Goal: Information Seeking & Learning: Learn about a topic

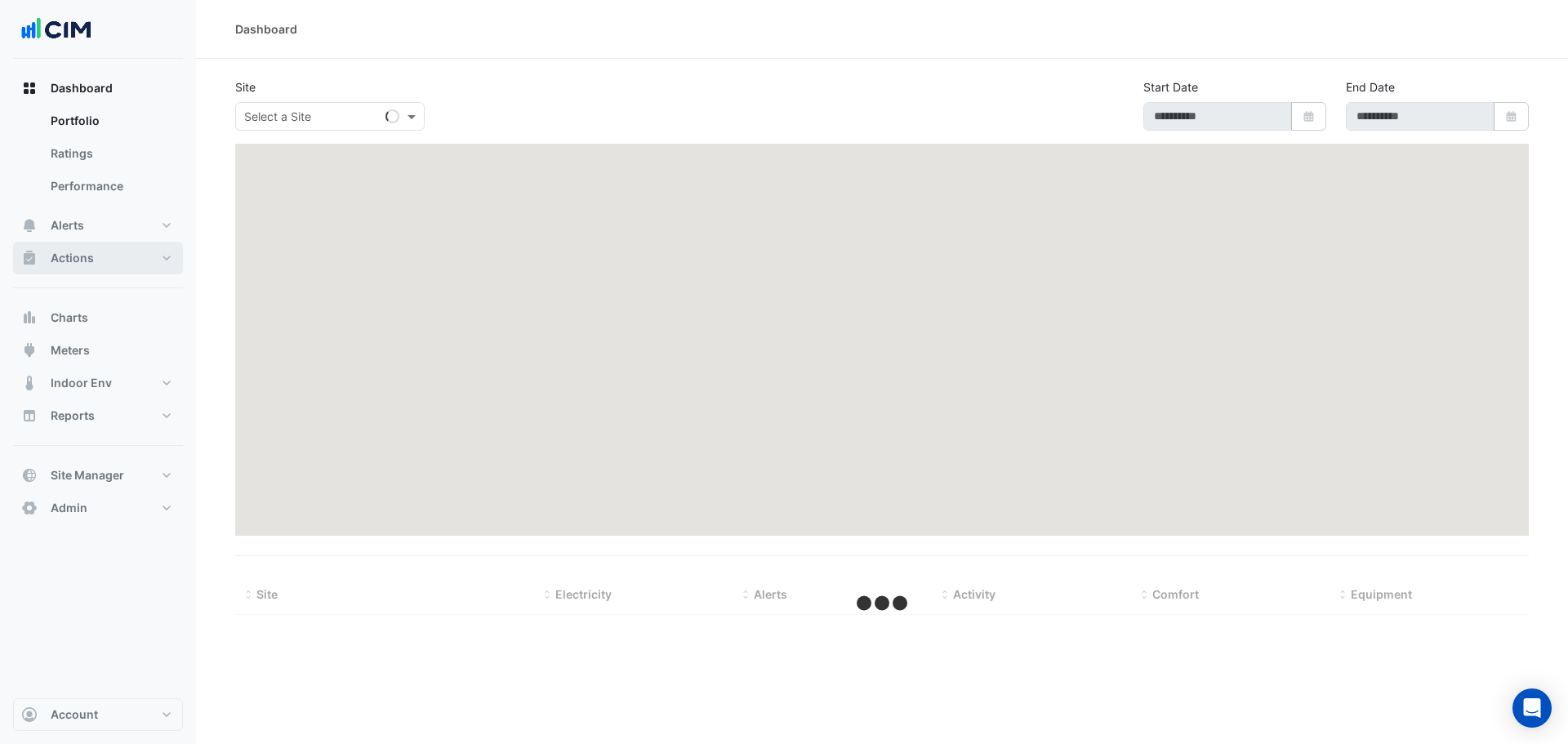
click at [109, 271] on button "Actions" at bounding box center [98, 258] width 170 height 33
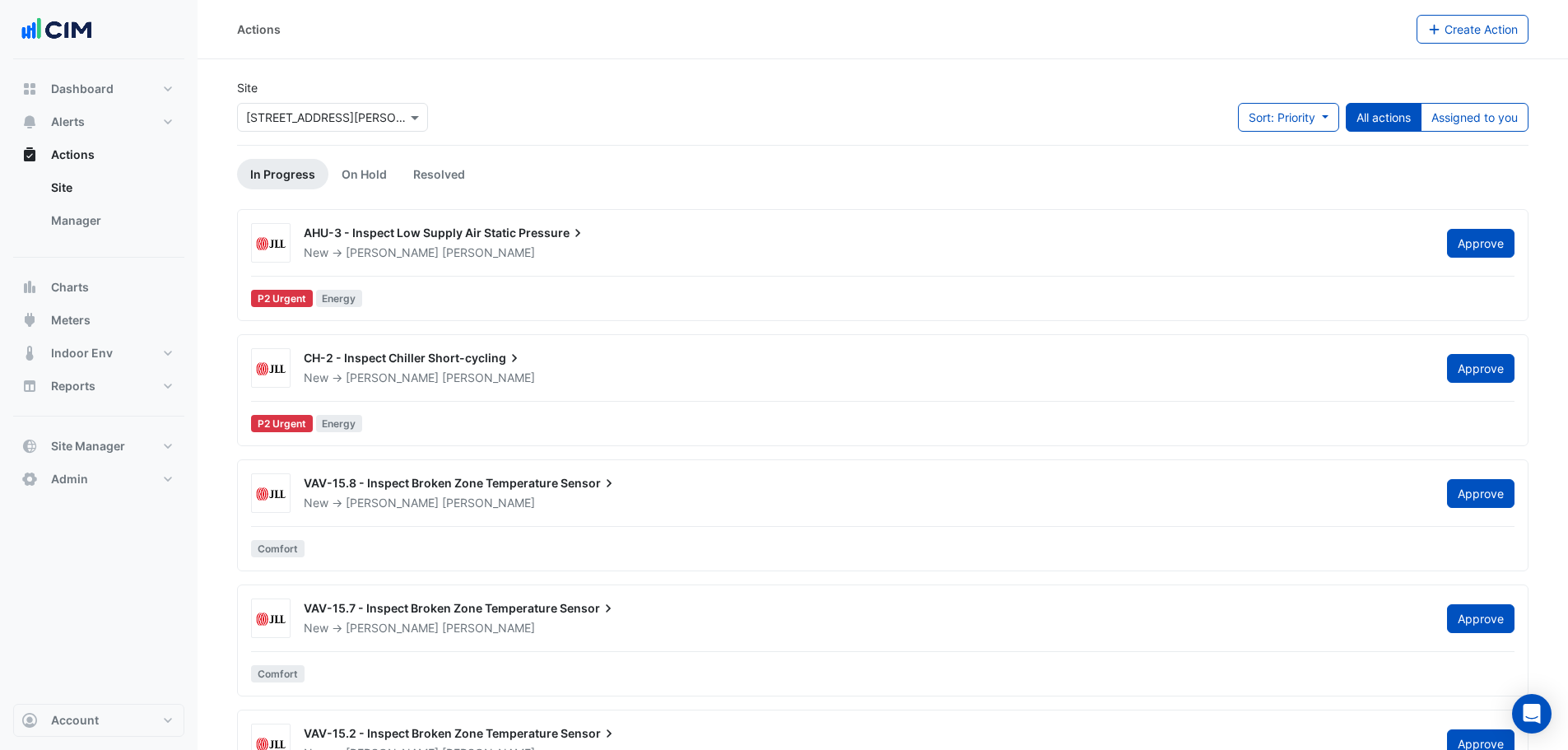
click at [284, 128] on div "× 160 Ann St" at bounding box center [333, 117] width 191 height 29
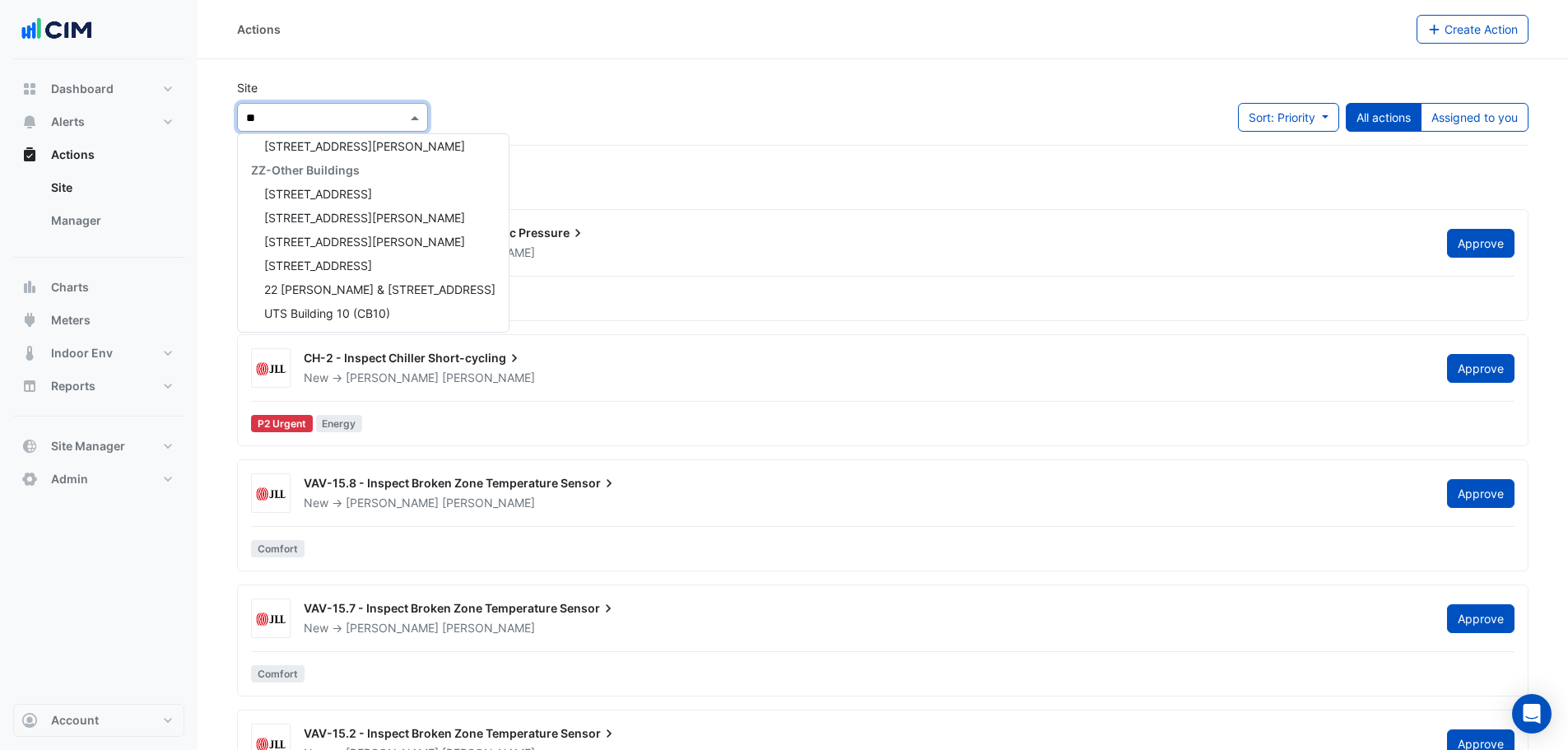
type input "*"
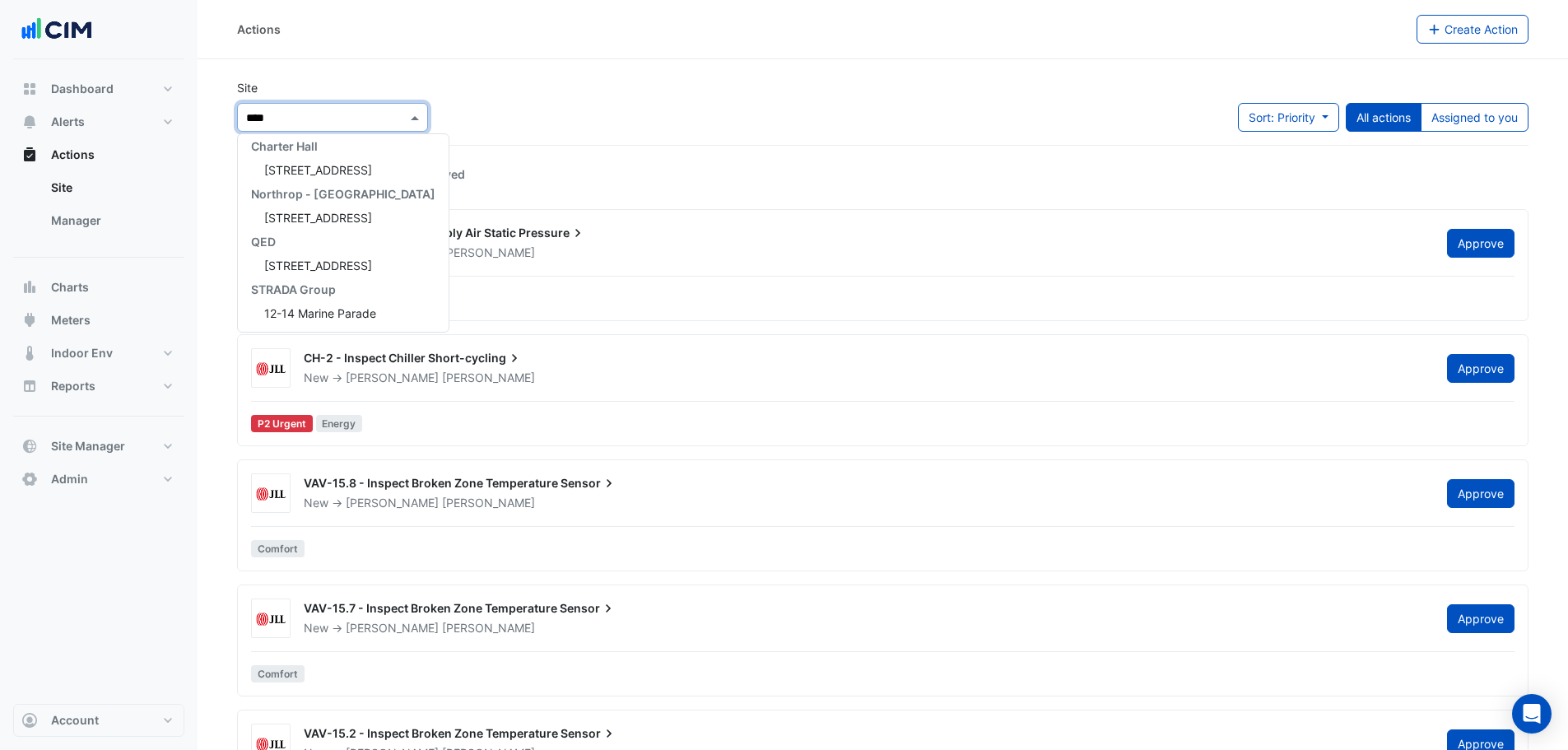
scroll to position [102, 0]
type input "********"
click at [290, 169] on span "[STREET_ADDRESS]" at bounding box center [318, 169] width 108 height 14
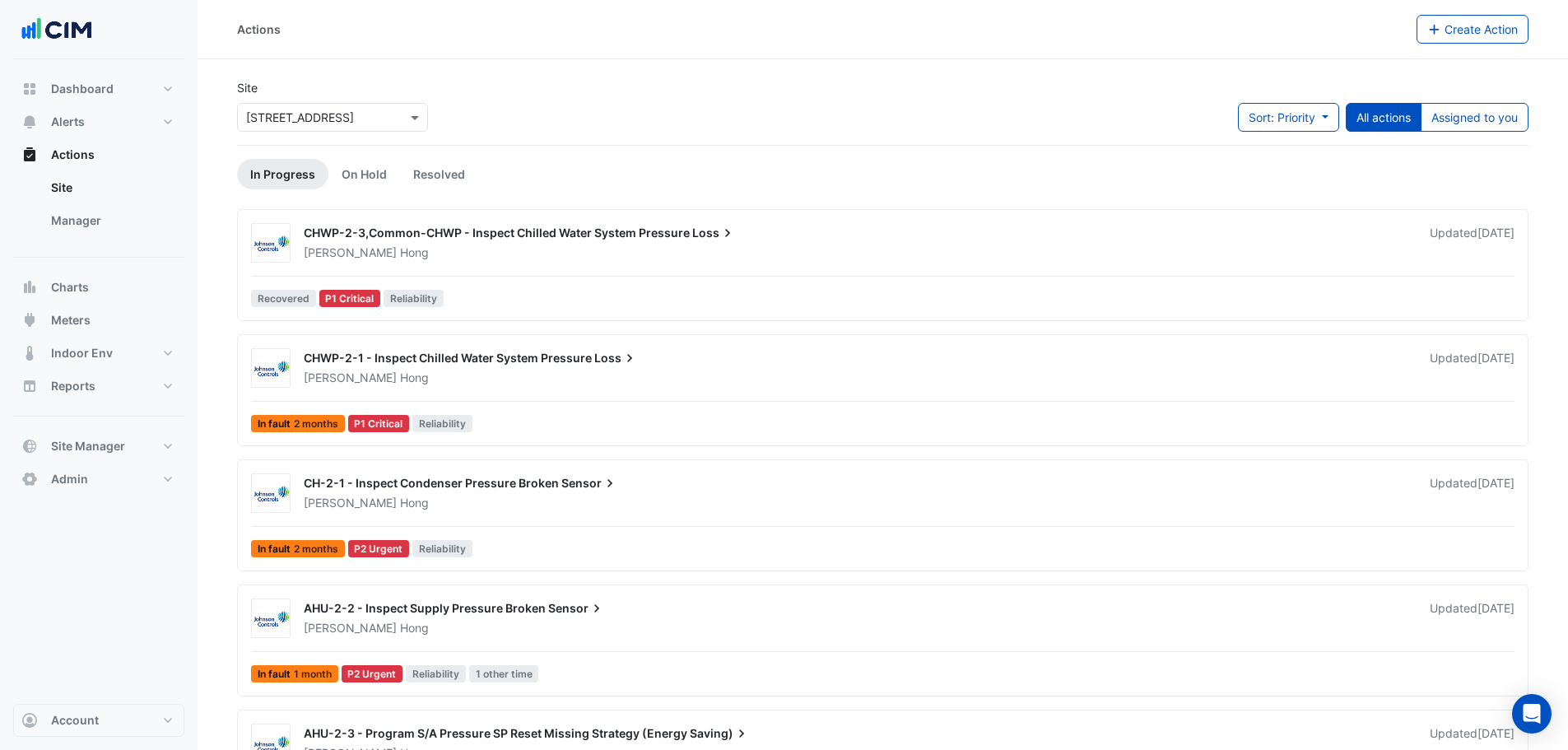
click at [657, 110] on div "Site × 2-12 Macquarie St Sort: Priority Priority Updated All actions Assigned t…" at bounding box center [882, 111] width 1311 height 66
click at [359, 174] on link "On Hold" at bounding box center [364, 174] width 71 height 31
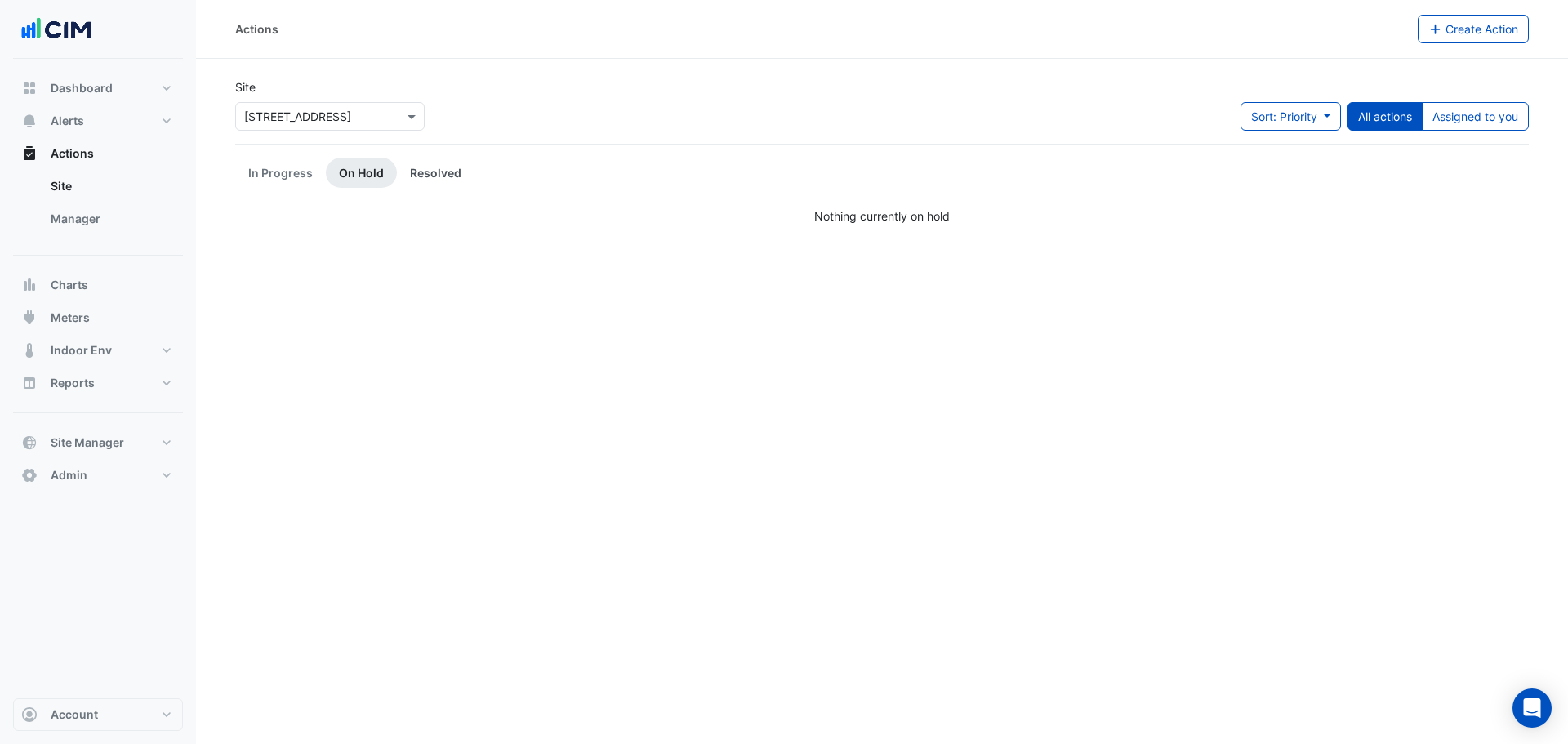
click at [423, 180] on link "Resolved" at bounding box center [436, 172] width 77 height 30
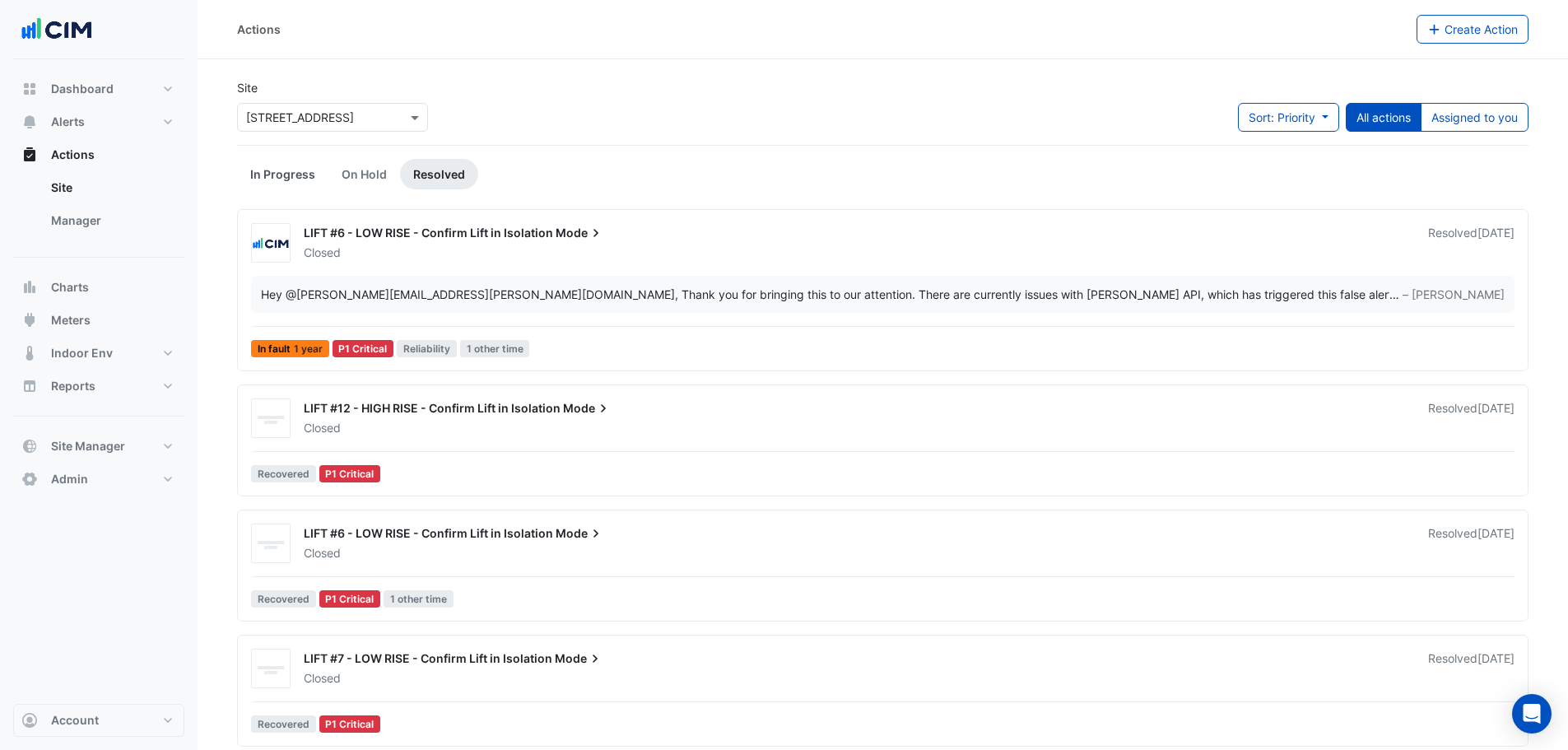
click at [253, 167] on link "In Progress" at bounding box center [283, 174] width 91 height 31
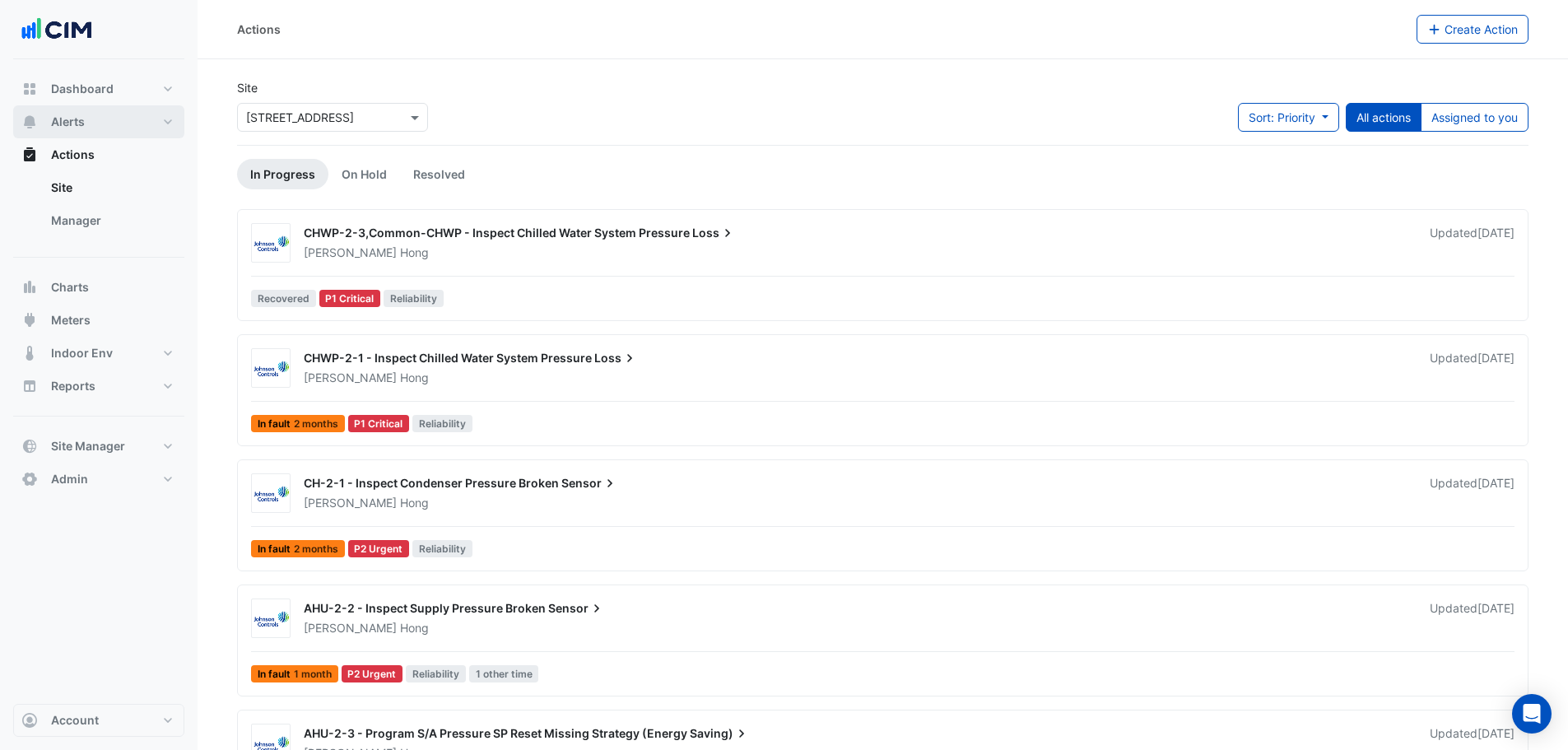
click at [105, 124] on button "Alerts" at bounding box center [99, 122] width 171 height 33
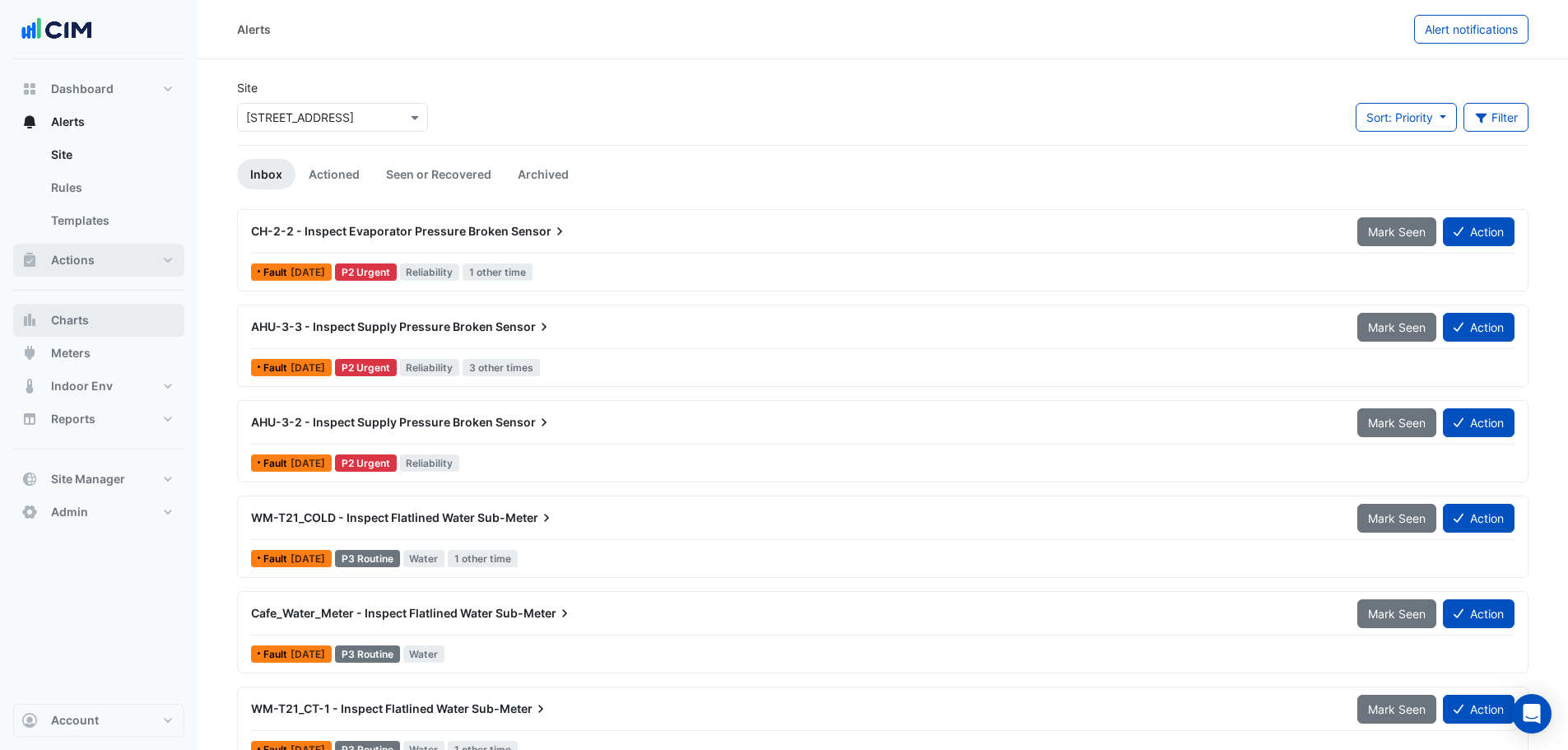
drag, startPoint x: 74, startPoint y: 321, endPoint x: 149, endPoint y: 276, distance: 87.5
click at [75, 321] on span "Charts" at bounding box center [70, 321] width 38 height 17
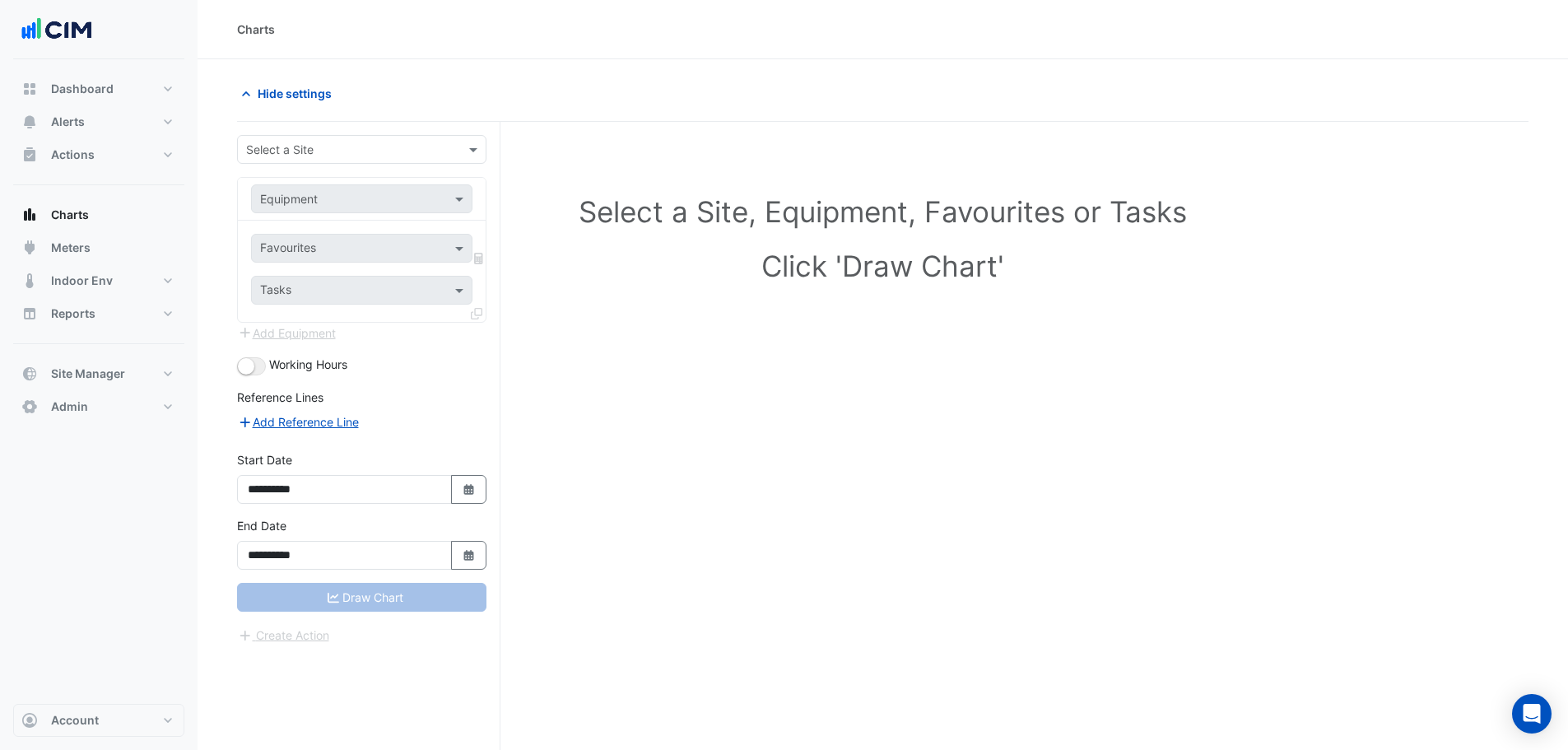
click at [343, 144] on input "text" at bounding box center [344, 150] width 198 height 17
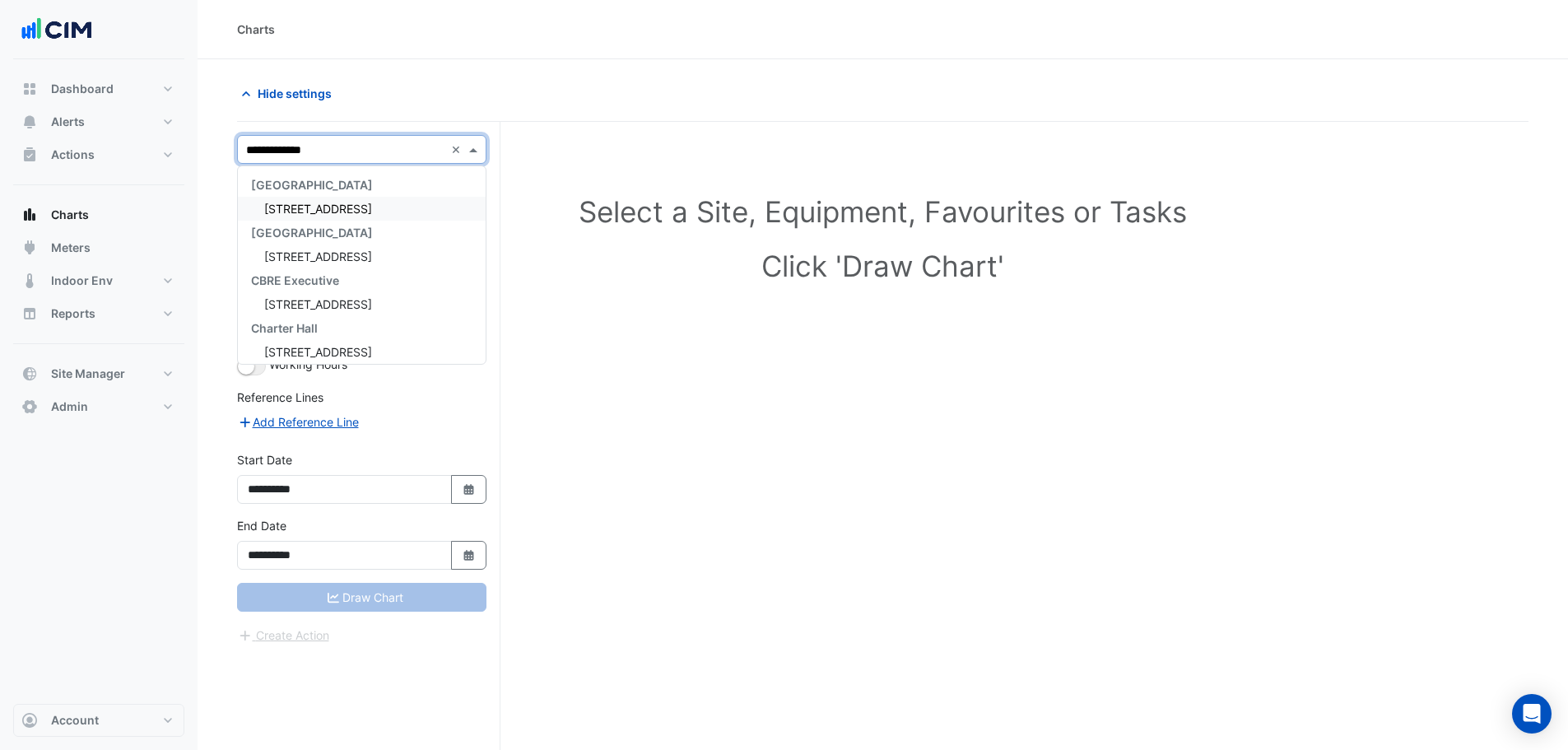
type input "**********"
click at [374, 204] on div "[STREET_ADDRESS]" at bounding box center [362, 208] width 247 height 24
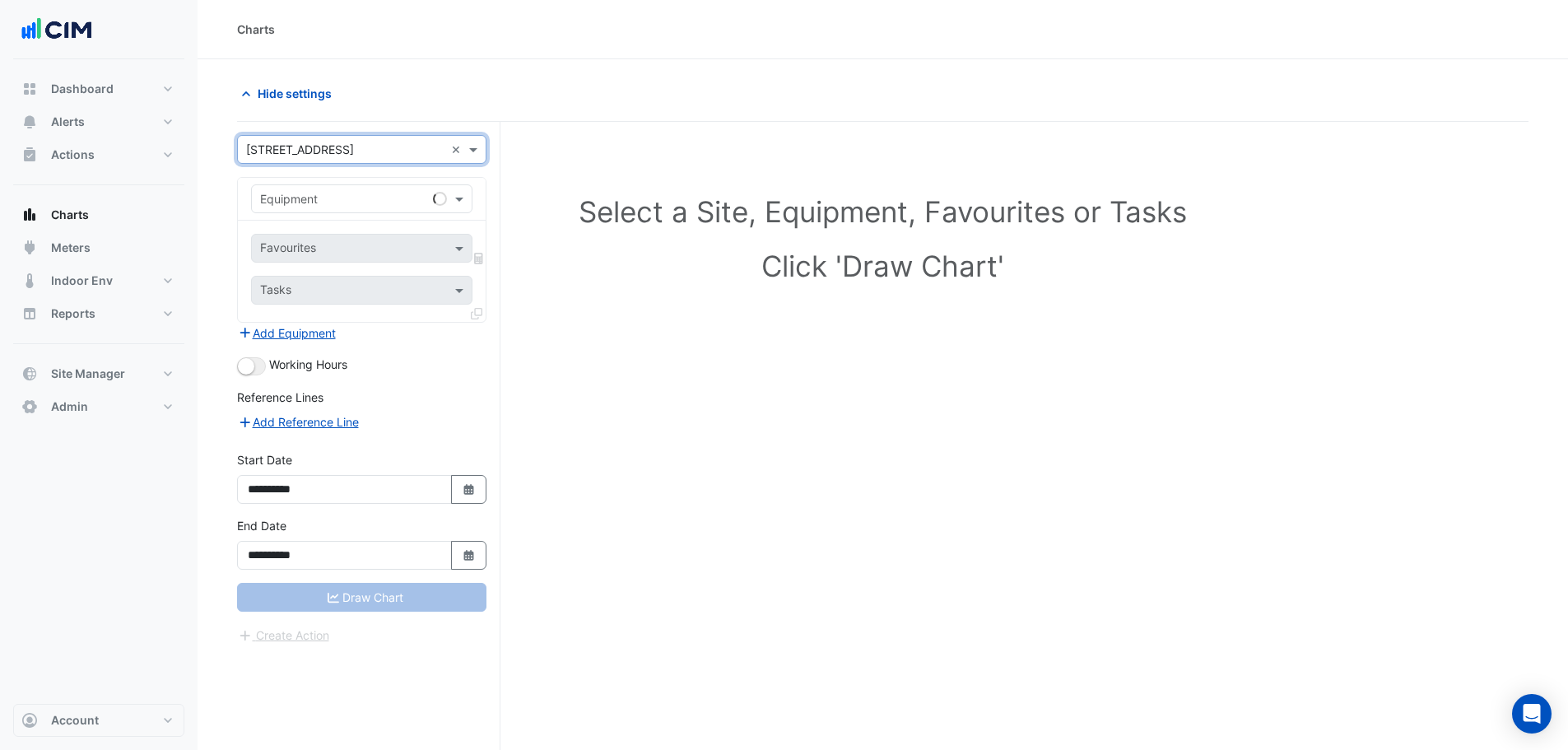
click at [346, 200] on input "text" at bounding box center [344, 199] width 170 height 17
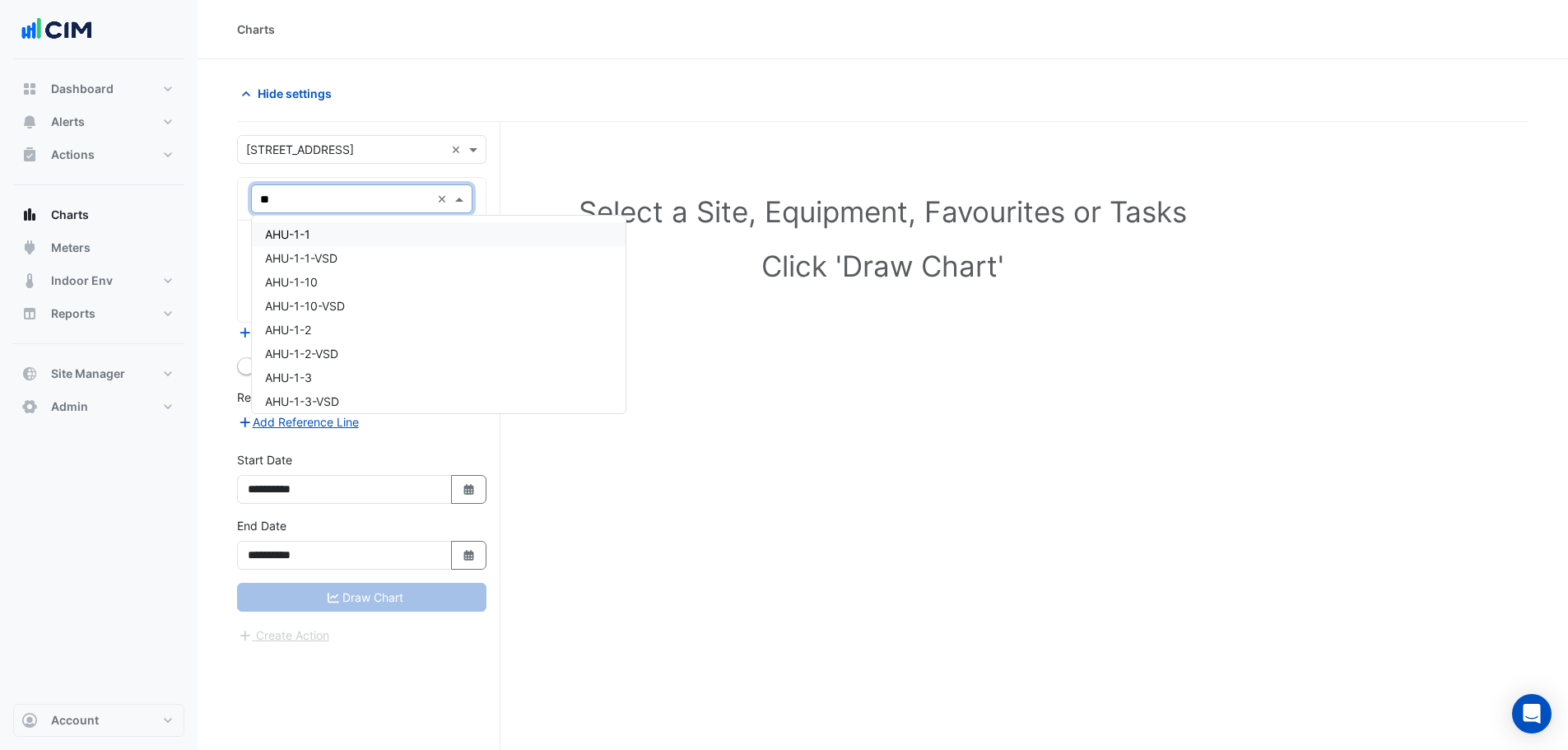
type input "***"
click at [328, 230] on div "AHU-1-1" at bounding box center [361, 234] width 220 height 24
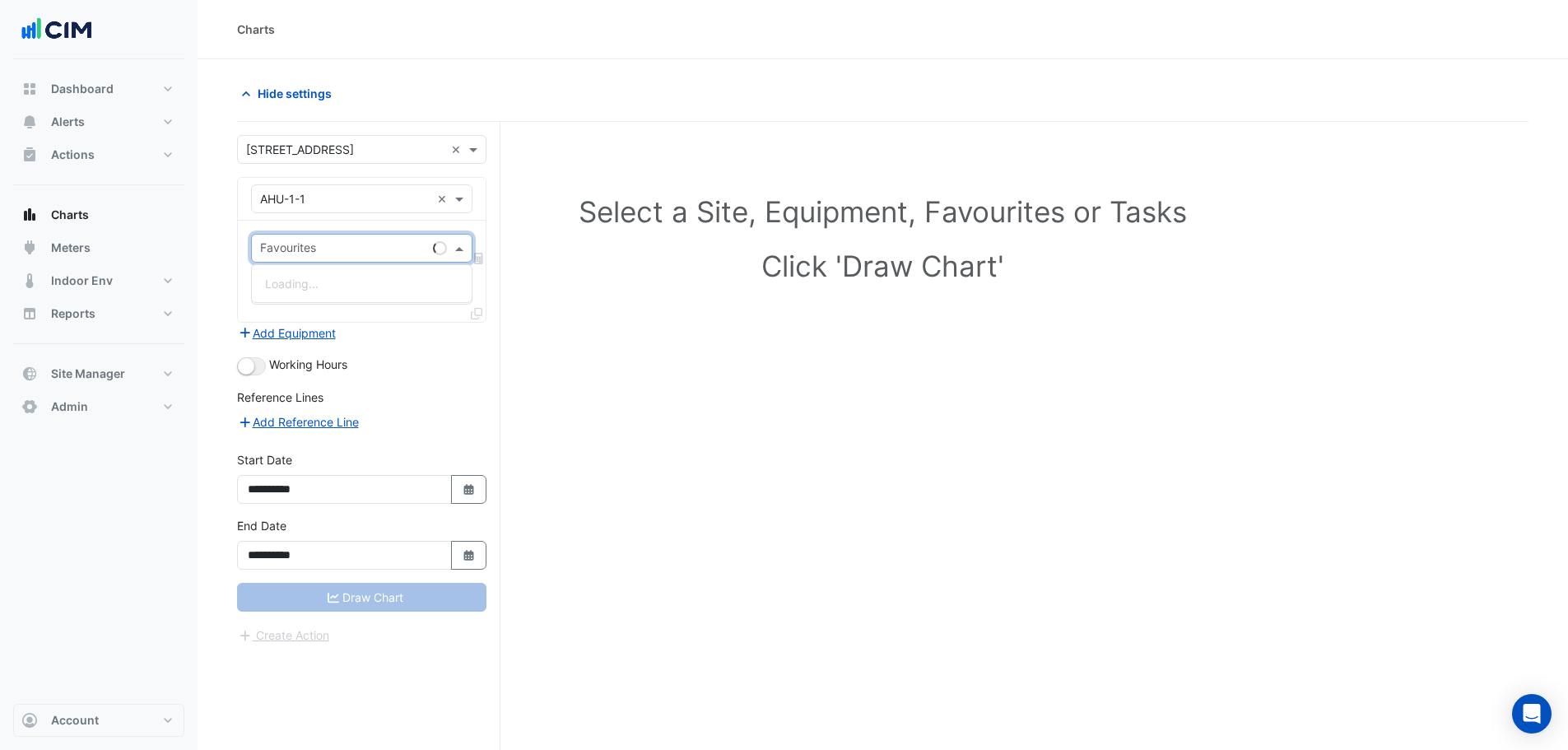
click at [309, 248] on input "text" at bounding box center [343, 249] width 166 height 17
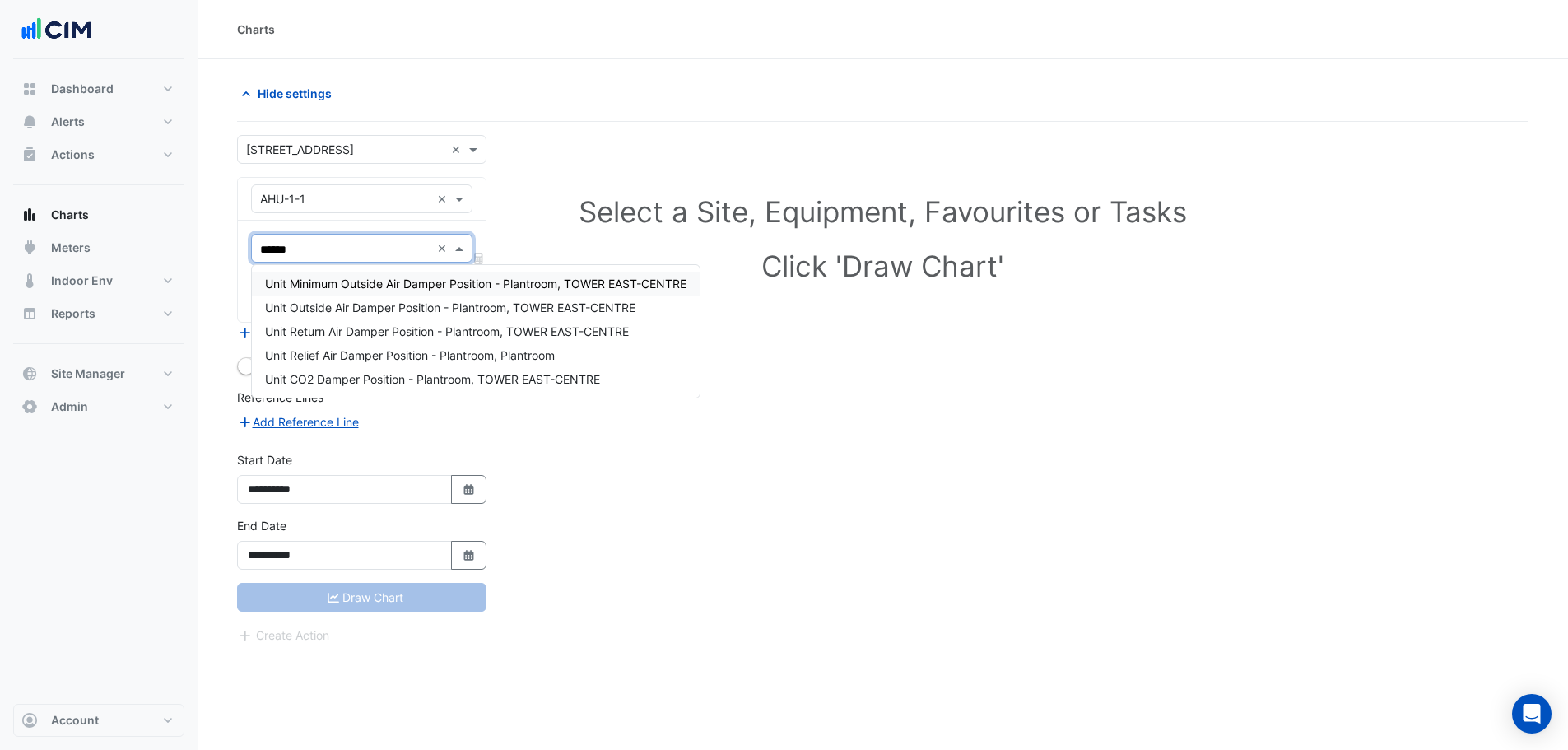
type input "******"
click at [545, 123] on div "Select a Site, Equipment, Favourites or Tasks Click 'Draw Chart'" at bounding box center [883, 468] width 1292 height 691
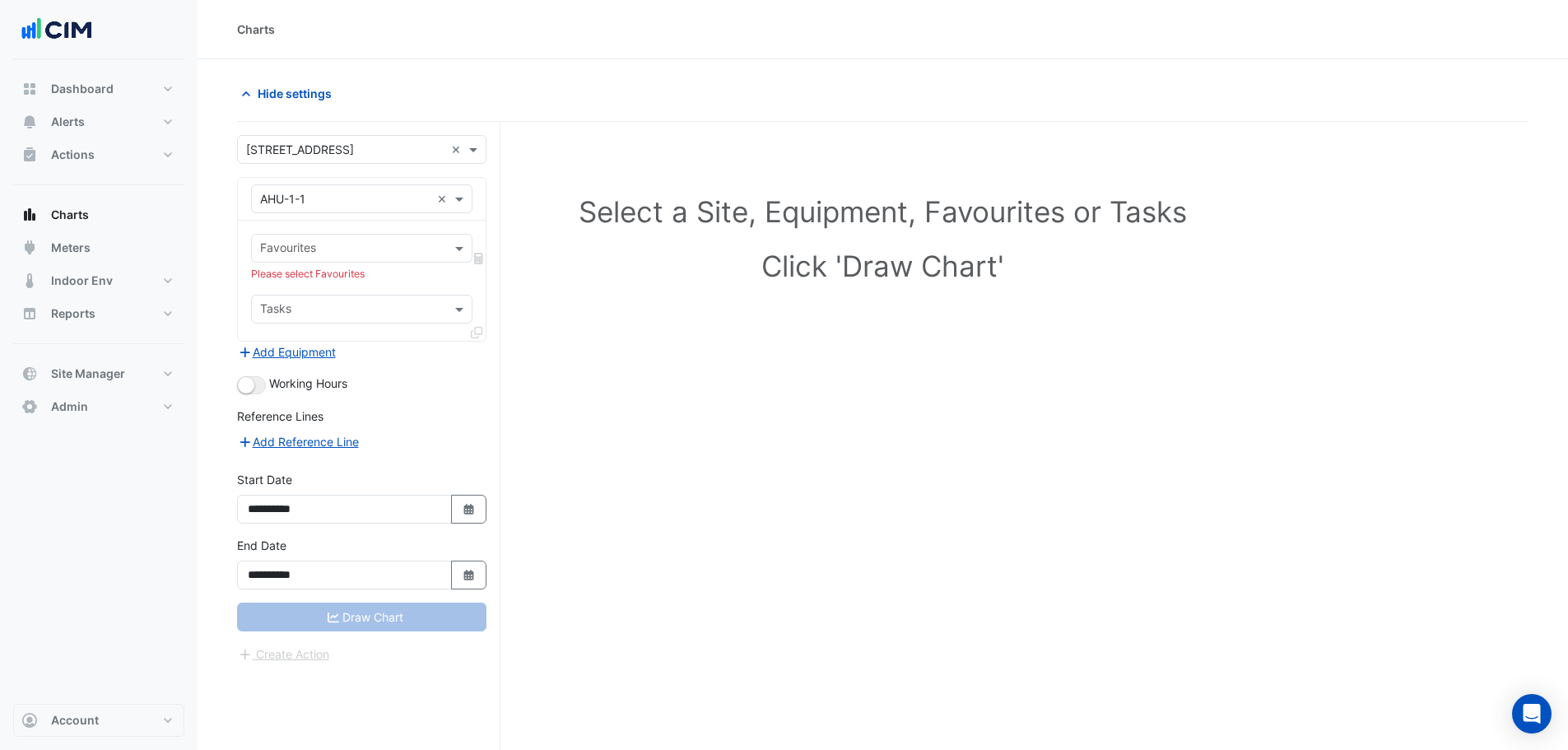
click at [317, 196] on input "text" at bounding box center [344, 199] width 170 height 17
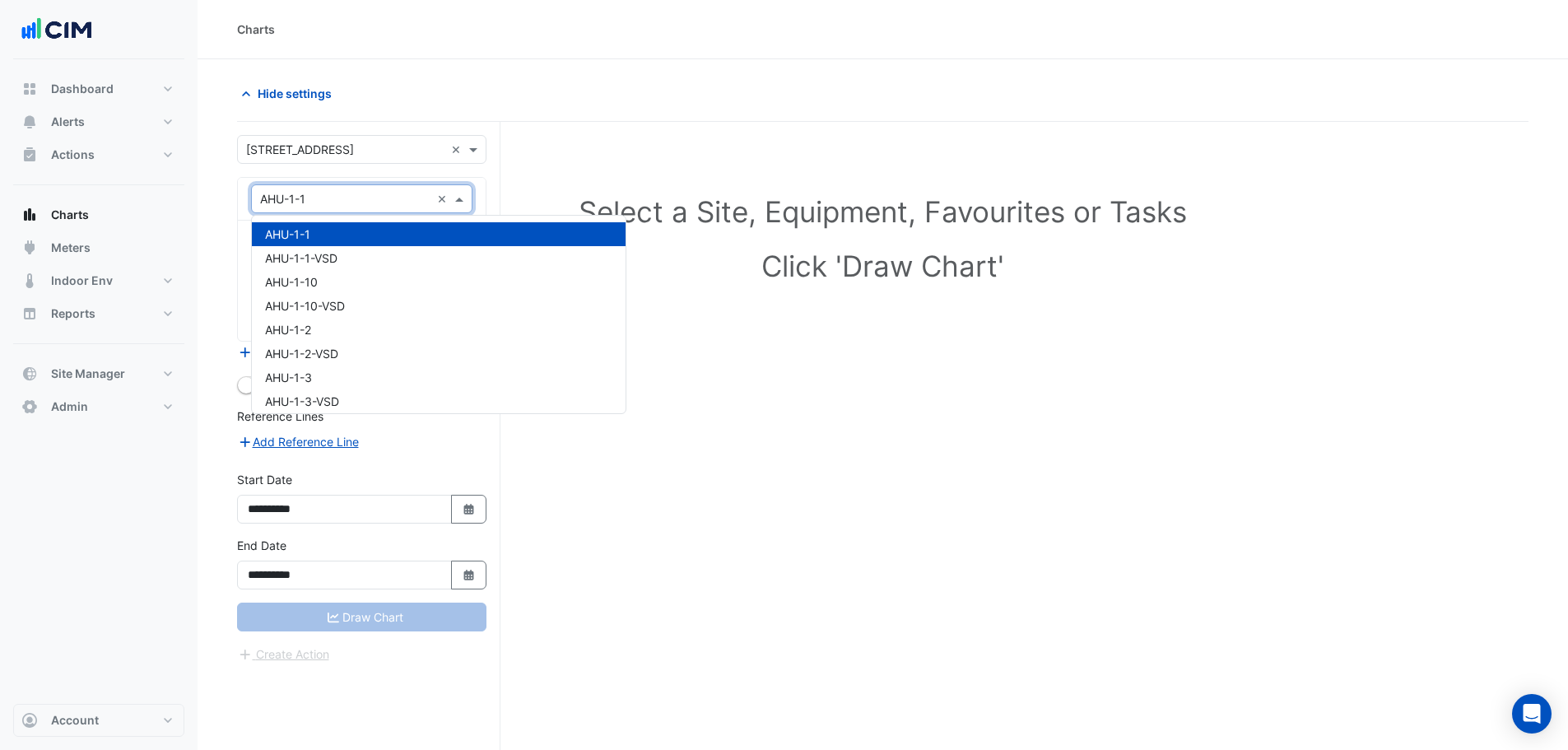
click at [328, 240] on div "AHU-1-1" at bounding box center [438, 234] width 374 height 24
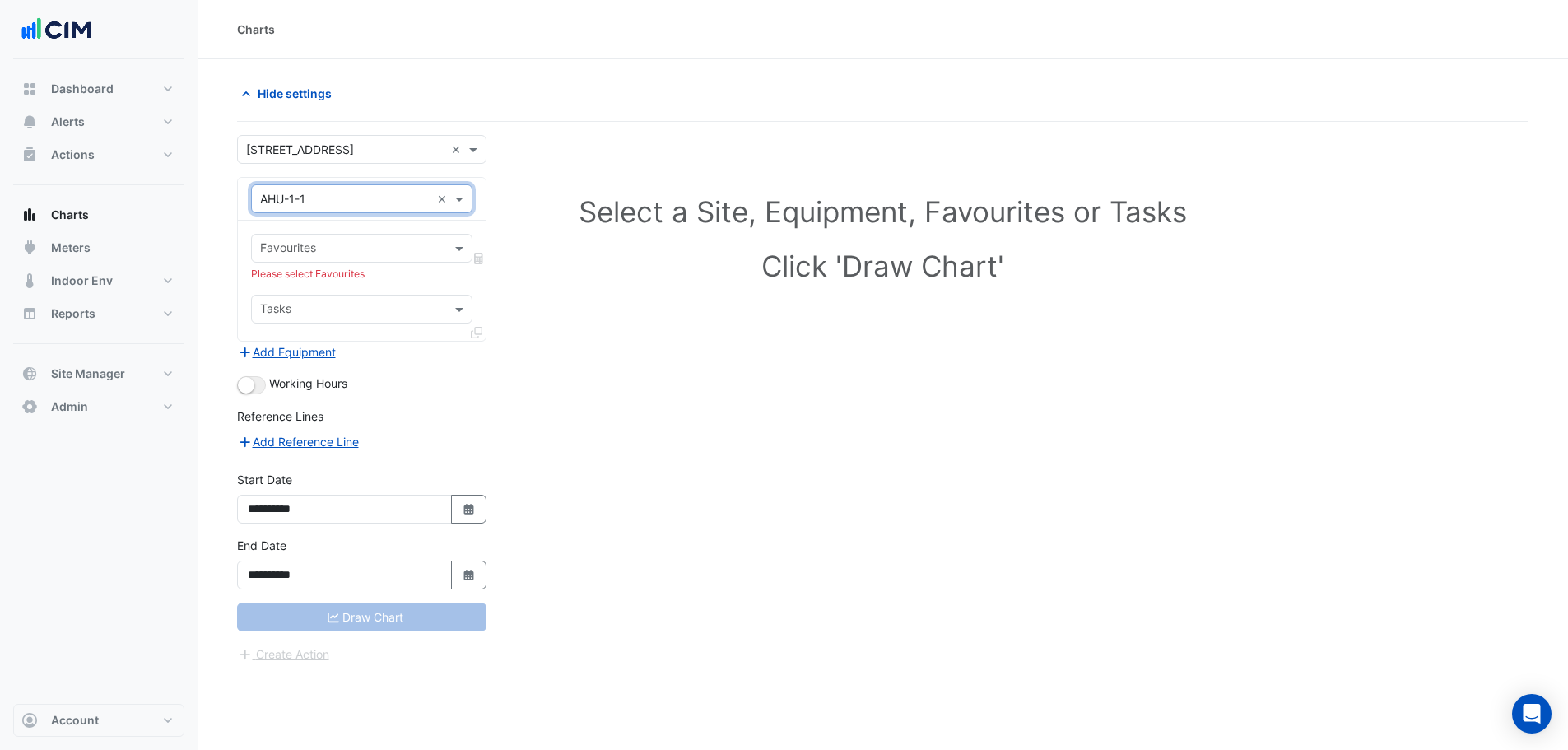
click at [286, 250] on input "text" at bounding box center [352, 249] width 184 height 17
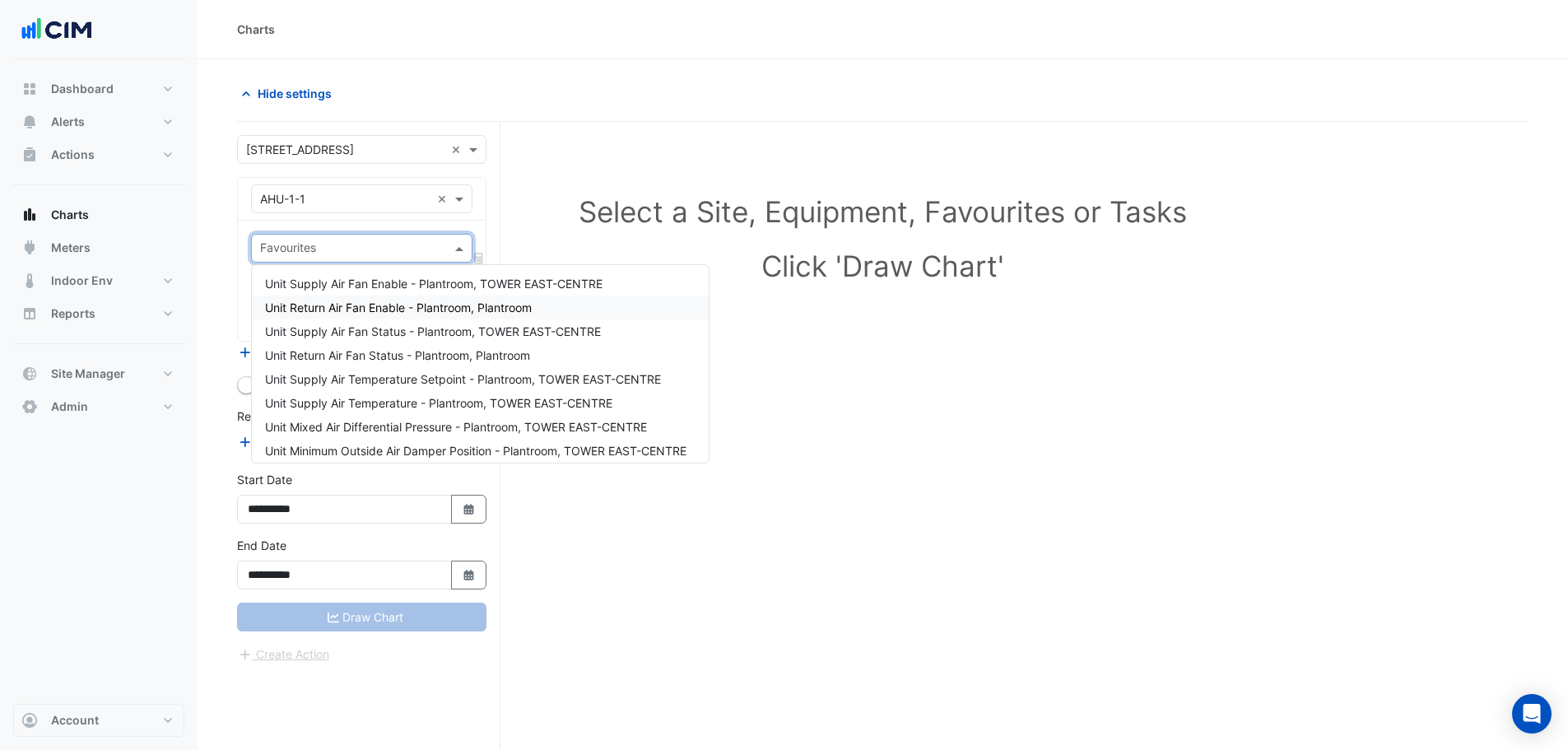
click at [658, 157] on div "Select a Site, Equipment, Favourites or Tasks Click 'Draw Chart'" at bounding box center [882, 243] width 1272 height 201
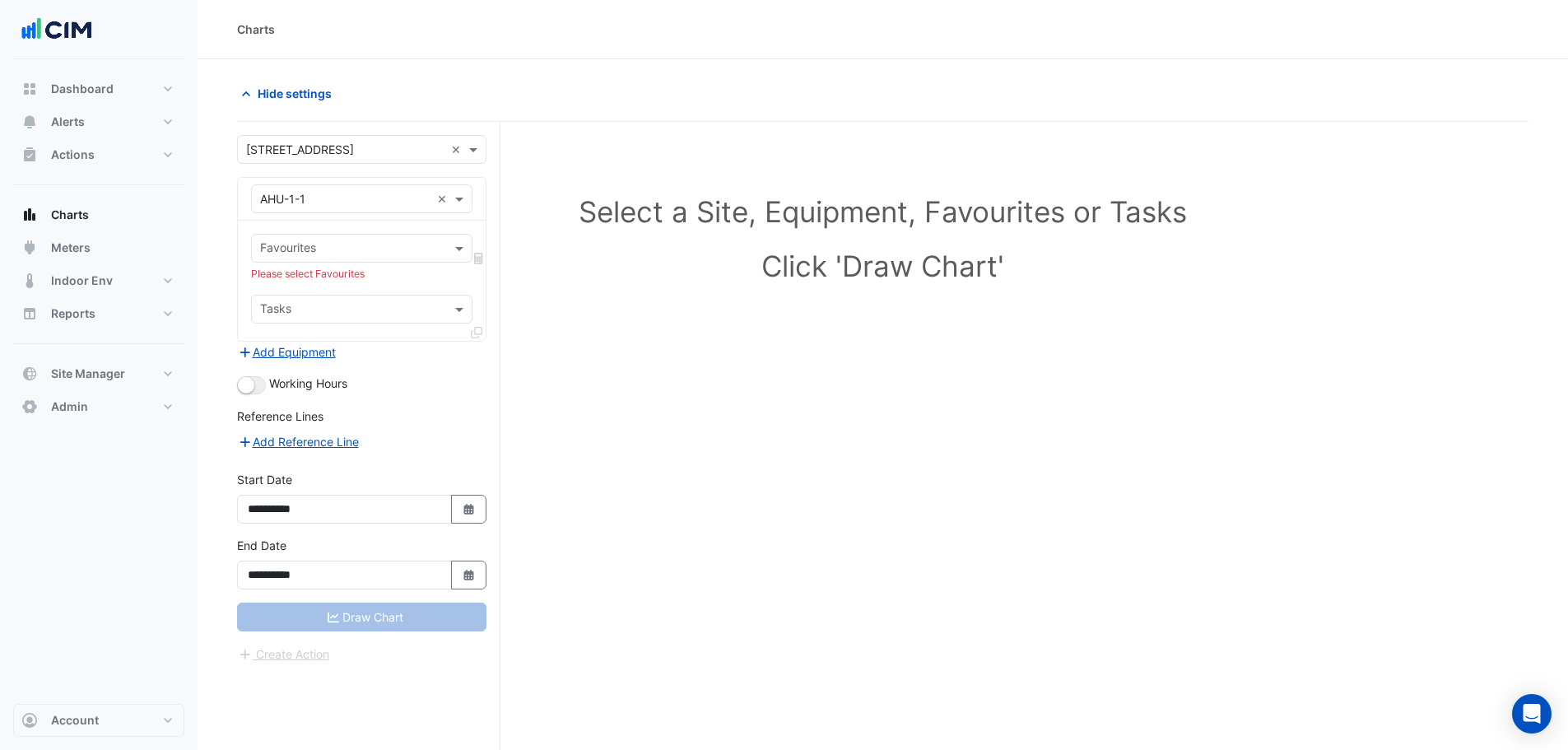
click at [212, 257] on section "**********" at bounding box center [882, 435] width 1370 height 753
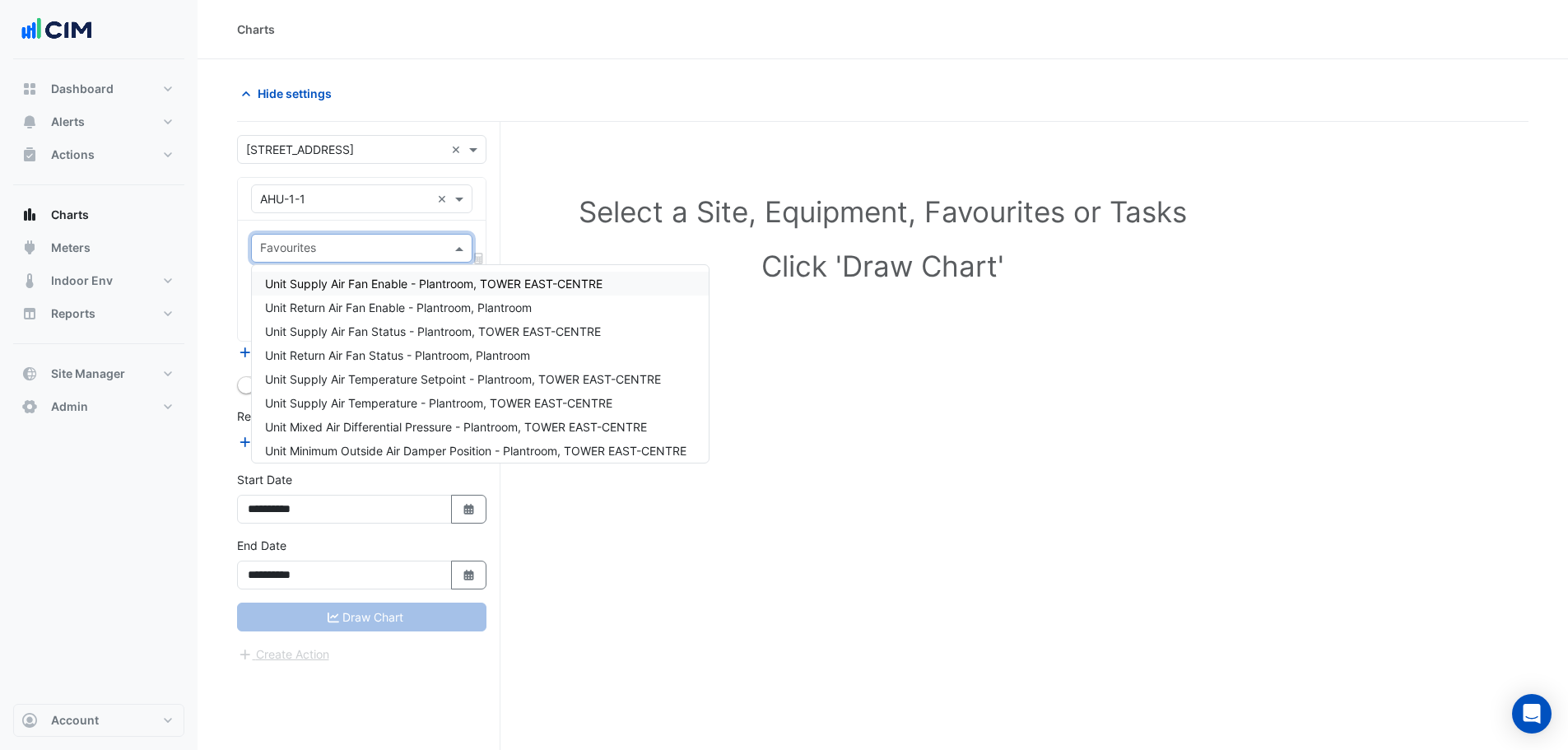
click at [292, 261] on div "Favourites" at bounding box center [361, 248] width 222 height 29
click at [298, 195] on input "text" at bounding box center [344, 199] width 170 height 17
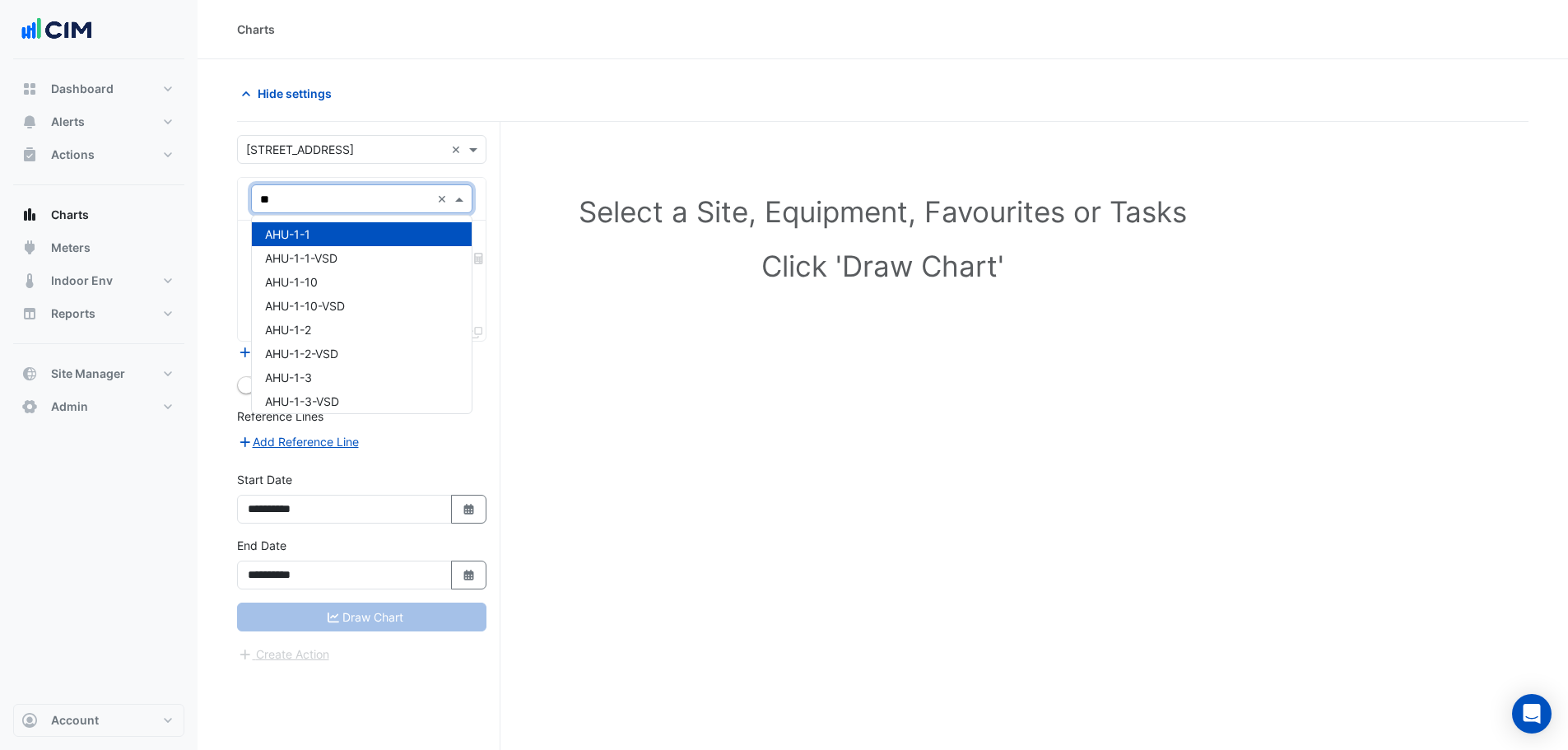
type input "***"
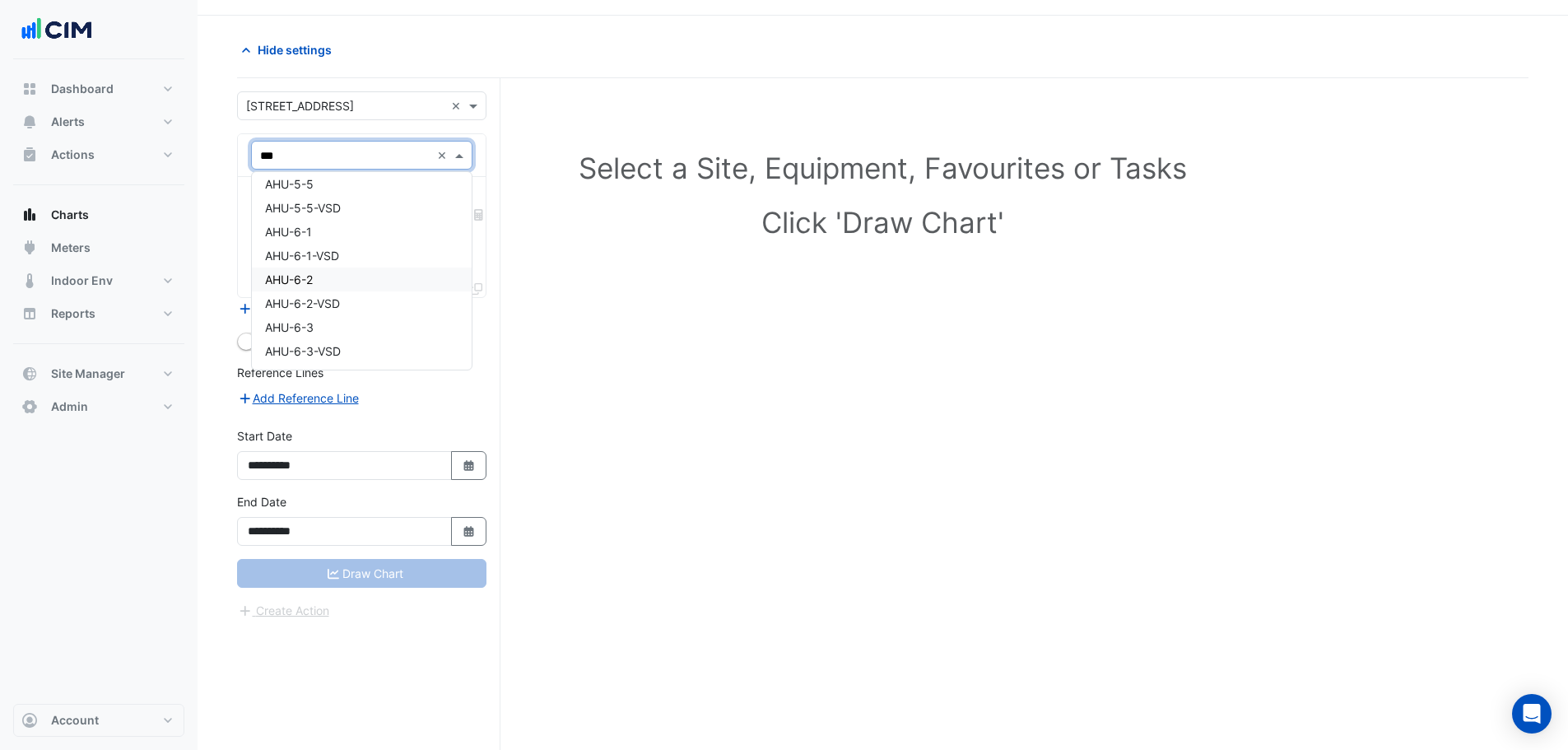
scroll to position [62, 0]
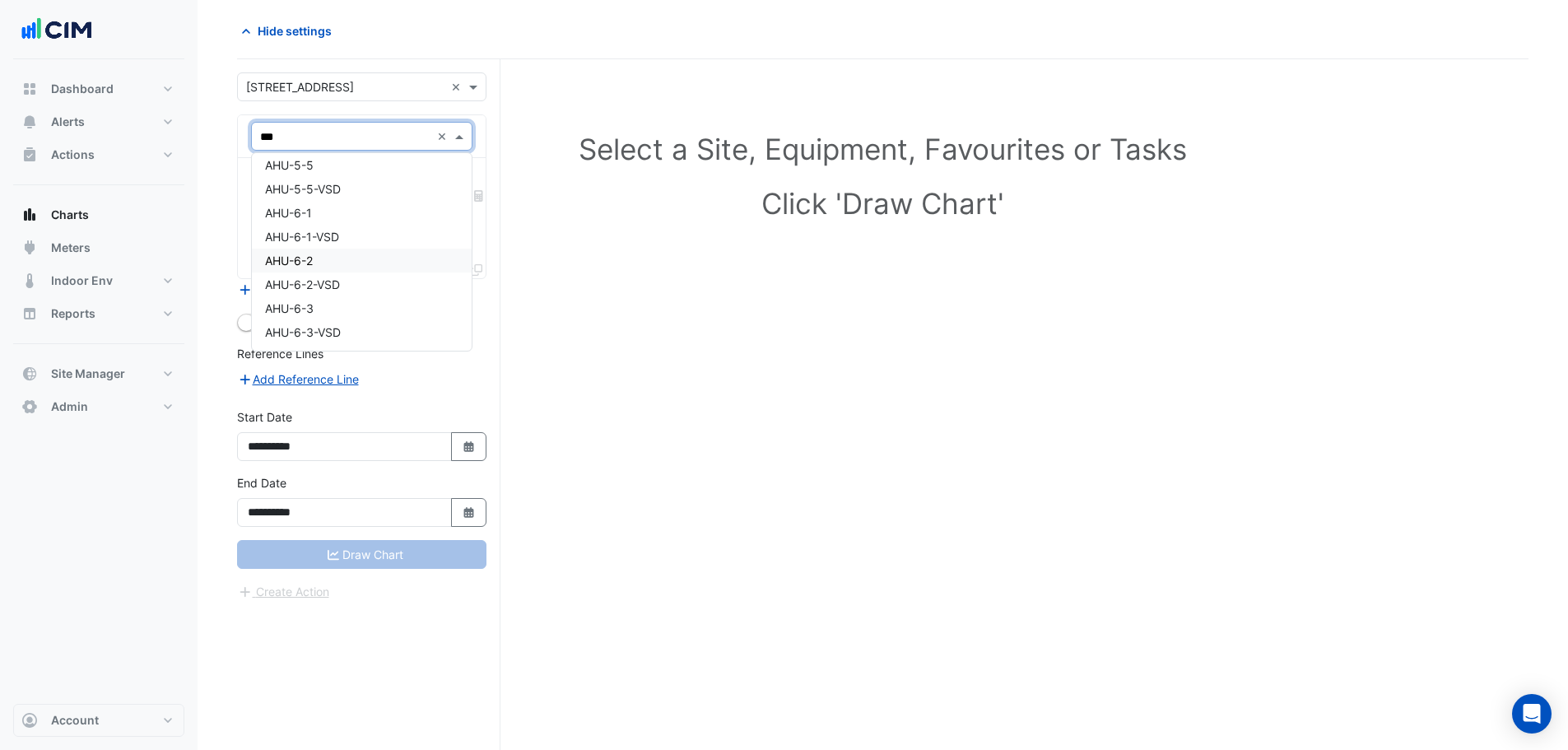
click at [387, 250] on div "AHU-6-2" at bounding box center [361, 260] width 220 height 24
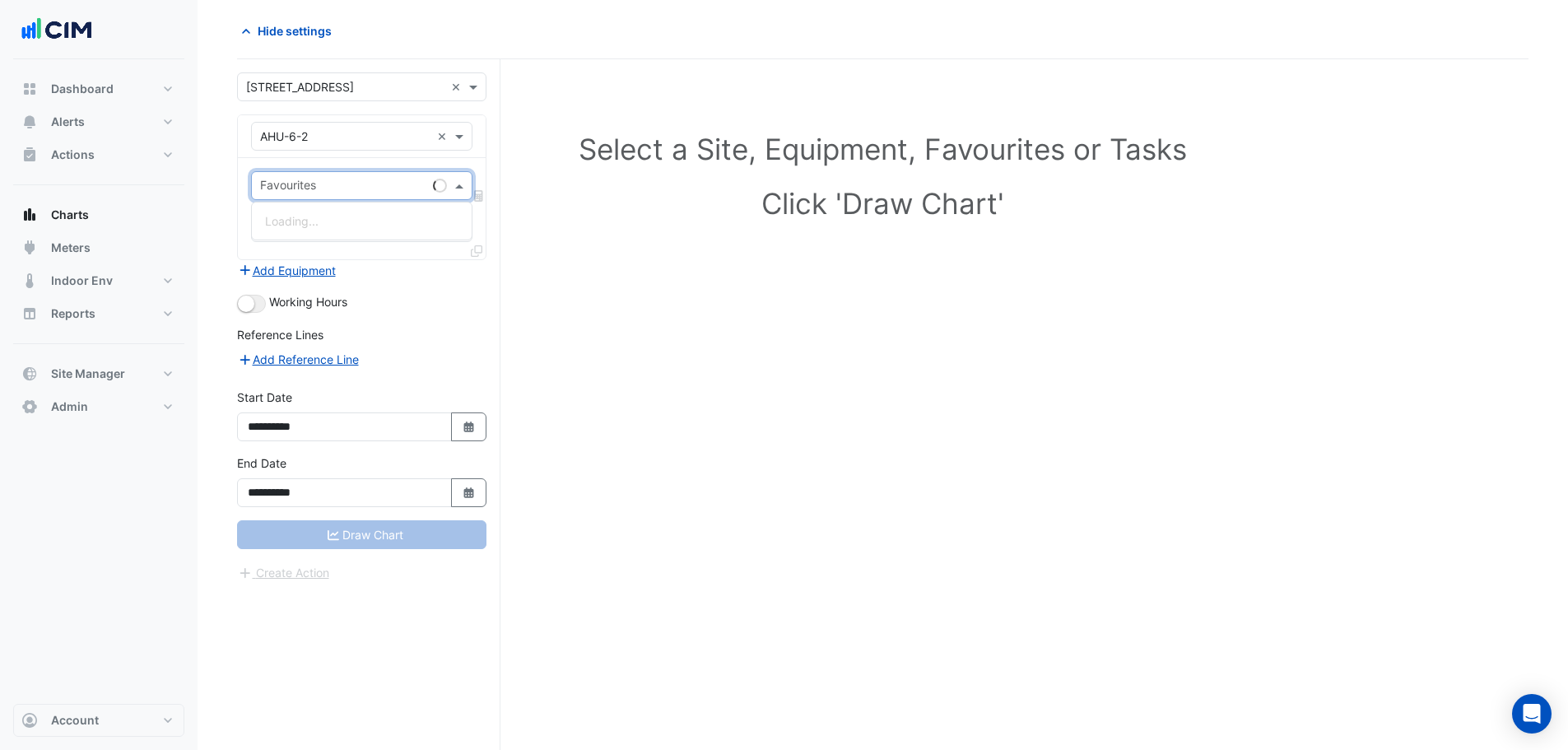
click at [356, 180] on input "text" at bounding box center [343, 187] width 166 height 17
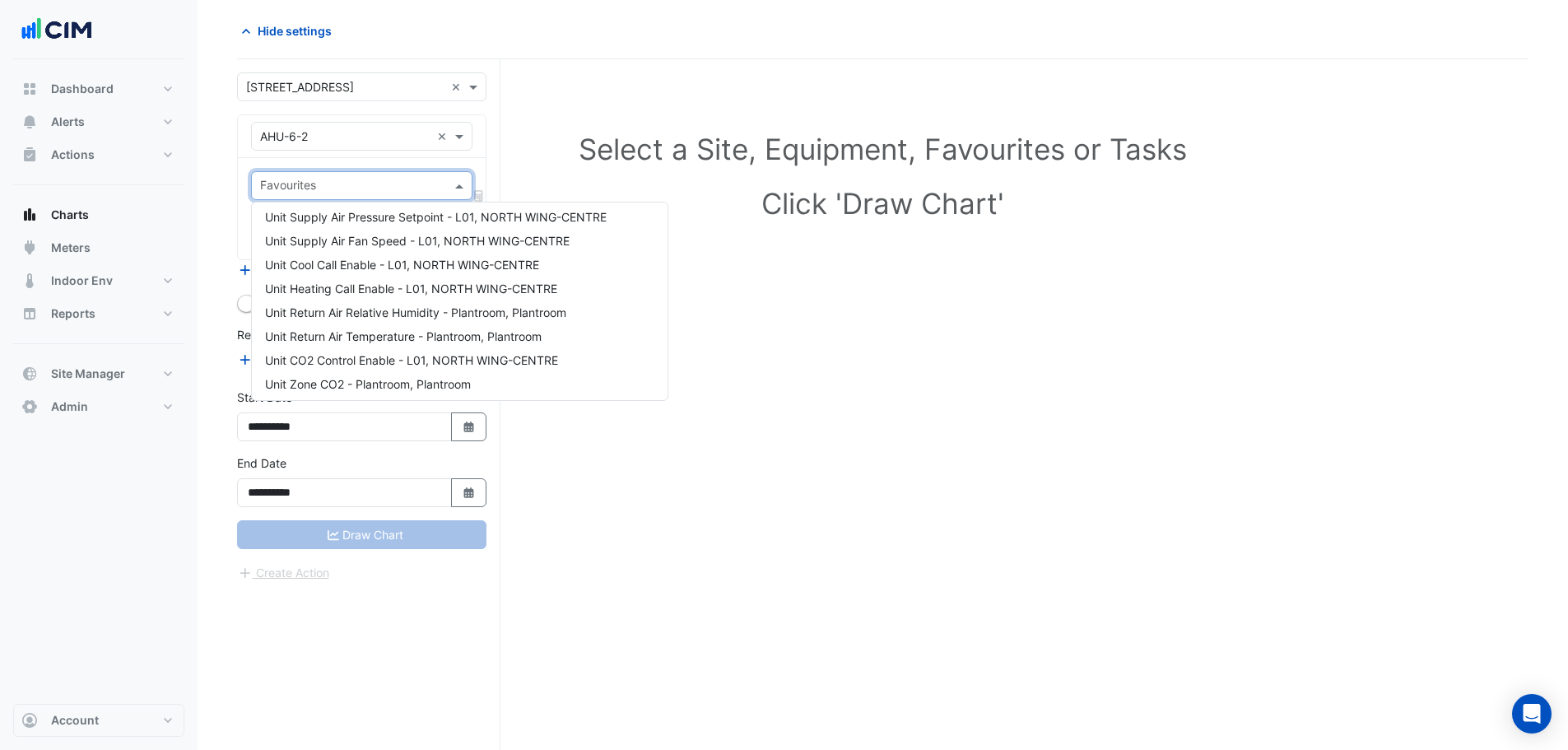
scroll to position [317, 0]
click at [302, 137] on input "text" at bounding box center [344, 137] width 170 height 17
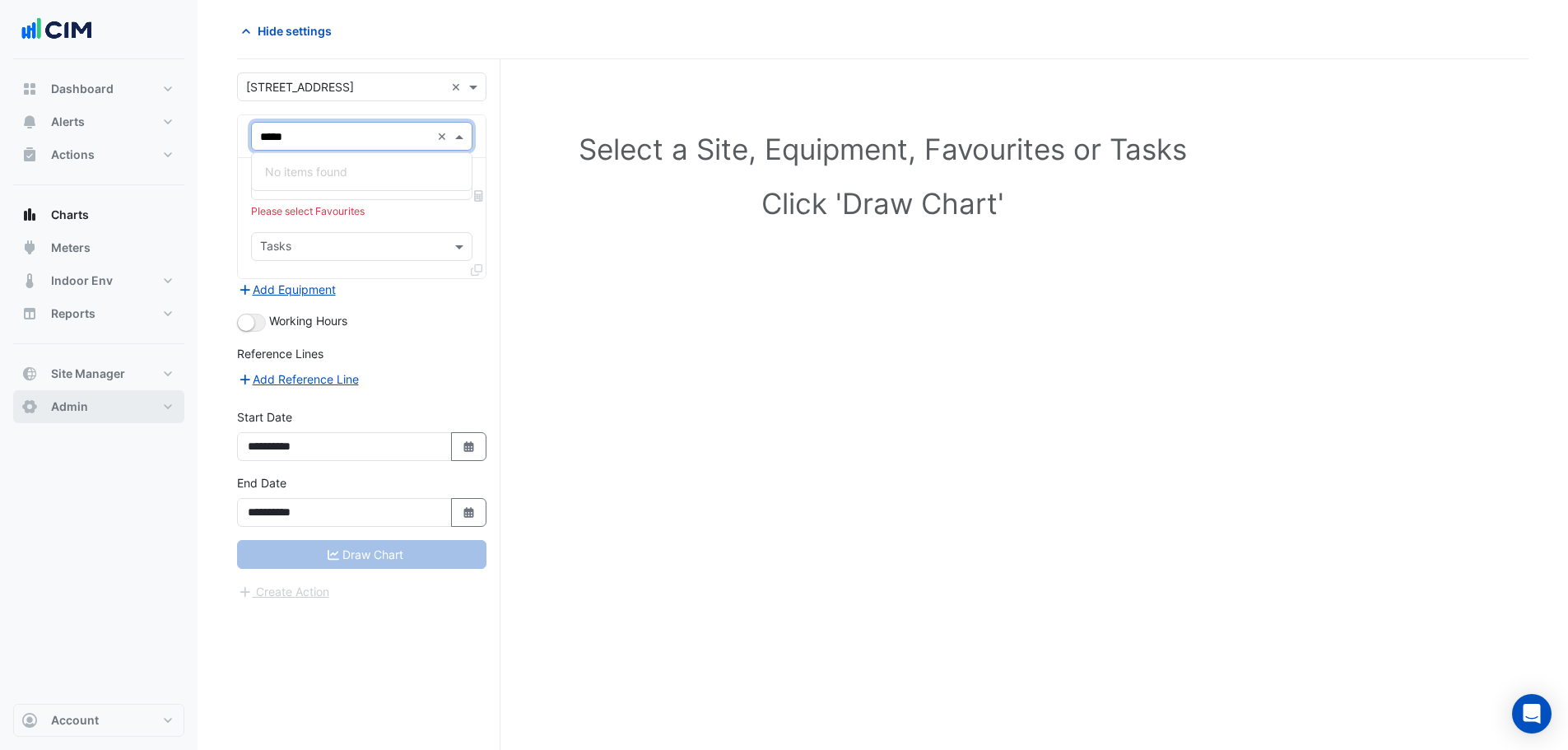
scroll to position [0, 0]
type input "*******"
click at [339, 267] on div "VAV-L17-C2" at bounding box center [361, 267] width 220 height 24
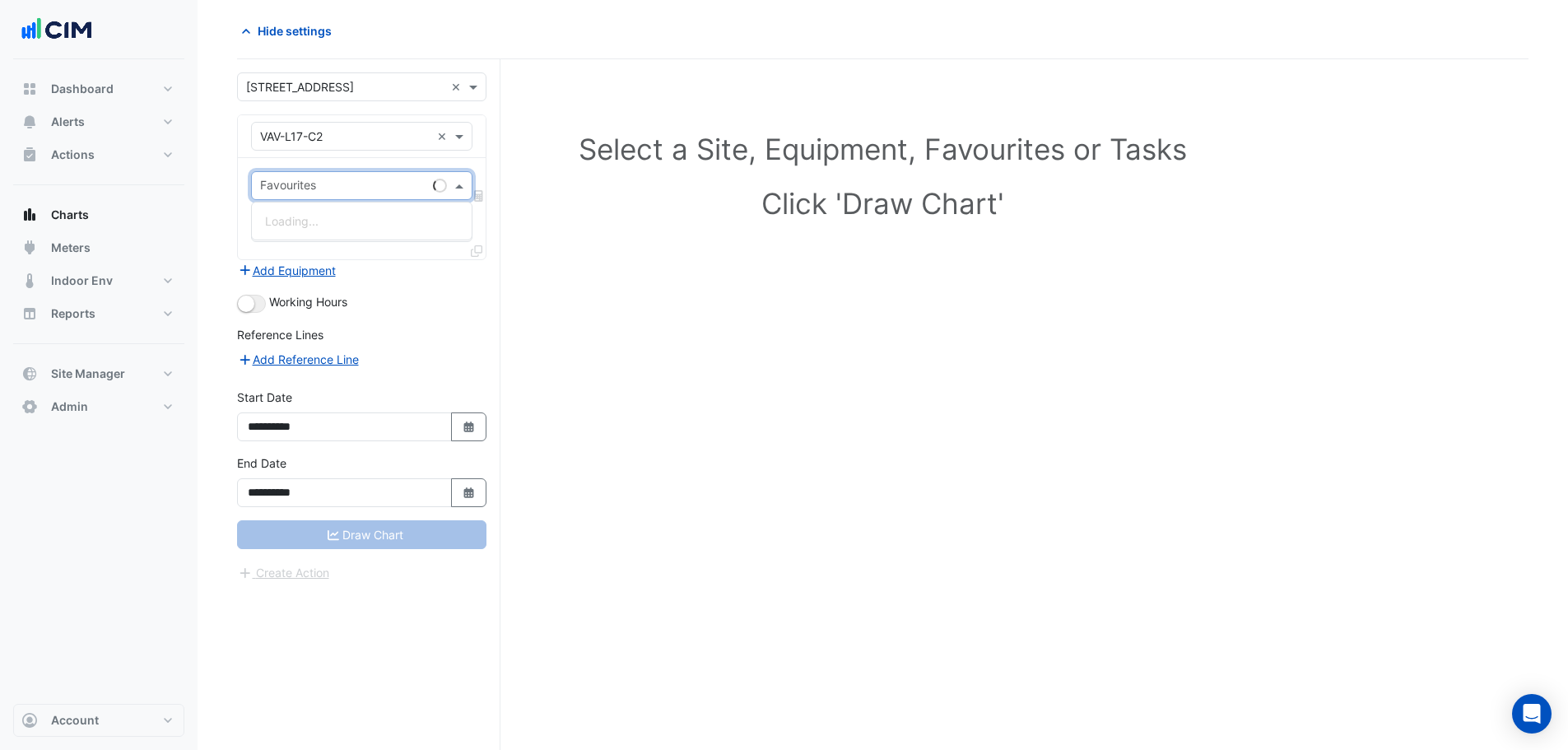
click at [355, 180] on input "text" at bounding box center [343, 187] width 166 height 17
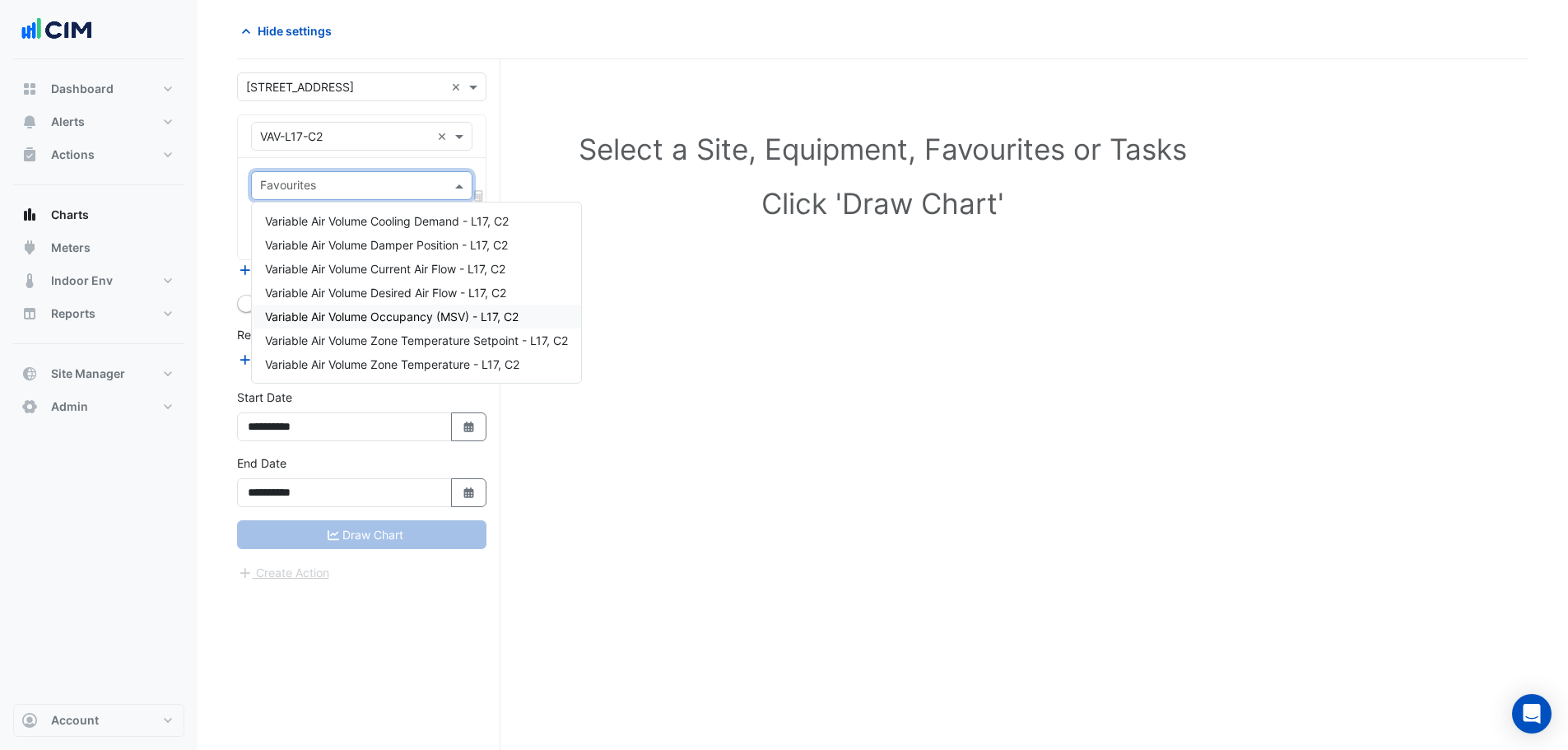
click at [428, 311] on span "Variable Air Volume Occupancy (MSV) - L17, C2" at bounding box center [391, 316] width 253 height 14
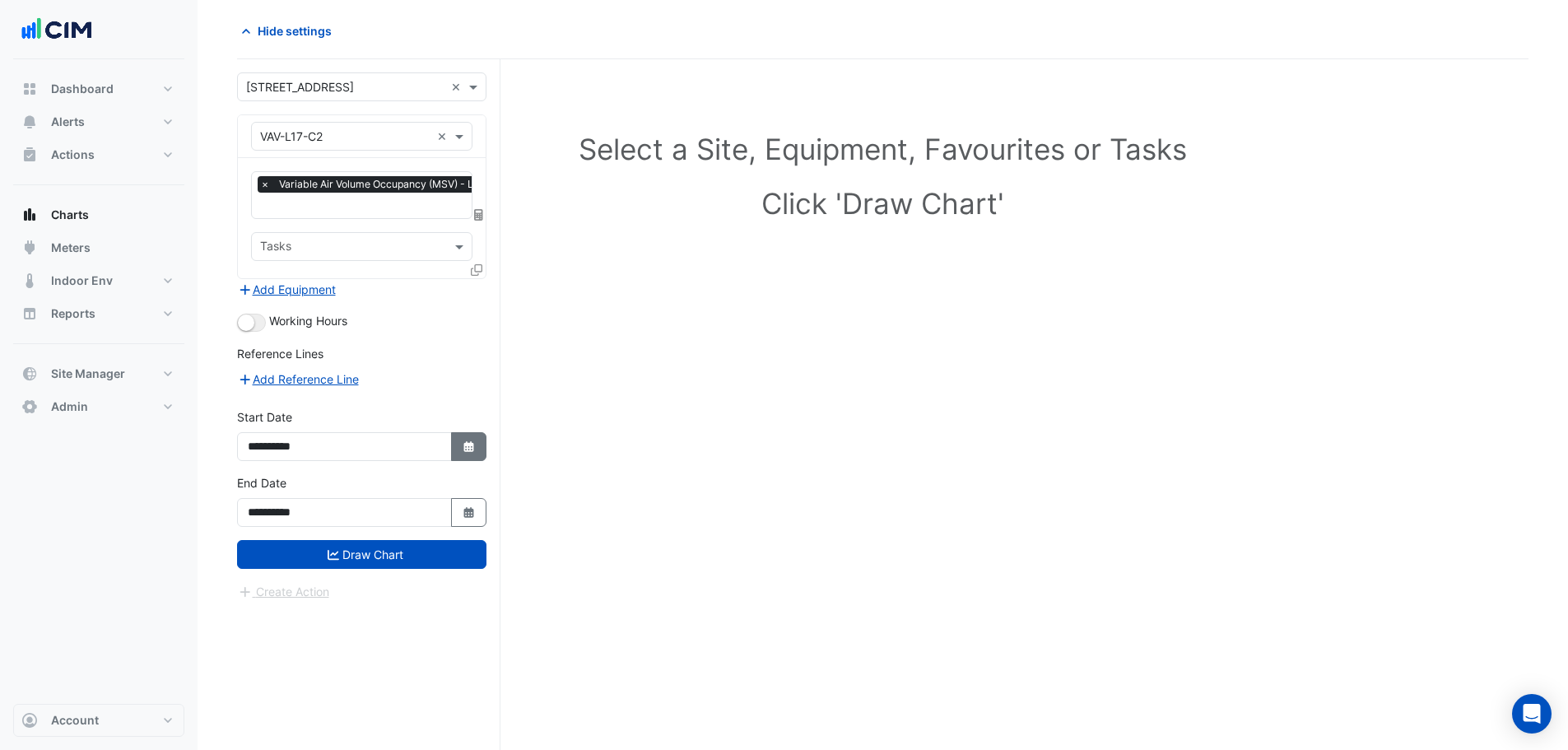
click at [467, 434] on button "Select Date" at bounding box center [469, 447] width 37 height 29
select select "*"
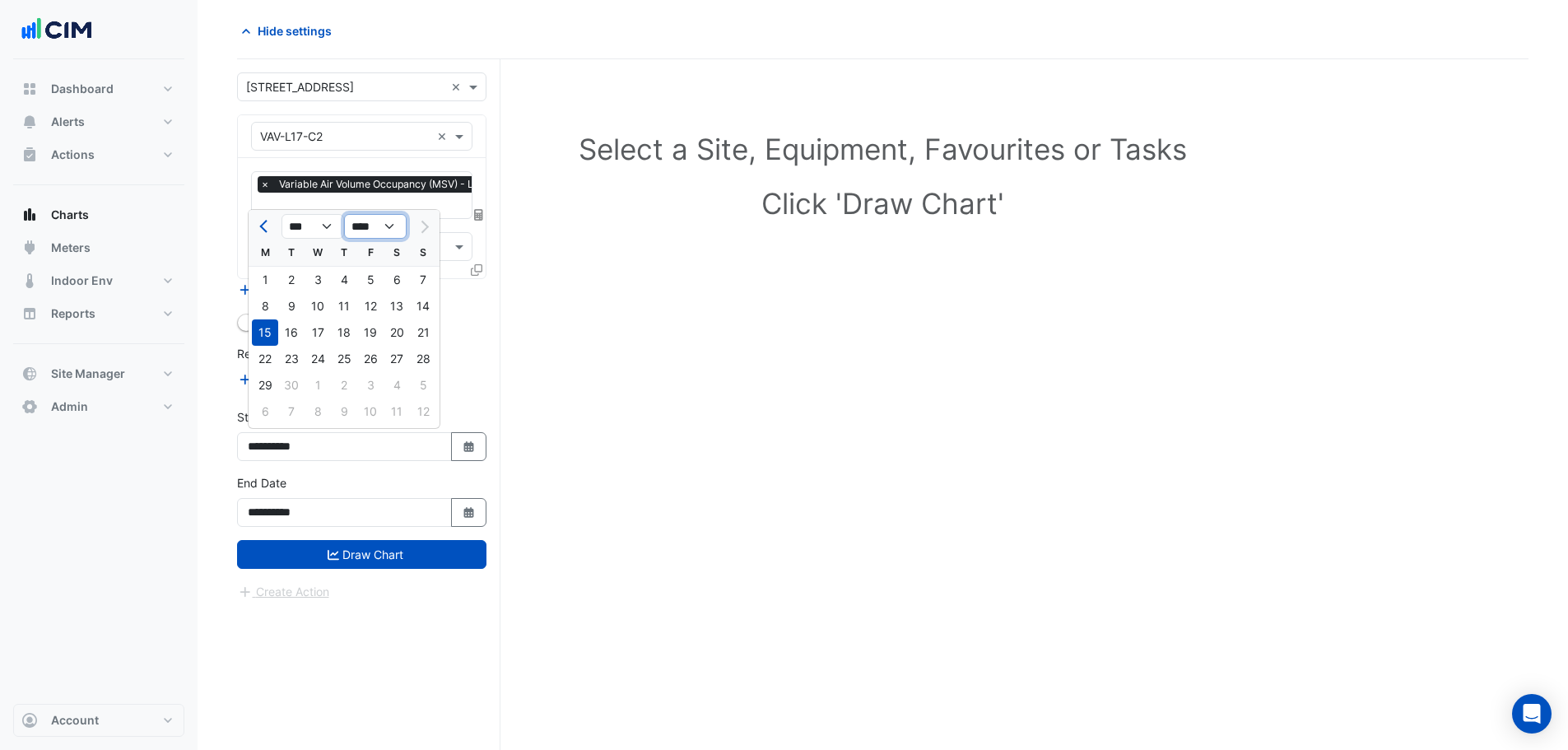
click at [366, 222] on select "**** **** **** **** **** **** **** **** **** **** ****" at bounding box center [374, 227] width 62 height 25
select select "****"
click at [344, 214] on select "**** **** **** **** **** **** **** **** **** **** ****" at bounding box center [374, 227] width 62 height 25
click at [420, 277] on div "1" at bounding box center [423, 280] width 27 height 27
type input "**********"
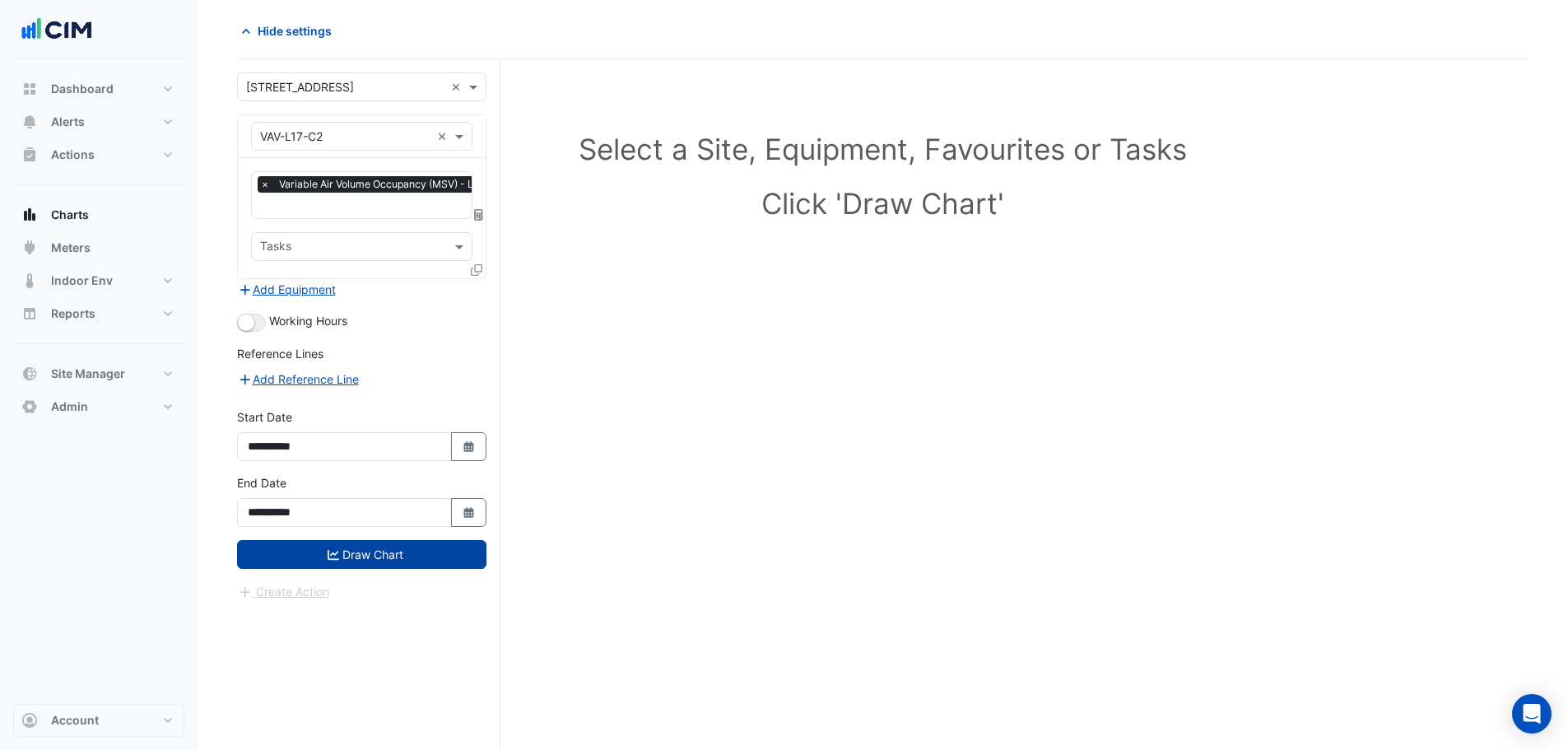
click at [358, 557] on button "Draw Chart" at bounding box center [362, 554] width 249 height 29
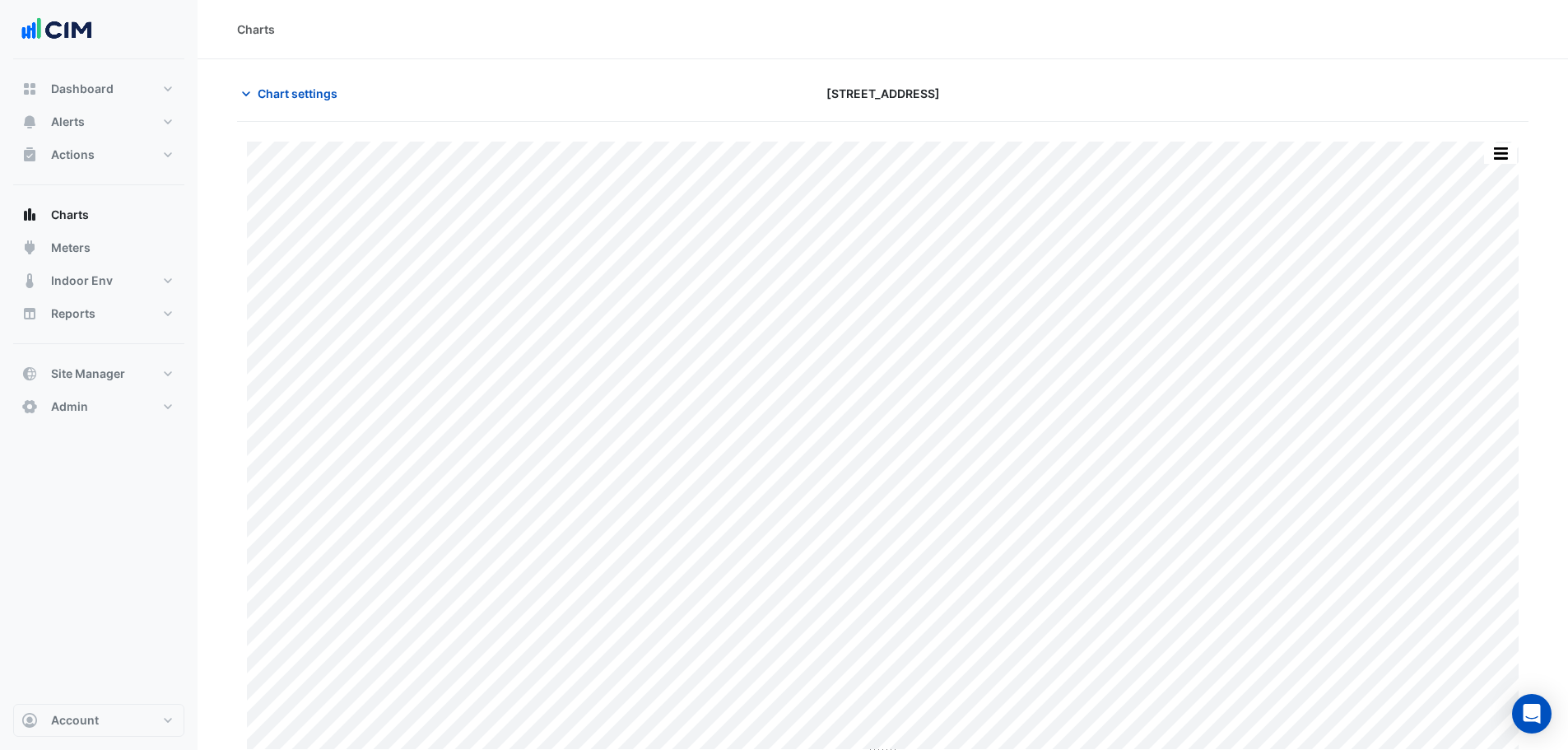
click at [236, 466] on section "Chart settings 2-12 Macquarie St Print Save as JPEG Save as PNG Sample Tooltip …" at bounding box center [882, 408] width 1370 height 699
click at [1453, 150] on button "button" at bounding box center [1468, 154] width 33 height 21
click at [1467, 147] on button "button" at bounding box center [1468, 154] width 33 height 21
click at [139, 115] on button "Alerts" at bounding box center [99, 122] width 171 height 33
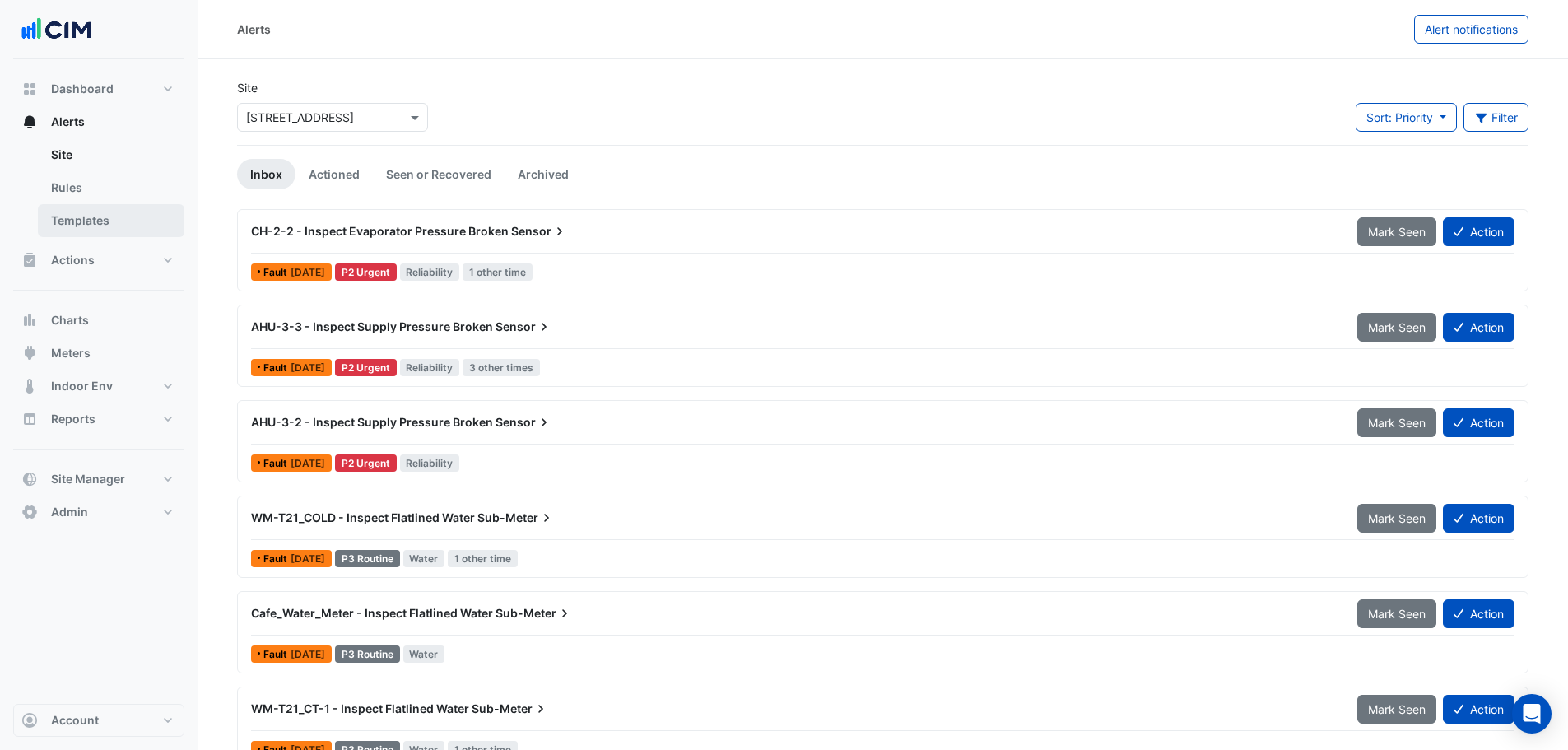
click at [151, 219] on link "Templates" at bounding box center [111, 221] width 146 height 33
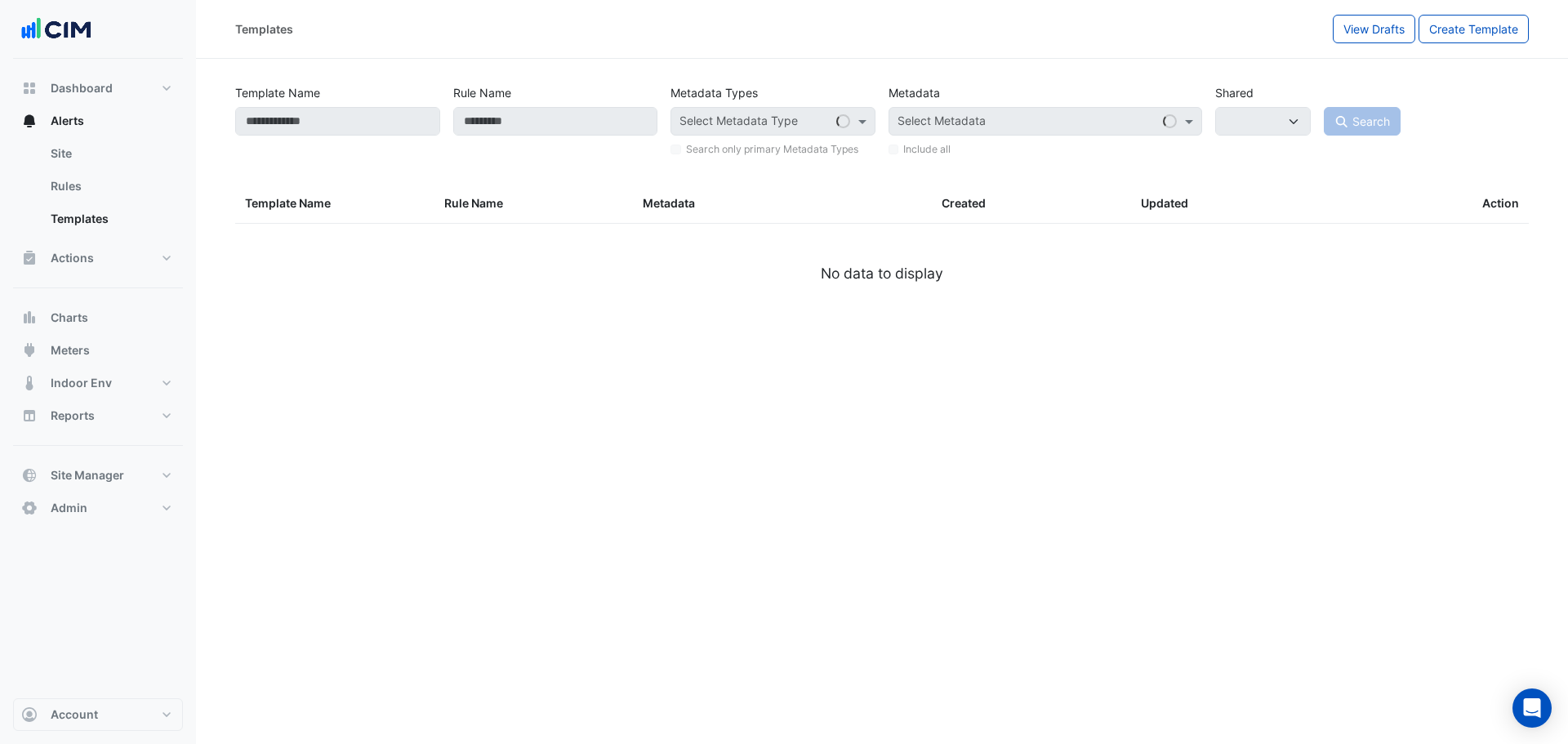
select select
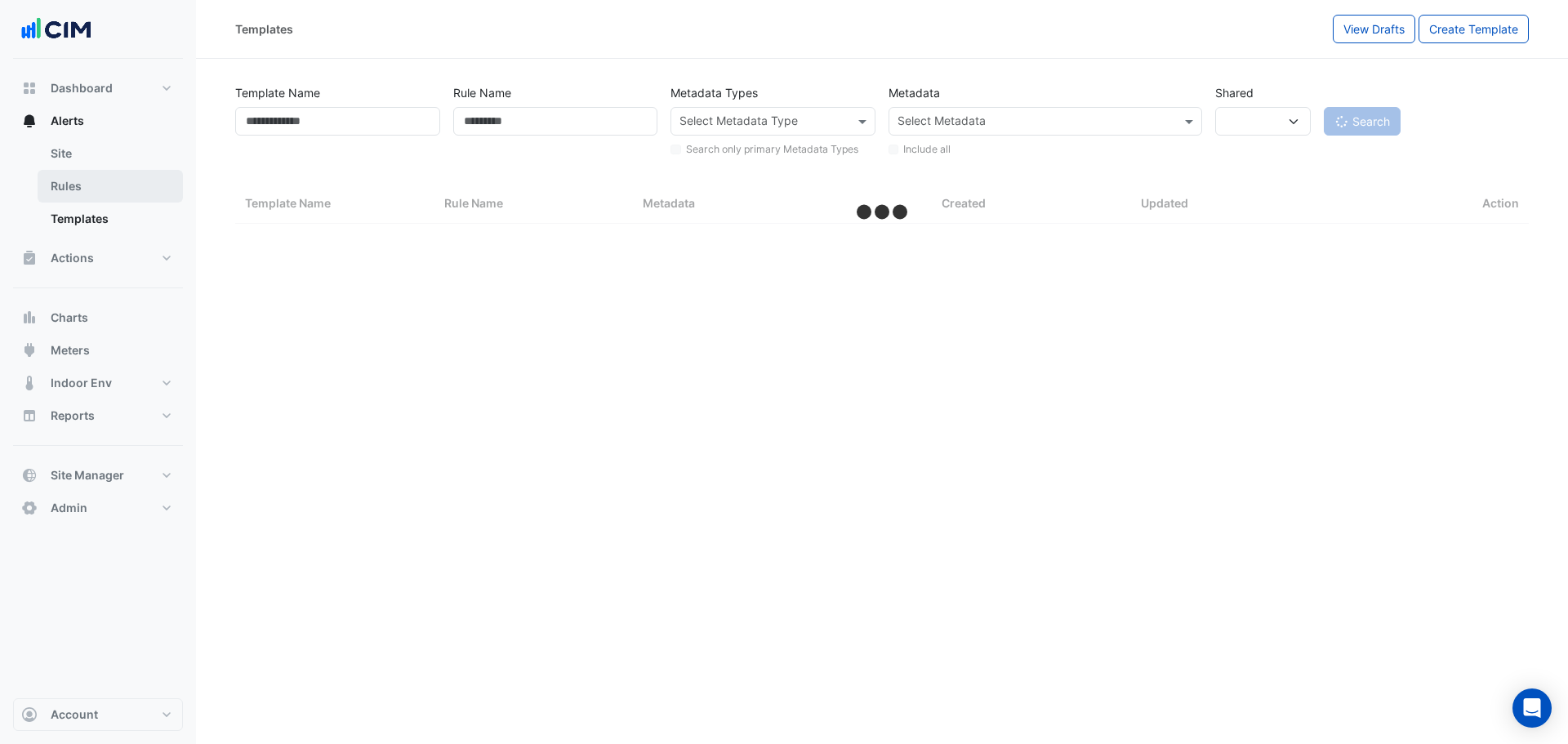
select select "***"
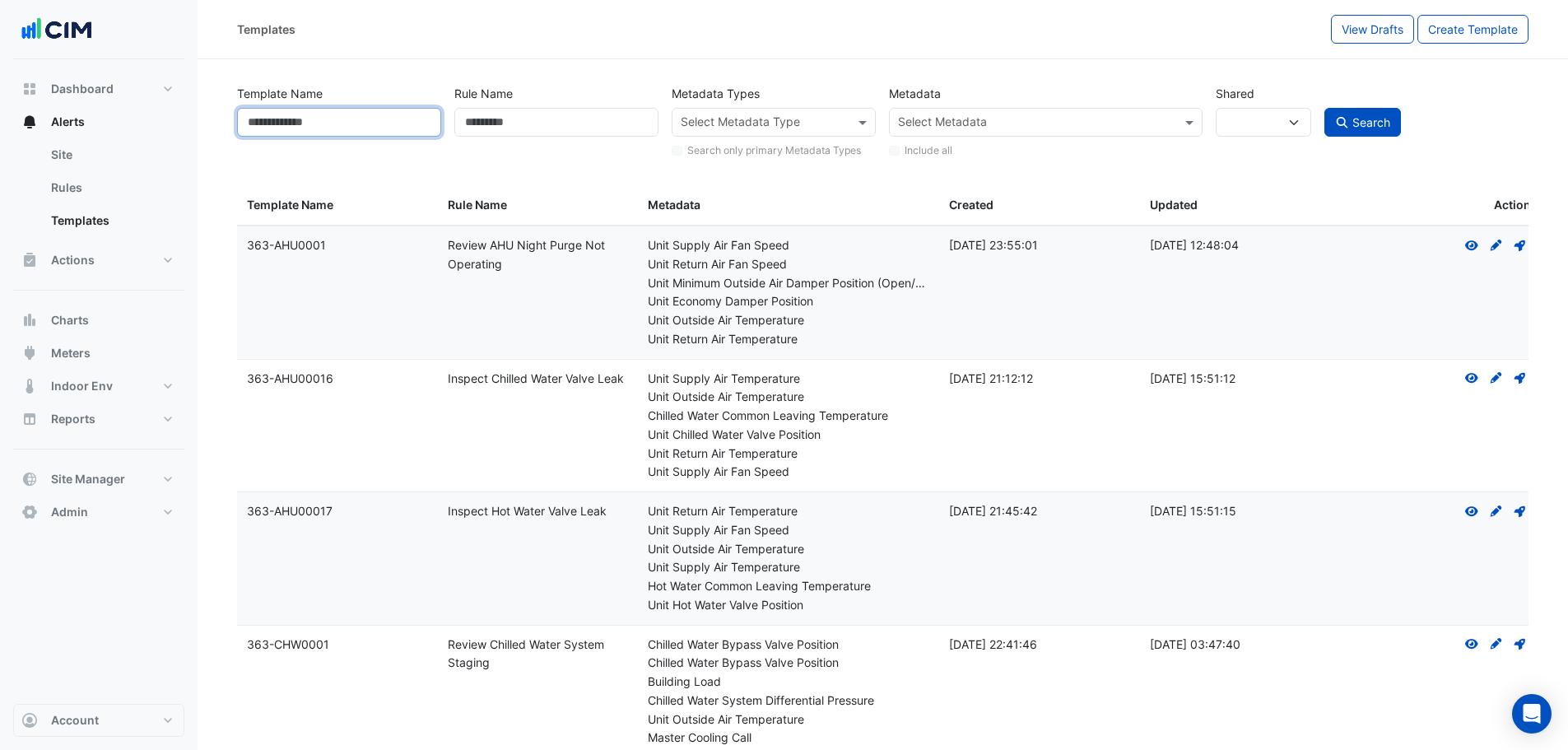
click at [369, 123] on input "Template Name" at bounding box center [339, 122] width 204 height 29
click at [120, 178] on link "Rules" at bounding box center [111, 188] width 146 height 33
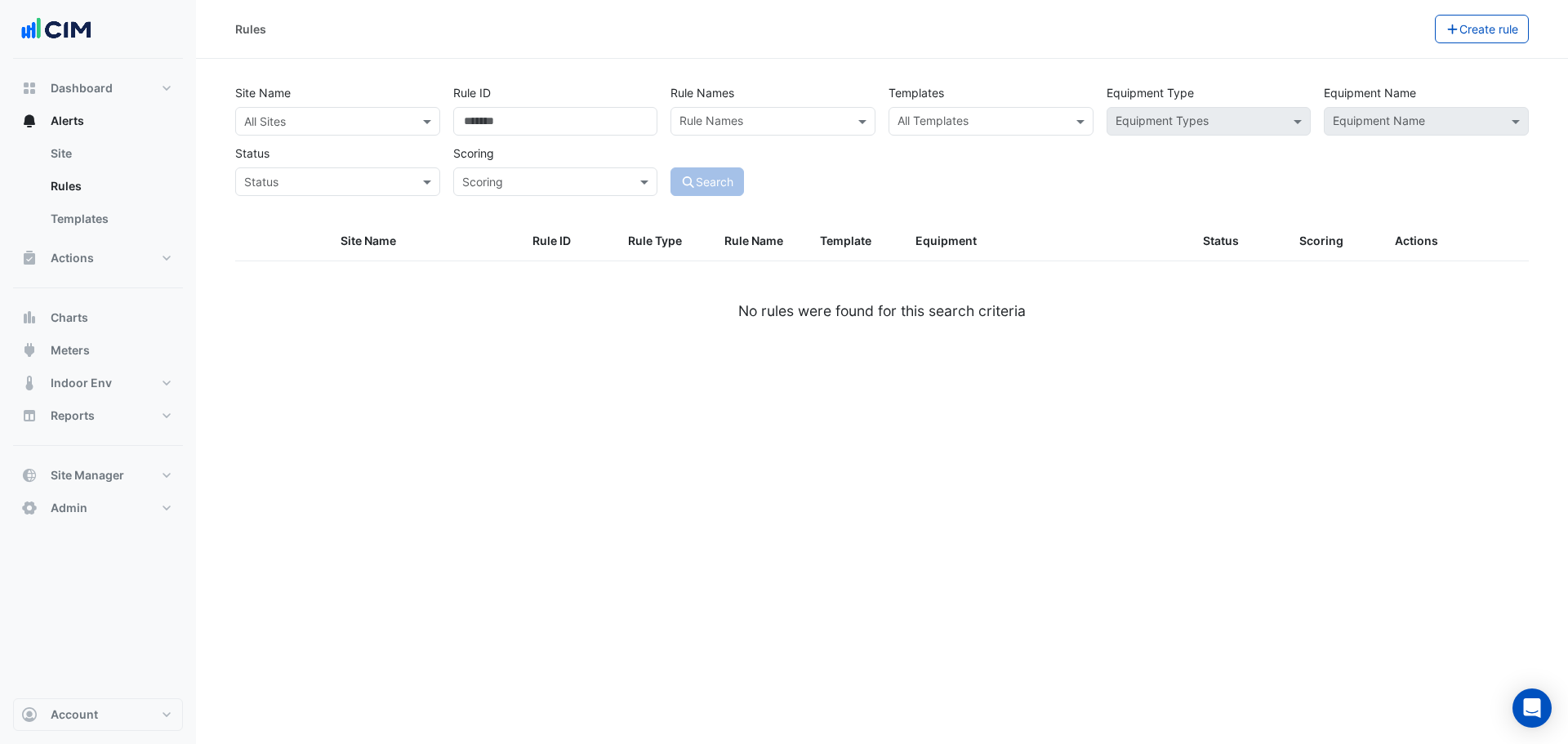
click at [338, 132] on div "All Sites" at bounding box center [338, 121] width 205 height 29
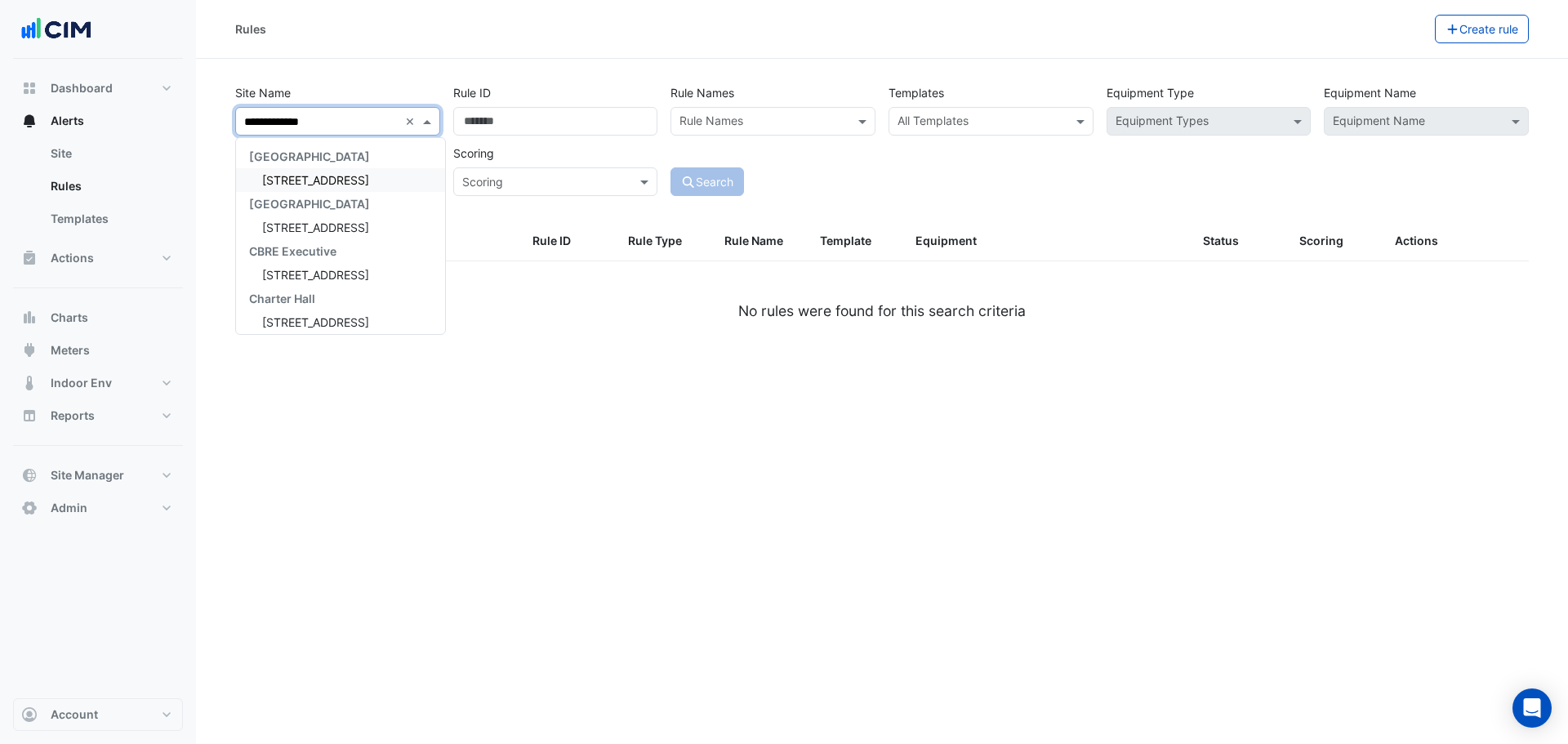
type input "**********"
click at [292, 182] on span "[STREET_ADDRESS]" at bounding box center [315, 180] width 107 height 14
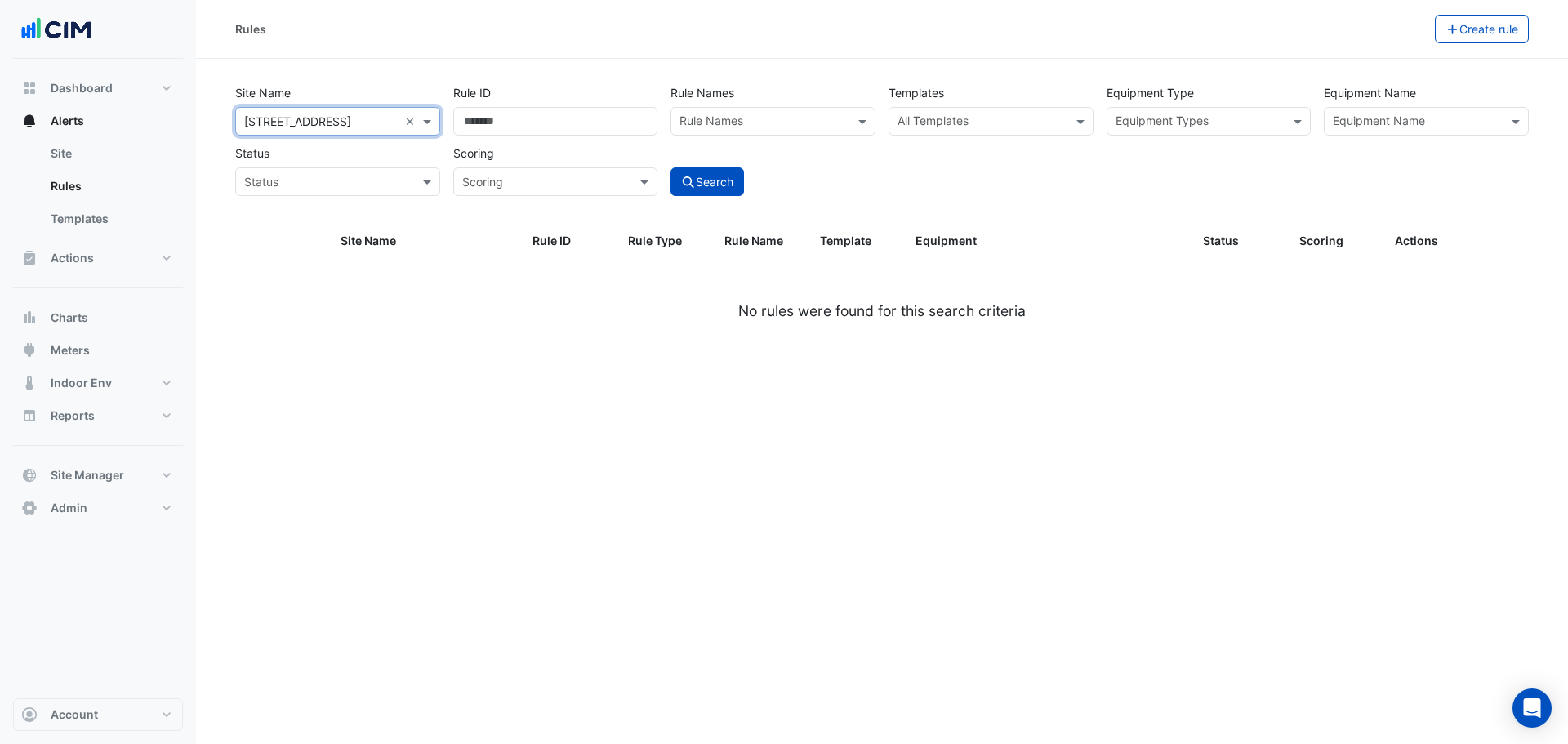
click at [1177, 190] on div "Site Name × 2-12 Macquarie St × Rule ID Rule Names Rule Names Templates All Tem…" at bounding box center [882, 135] width 1306 height 121
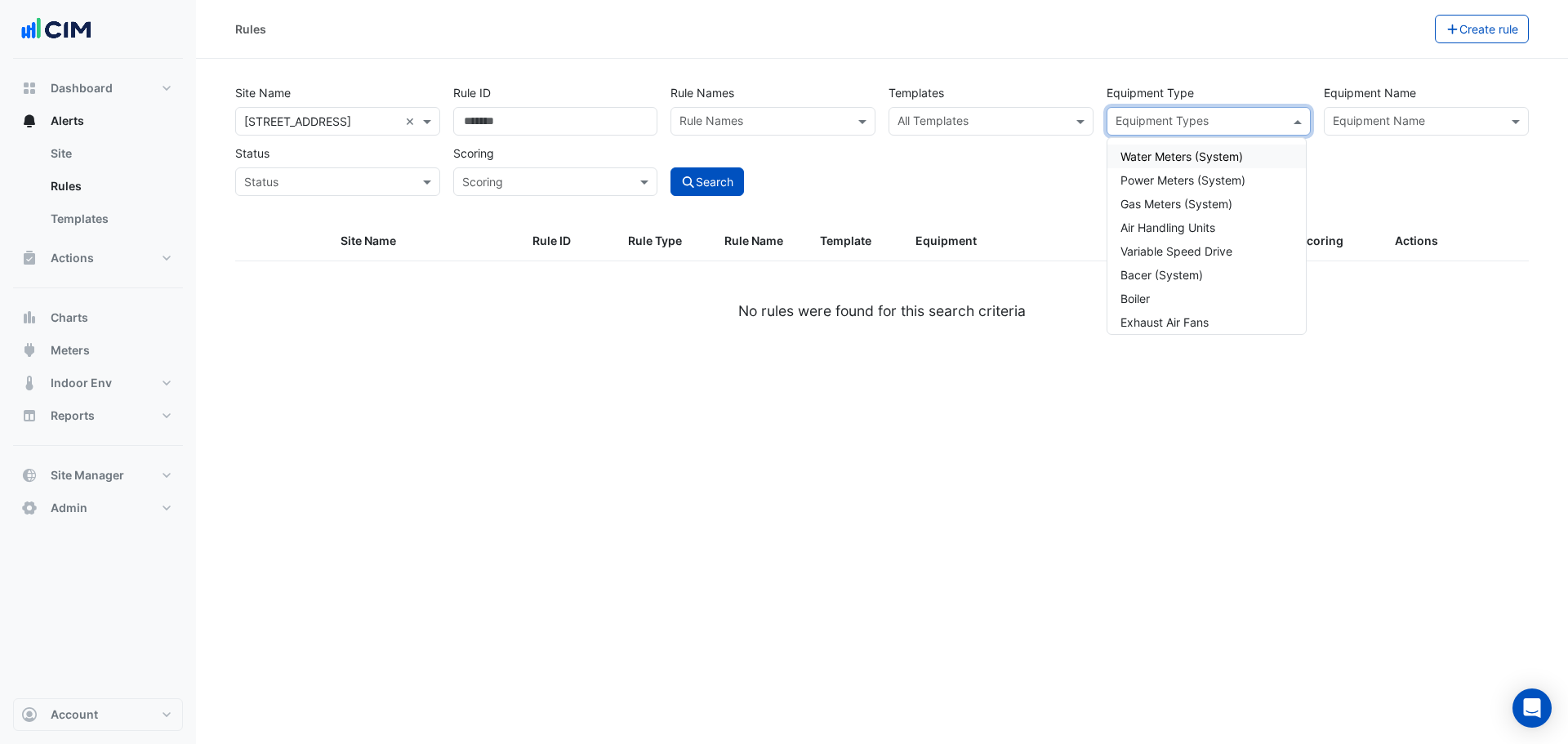
click at [1231, 119] on input "text" at bounding box center [1199, 123] width 168 height 17
click at [1407, 119] on input "text" at bounding box center [1416, 123] width 168 height 17
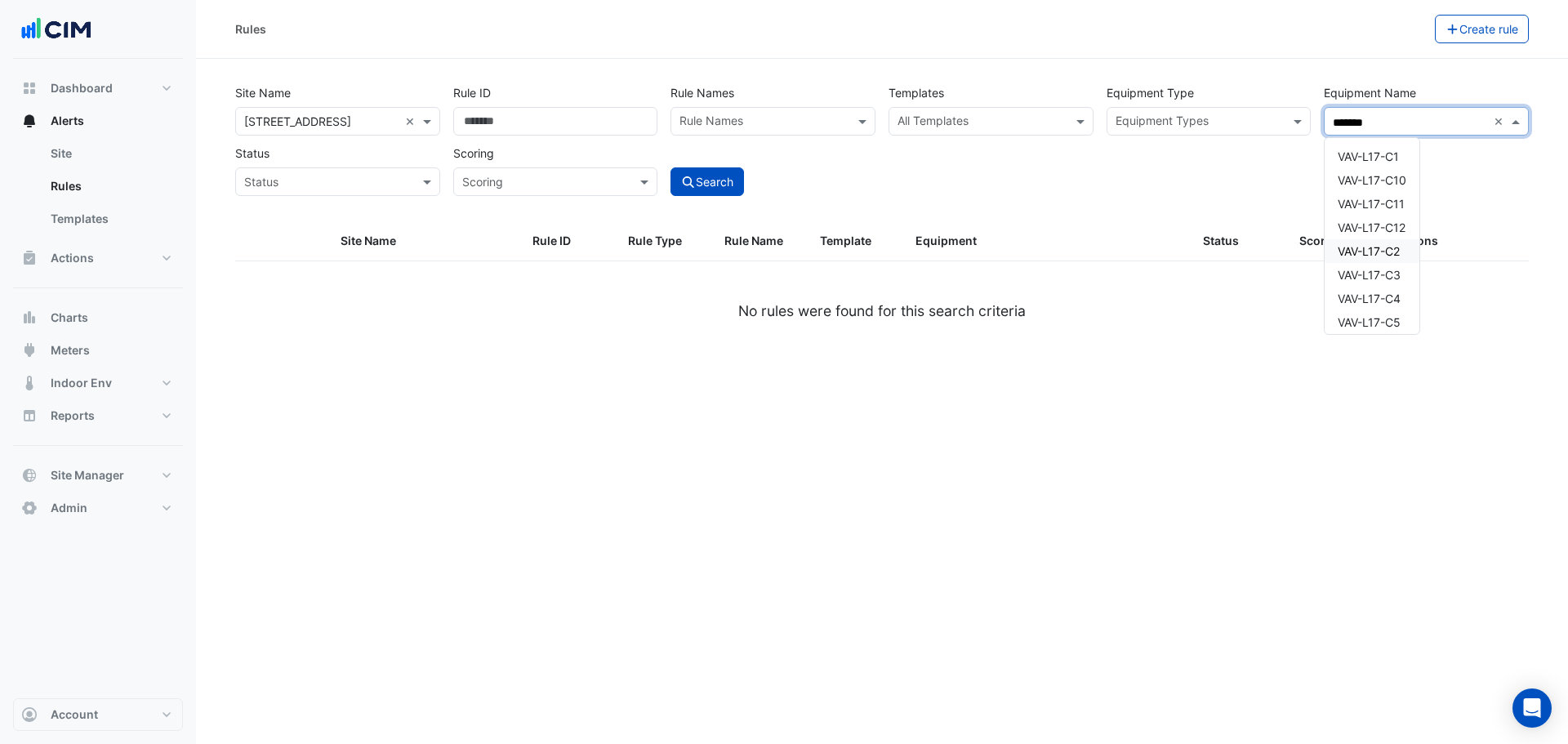
drag, startPoint x: 1373, startPoint y: 247, endPoint x: 1360, endPoint y: 248, distance: 13.0
click at [1372, 248] on span "VAV-L17-C2" at bounding box center [1368, 250] width 62 height 14
type input "*******"
click at [1010, 183] on div "Site Name × 2-12 Macquarie St × Rule ID Rule Names Rule Names Templates All Tem…" at bounding box center [882, 135] width 1306 height 121
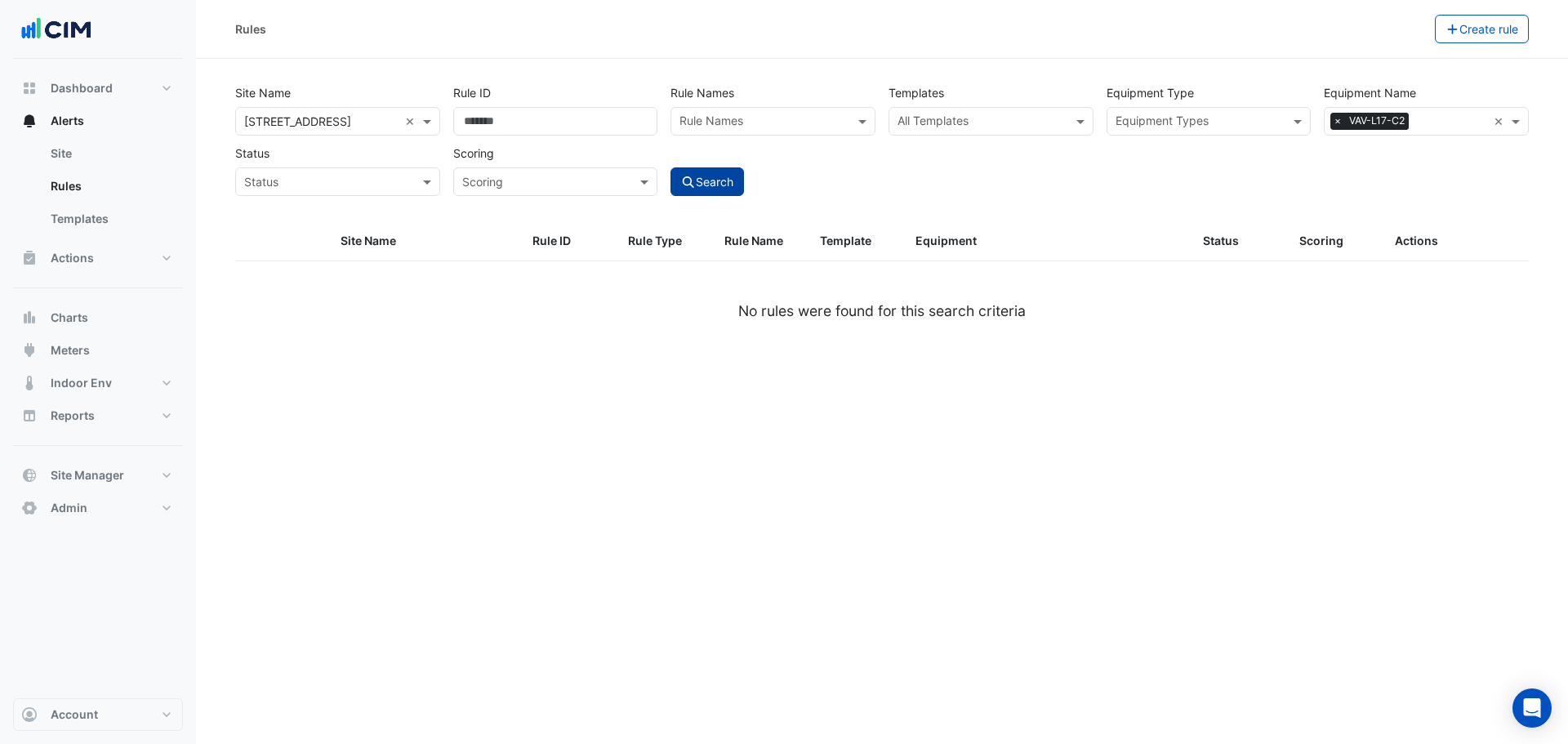
click at [734, 166] on div "Search" at bounding box center [772, 167] width 218 height 57
click at [734, 176] on button "Search" at bounding box center [707, 181] width 73 height 29
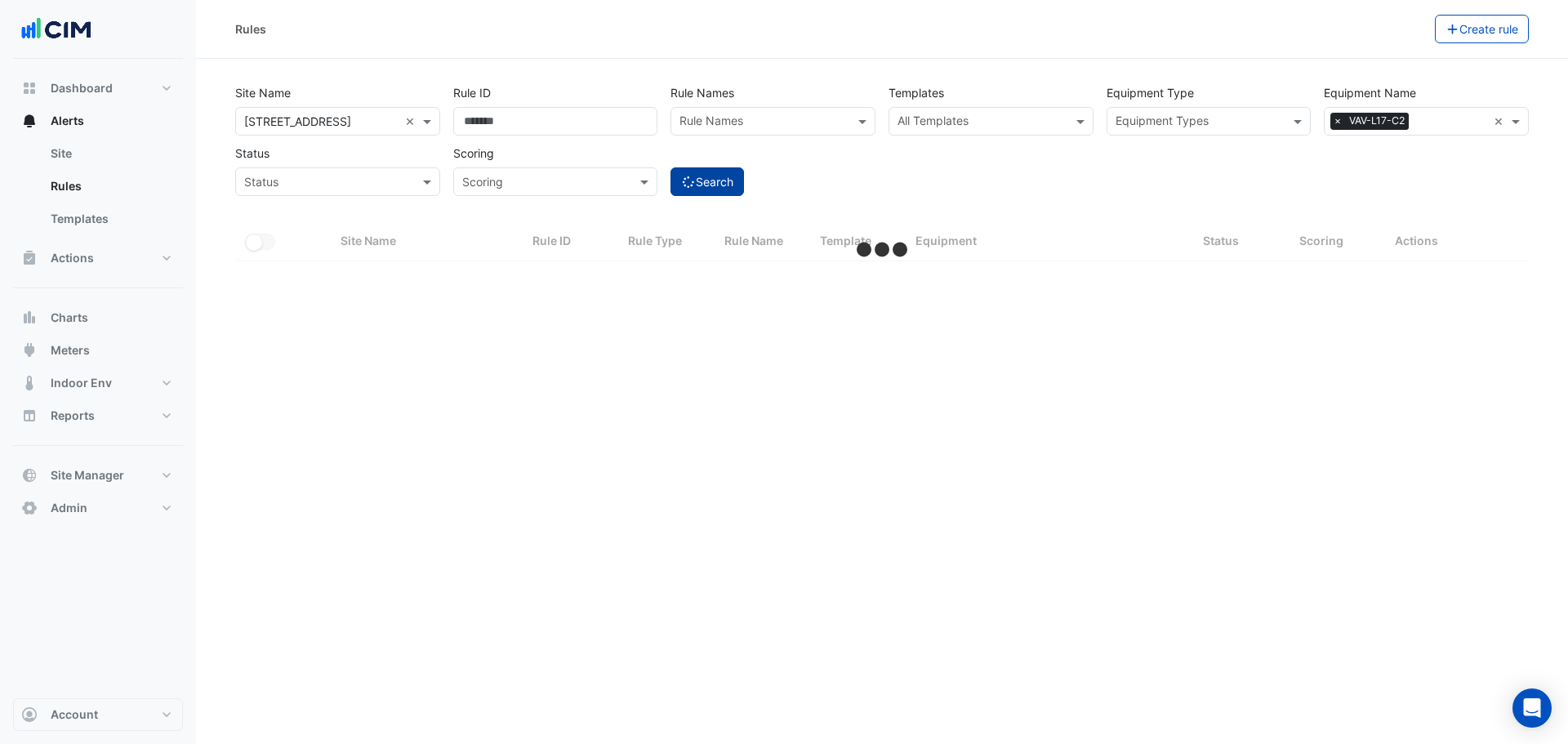
select select "***"
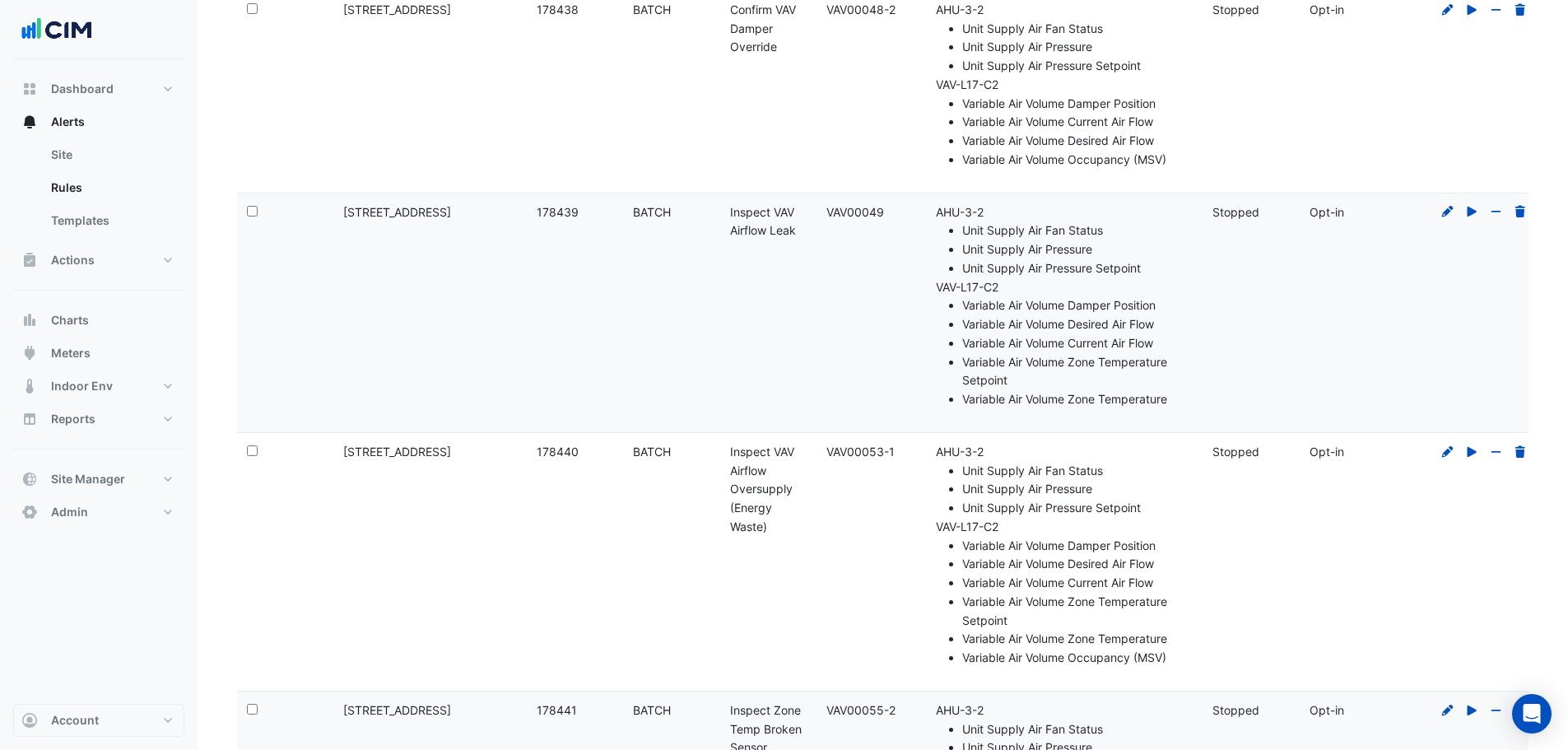
scroll to position [498, 0]
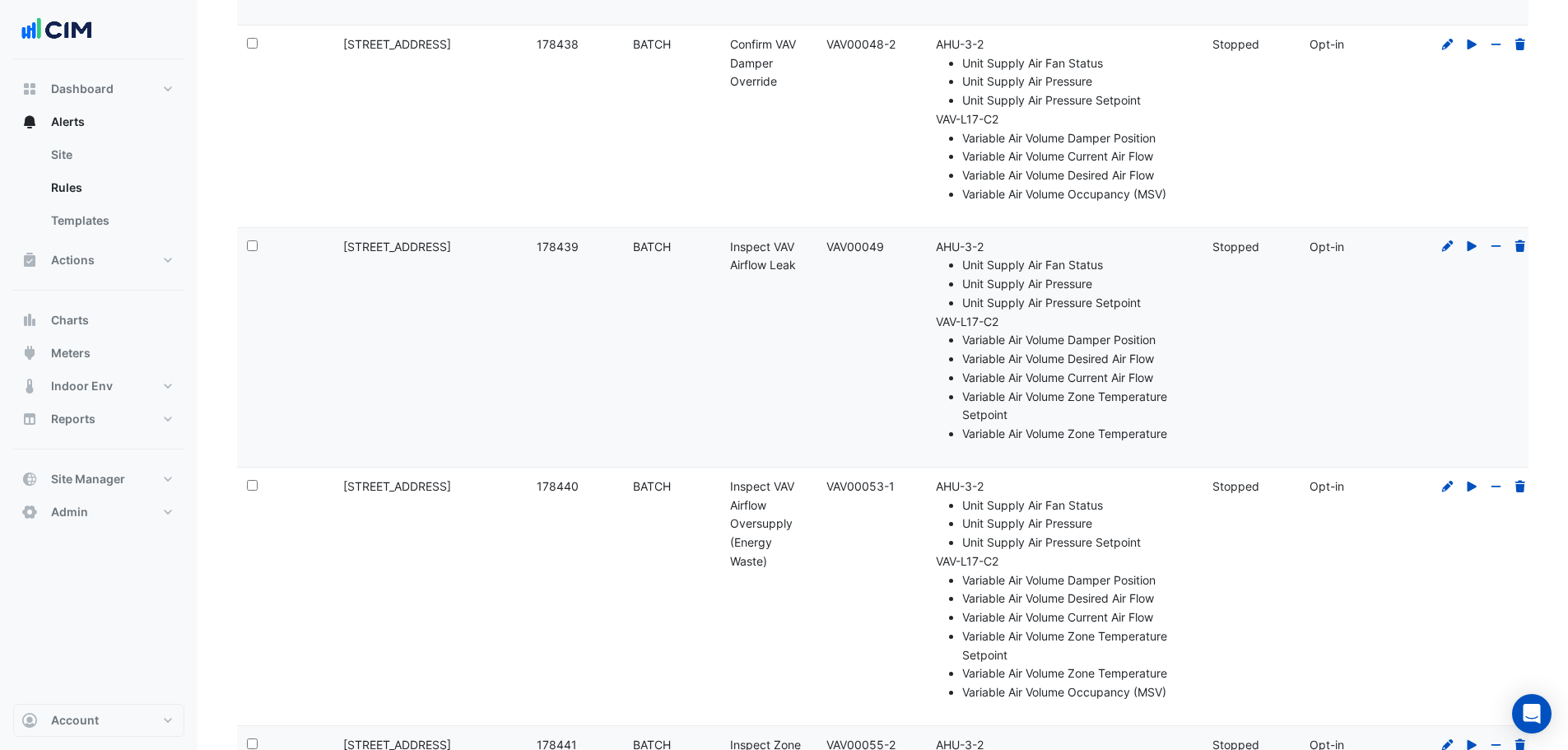
click at [1363, 336] on datatable-body-cell "Scoring: Opt-in" at bounding box center [1347, 348] width 96 height 239
drag, startPoint x: 530, startPoint y: 476, endPoint x: 584, endPoint y: 493, distance: 56.6
click at [584, 493] on datatable-body-cell "Rule ID: 178440" at bounding box center [575, 596] width 96 height 257
drag, startPoint x: 539, startPoint y: 239, endPoint x: 579, endPoint y: 240, distance: 40.0
click at [579, 240] on div "Rule ID: 178439" at bounding box center [574, 248] width 76 height 19
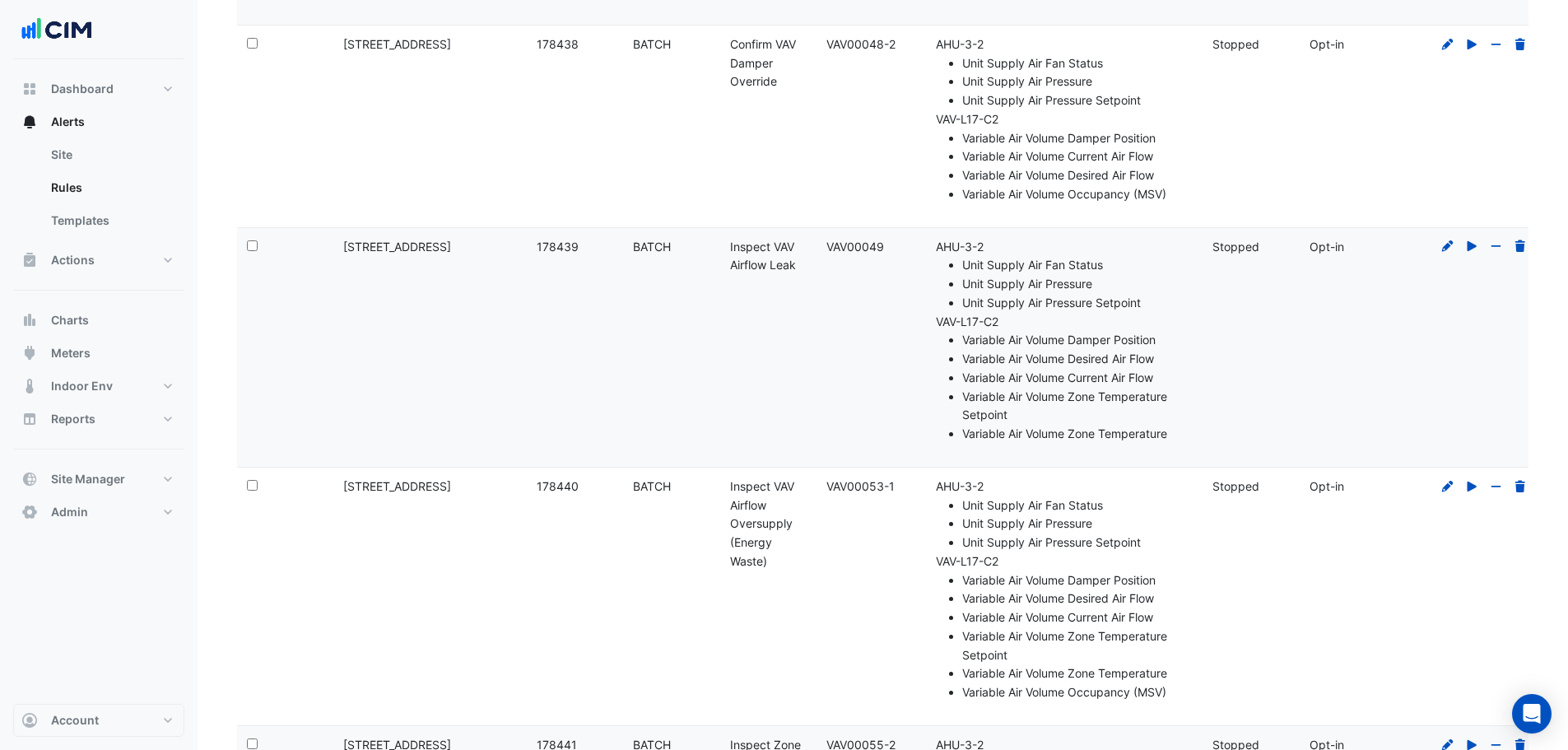
copy div "178439"
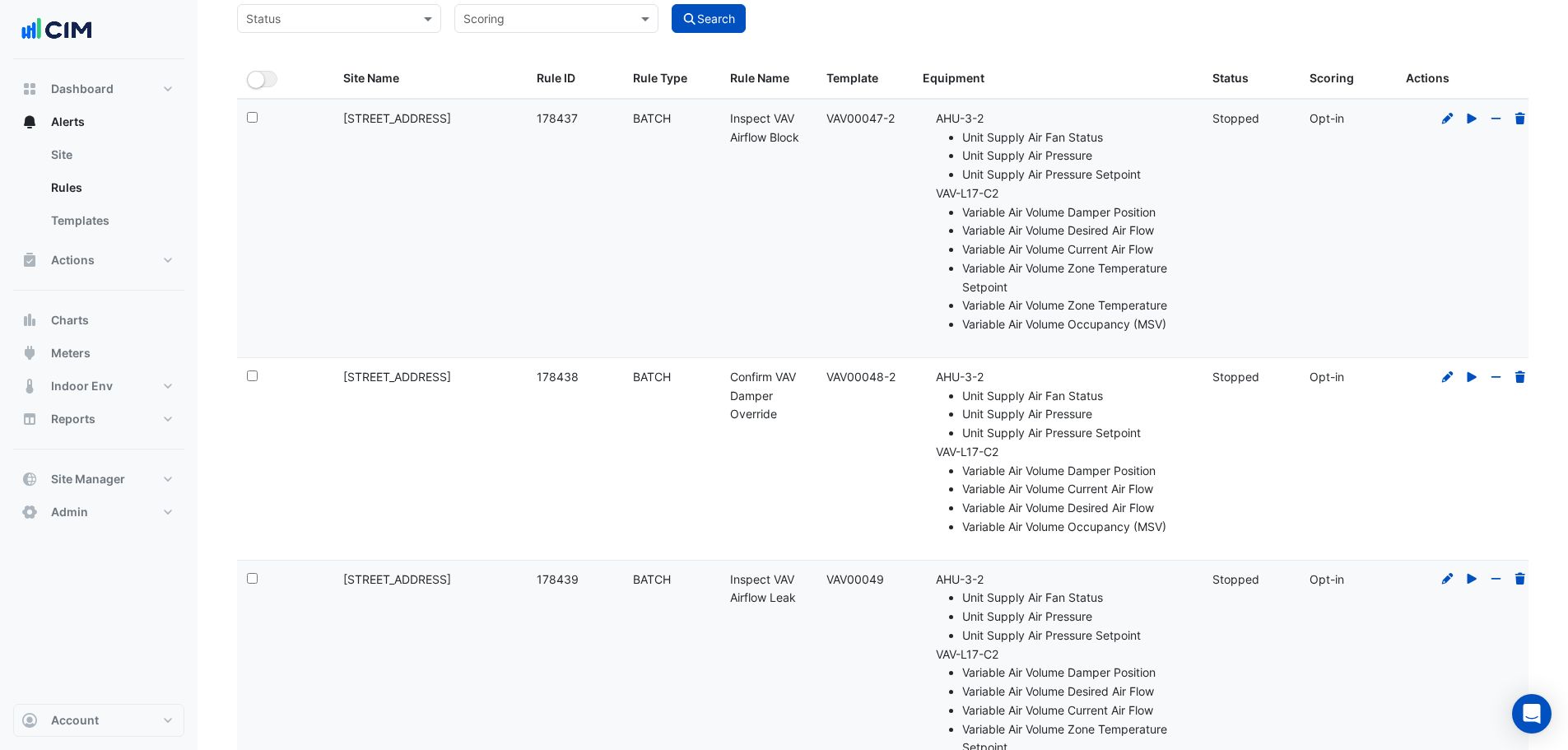
scroll to position [330, 0]
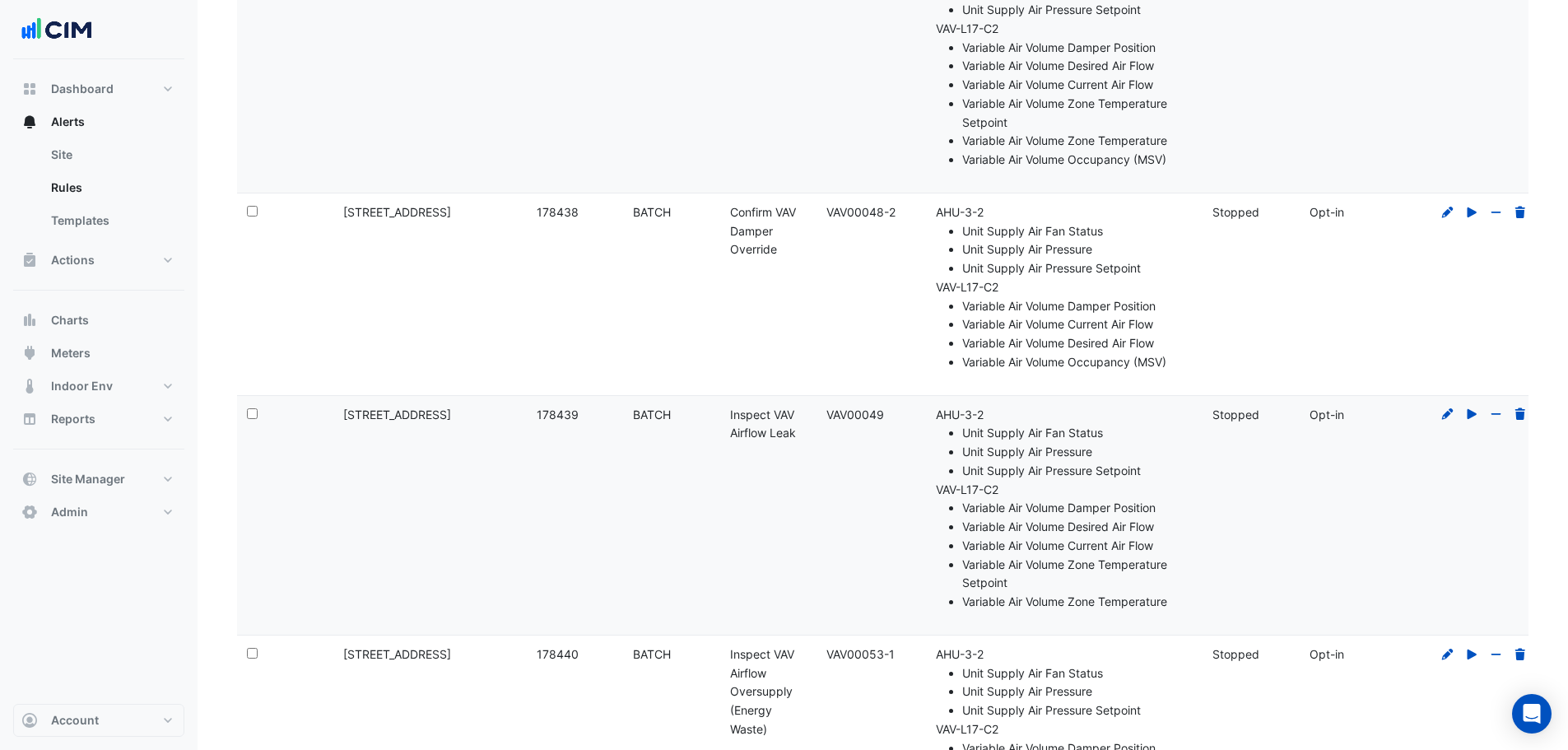
drag, startPoint x: 837, startPoint y: 409, endPoint x: 878, endPoint y: 410, distance: 41.0
click at [896, 410] on datatable-body-cell "Template: VAV00049" at bounding box center [865, 516] width 96 height 239
copy div "VAV00049"
click at [219, 284] on section "Site Name × 2-12 Macquarie St × Rule ID Rule Names Rule Names Templates All Tem…" at bounding box center [882, 426] width 1370 height 1392
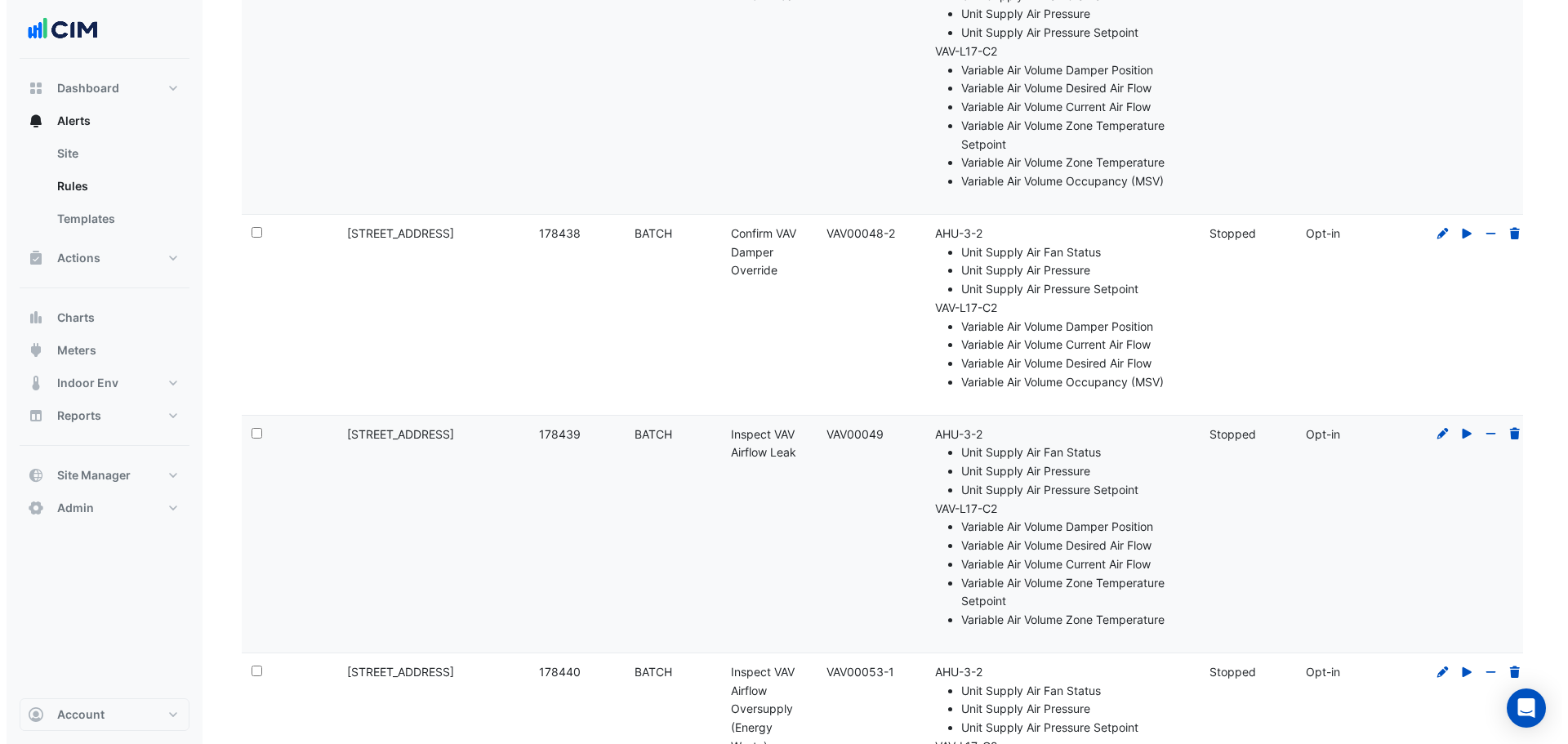
scroll to position [0, 0]
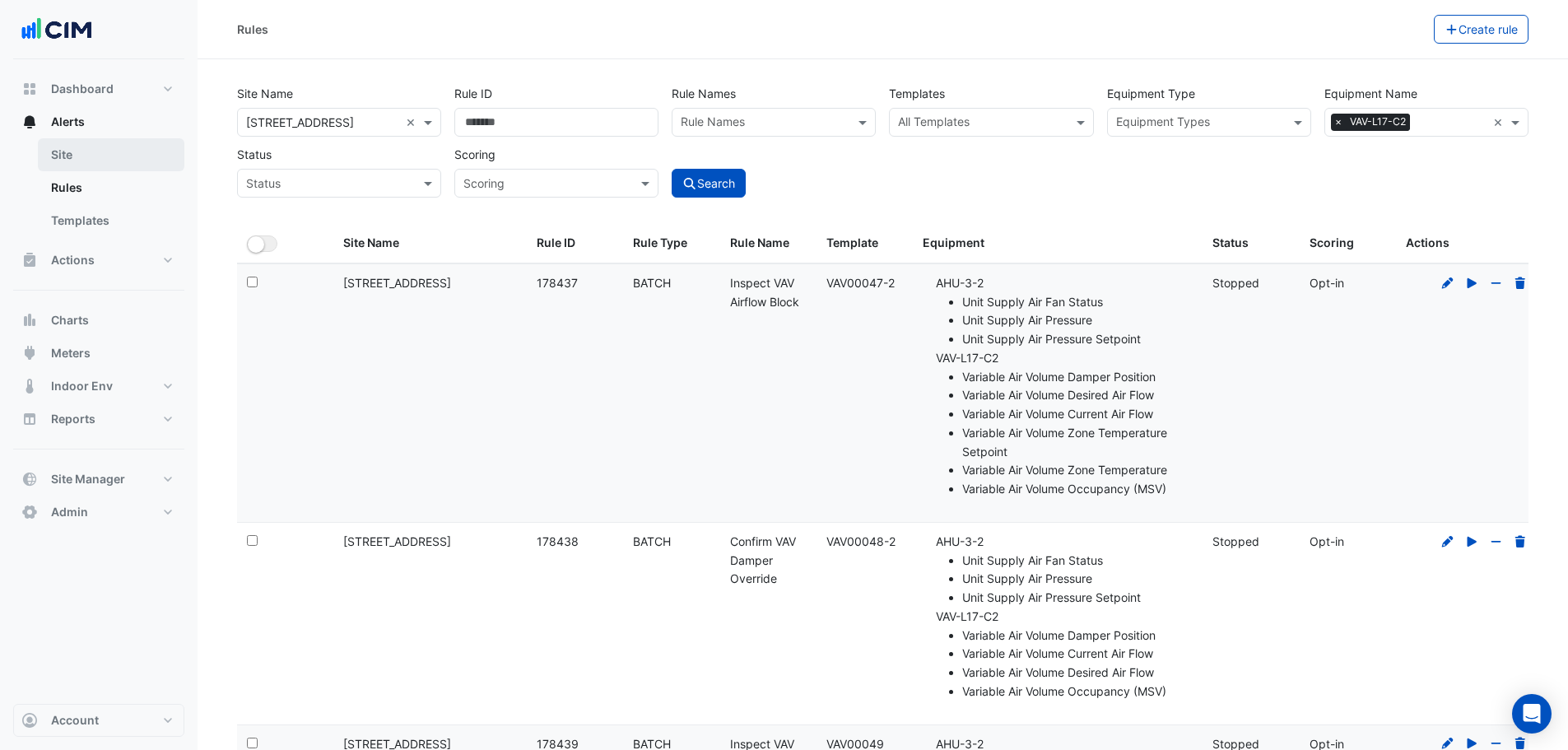
click at [78, 161] on link "Site" at bounding box center [111, 155] width 146 height 33
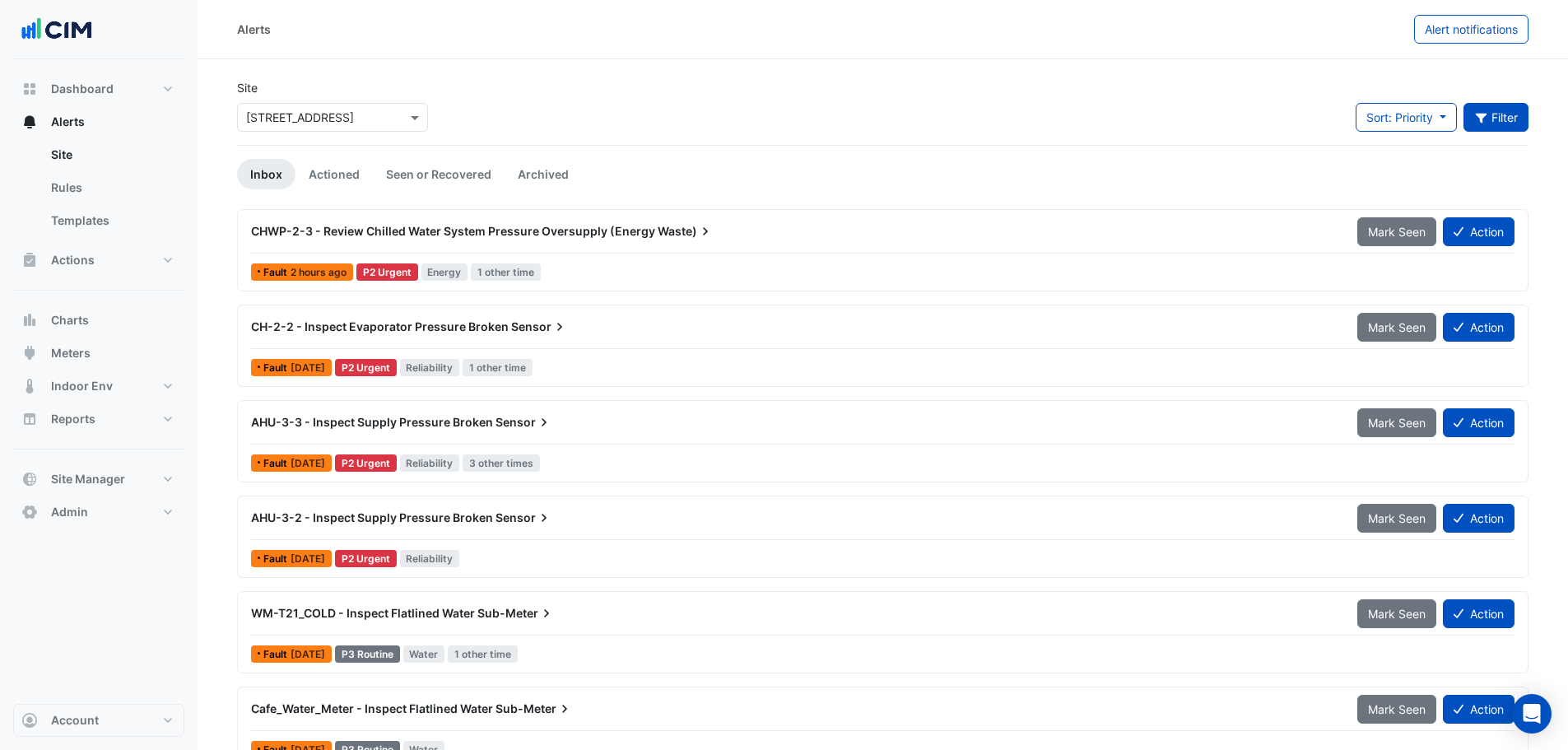
click at [1501, 106] on button "Filter" at bounding box center [1496, 117] width 66 height 29
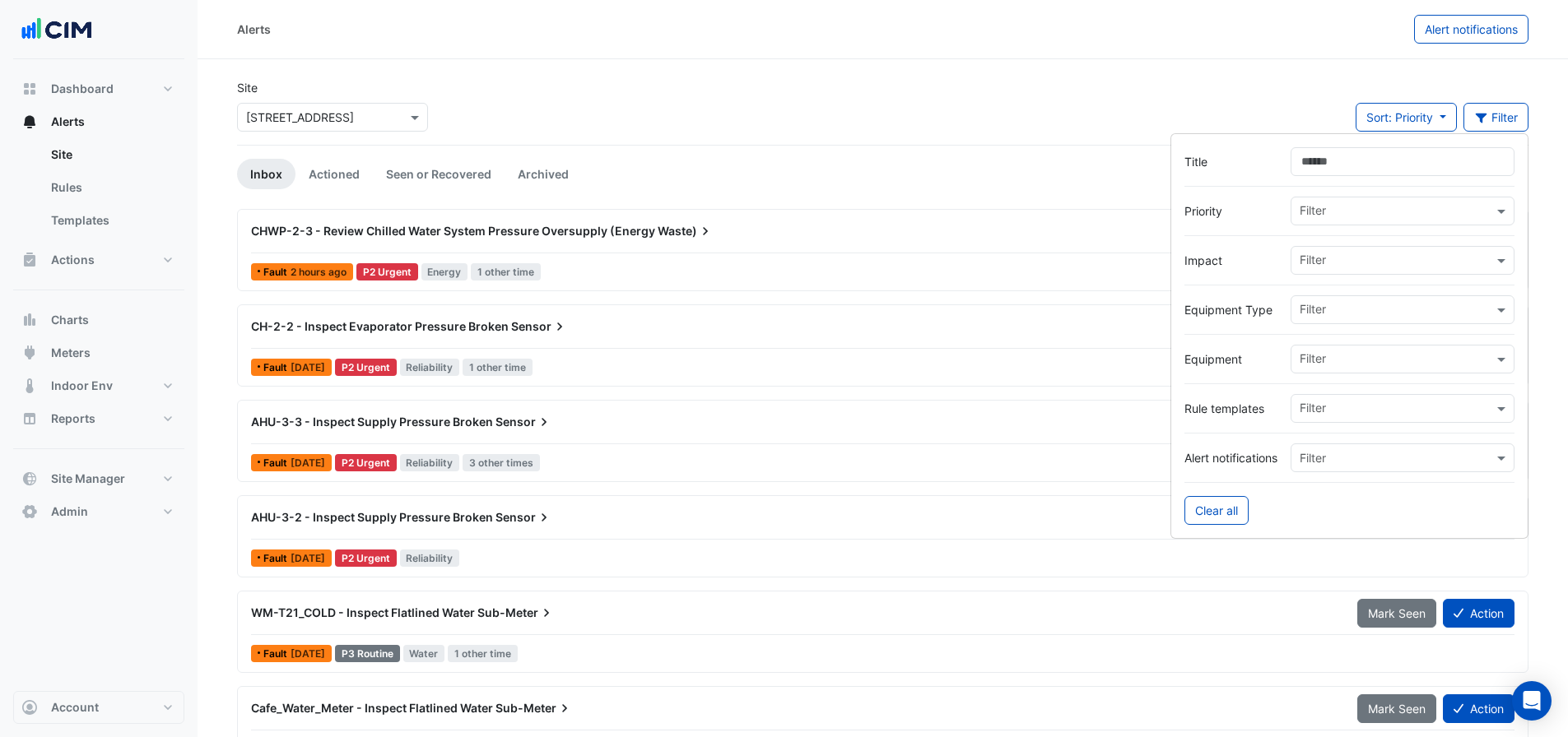
click at [1344, 417] on input "text" at bounding box center [1395, 410] width 193 height 17
click at [1344, 466] on span "VAV00049" at bounding box center [1334, 467] width 60 height 14
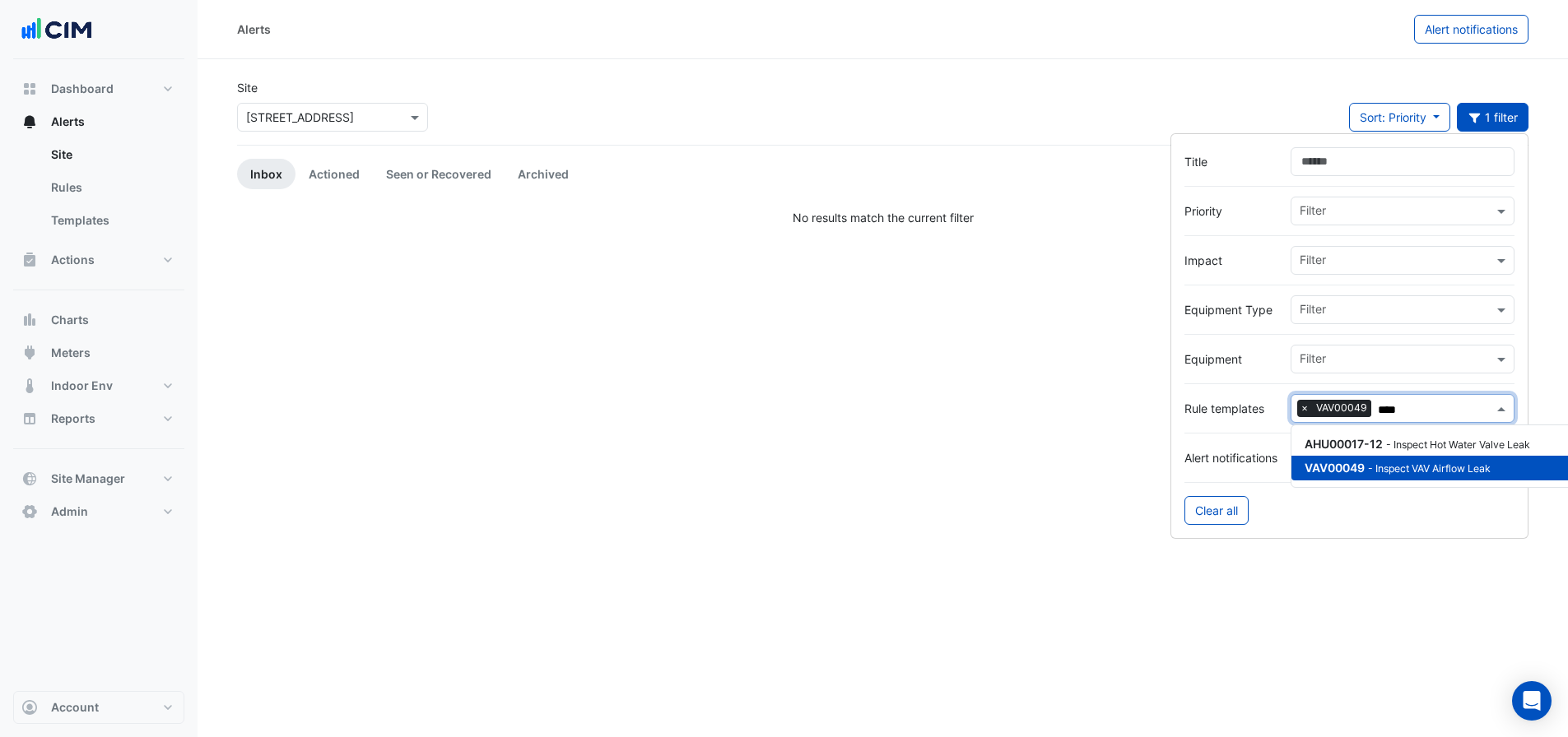
type input "****"
click at [725, 85] on div "Site × 2-12 Macquarie St Sort: Priority Priority Updated 1 filter" at bounding box center [882, 111] width 1311 height 66
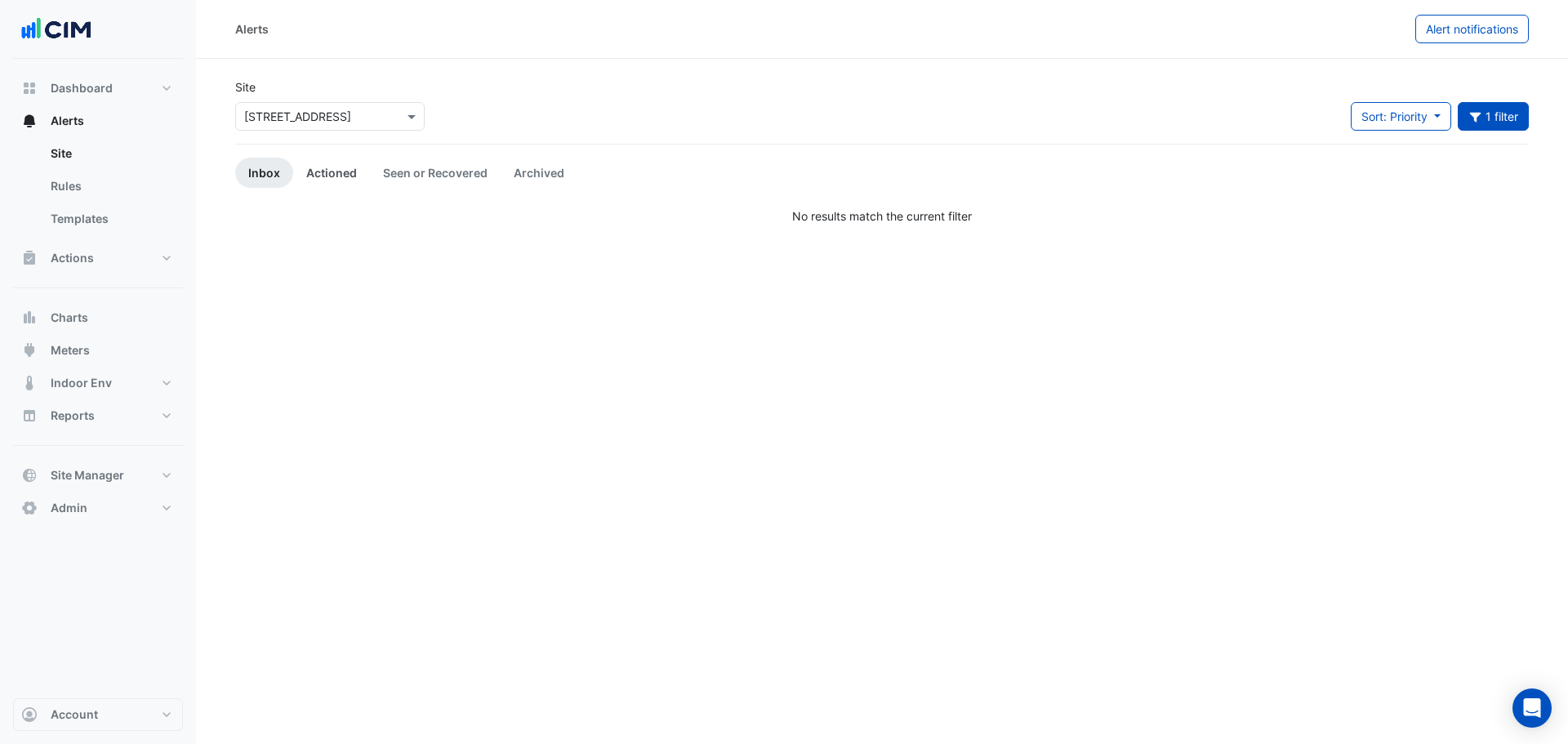
click at [334, 179] on link "Actioned" at bounding box center [331, 172] width 77 height 30
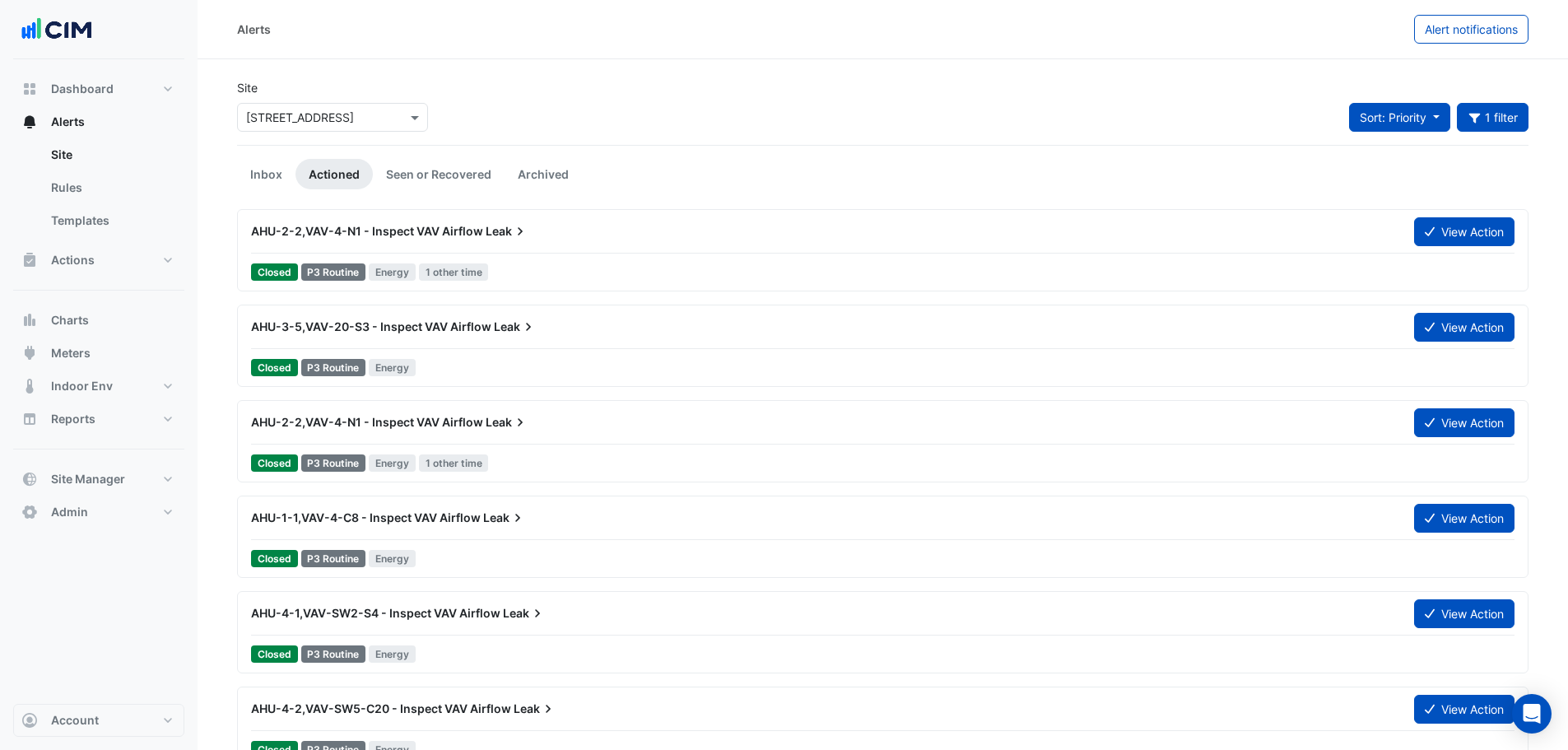
click at [1389, 125] on button "Sort: Priority" at bounding box center [1399, 117] width 101 height 29
drag, startPoint x: 1384, startPoint y: 180, endPoint x: 1347, endPoint y: 181, distance: 37.0
click at [1384, 181] on li "Updated" at bounding box center [1413, 176] width 130 height 24
click at [550, 233] on div "AHU-2-2,VAV-4-N1 - Inspect VAV Airflow Leak" at bounding box center [822, 232] width 1143 height 17
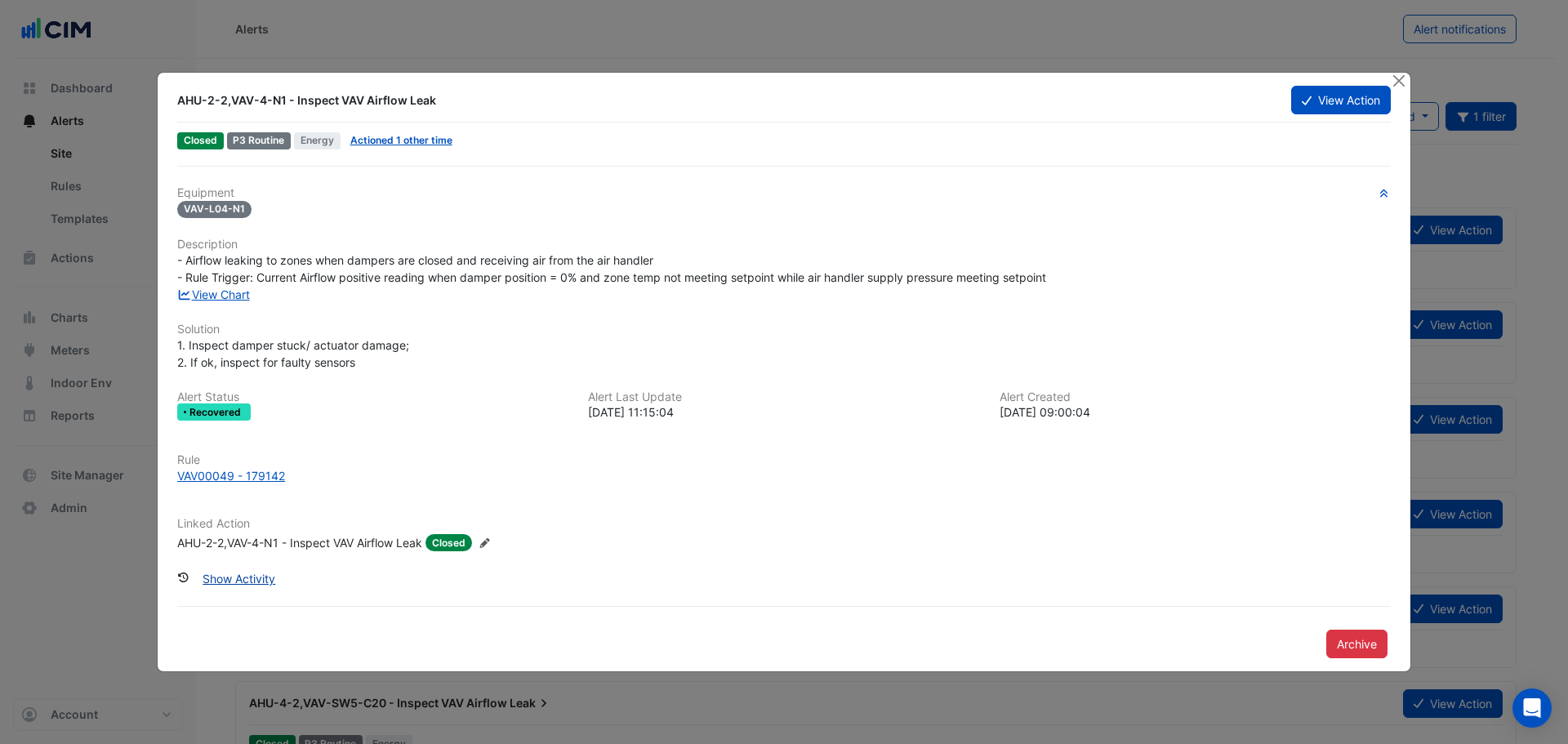
click at [248, 574] on button "Show Activity" at bounding box center [239, 578] width 94 height 29
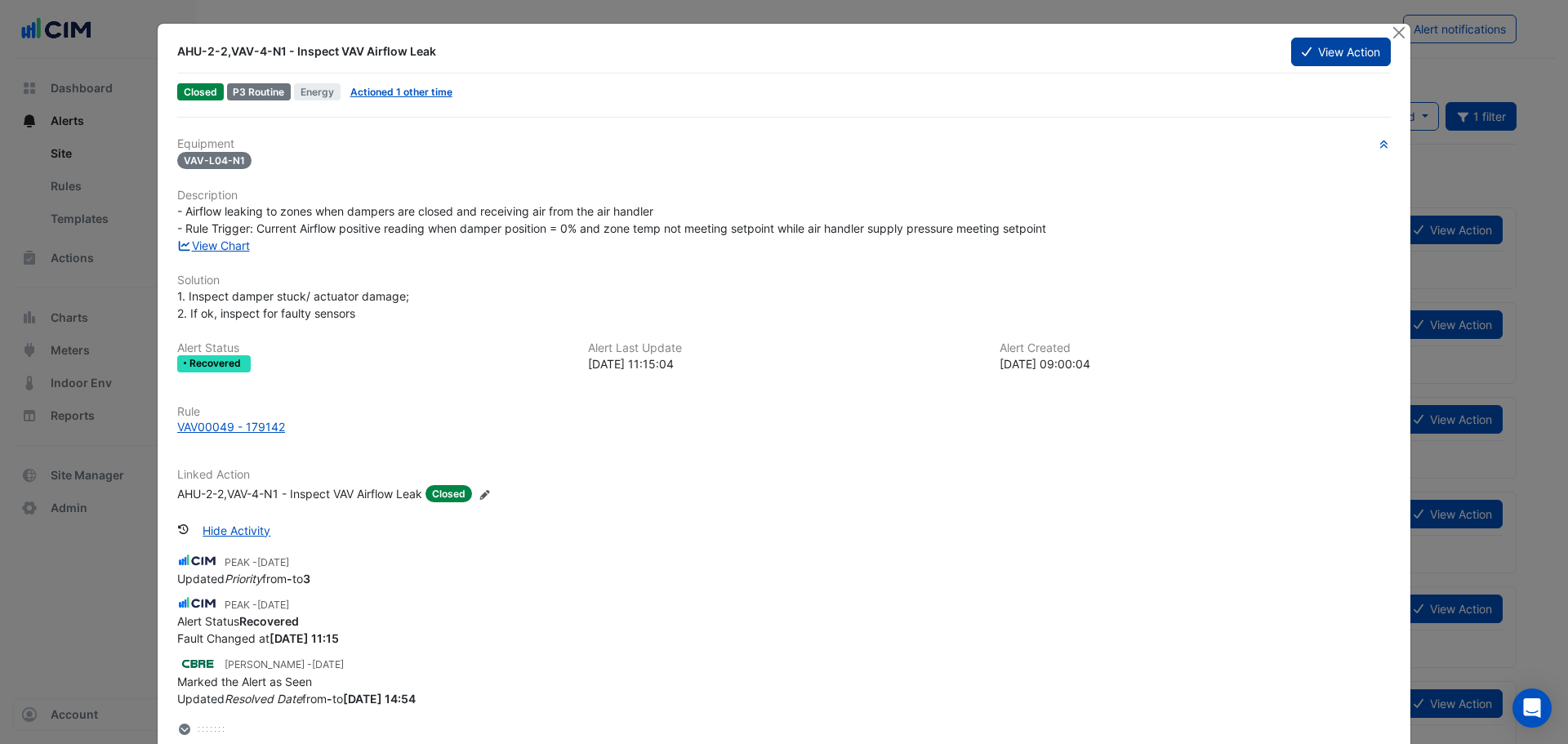
click at [1336, 50] on button "View Action" at bounding box center [1340, 52] width 100 height 29
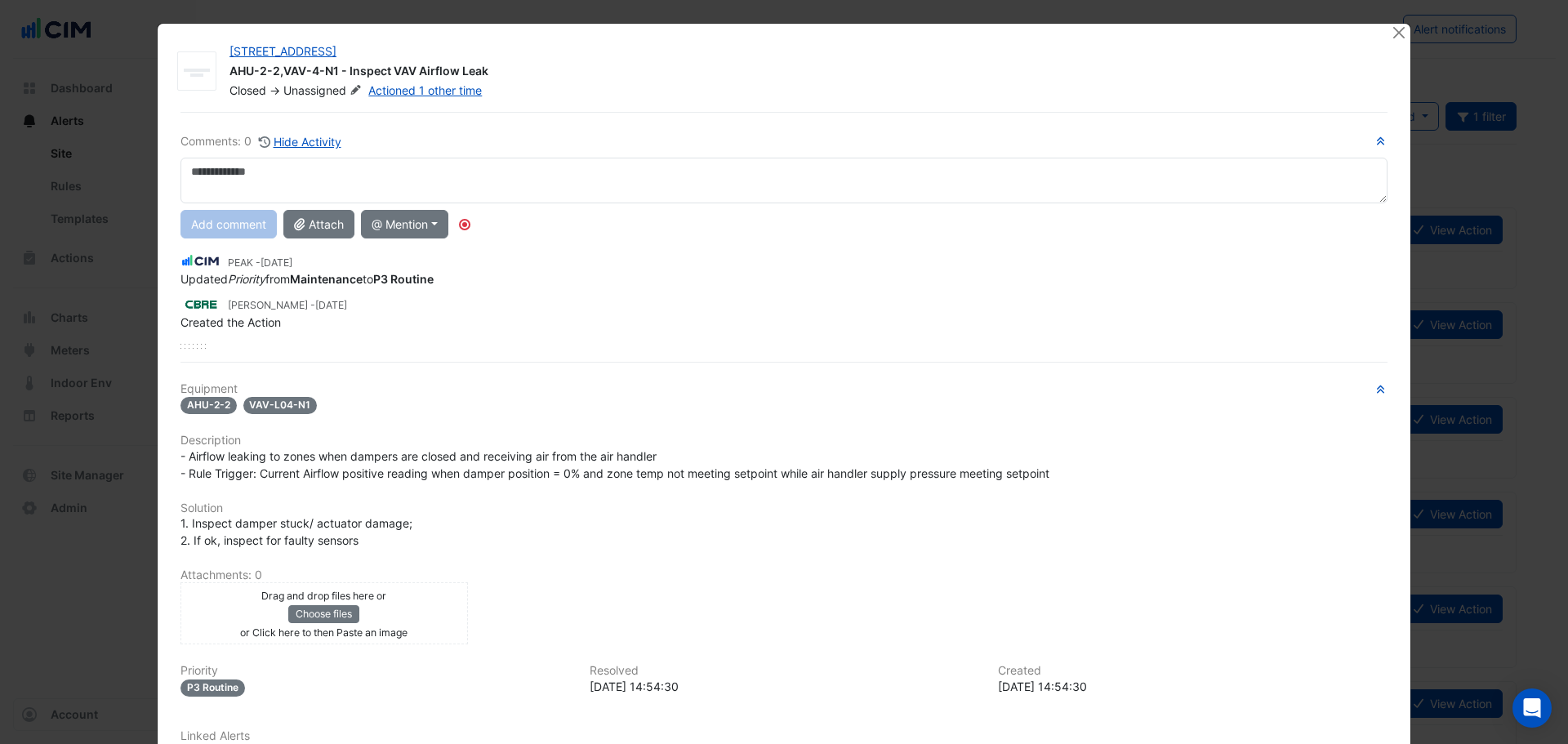
scroll to position [82, 0]
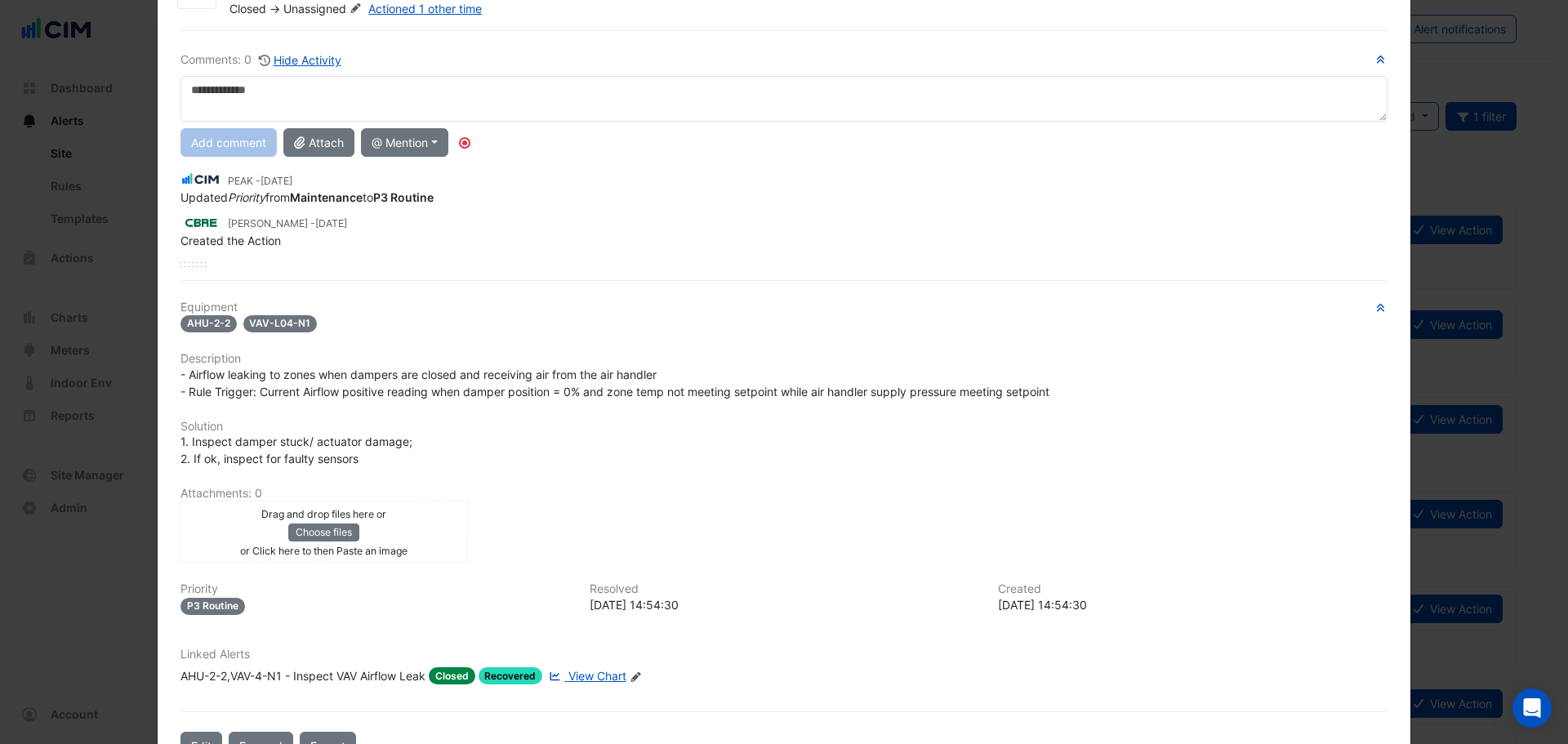
click at [595, 676] on span "View Chart" at bounding box center [597, 676] width 58 height 14
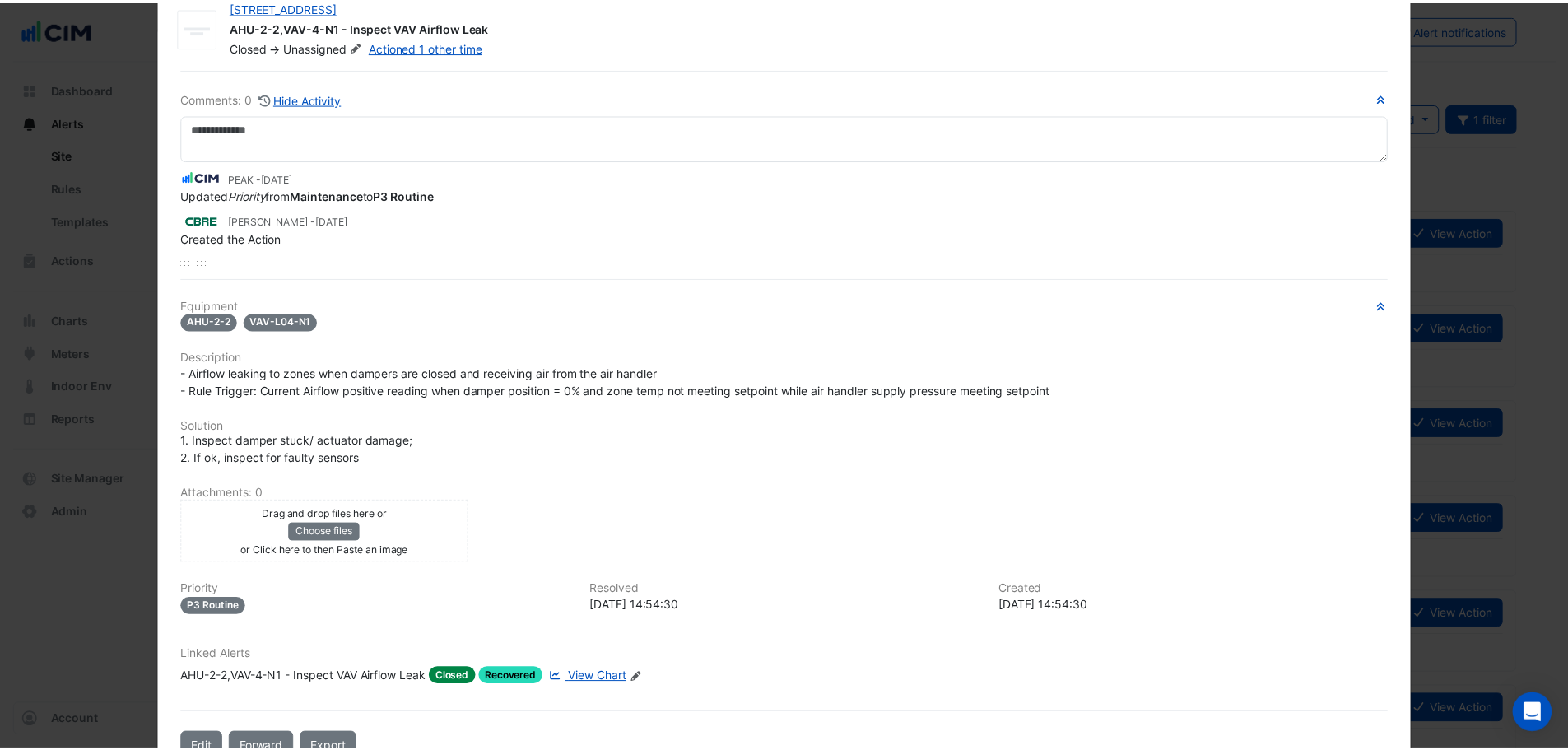
scroll to position [0, 0]
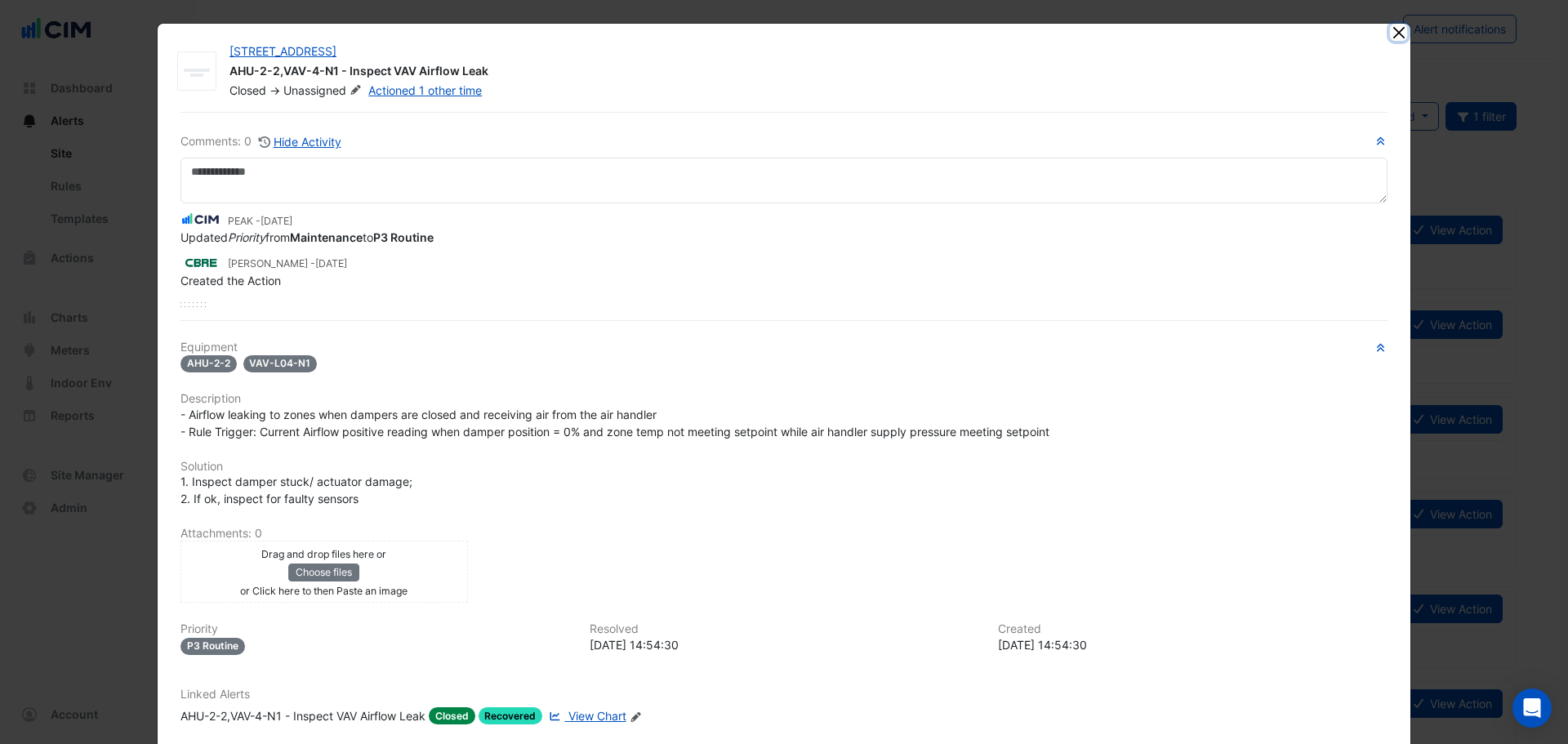
click at [1389, 37] on button "Close" at bounding box center [1398, 32] width 17 height 17
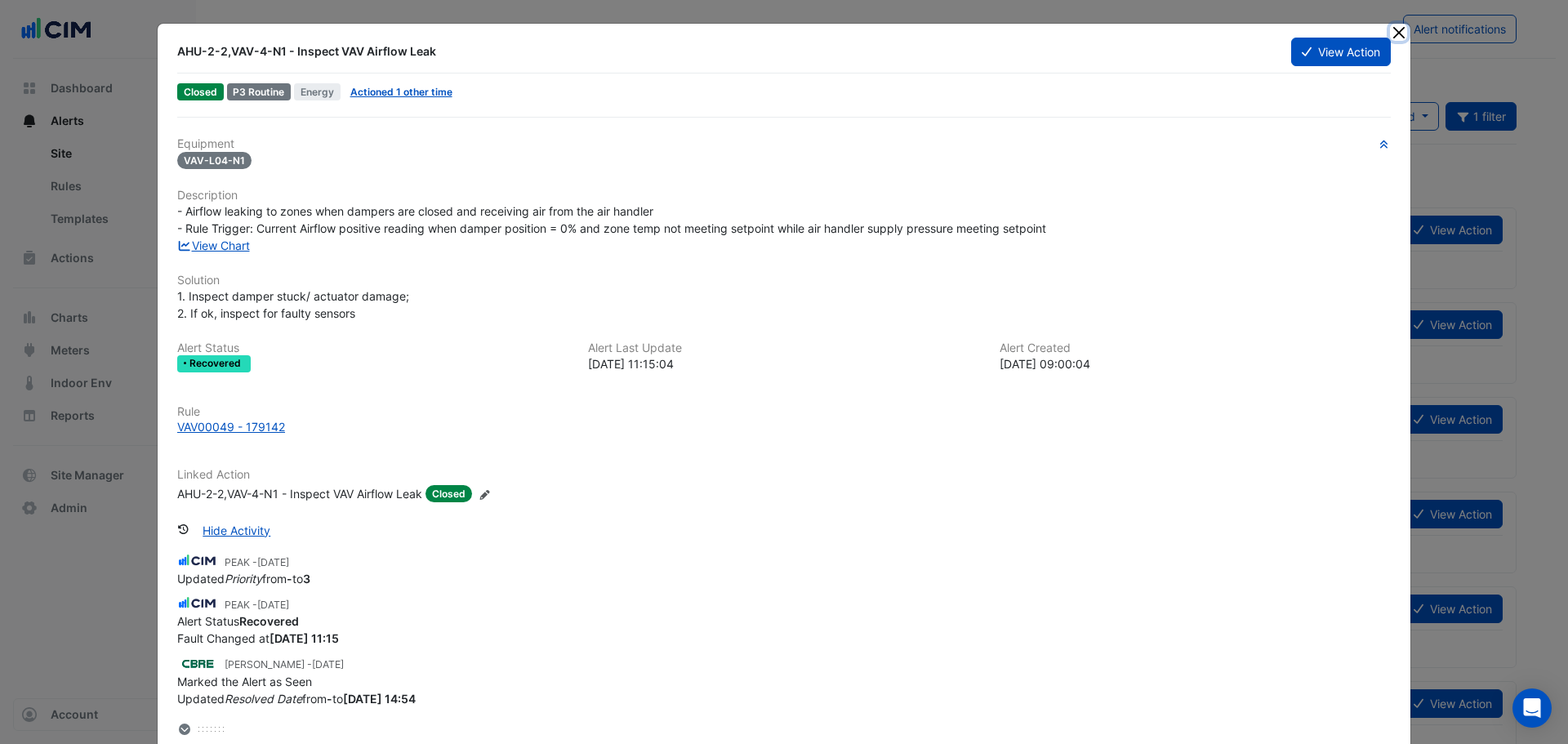
click at [1395, 35] on button "Close" at bounding box center [1398, 32] width 17 height 17
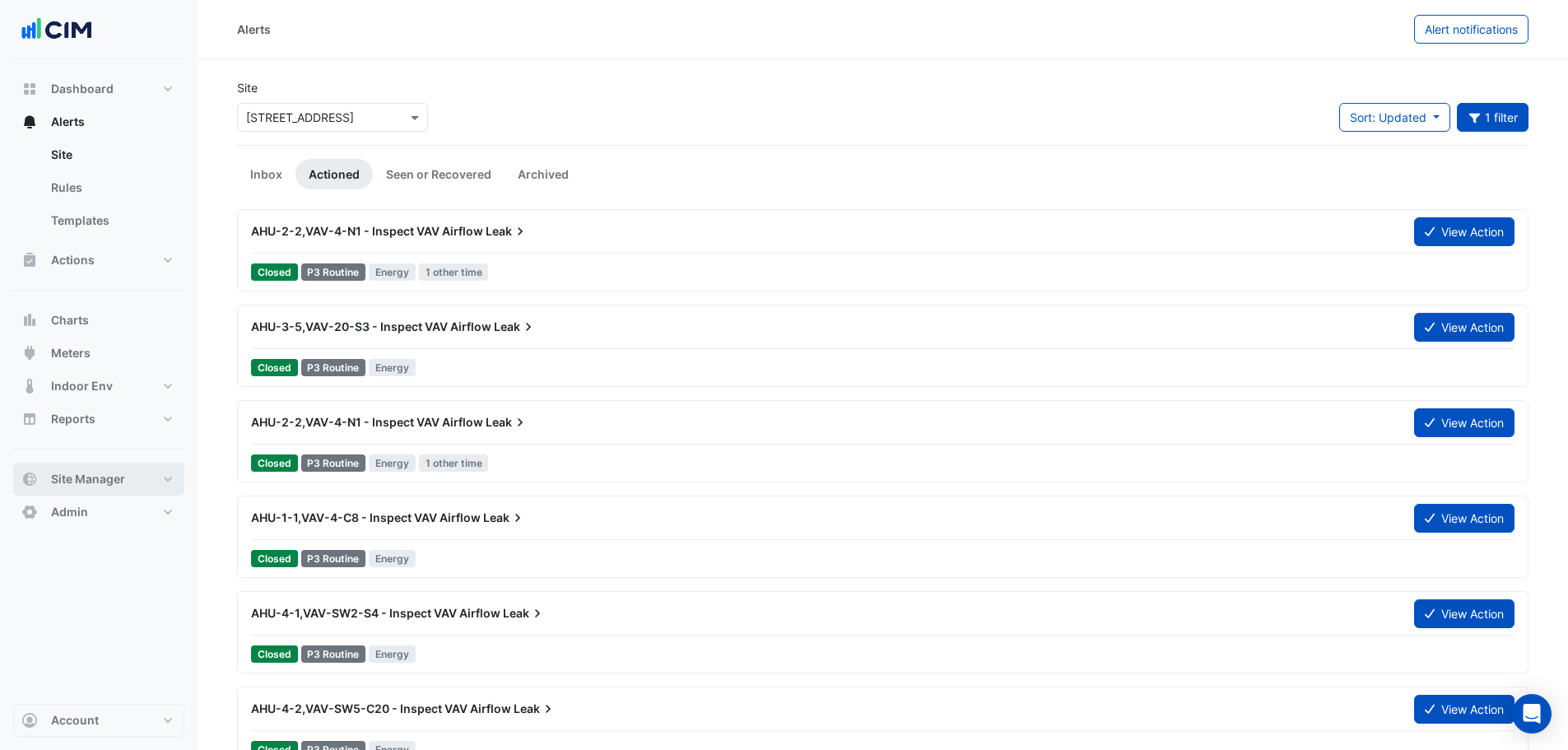
click at [105, 477] on span "Site Manager" at bounding box center [87, 479] width 74 height 17
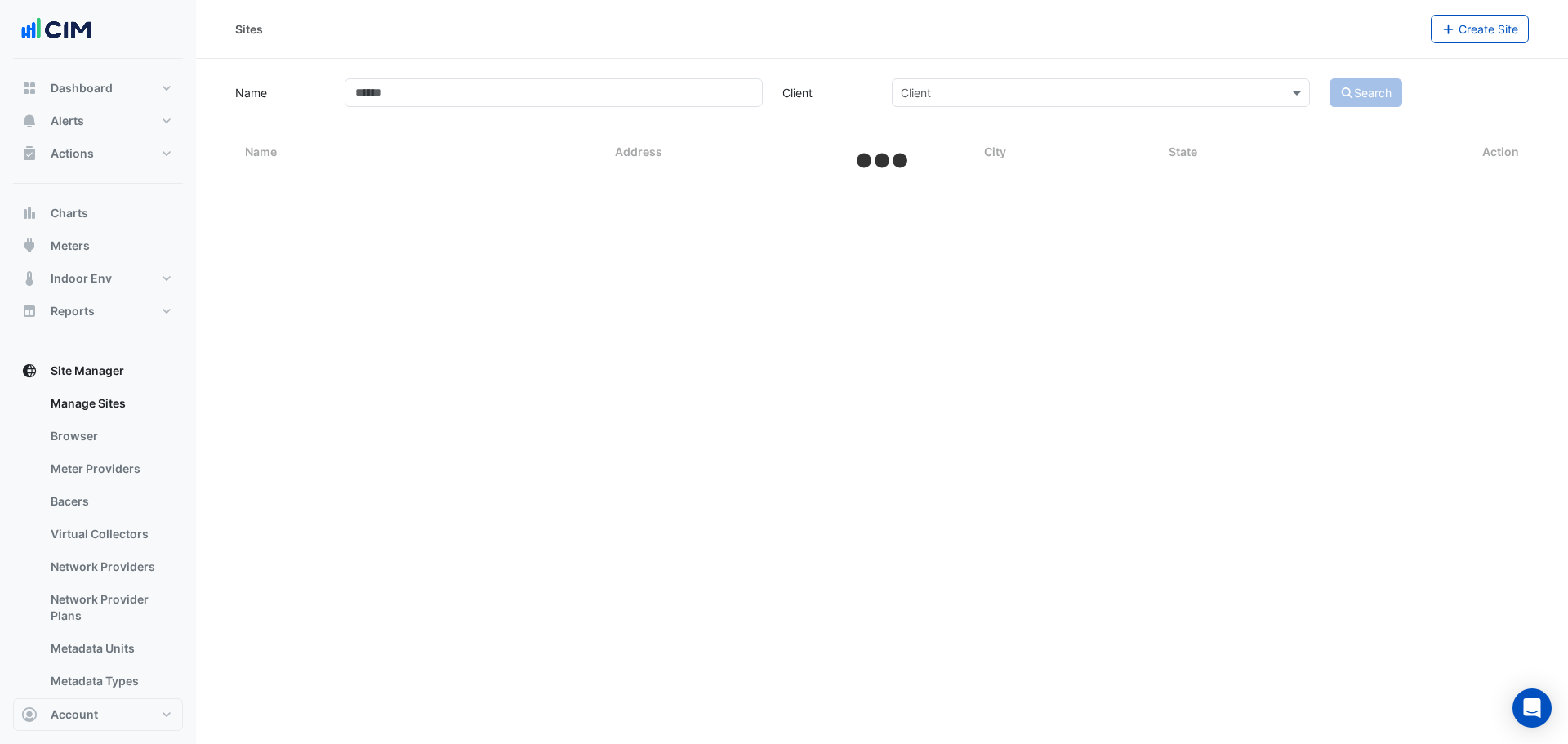
select select "***"
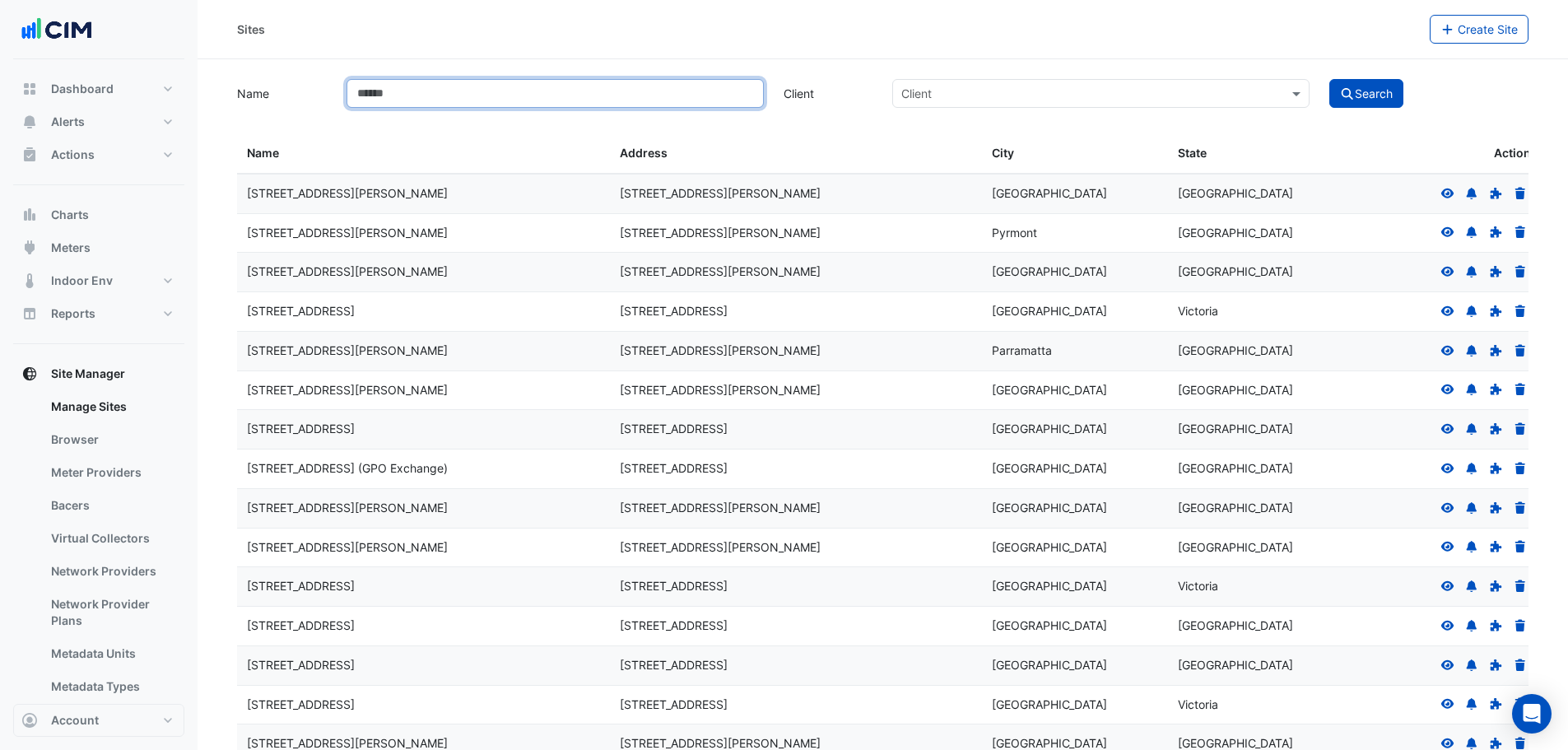
click at [467, 95] on input "Name" at bounding box center [554, 93] width 418 height 29
click at [125, 137] on button "Alerts" at bounding box center [99, 122] width 171 height 33
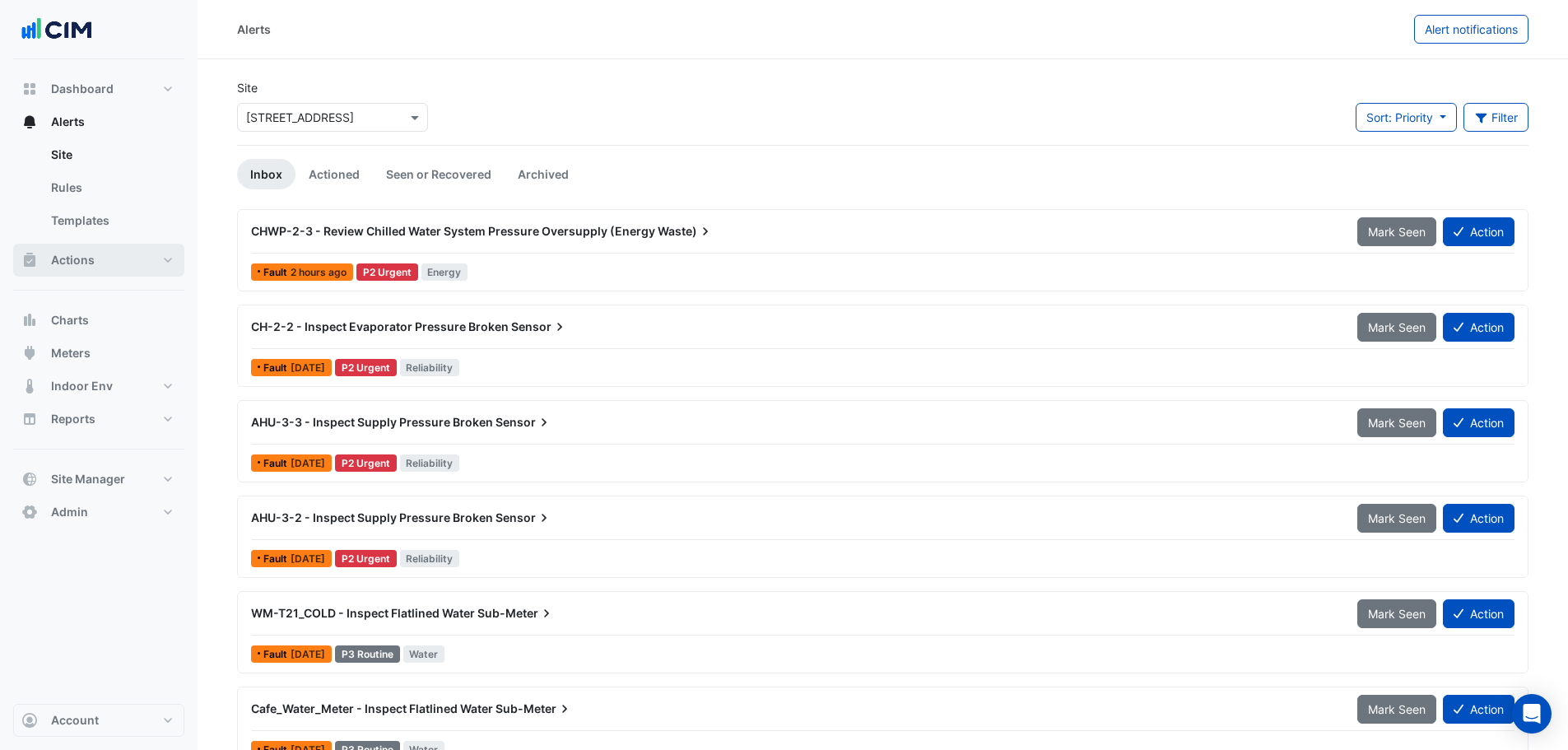
click at [144, 257] on button "Actions" at bounding box center [99, 260] width 171 height 33
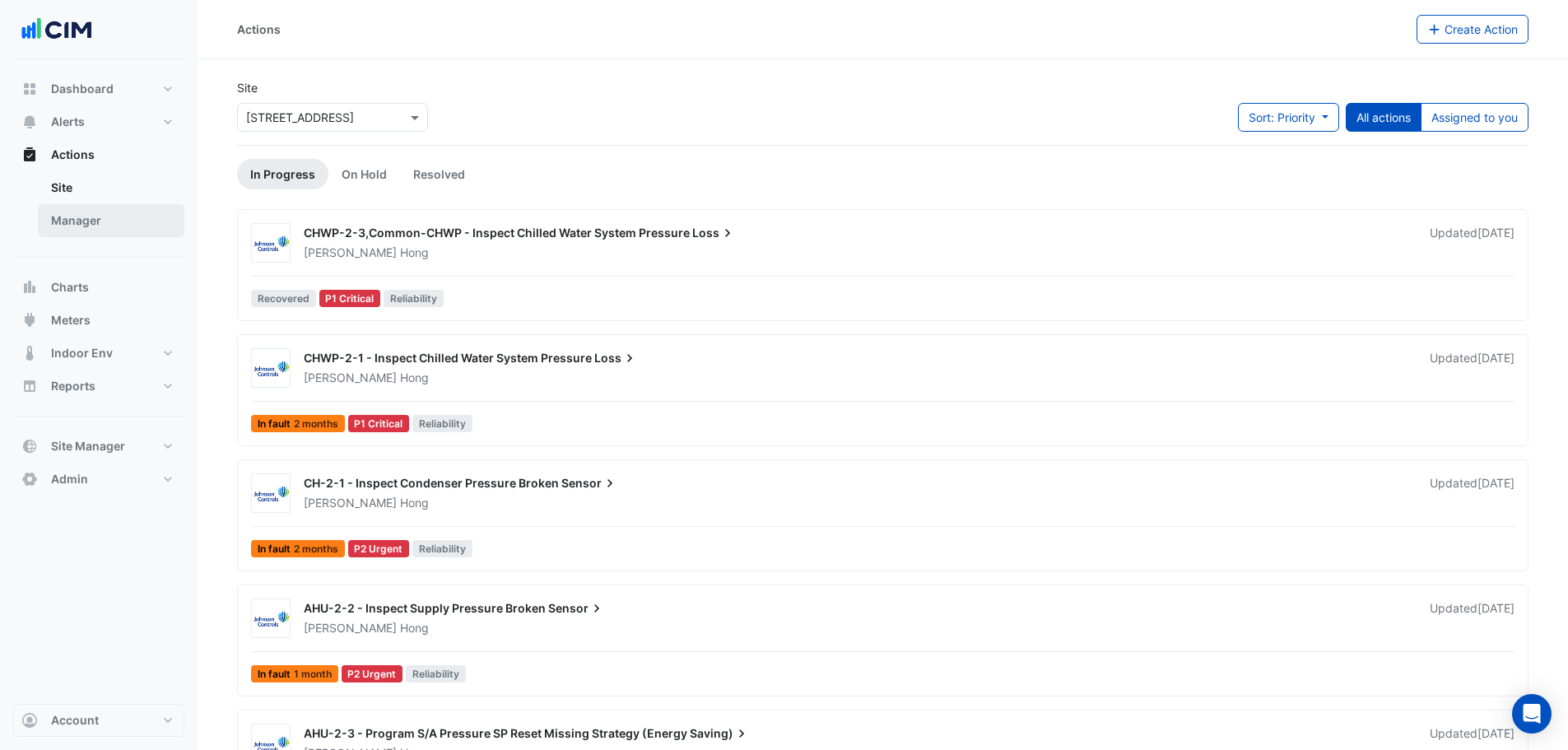
click at [135, 225] on link "Manager" at bounding box center [111, 221] width 146 height 33
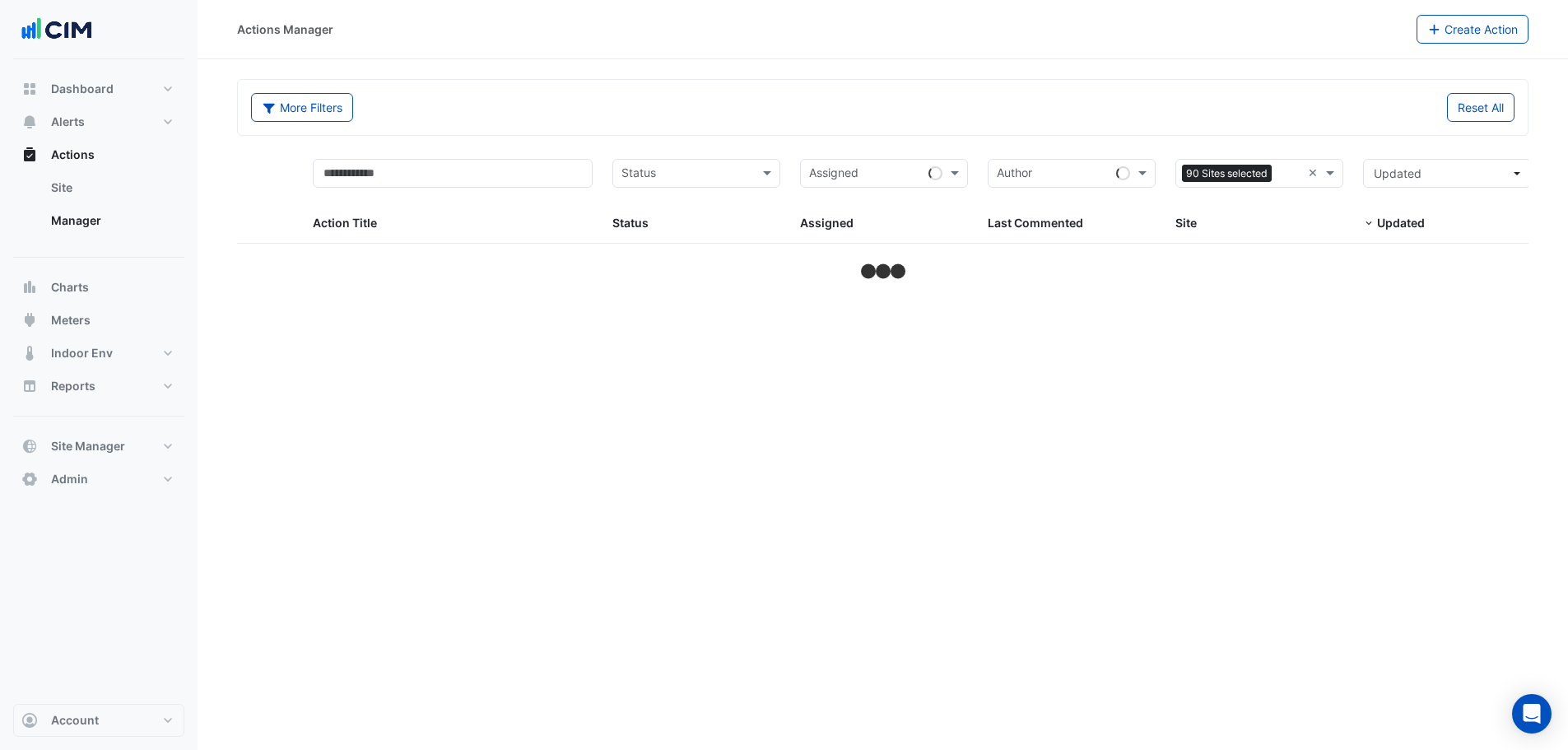
select select "***"
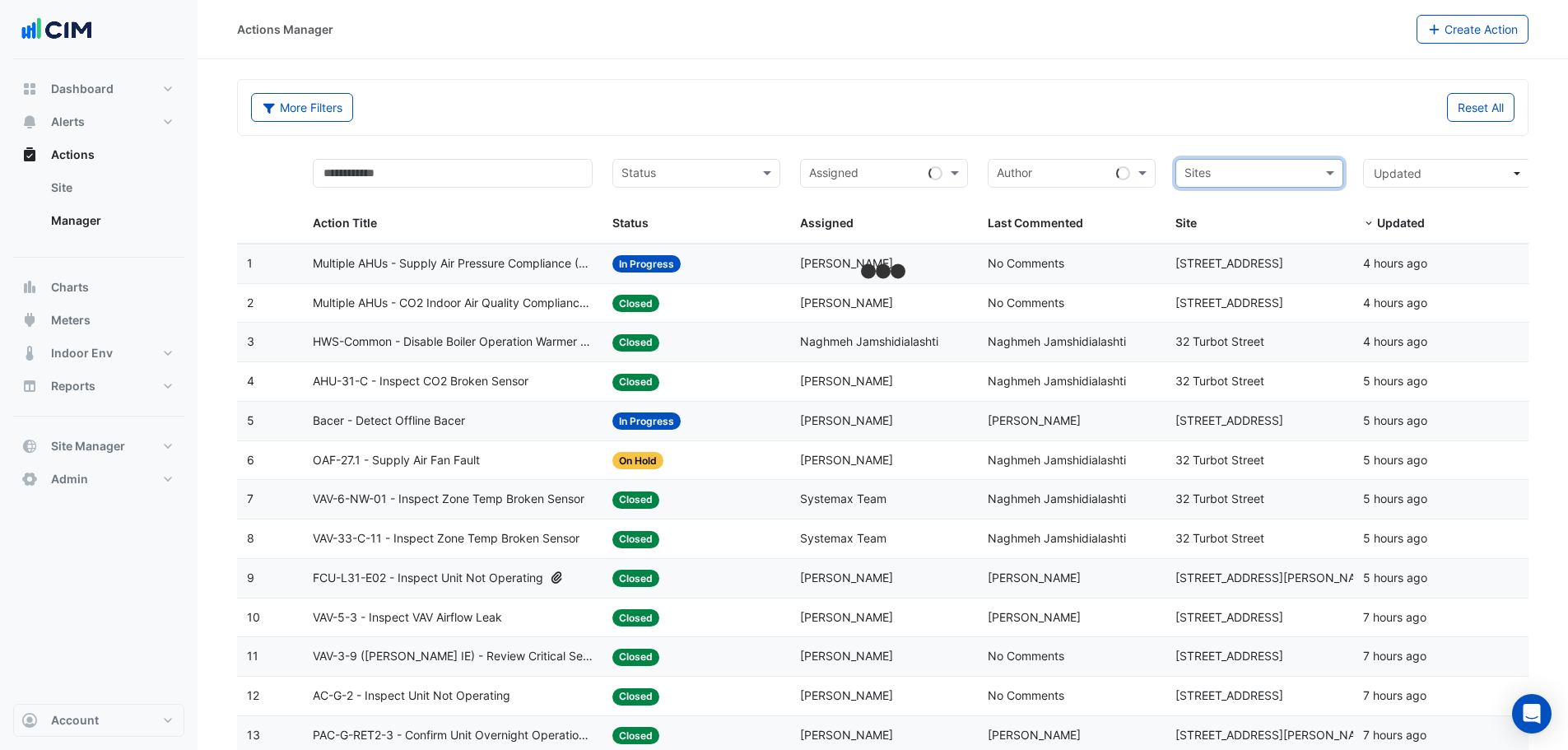
click at [1259, 175] on input "text" at bounding box center [1250, 174] width 131 height 19
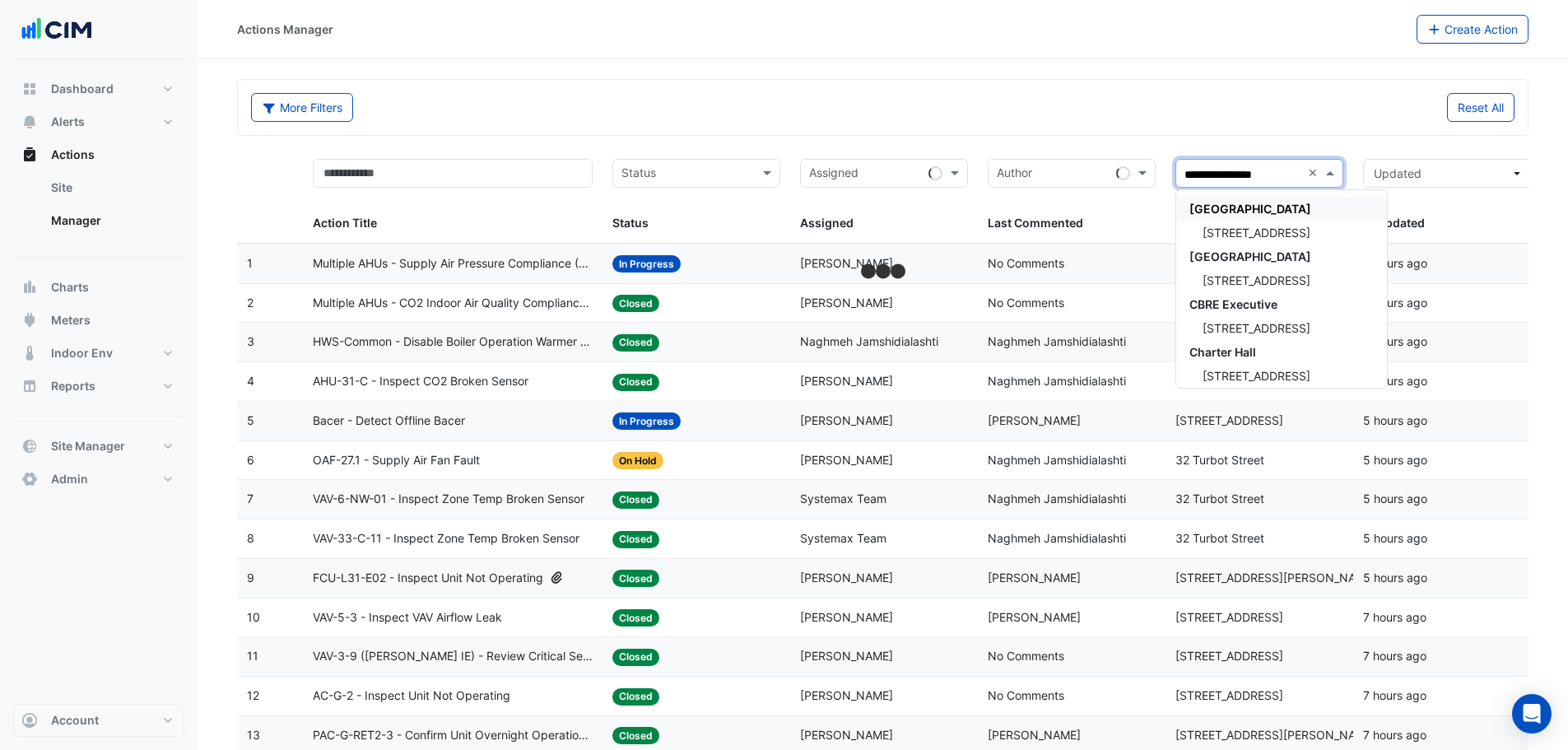
type input "**********"
drag, startPoint x: 1259, startPoint y: 223, endPoint x: 1225, endPoint y: 226, distance: 34.1
click at [1259, 224] on div "[STREET_ADDRESS]" at bounding box center [1282, 233] width 211 height 24
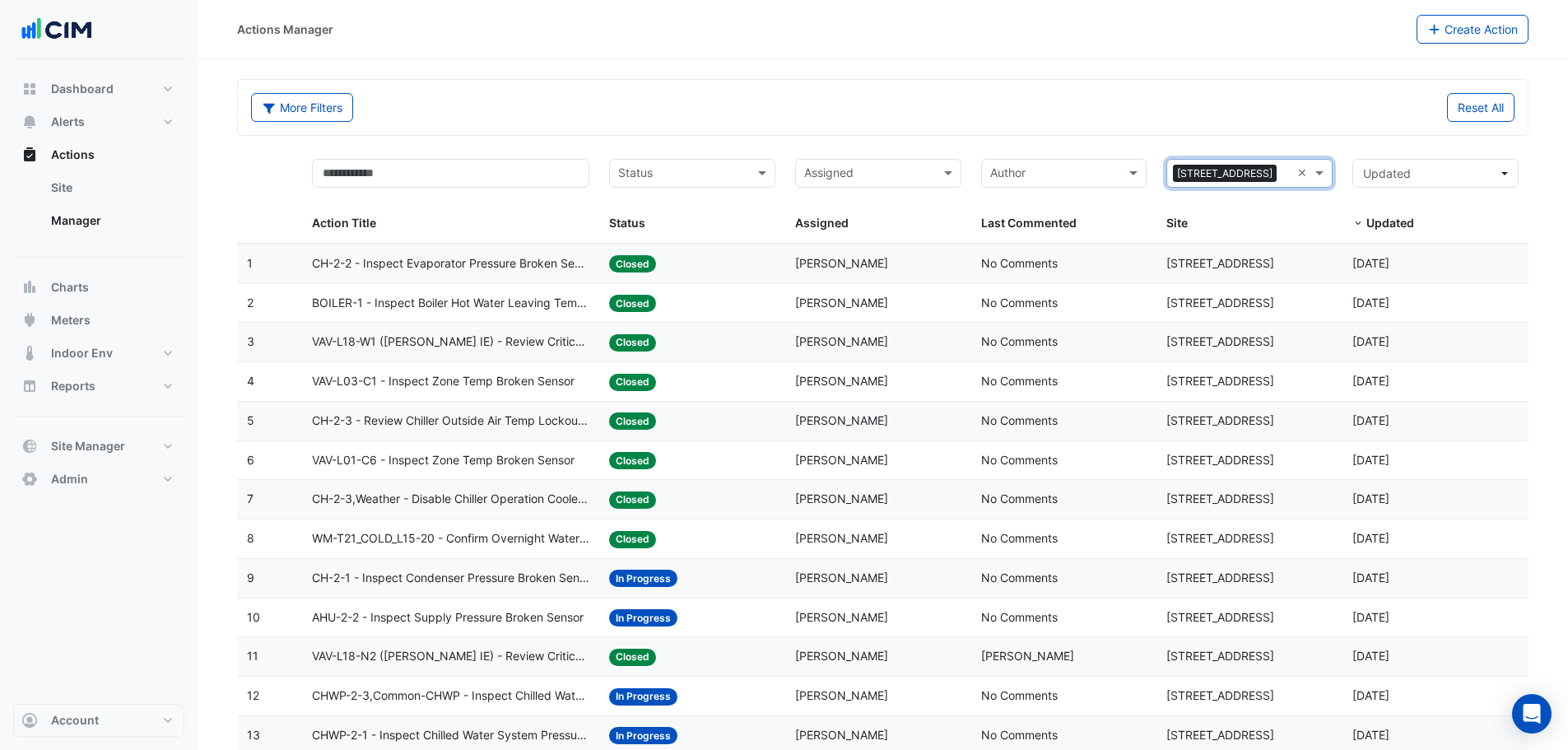
click at [1019, 167] on input "text" at bounding box center [1055, 174] width 129 height 19
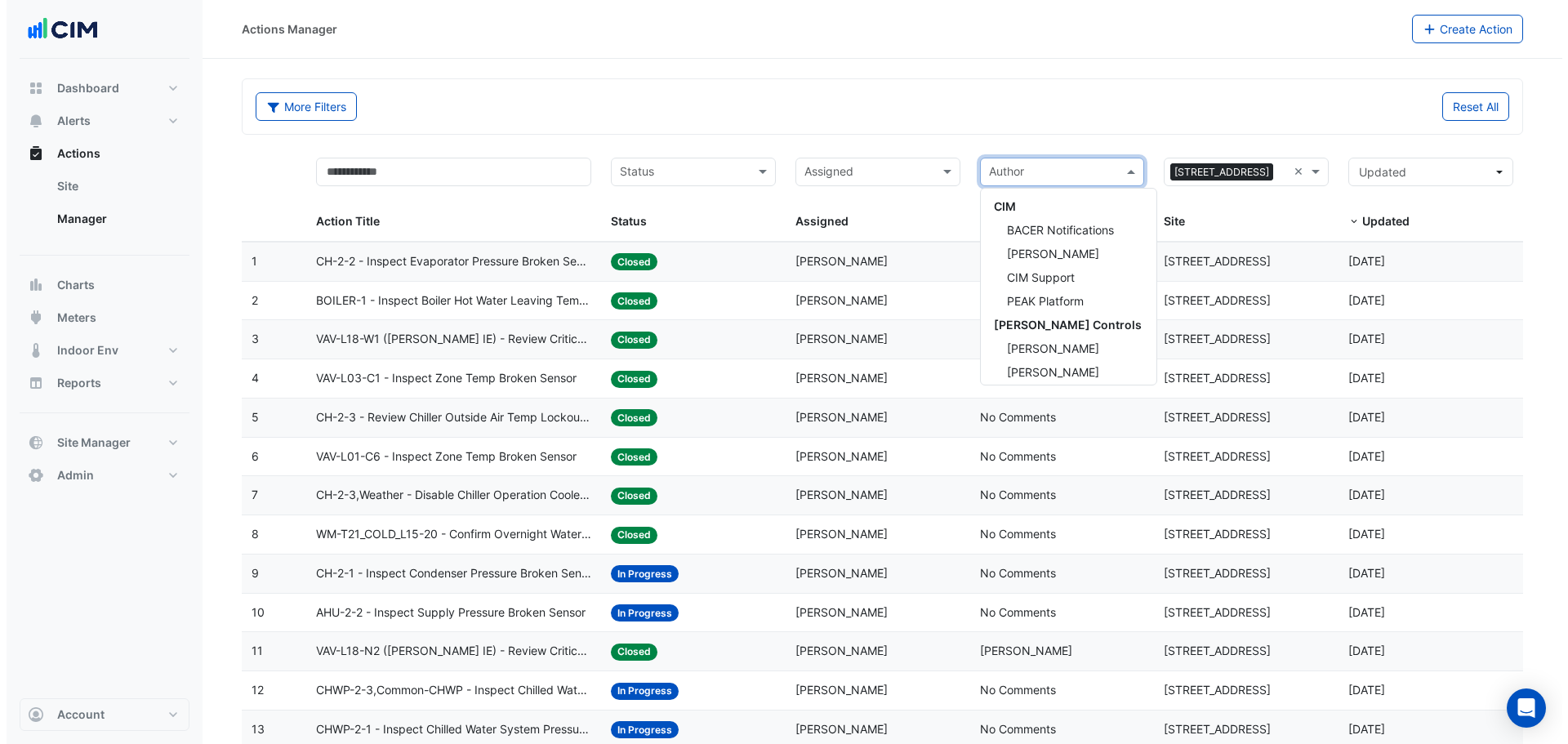
scroll to position [267, 0]
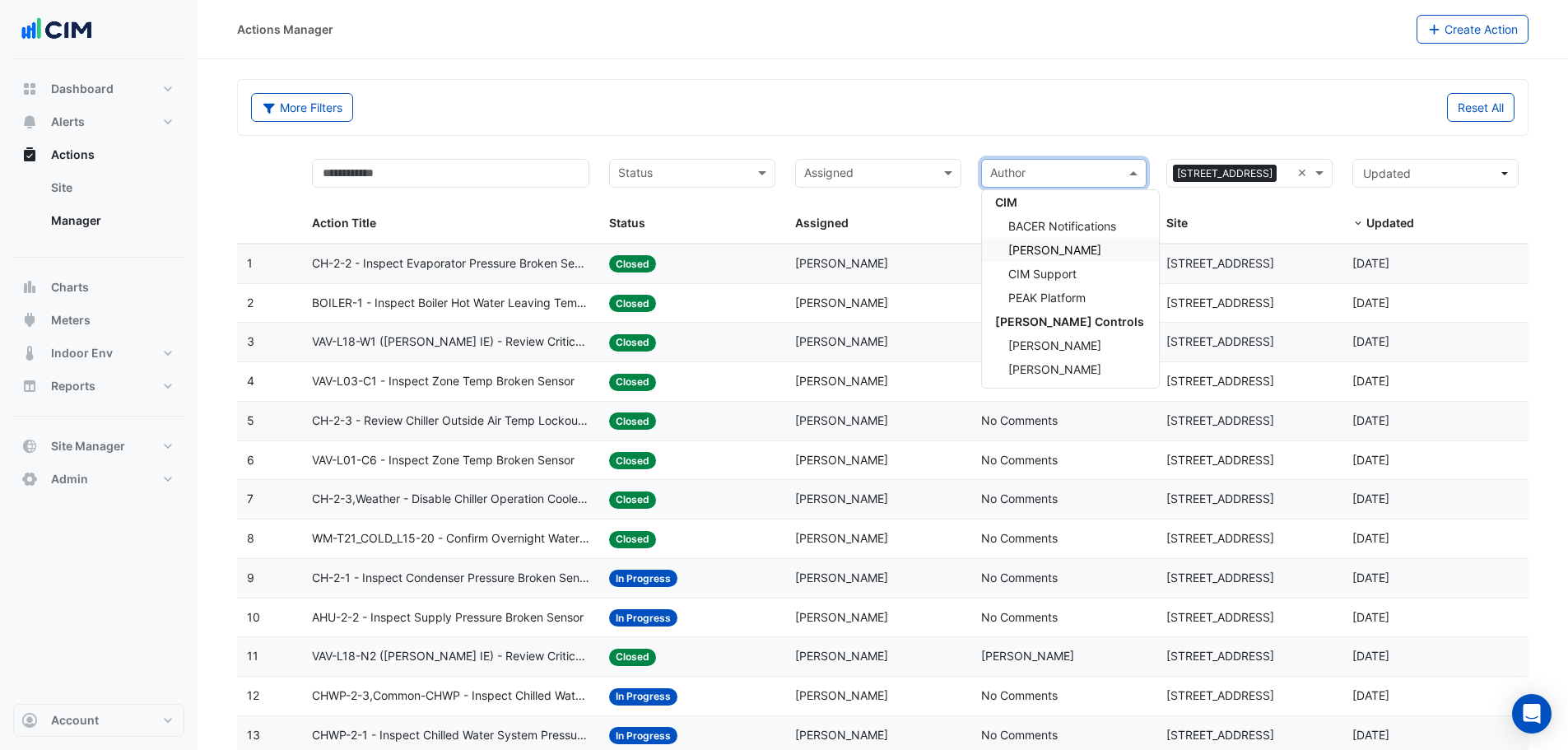
click at [1055, 252] on span "Brian Nguyen" at bounding box center [1055, 249] width 93 height 14
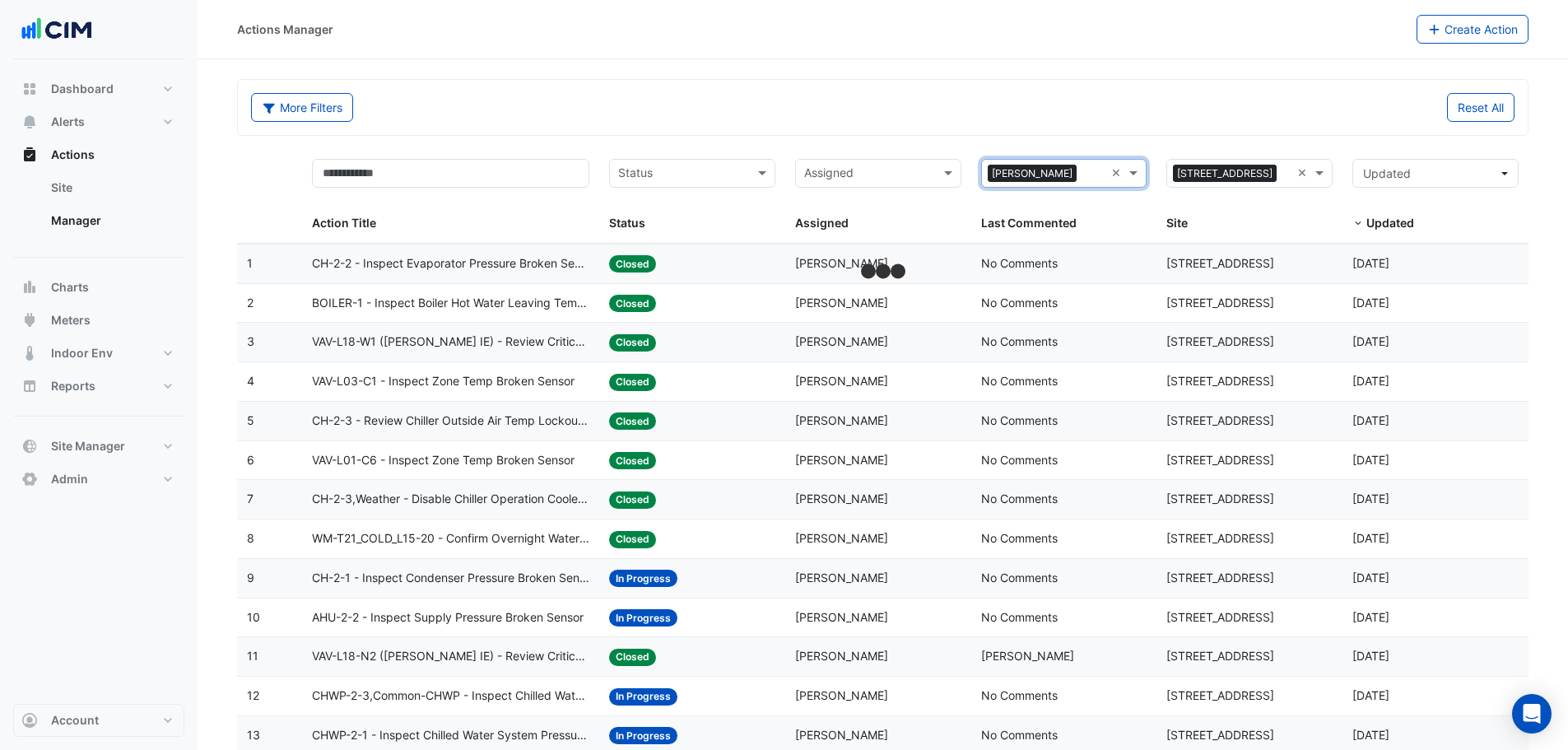
click at [907, 110] on div "Reset All" at bounding box center [1204, 107] width 642 height 29
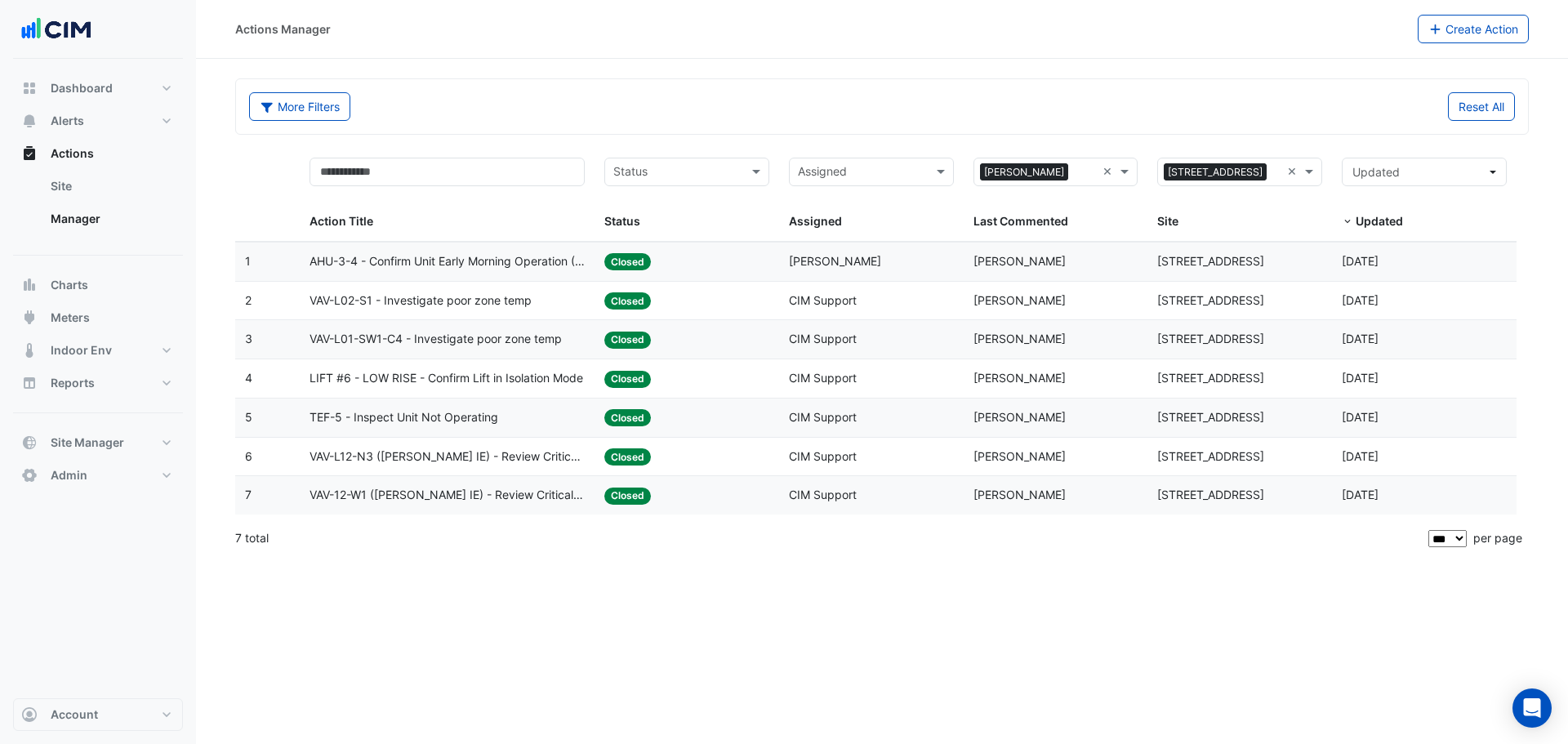
click at [469, 588] on div "Actions Manager Create Action More Filters Reset All Status Assigned × 2-12 Mac…" at bounding box center [882, 372] width 1372 height 744
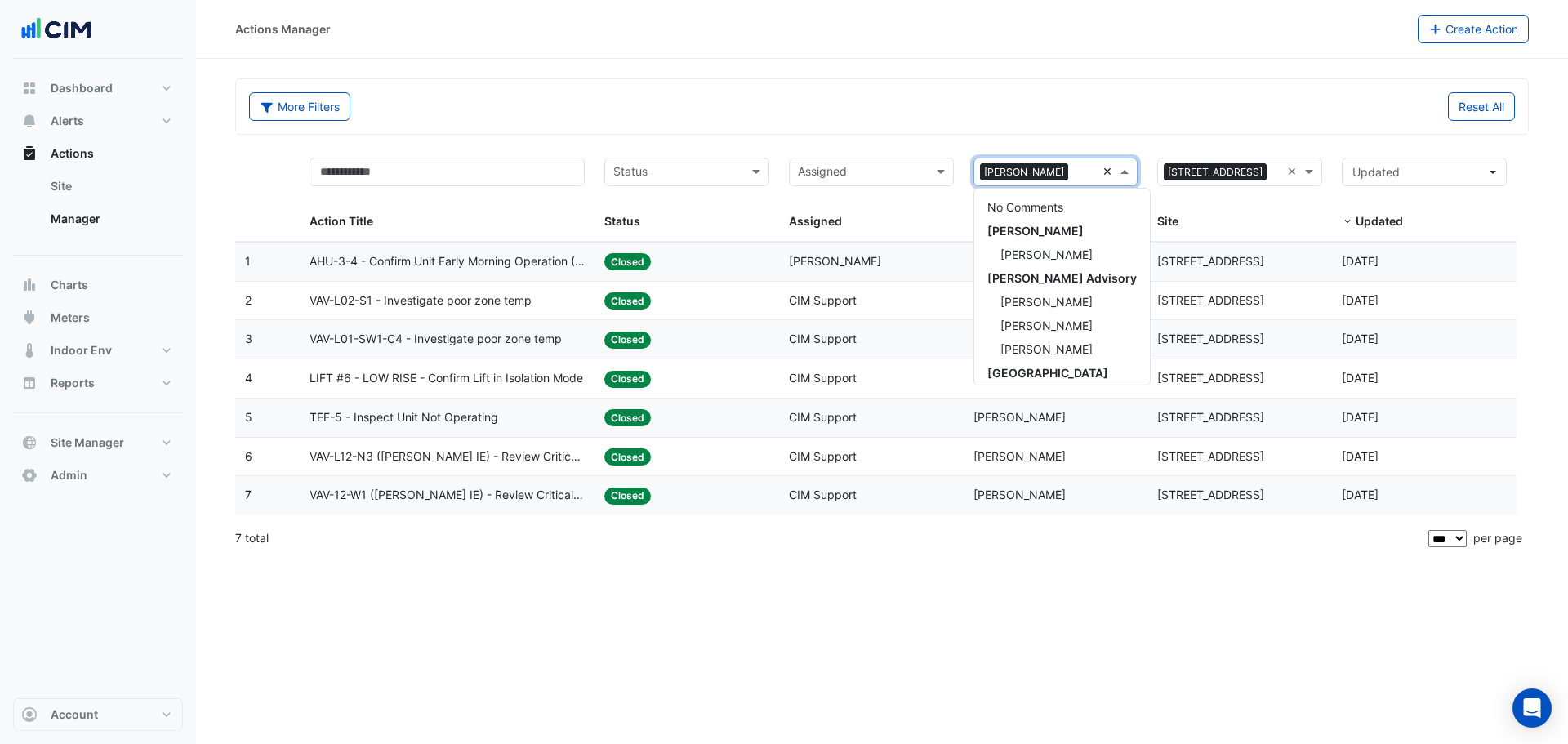
click at [1099, 175] on div "× Brian Nguyen ×" at bounding box center [1056, 171] width 165 height 29
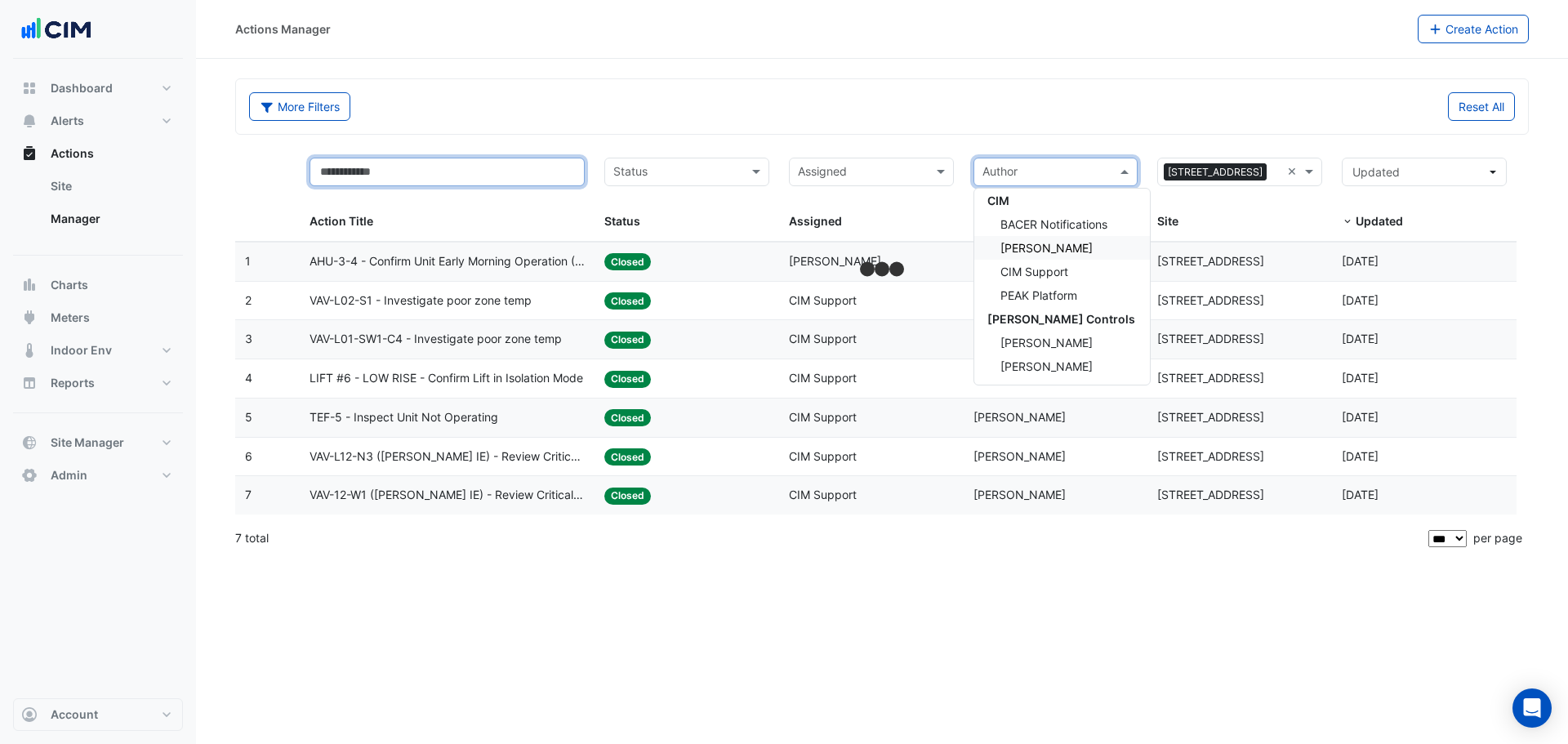
click at [483, 158] on input "text" at bounding box center [447, 171] width 275 height 29
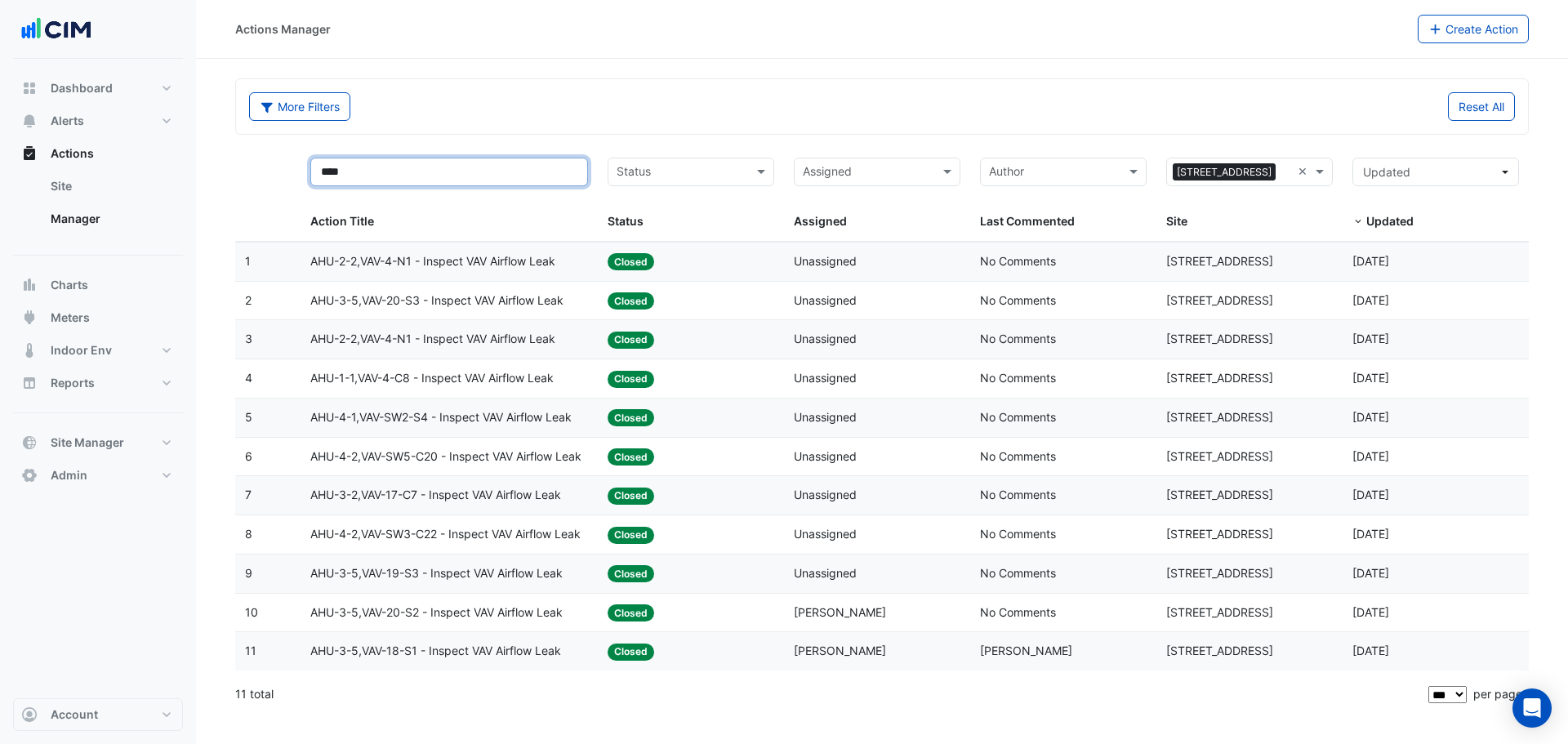
type input "****"
click at [605, 70] on section "More Filters Reset All **** Status Assigned × 2-12 Macquarie St × **** Action T…" at bounding box center [882, 386] width 1372 height 656
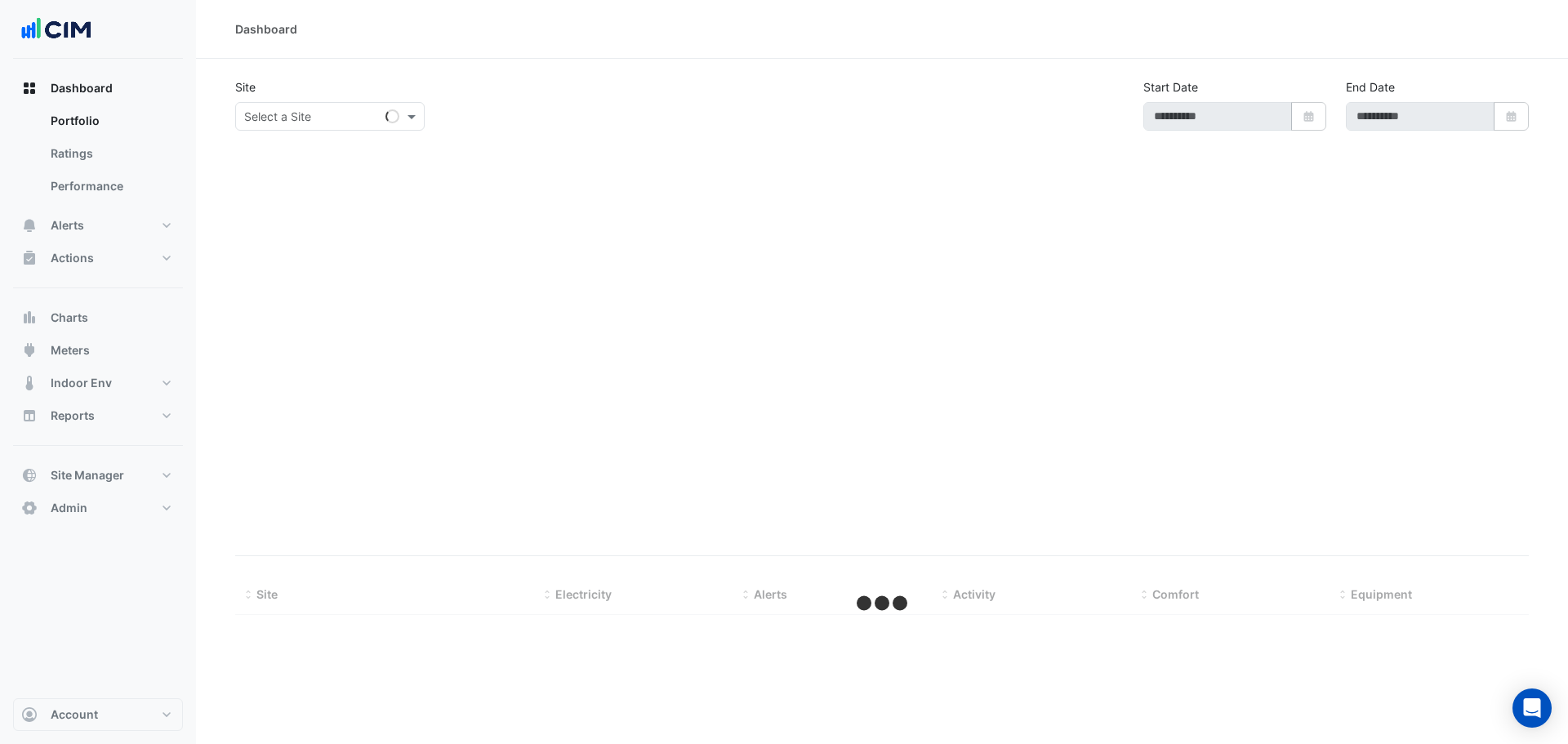
type input "**********"
select select "***"
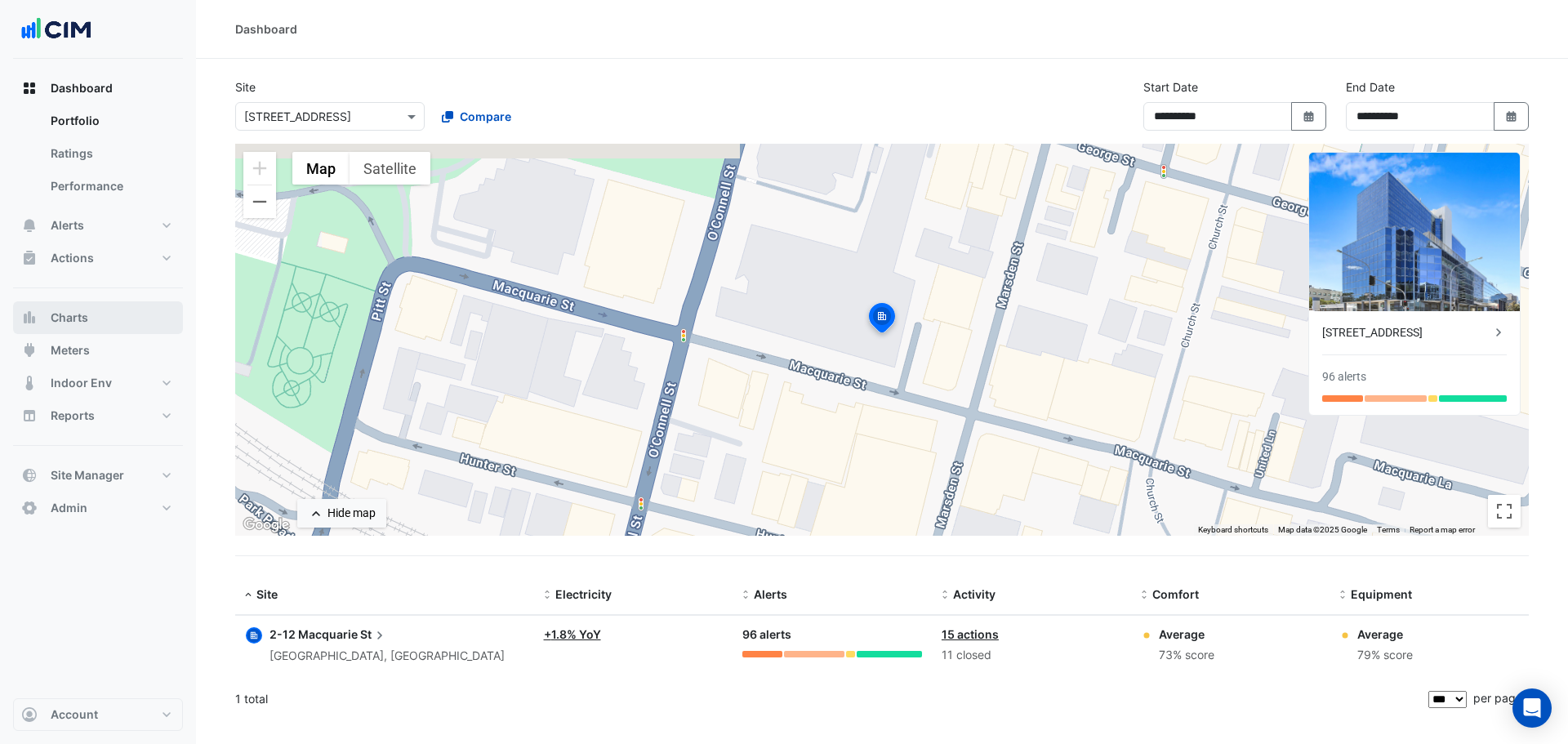
click at [89, 326] on button "Charts" at bounding box center [98, 318] width 170 height 33
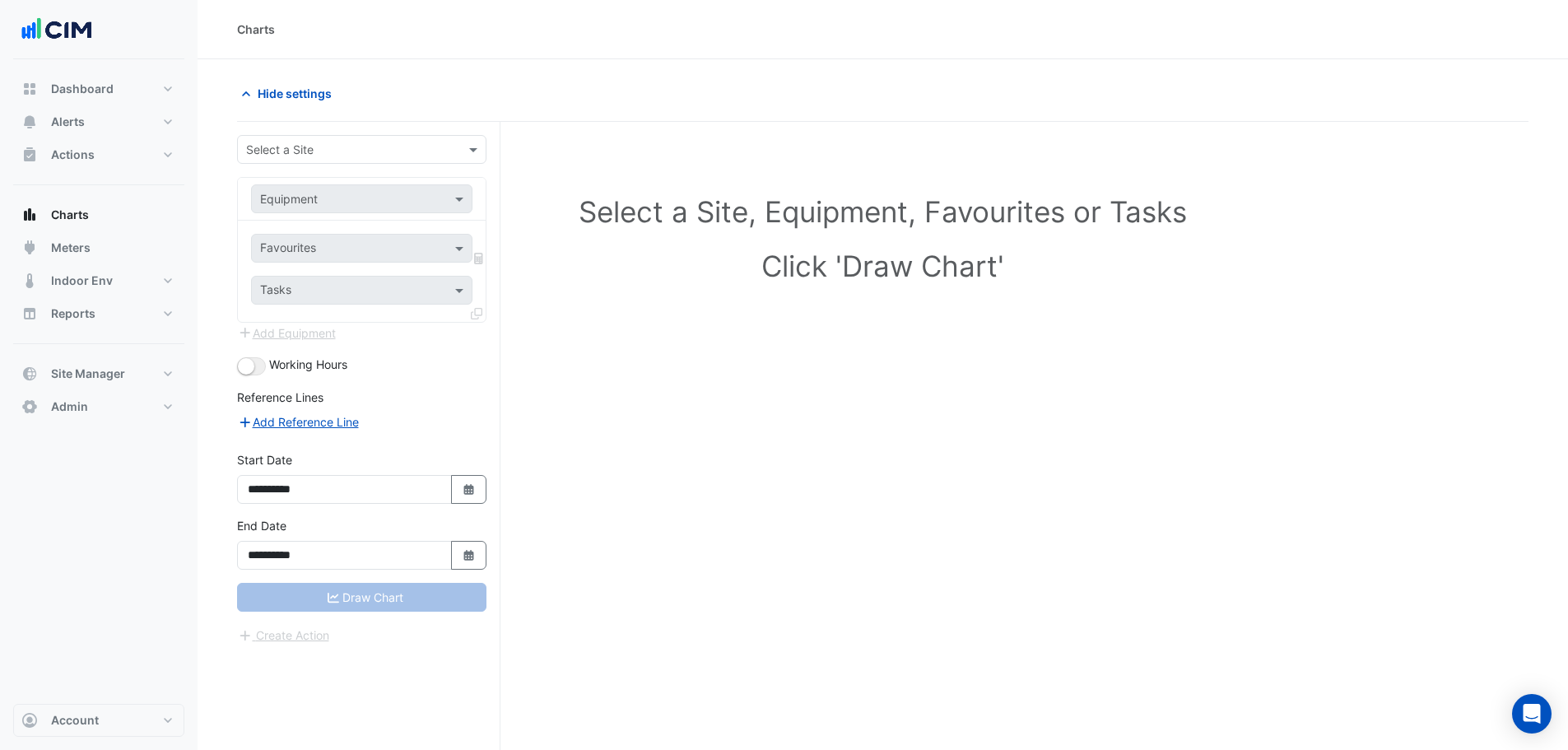
click at [331, 147] on input "text" at bounding box center [344, 150] width 198 height 17
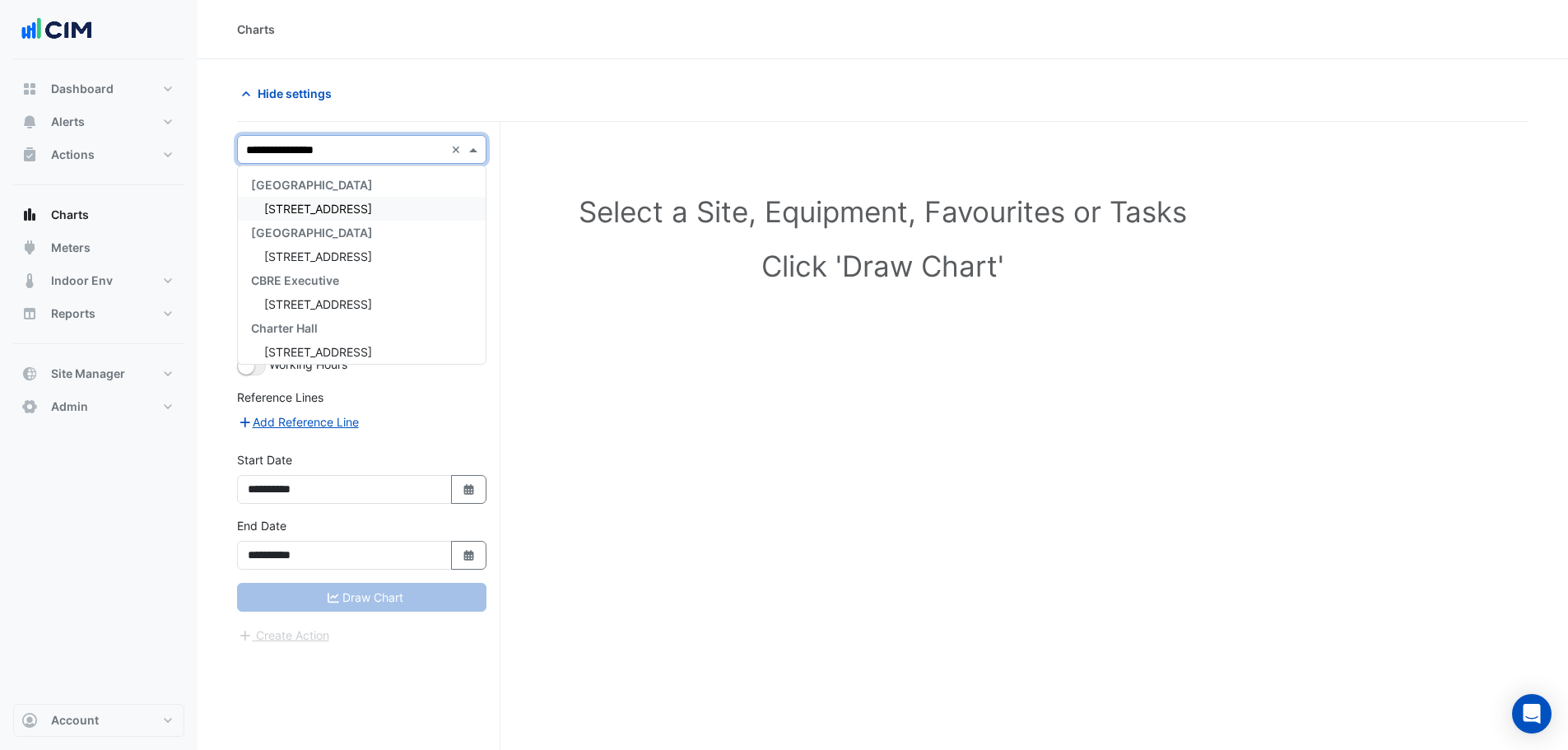
type input "**********"
click at [293, 218] on div "[STREET_ADDRESS]" at bounding box center [362, 208] width 247 height 24
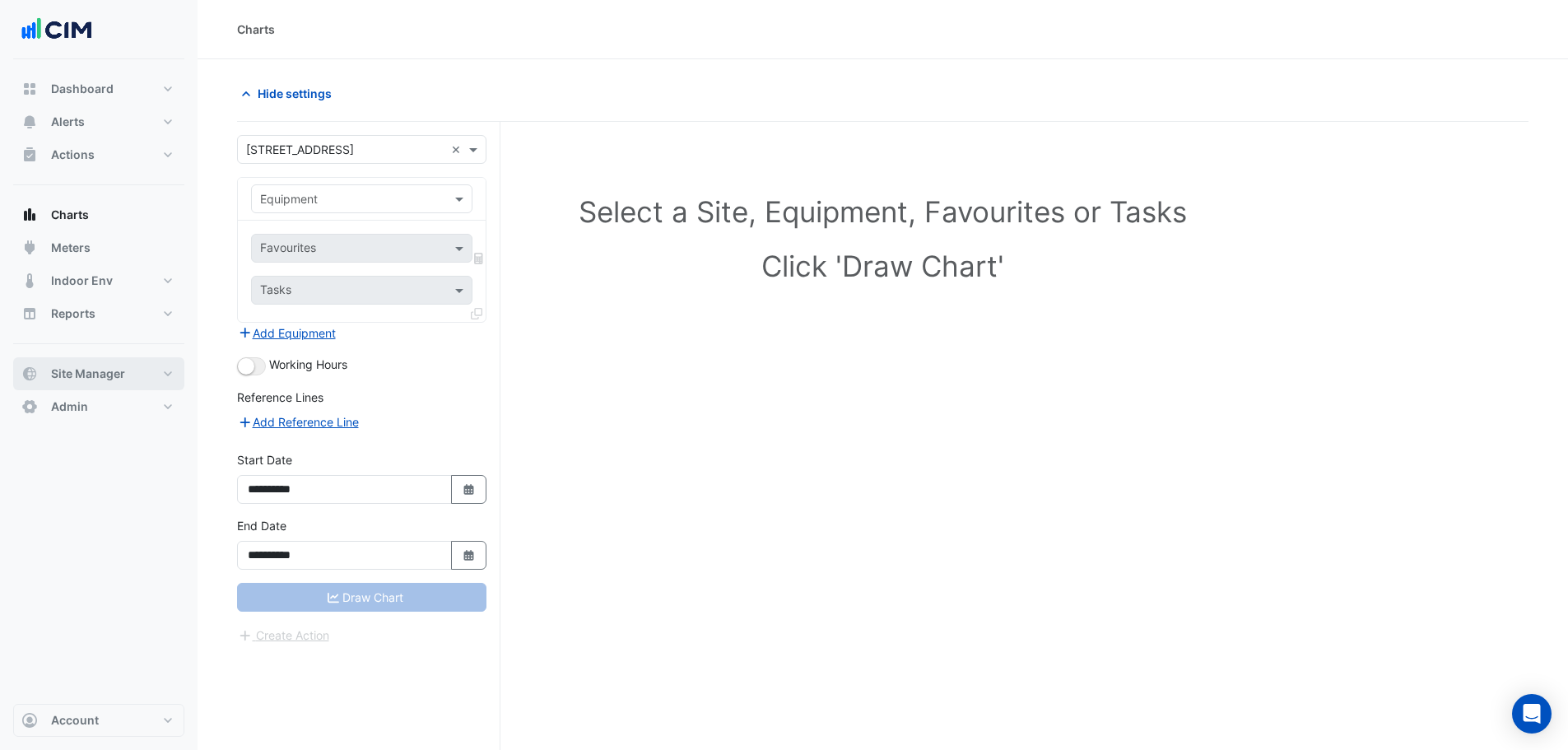
click at [128, 373] on button "Site Manager" at bounding box center [99, 374] width 171 height 33
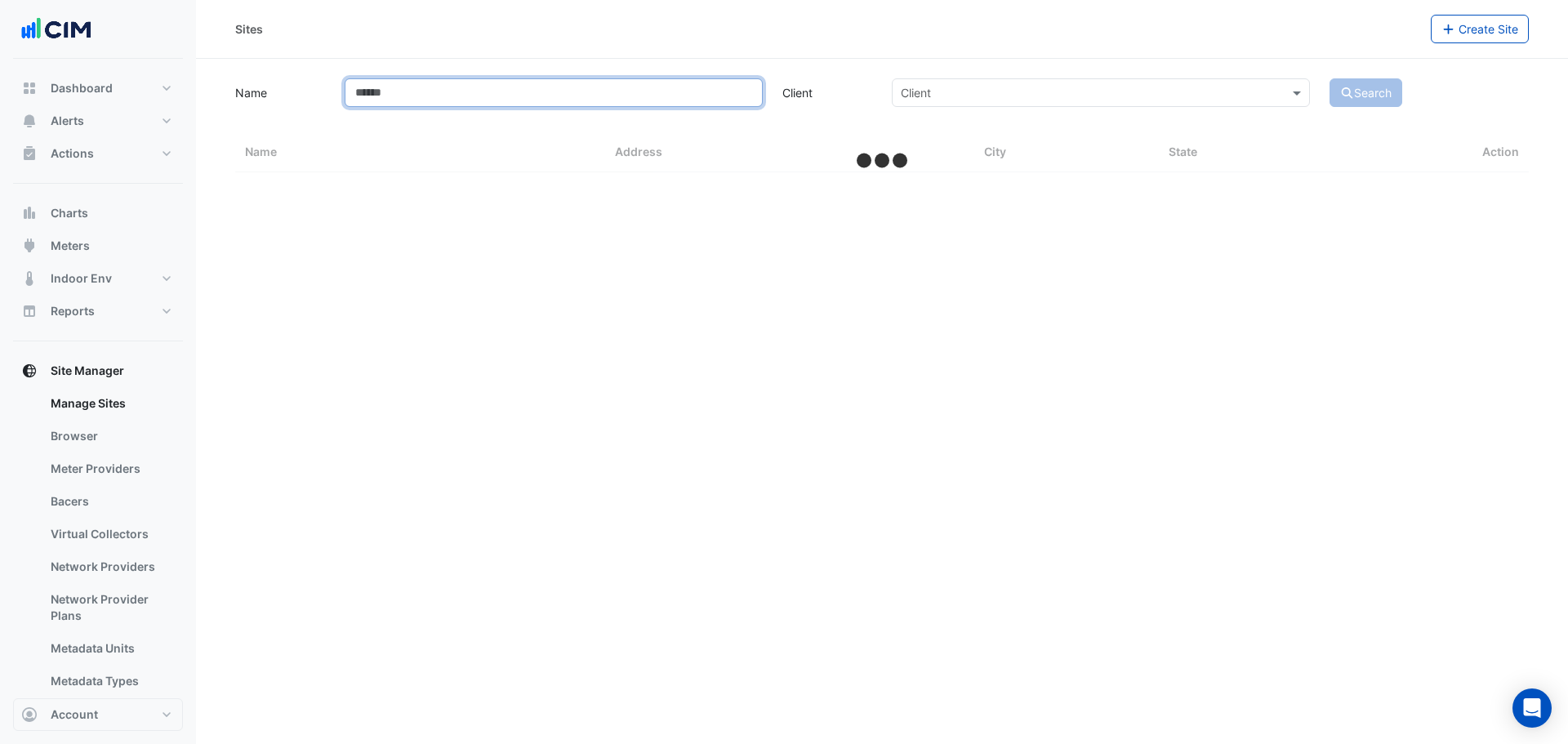
click at [466, 99] on input "Name" at bounding box center [553, 92] width 418 height 29
type input "****"
select select "***"
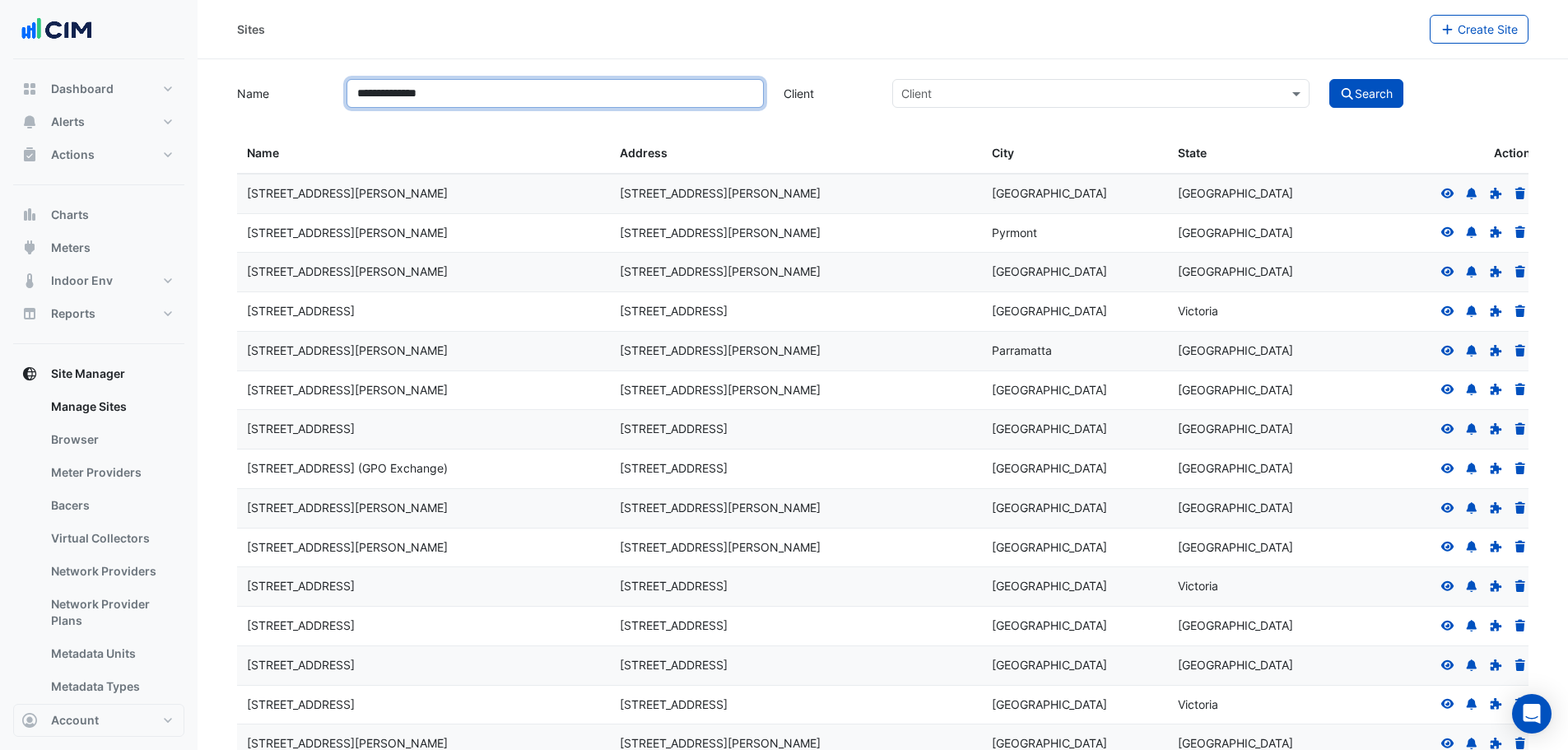
type input "**********"
click at [1329, 79] on button "Search" at bounding box center [1365, 93] width 74 height 29
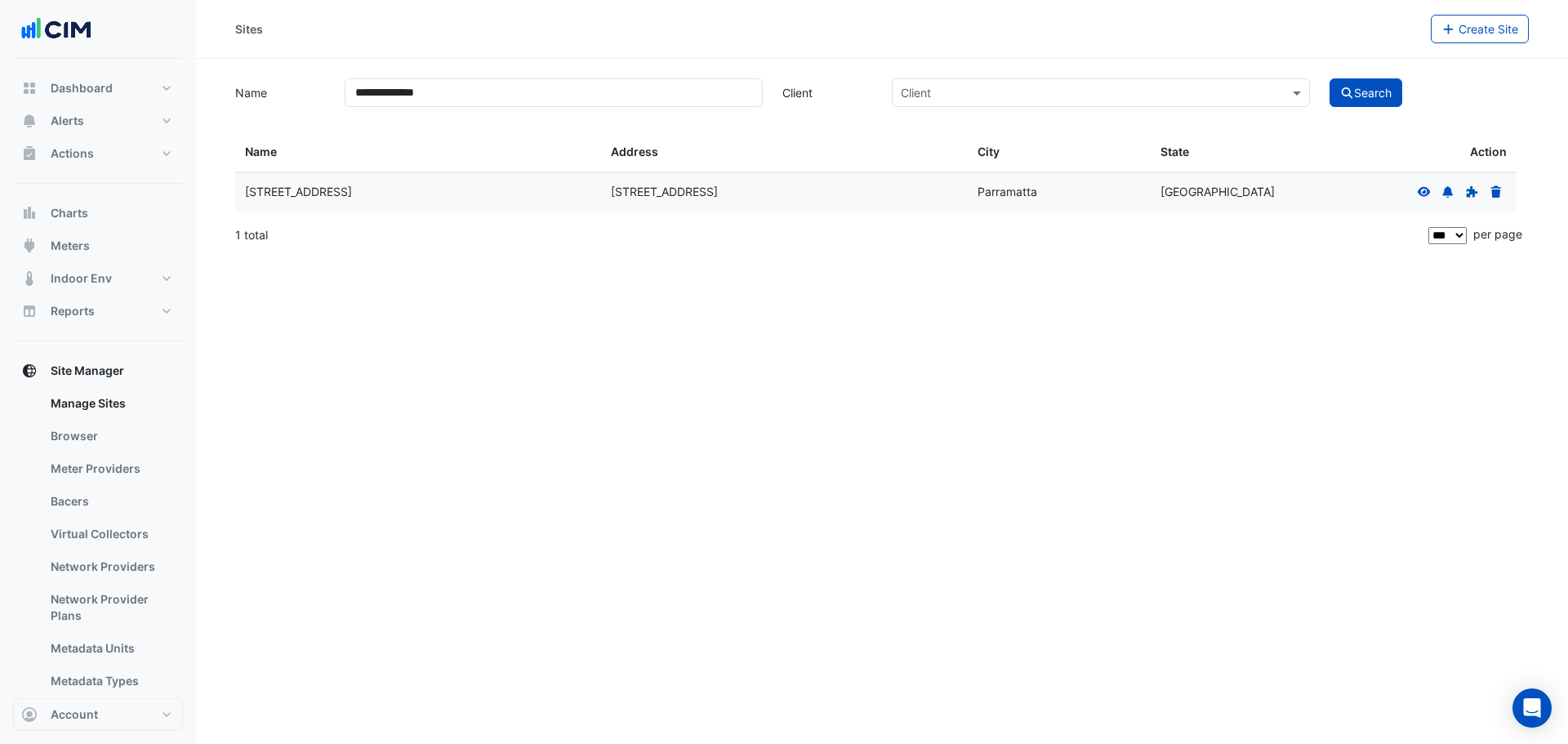
click at [1414, 190] on div at bounding box center [1459, 192] width 93 height 19
click at [1421, 193] on icon at bounding box center [1424, 191] width 13 height 10
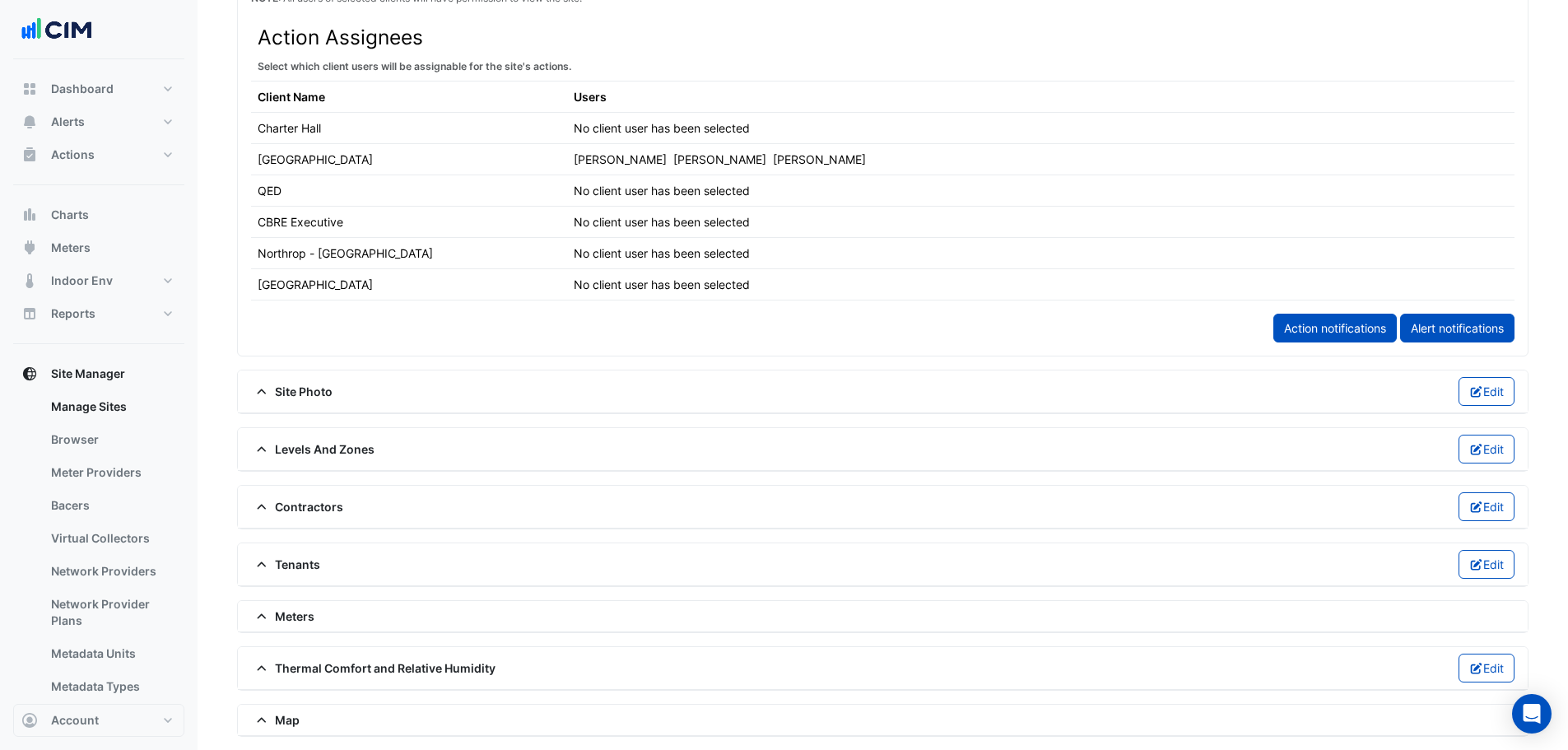
scroll to position [1071, 0]
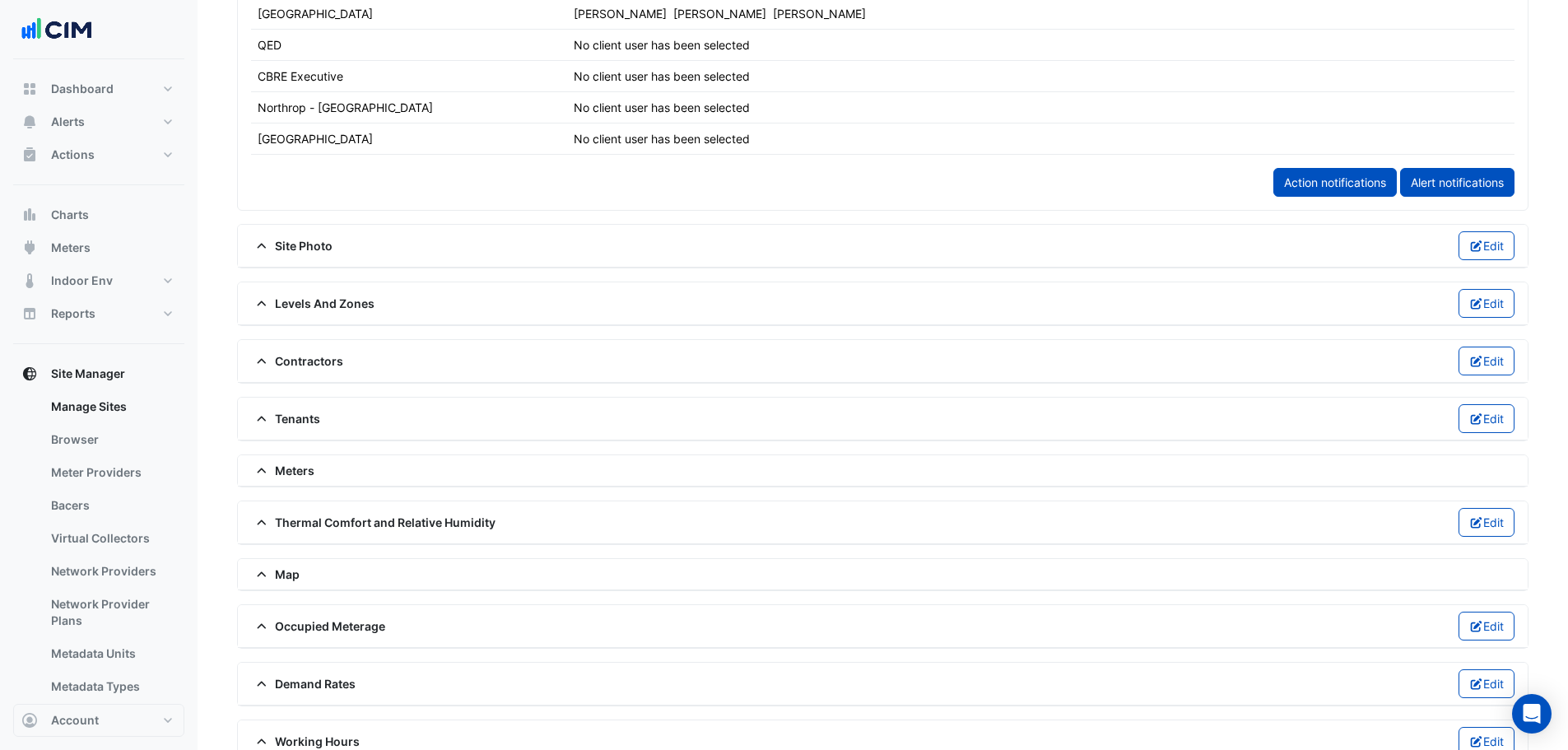
click at [298, 528] on span "Thermal Comfort and Relative Humidity" at bounding box center [373, 522] width 244 height 17
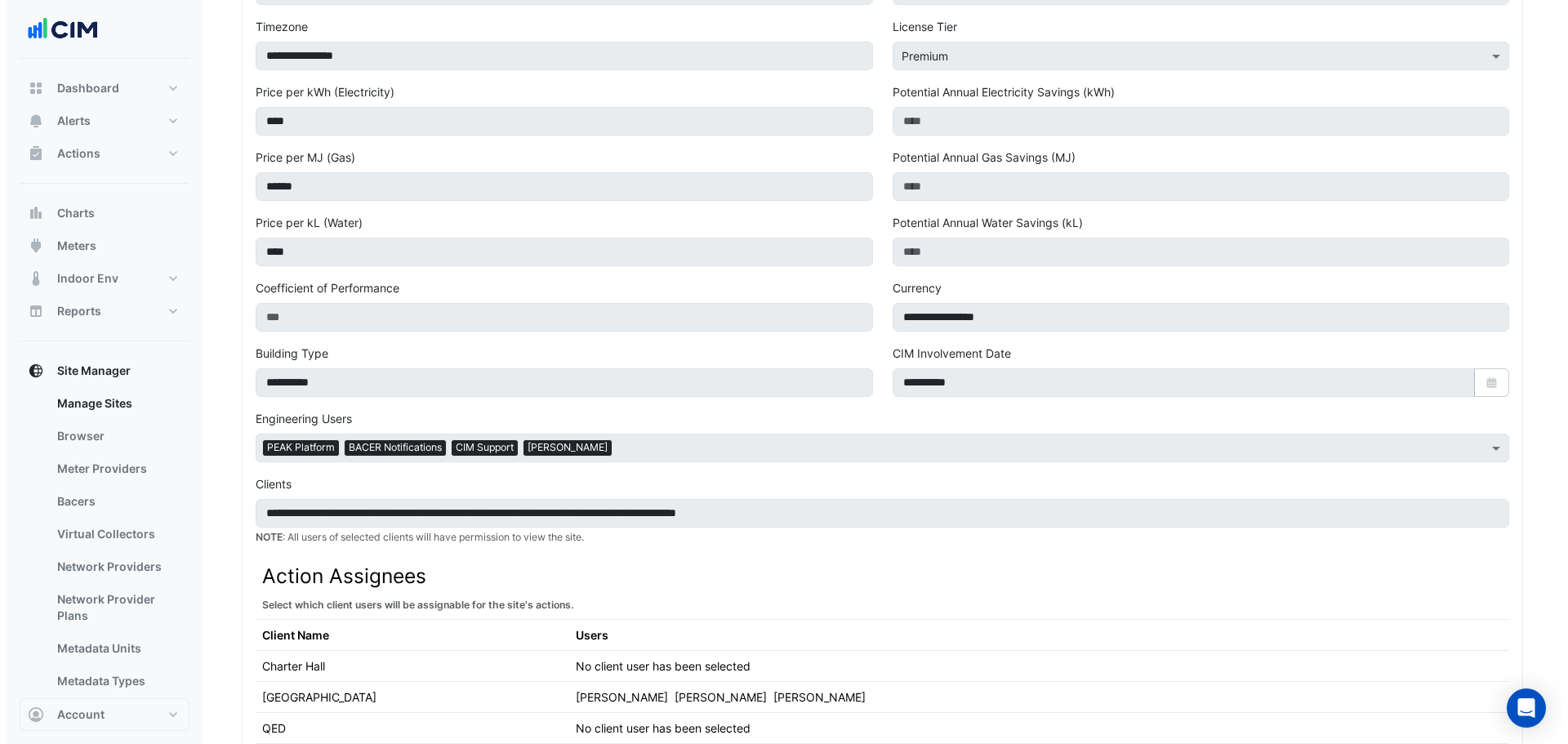
scroll to position [0, 0]
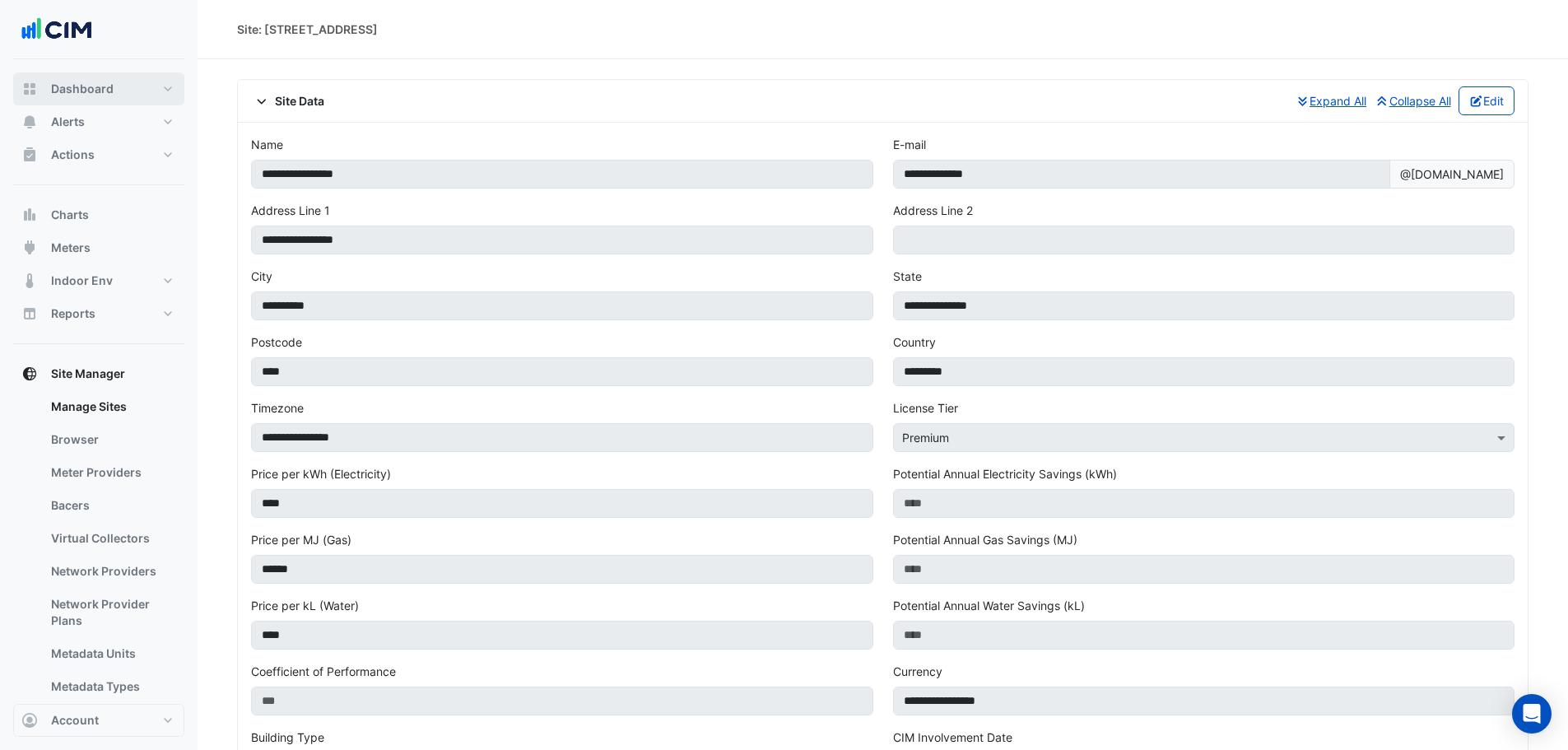
click at [114, 88] on button "Dashboard" at bounding box center [99, 89] width 171 height 33
select select "***"
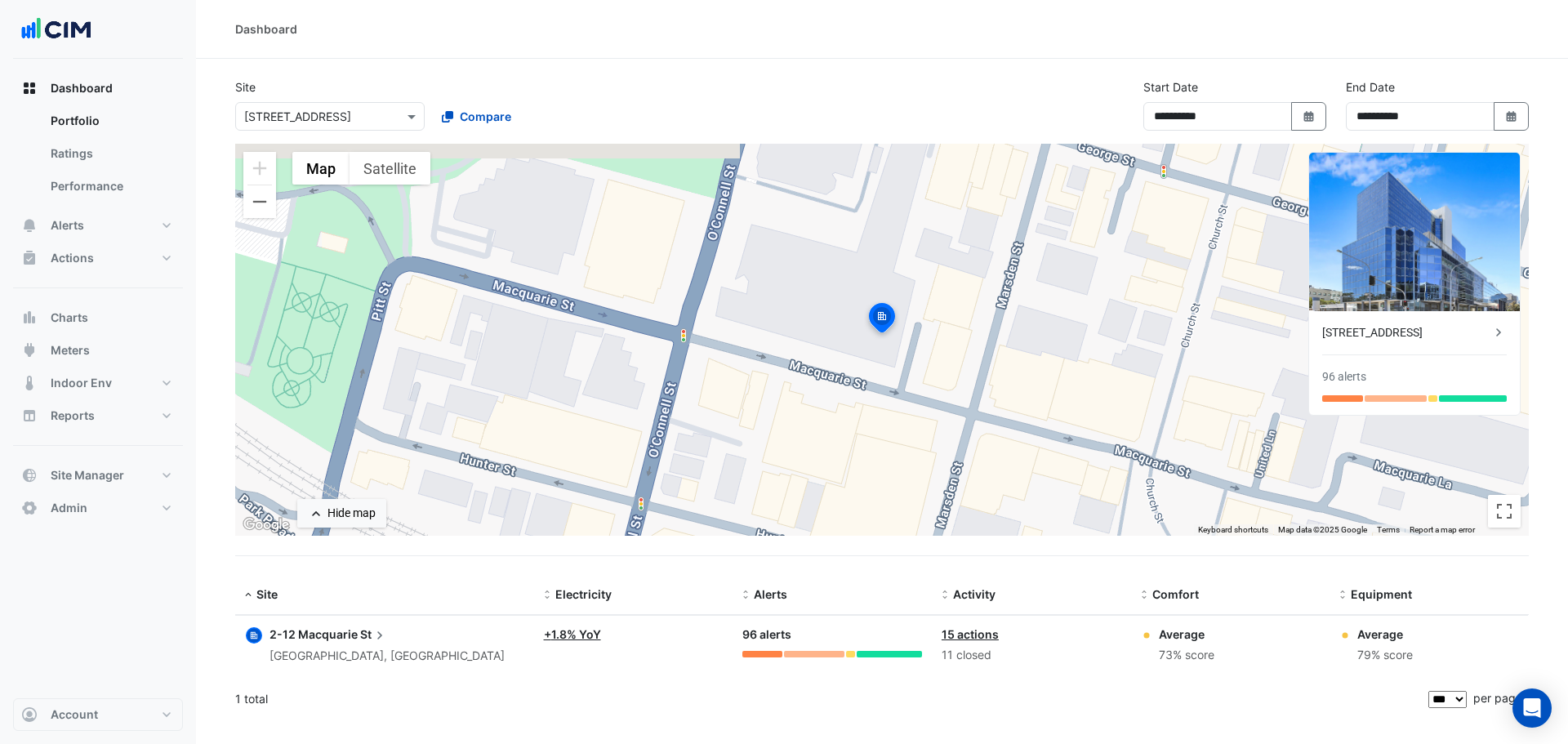
click at [1377, 334] on div "[STREET_ADDRESS]" at bounding box center [1406, 333] width 168 height 17
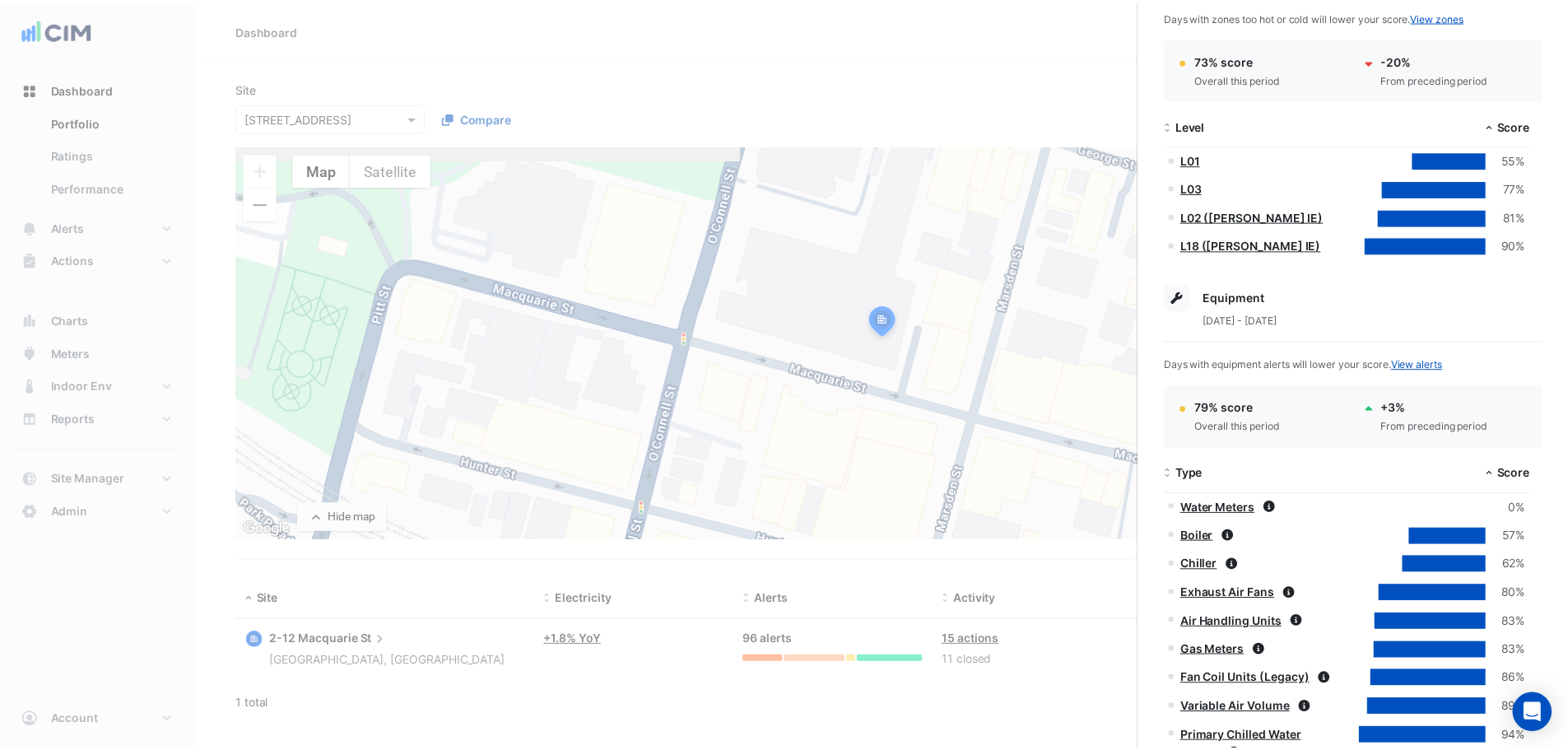
scroll to position [339, 0]
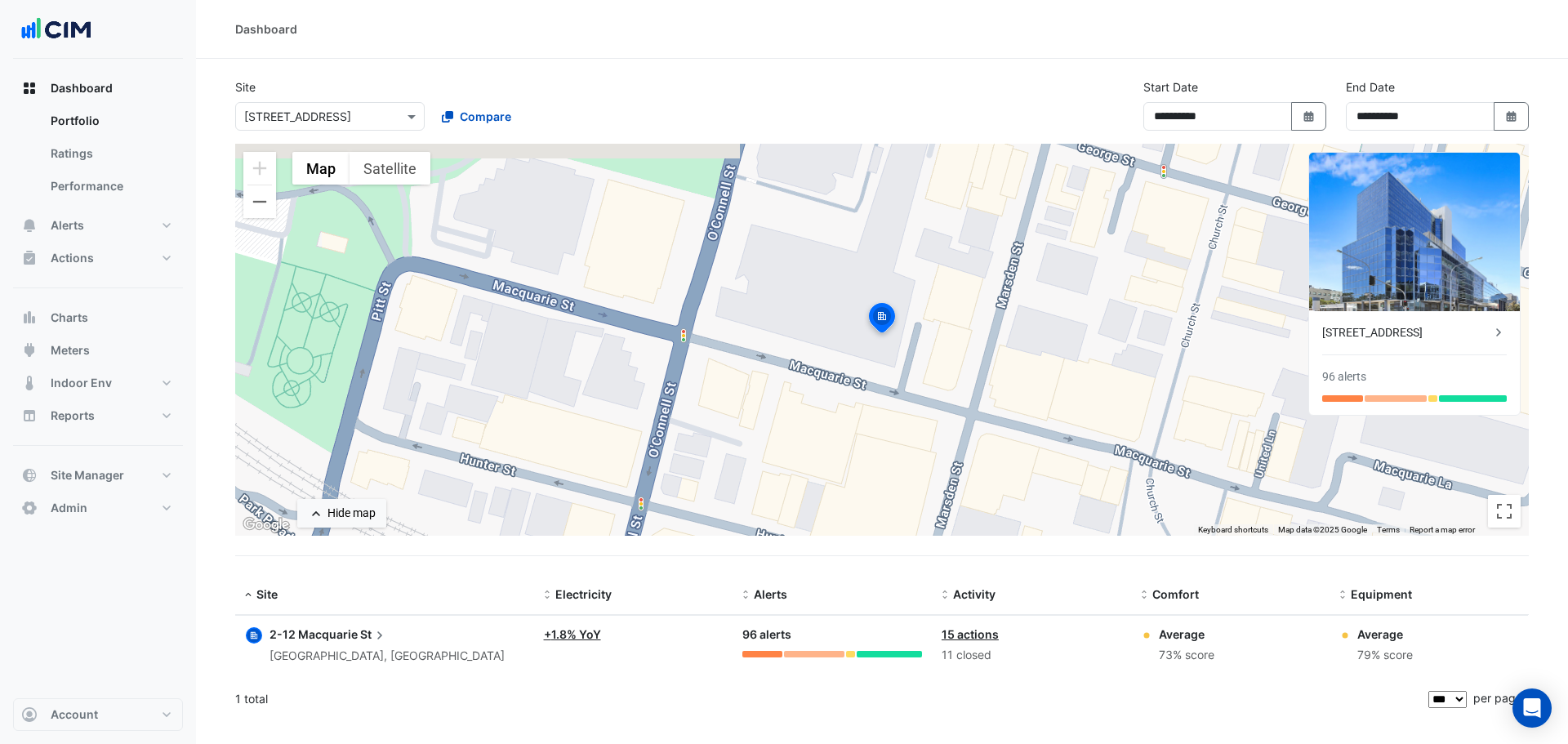
click at [127, 233] on ngb-offcanvas-backdrop at bounding box center [784, 372] width 1568 height 744
click at [133, 257] on button "Actions" at bounding box center [98, 258] width 170 height 33
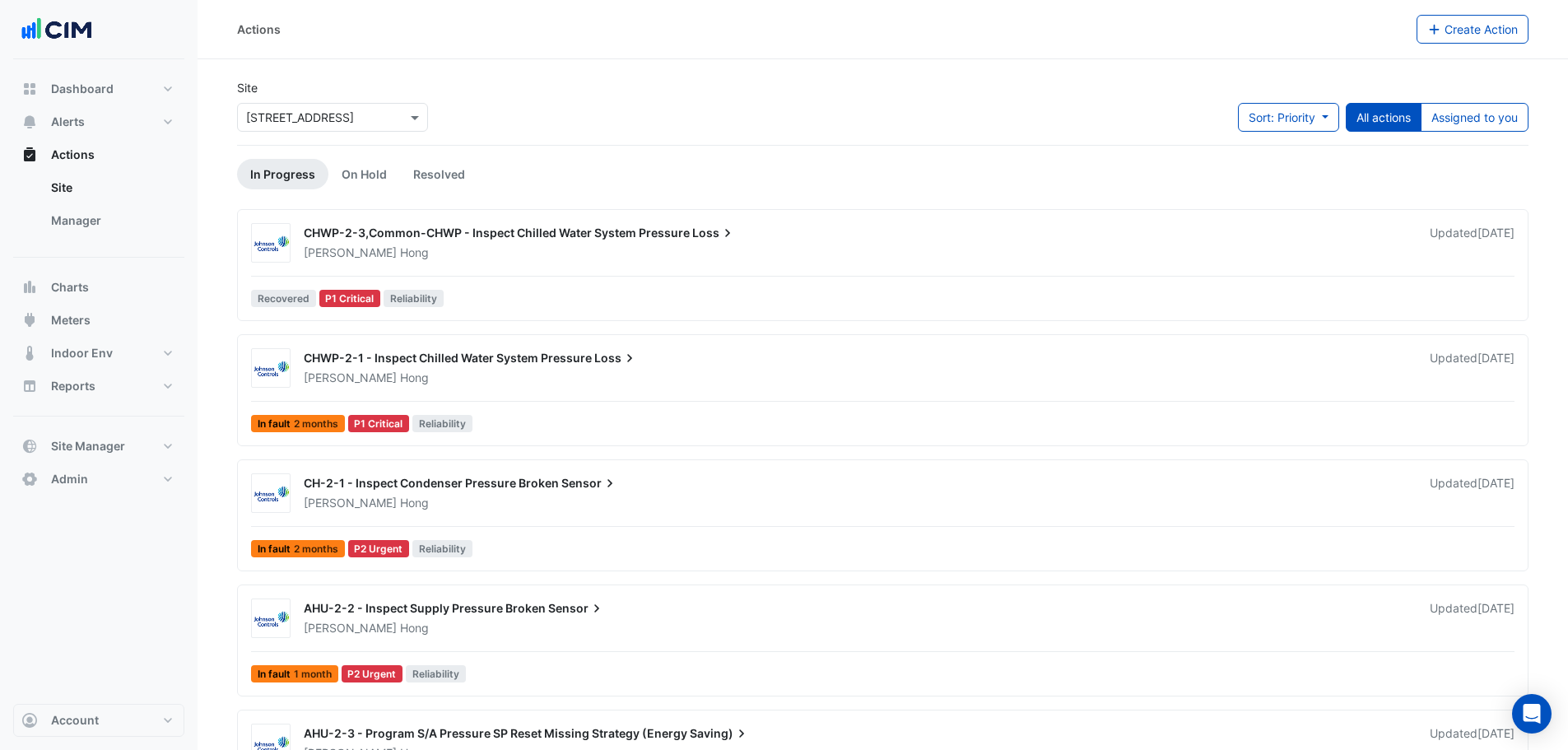
click at [101, 222] on link "Manager" at bounding box center [111, 221] width 146 height 33
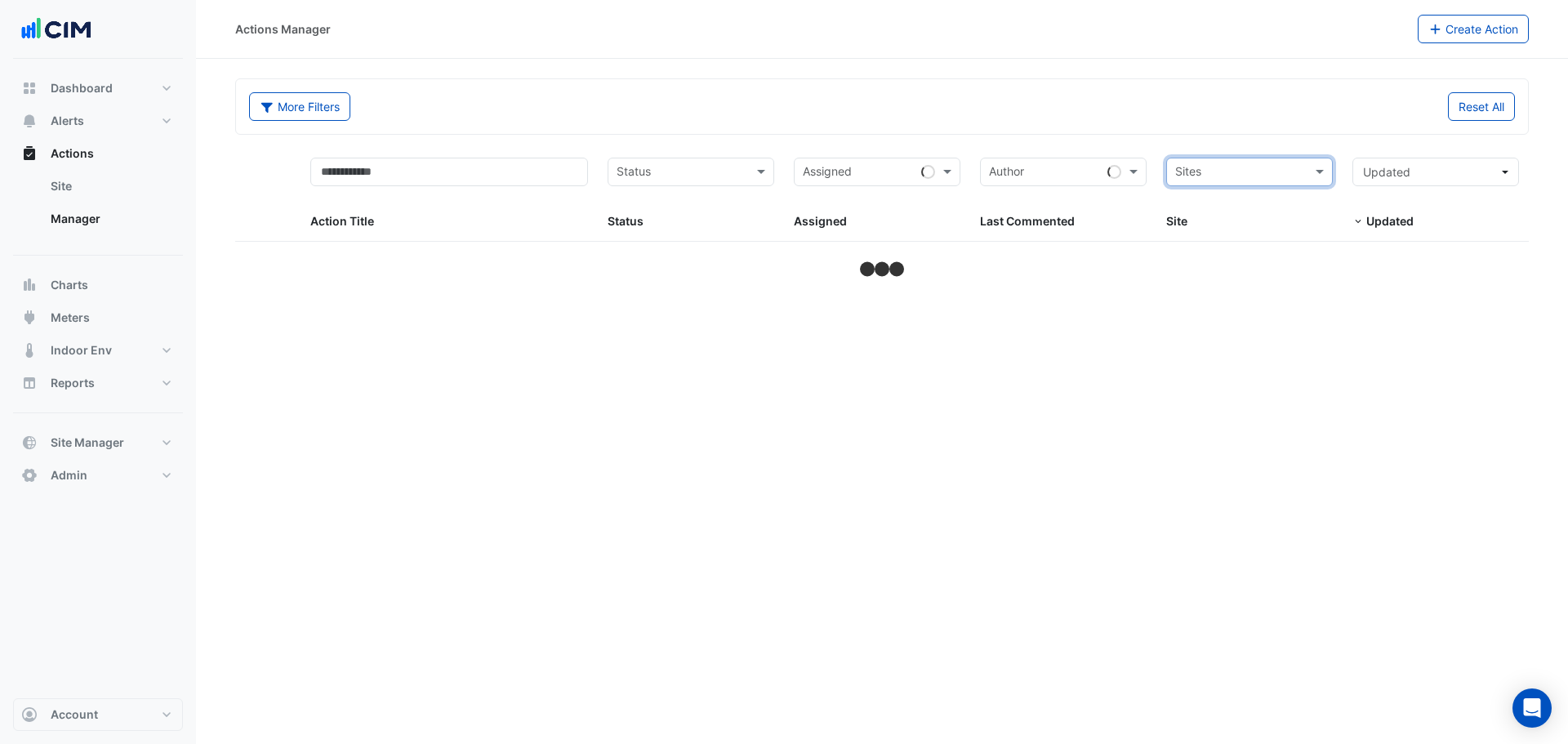
click at [1253, 178] on input "text" at bounding box center [1240, 173] width 130 height 19
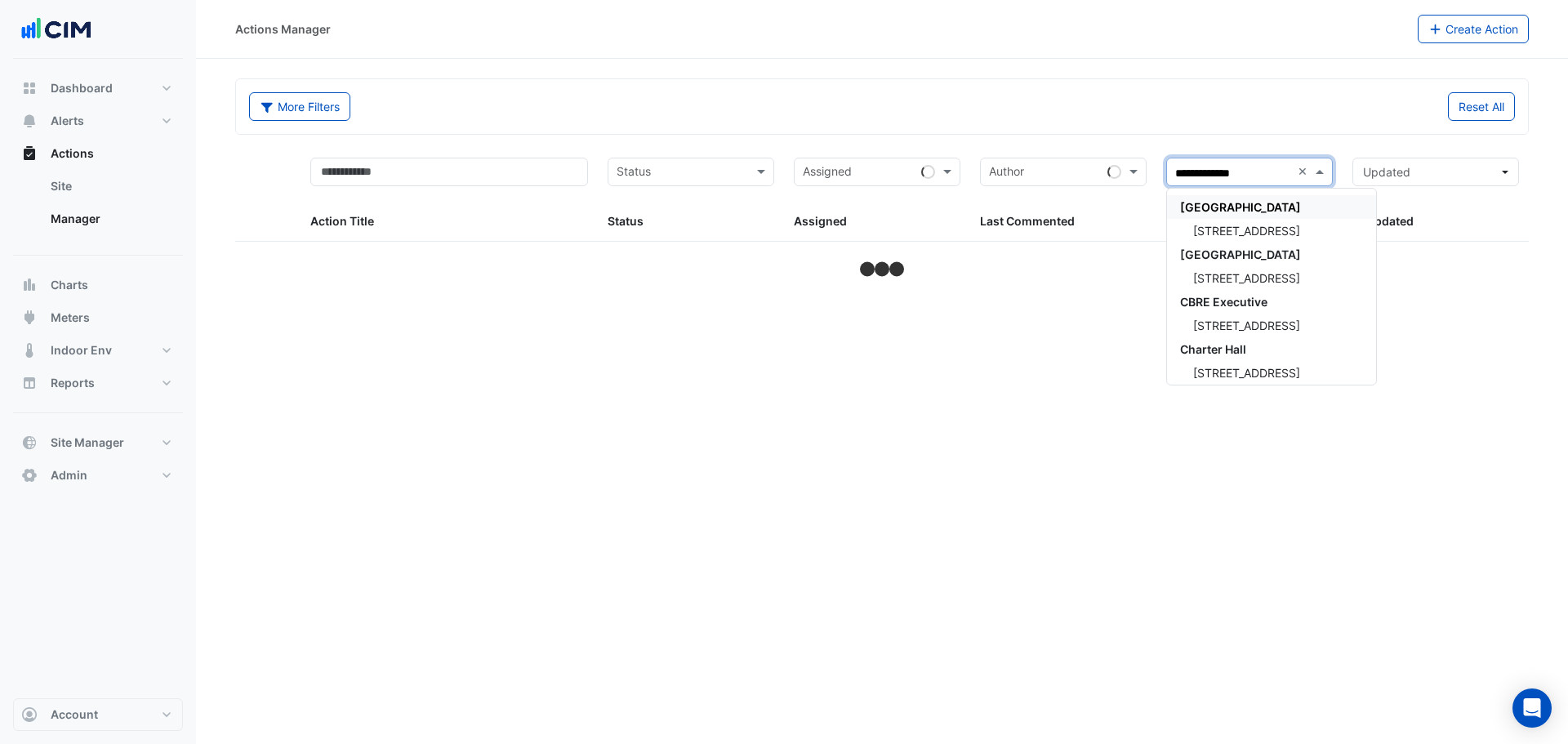
type input "**********"
click at [1238, 230] on span "[STREET_ADDRESS]" at bounding box center [1246, 231] width 107 height 14
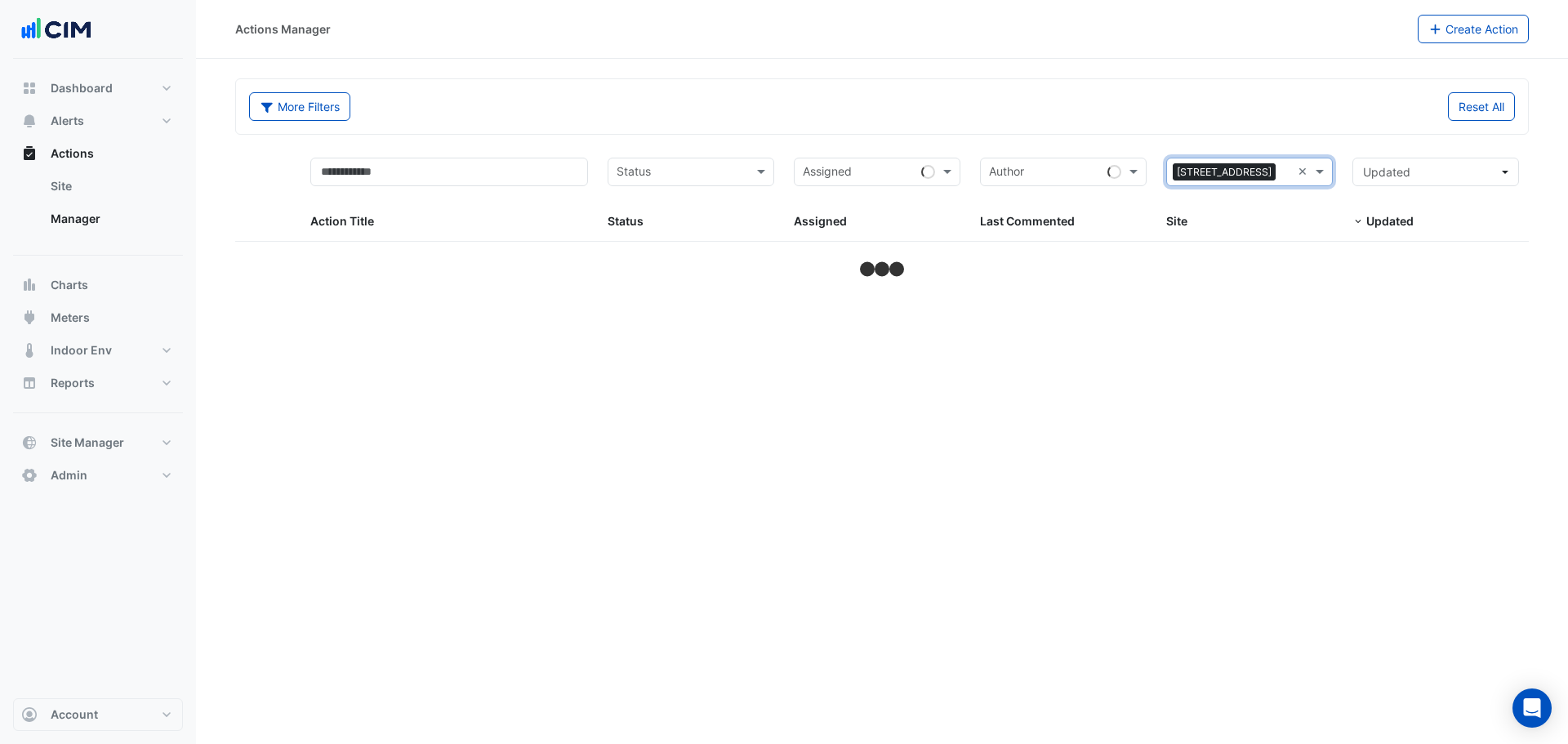
select select "***"
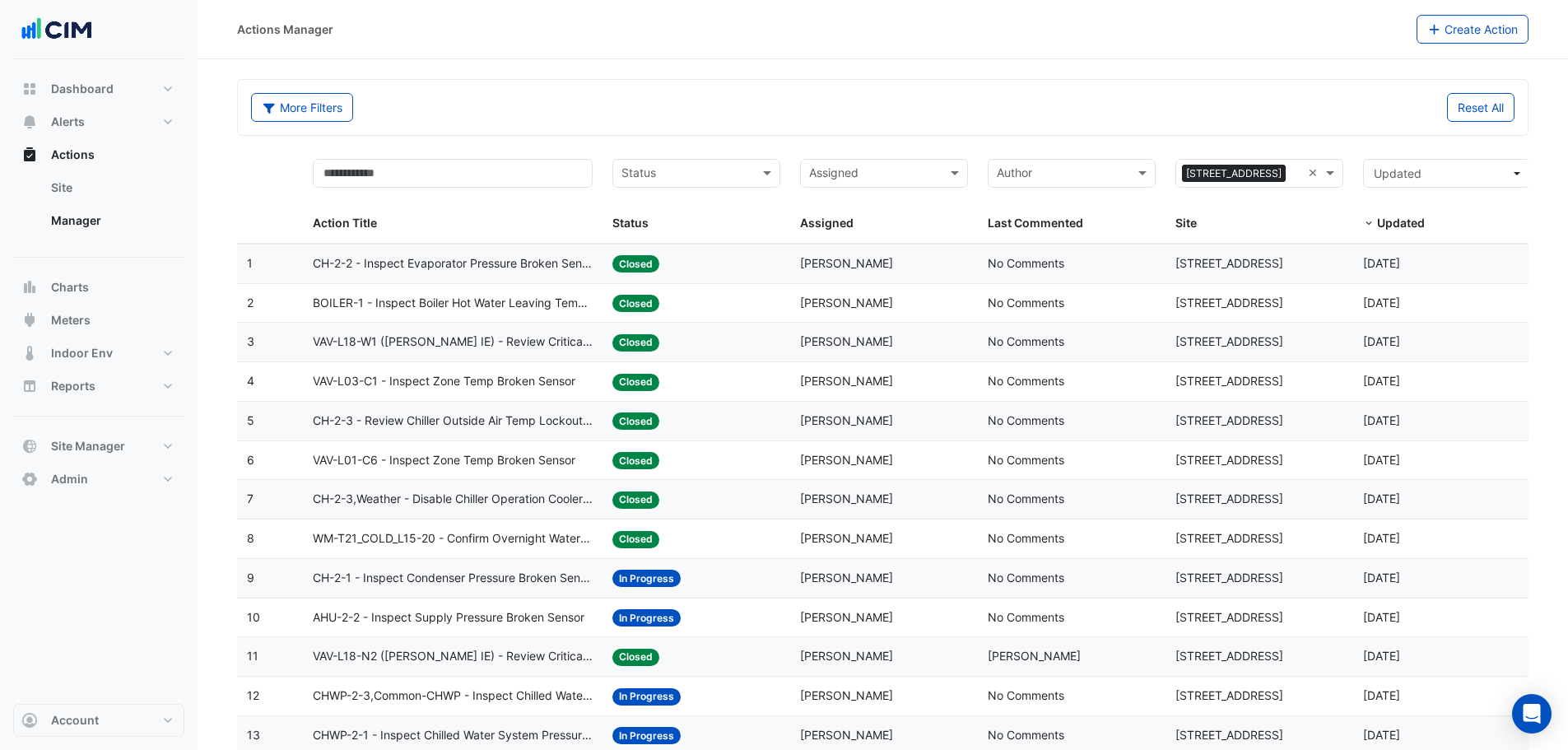
click at [673, 179] on input "text" at bounding box center [687, 174] width 131 height 19
click at [669, 235] on span "In Progress" at bounding box center [656, 233] width 61 height 14
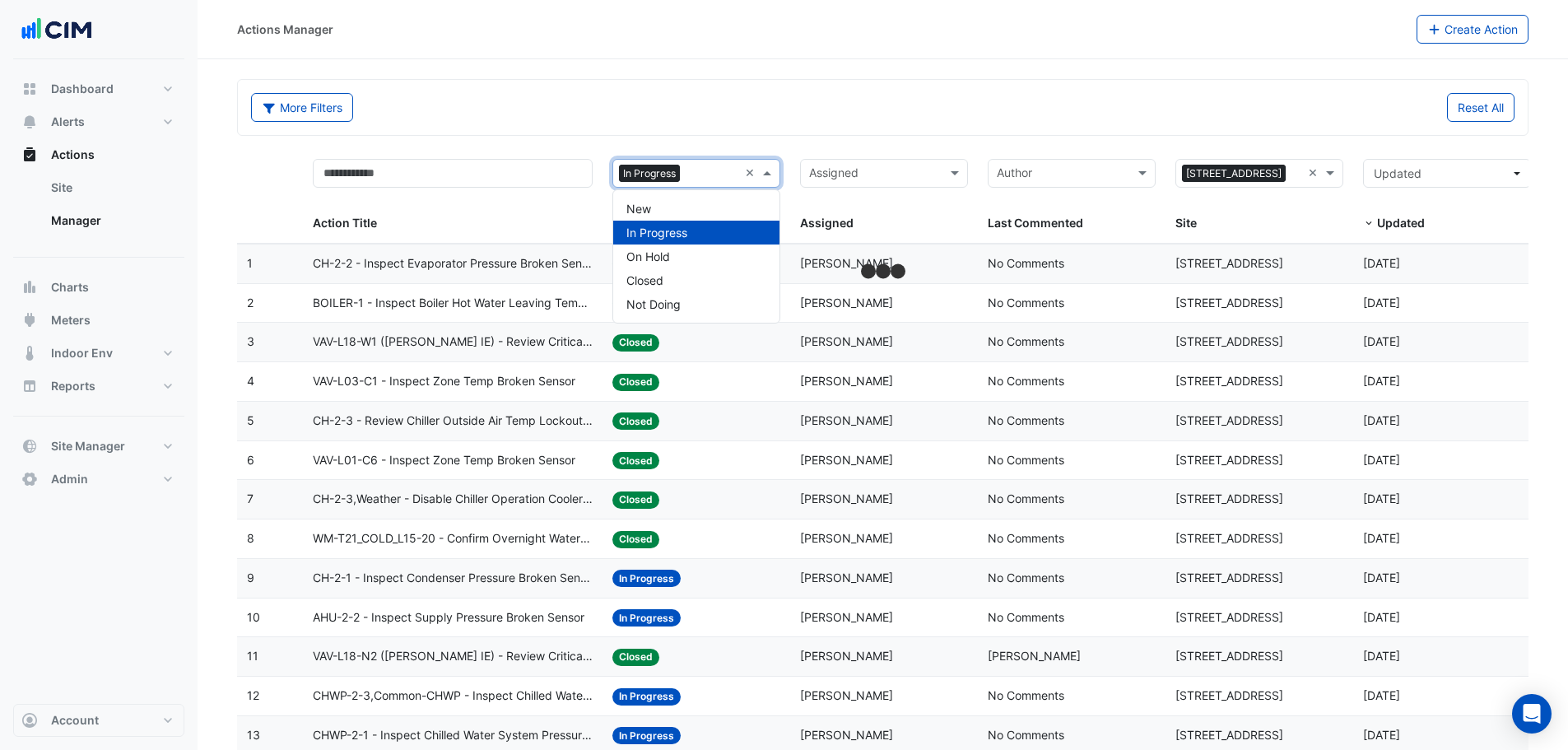
click at [706, 166] on div "× In Progress" at bounding box center [676, 174] width 125 height 27
click at [668, 211] on div "New" at bounding box center [696, 208] width 166 height 24
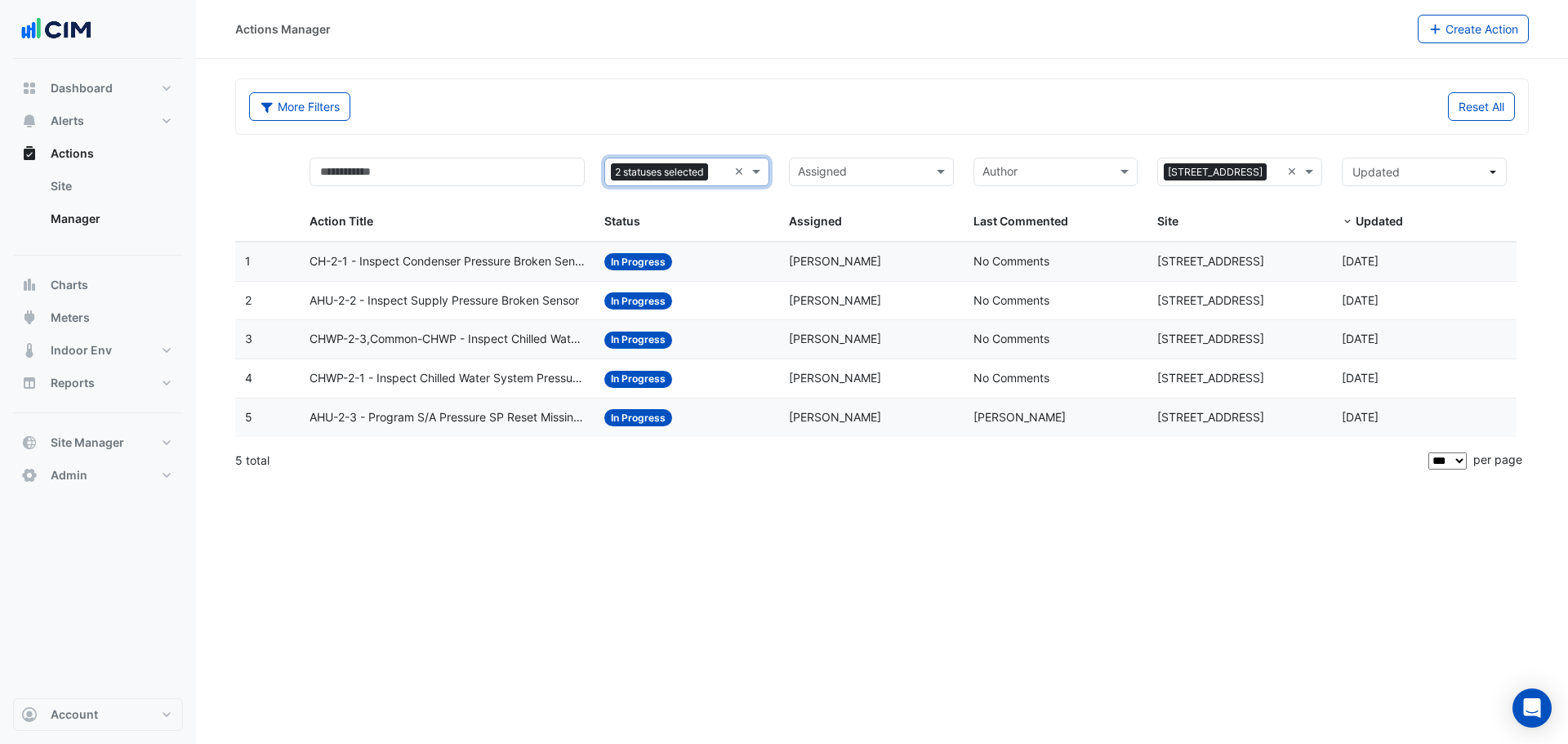
click at [518, 428] on datatable-body-cell "Action Title: AHU-2-3 - Program S/A Pressure SP Reset Missing Strategy (Energy …" at bounding box center [447, 418] width 295 height 39
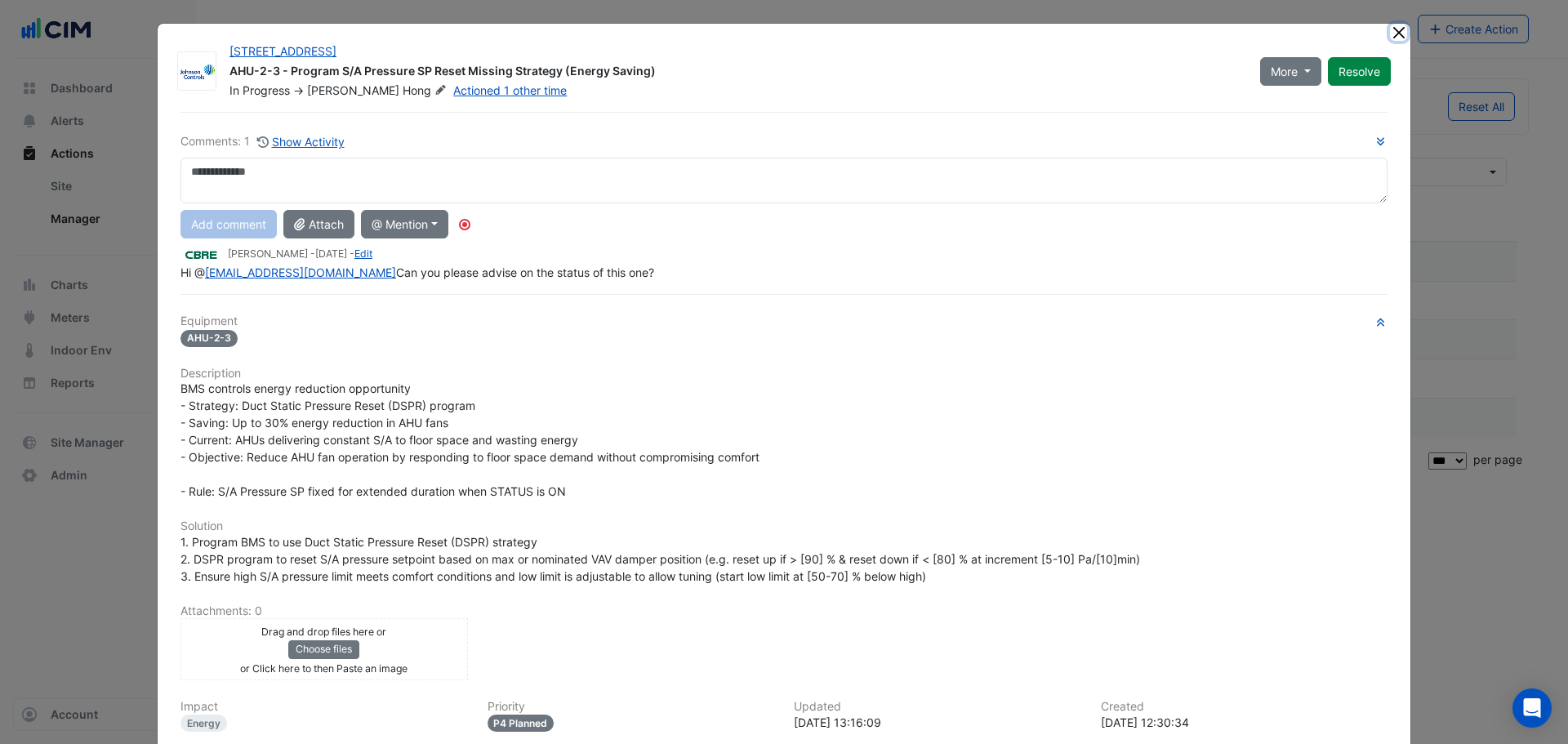
click at [1389, 30] on button "Close" at bounding box center [1398, 32] width 17 height 17
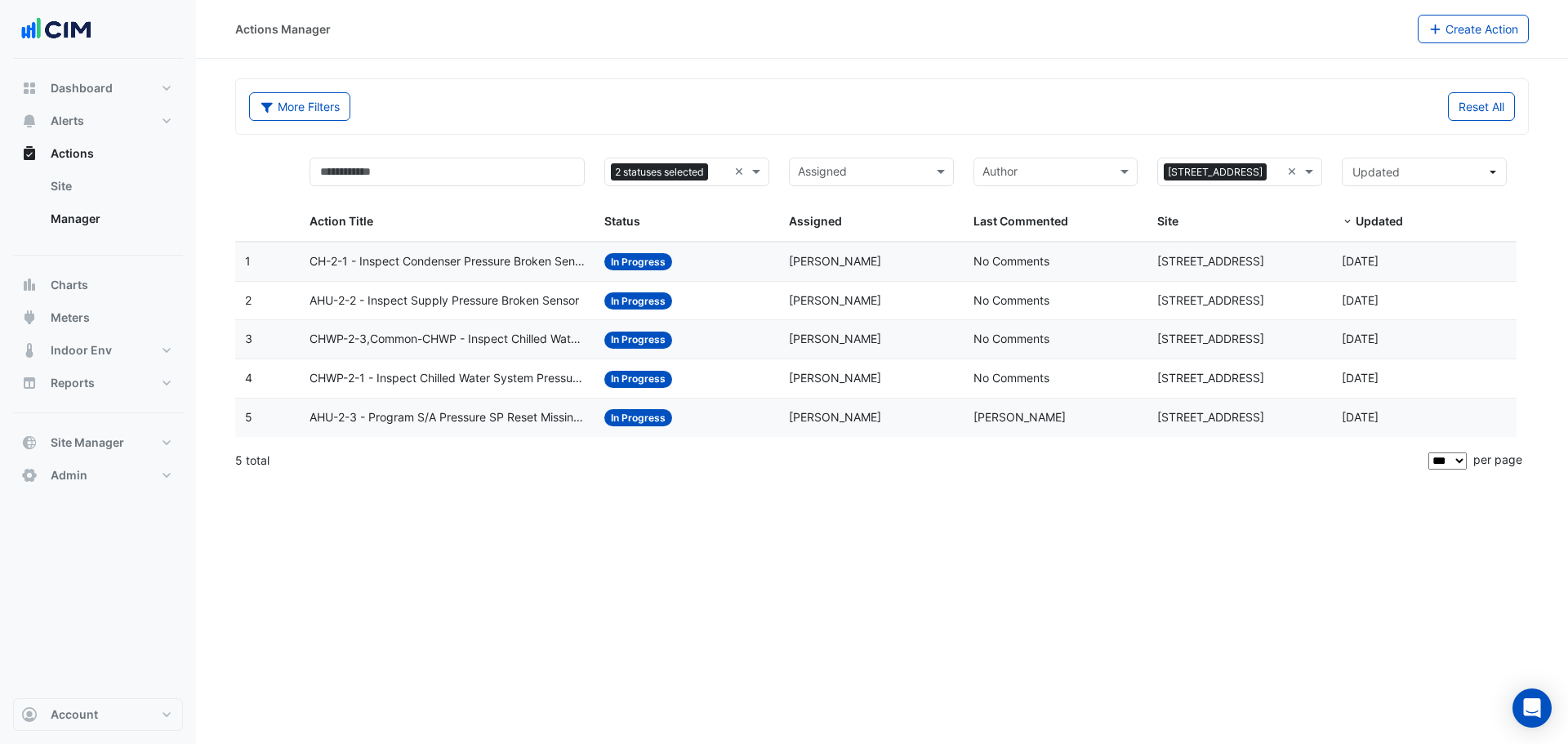
click at [501, 372] on span "CHWP-2-1 - Inspect Chilled Water System Pressure Loss" at bounding box center [447, 378] width 275 height 19
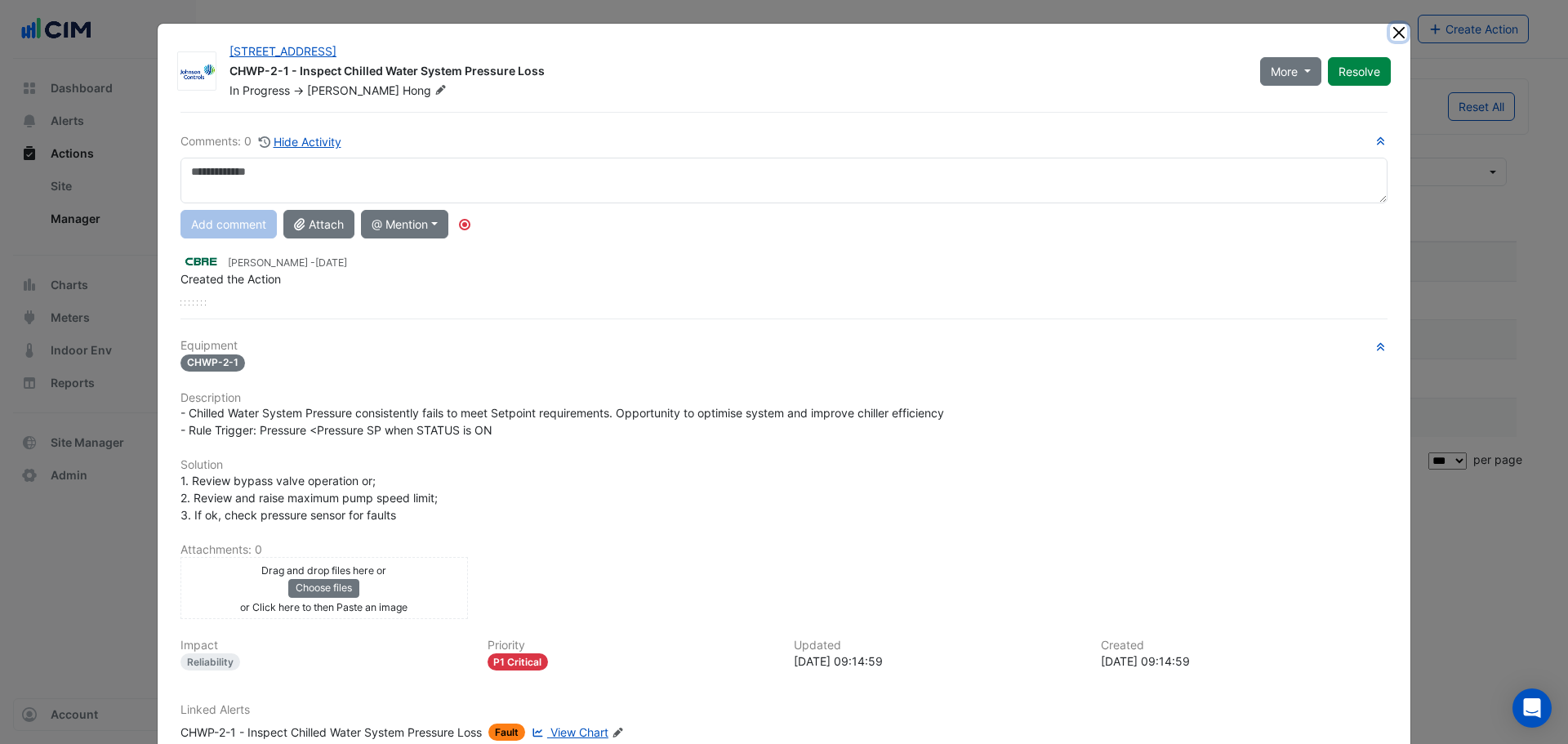
click at [1389, 34] on button "Close" at bounding box center [1398, 32] width 17 height 17
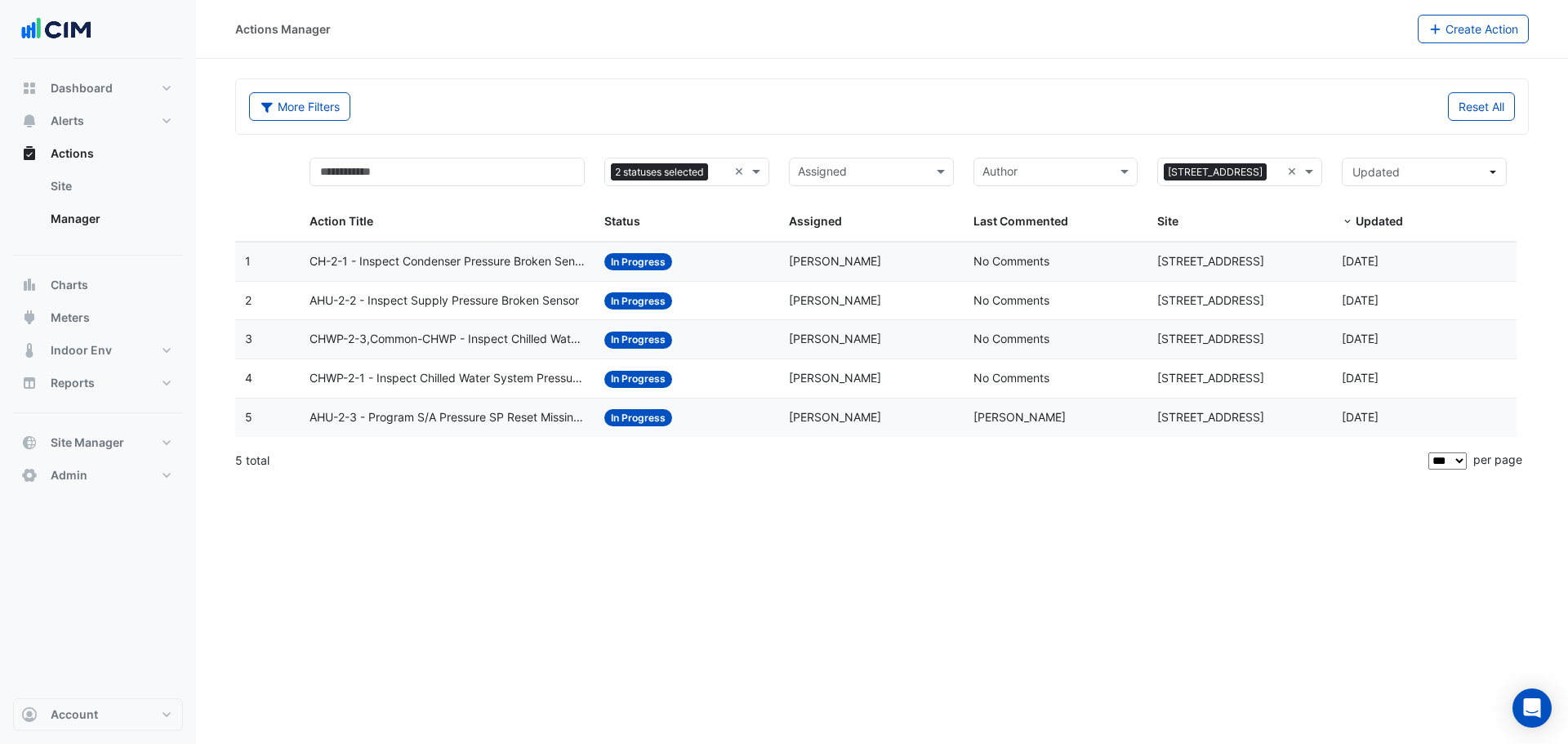
click at [516, 341] on span "CHWP-2-3,Common-CHWP - Inspect Chilled Water System Pressure Loss" at bounding box center [447, 339] width 275 height 19
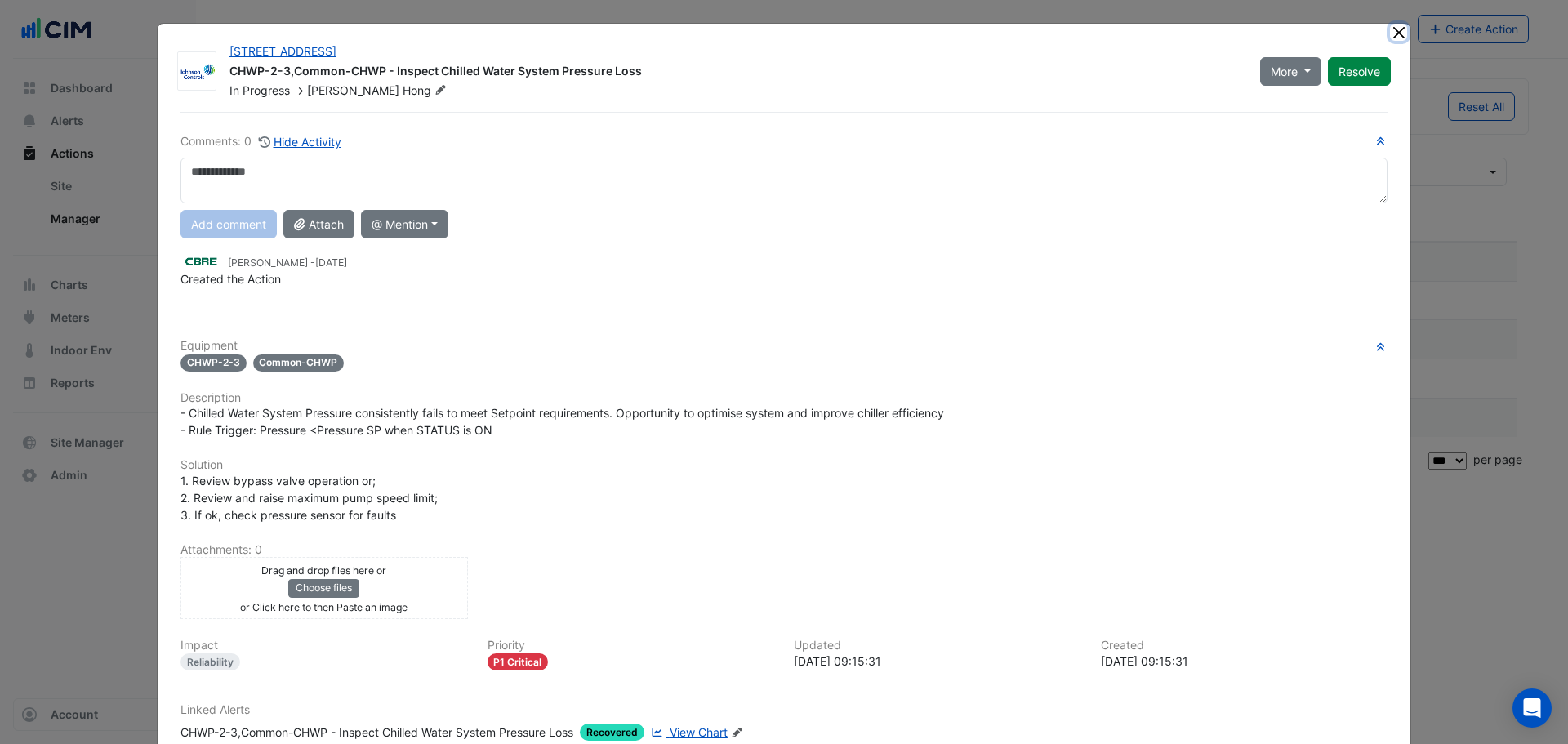
click at [1390, 30] on button "Close" at bounding box center [1398, 32] width 17 height 17
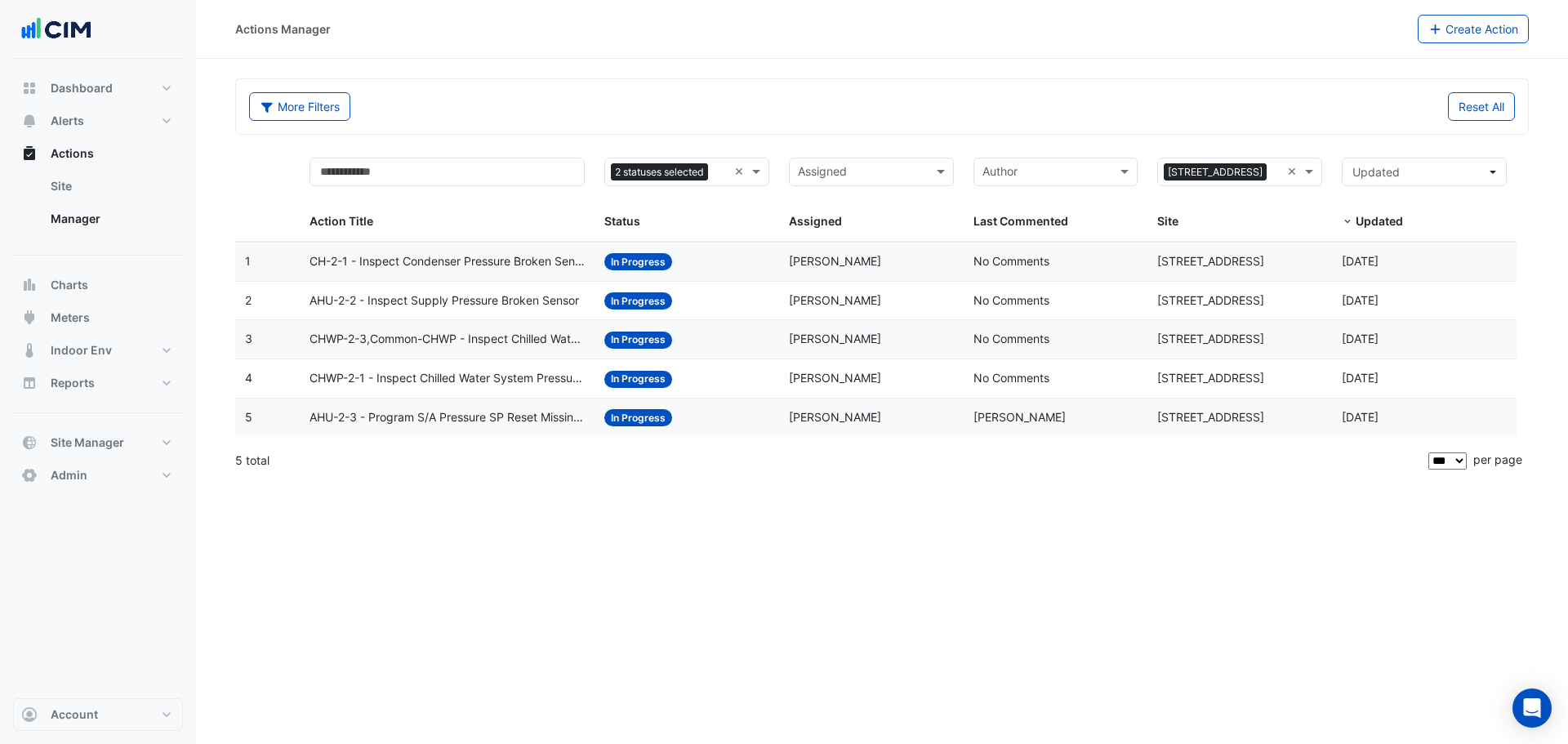
click at [623, 76] on section "More Filters Reset All 2 statuses selected × Assigned × 2-12 Macquarie St × Act…" at bounding box center [882, 269] width 1372 height 423
click at [708, 172] on span "2 statuses selected" at bounding box center [660, 172] width 97 height 18
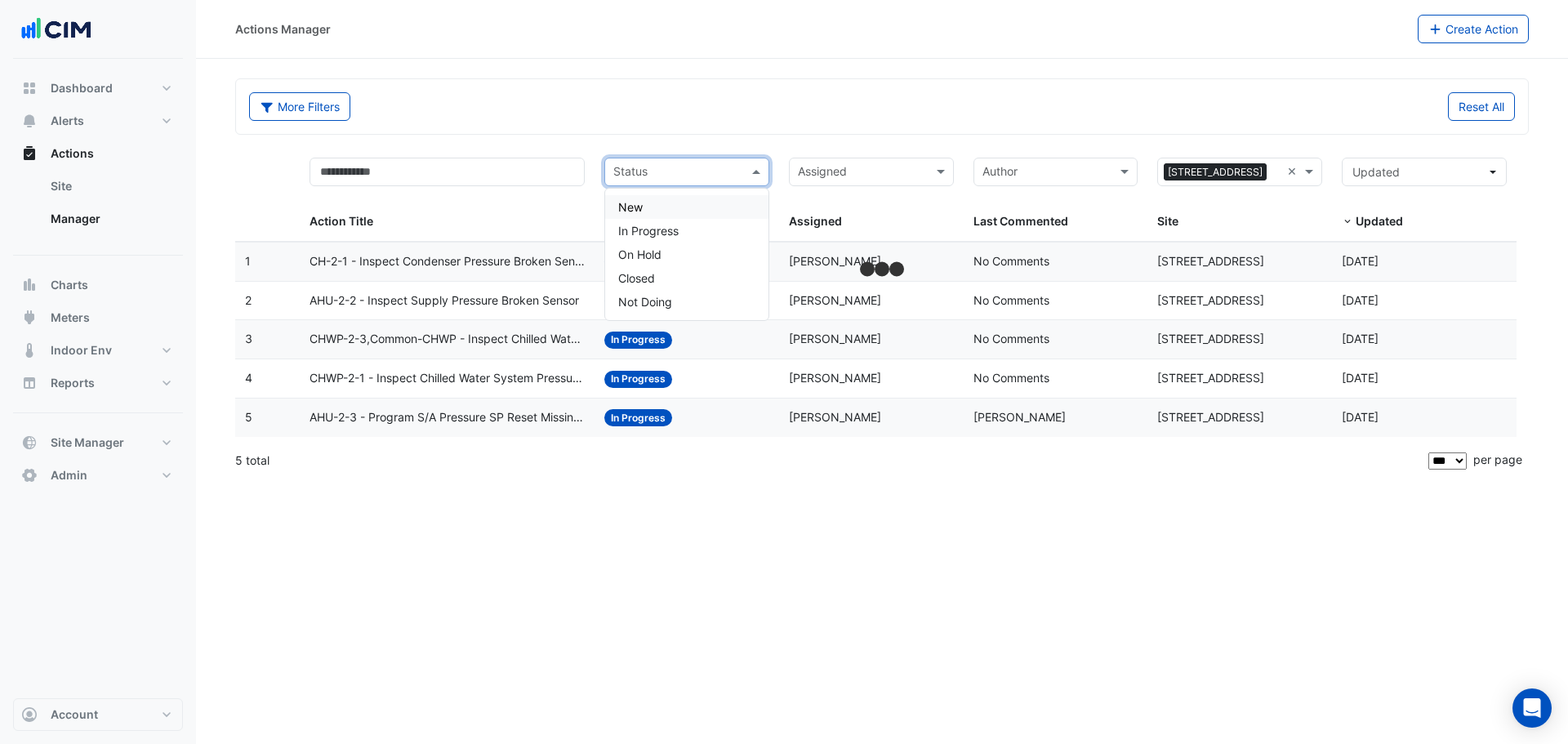
click at [739, 105] on div "More Filters" at bounding box center [560, 106] width 642 height 29
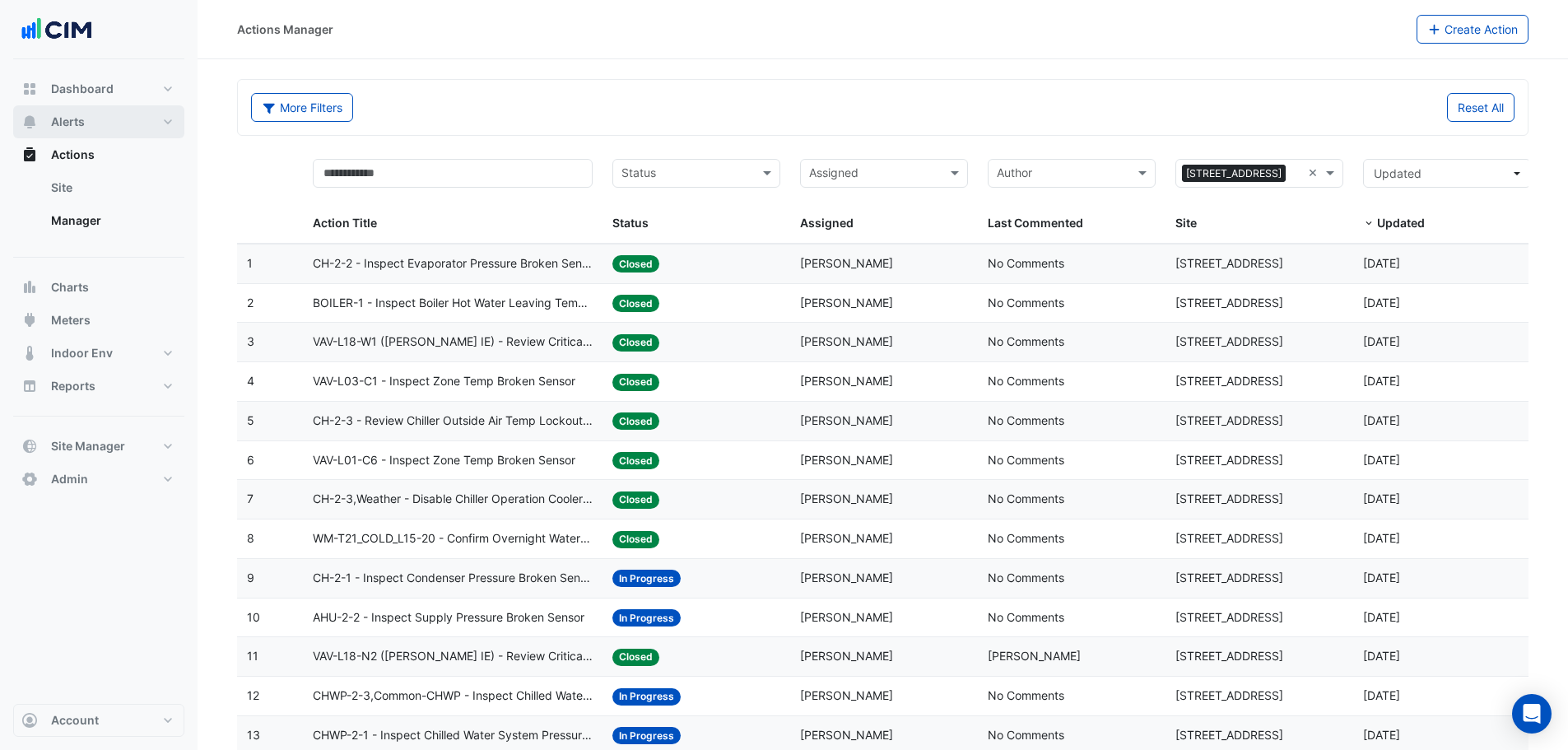
click at [95, 123] on button "Alerts" at bounding box center [99, 122] width 171 height 33
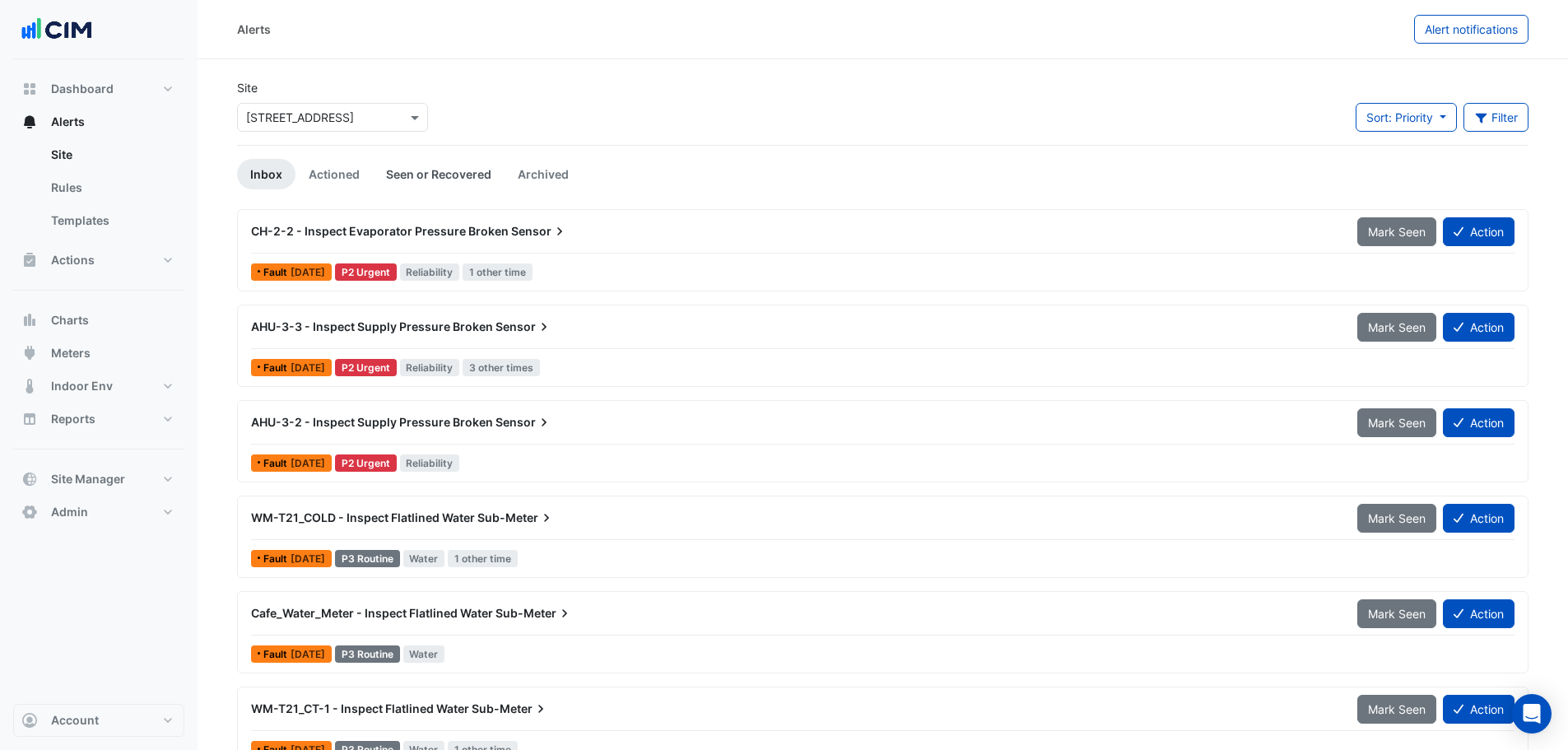
click at [432, 166] on link "Seen or Recovered" at bounding box center [438, 174] width 132 height 31
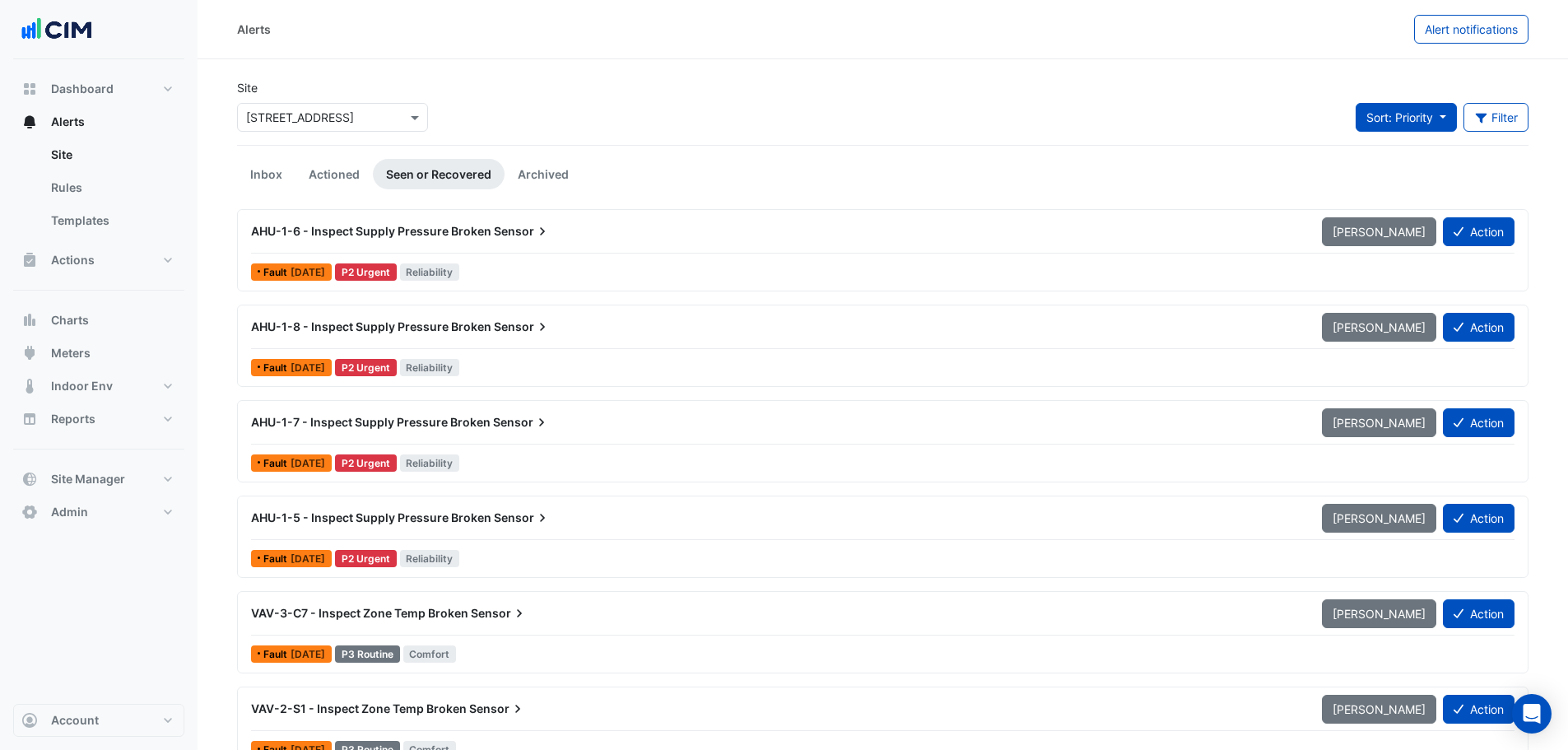
click at [1419, 128] on button "Sort: Priority" at bounding box center [1406, 117] width 101 height 29
click at [1414, 170] on li "Updated" at bounding box center [1419, 176] width 130 height 24
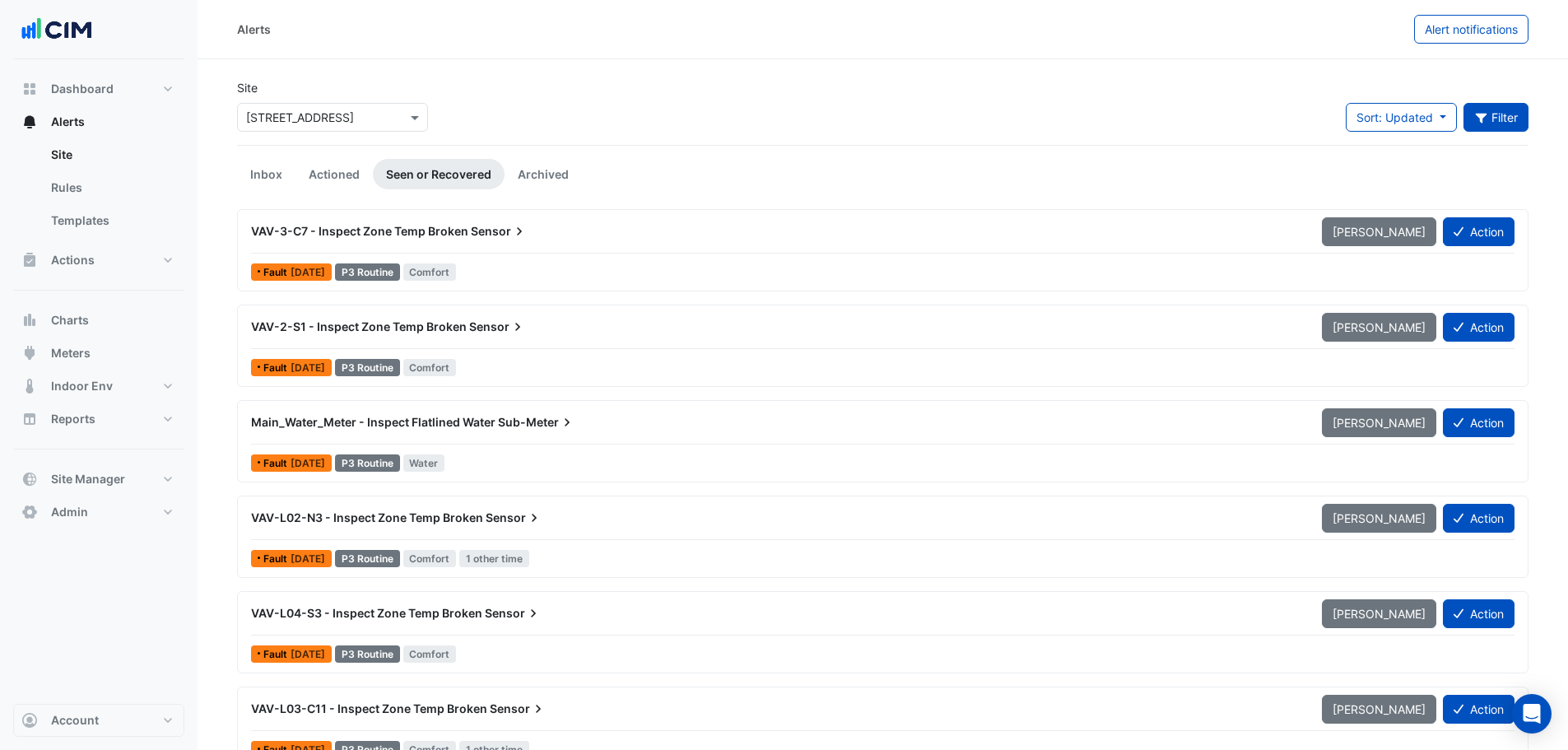
click at [1494, 121] on button "Filter" at bounding box center [1496, 117] width 66 height 29
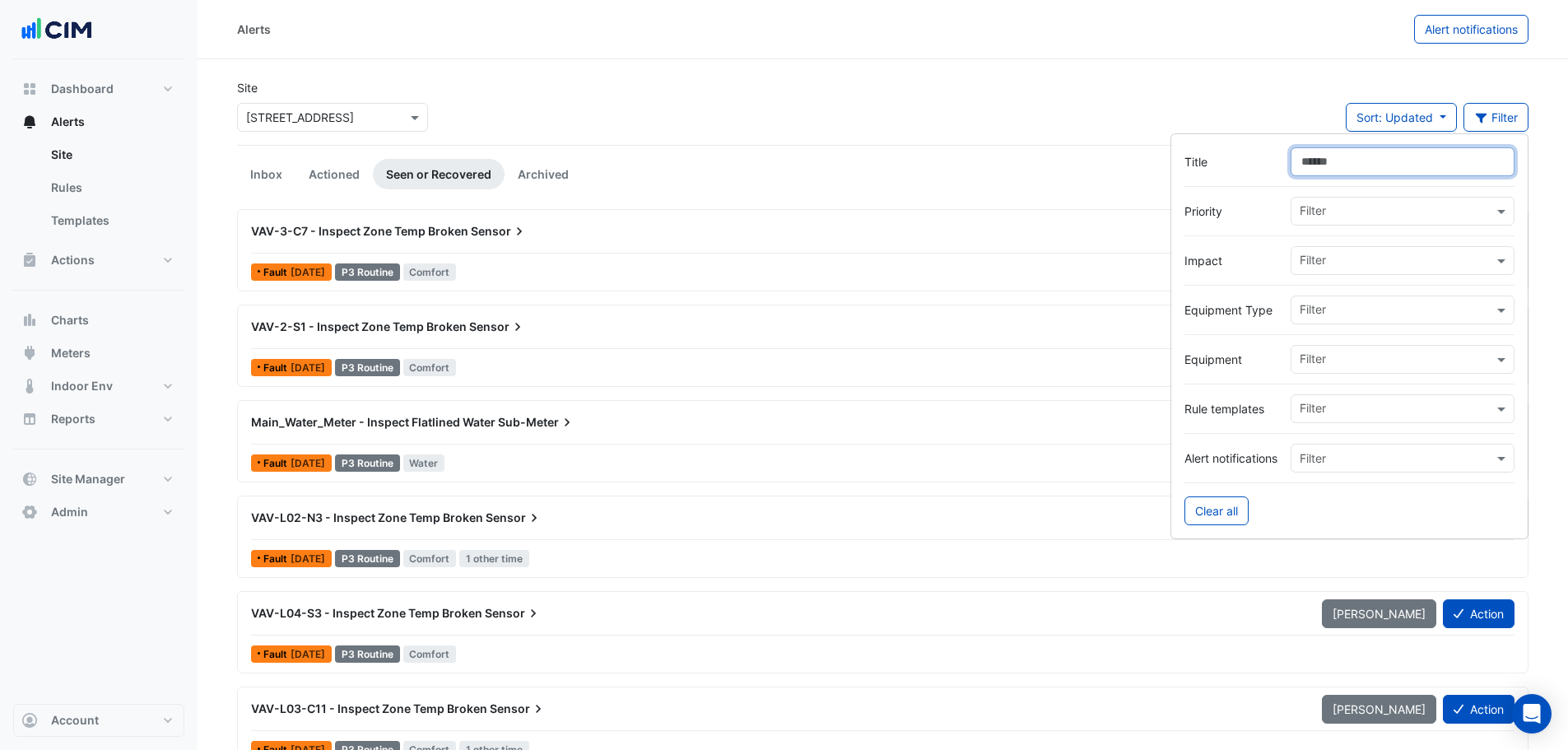
click at [1319, 160] on input "Title" at bounding box center [1403, 161] width 224 height 29
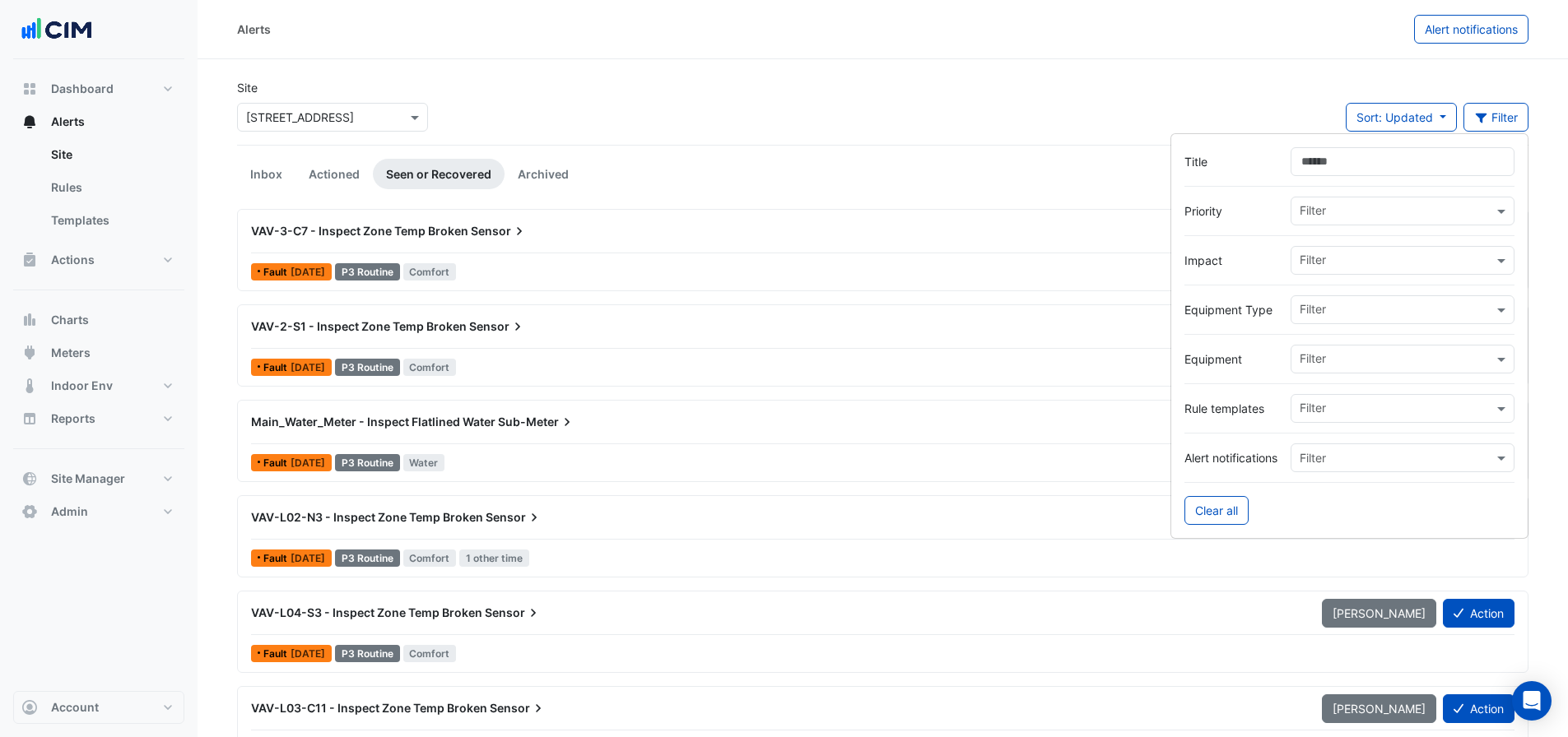
click at [1317, 413] on input "text" at bounding box center [1395, 410] width 193 height 17
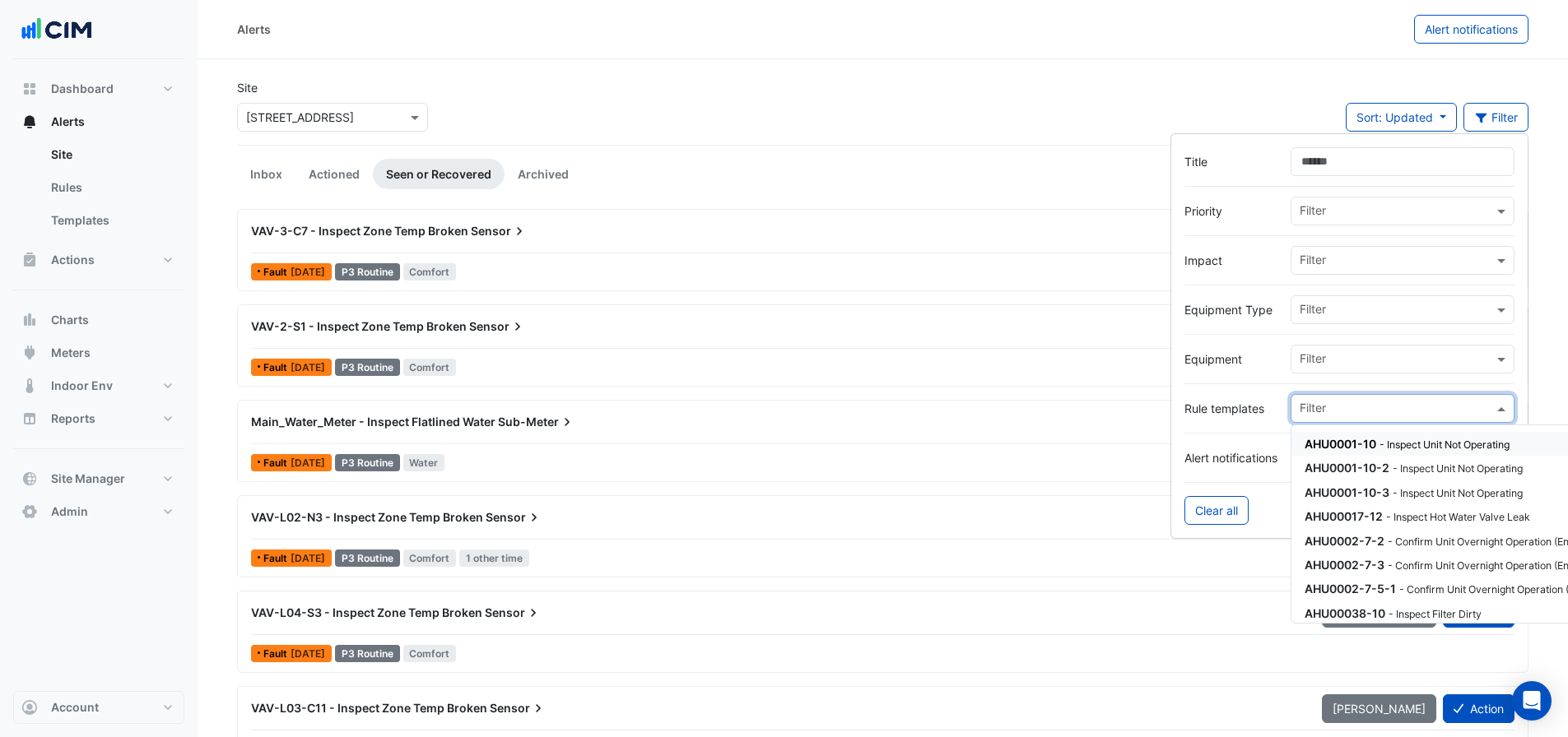
paste input "********"
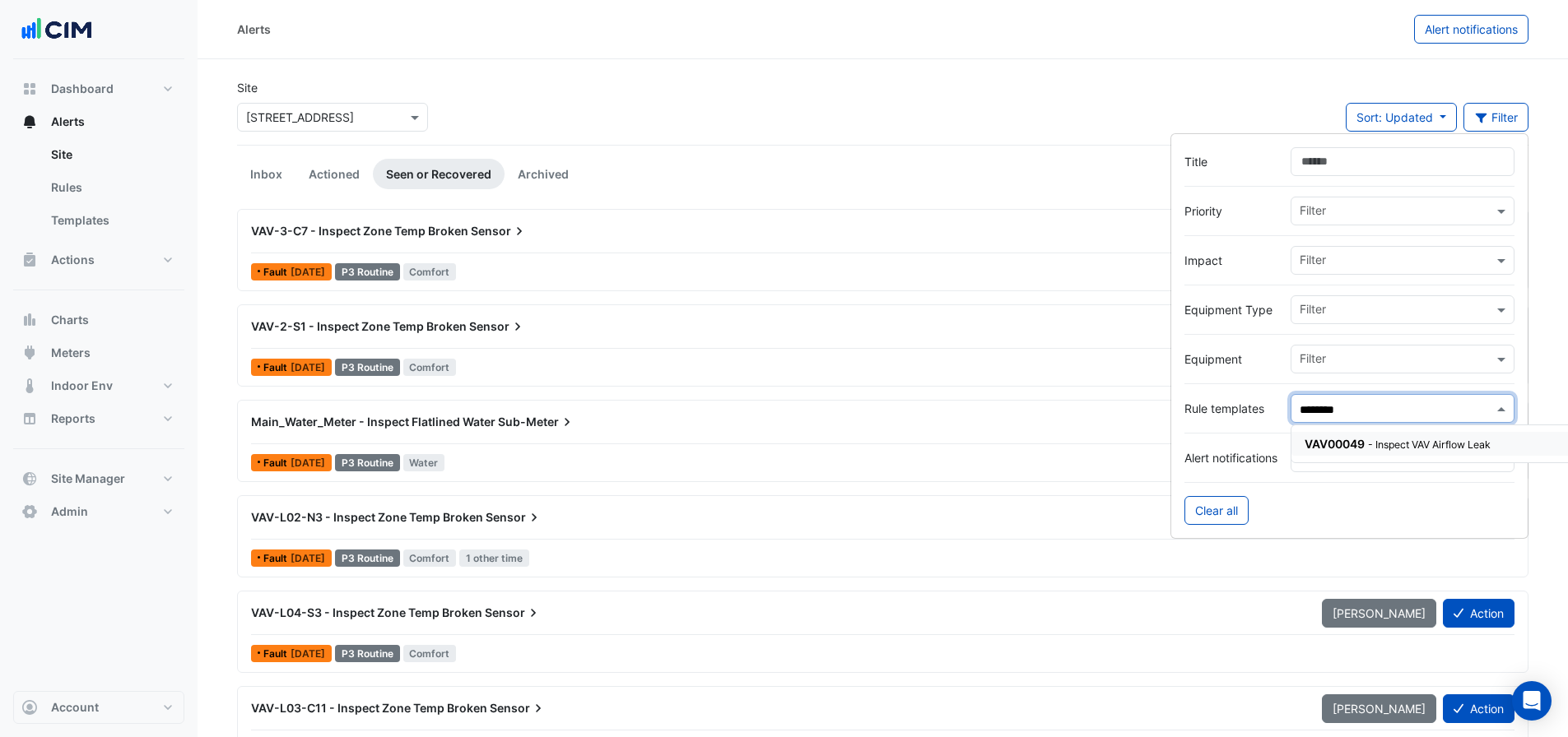
click at [1330, 449] on span "VAV00049" at bounding box center [1334, 443] width 60 height 14
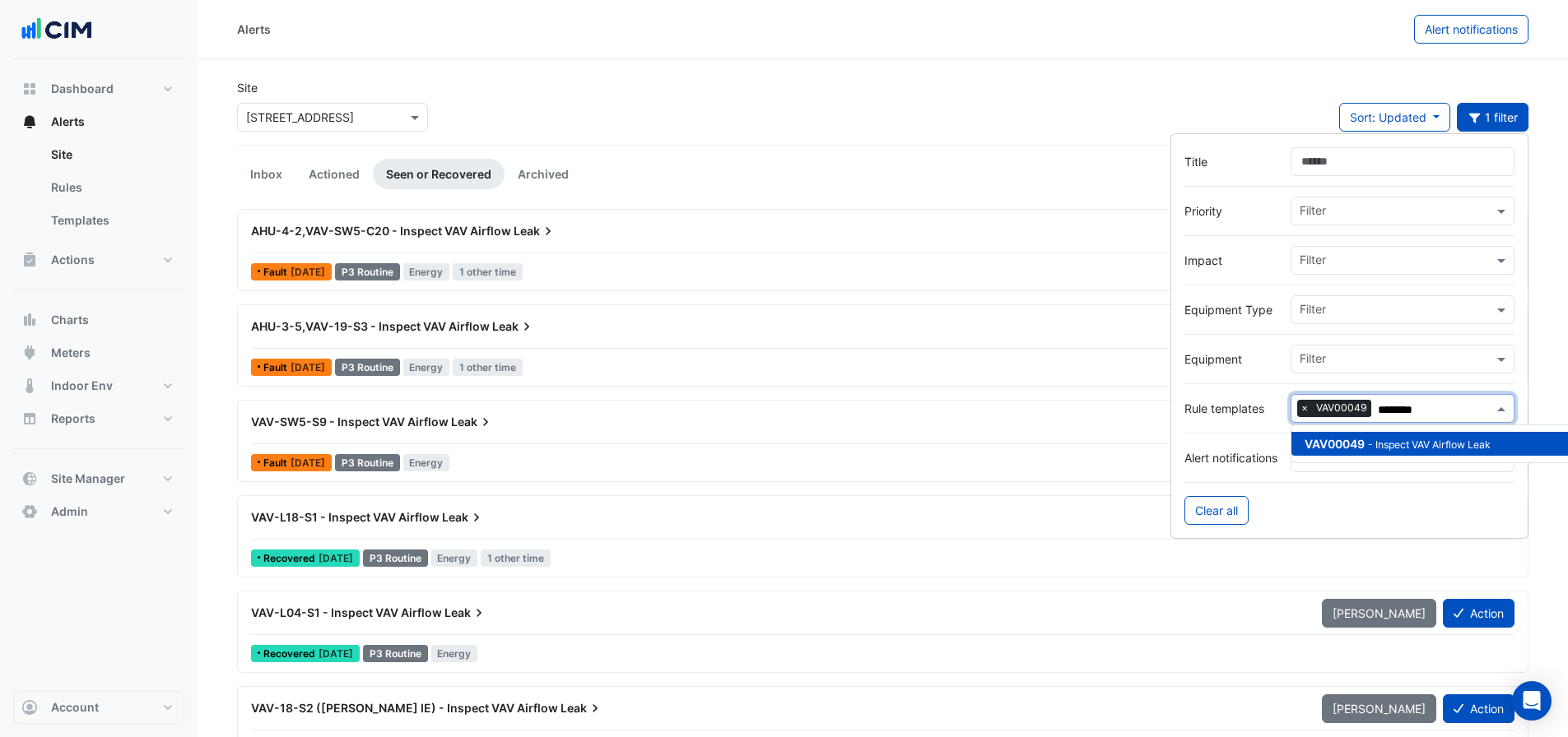
type input "********"
drag, startPoint x: 900, startPoint y: 48, endPoint x: 901, endPoint y: 64, distance: 16.0
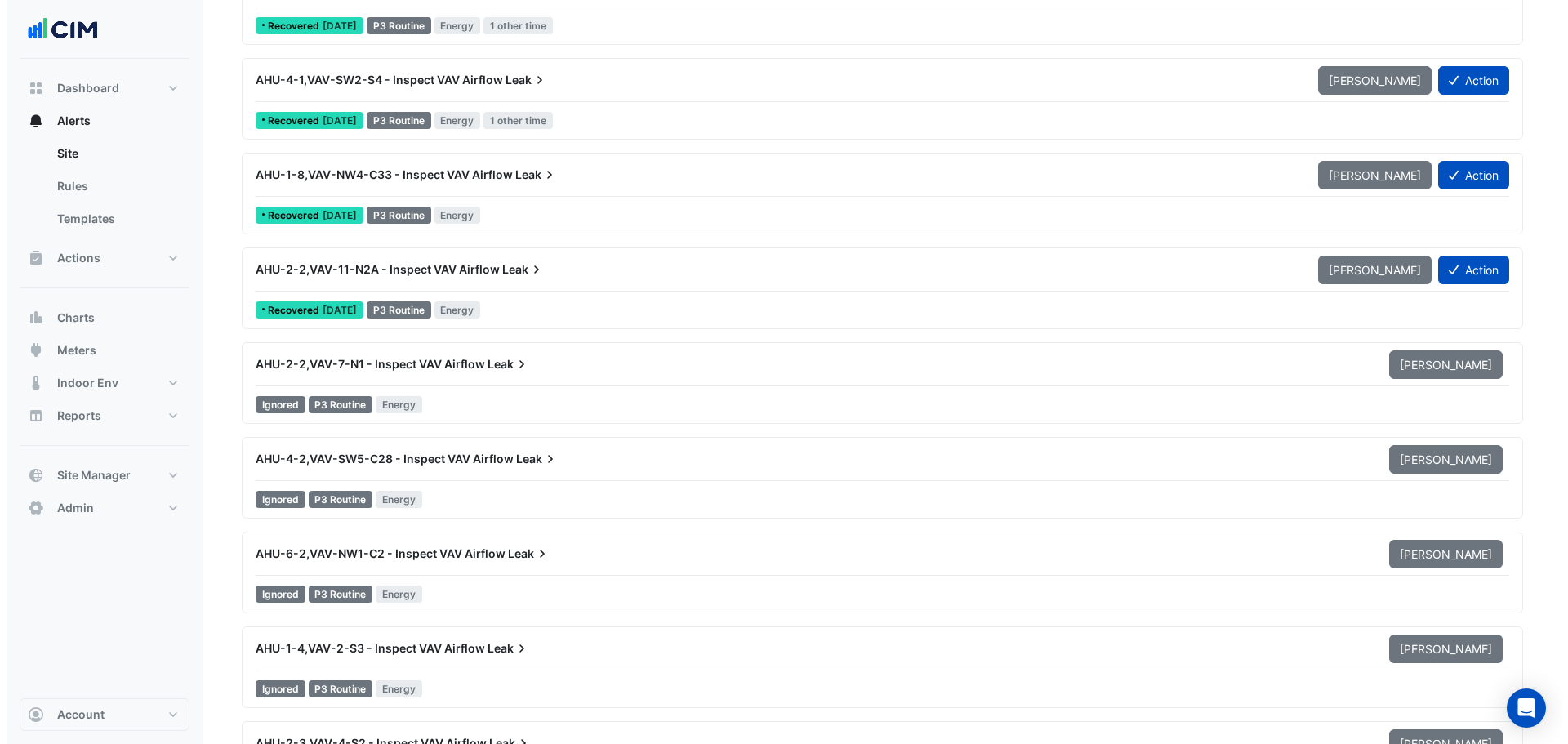
scroll to position [2054, 0]
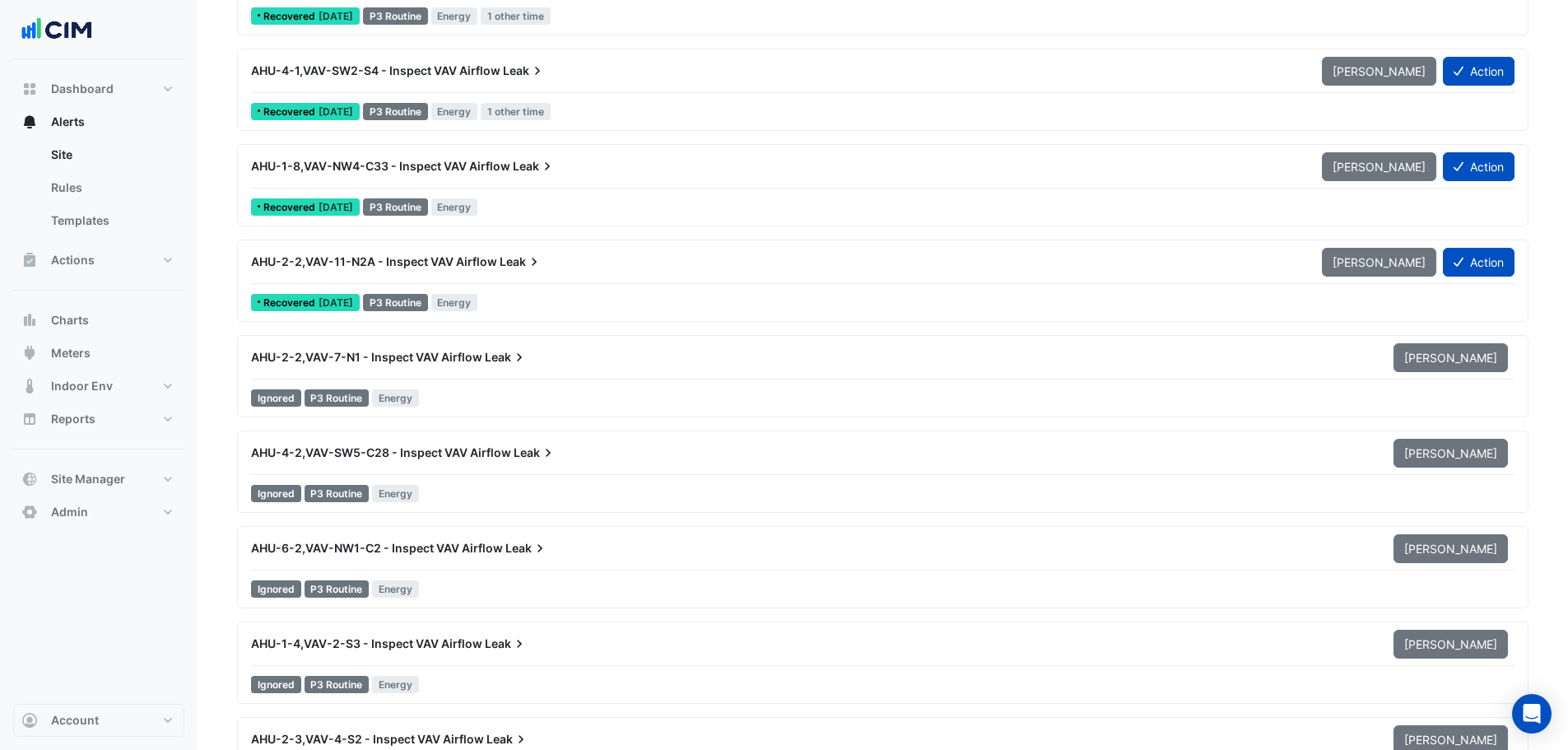
click at [763, 360] on div "AHU-2-2,VAV-7-N1 - Inspect VAV Airflow Leak" at bounding box center [812, 357] width 1122 height 17
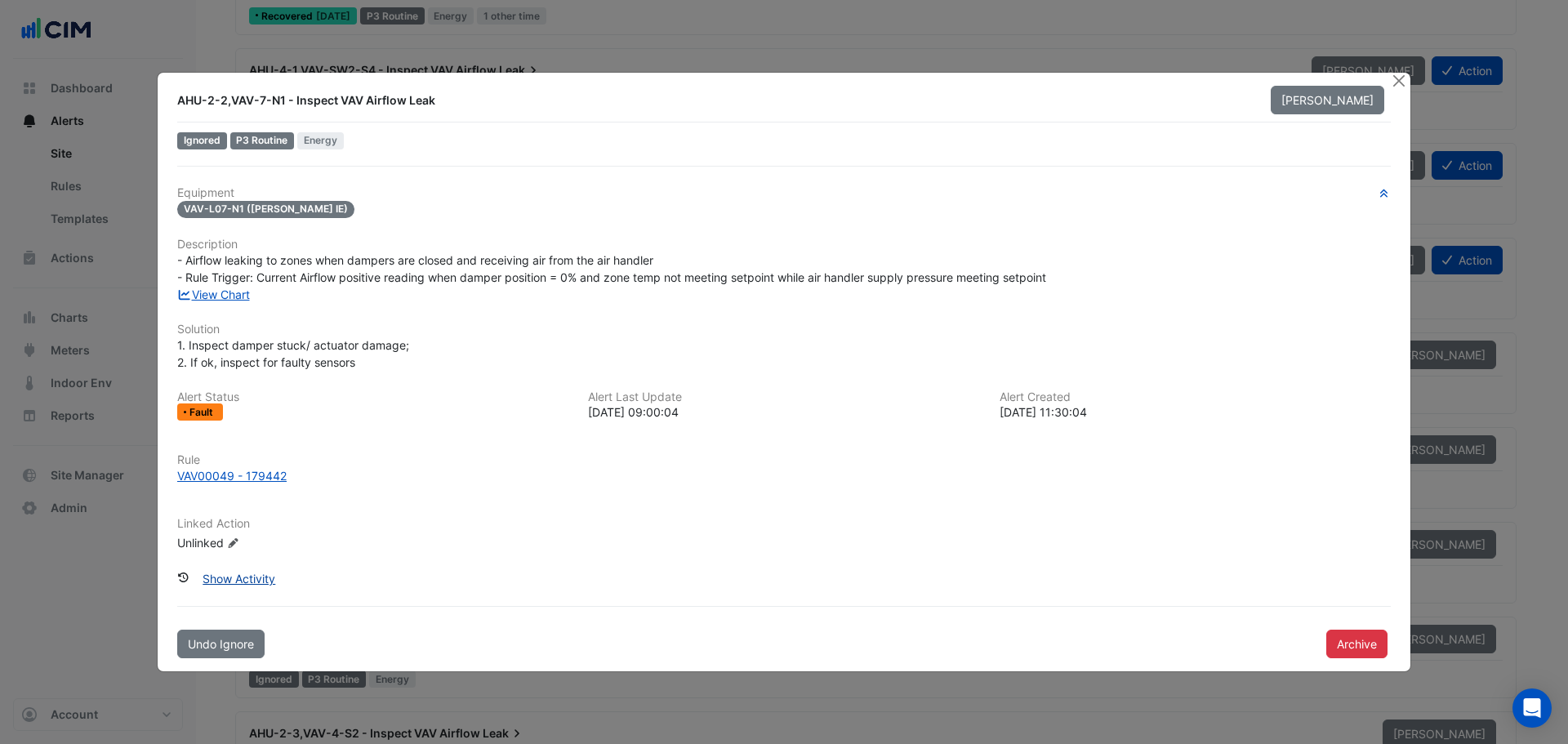
click at [256, 585] on button "Show Activity" at bounding box center [239, 578] width 94 height 29
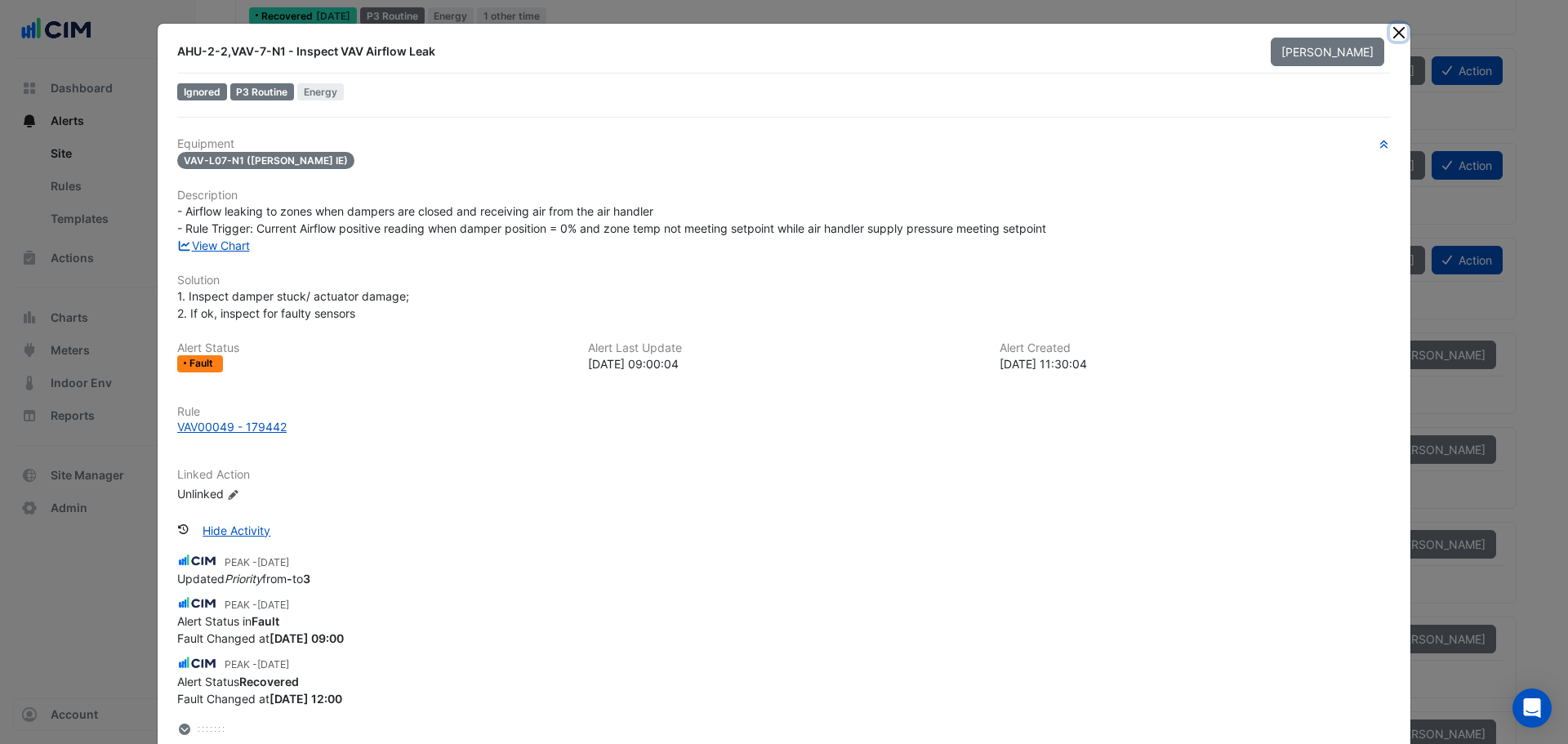
click at [1390, 33] on button "Close" at bounding box center [1398, 32] width 17 height 17
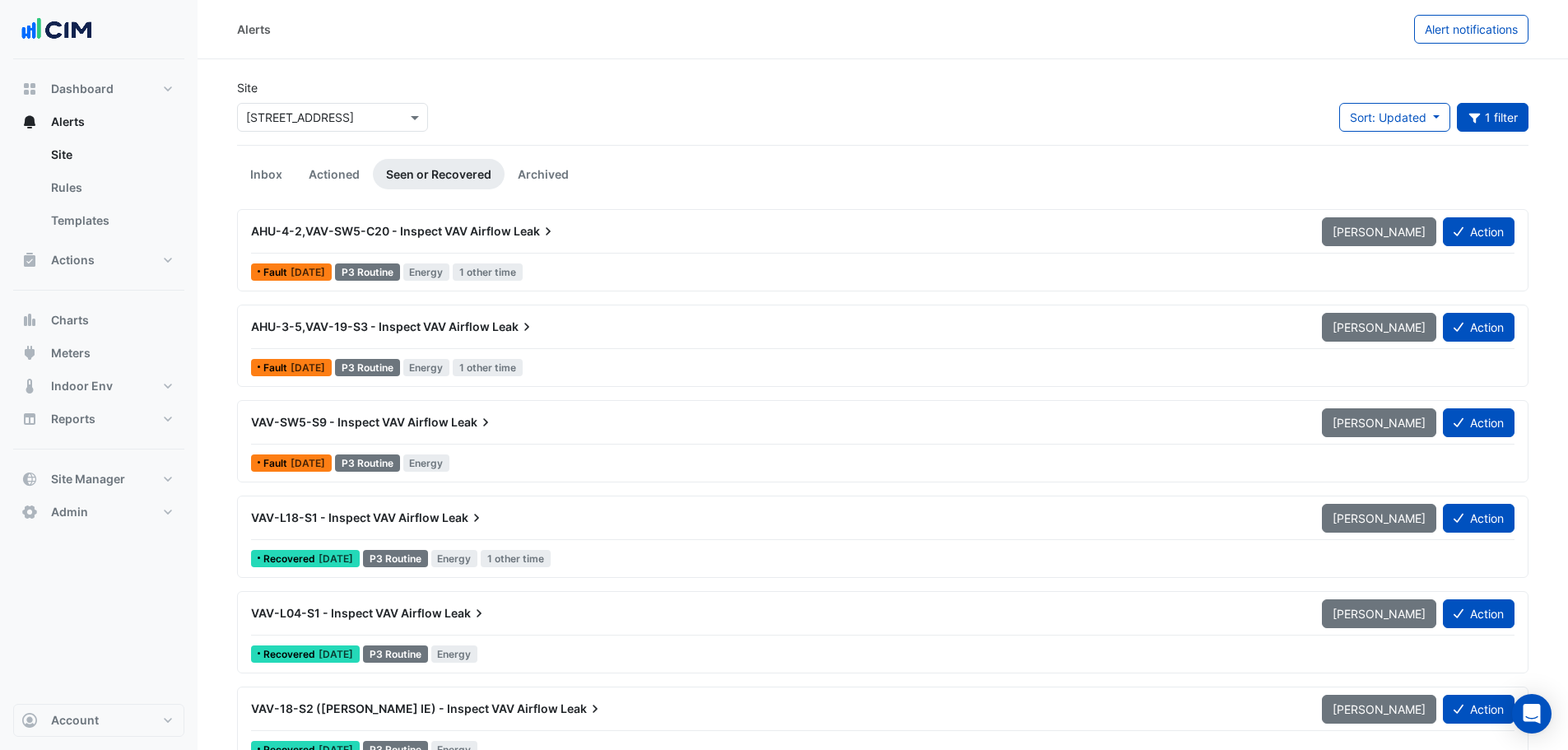
click at [1155, 48] on div "Alerts Alert notifications" at bounding box center [882, 29] width 1370 height 59
click at [84, 312] on span "Charts" at bounding box center [70, 321] width 38 height 17
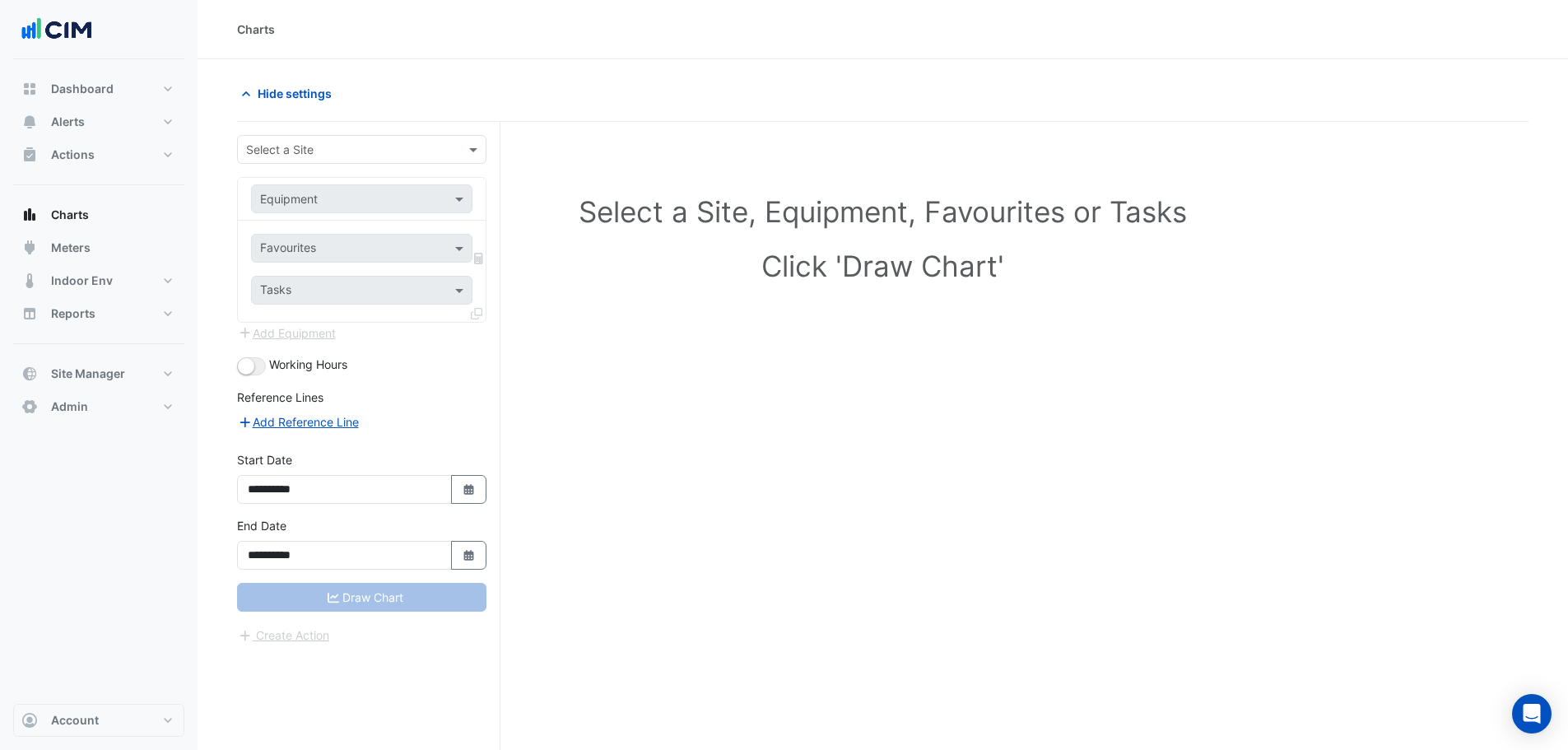
click at [314, 137] on div "Select a Site" at bounding box center [362, 150] width 249 height 29
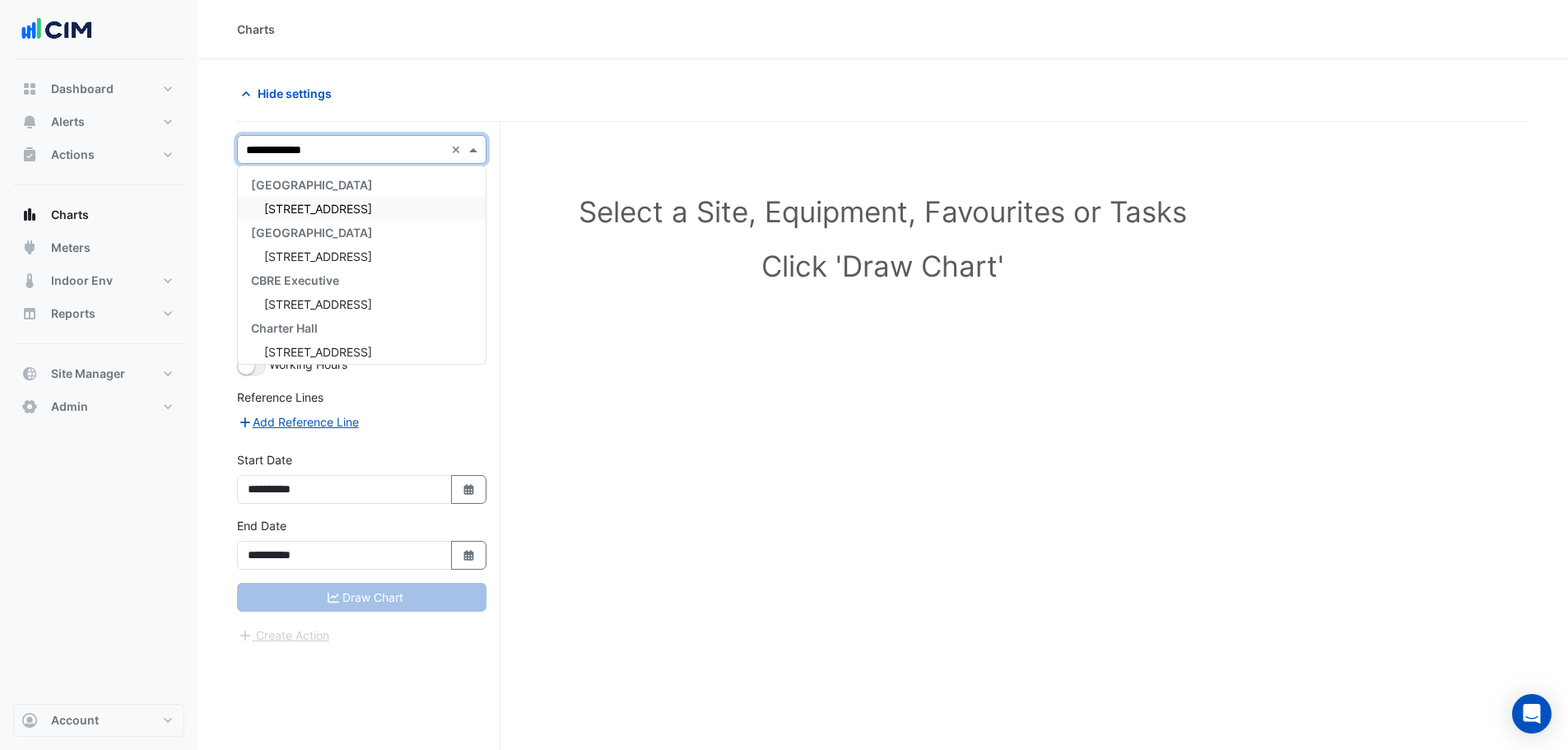
type input "**********"
click at [382, 210] on div "[STREET_ADDRESS]" at bounding box center [362, 208] width 247 height 24
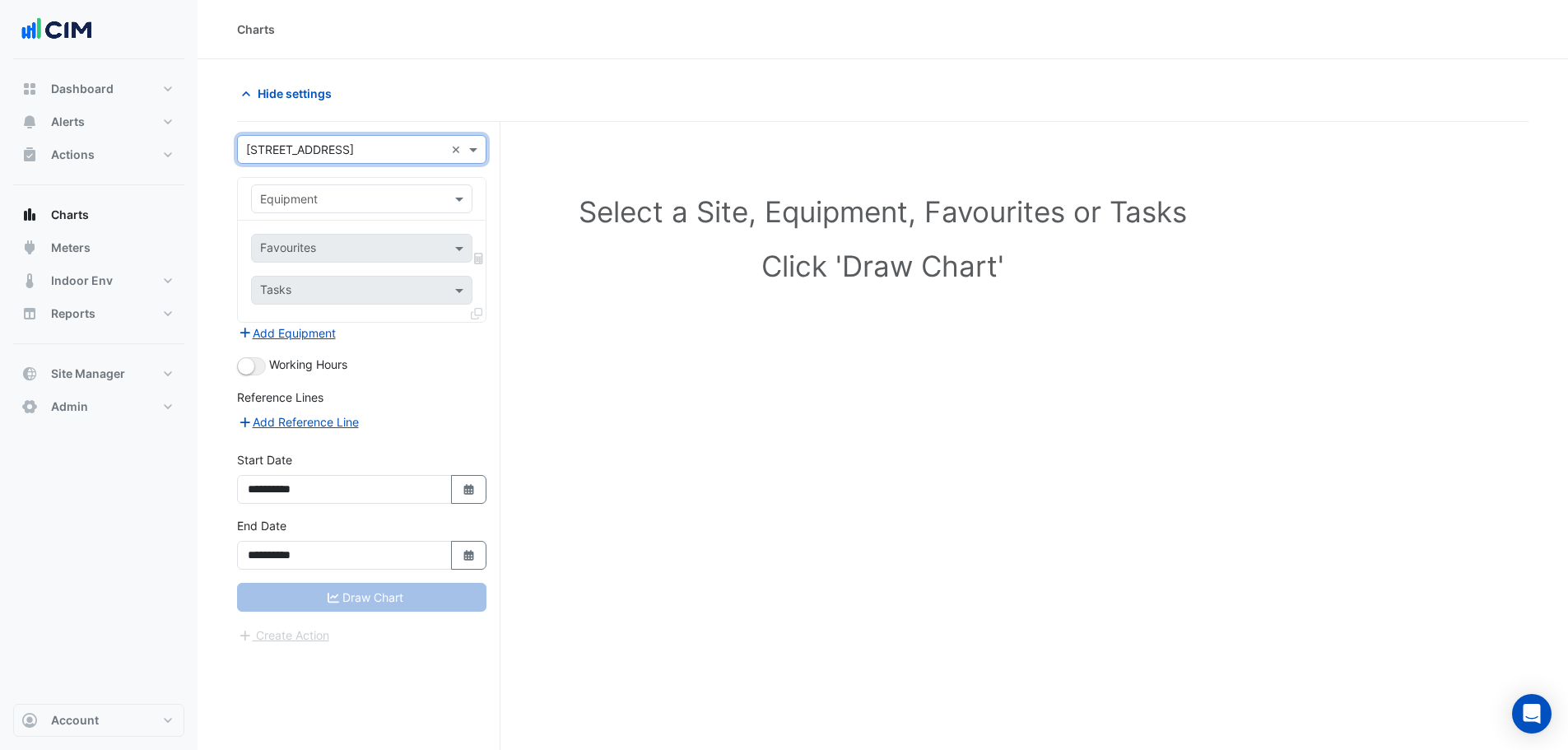
click at [344, 193] on input "text" at bounding box center [344, 199] width 170 height 17
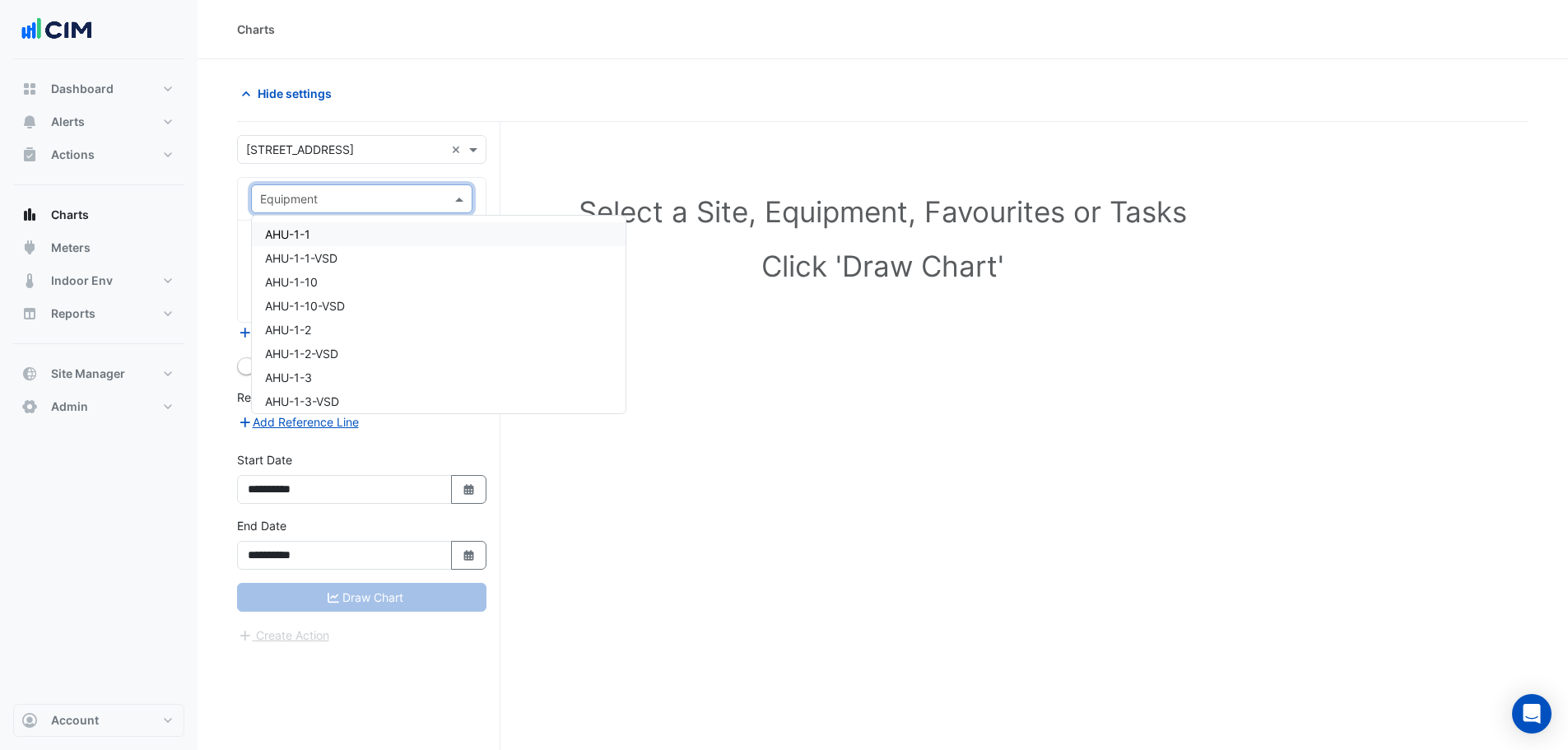
click at [430, 91] on div "Hide settings" at bounding box center [555, 93] width 656 height 29
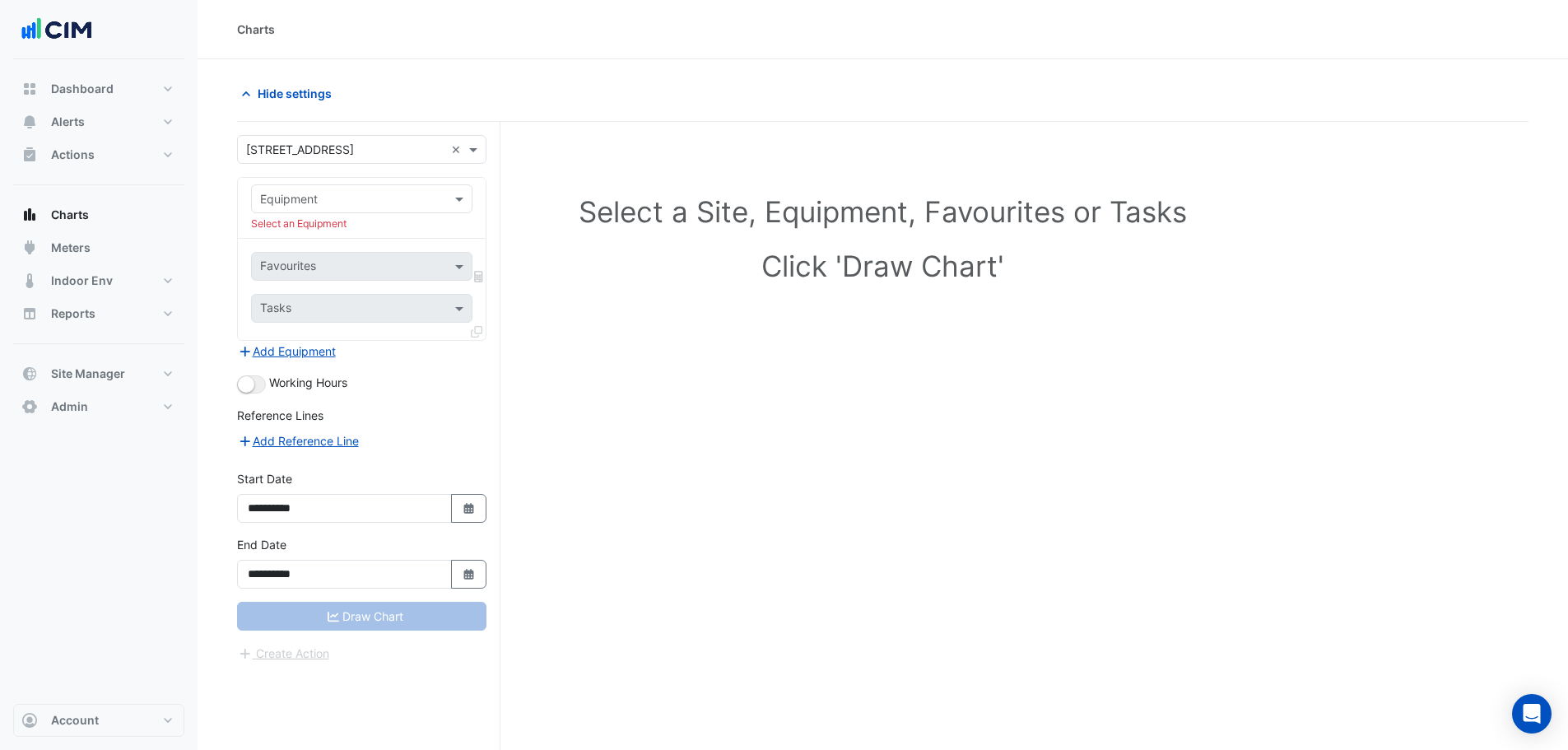
click at [311, 185] on div "Equipment" at bounding box center [361, 199] width 222 height 29
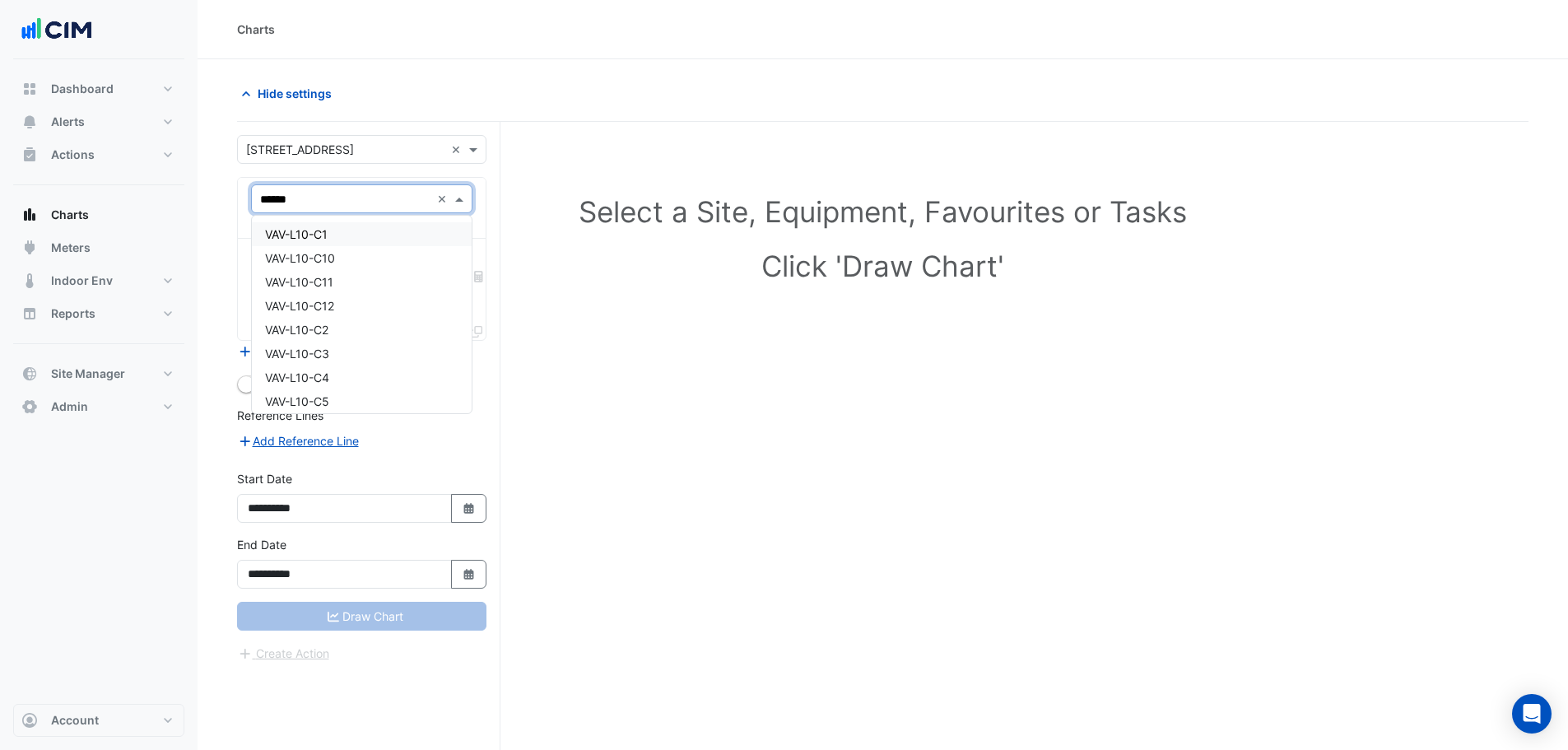
type input "*******"
click at [350, 237] on div "VAV-L17-C1" at bounding box center [361, 234] width 220 height 24
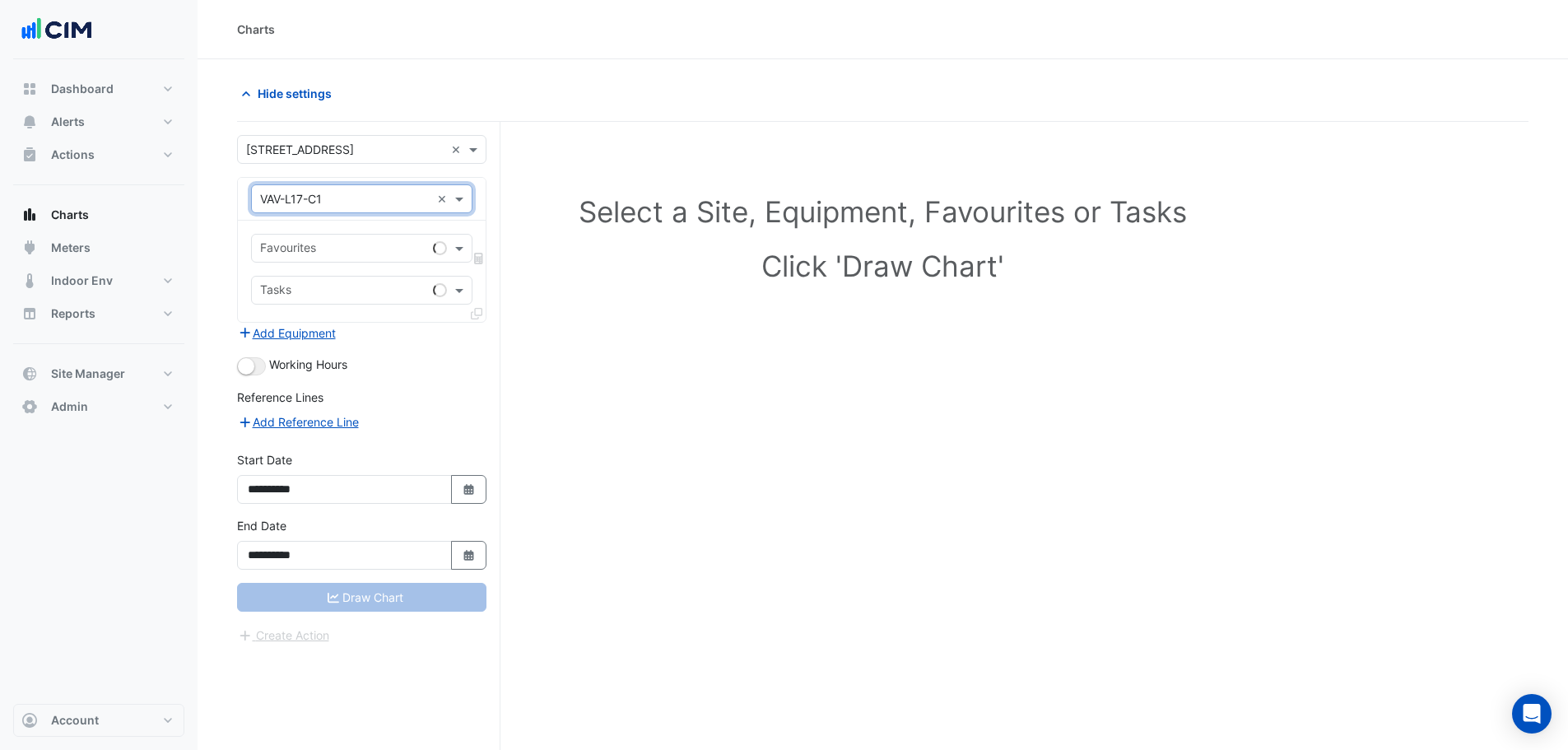
click at [347, 248] on input "text" at bounding box center [343, 249] width 166 height 17
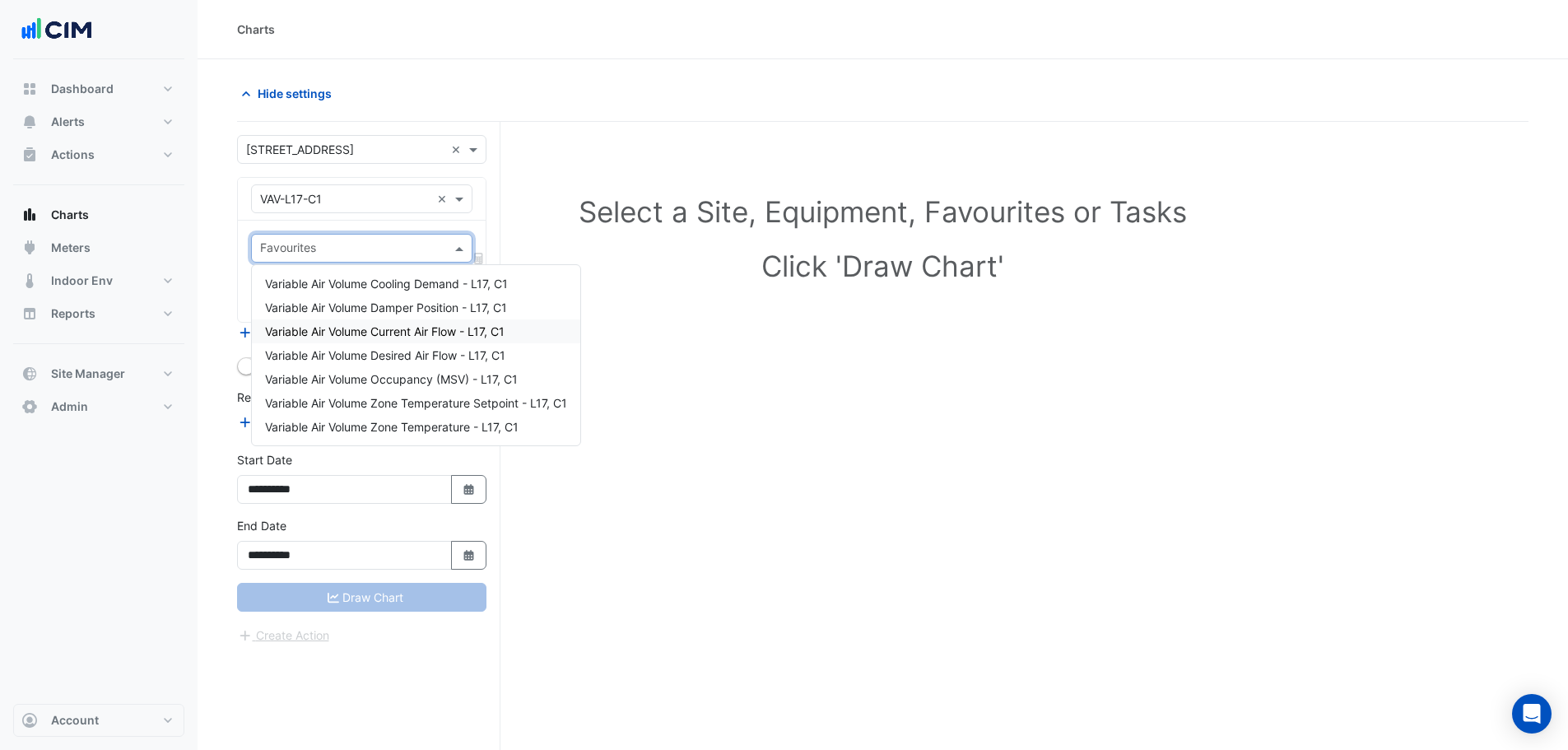
click at [407, 336] on span "Variable Air Volume Current Air Flow - L17, C1" at bounding box center [384, 331] width 240 height 14
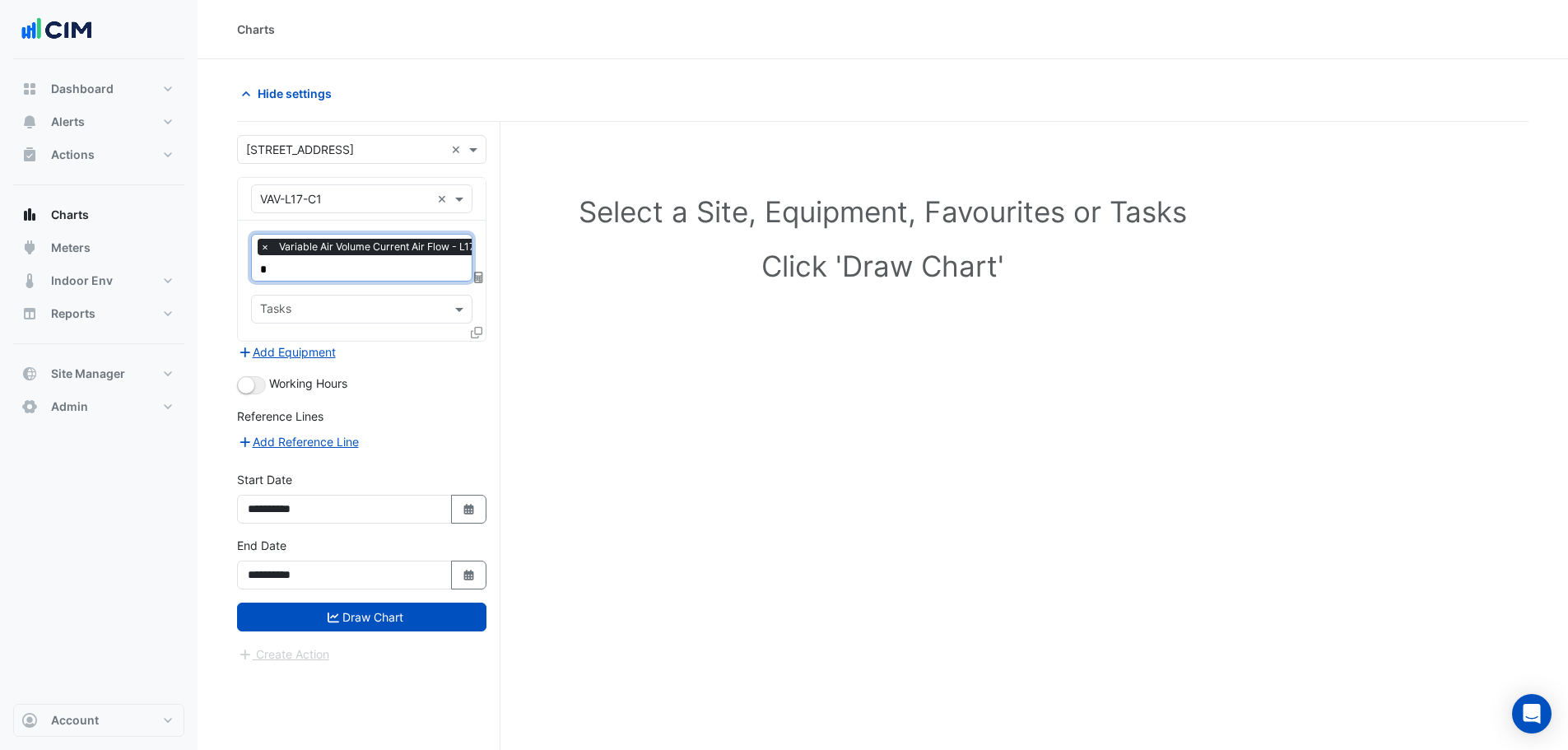
type input "**"
click at [390, 297] on span "Variable Air Volume Damper Position - L17, C1" at bounding box center [385, 301] width 242 height 14
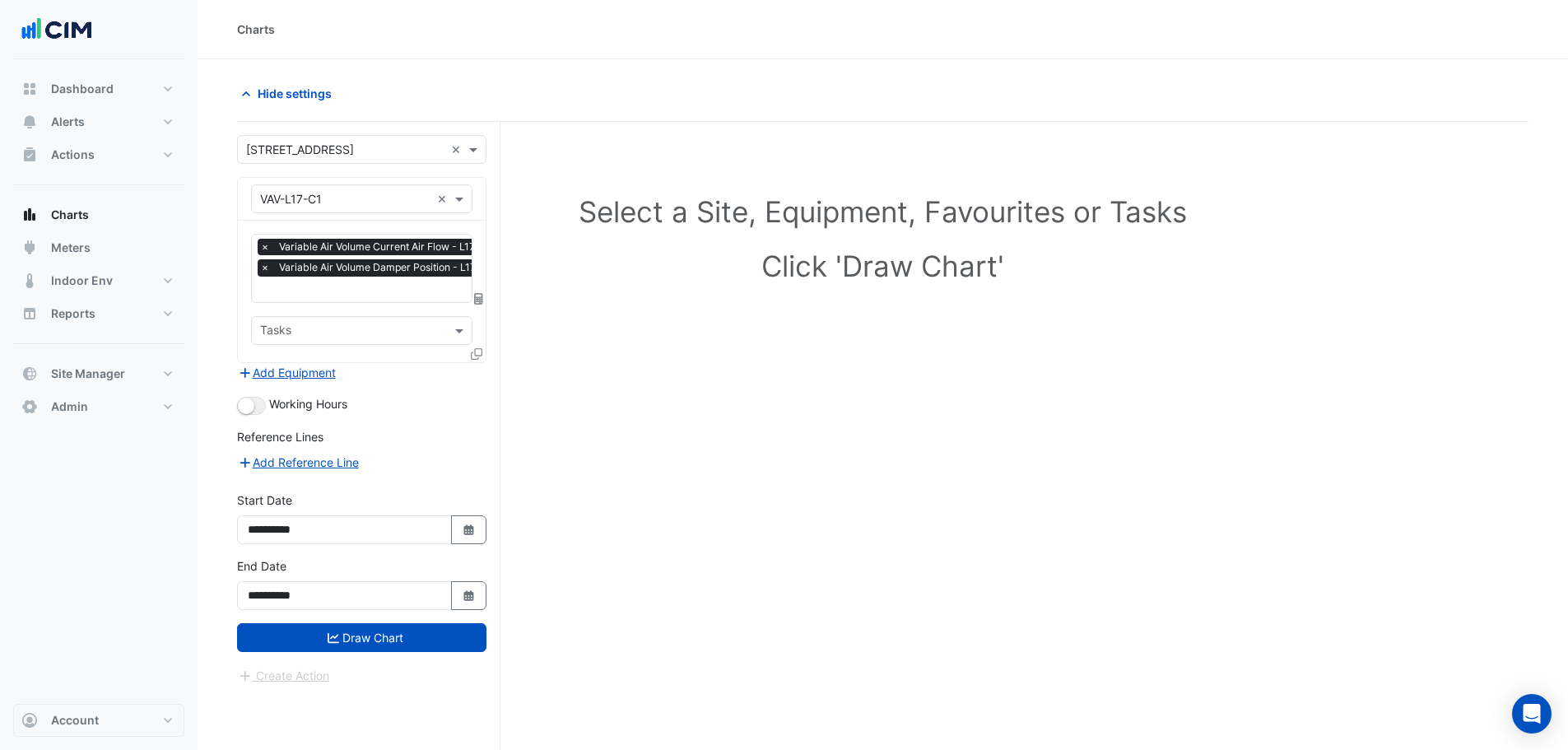
drag, startPoint x: 451, startPoint y: 529, endPoint x: 426, endPoint y: 522, distance: 26.0
click at [451, 532] on button "Select Date" at bounding box center [469, 530] width 37 height 29
select select "*"
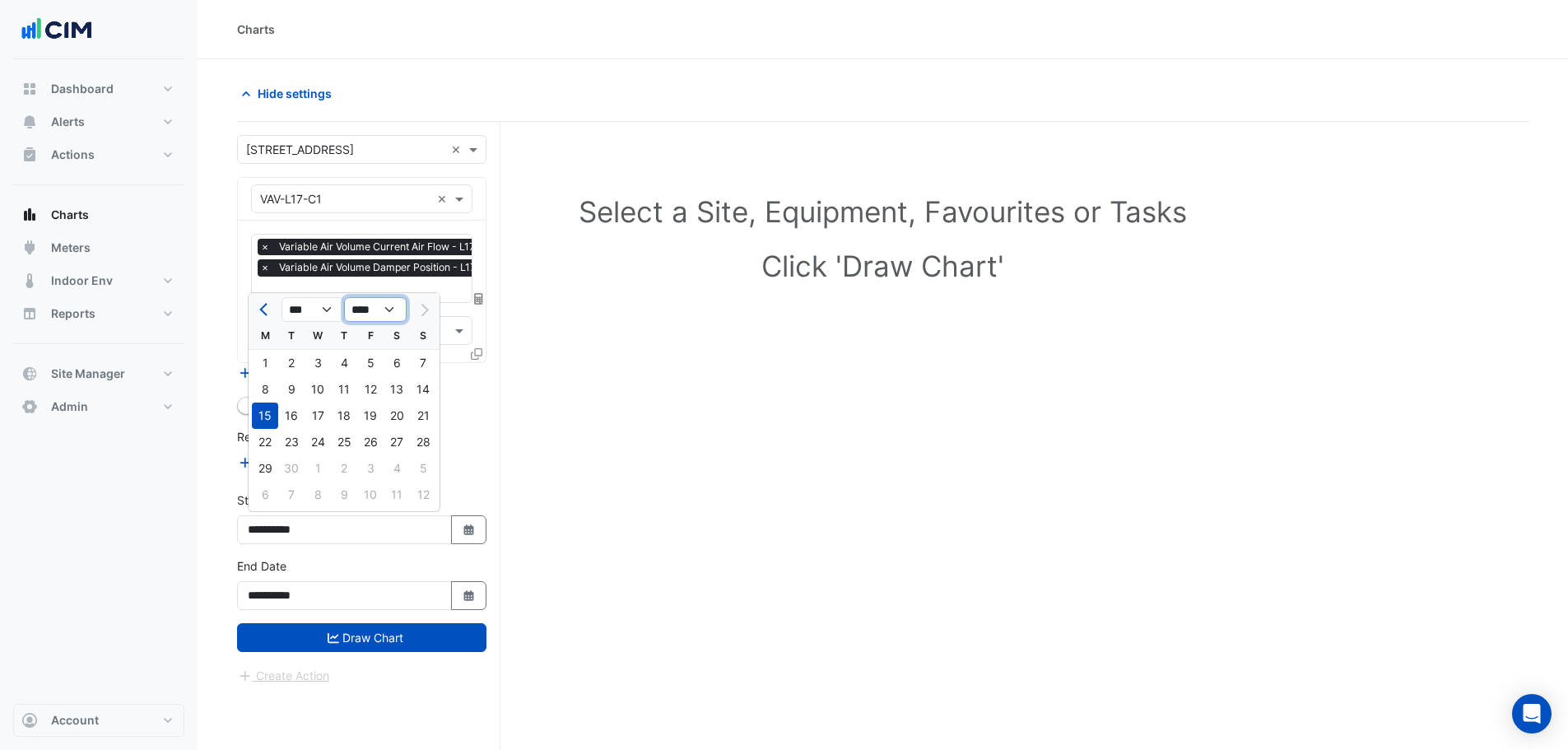
click at [398, 312] on select "**** **** **** **** **** **** **** **** **** **** ****" at bounding box center [374, 310] width 62 height 25
select select "****"
click at [344, 297] on select "**** **** **** **** **** **** **** **** **** **** ****" at bounding box center [374, 310] width 62 height 25
click at [269, 312] on span "Previous month" at bounding box center [265, 310] width 12 height 12
click at [270, 309] on span "Previous month" at bounding box center [265, 310] width 12 height 12
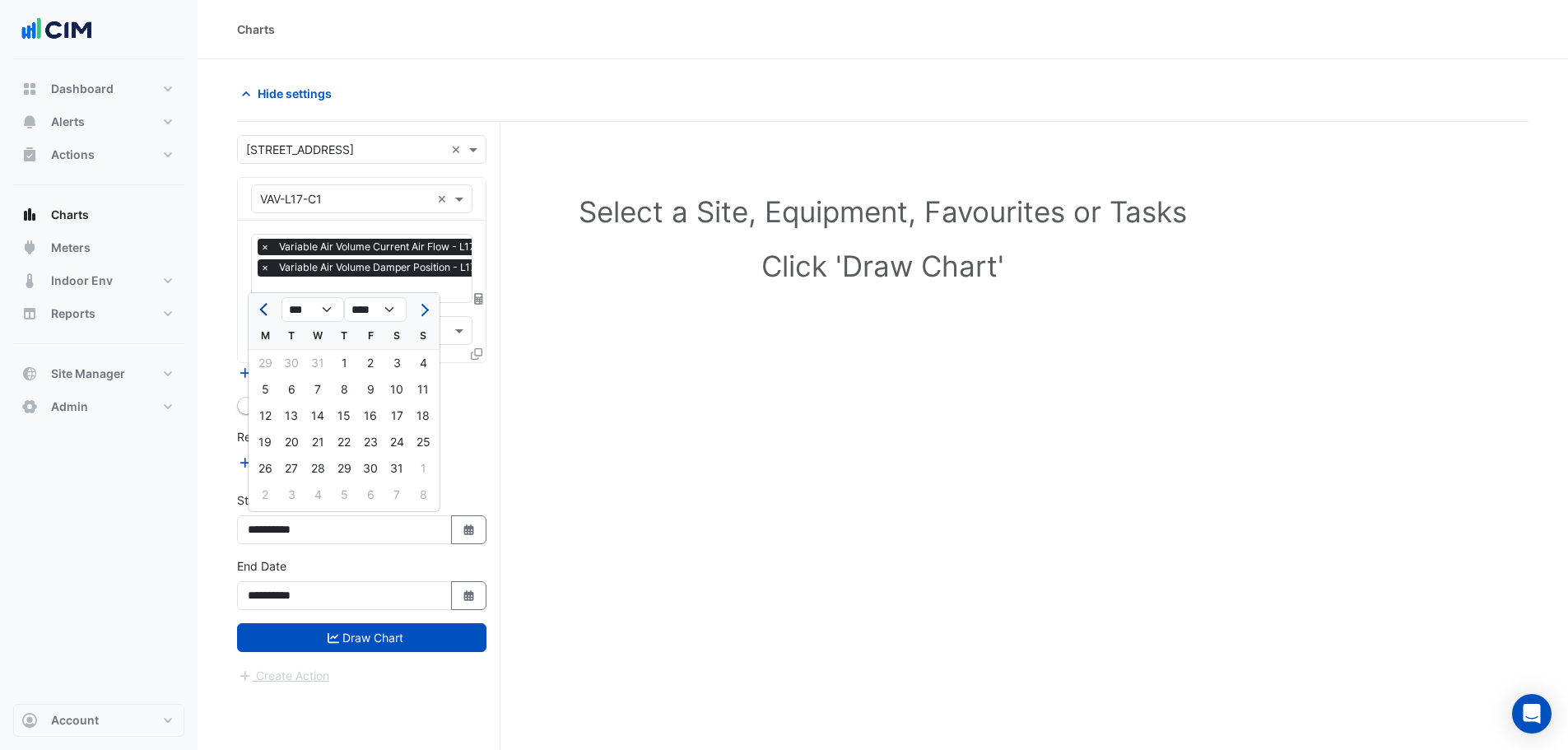
click at [270, 309] on span "Previous month" at bounding box center [265, 310] width 12 height 12
click at [265, 296] on div "*** *** *** *** *** *** *** *** *** *** *** *** **** **** **** **** **** **** *…" at bounding box center [344, 308] width 191 height 30
click at [258, 308] on button "Previous month" at bounding box center [265, 310] width 20 height 27
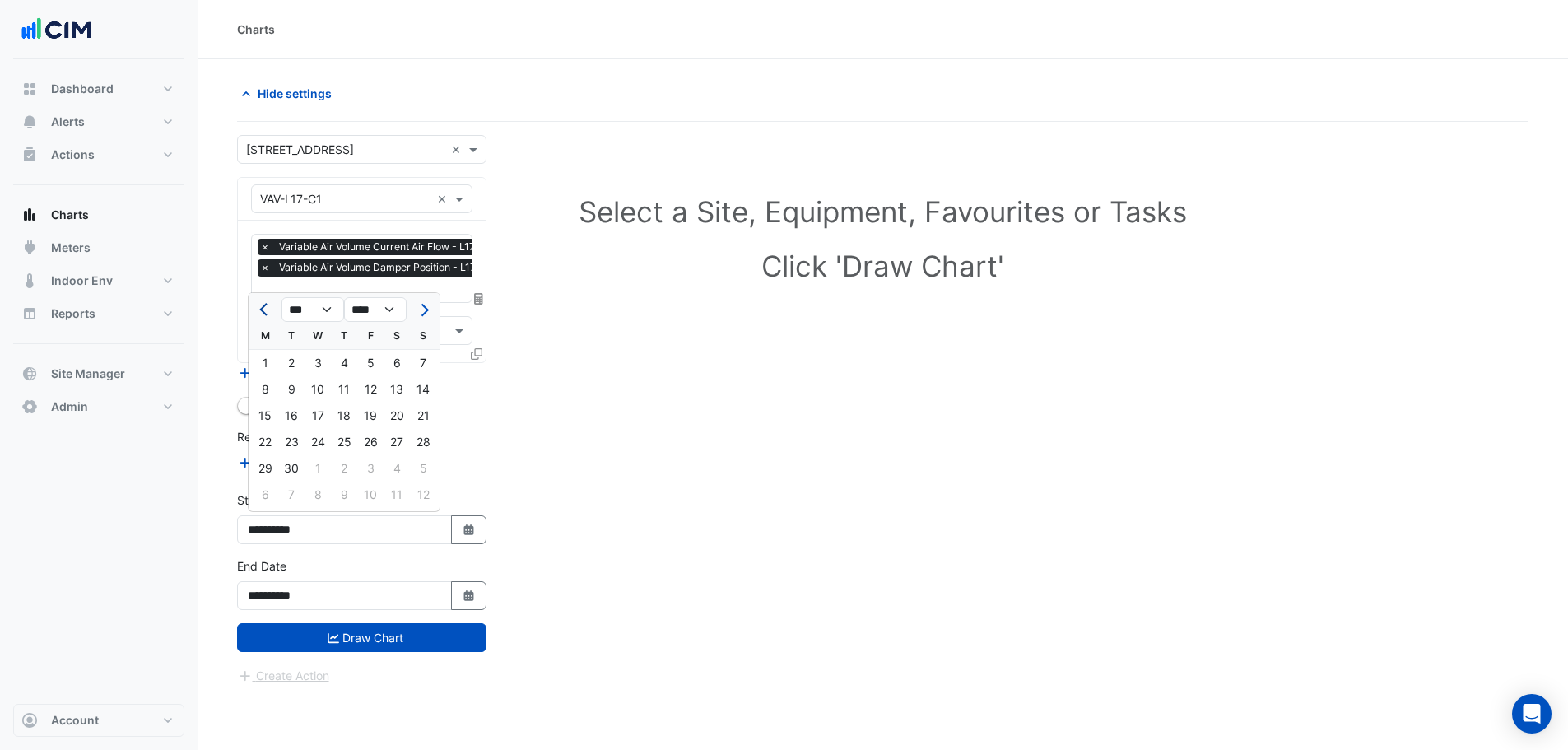
select select "*"
click at [372, 362] on div "1" at bounding box center [370, 363] width 27 height 27
type input "**********"
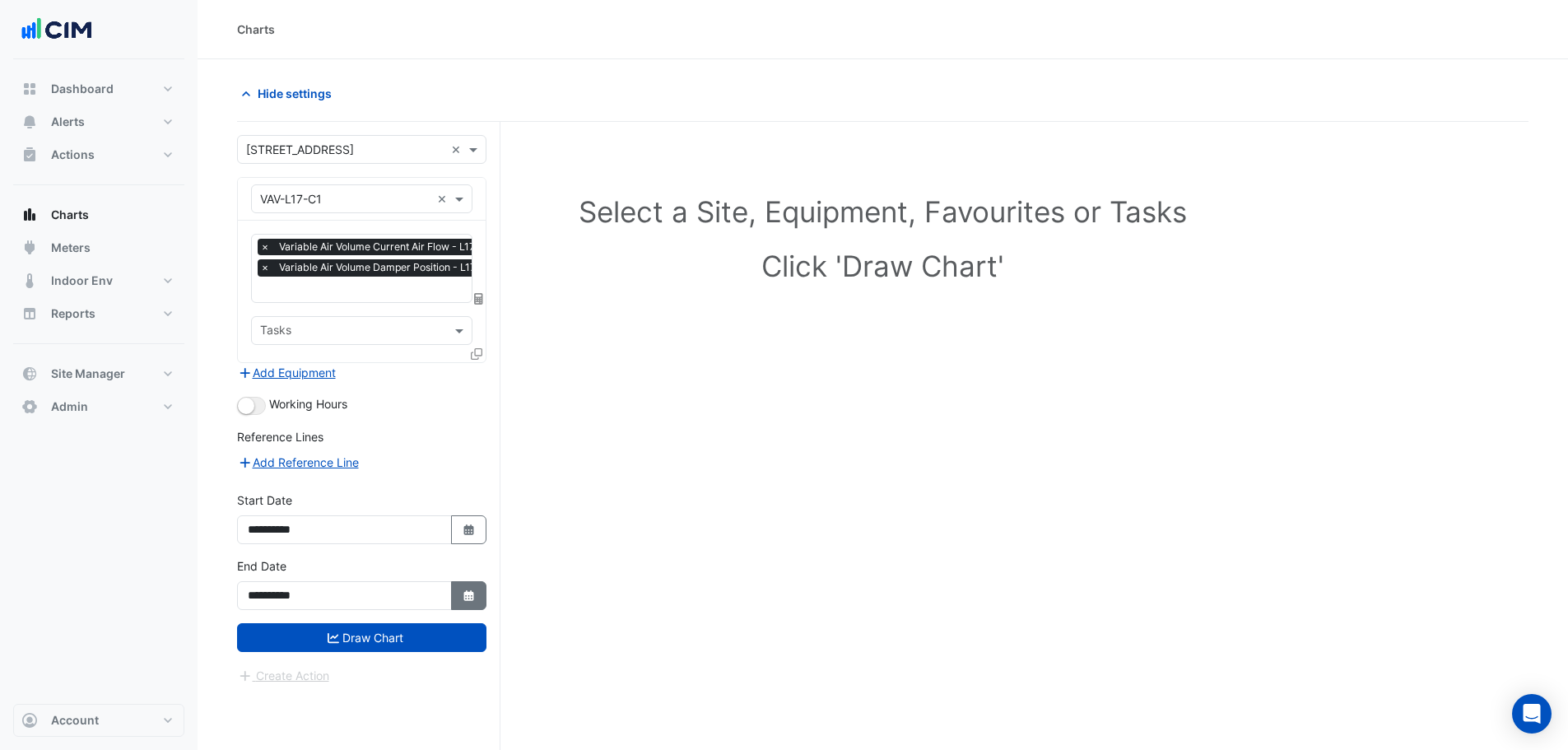
click at [481, 603] on button "Select Date" at bounding box center [469, 596] width 37 height 29
select select "*"
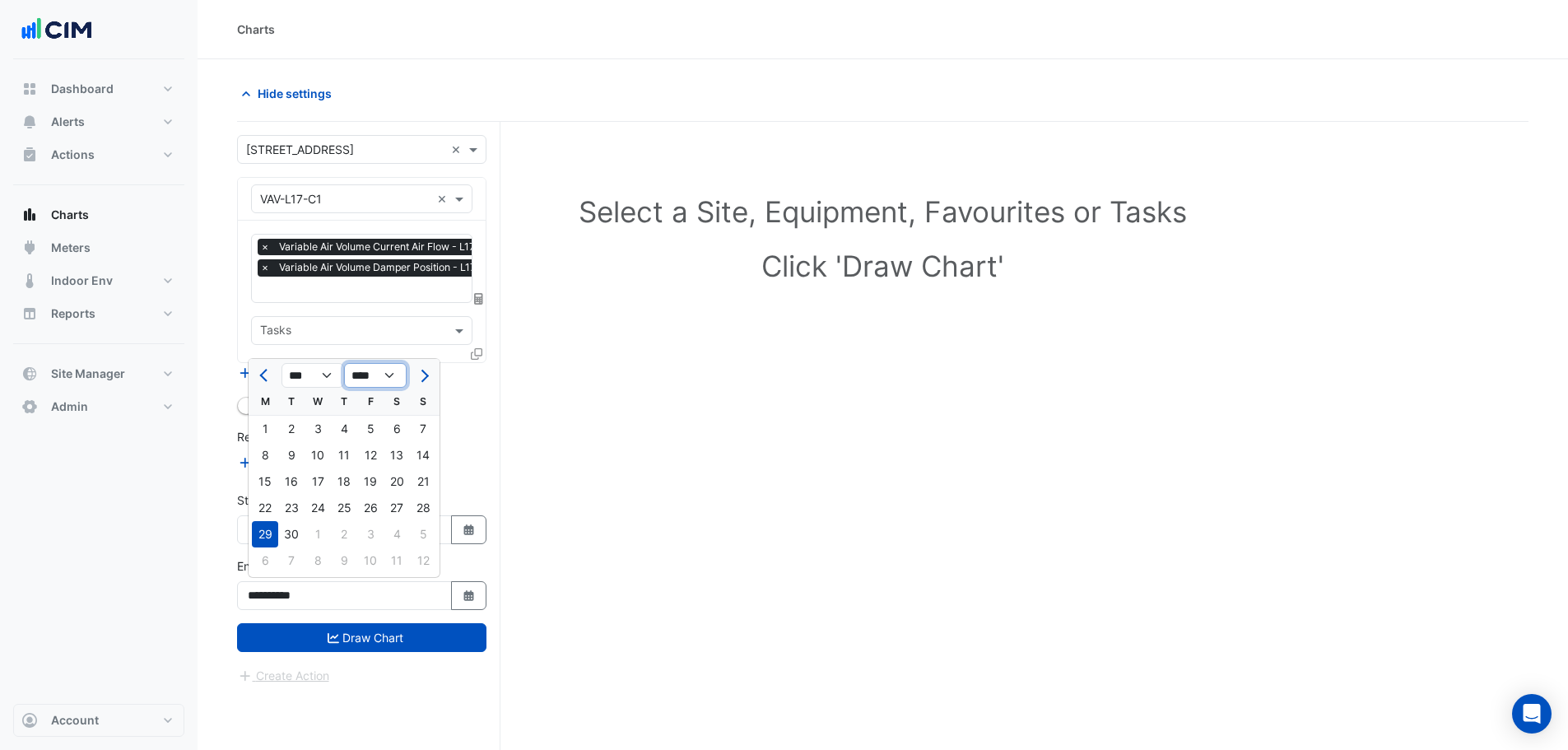
click at [372, 370] on select "**** **** **** **** **** **** **** **** **** **** **** ****" at bounding box center [374, 375] width 62 height 25
select select "****"
click at [344, 363] on select "**** **** **** **** **** **** **** **** **** **** **** ****" at bounding box center [374, 375] width 62 height 25
click at [268, 379] on span "Previous month" at bounding box center [265, 375] width 12 height 12
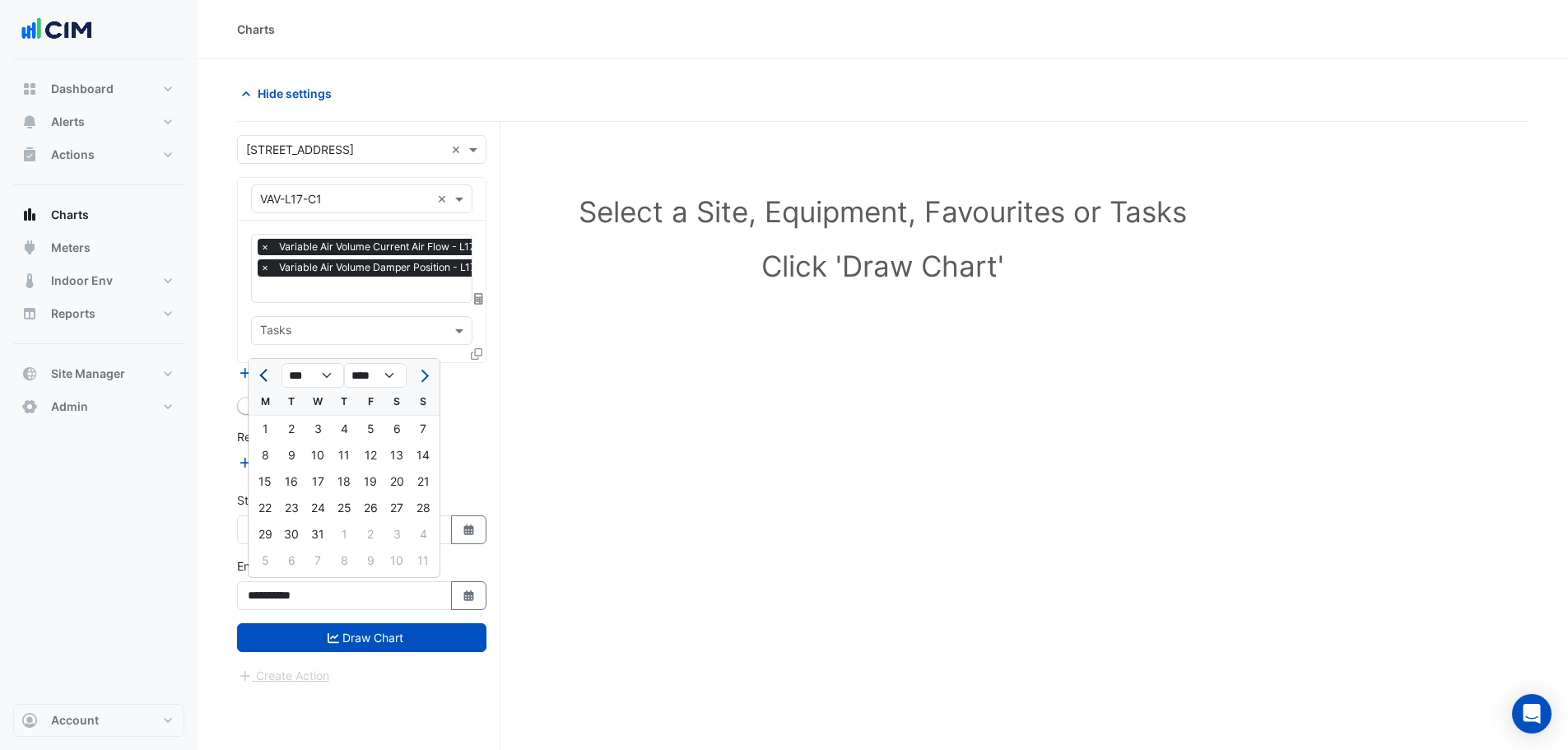
click at [268, 379] on span "Previous month" at bounding box center [265, 375] width 12 height 12
click at [267, 378] on span "Previous month" at bounding box center [265, 375] width 12 height 12
click at [431, 382] on button "Next month" at bounding box center [423, 375] width 20 height 27
select select "*"
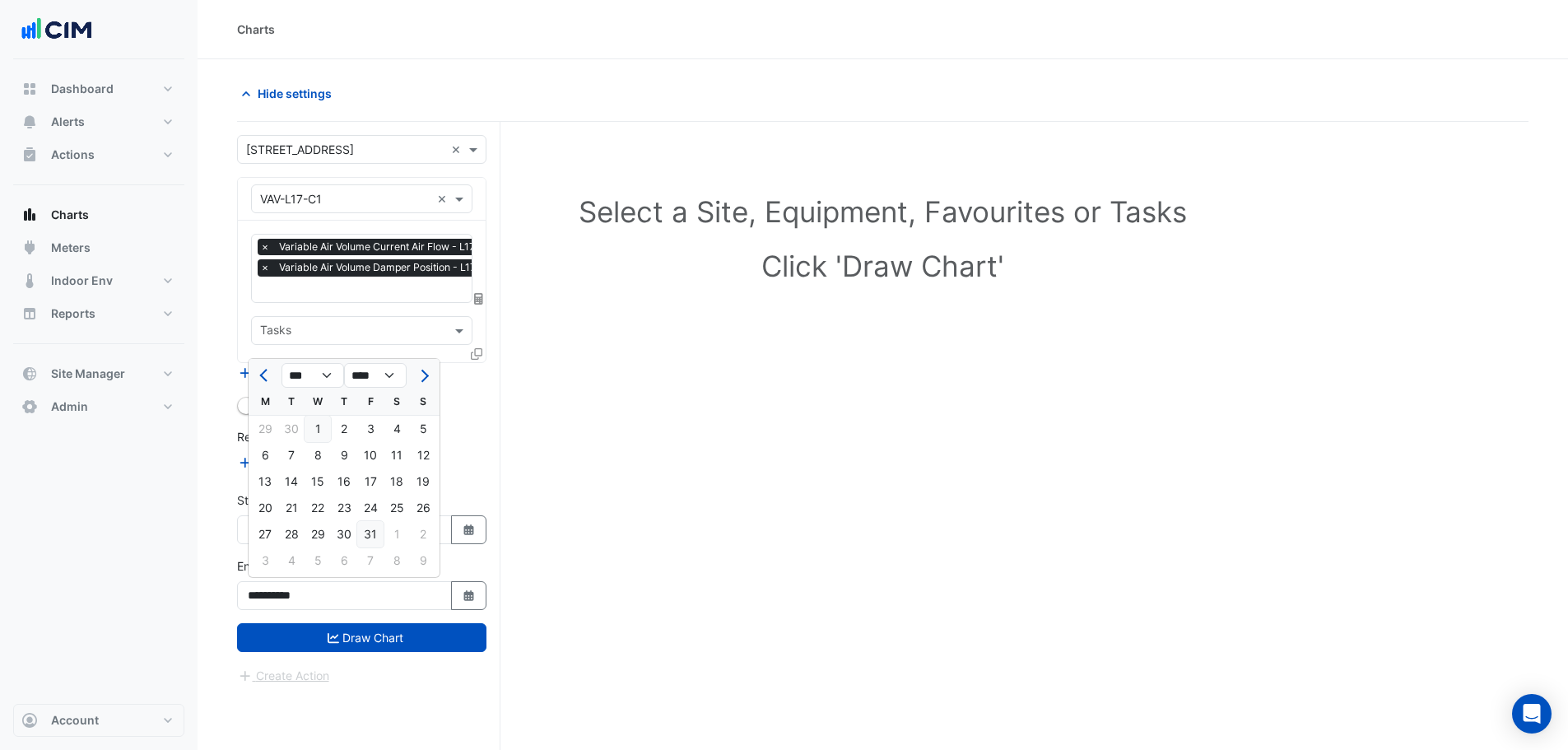
click at [376, 531] on div "31" at bounding box center [370, 535] width 27 height 27
type input "**********"
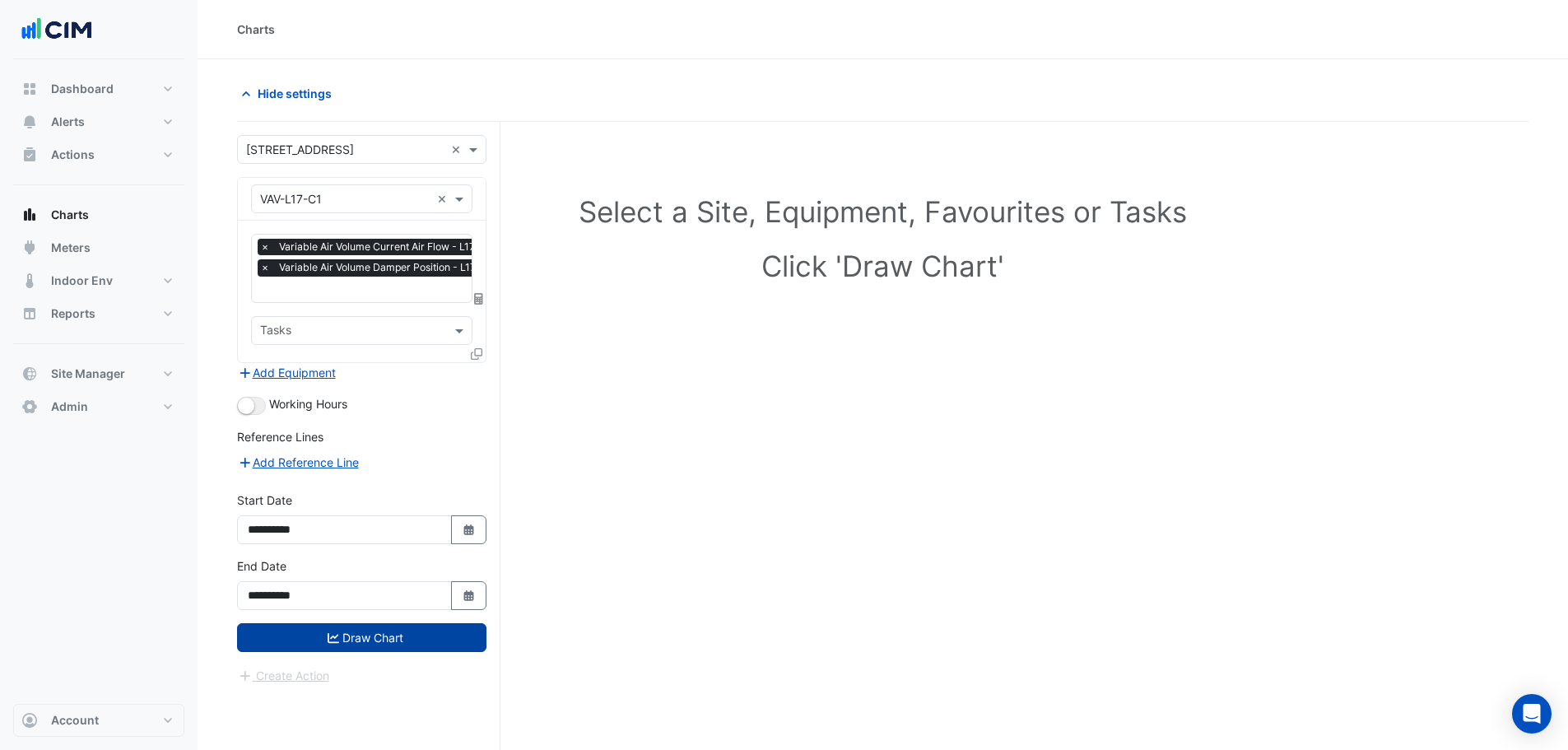
click at [341, 631] on button "Draw Chart" at bounding box center [362, 638] width 249 height 29
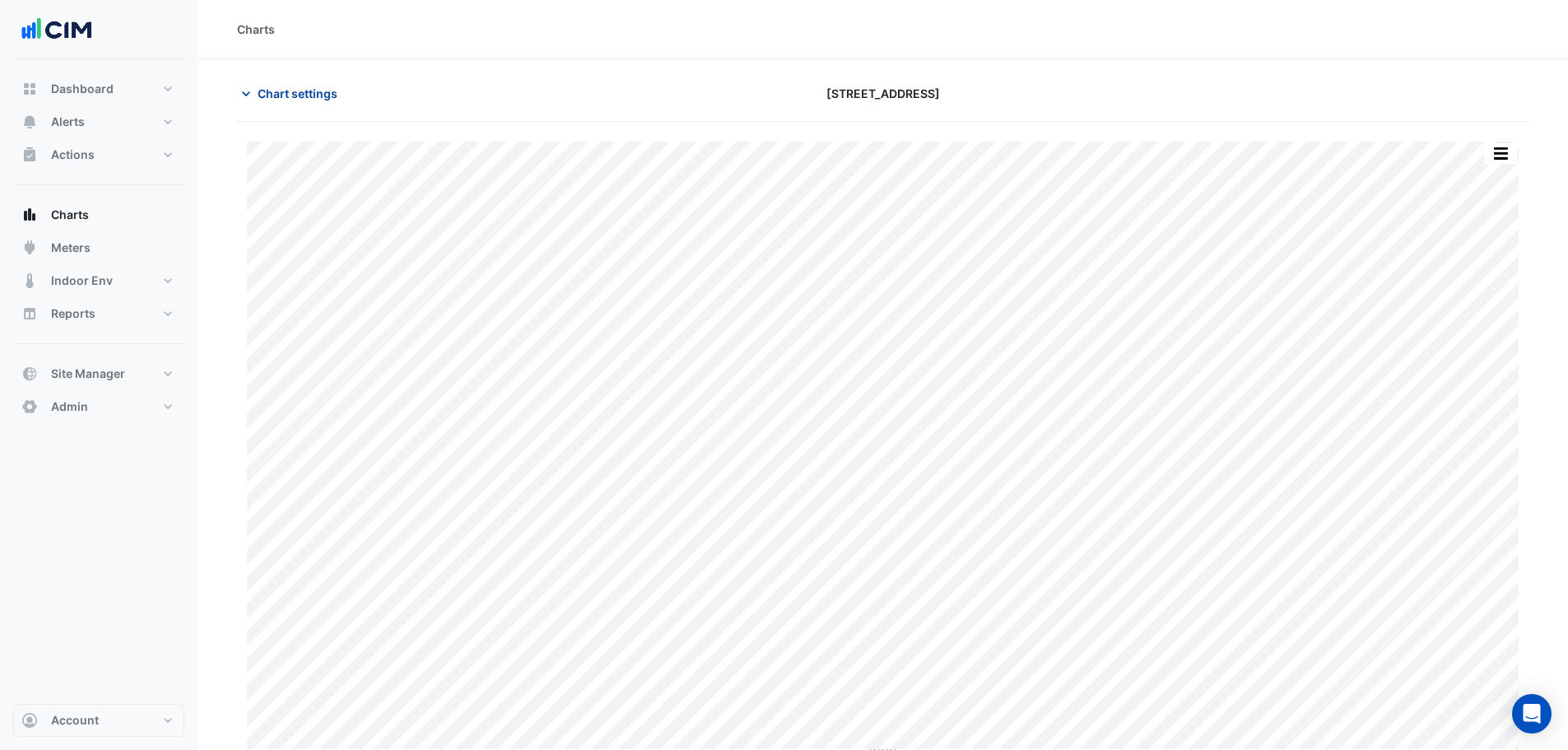
click at [302, 91] on span "Chart settings" at bounding box center [297, 93] width 80 height 17
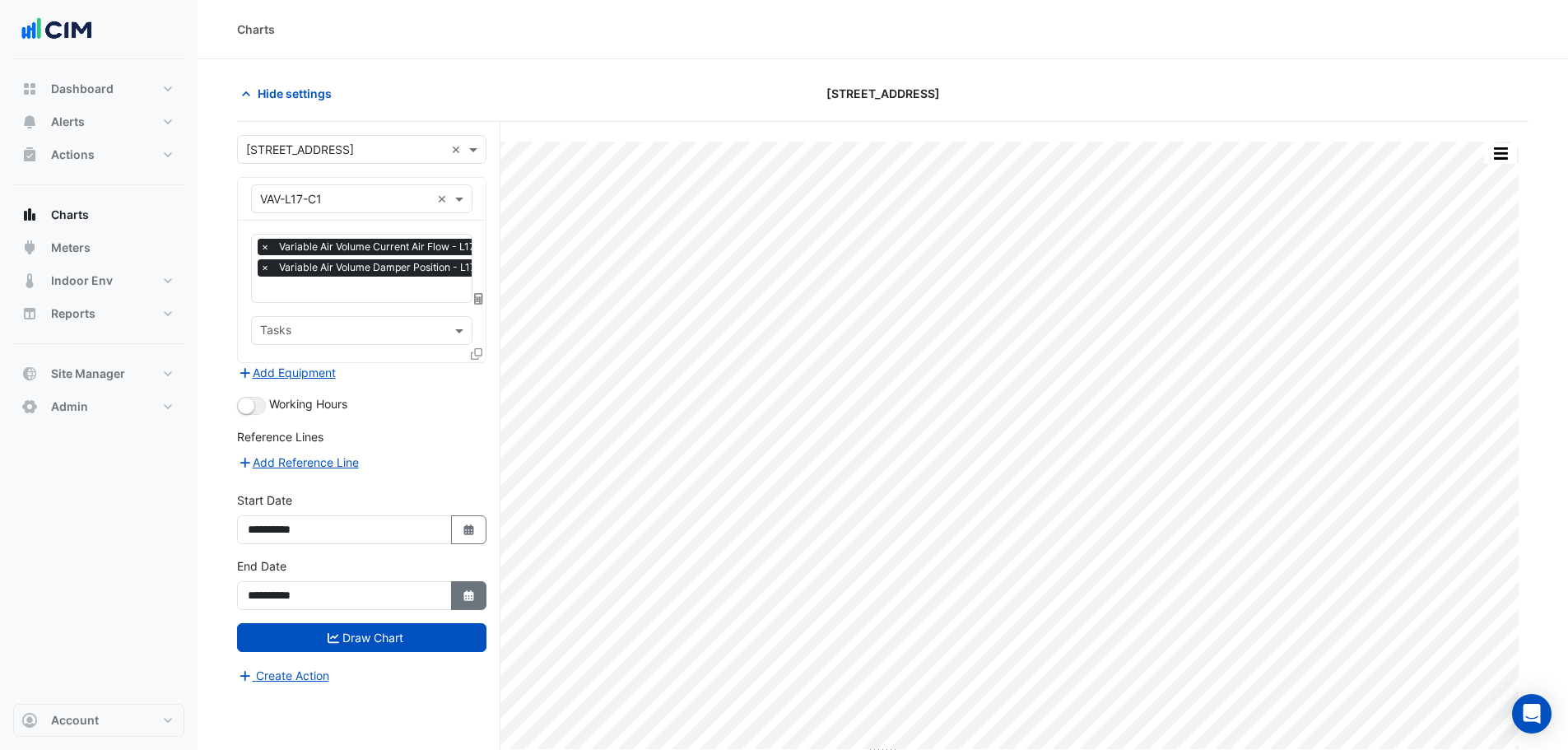
click at [473, 603] on button "Select Date" at bounding box center [469, 596] width 37 height 29
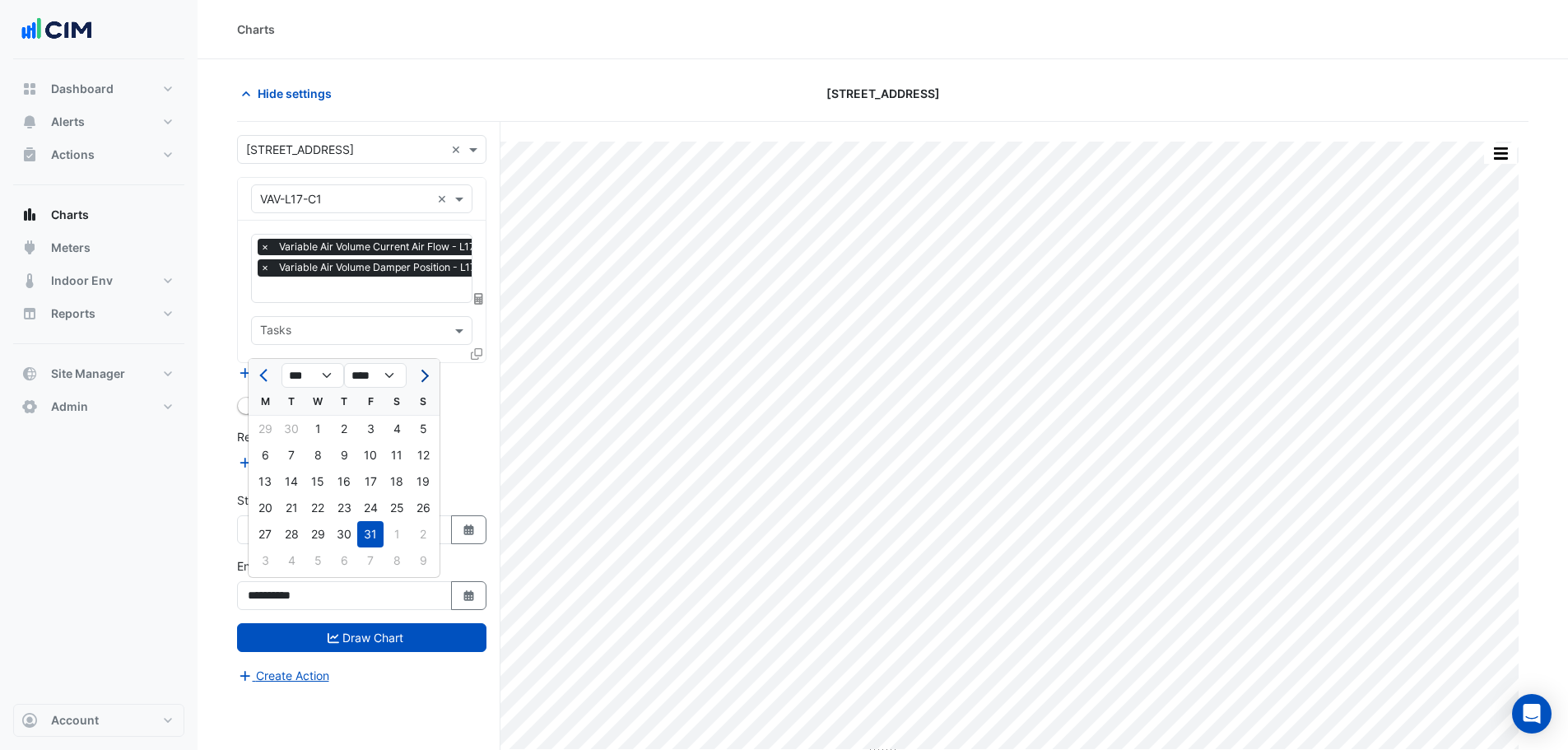
click at [428, 375] on span "Next month" at bounding box center [423, 375] width 12 height 12
select select "*"
click at [424, 537] on div "30" at bounding box center [423, 535] width 27 height 27
type input "**********"
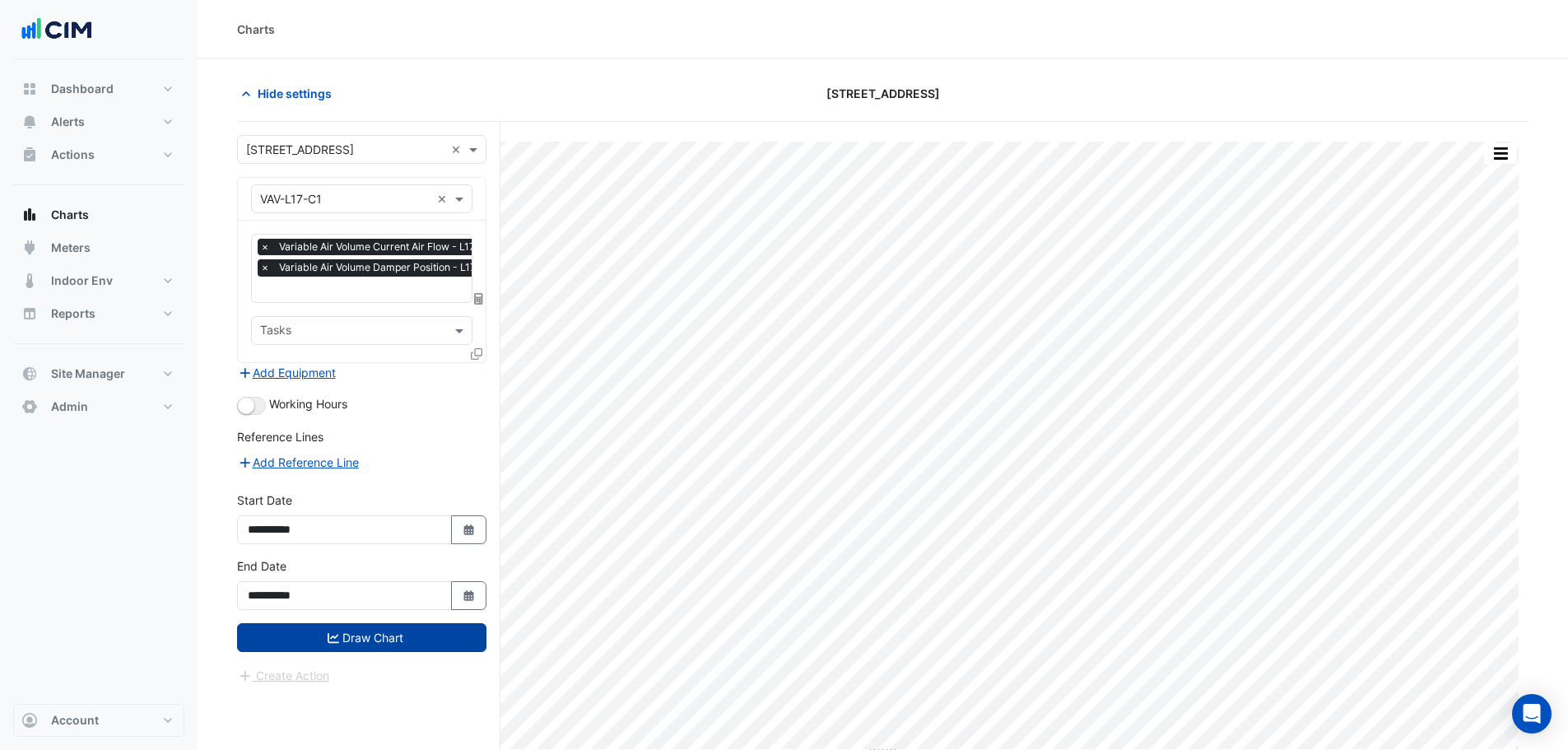
drag, startPoint x: 424, startPoint y: 634, endPoint x: 432, endPoint y: 632, distance: 8.2
click at [426, 635] on button "Draw Chart" at bounding box center [362, 638] width 249 height 29
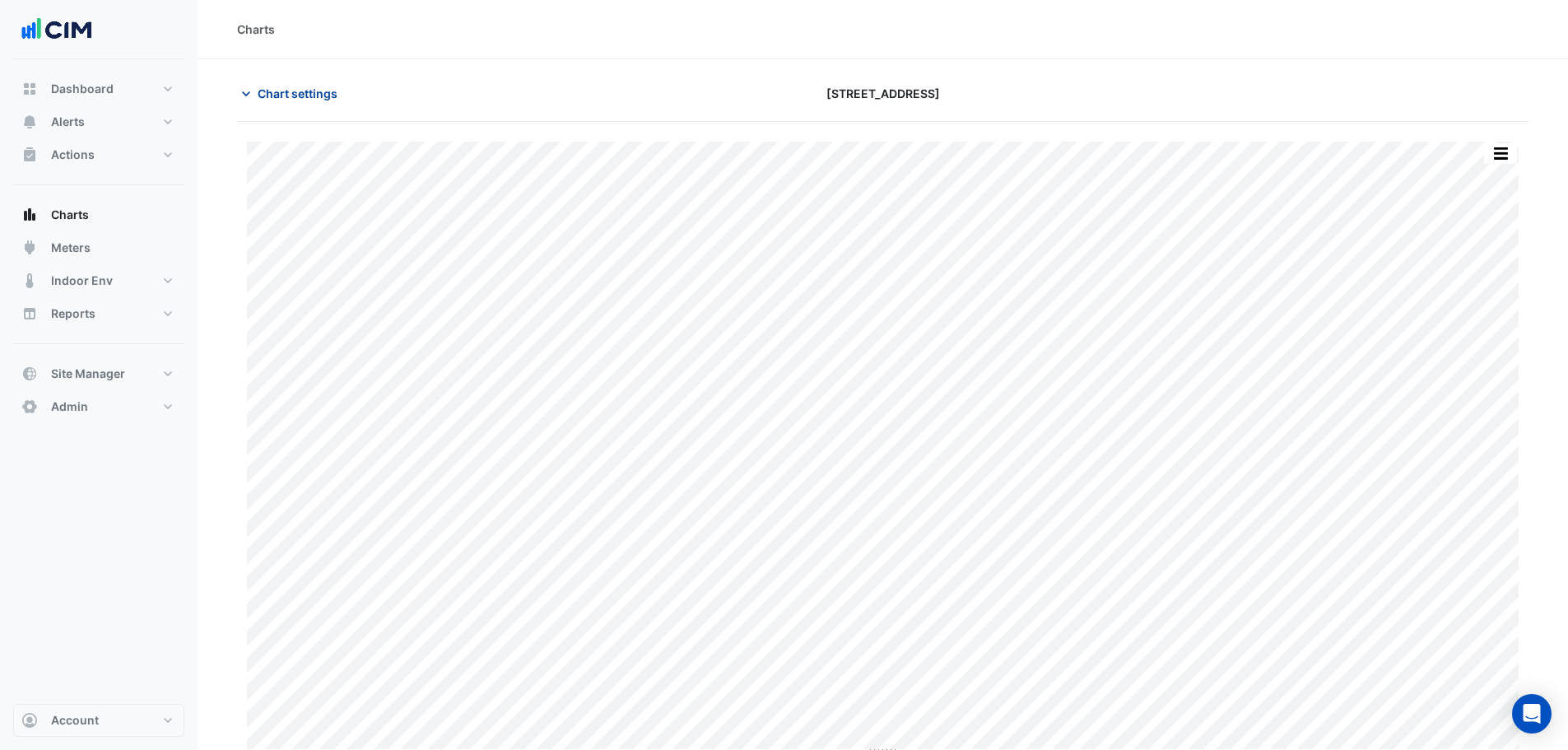
click at [279, 96] on span "Chart settings" at bounding box center [297, 93] width 80 height 17
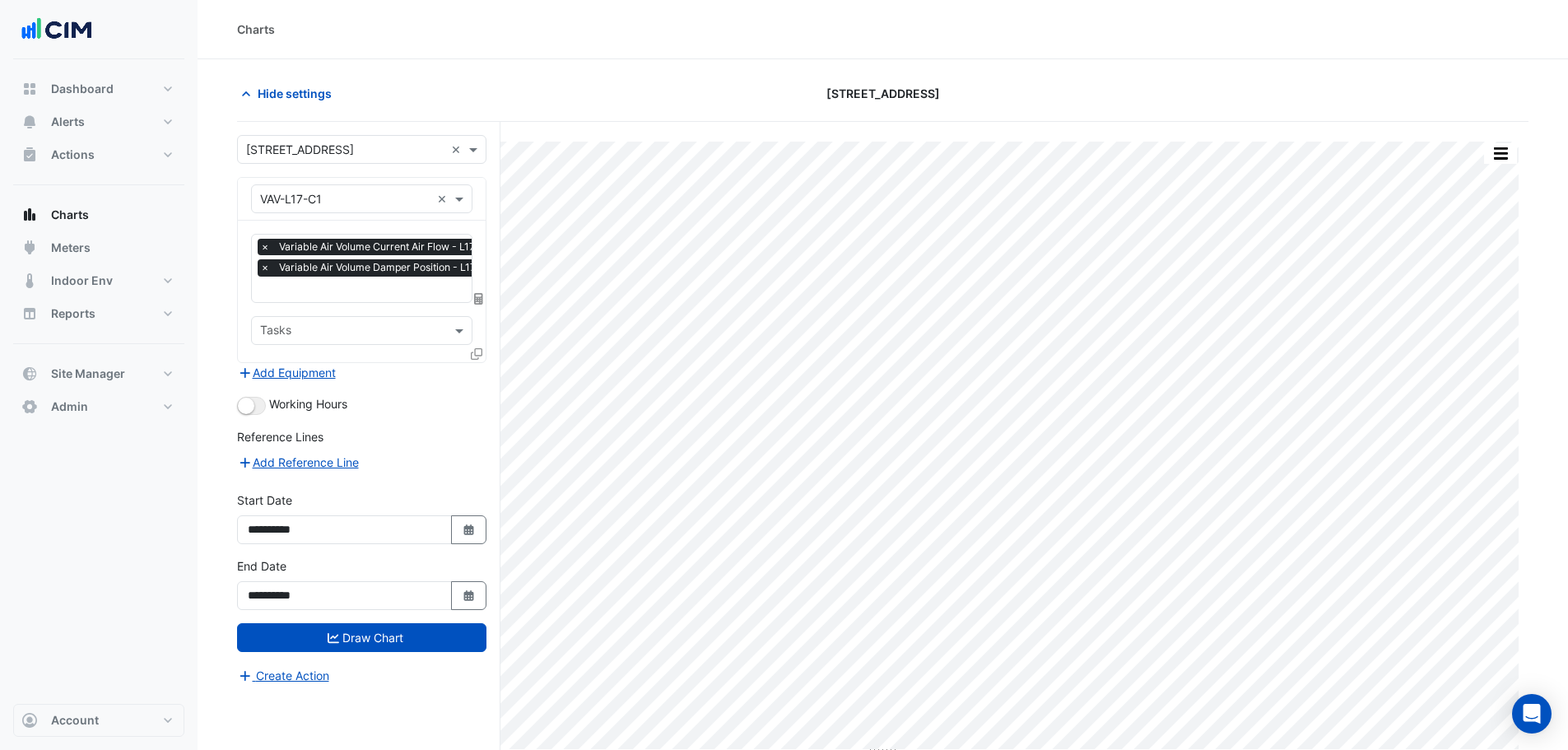
scroll to position [0, 8]
click at [325, 286] on input "text" at bounding box center [371, 291] width 240 height 17
type input "***"
click at [344, 321] on span "Variable Air Volume Occupancy (MSV) - L17, C1" at bounding box center [391, 322] width 252 height 14
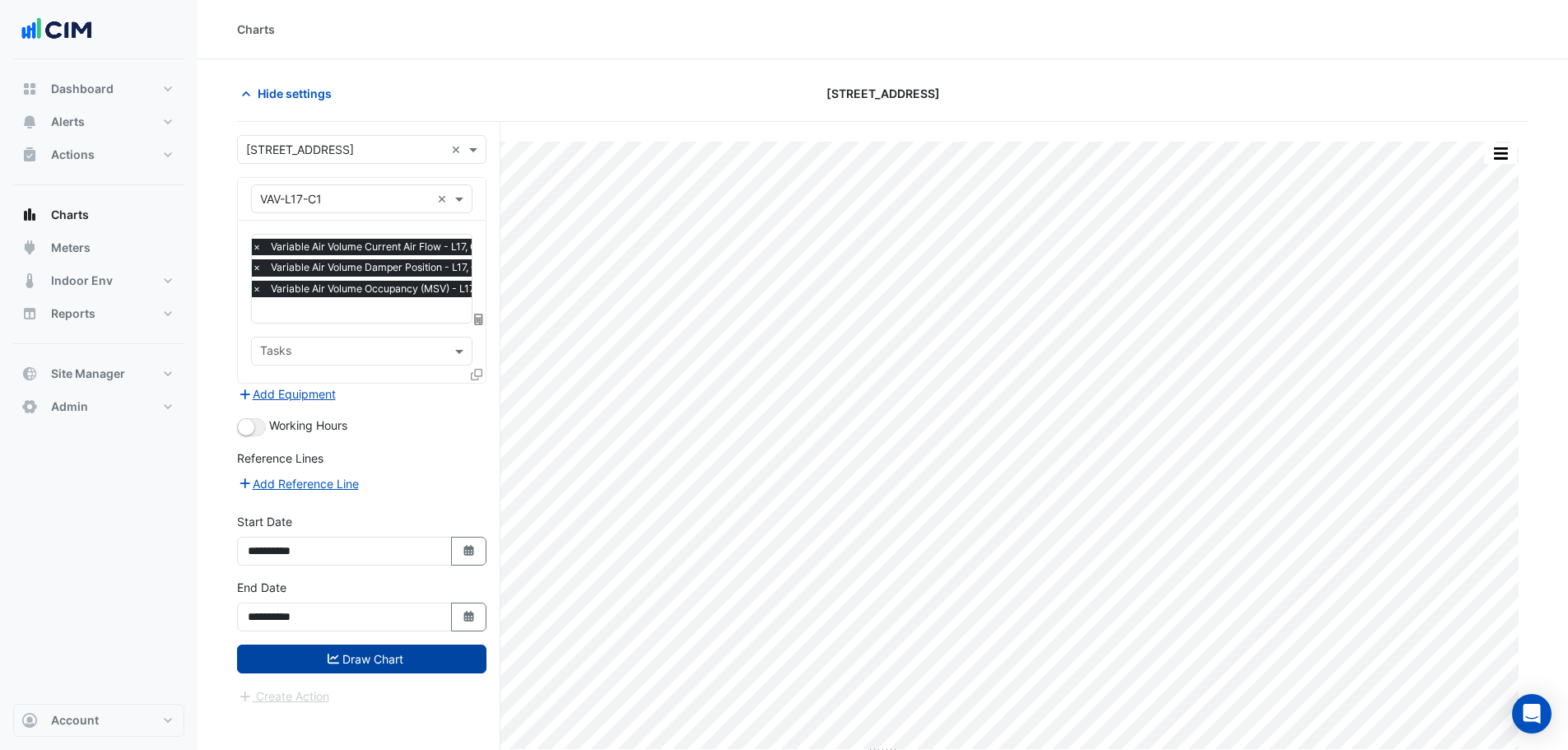
click at [408, 649] on button "Draw Chart" at bounding box center [362, 659] width 249 height 29
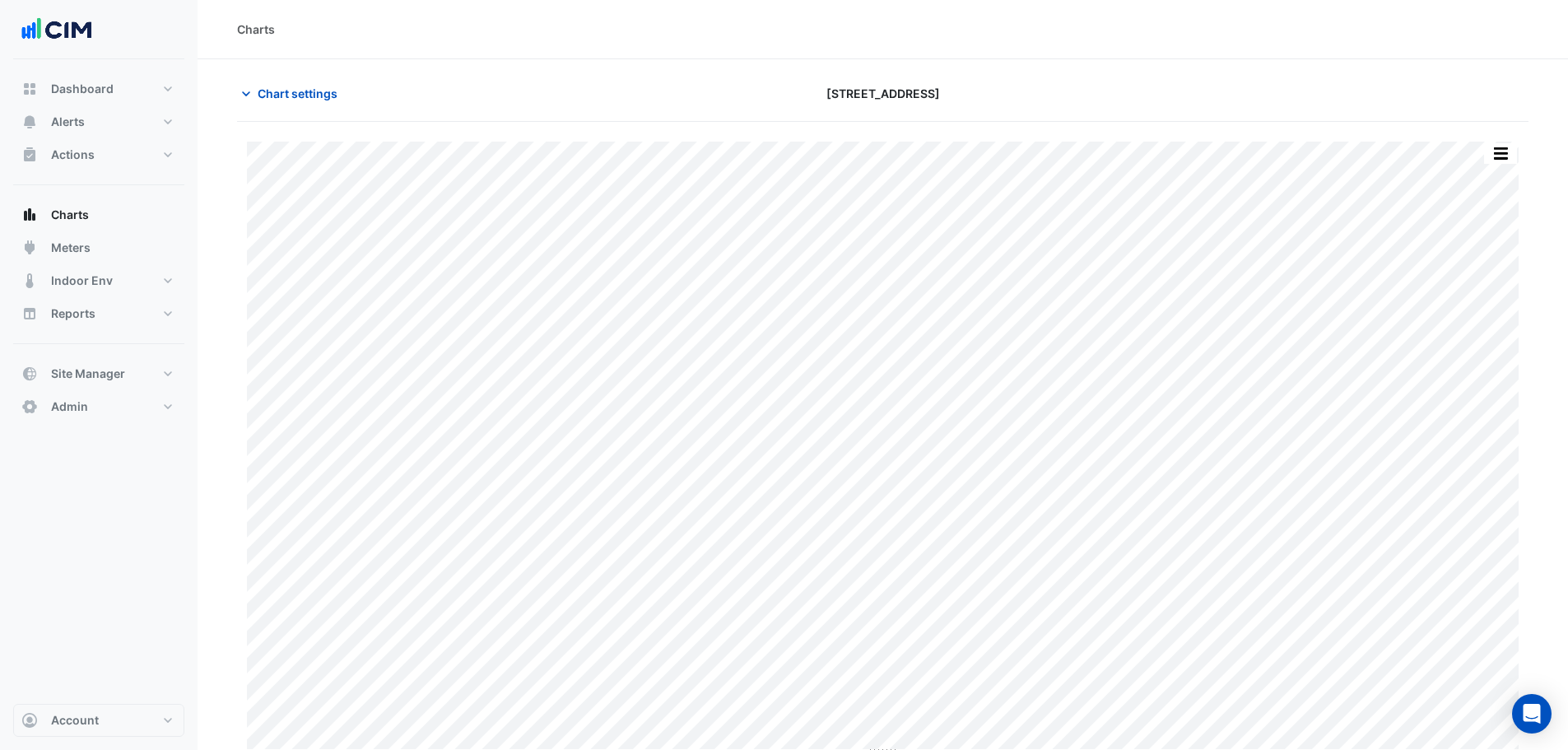
click at [1483, 161] on div "Split by Unit Split All Print Save as JPEG Save as PNG Pivot Data Table Export …" at bounding box center [1501, 154] width 35 height 22
click at [1497, 150] on button "button" at bounding box center [1501, 154] width 33 height 21
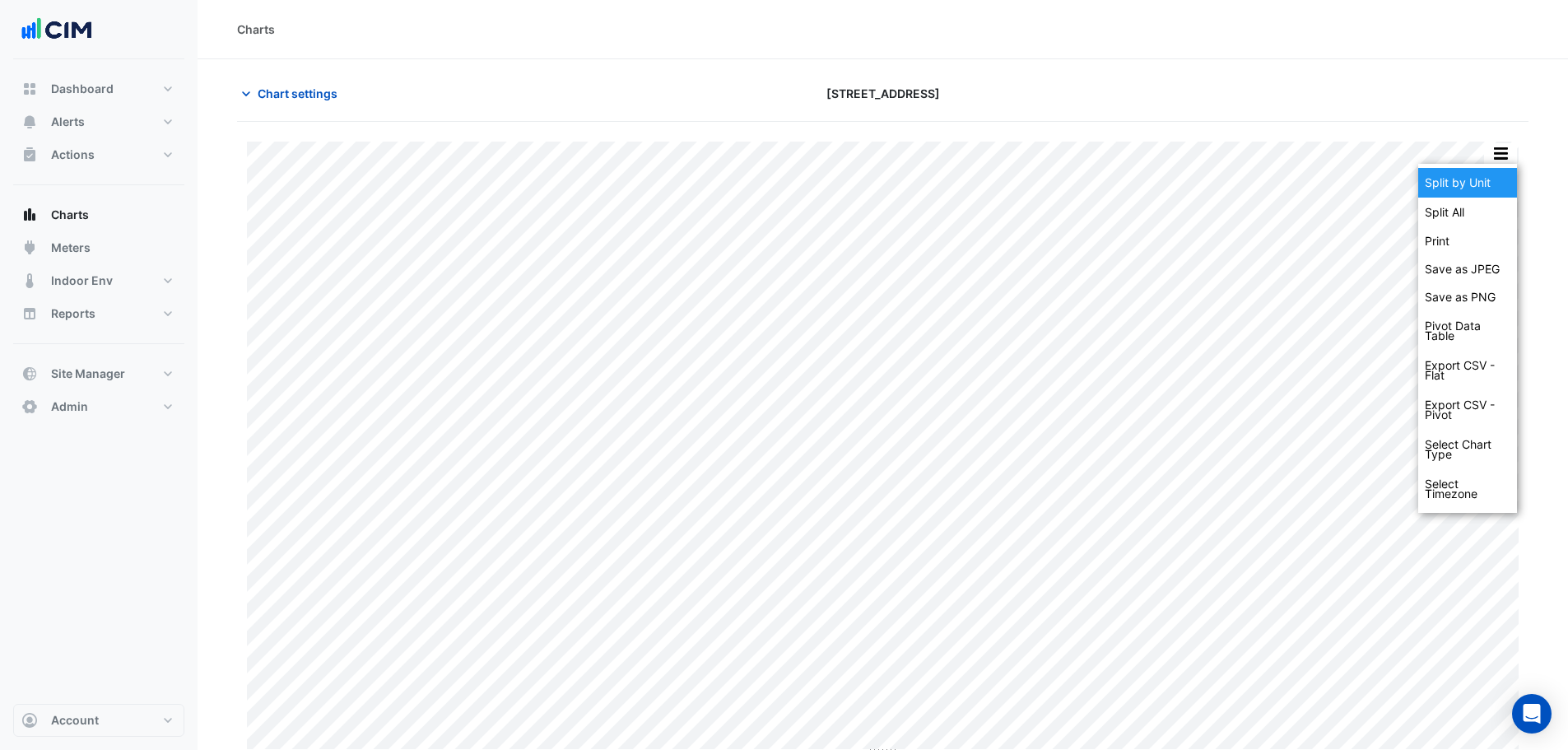
click at [1499, 182] on div "Split by Unit" at bounding box center [1467, 183] width 99 height 30
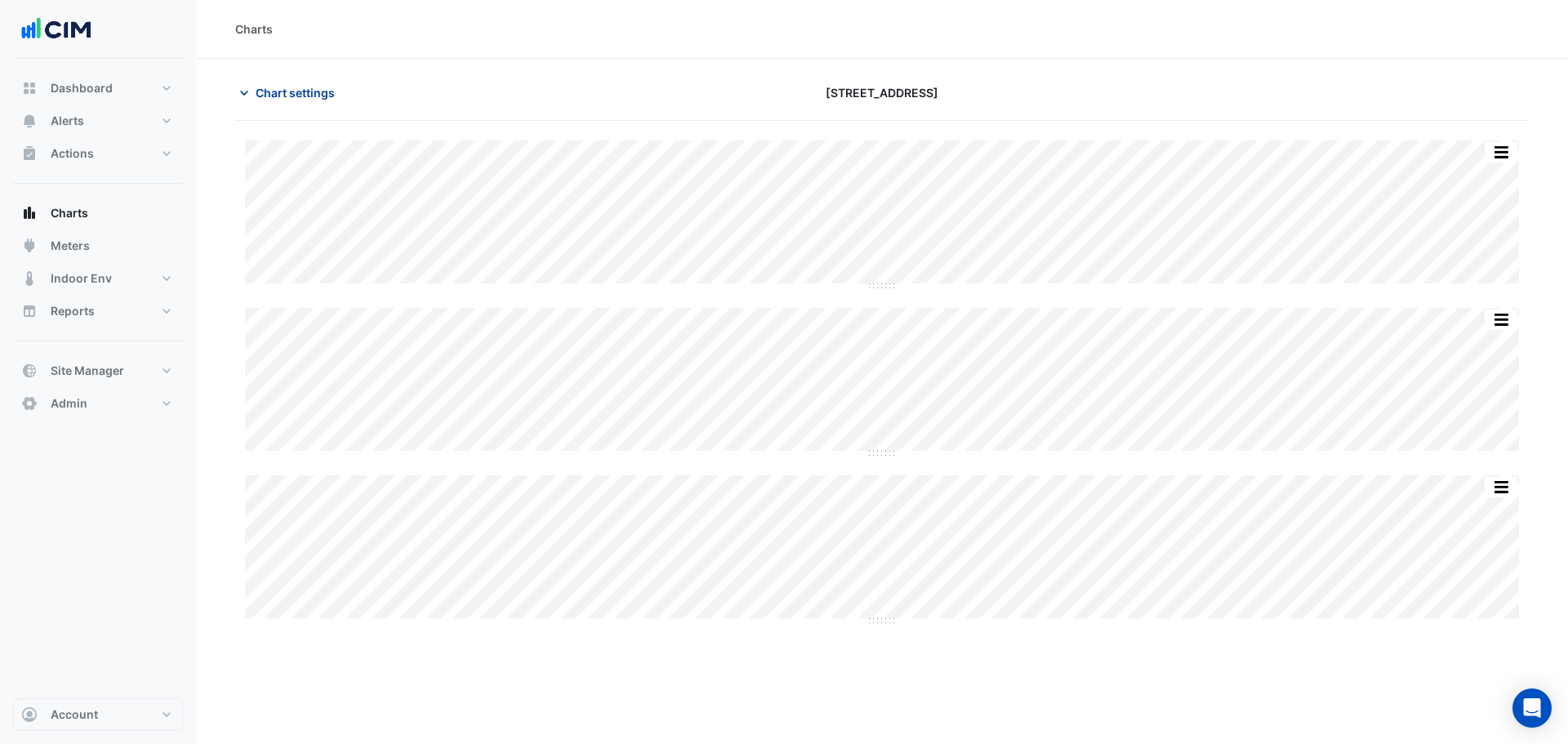
click at [302, 83] on button "Chart settings" at bounding box center [291, 92] width 110 height 29
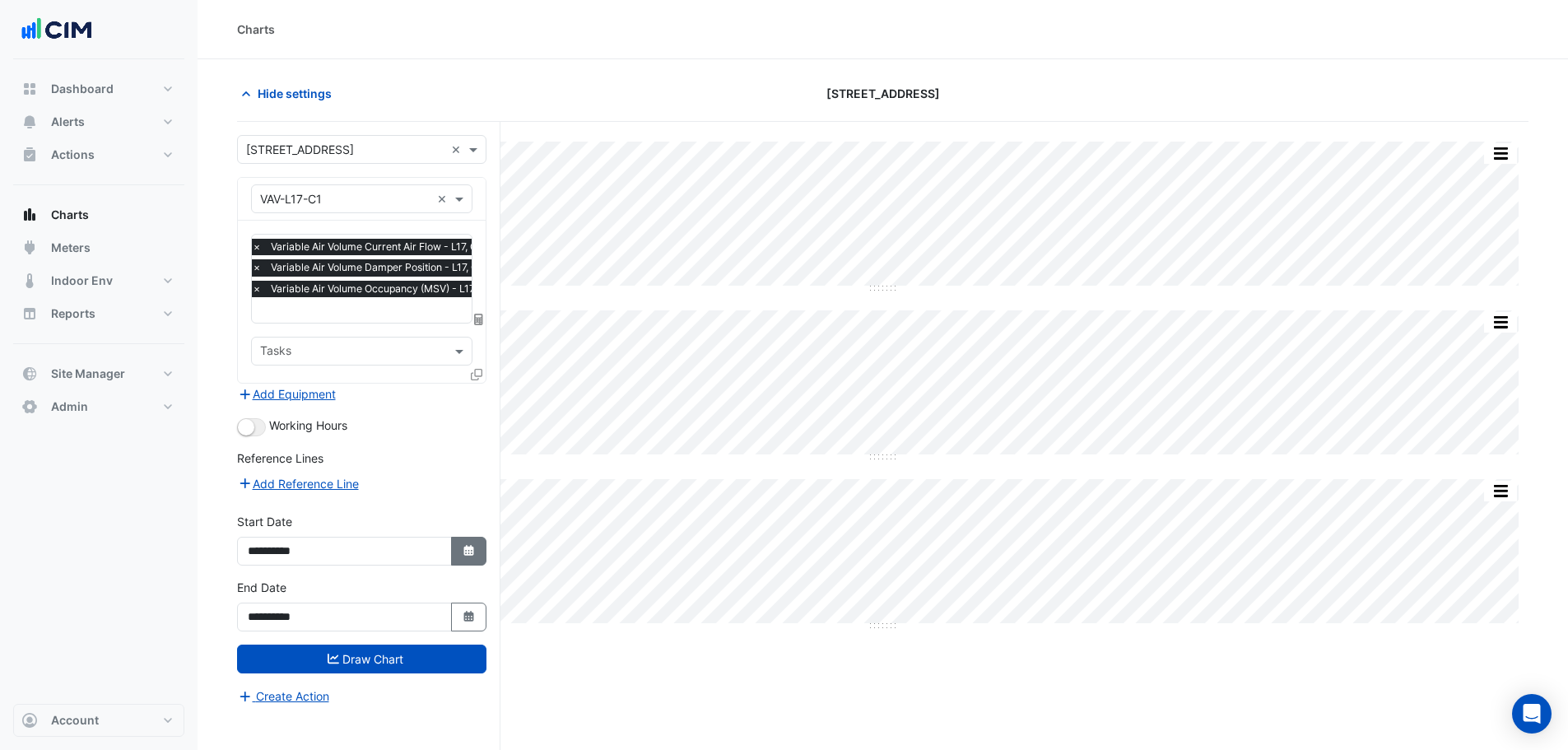
click at [475, 553] on icon "Select Date" at bounding box center [469, 551] width 15 height 12
select select "*"
select select "****"
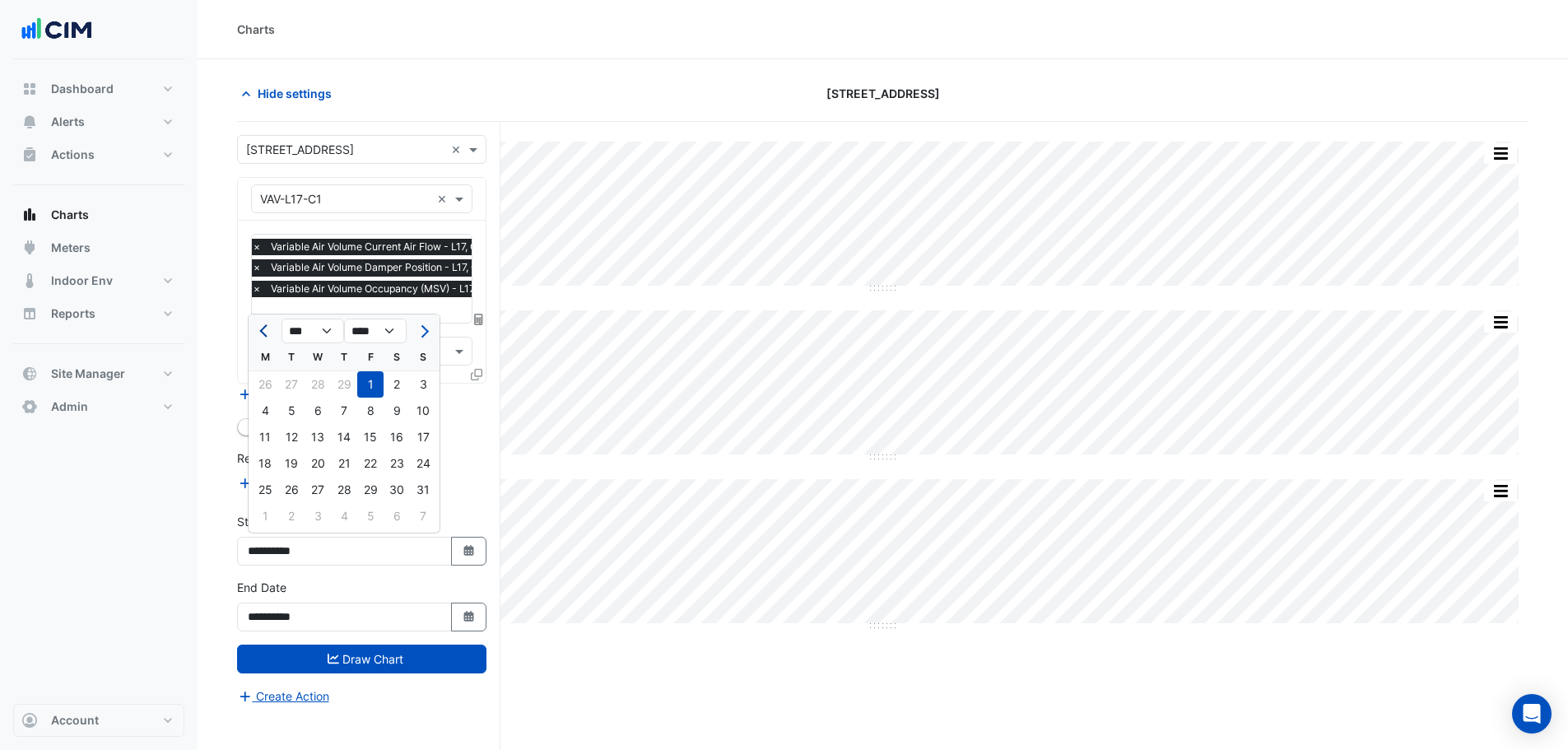
click at [260, 334] on button "Previous month" at bounding box center [265, 331] width 20 height 27
select select "*"
click at [348, 389] on div "1" at bounding box center [344, 385] width 27 height 27
type input "**********"
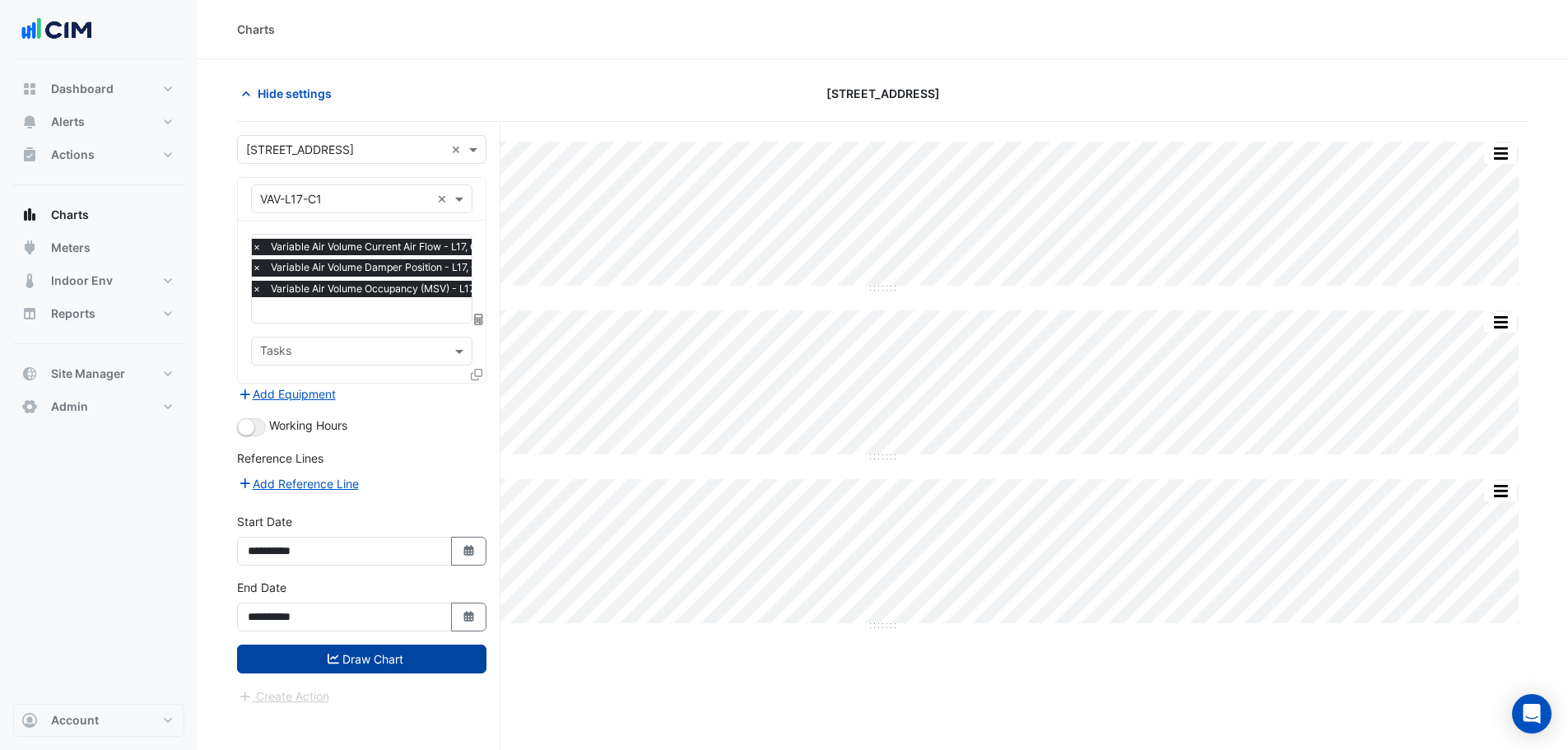
click at [355, 662] on button "Draw Chart" at bounding box center [362, 659] width 249 height 29
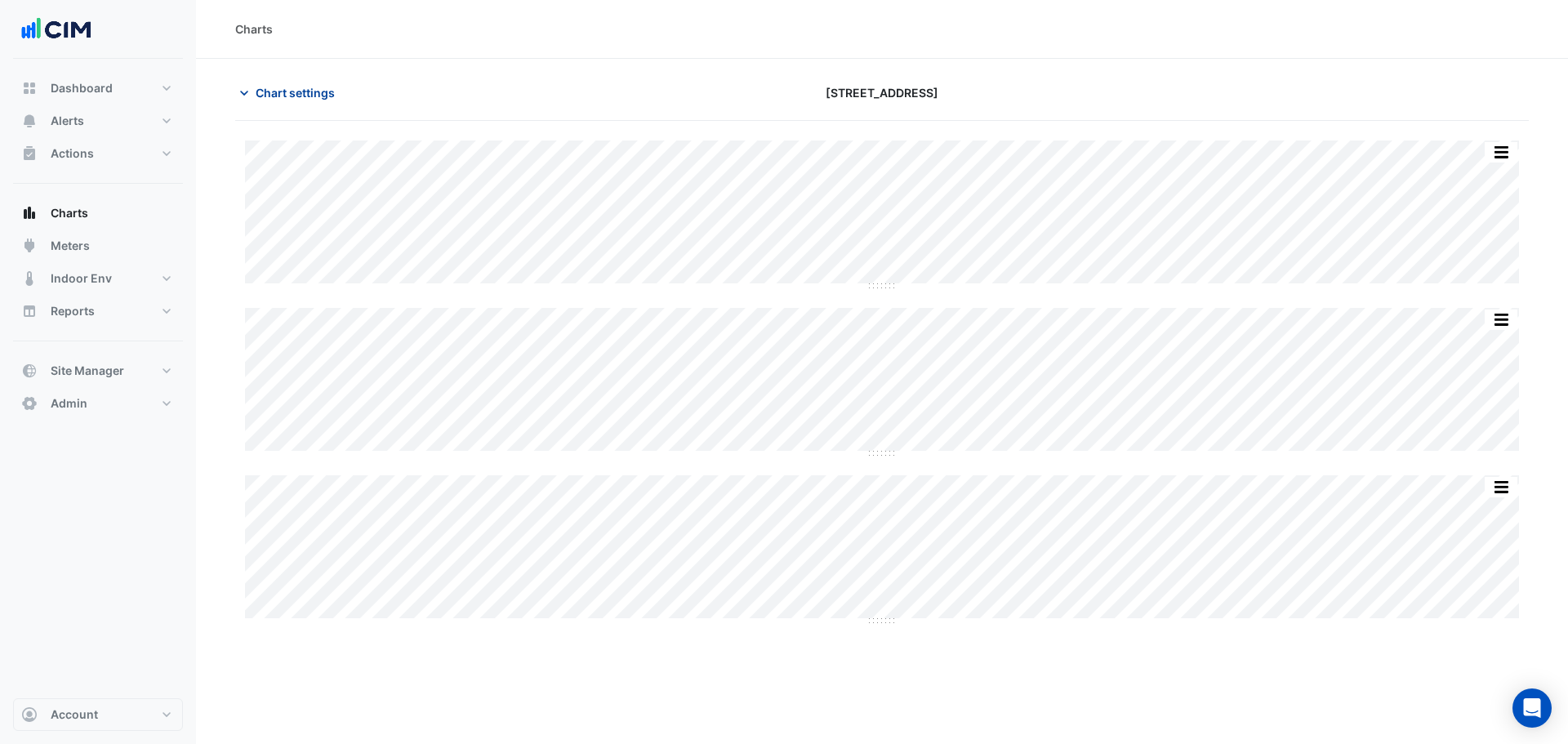
click at [297, 92] on span "Chart settings" at bounding box center [295, 92] width 79 height 17
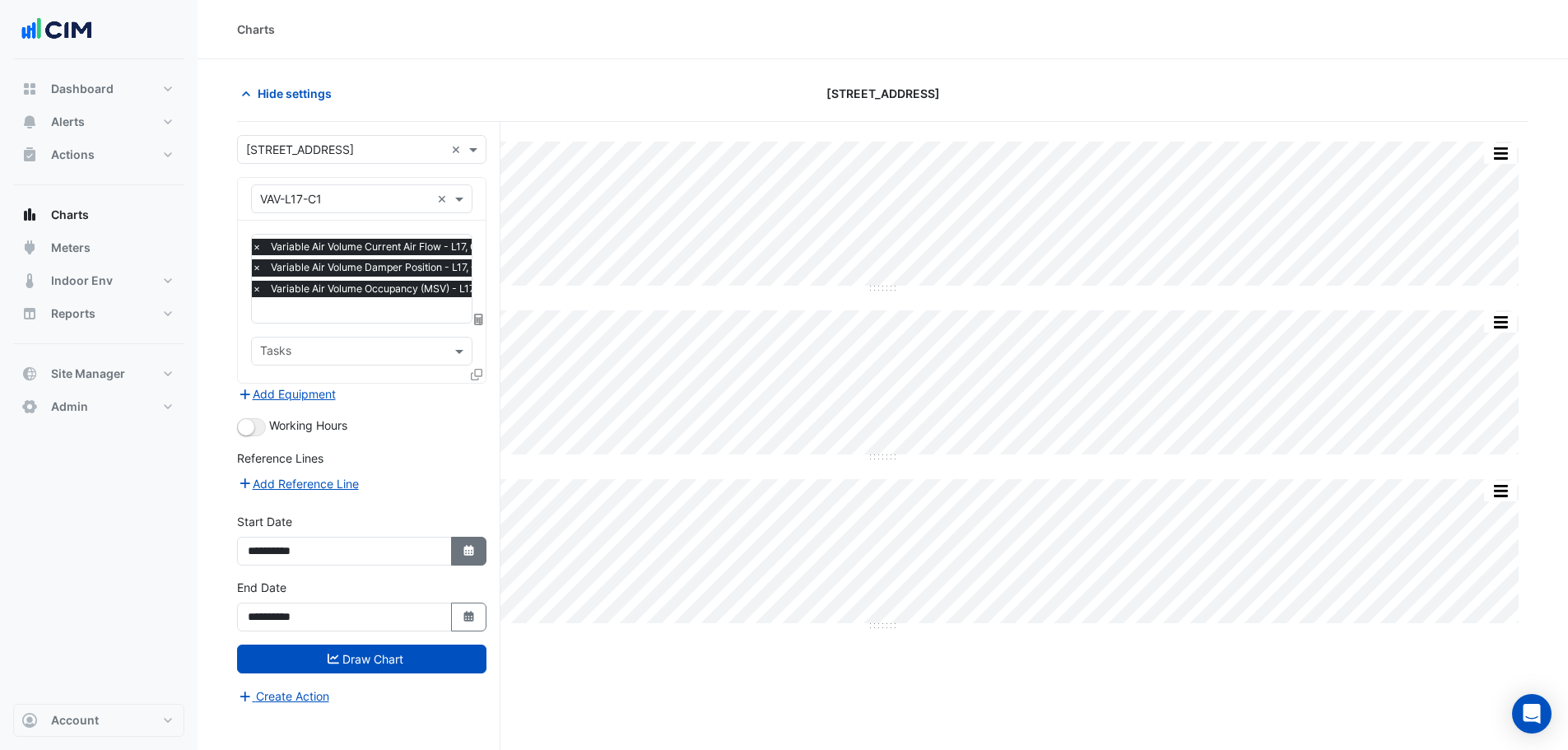
click at [466, 563] on div "**********" at bounding box center [362, 546] width 269 height 66
click at [476, 552] on button "Select Date" at bounding box center [469, 551] width 37 height 29
select select "*"
select select "****"
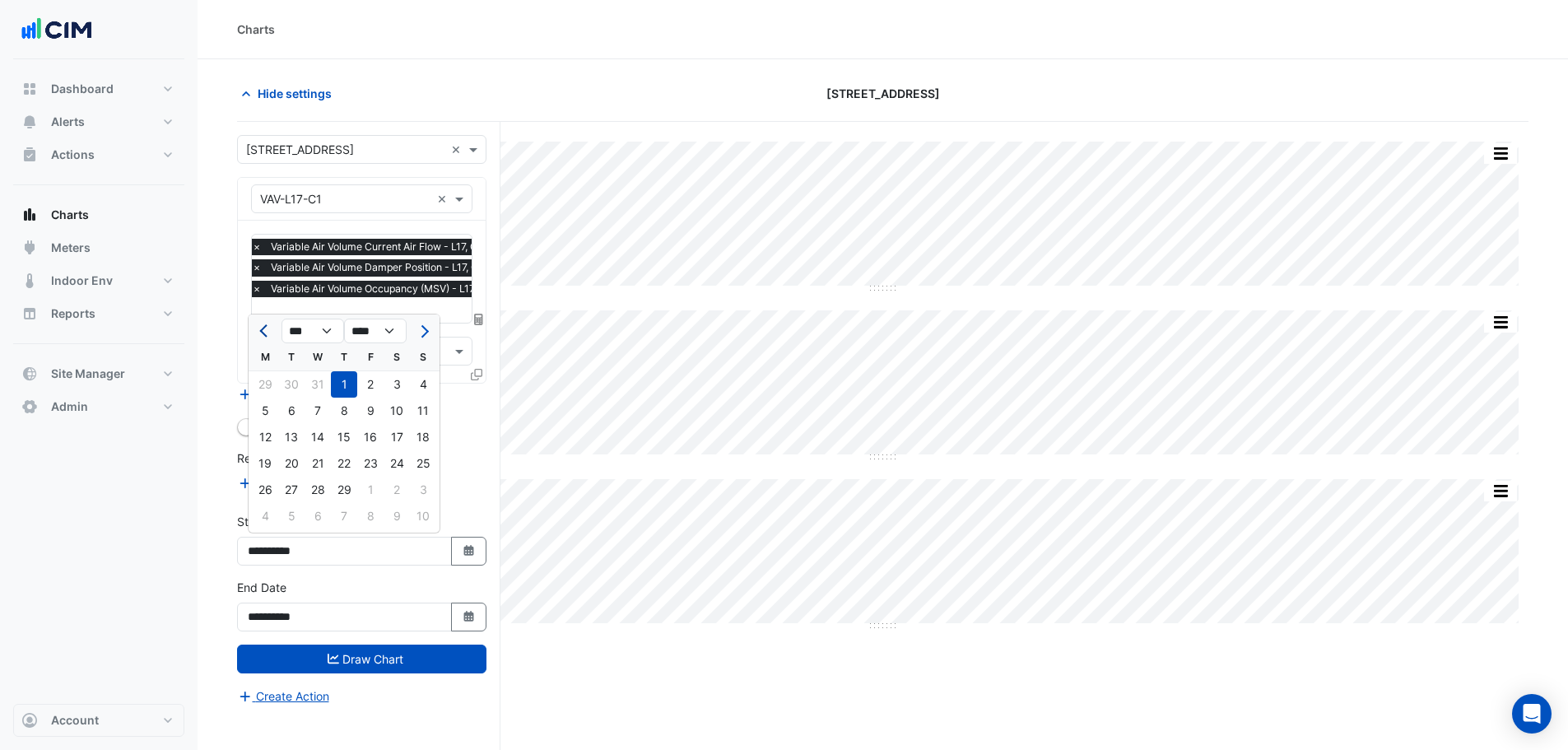
click at [271, 340] on button "Previous month" at bounding box center [265, 331] width 20 height 27
select select "*"
click at [273, 382] on div "1" at bounding box center [265, 385] width 27 height 27
type input "**********"
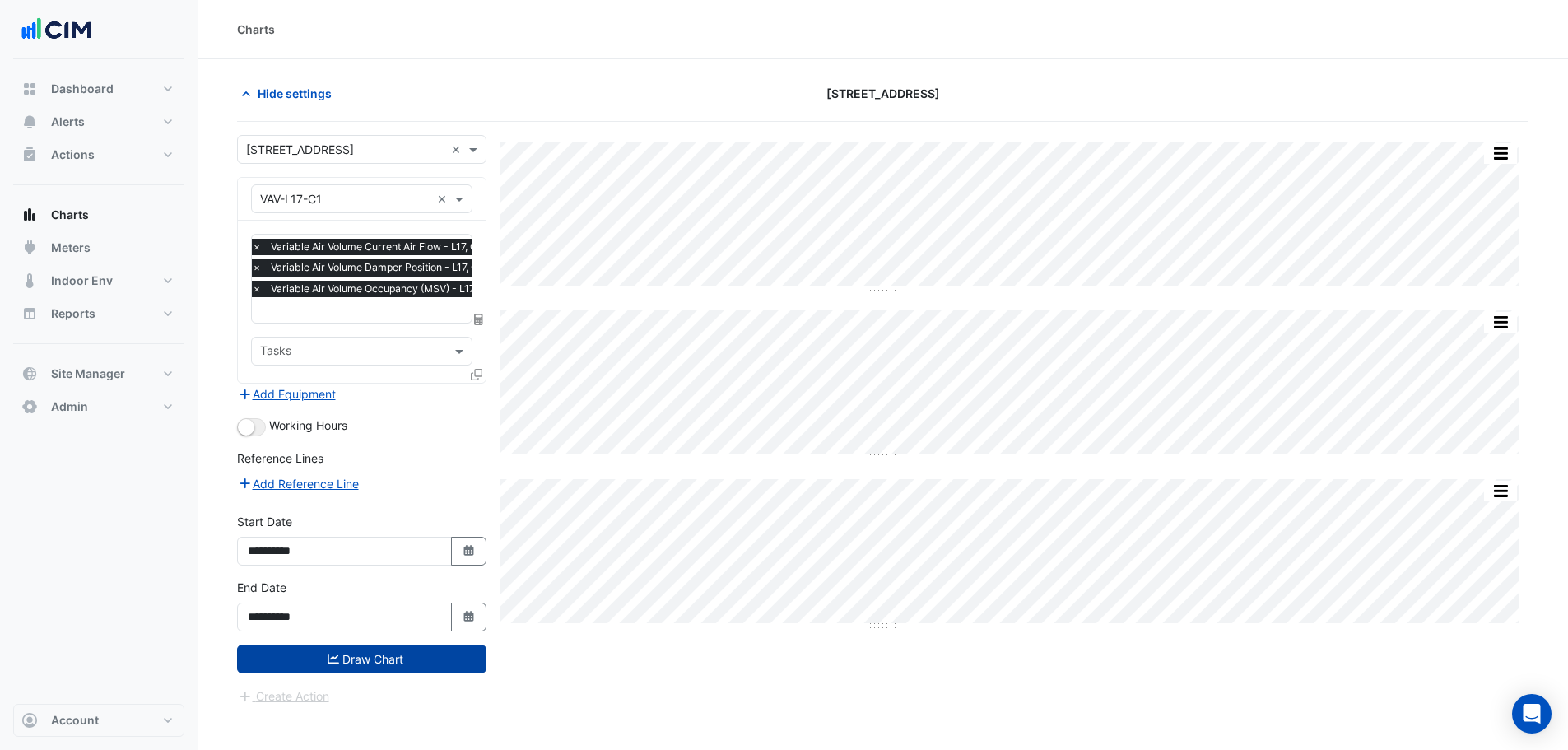
click at [337, 650] on button "Draw Chart" at bounding box center [362, 659] width 249 height 29
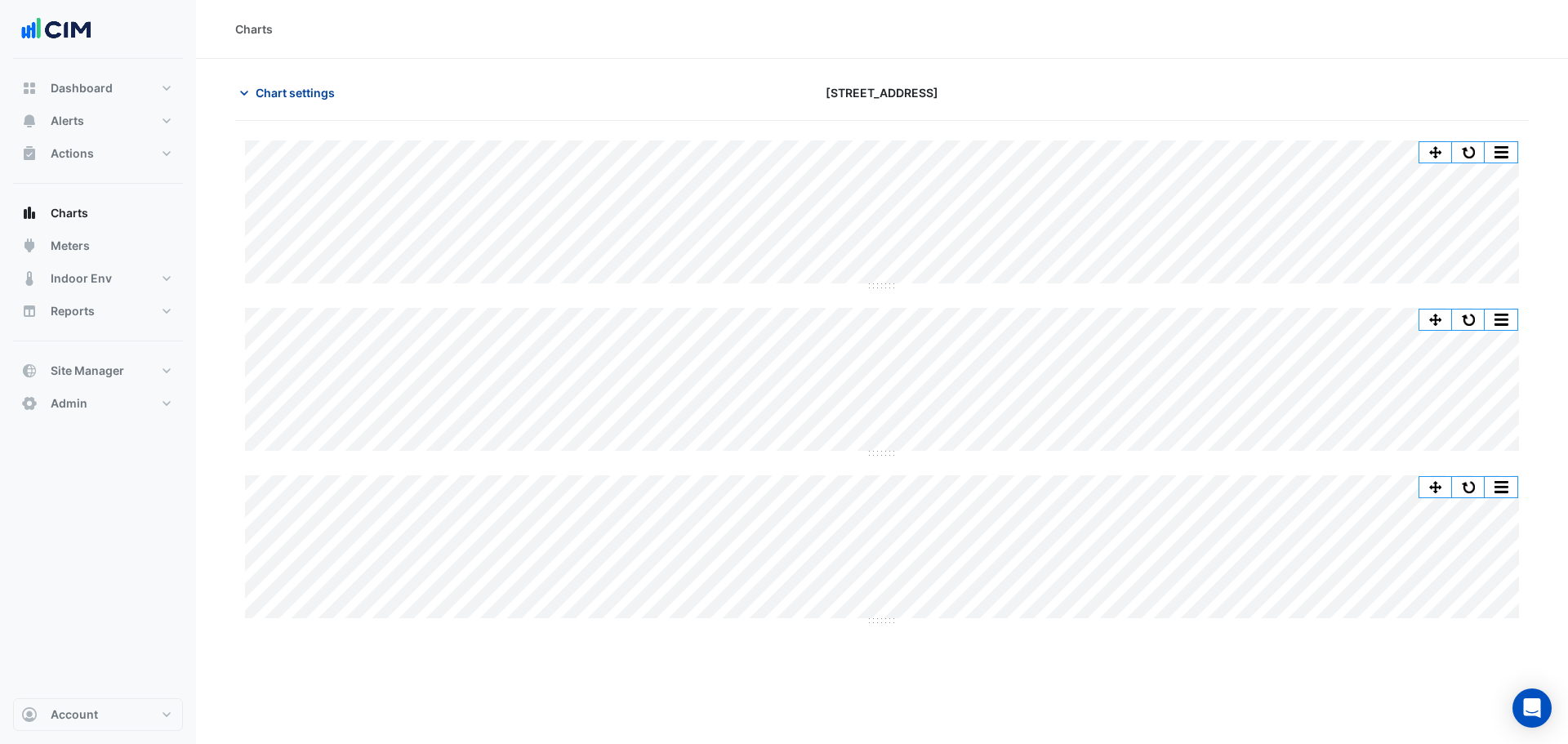
click at [284, 96] on span "Chart settings" at bounding box center [295, 92] width 79 height 17
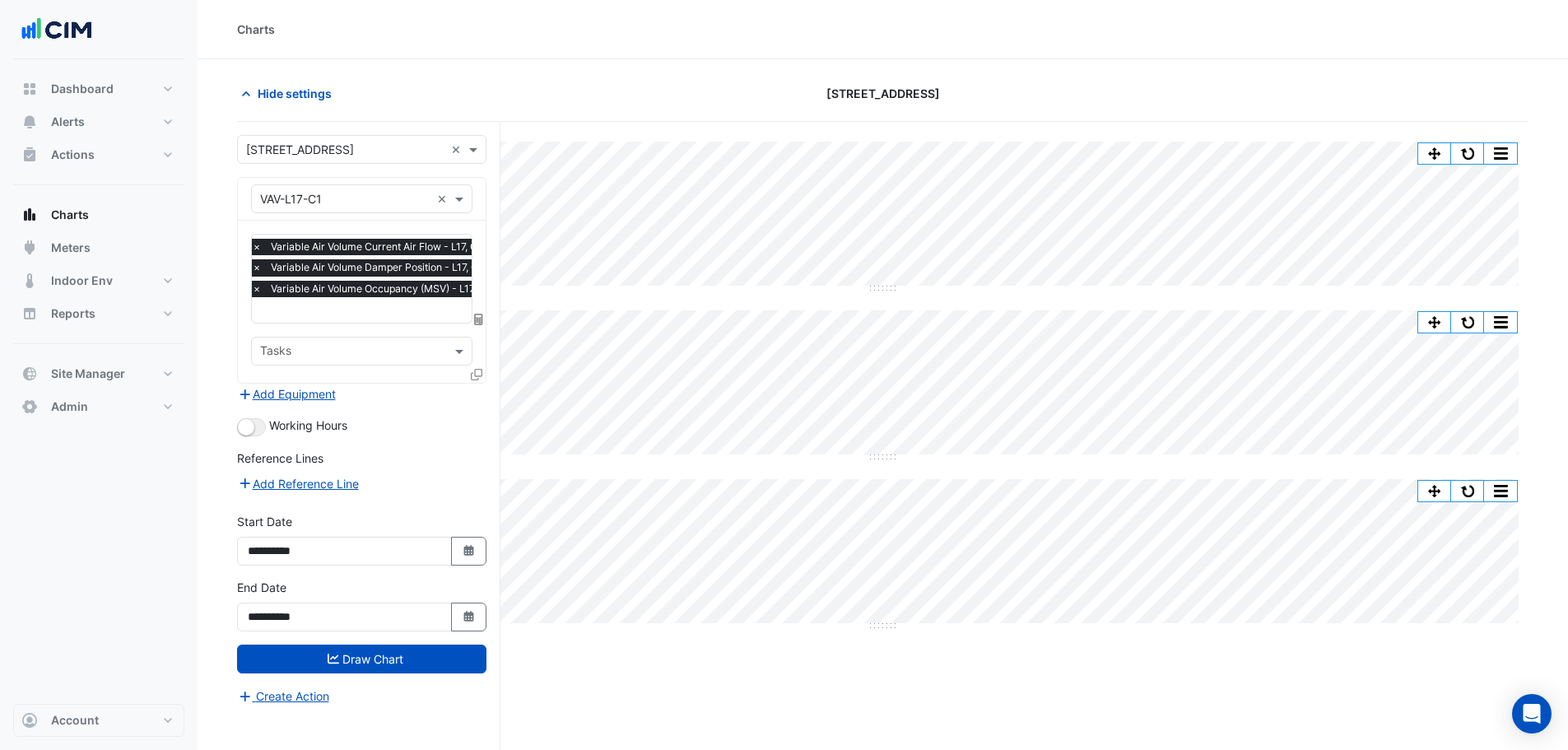
click at [325, 301] on div "× Variable Air Volume Current Air Flow - L17, C1 × Variable Air Volume Damper P…" at bounding box center [374, 270] width 249 height 62
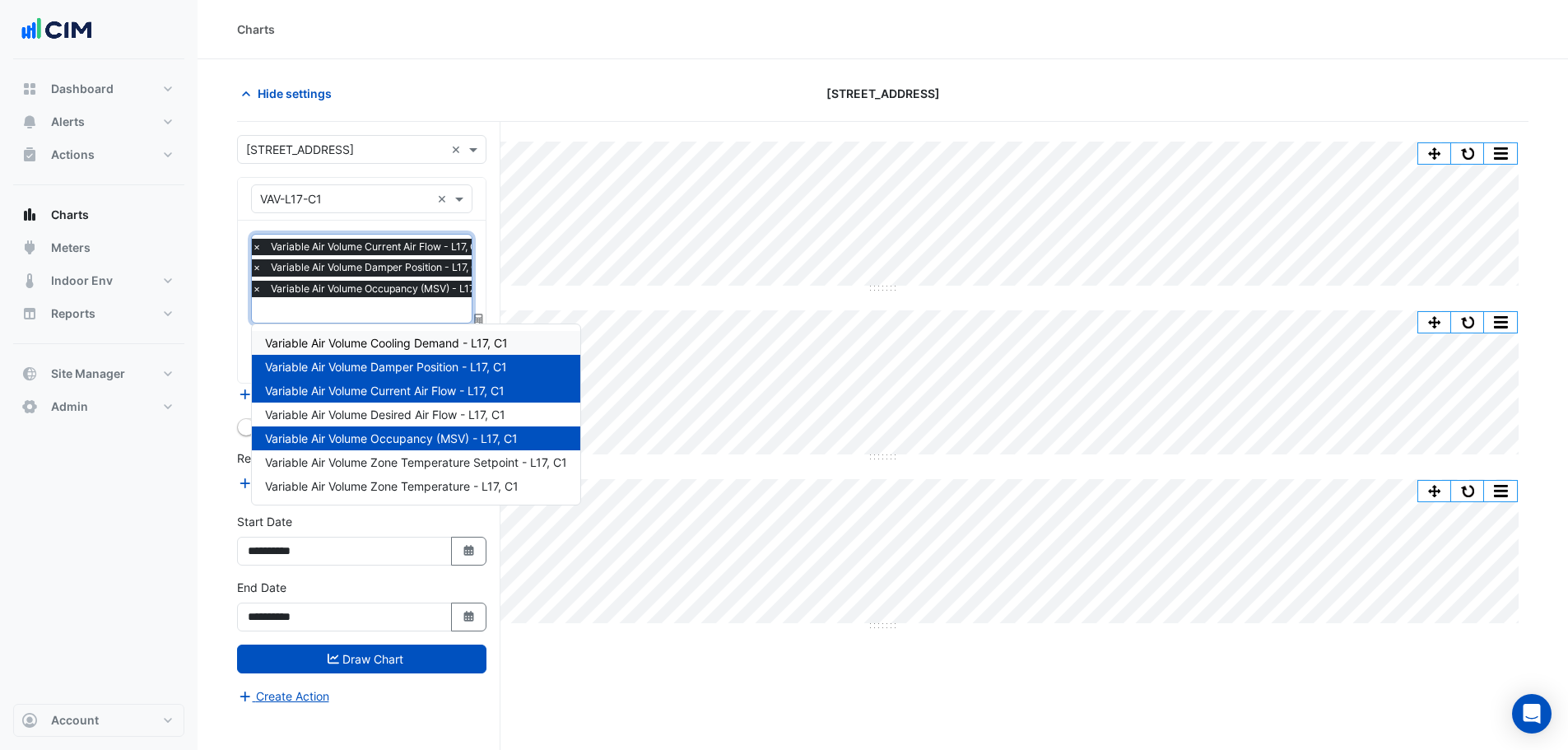
click at [228, 333] on section "Hide settings 2-12 Macquarie St Split All Split None Print Save as JPEG Save as…" at bounding box center [882, 435] width 1370 height 753
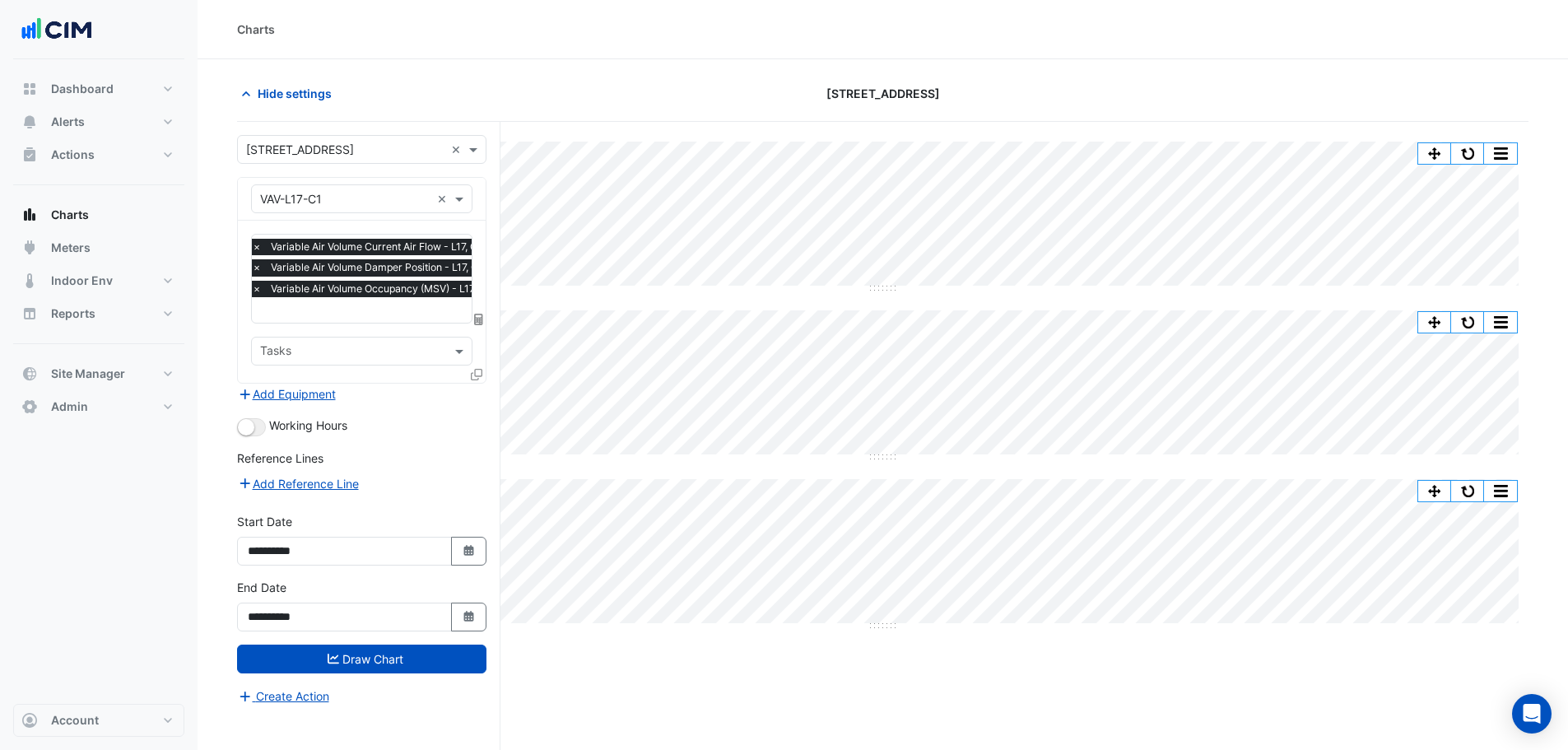
click at [300, 307] on input "text" at bounding box center [374, 311] width 247 height 17
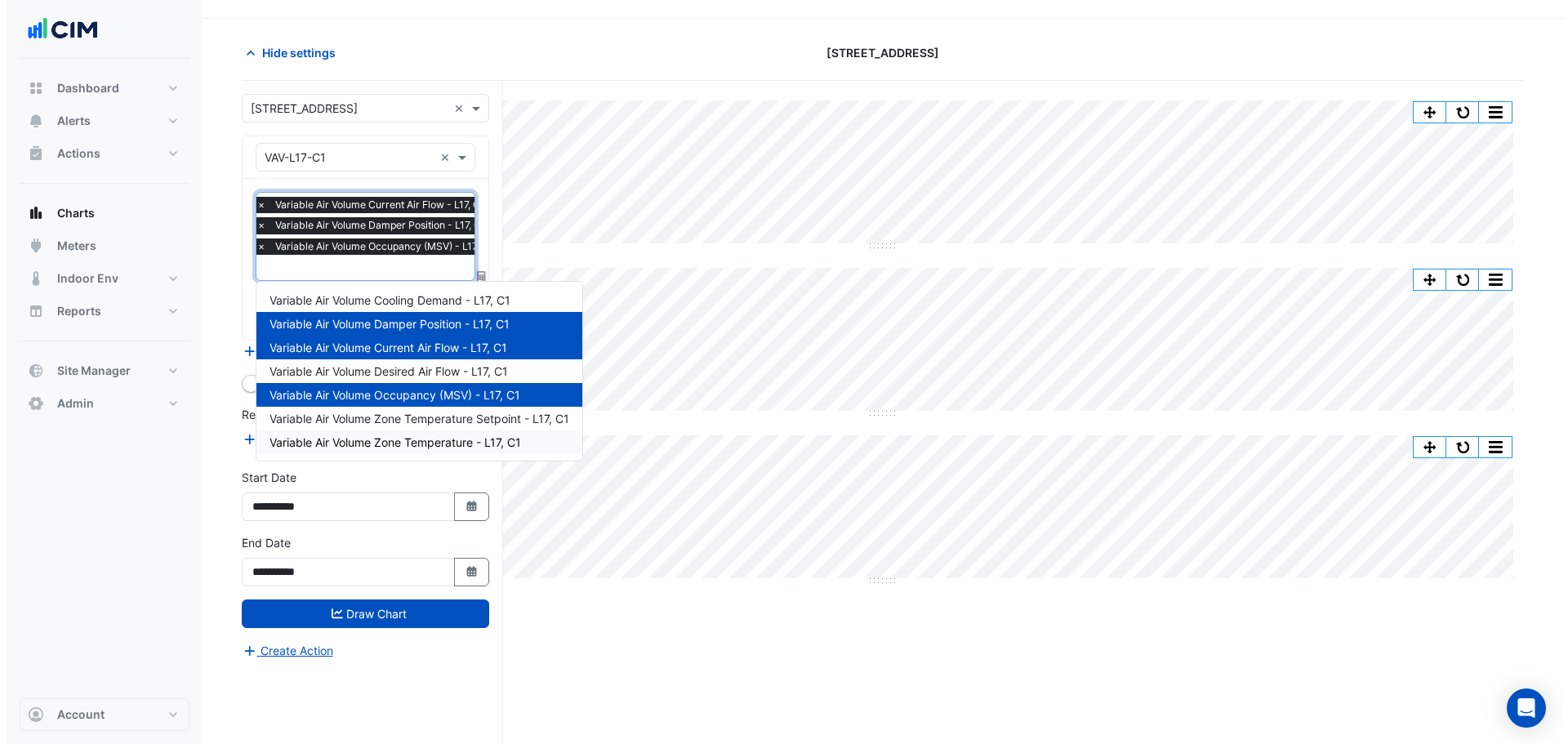
scroll to position [62, 0]
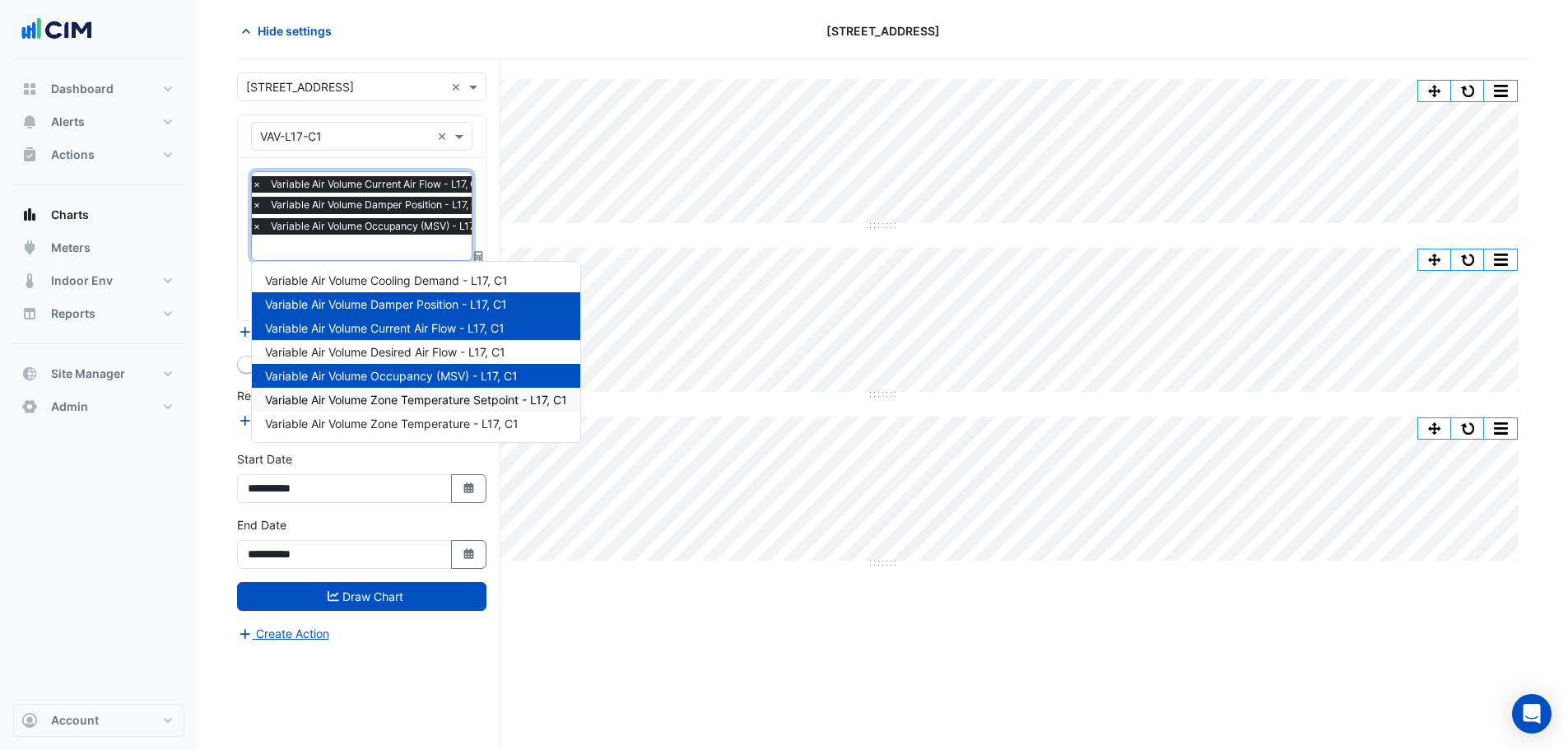
click at [219, 385] on section "Hide settings 2-12 Macquarie St Split All Split None Print Save as JPEG Save as…" at bounding box center [882, 373] width 1370 height 753
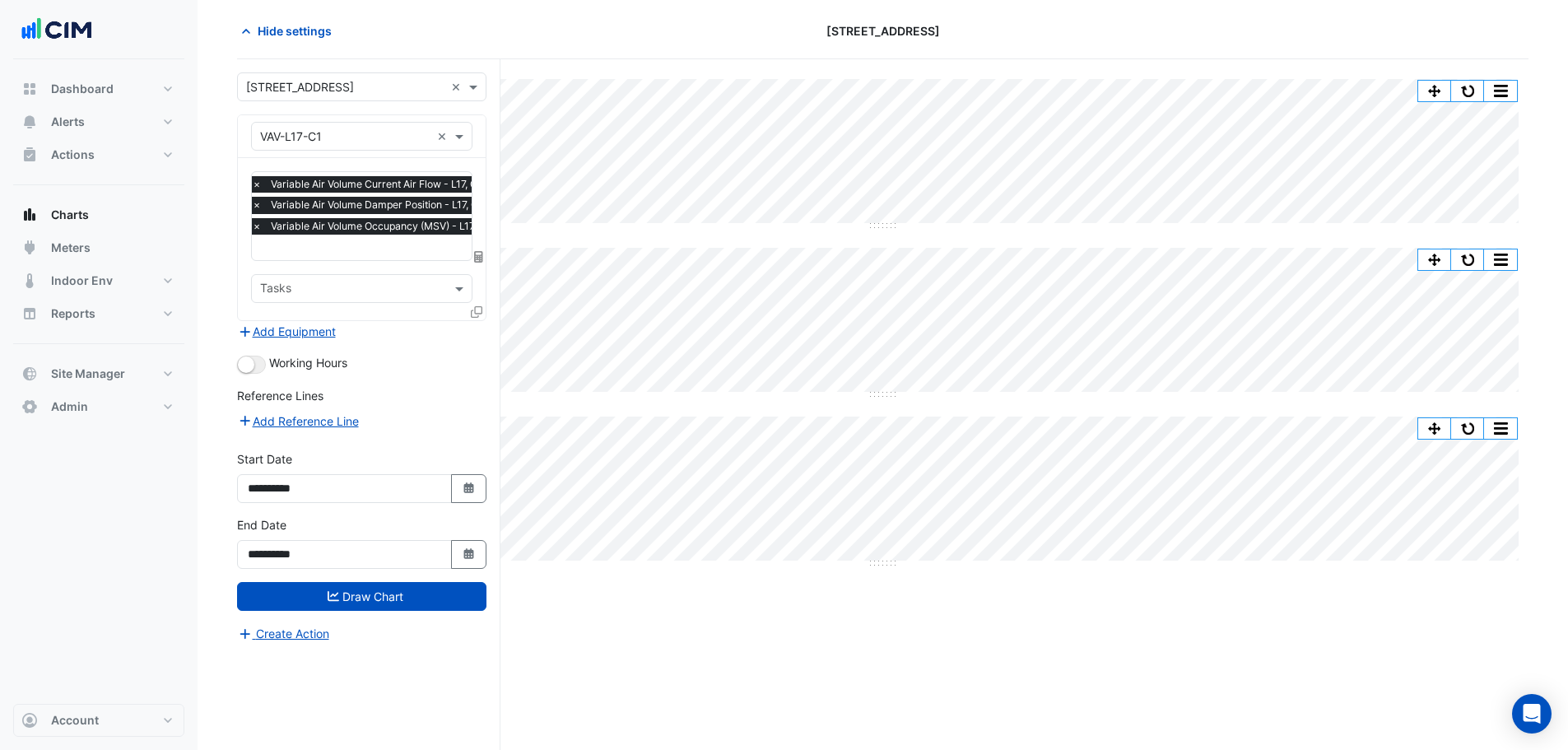
click at [476, 306] on icon at bounding box center [476, 312] width 12 height 12
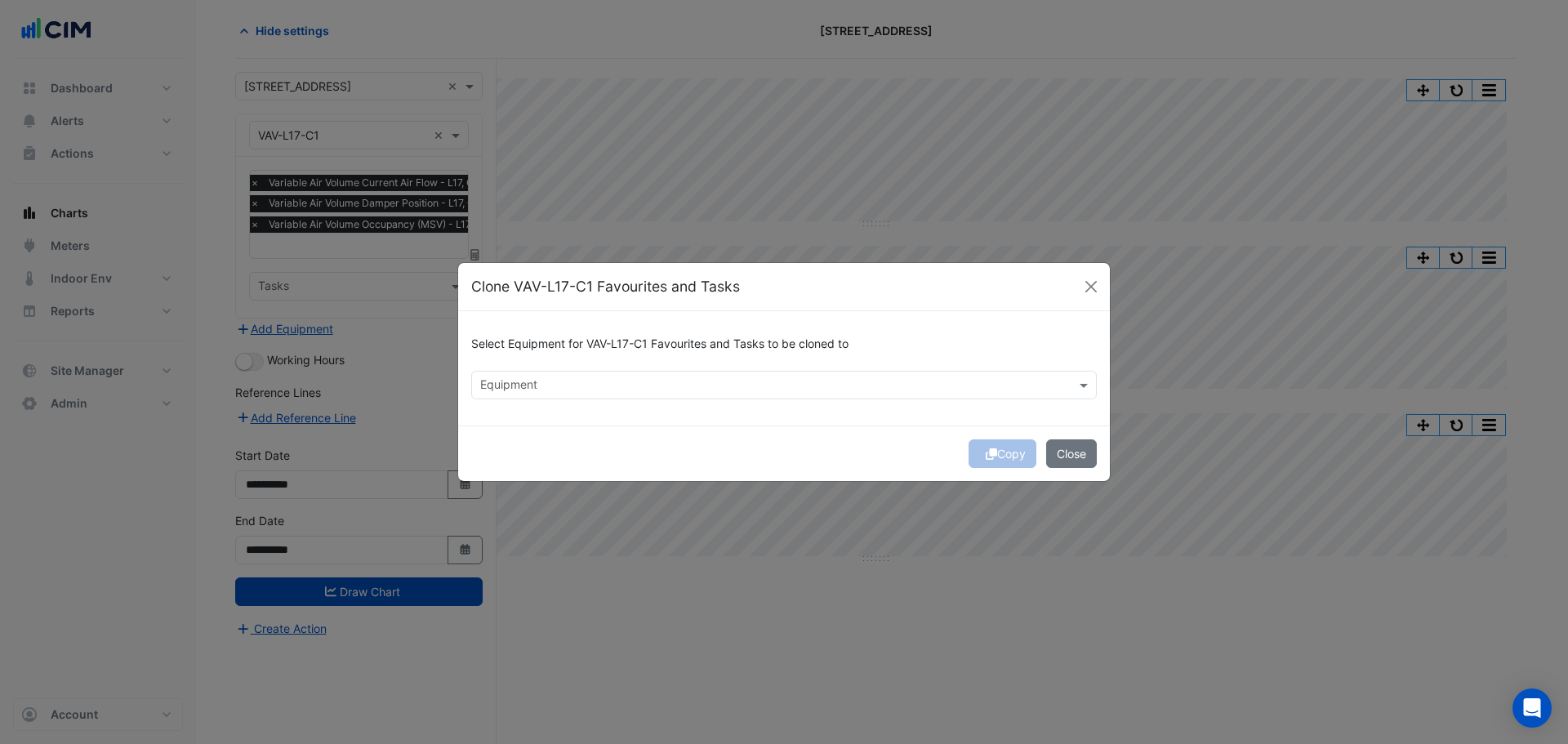
click at [525, 371] on div "Equipment" at bounding box center [783, 385] width 625 height 29
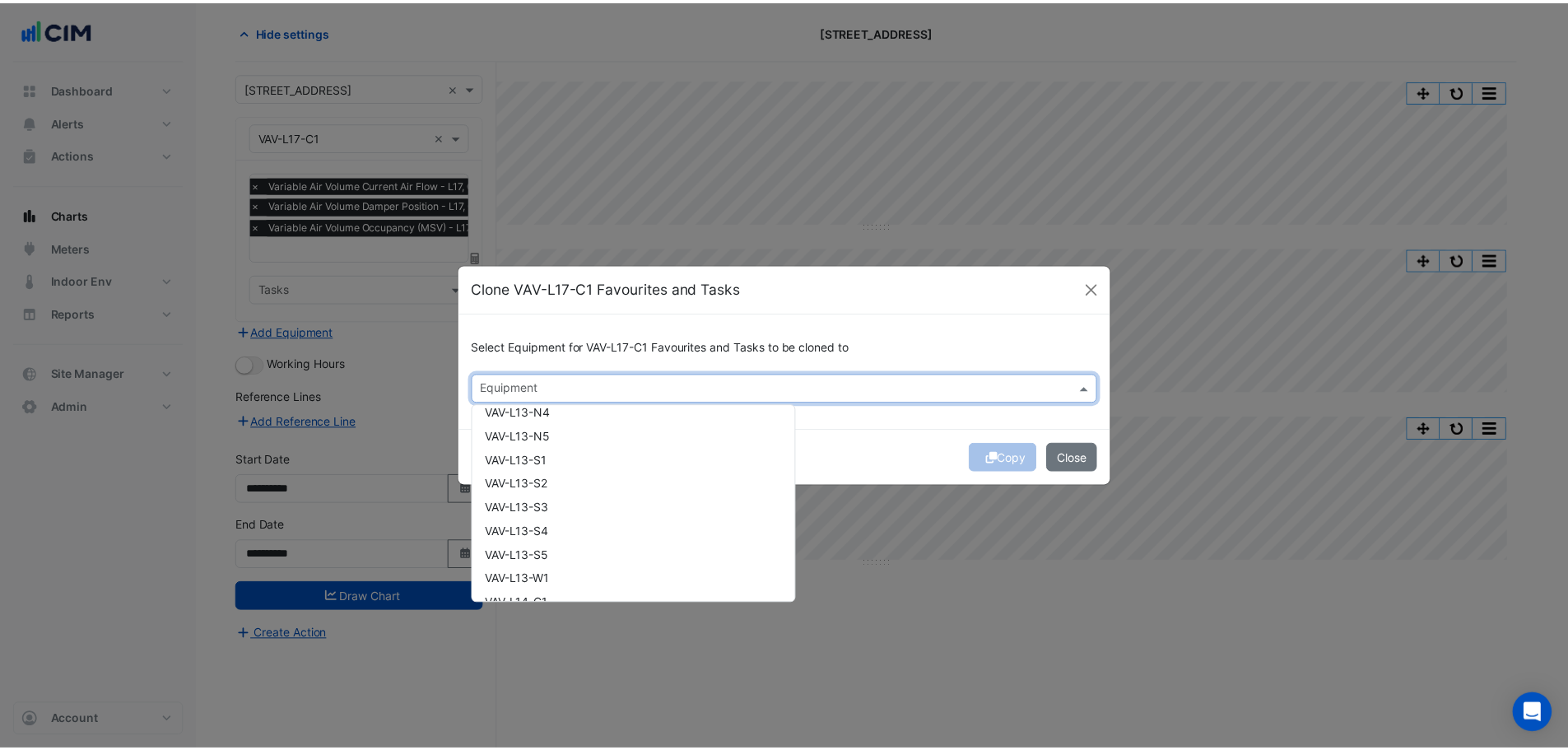
scroll to position [12235, 0]
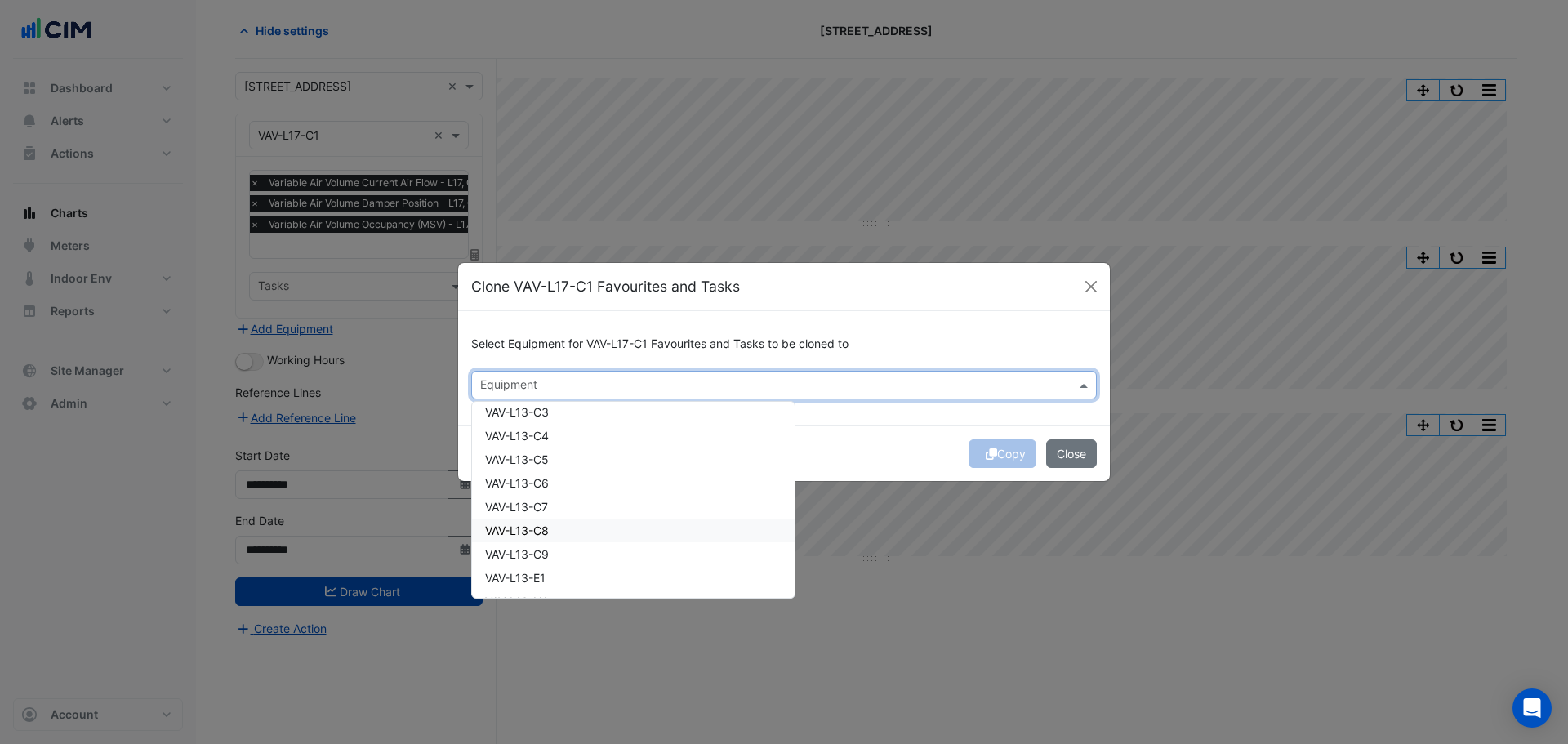
click at [513, 535] on span "VAV-L13-C8" at bounding box center [516, 531] width 63 height 14
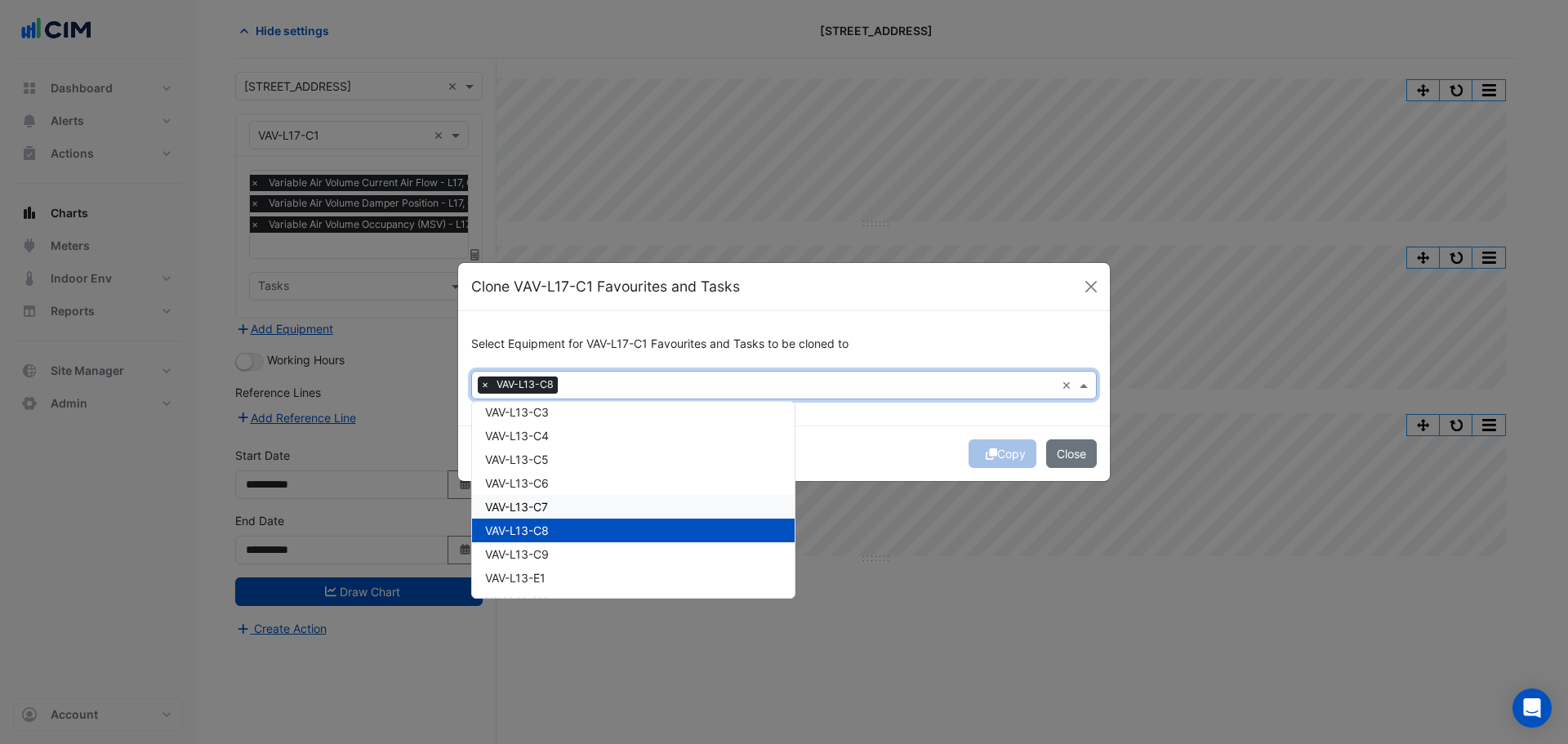
click at [796, 435] on div "Copy Close" at bounding box center [783, 453] width 651 height 55
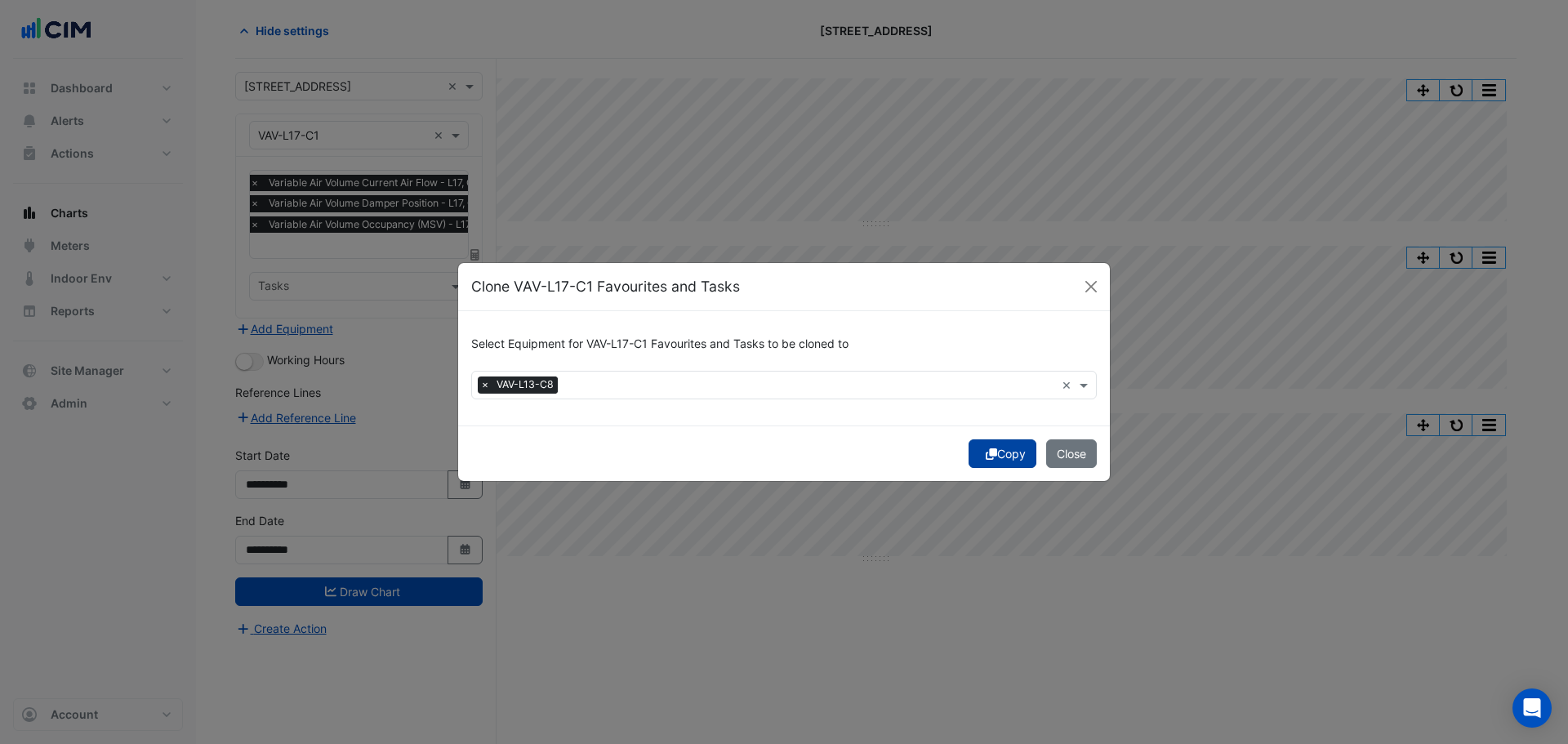
click at [1010, 456] on button "Copy" at bounding box center [1002, 453] width 68 height 29
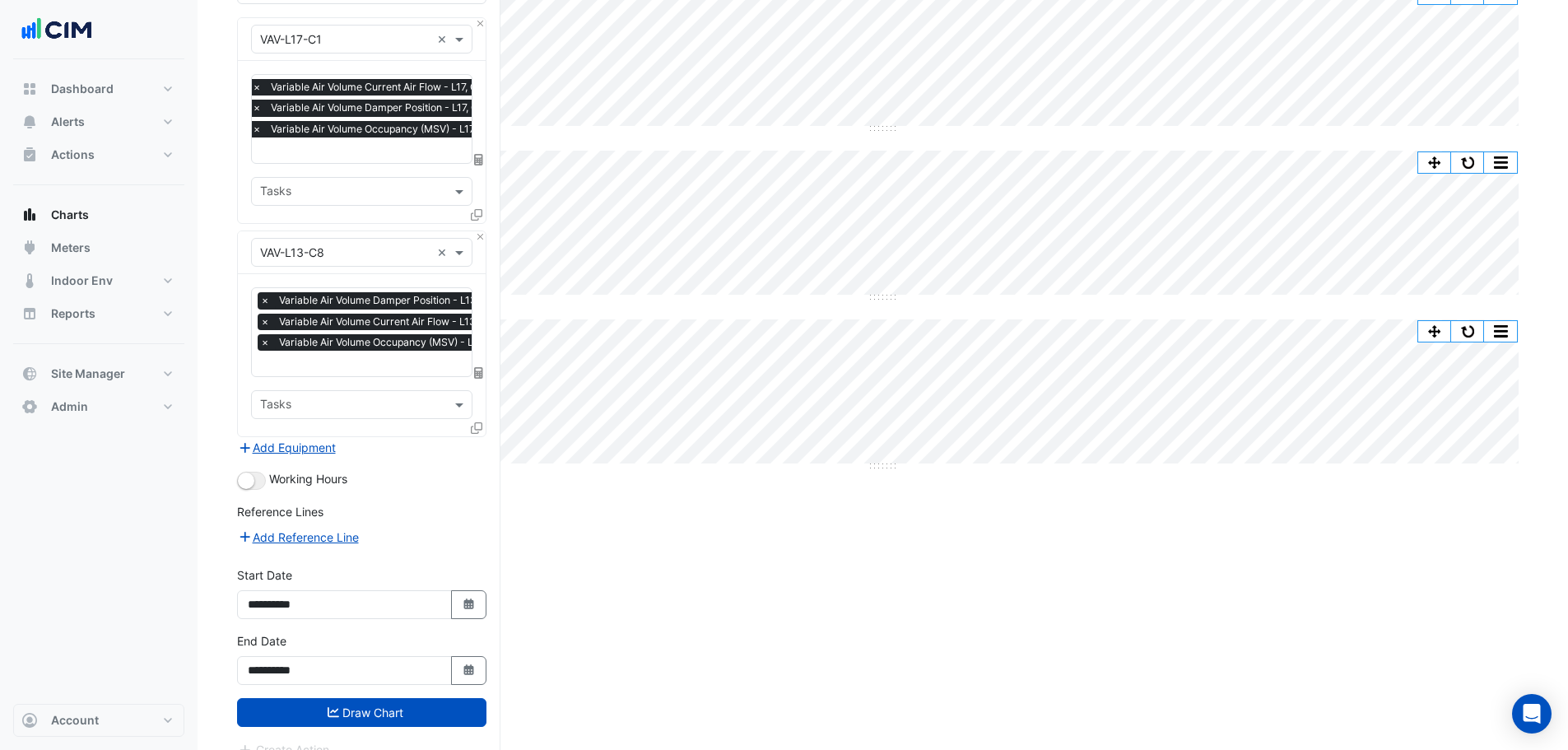
scroll to position [179, 0]
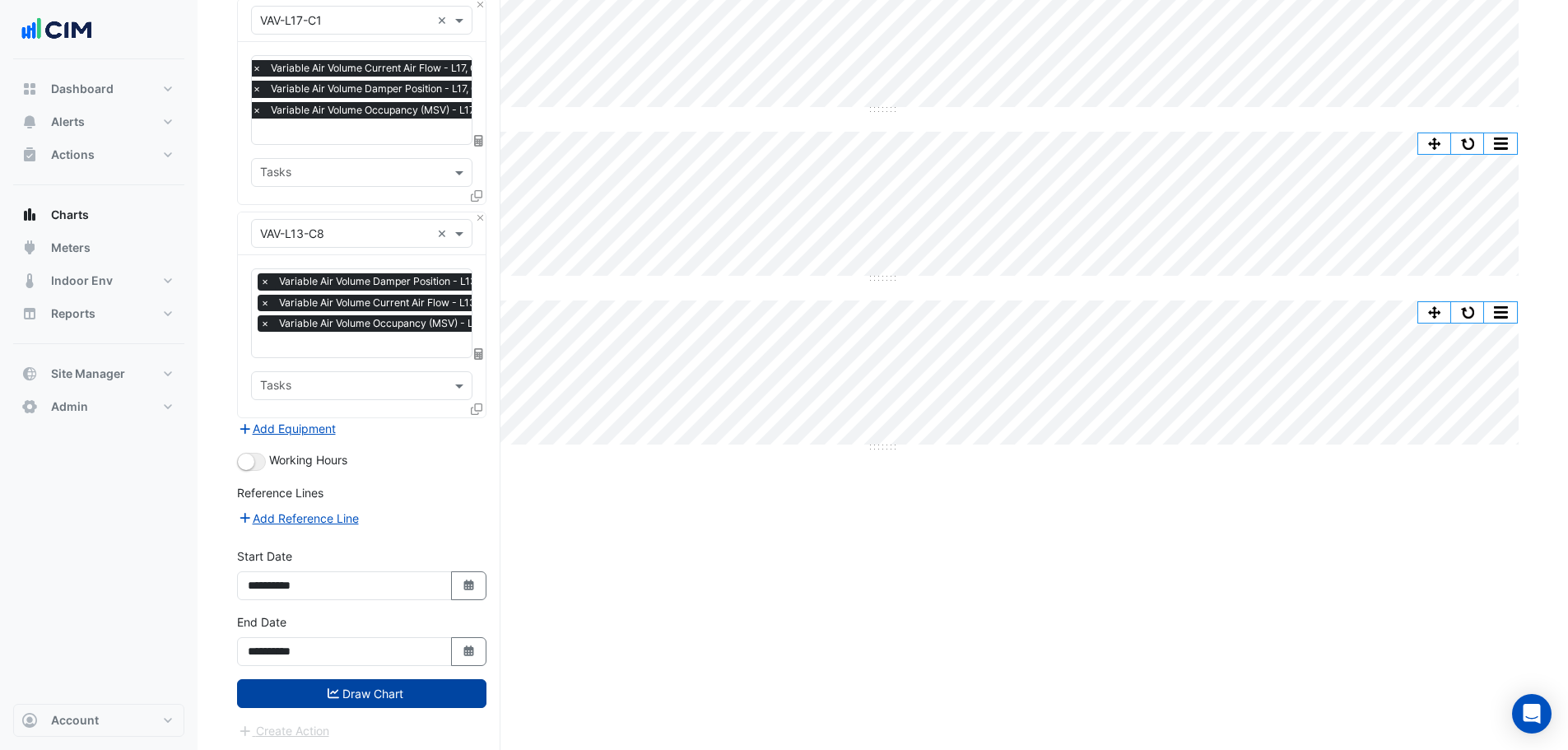
click at [319, 684] on button "Draw Chart" at bounding box center [362, 694] width 249 height 29
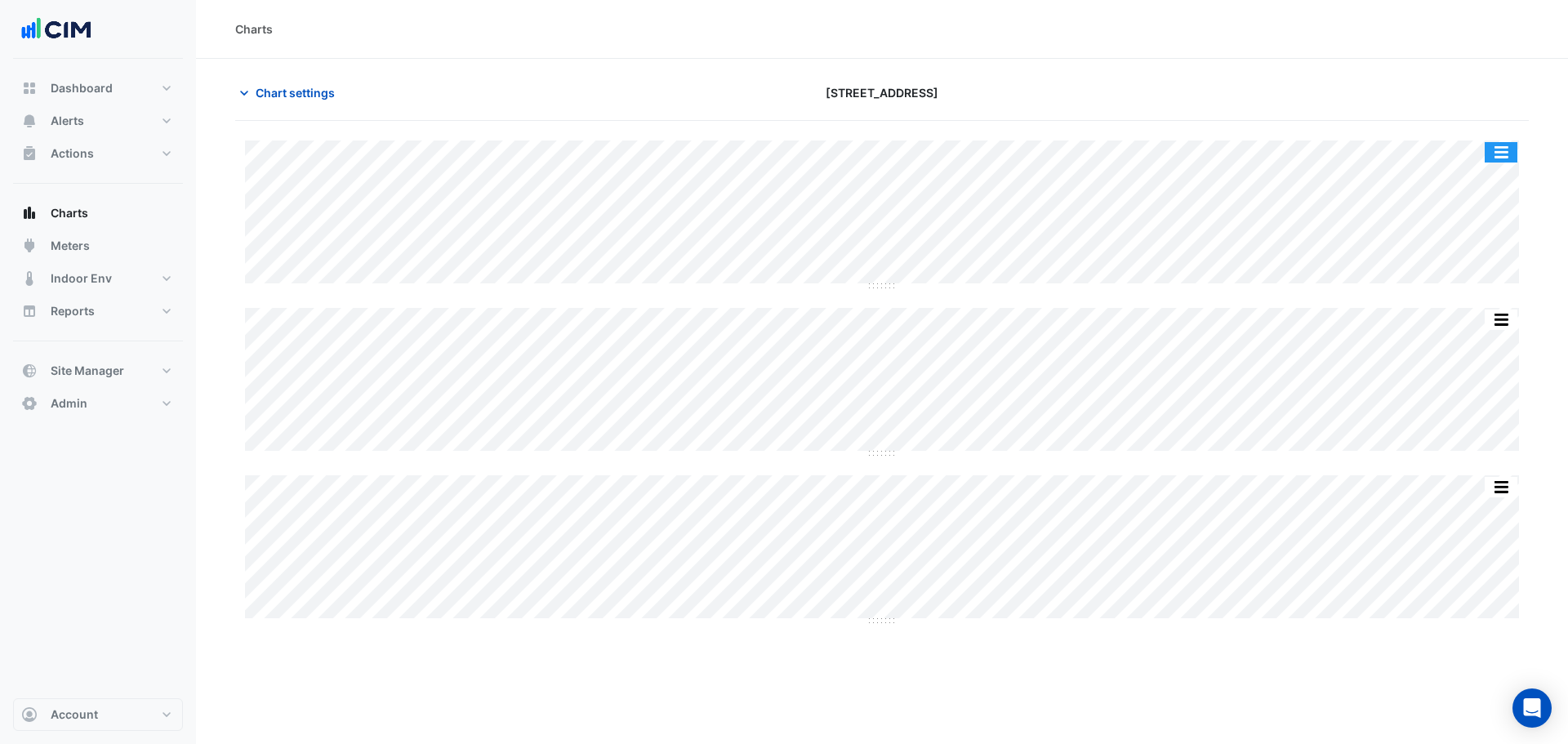
click at [1507, 151] on button "button" at bounding box center [1500, 152] width 33 height 21
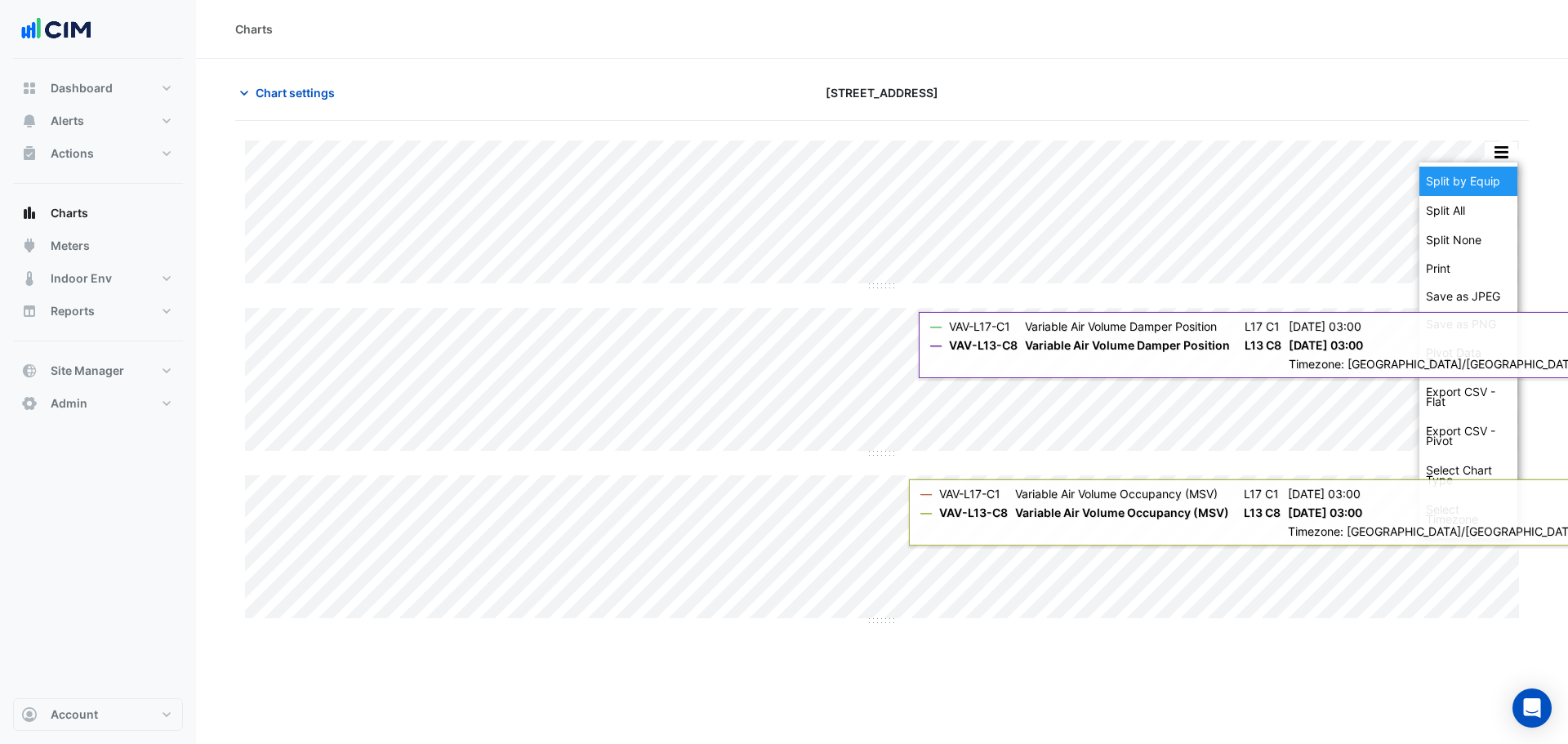
click at [1491, 185] on div "Split by Equip" at bounding box center [1468, 181] width 98 height 30
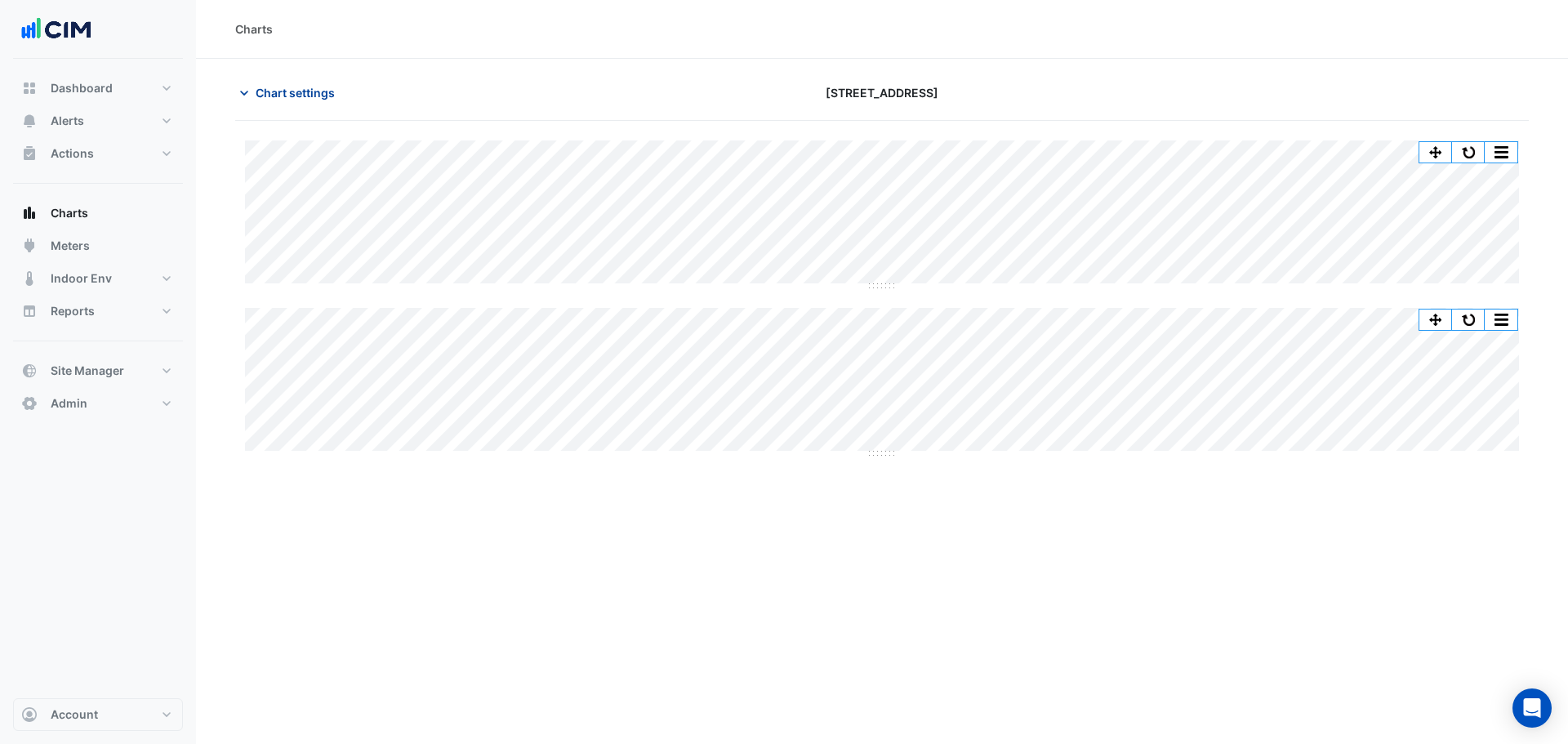
click at [290, 96] on span "Chart settings" at bounding box center [295, 92] width 79 height 17
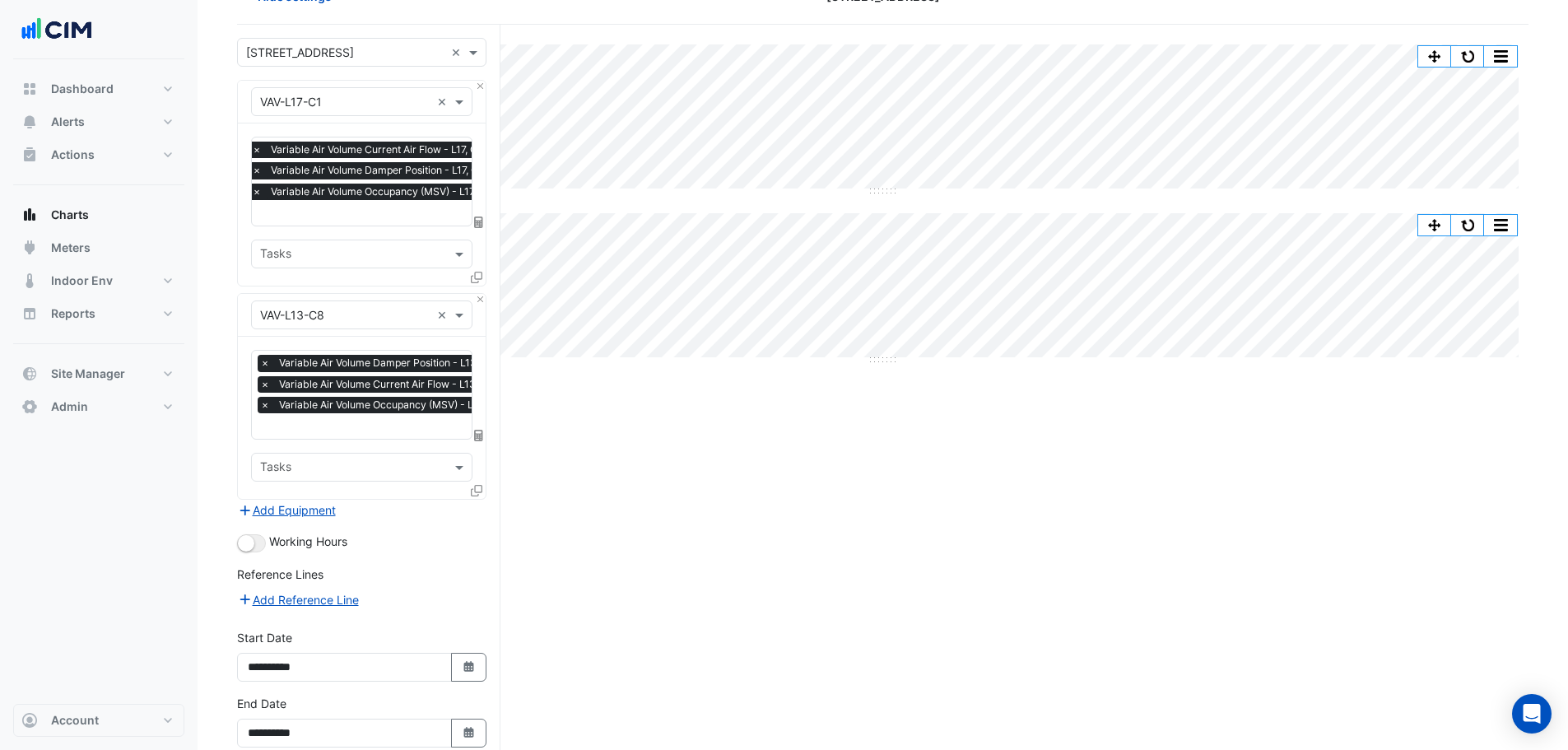
scroll to position [179, 0]
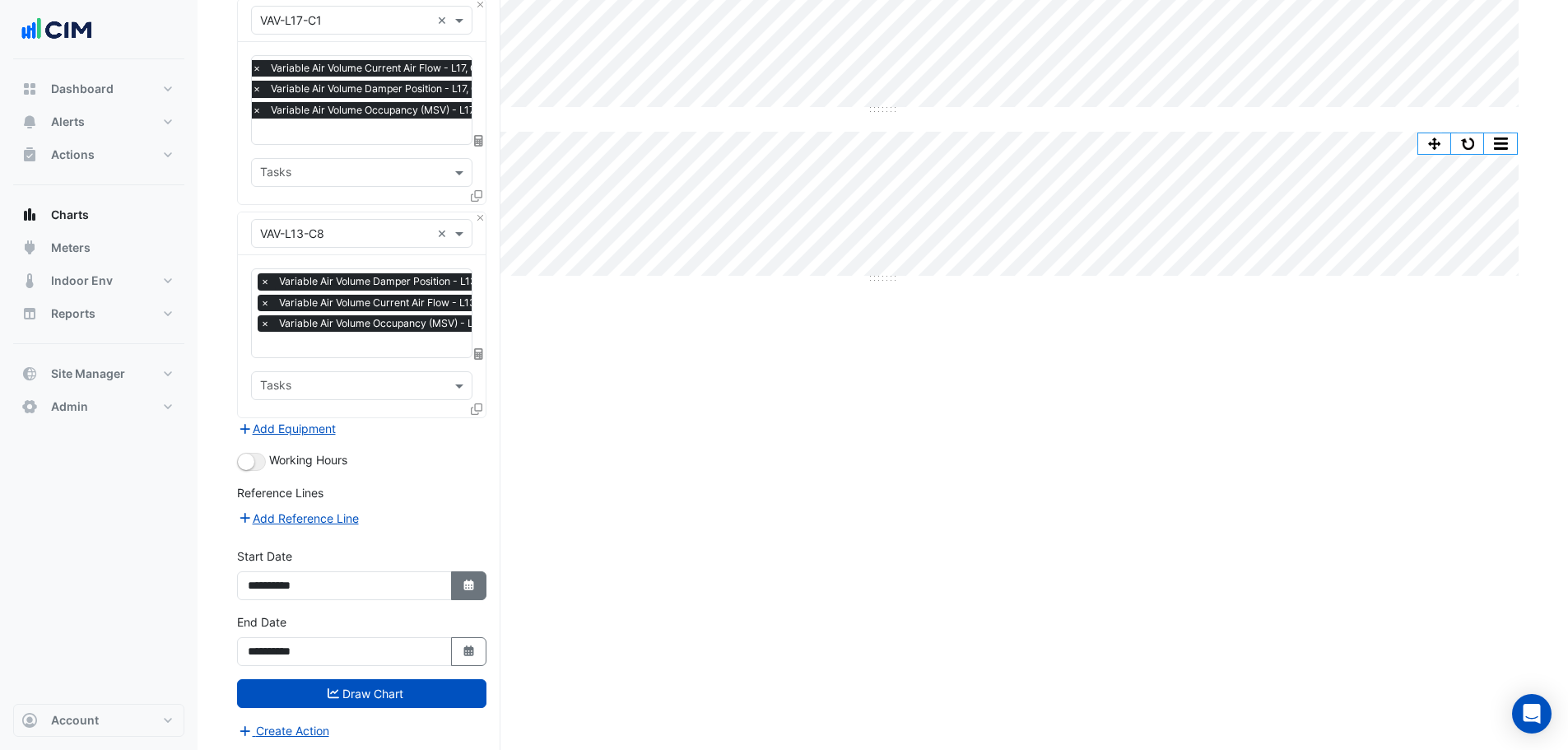
click at [477, 592] on button "Select Date" at bounding box center [469, 586] width 37 height 29
select select "****"
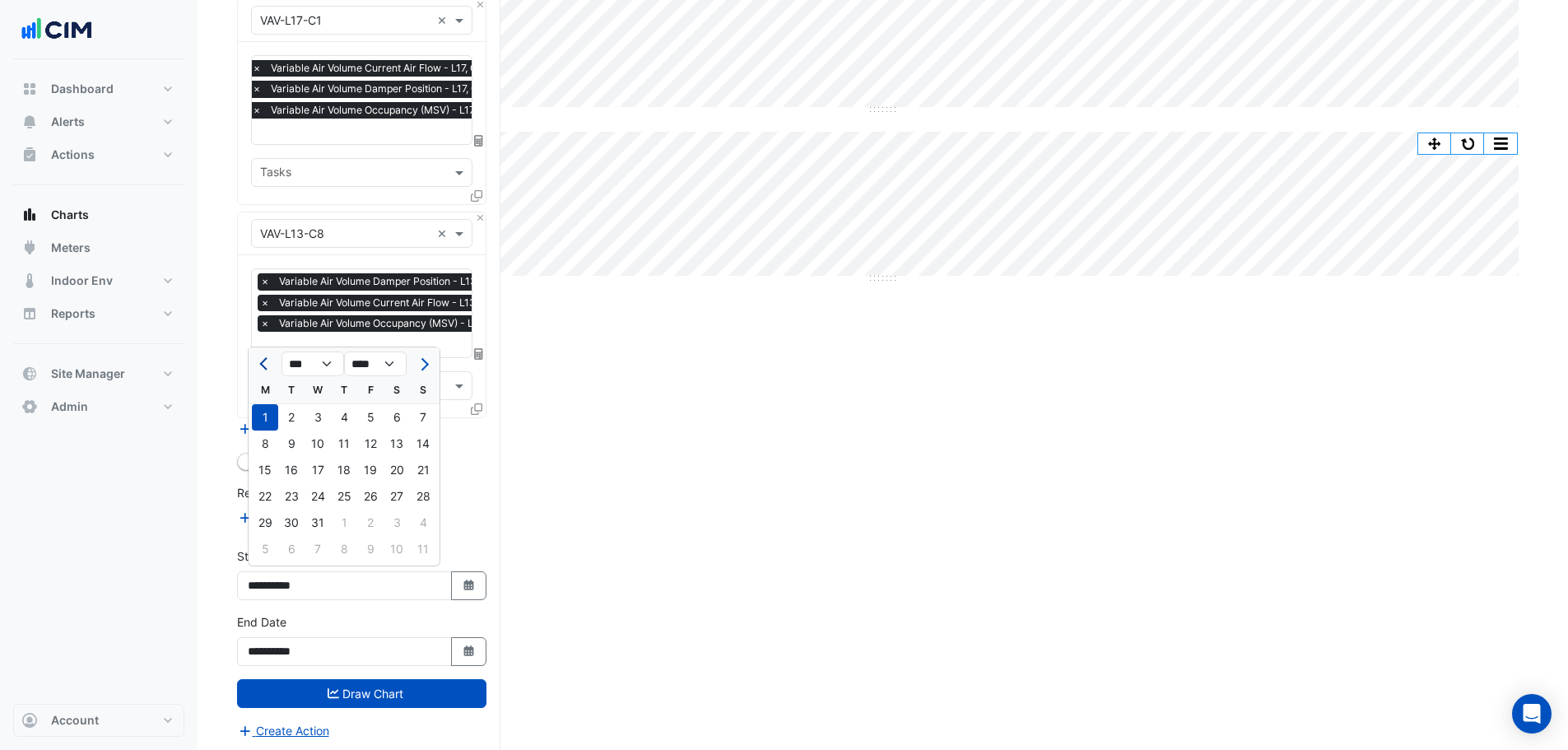
click at [258, 360] on button "Previous month" at bounding box center [265, 364] width 20 height 27
select select "**"
select select "****"
drag, startPoint x: 376, startPoint y: 414, endPoint x: 397, endPoint y: 531, distance: 118.9
click at [375, 414] on div "1" at bounding box center [370, 418] width 27 height 27
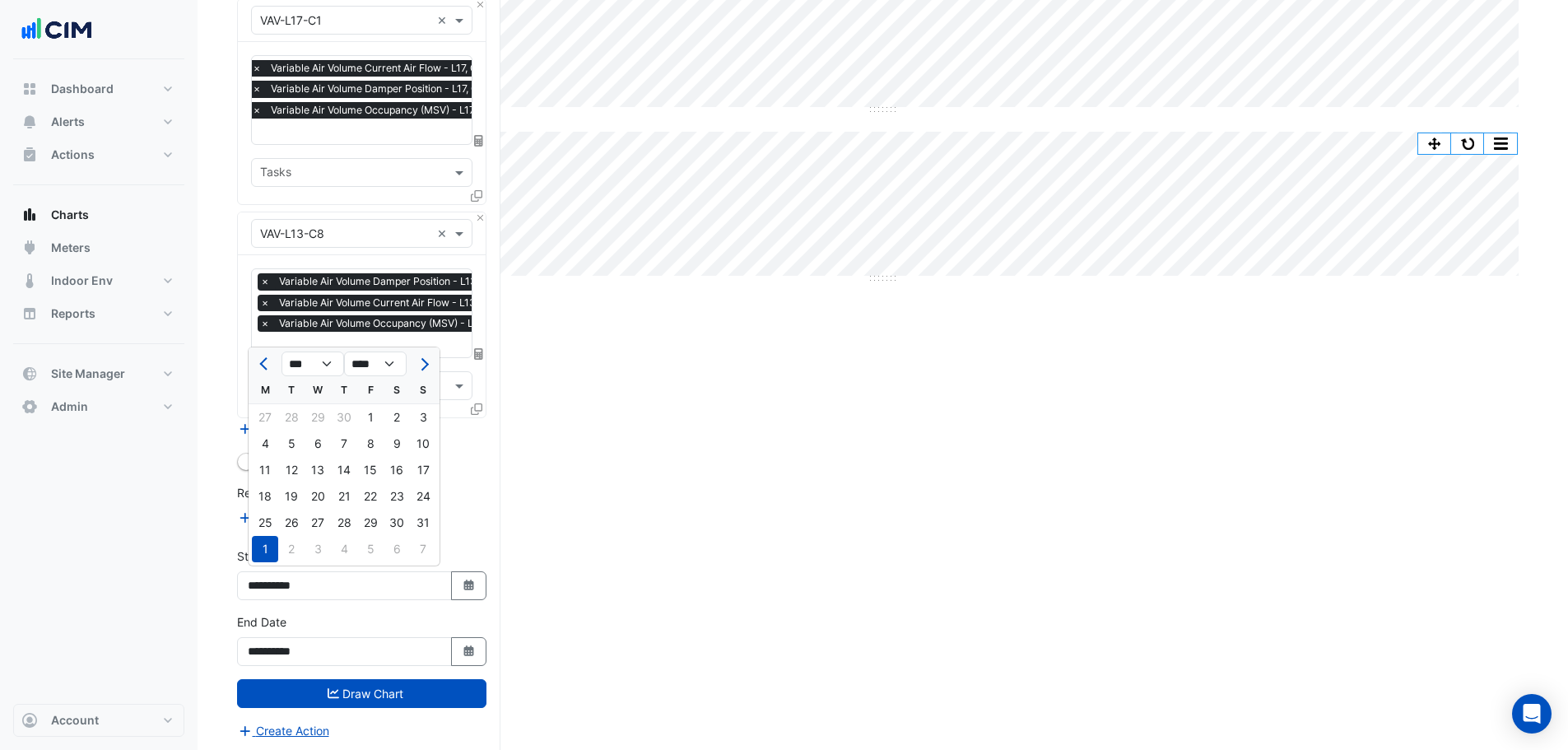
type input "**********"
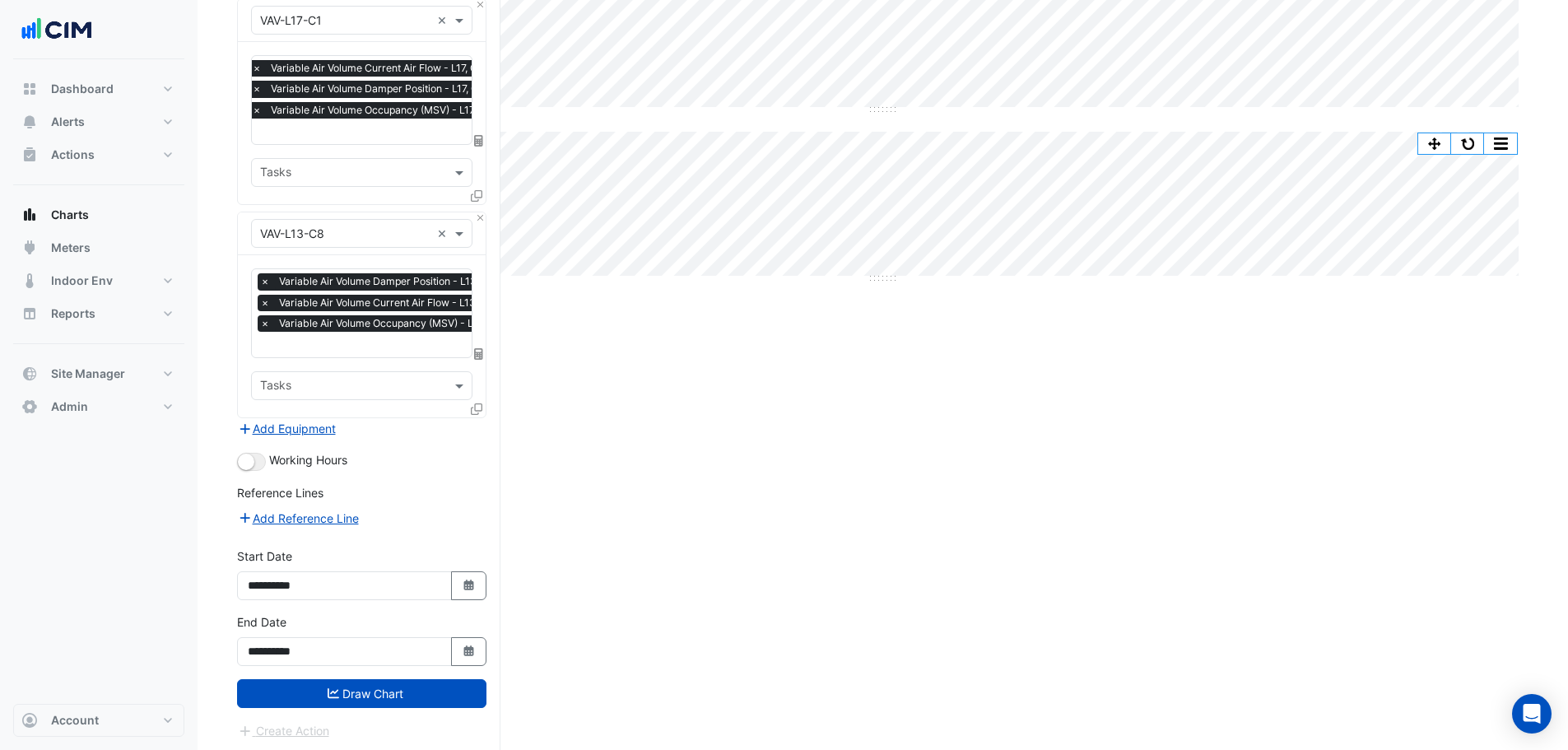
click at [468, 664] on div "**********" at bounding box center [362, 646] width 269 height 66
click at [464, 645] on fa-icon "Select Date" at bounding box center [469, 651] width 15 height 14
select select "*"
select select "****"
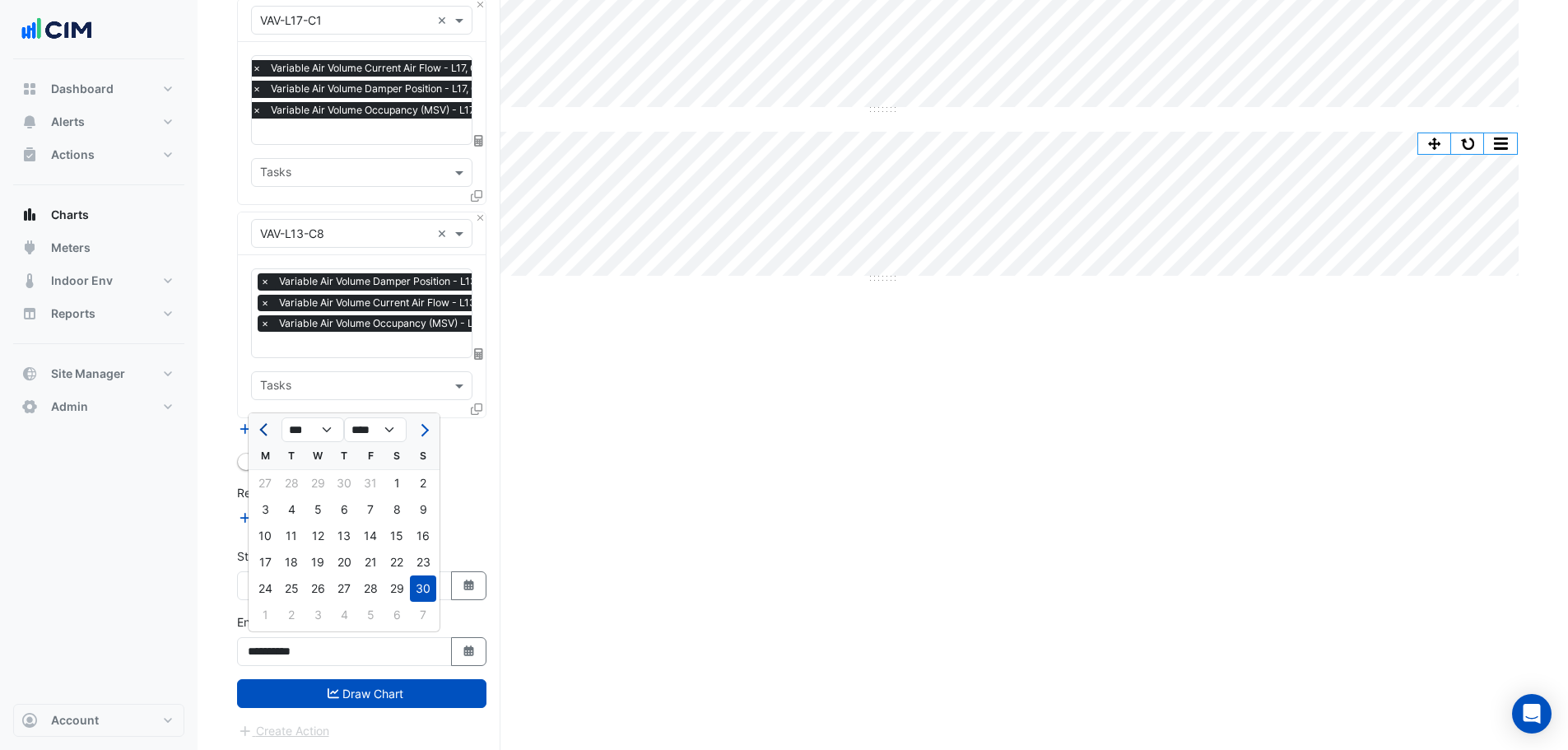
click at [261, 433] on button "Previous month" at bounding box center [265, 430] width 20 height 27
click at [259, 433] on button "Previous month" at bounding box center [265, 430] width 20 height 27
click at [260, 434] on button "Previous month" at bounding box center [265, 430] width 20 height 27
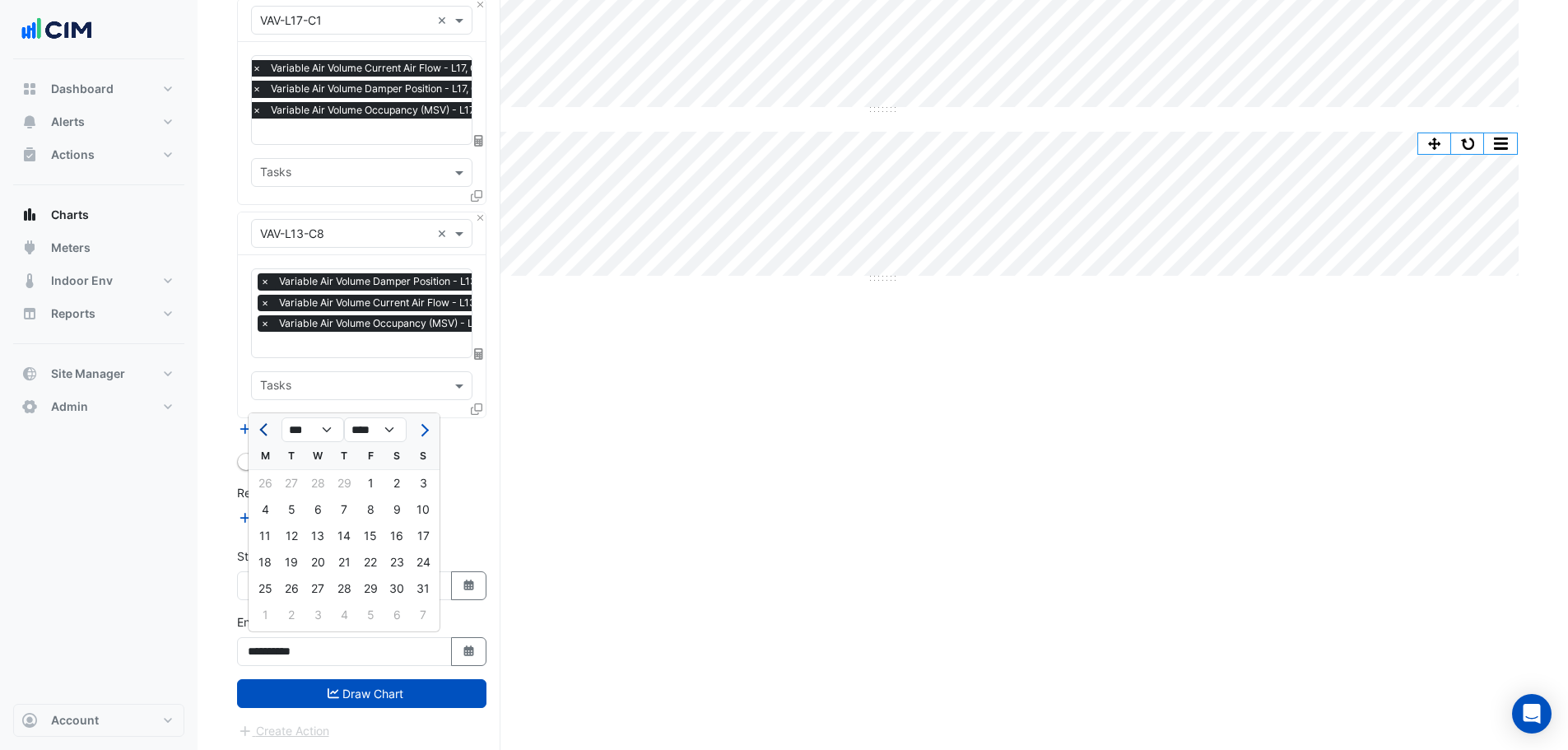
select select "*"
click at [315, 587] on div "31" at bounding box center [318, 589] width 27 height 27
type input "**********"
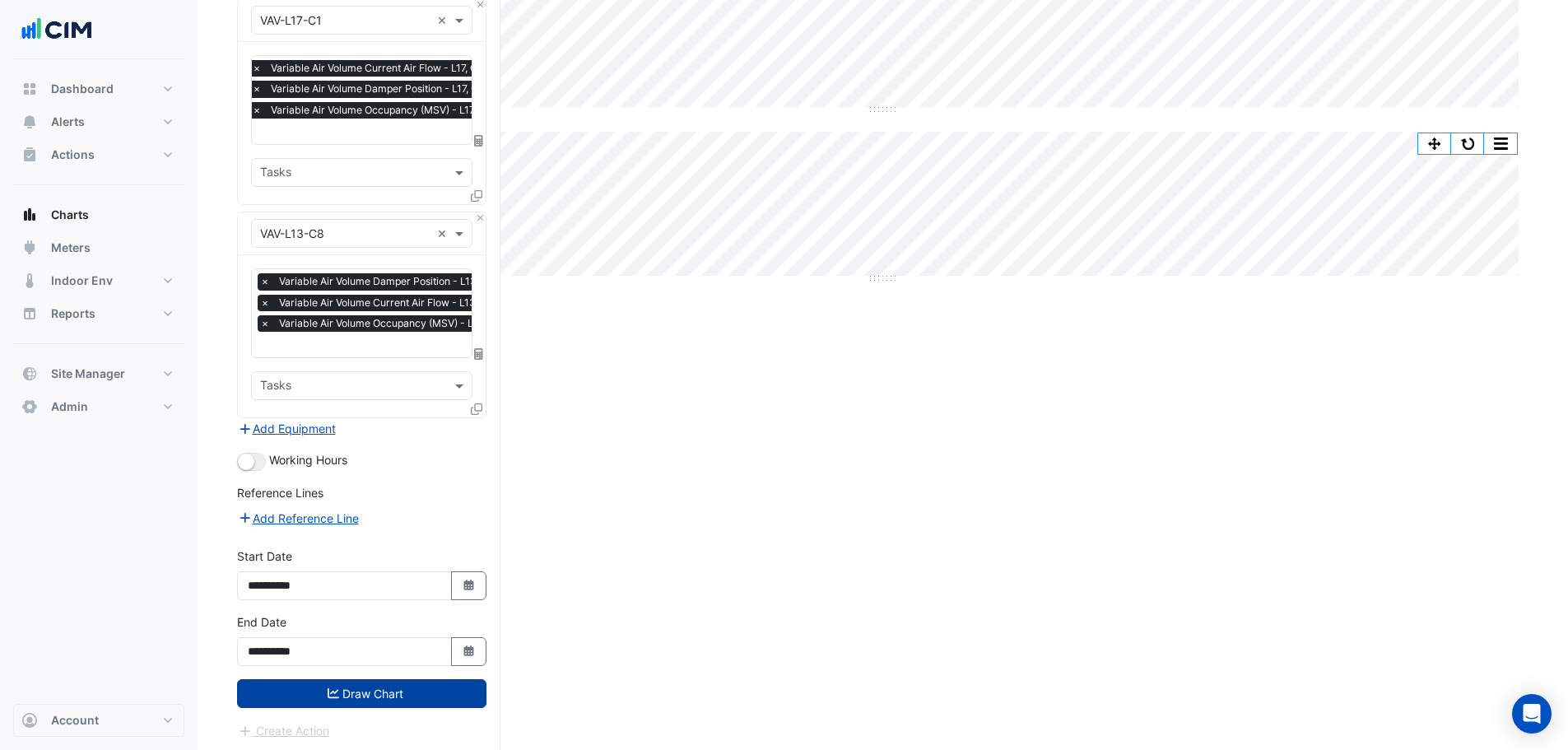
click at [359, 689] on button "Draw Chart" at bounding box center [362, 694] width 249 height 29
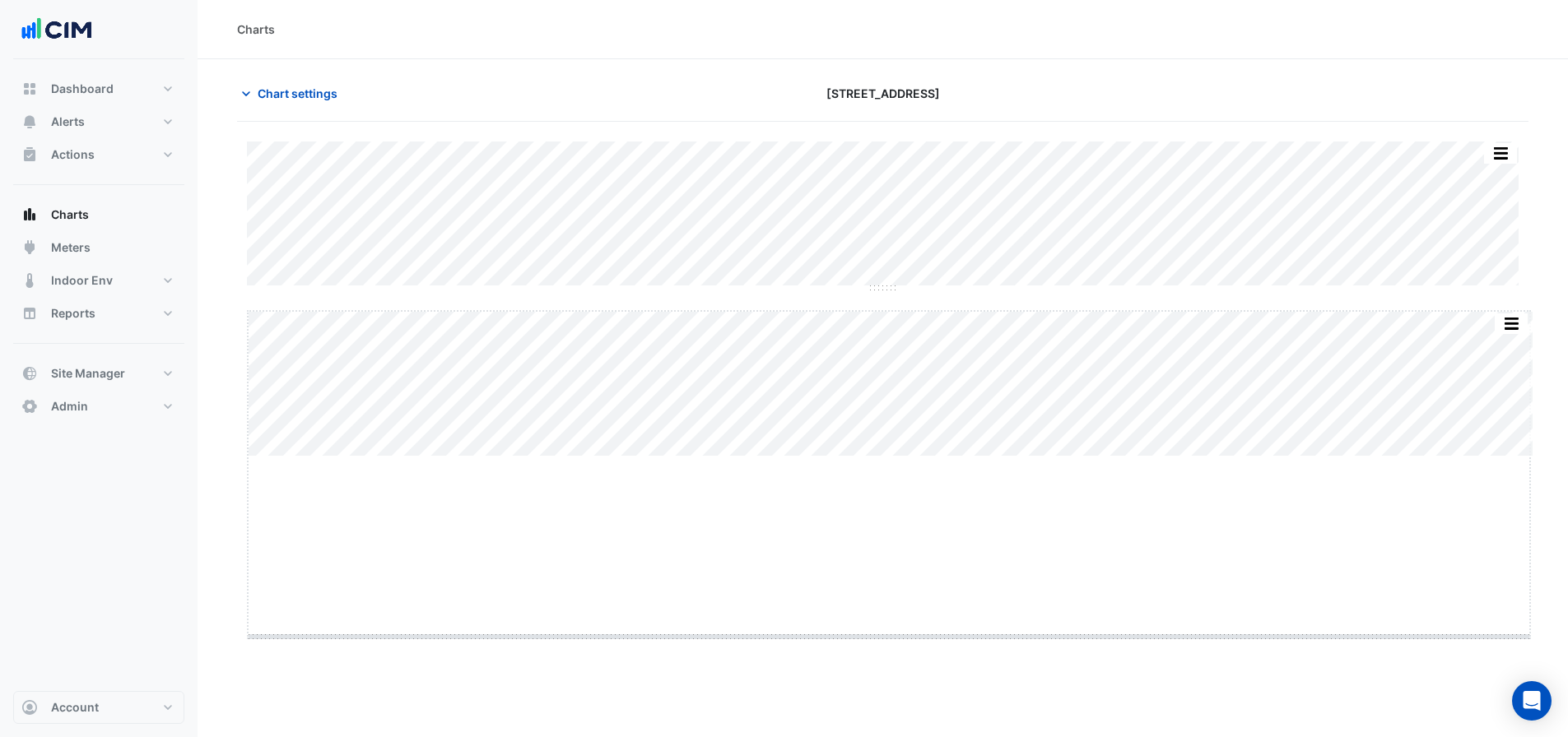
drag, startPoint x: 885, startPoint y: 454, endPoint x: 896, endPoint y: 634, distance: 180.3
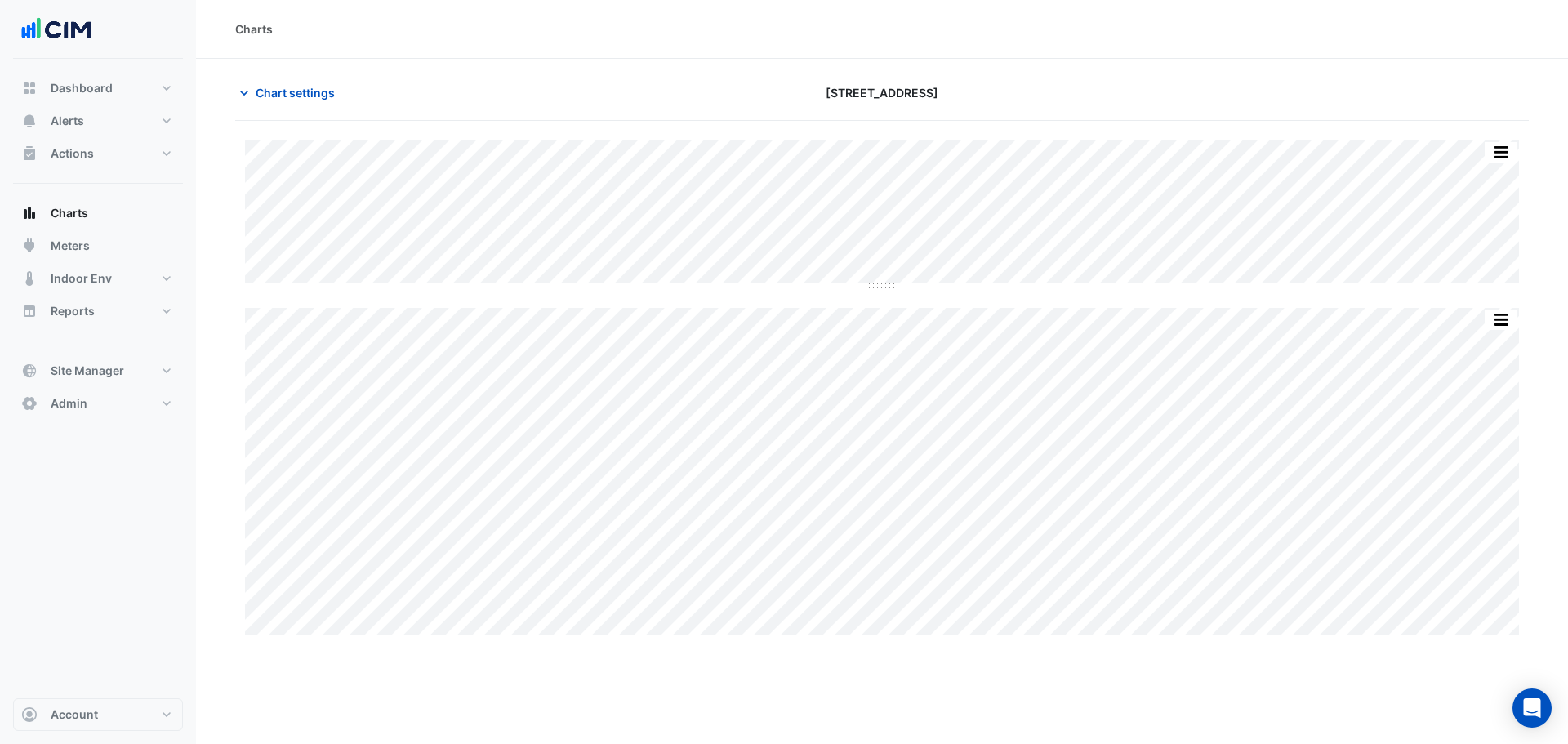
click at [885, 284] on div "Split by Unit Split All Split None Print Save as JPEG Save as PNG Pivot Data Ta…" at bounding box center [881, 214] width 1274 height 147
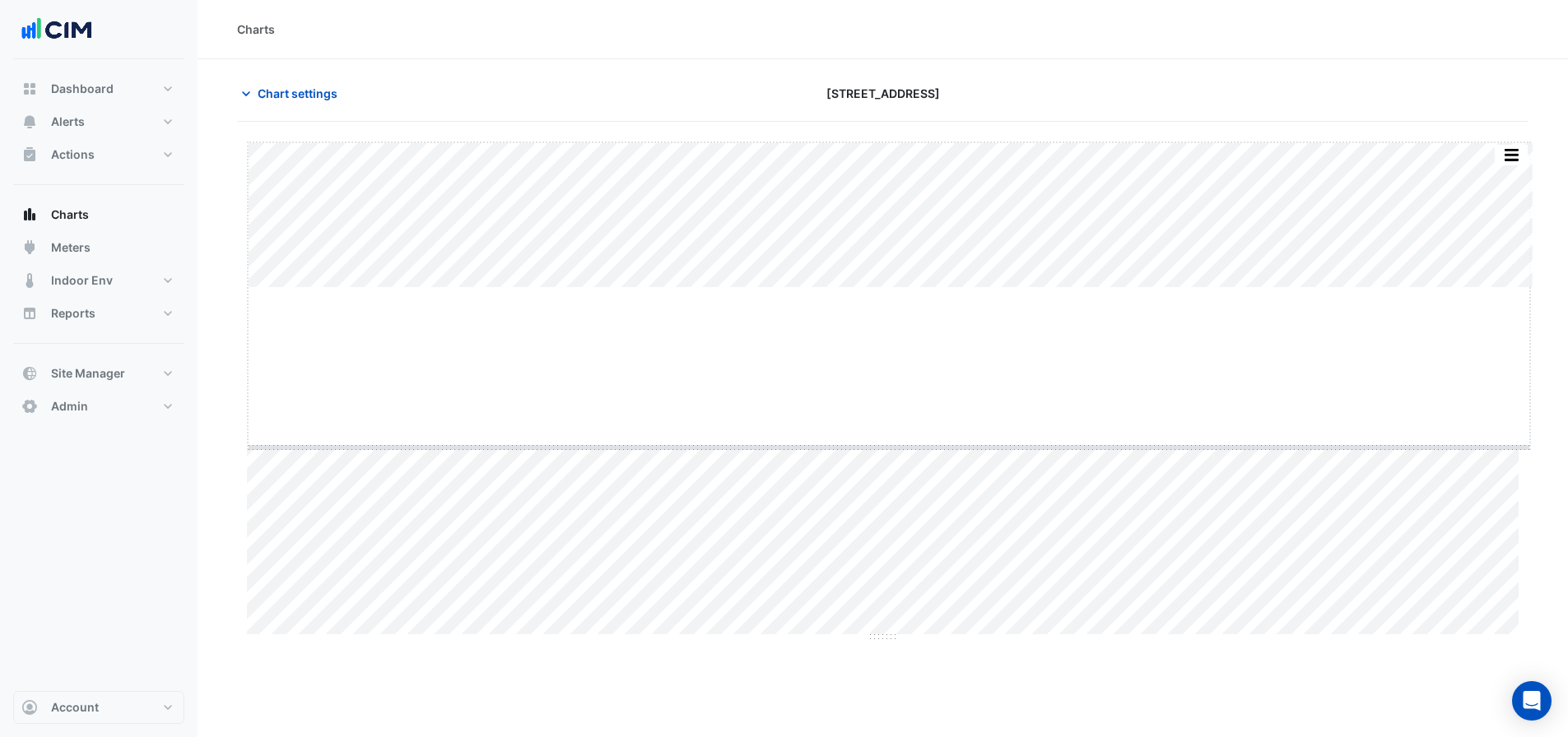
drag, startPoint x: 892, startPoint y: 287, endPoint x: 896, endPoint y: 448, distance: 161.0
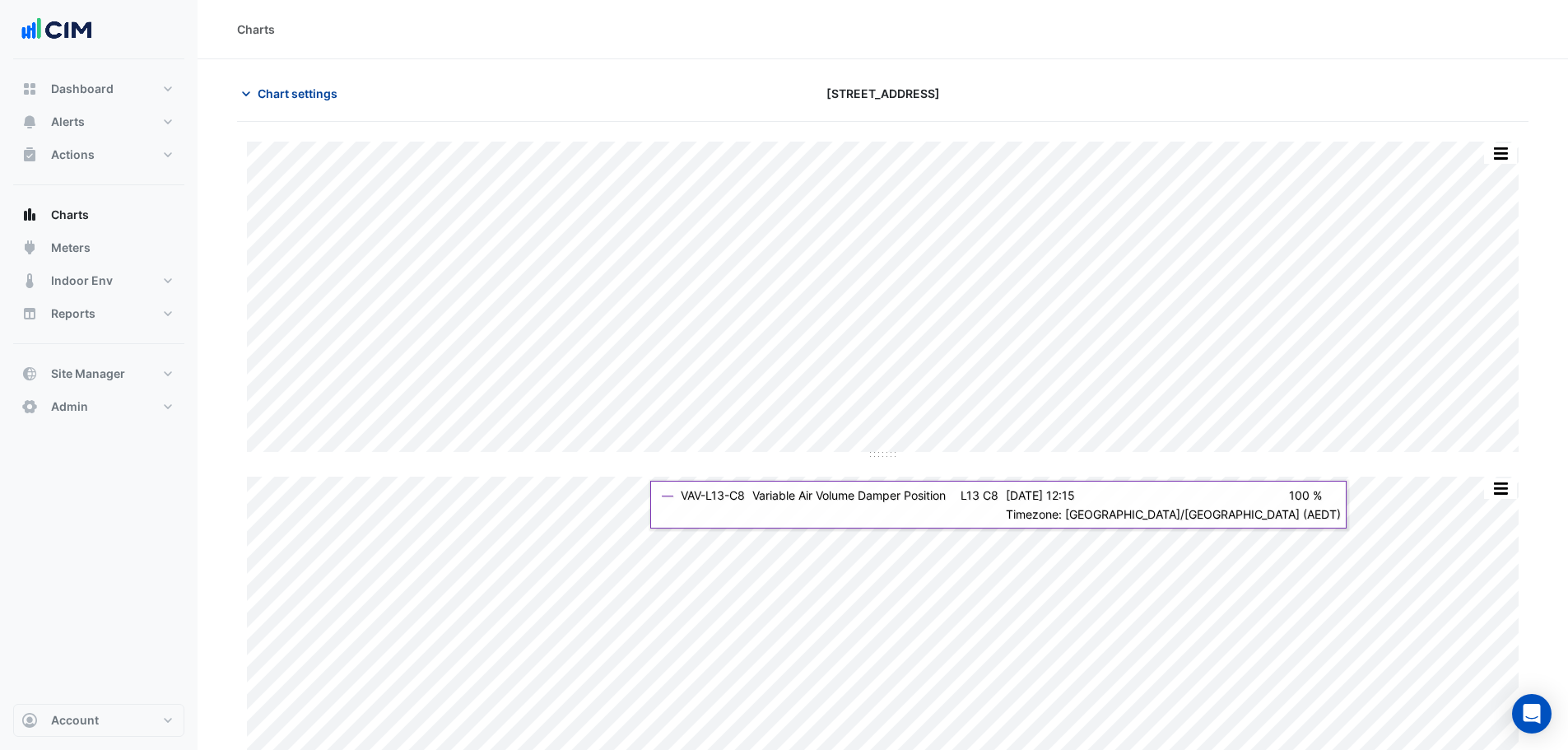
click at [305, 104] on button "Chart settings" at bounding box center [293, 93] width 111 height 29
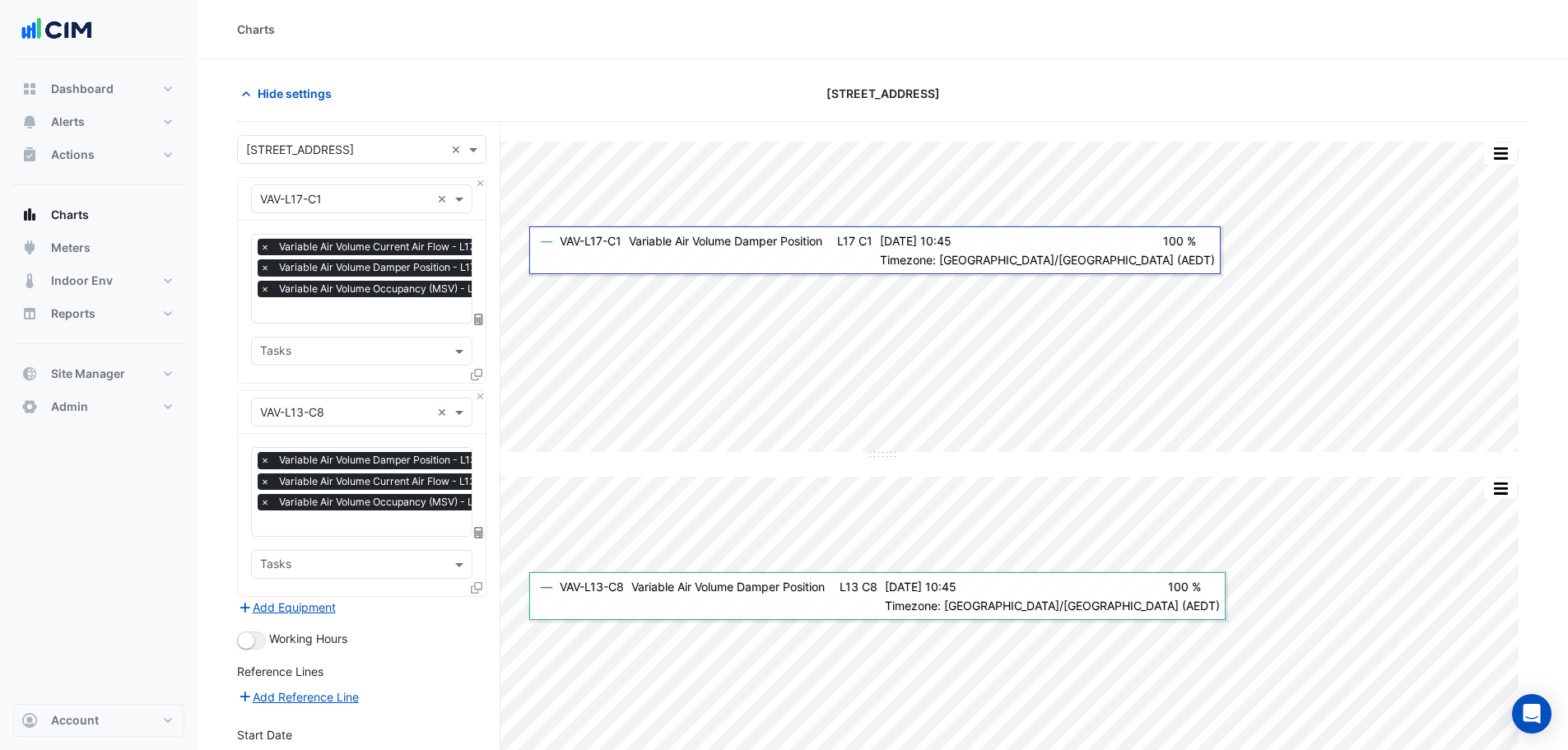
click at [359, 307] on input "text" at bounding box center [383, 311] width 247 height 17
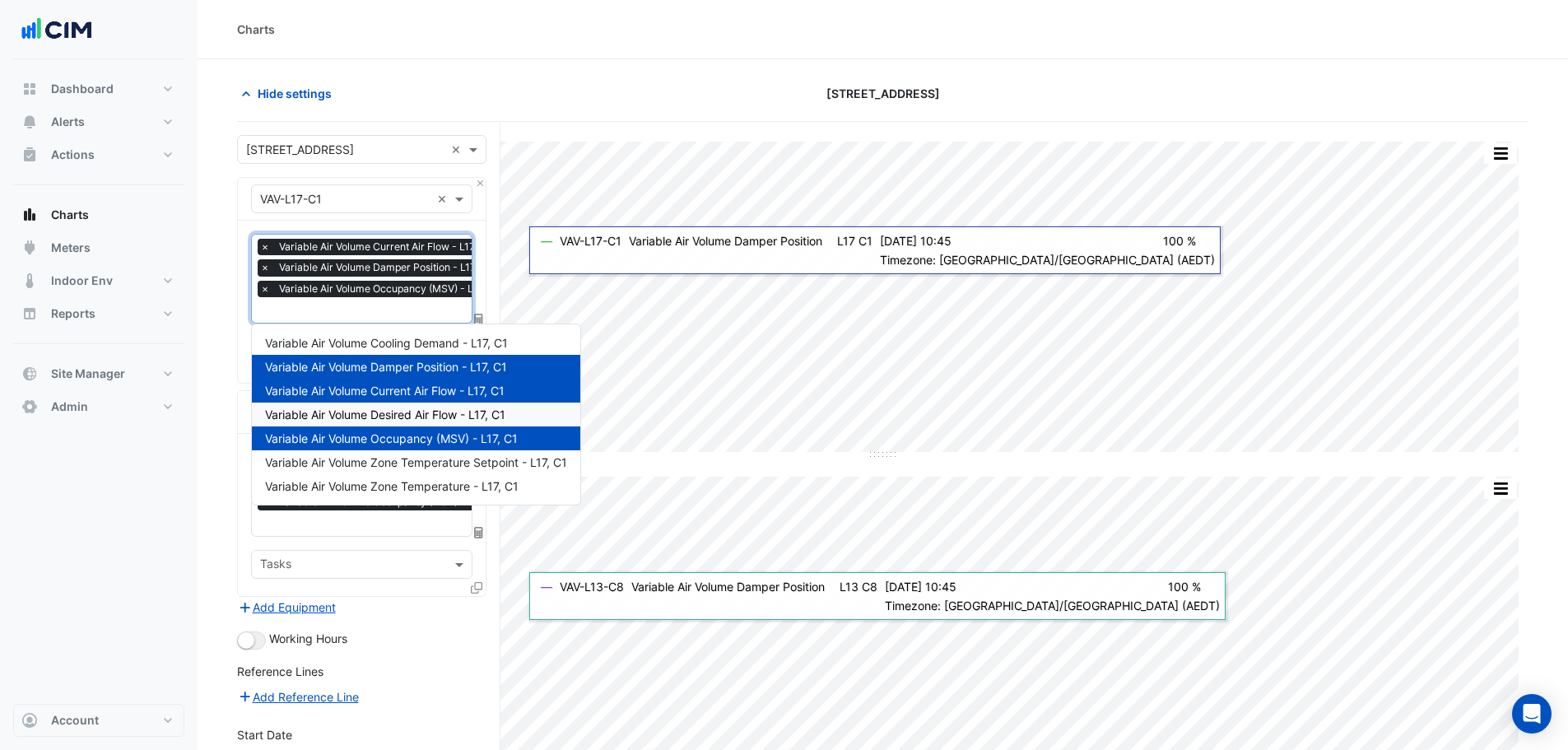
click at [379, 412] on span "Variable Air Volume Desired Air Flow - L17, C1" at bounding box center [384, 414] width 240 height 14
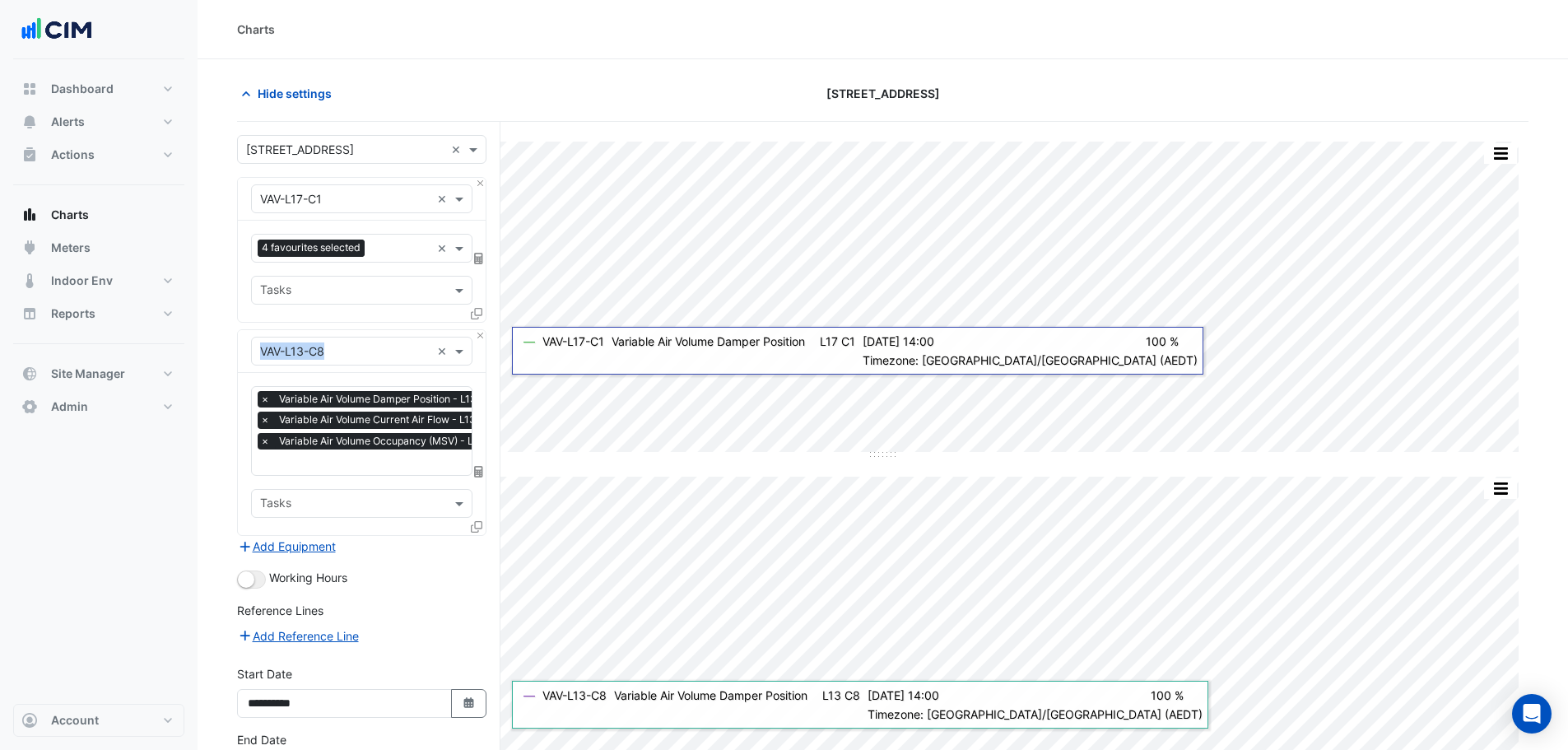
click at [479, 328] on div "× VAV-L17-C1 × 4 favourites selected × Tasks × VAV-L13-C8 × × Variable Air Volu…" at bounding box center [362, 356] width 249 height 359
click at [480, 335] on button "Close" at bounding box center [480, 336] width 11 height 11
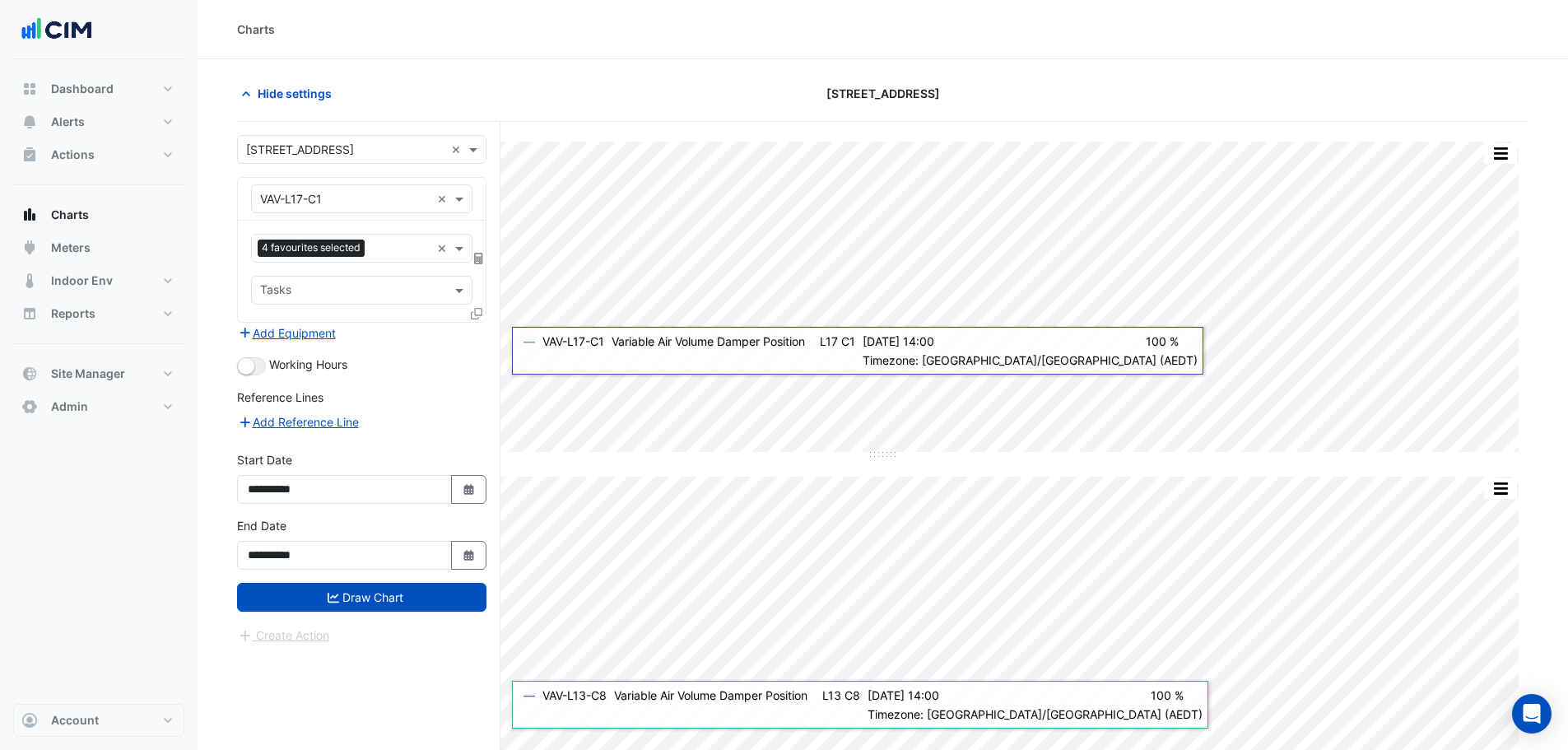
scroll to position [81, 0]
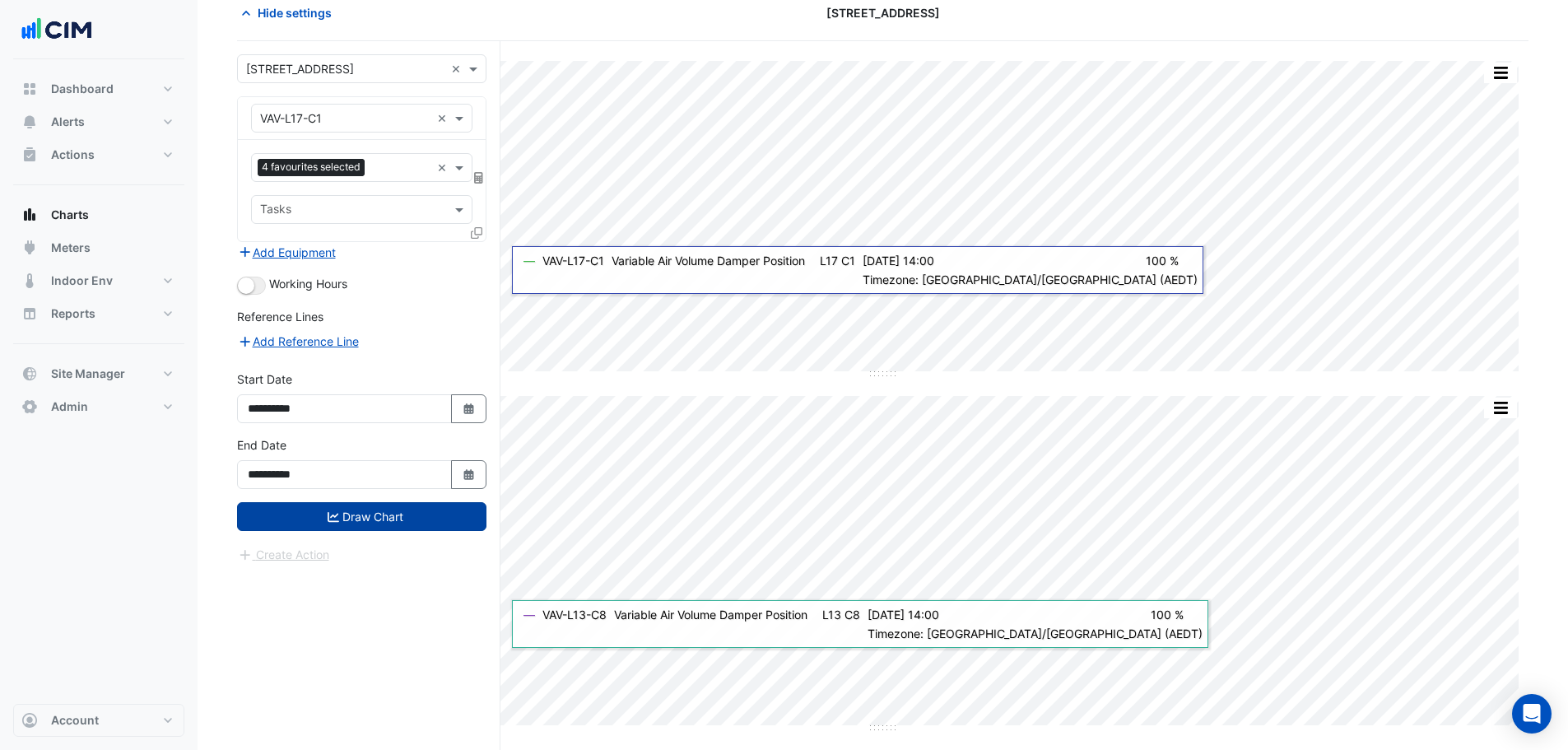
click at [362, 521] on button "Draw Chart" at bounding box center [362, 517] width 249 height 29
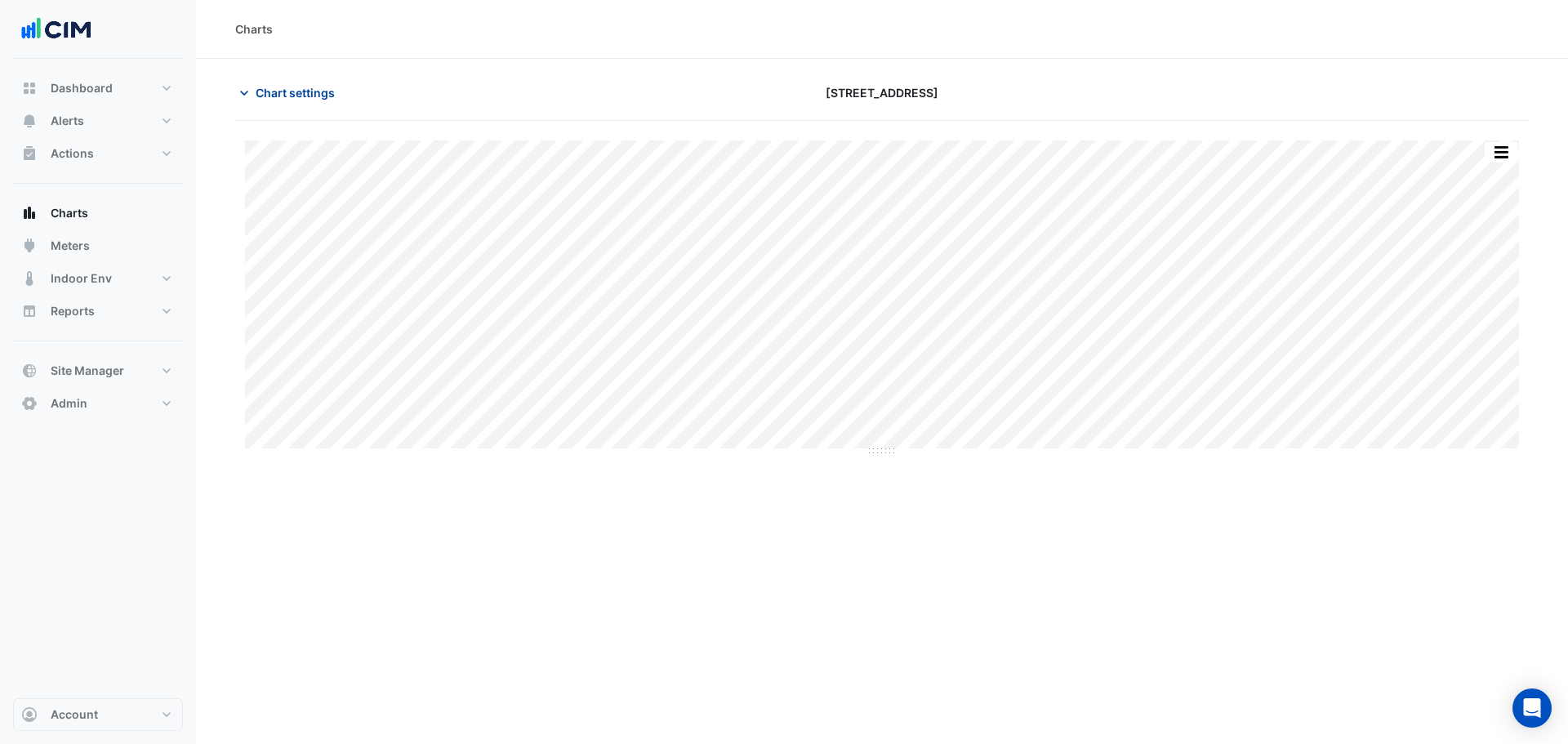
click at [306, 84] on span "Chart settings" at bounding box center [295, 92] width 79 height 17
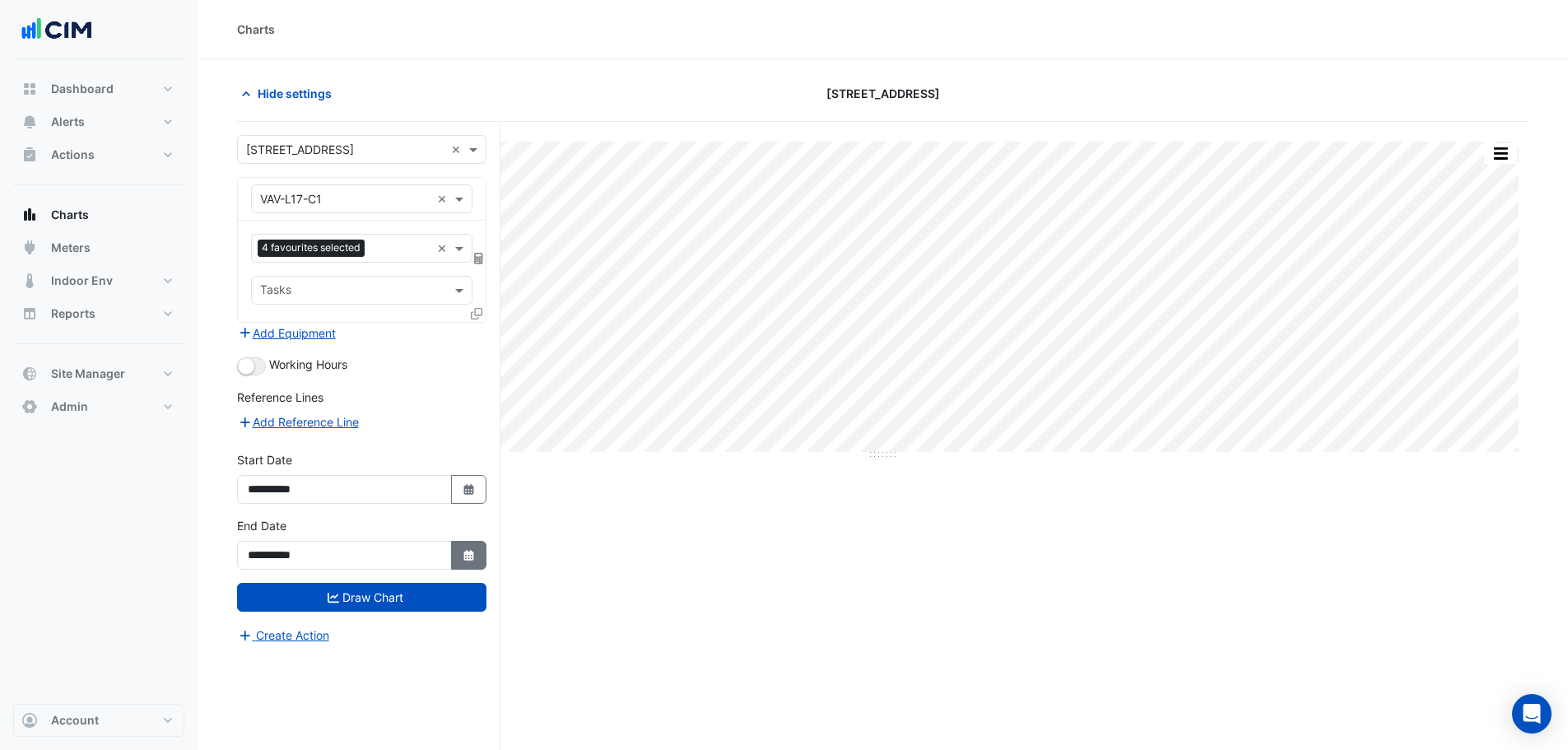
click at [469, 566] on button "Select Date" at bounding box center [469, 555] width 37 height 29
select select "****"
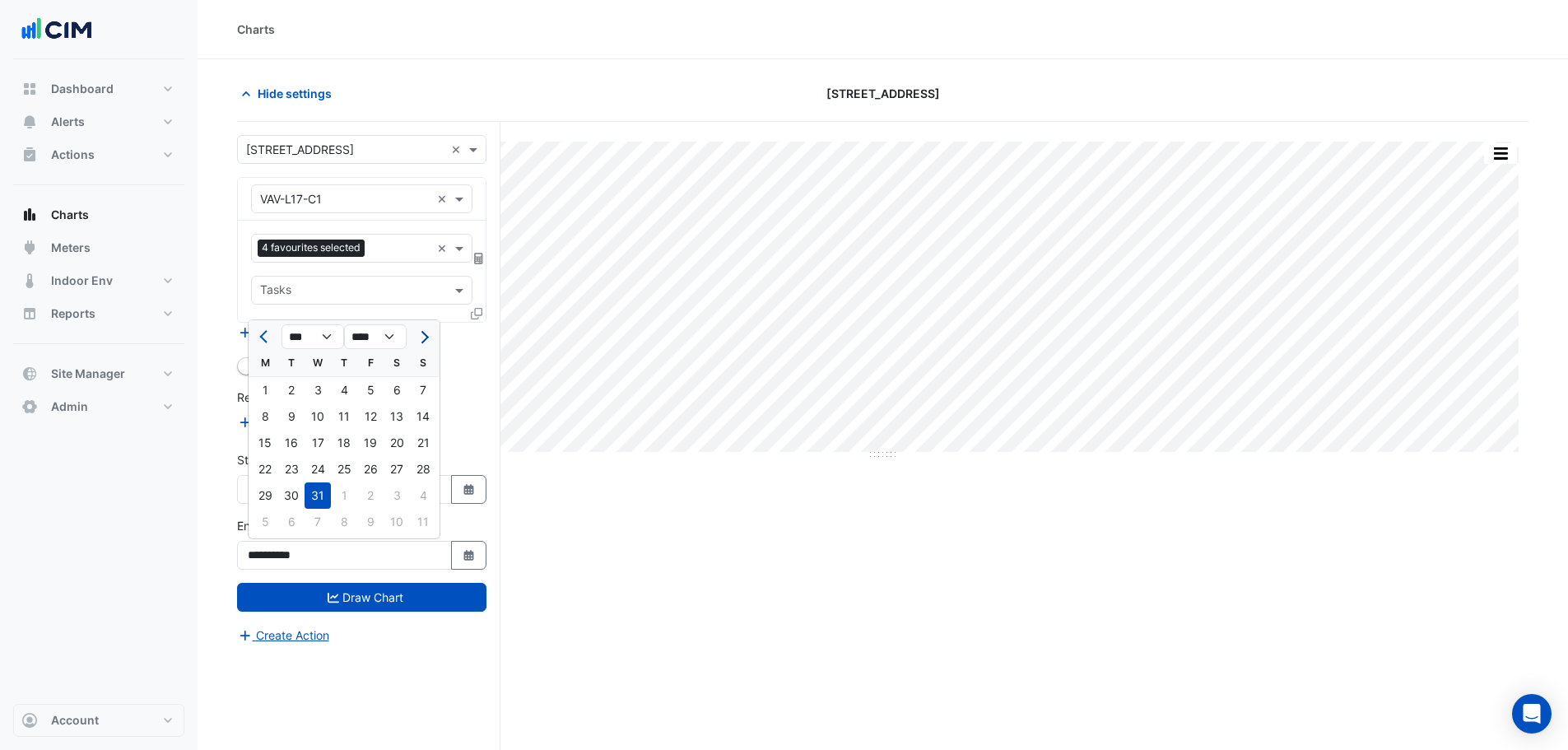
click at [431, 336] on button "Next month" at bounding box center [423, 337] width 20 height 27
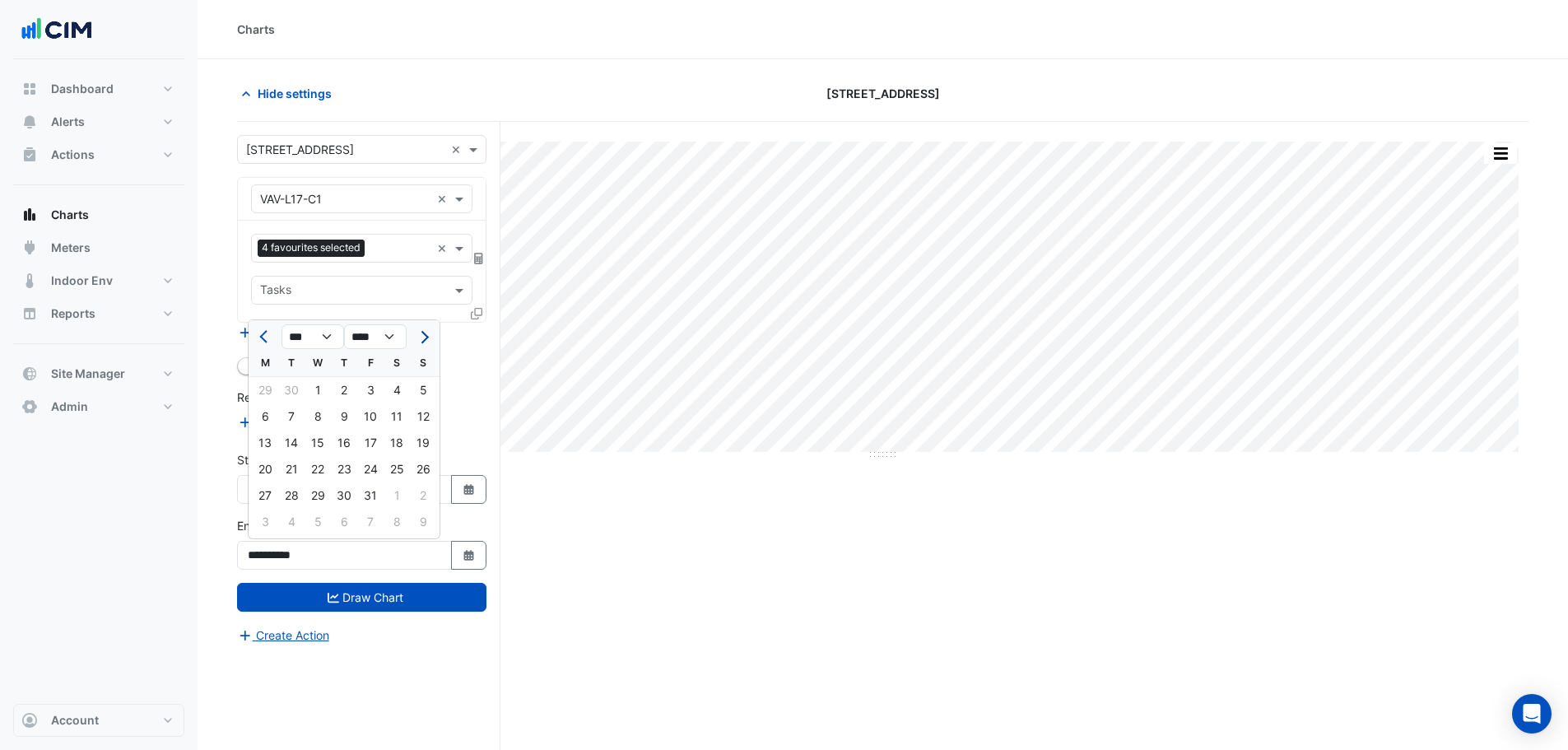
select select "*"
click at [419, 485] on div "30" at bounding box center [423, 496] width 27 height 27
type input "**********"
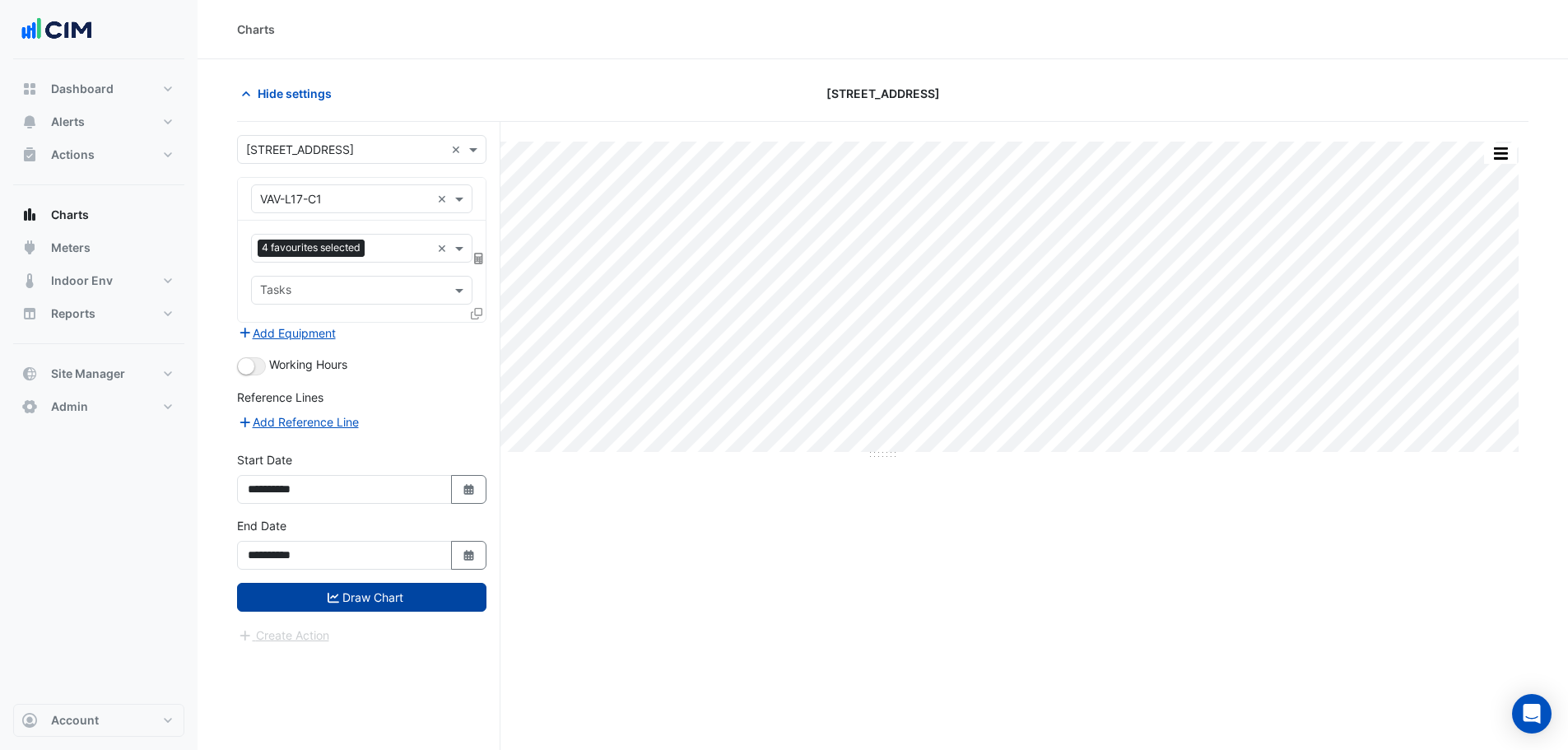
click at [432, 605] on button "Draw Chart" at bounding box center [362, 597] width 249 height 29
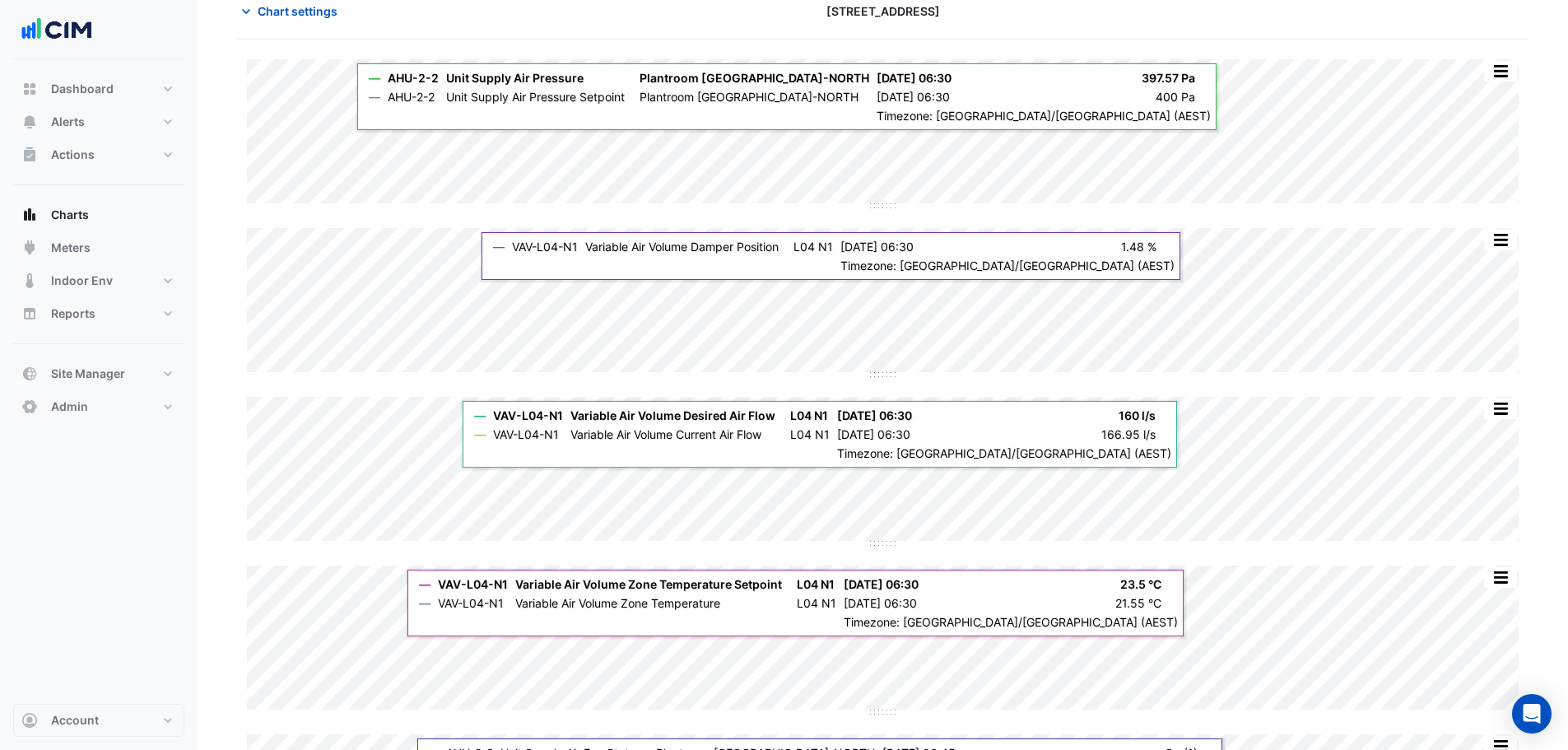
scroll to position [132, 0]
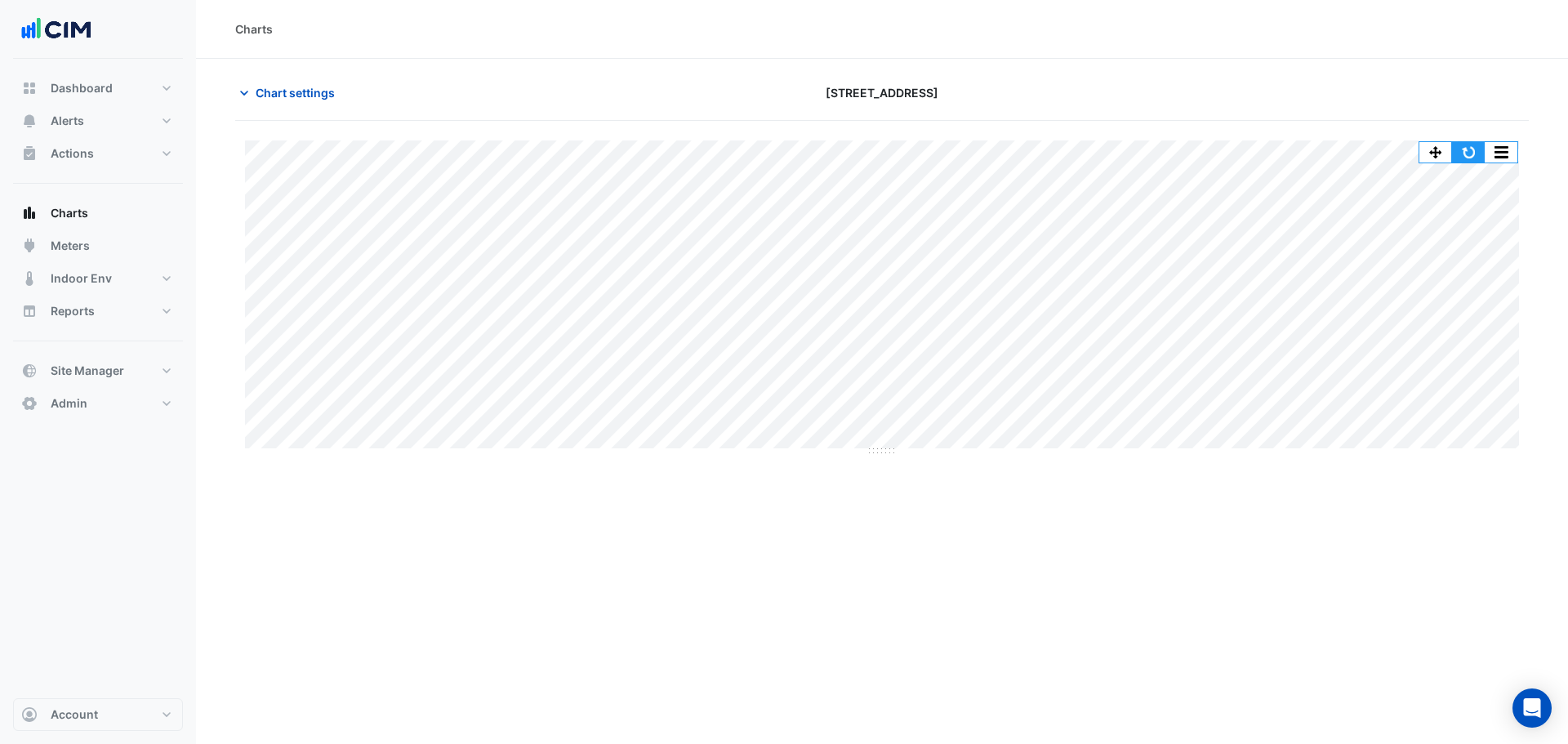
click at [1470, 147] on button "button" at bounding box center [1468, 152] width 33 height 21
click at [334, 91] on span "Chart settings" at bounding box center [295, 92] width 79 height 17
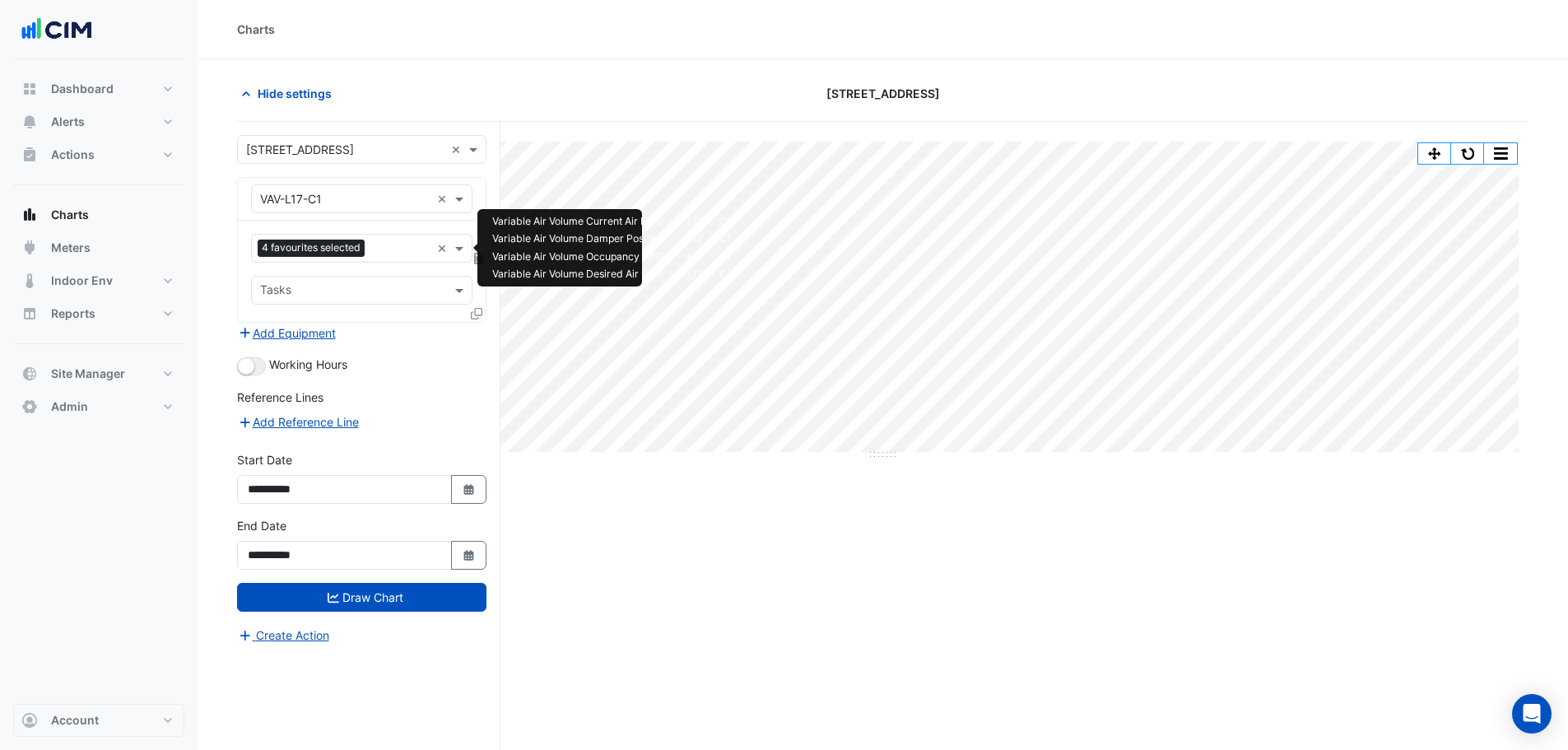
drag, startPoint x: 372, startPoint y: 238, endPoint x: 384, endPoint y: 242, distance: 12.6
click at [375, 240] on div "4 favourites selected" at bounding box center [340, 248] width 178 height 26
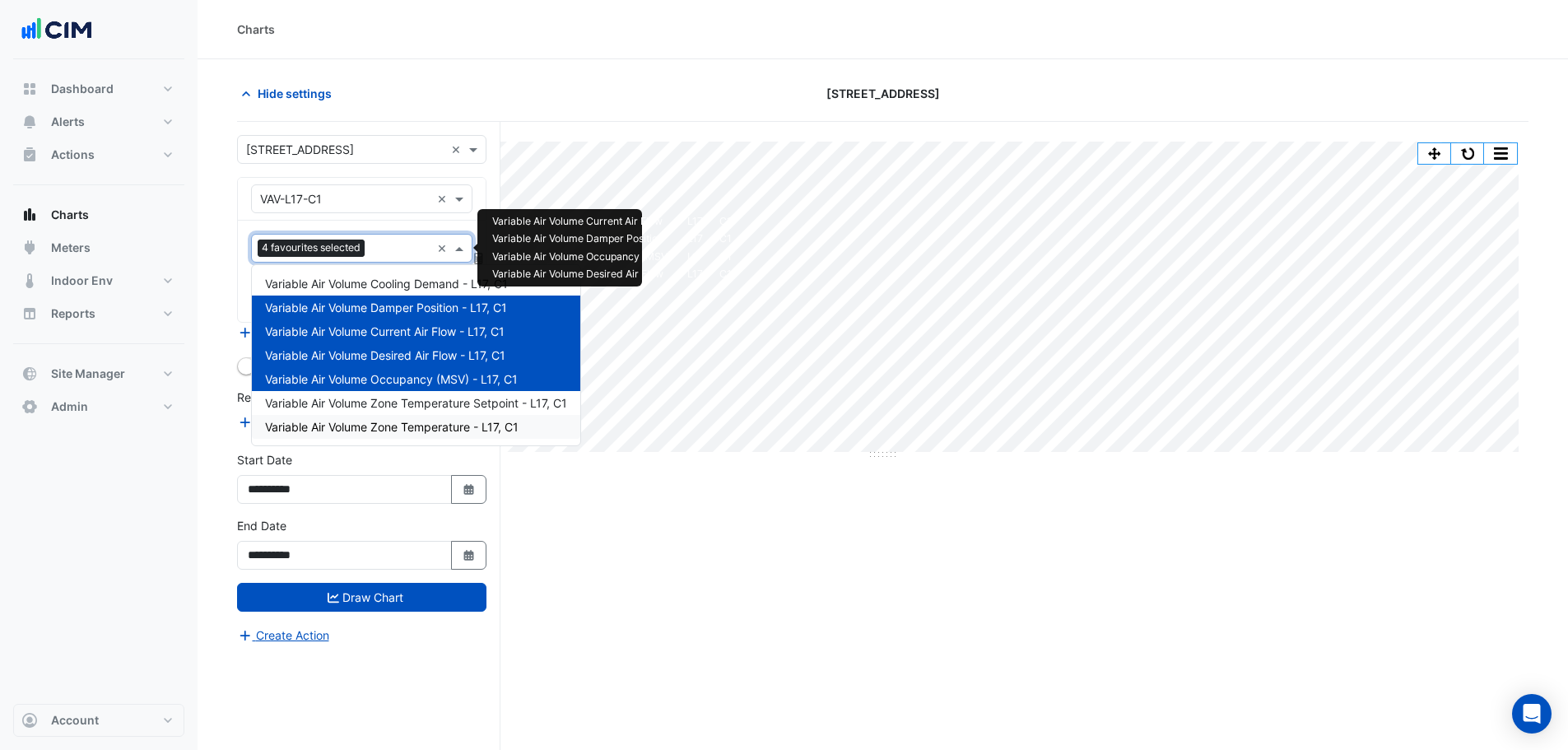
click at [644, 543] on div "Split by Unit Split All Split None Print Save as JPEG Save as PNG Pivot Data Ta…" at bounding box center [883, 468] width 1292 height 691
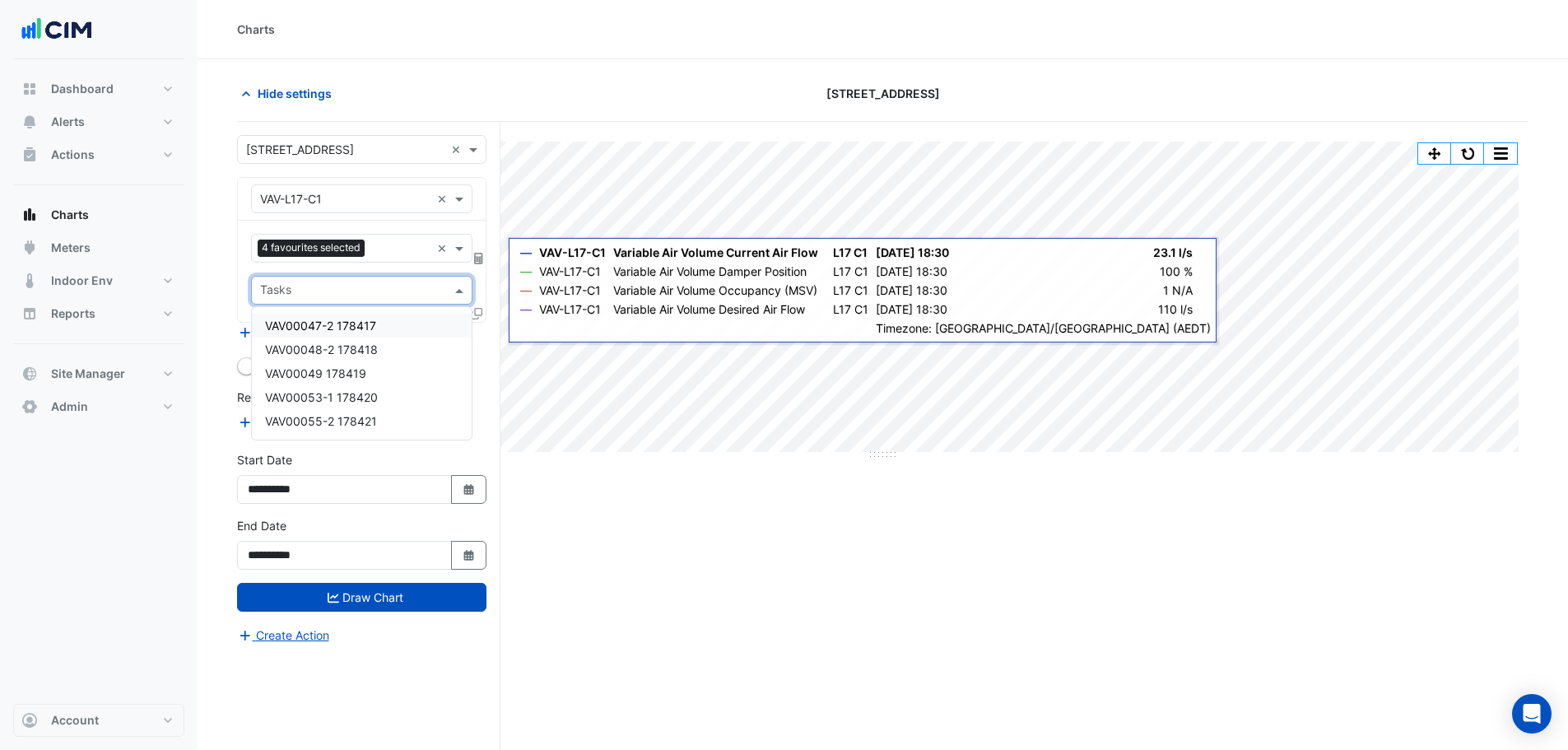
drag, startPoint x: 471, startPoint y: 295, endPoint x: 481, endPoint y: 308, distance: 16.4
click at [475, 300] on div "4 favourites selected × Tasks" at bounding box center [362, 272] width 247 height 101
click at [481, 308] on icon at bounding box center [476, 314] width 12 height 12
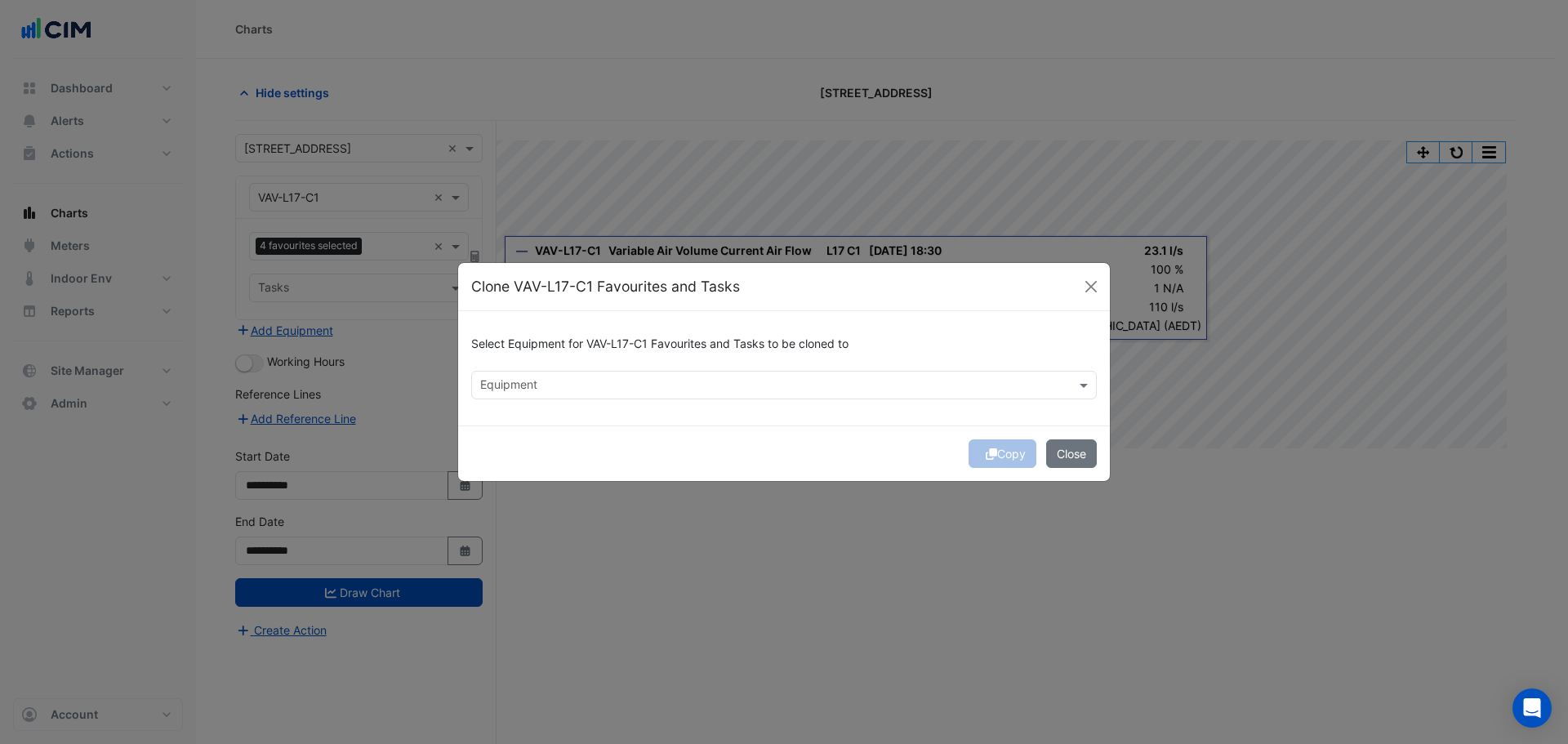
click at [521, 398] on div "Equipment" at bounding box center [783, 385] width 625 height 29
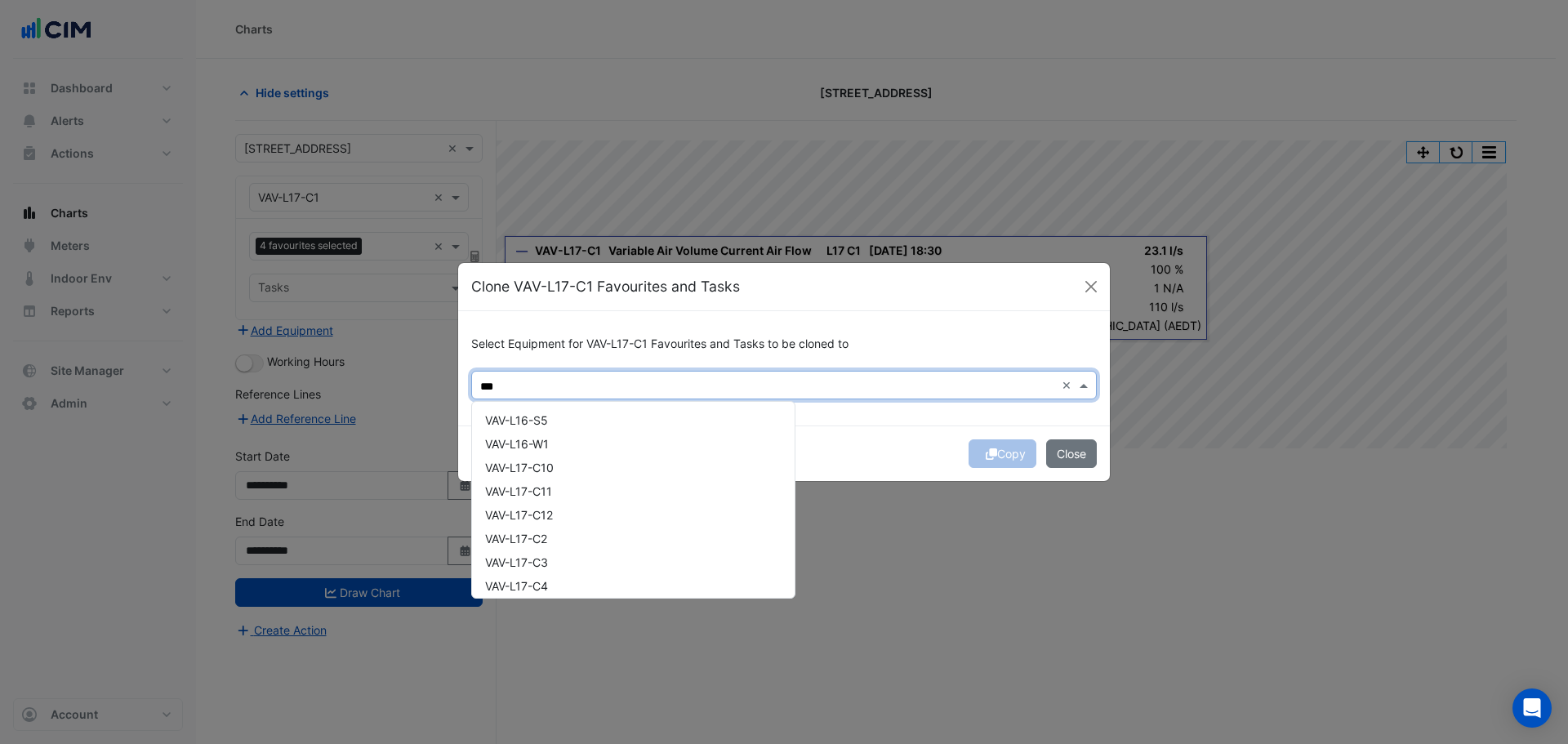
scroll to position [16447, 0]
type input "***"
click at [846, 442] on div "Copy Close" at bounding box center [783, 453] width 651 height 55
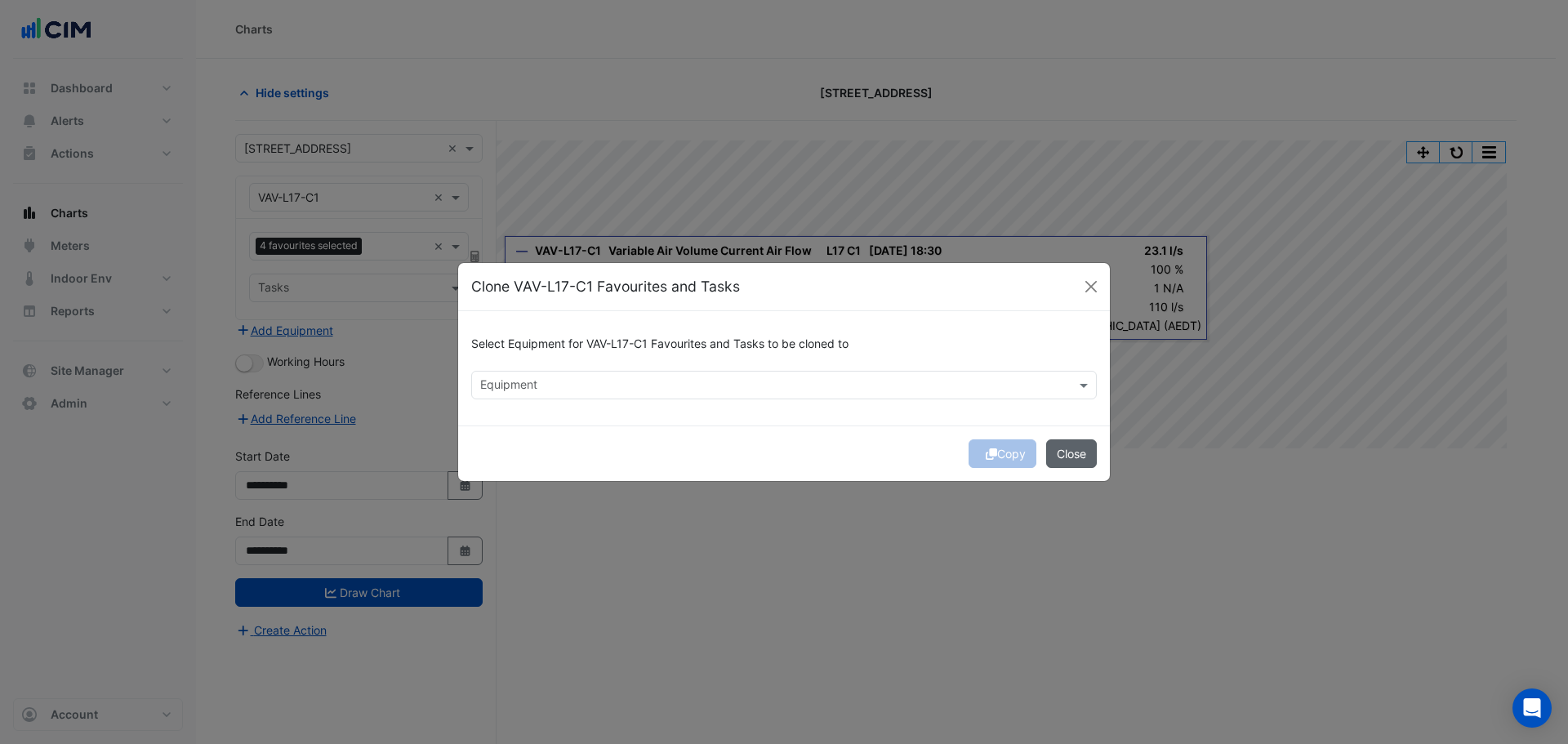
click at [1088, 453] on button "Close" at bounding box center [1071, 453] width 50 height 29
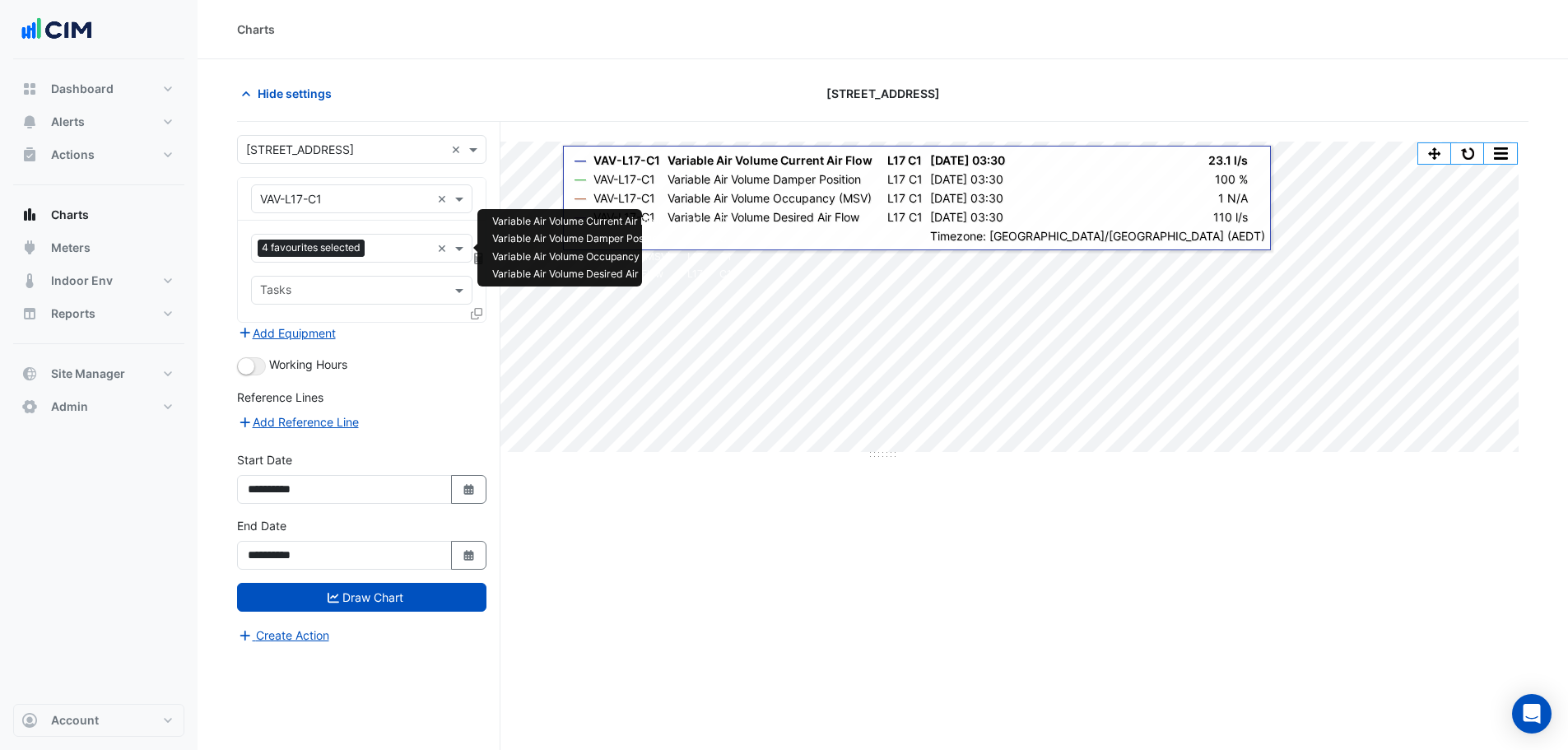
click at [393, 251] on input "text" at bounding box center [400, 249] width 59 height 17
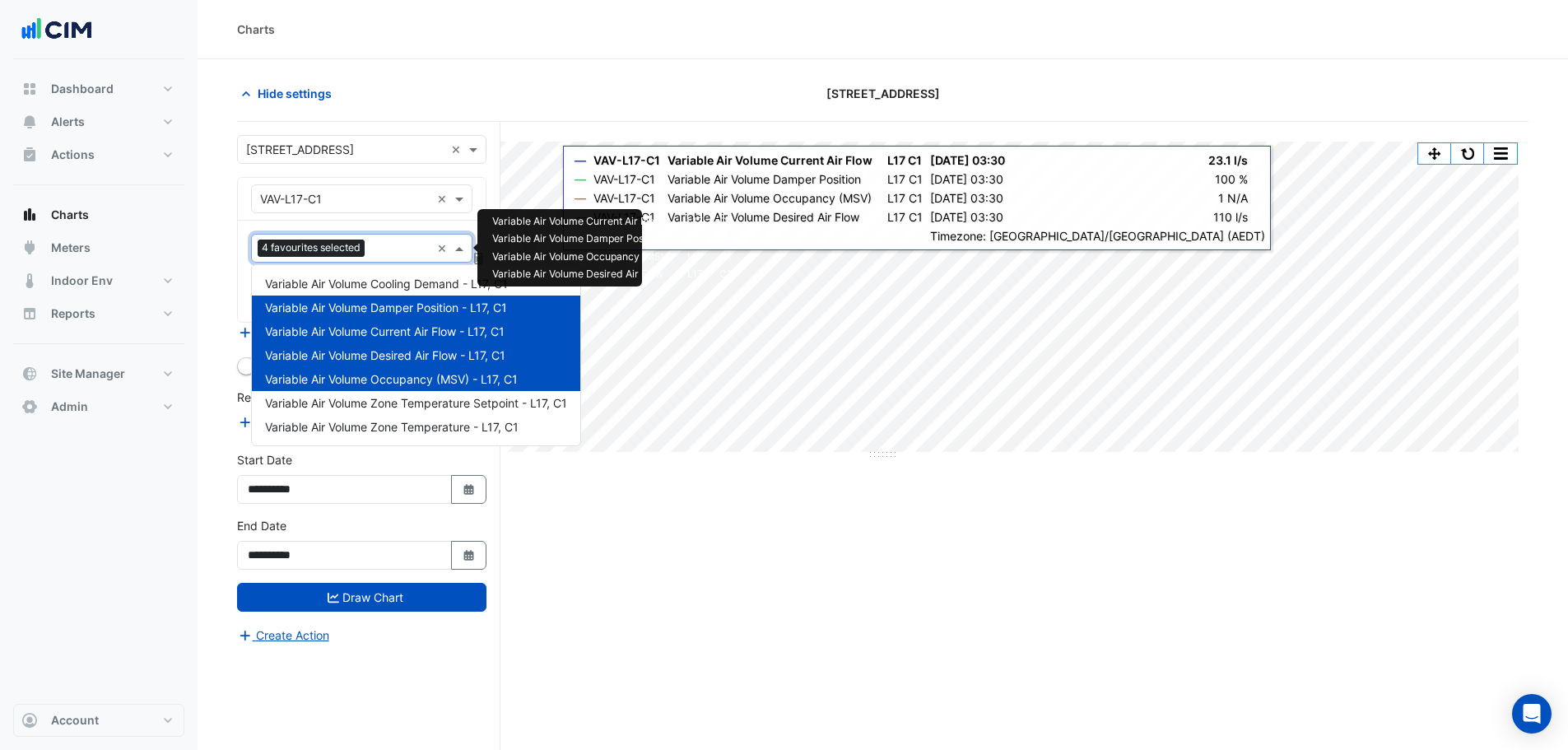
click at [403, 311] on span "Variable Air Volume Damper Position - L17, C1" at bounding box center [385, 307] width 242 height 14
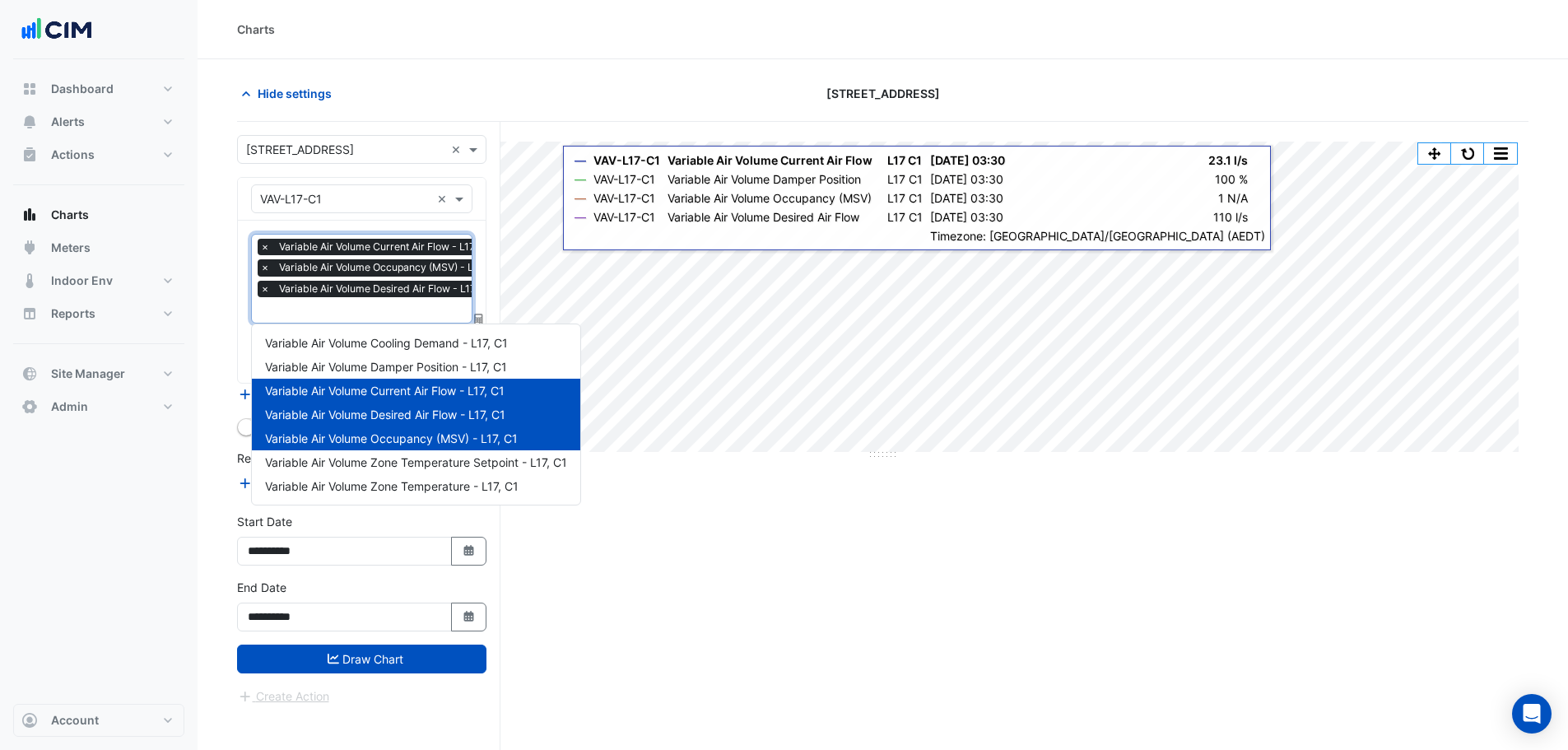
click at [367, 395] on span "Variable Air Volume Current Air Flow - L17, C1" at bounding box center [384, 390] width 240 height 14
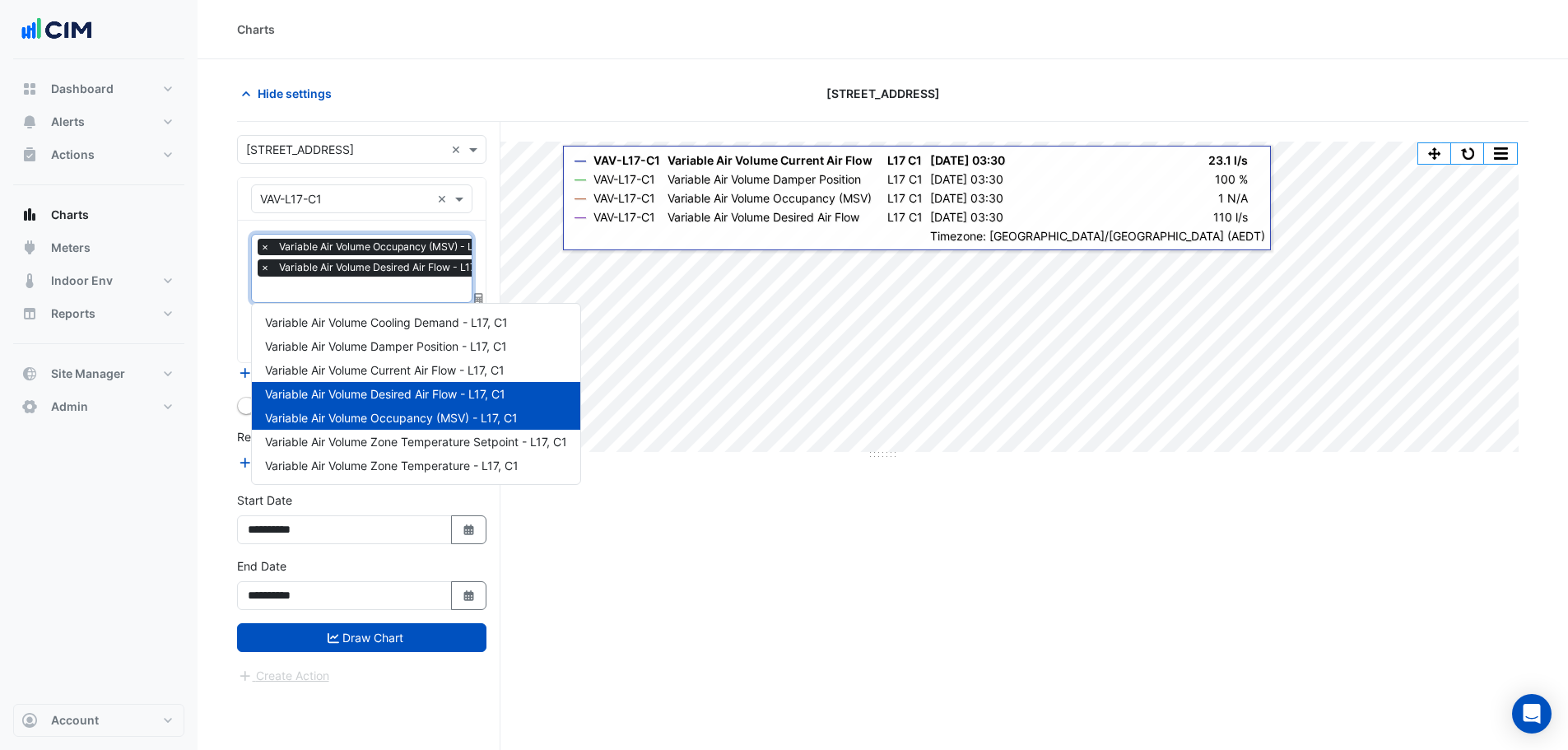
click at [394, 399] on span "Variable Air Volume Desired Air Flow - L17, C1" at bounding box center [384, 394] width 240 height 14
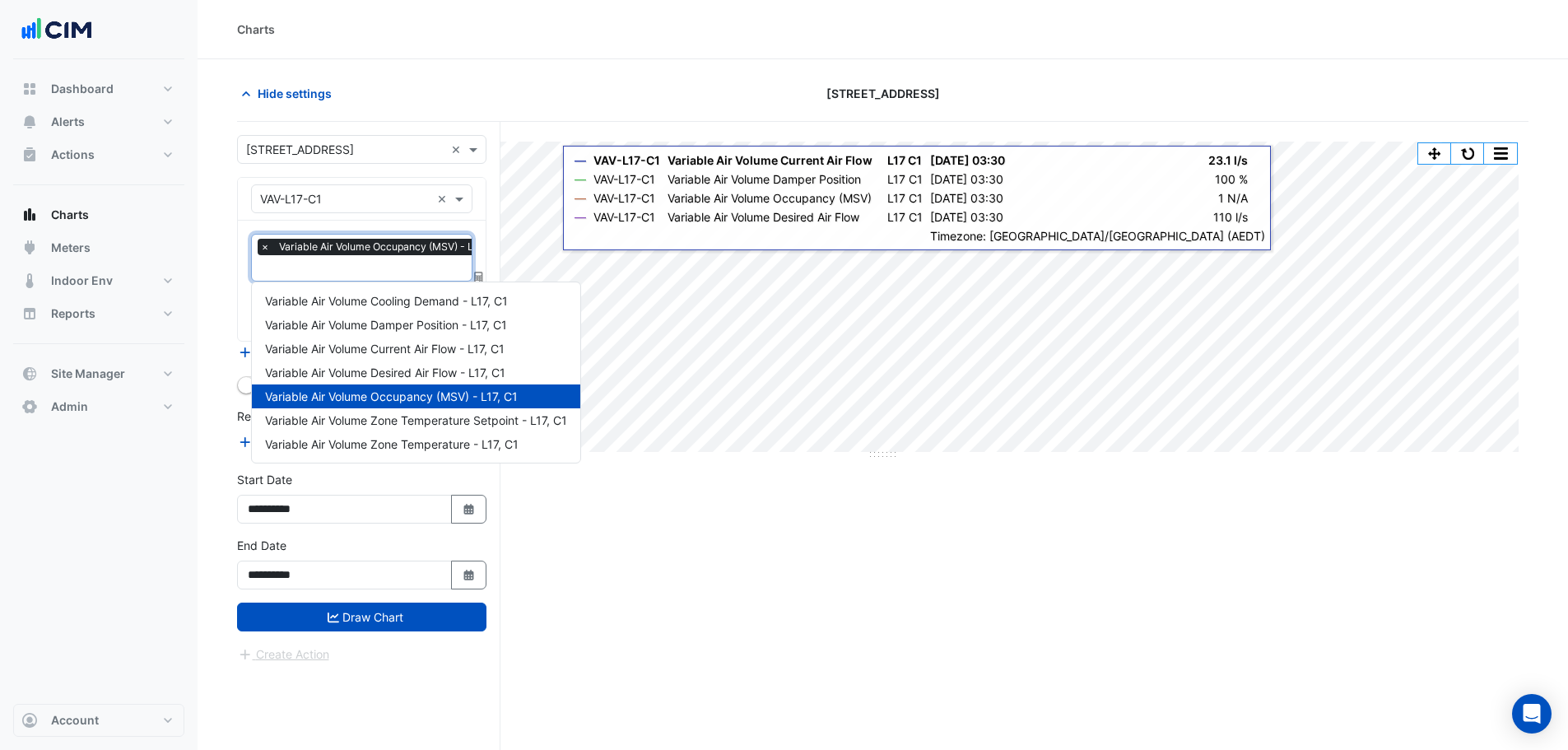
click at [400, 399] on span "Variable Air Volume Occupancy (MSV) - L17, C1" at bounding box center [391, 396] width 252 height 14
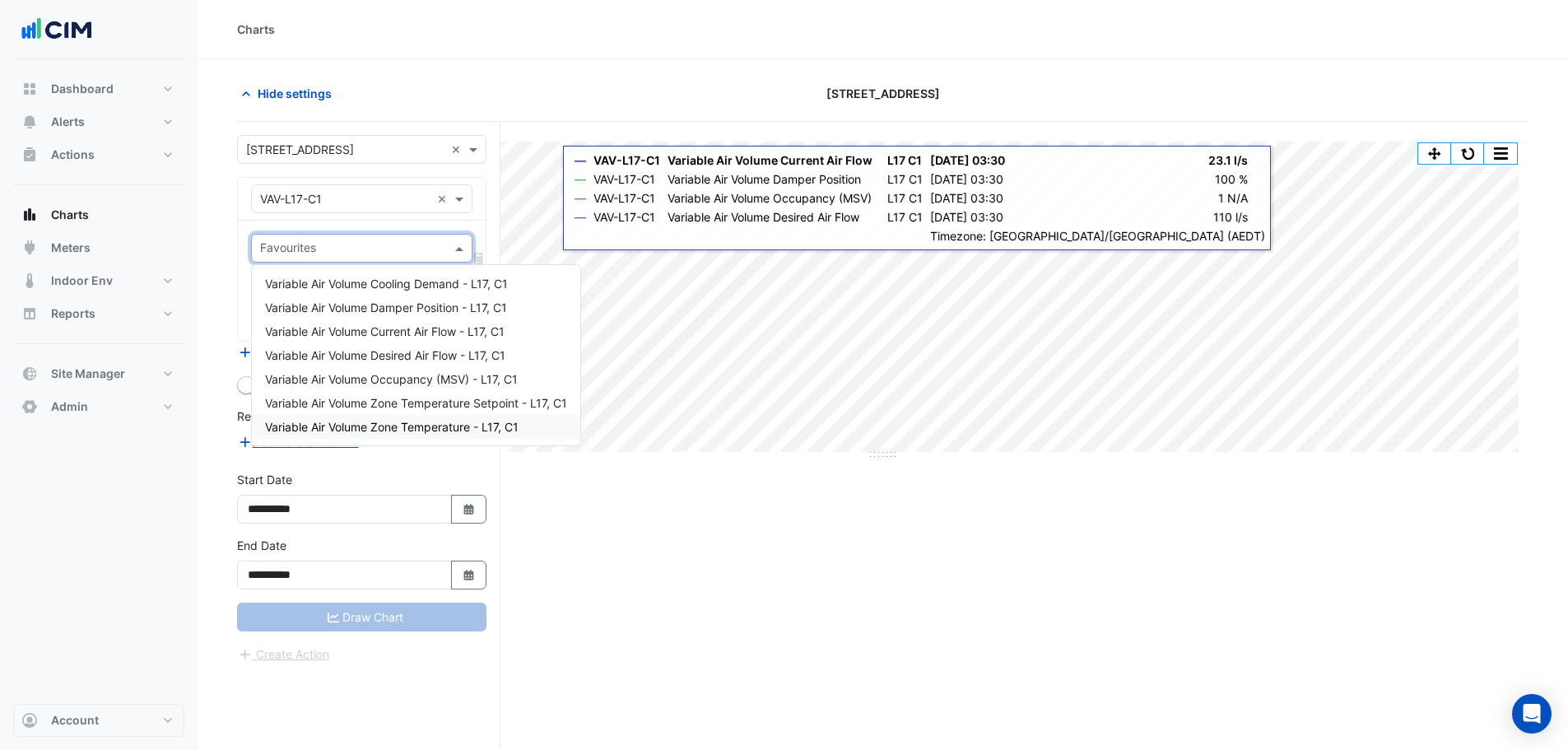
drag, startPoint x: 499, startPoint y: 511, endPoint x: 494, endPoint y: 523, distance: 13.0
click at [501, 512] on div "Split by Unit Split All Split None Print Save as JPEG Save as PNG Pivot Data Ta…" at bounding box center [883, 468] width 1292 height 691
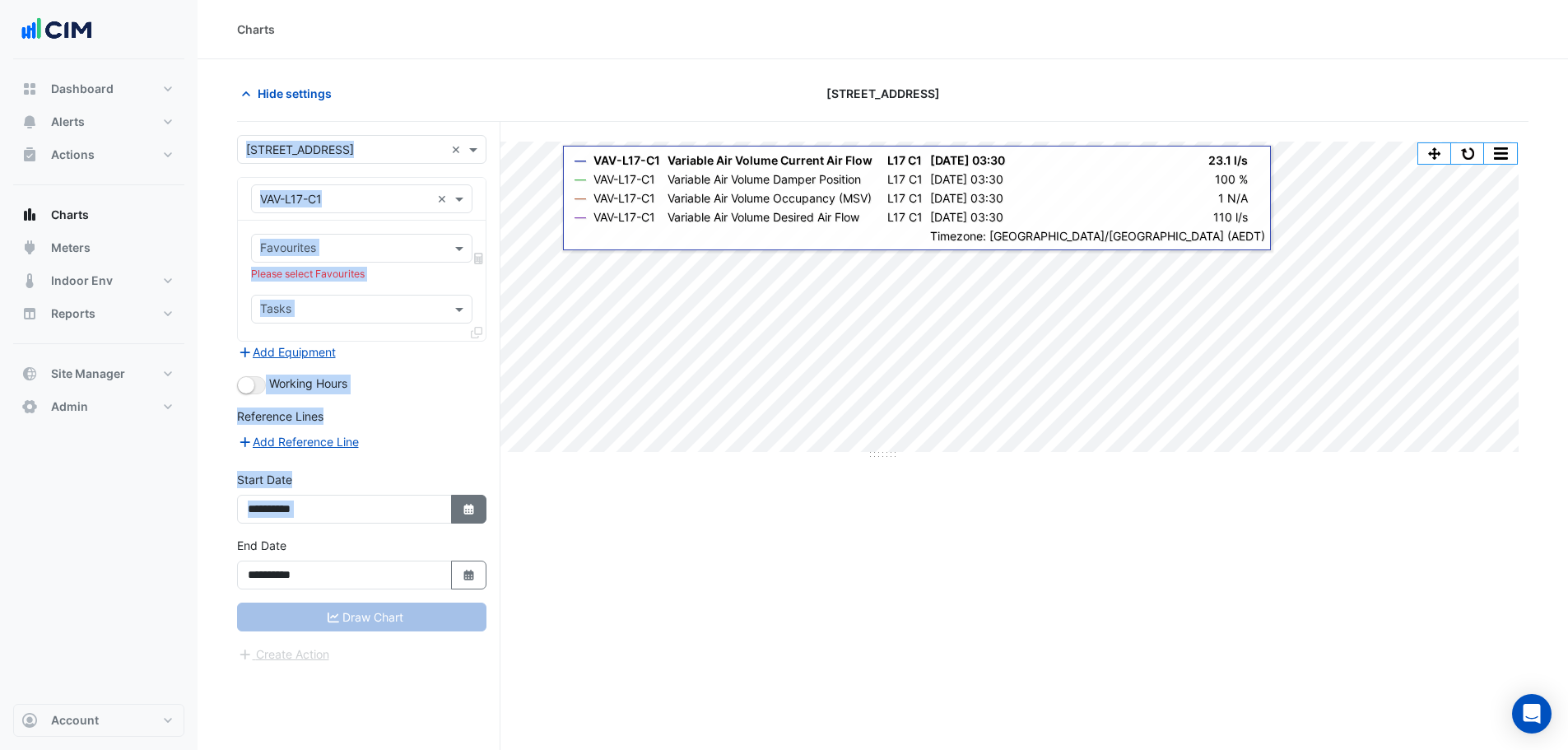
click at [473, 522] on button "Select Date" at bounding box center [469, 509] width 37 height 29
select select "**"
select select "****"
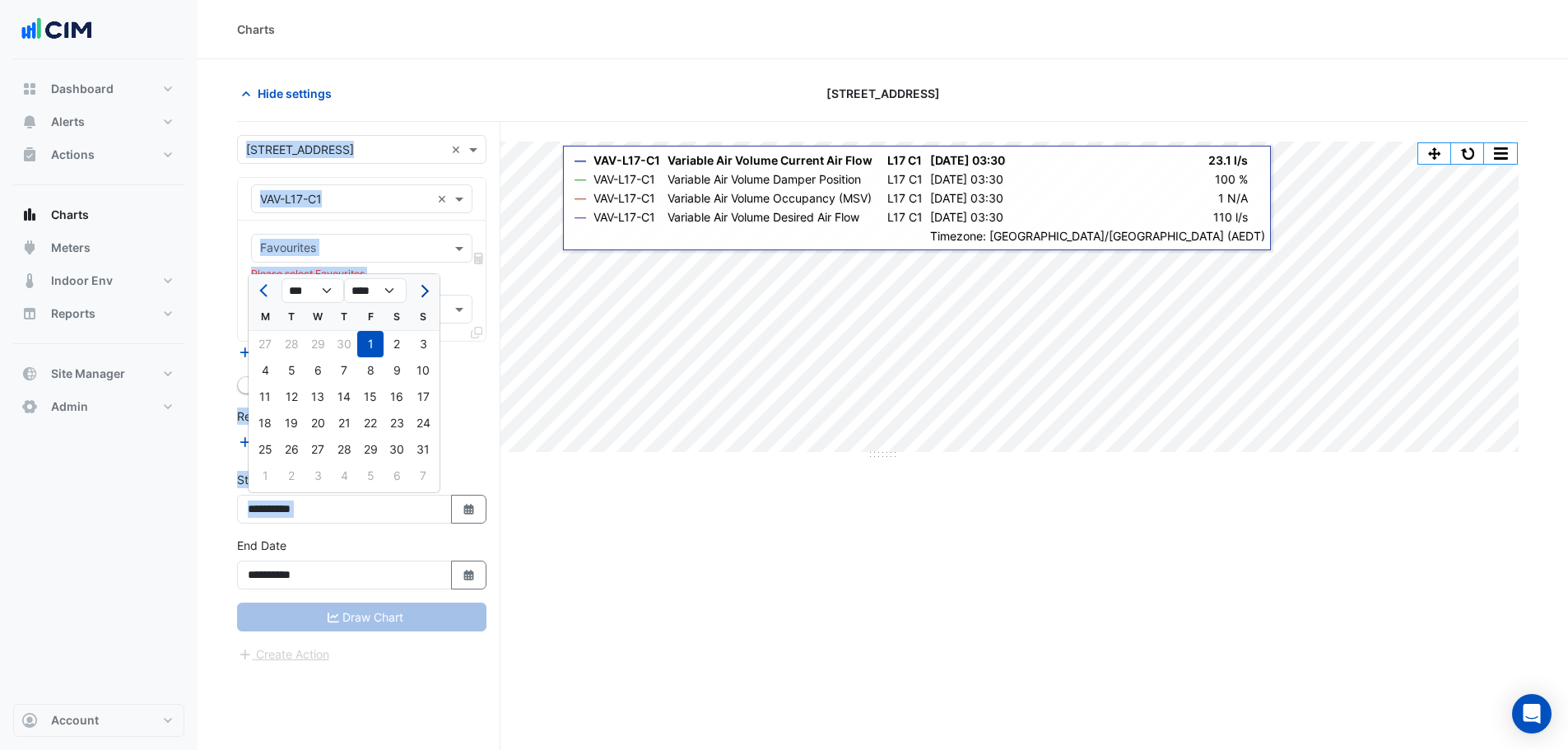
click at [426, 290] on span "Next month" at bounding box center [423, 291] width 12 height 12
select select "*"
select select "****"
click at [426, 290] on span "Next month" at bounding box center [423, 291] width 12 height 12
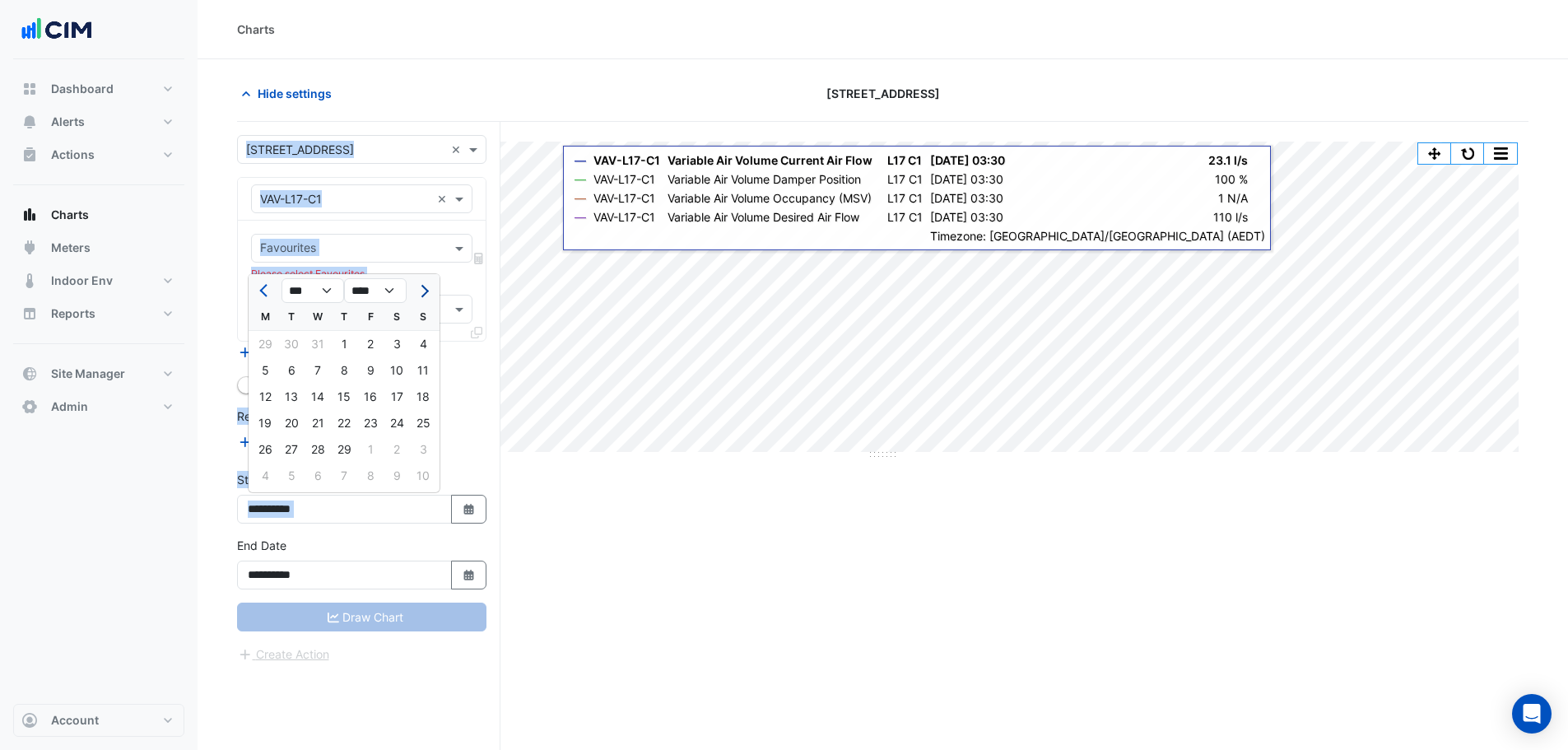
click at [426, 290] on span "Next month" at bounding box center [423, 291] width 12 height 12
select select "*"
click at [426, 290] on div at bounding box center [423, 291] width 33 height 27
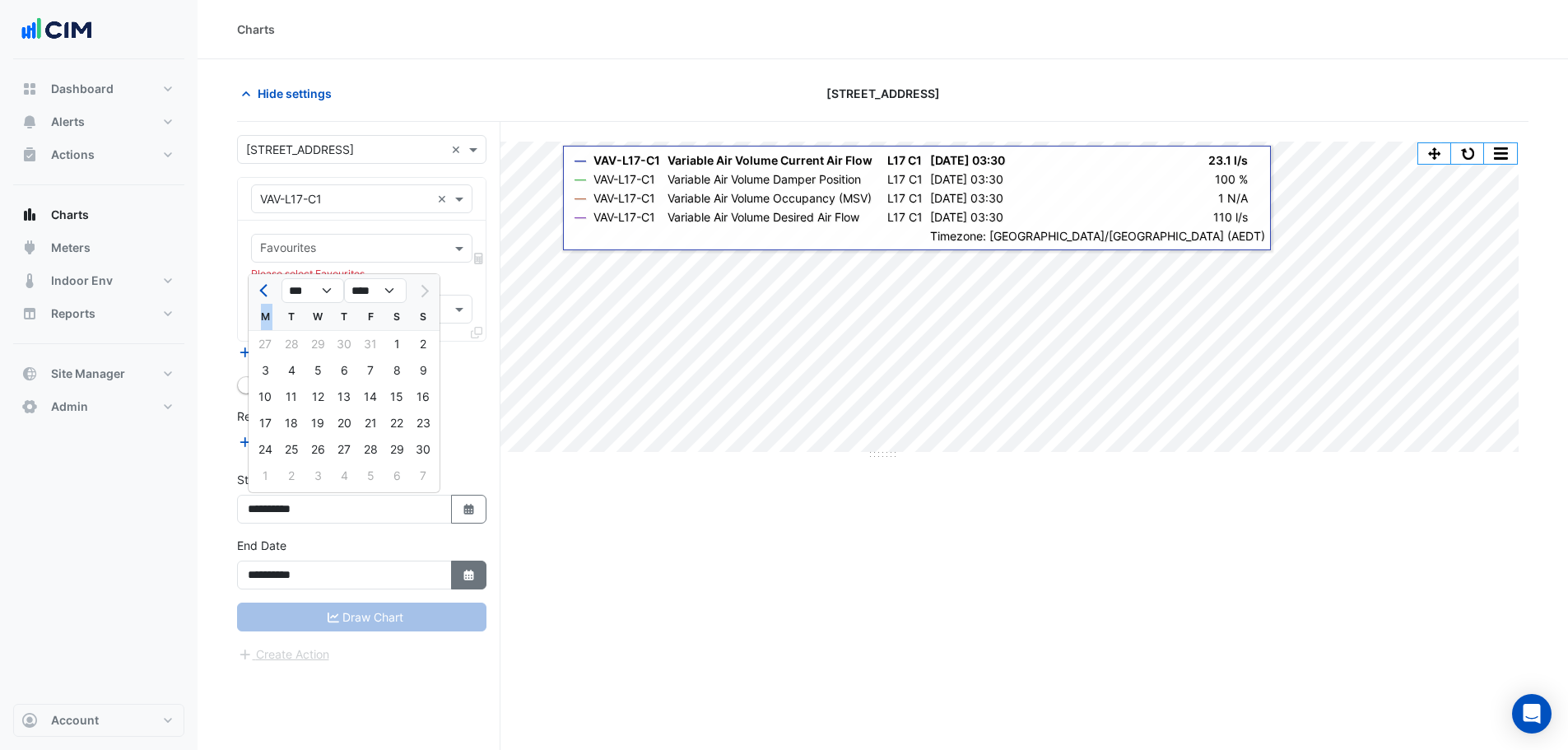
click at [455, 580] on button "Select Date" at bounding box center [469, 575] width 37 height 29
select select "*"
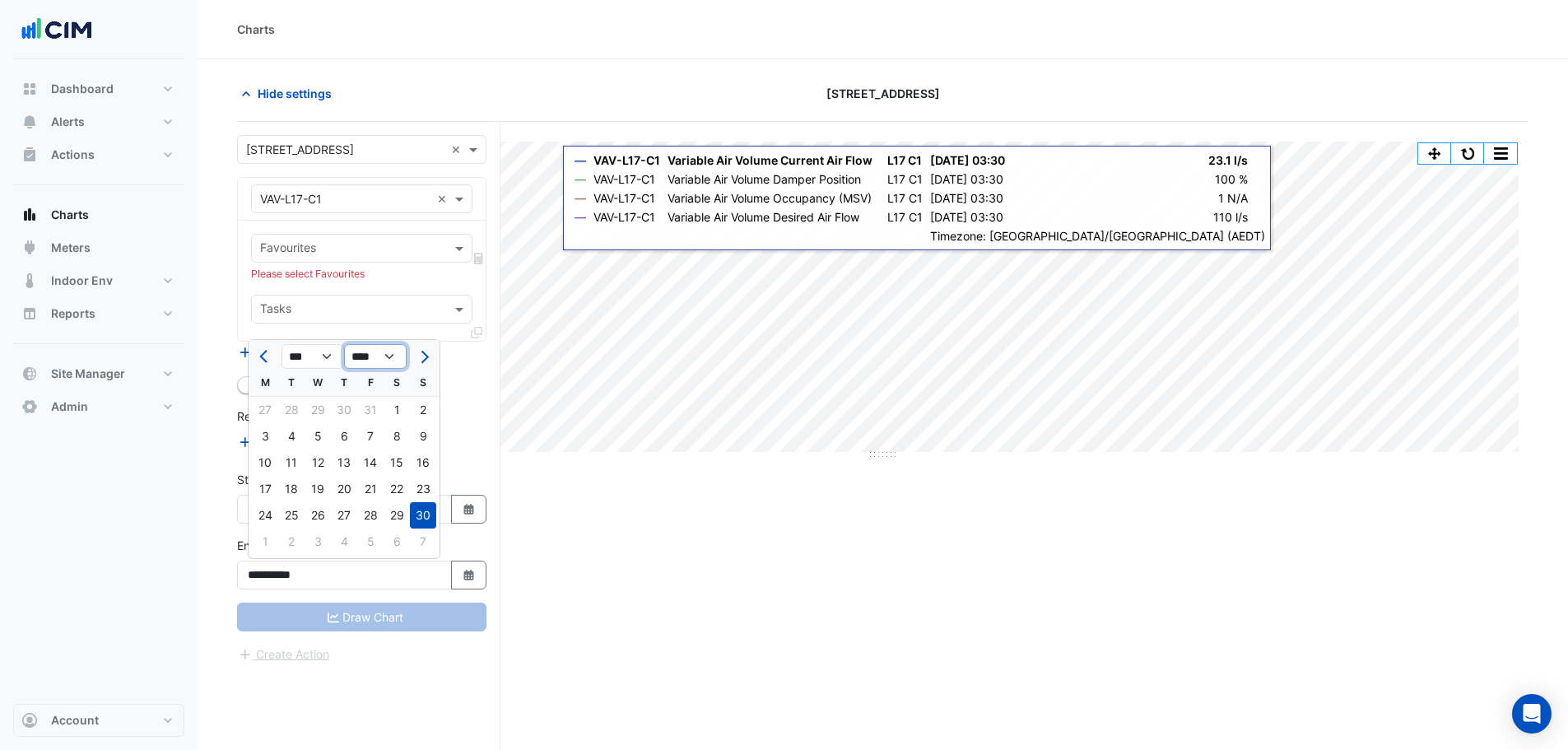
click at [382, 351] on select "**** **** **** **** **** **** **** **** **** **** **** ****" at bounding box center [374, 356] width 62 height 25
select select "****"
click at [344, 344] on select "**** **** **** **** **** **** **** **** **** **** **** ****" at bounding box center [374, 356] width 62 height 25
click at [425, 361] on button "Next month" at bounding box center [423, 356] width 20 height 27
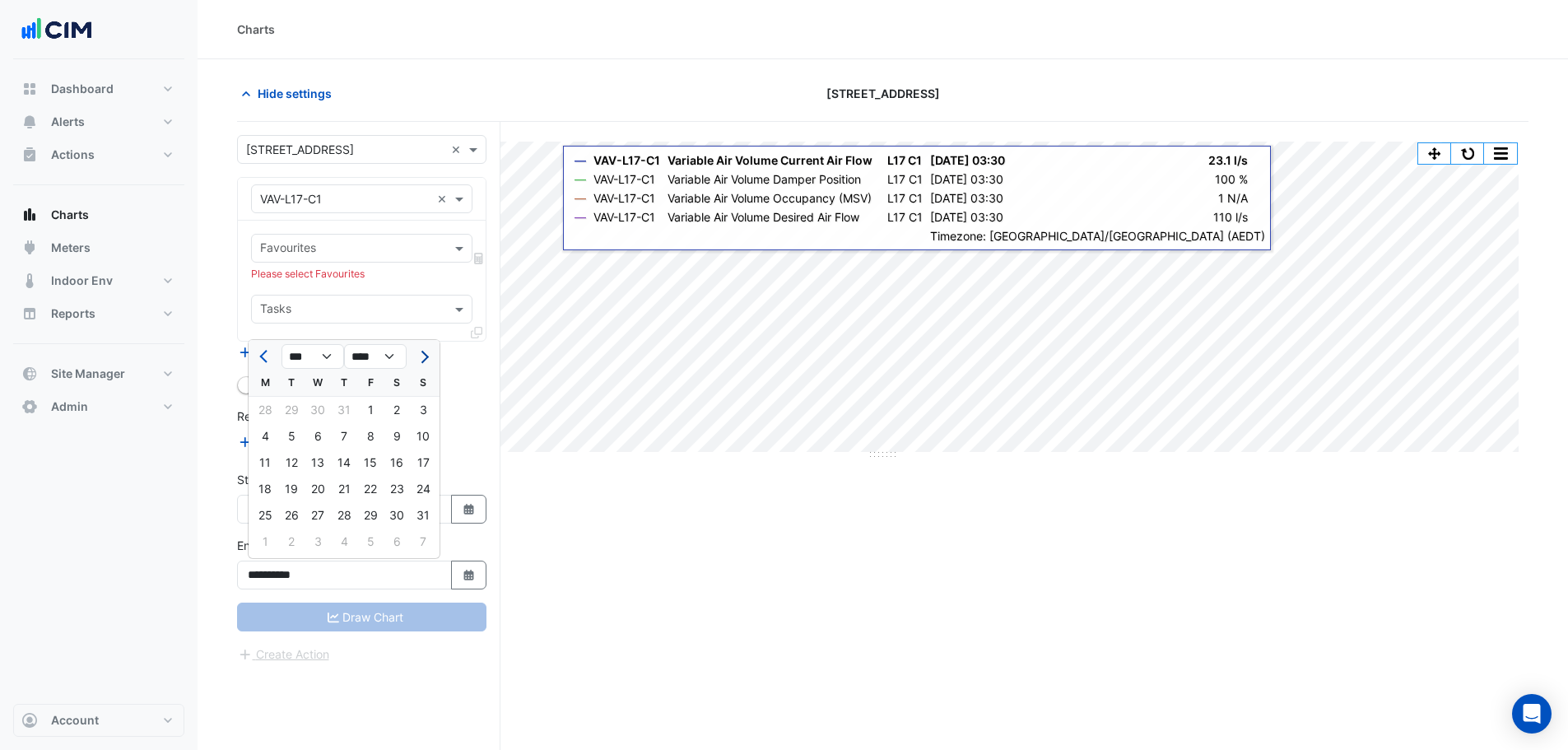
click at [425, 361] on button "Next month" at bounding box center [423, 356] width 20 height 27
click at [258, 361] on button "Previous month" at bounding box center [265, 356] width 20 height 27
select select "*"
click at [261, 491] on div "22" at bounding box center [265, 489] width 27 height 27
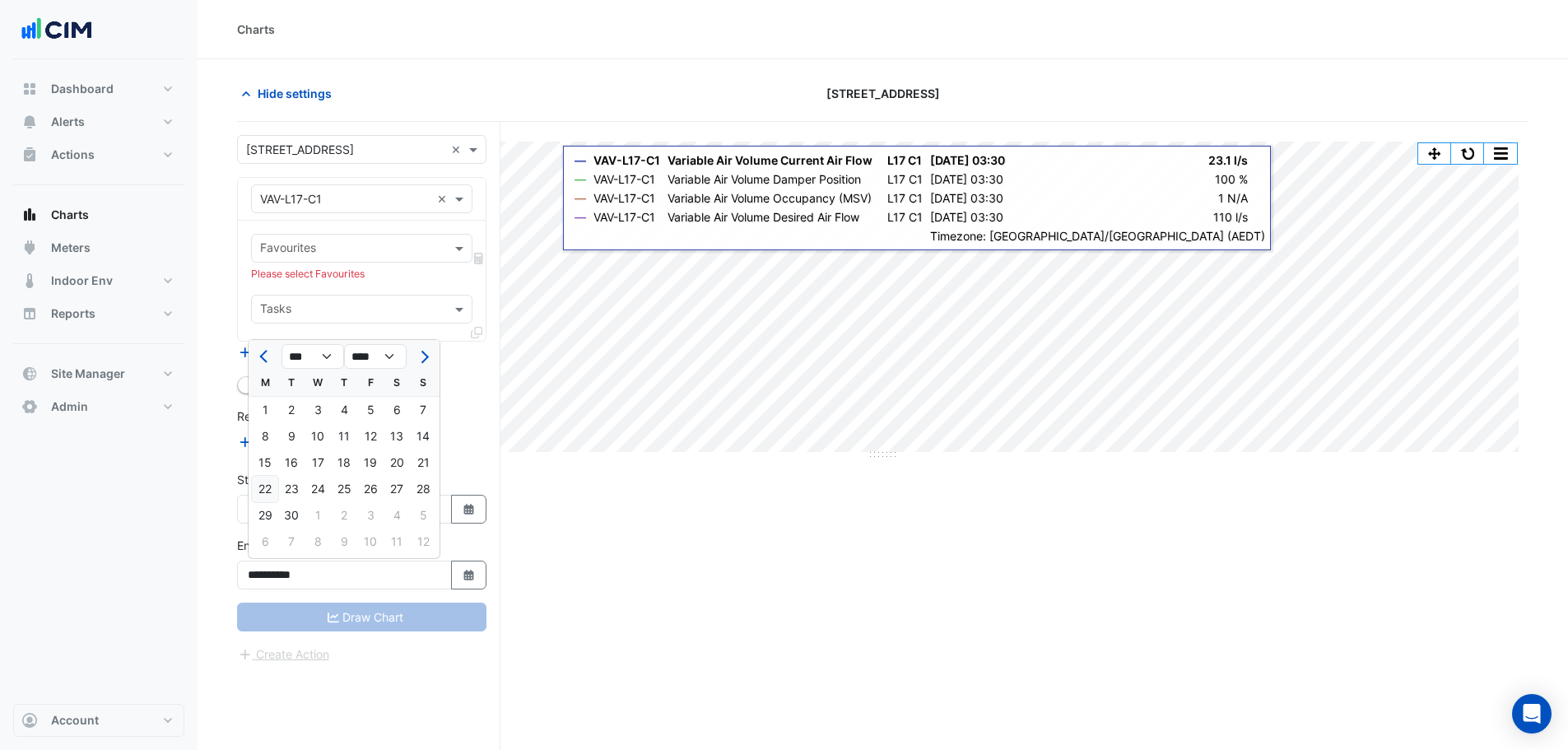
type input "**********"
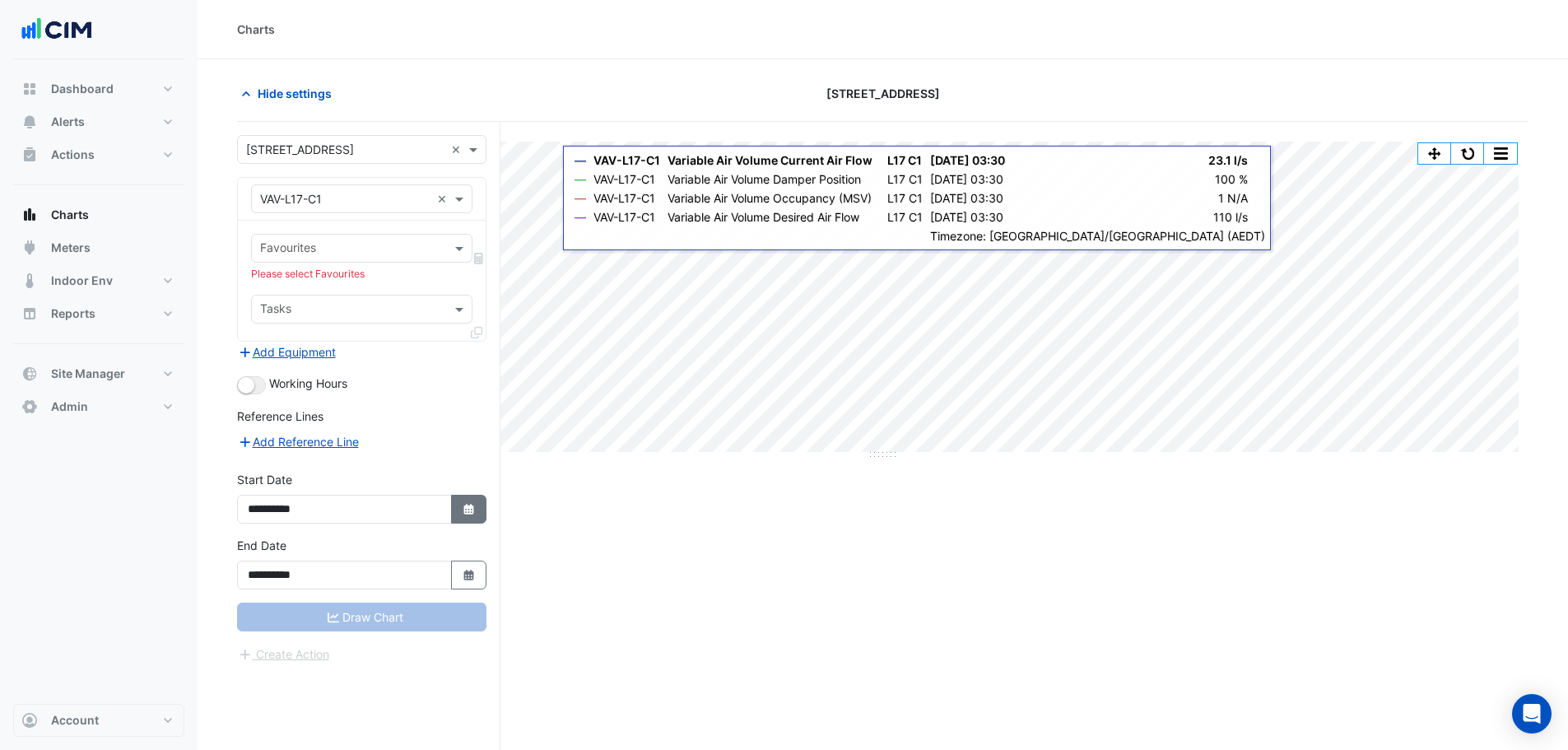
click at [462, 519] on button "Select Date" at bounding box center [469, 509] width 37 height 29
select select "**"
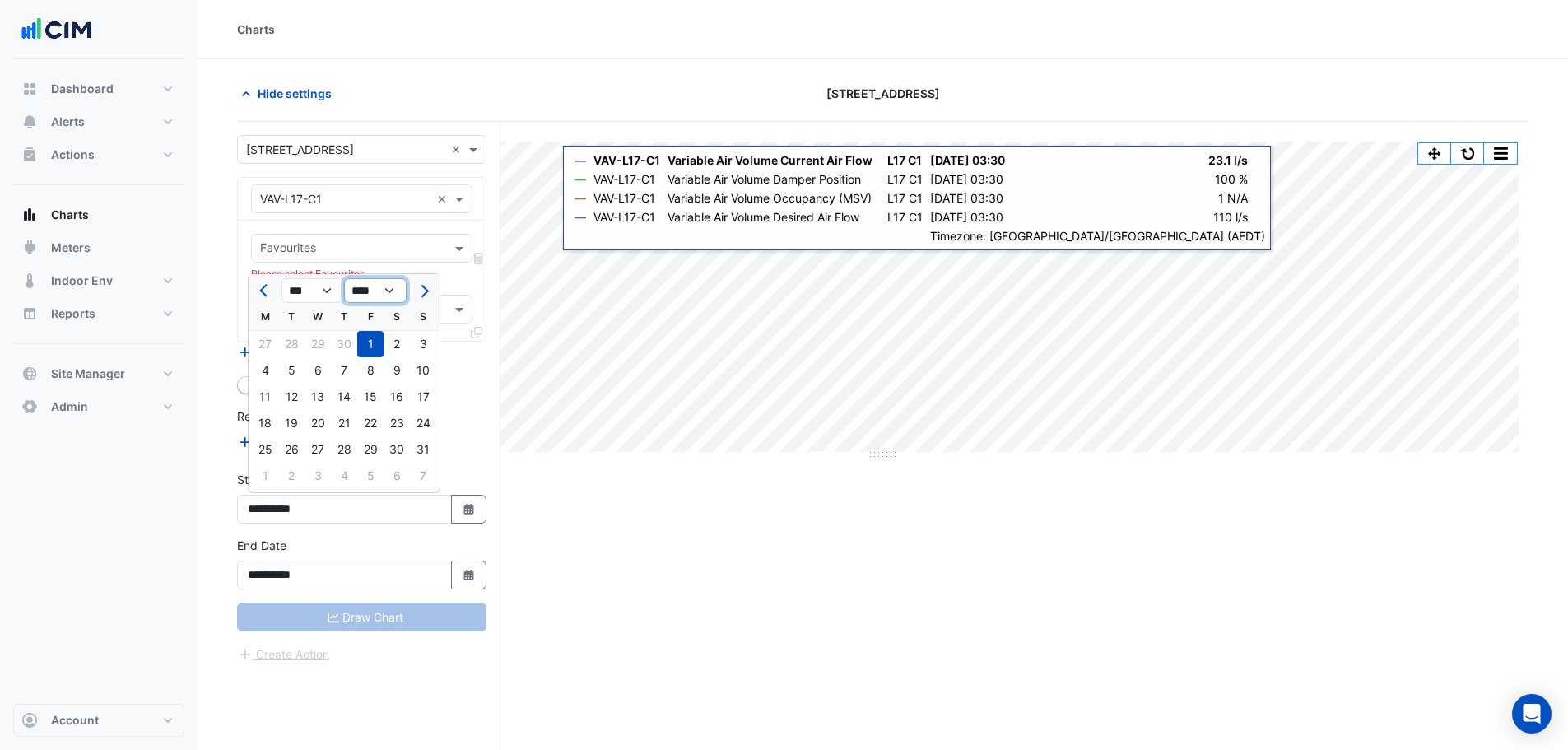
drag, startPoint x: 394, startPoint y: 287, endPoint x: 394, endPoint y: 301, distance: 14.0
click at [394, 287] on select "**** **** **** **** **** **** **** **** **** **** **** **** ****" at bounding box center [374, 291] width 62 height 25
select select "****"
click at [344, 278] on select "**** **** **** **** **** **** **** **** **** **** **** **** ****" at bounding box center [374, 291] width 62 height 25
select select "*"
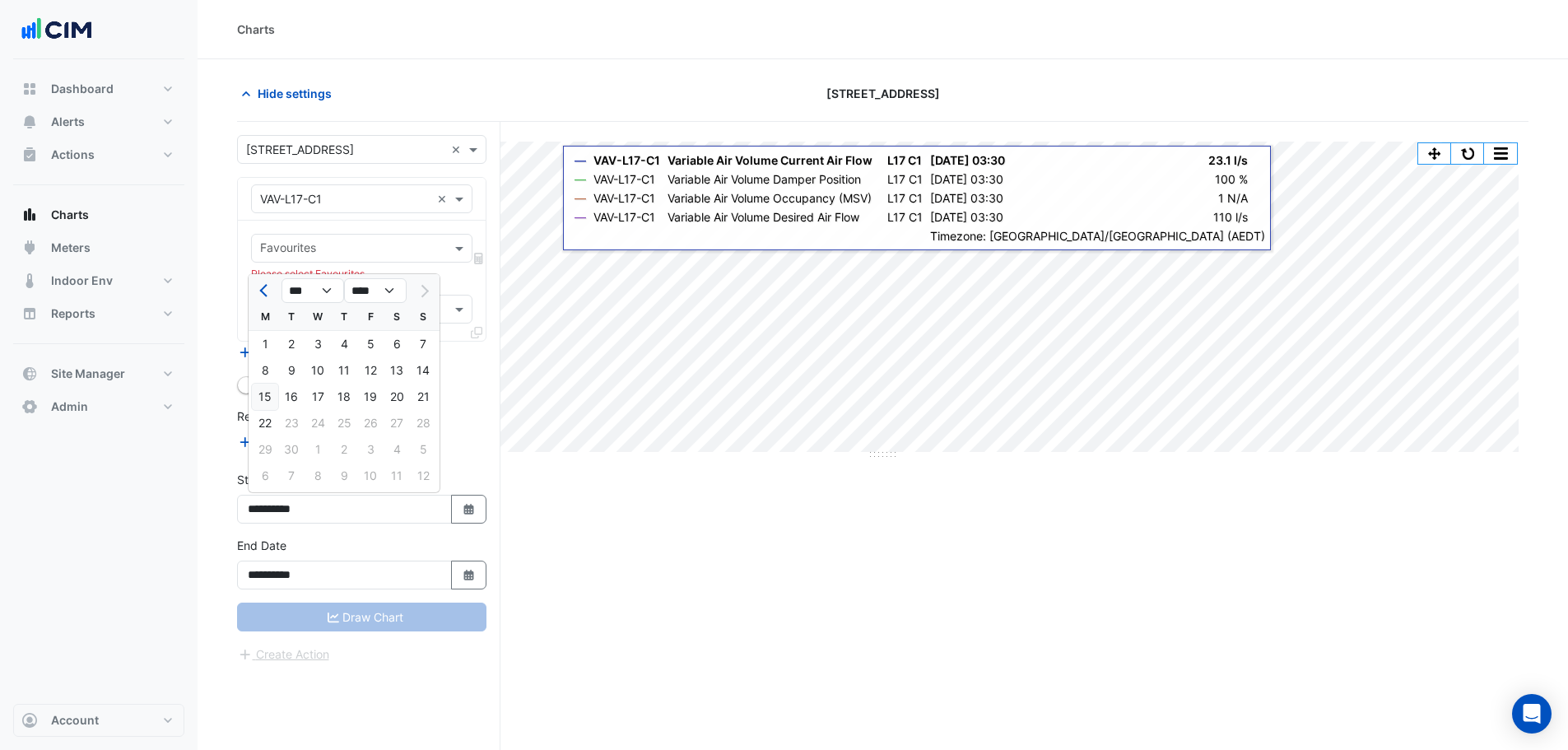
click at [276, 397] on div "15" at bounding box center [265, 397] width 27 height 27
type input "**********"
click at [315, 241] on div "Favourites Please select Favourites Tasks" at bounding box center [362, 281] width 247 height 120
click at [319, 245] on input "text" at bounding box center [352, 249] width 184 height 17
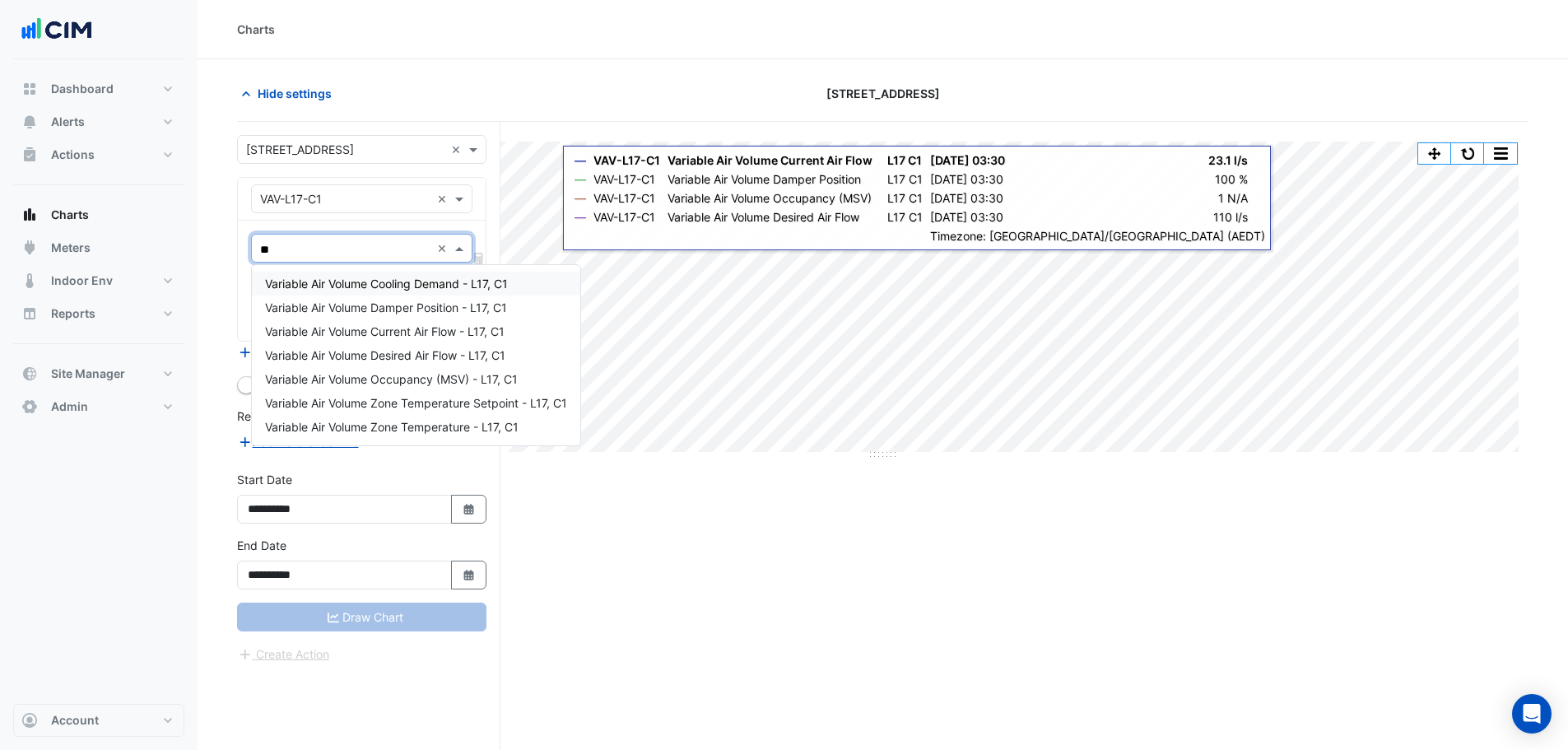
type input "***"
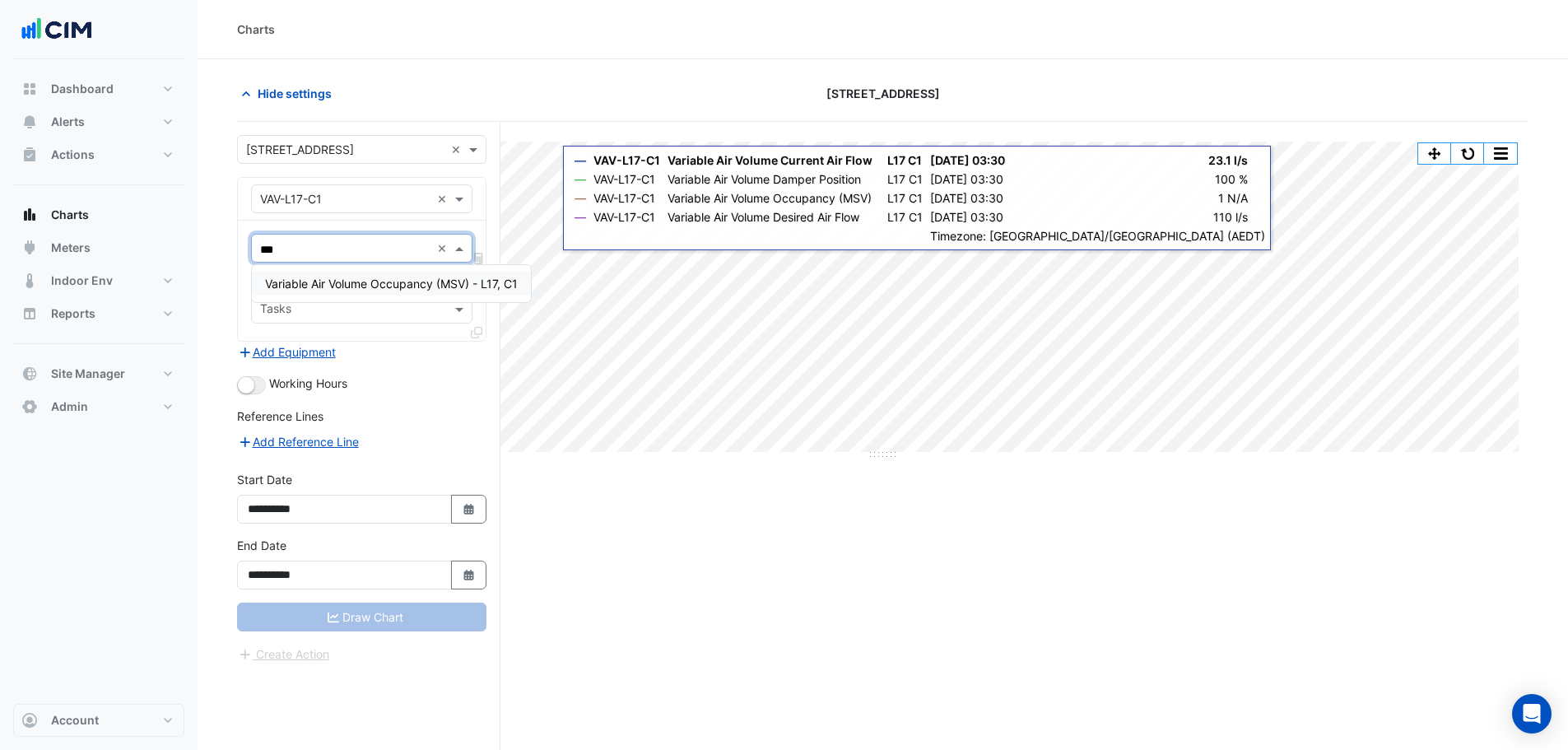
click at [337, 282] on span "Variable Air Volume Occupancy (MSV) - L17, C1" at bounding box center [391, 283] width 252 height 14
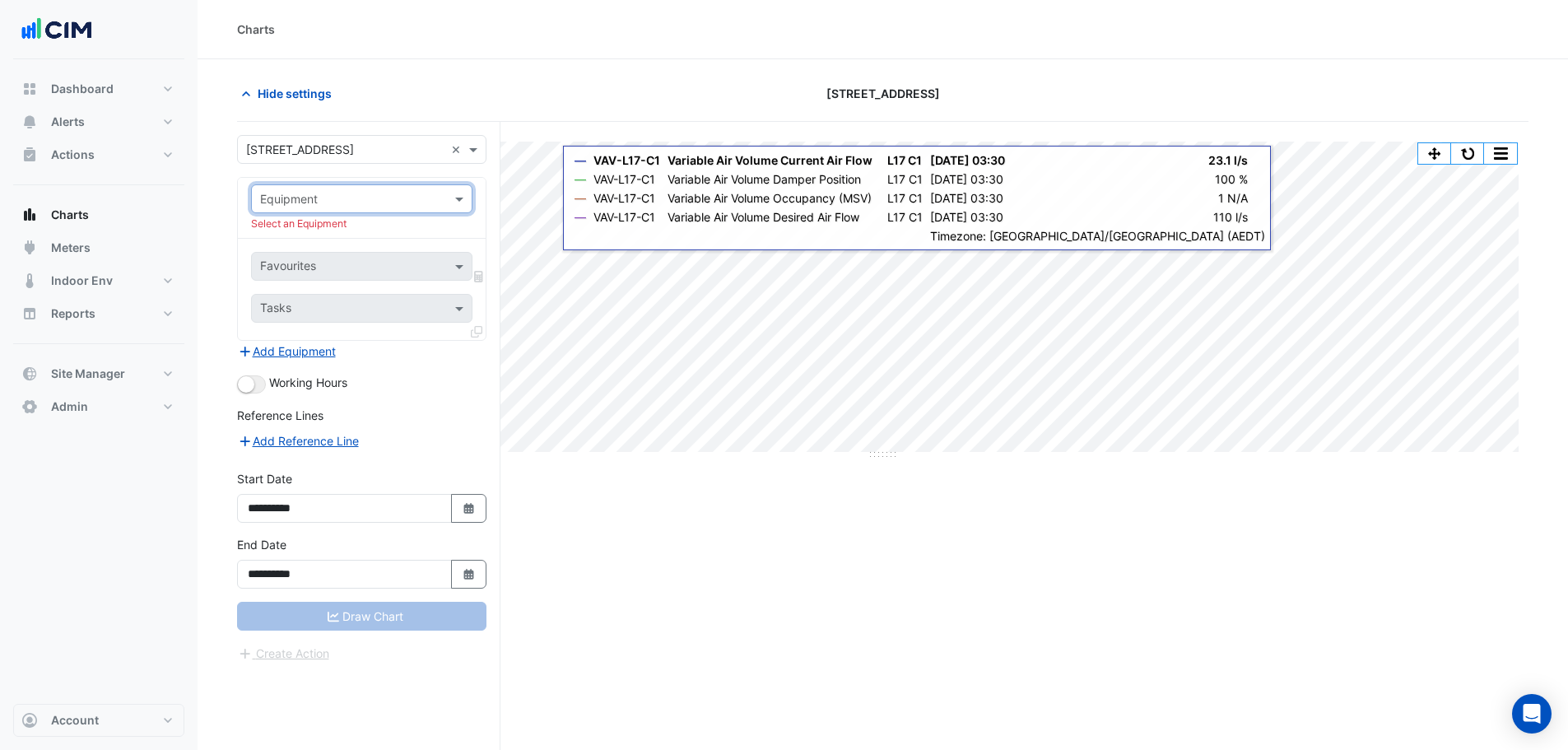
click at [336, 194] on input "text" at bounding box center [344, 199] width 170 height 17
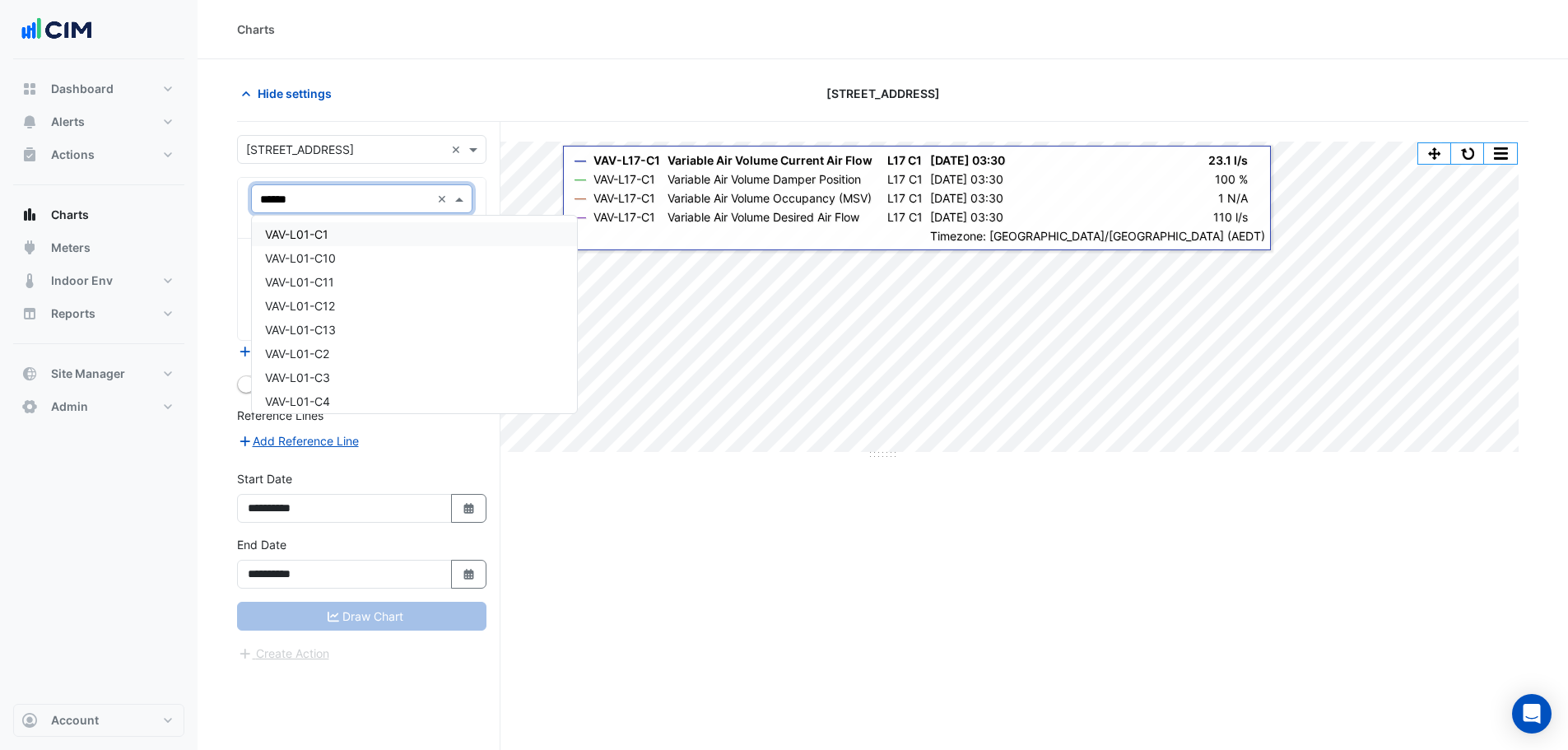
type input "*******"
click at [305, 243] on div "VAV-L01-C1" at bounding box center [361, 234] width 220 height 24
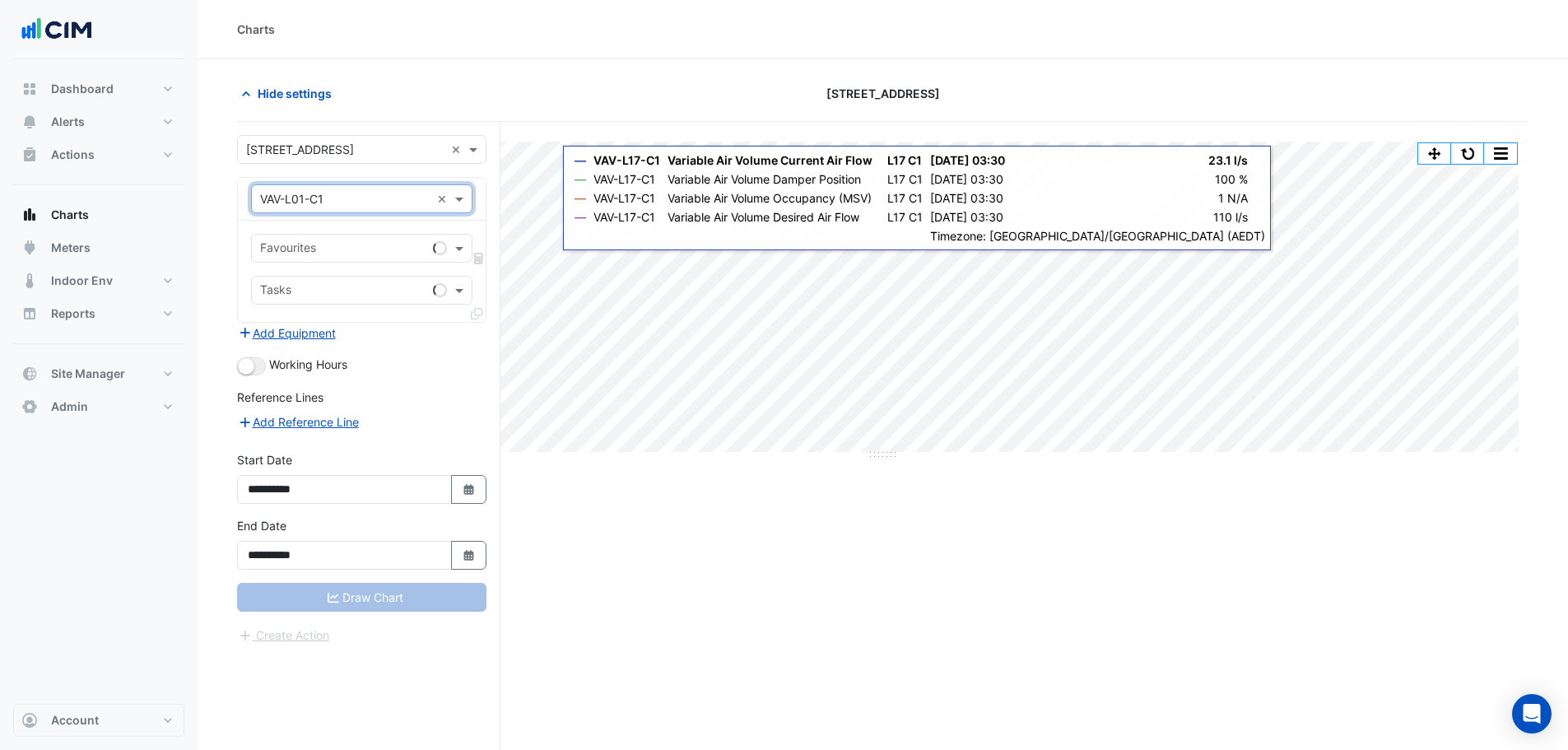
click at [312, 251] on input "text" at bounding box center [343, 249] width 166 height 17
type input "***"
click at [336, 282] on span "Variable Air Volume Occupancy (MSV) - L01, C1" at bounding box center [392, 283] width 255 height 14
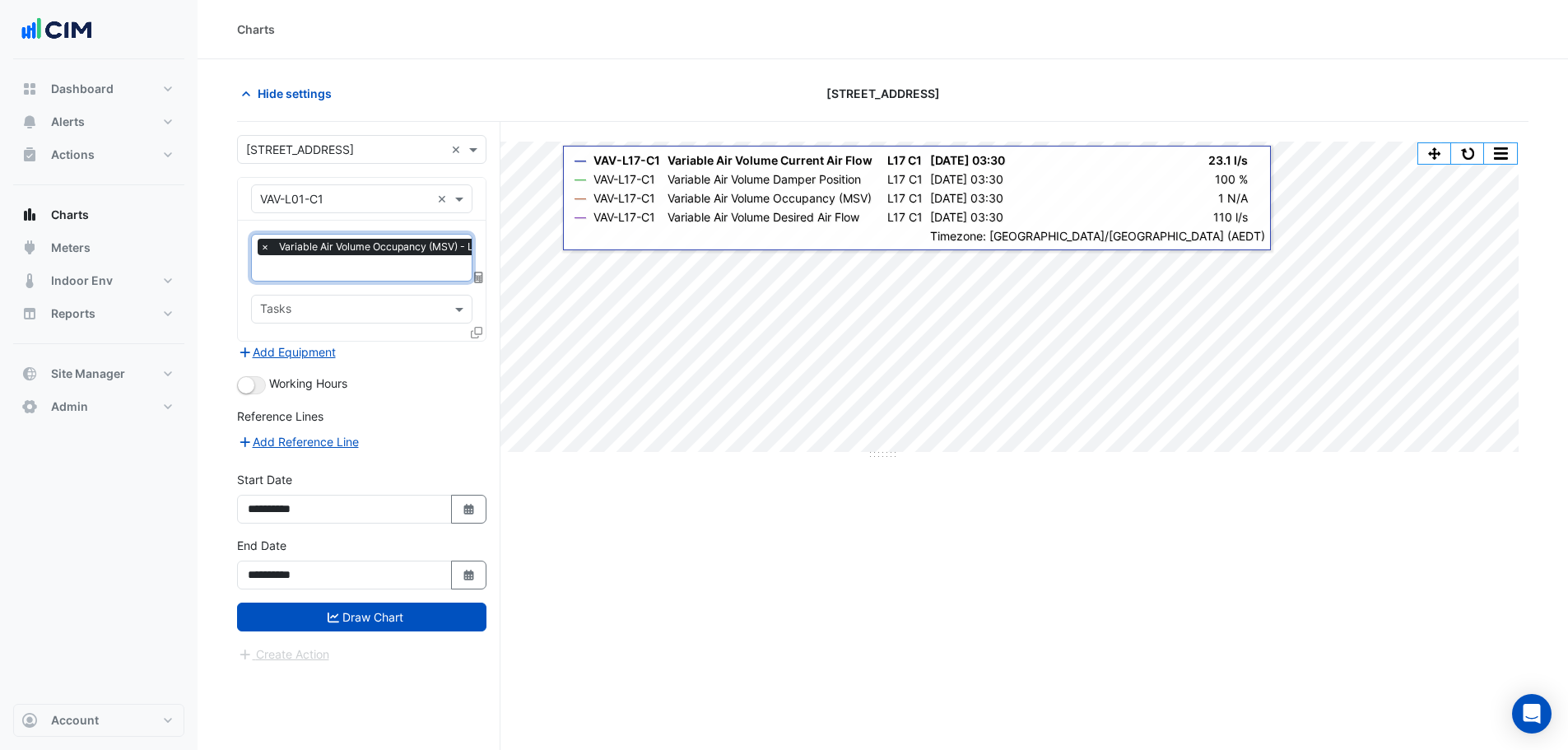
click at [481, 331] on icon at bounding box center [476, 333] width 12 height 12
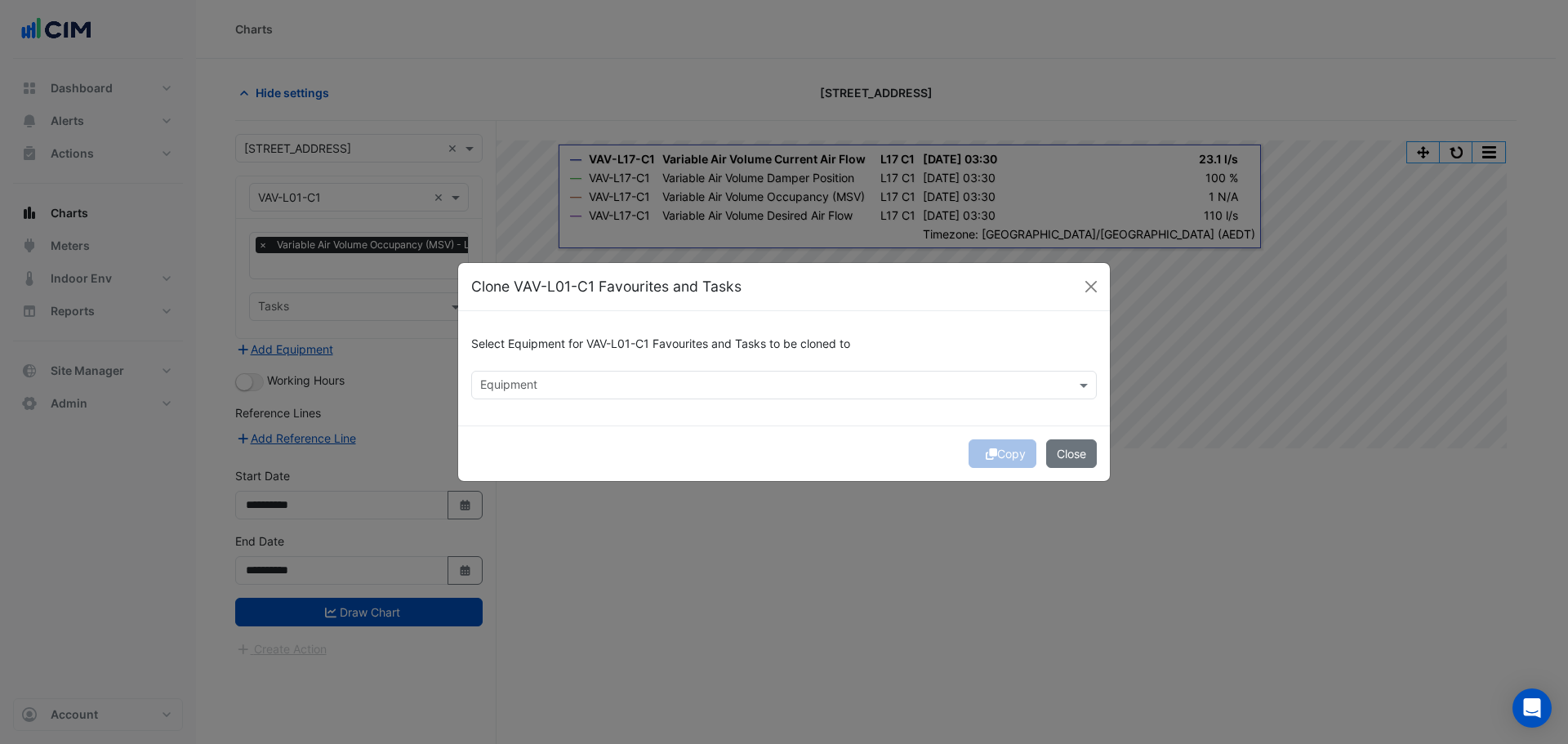
click at [606, 386] on input "text" at bounding box center [774, 386] width 589 height 17
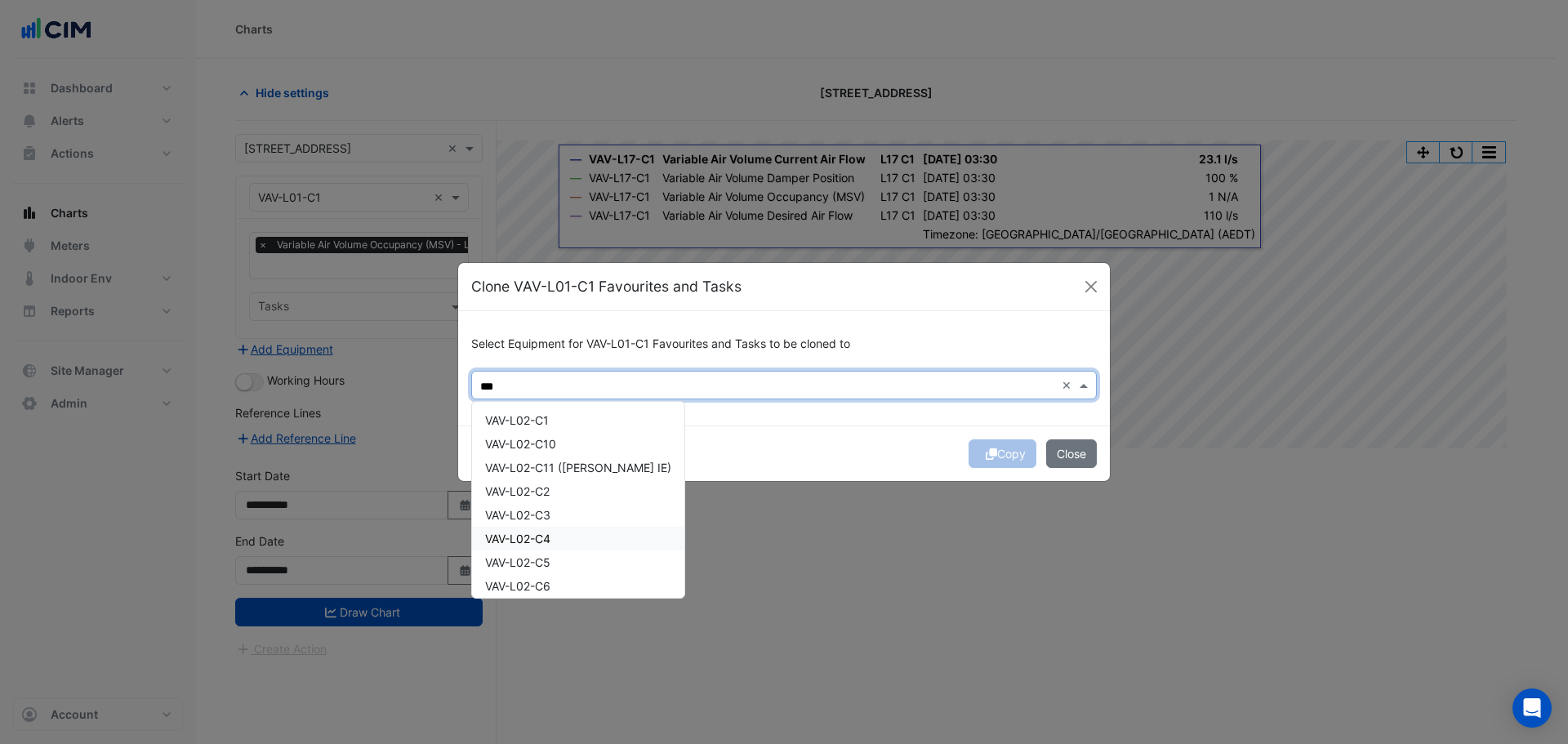
click at [577, 539] on div "VAV-L02-C4" at bounding box center [578, 538] width 212 height 24
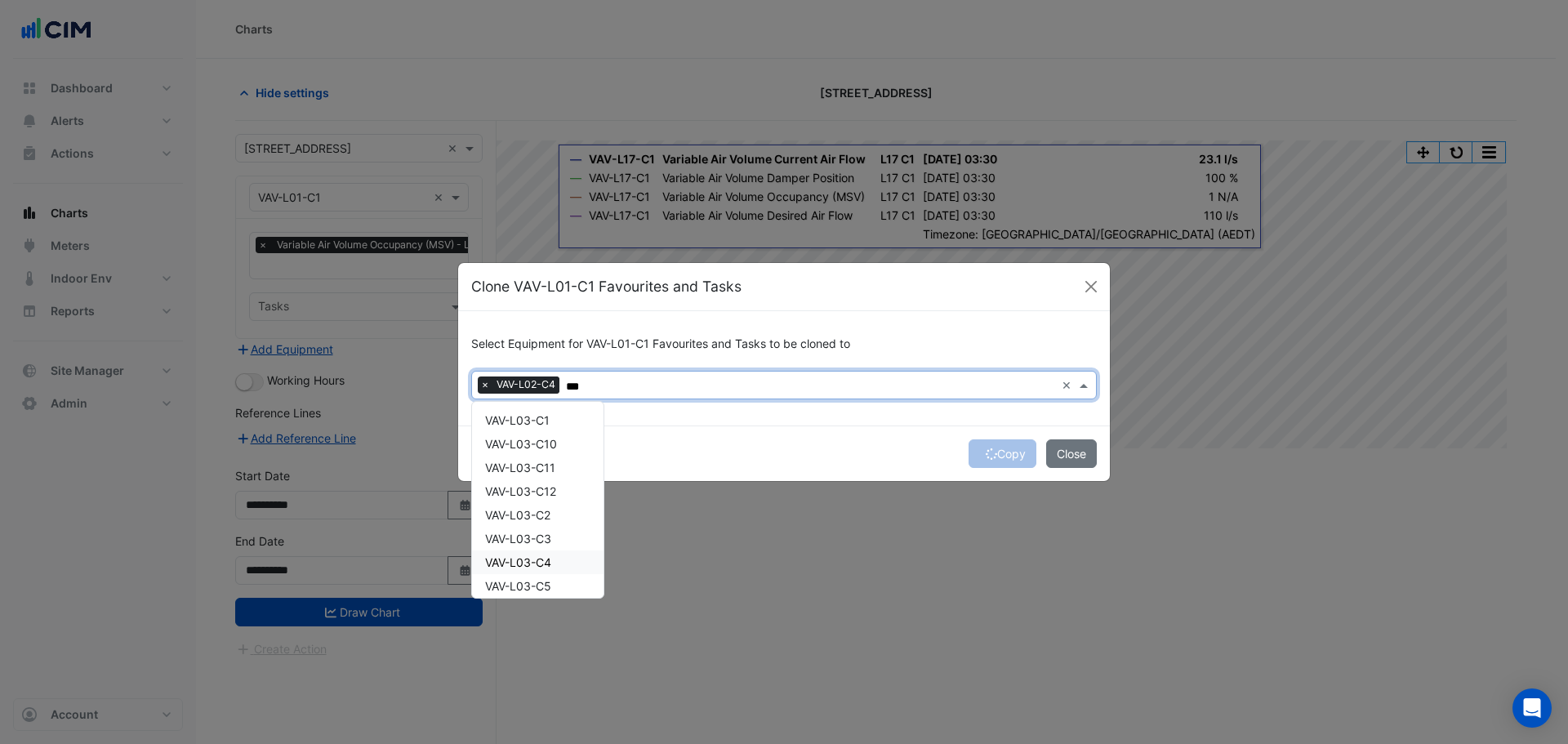
scroll to position [490, 0]
click at [562, 517] on span "VAV-L03-NW3-W4" at bounding box center [534, 522] width 100 height 14
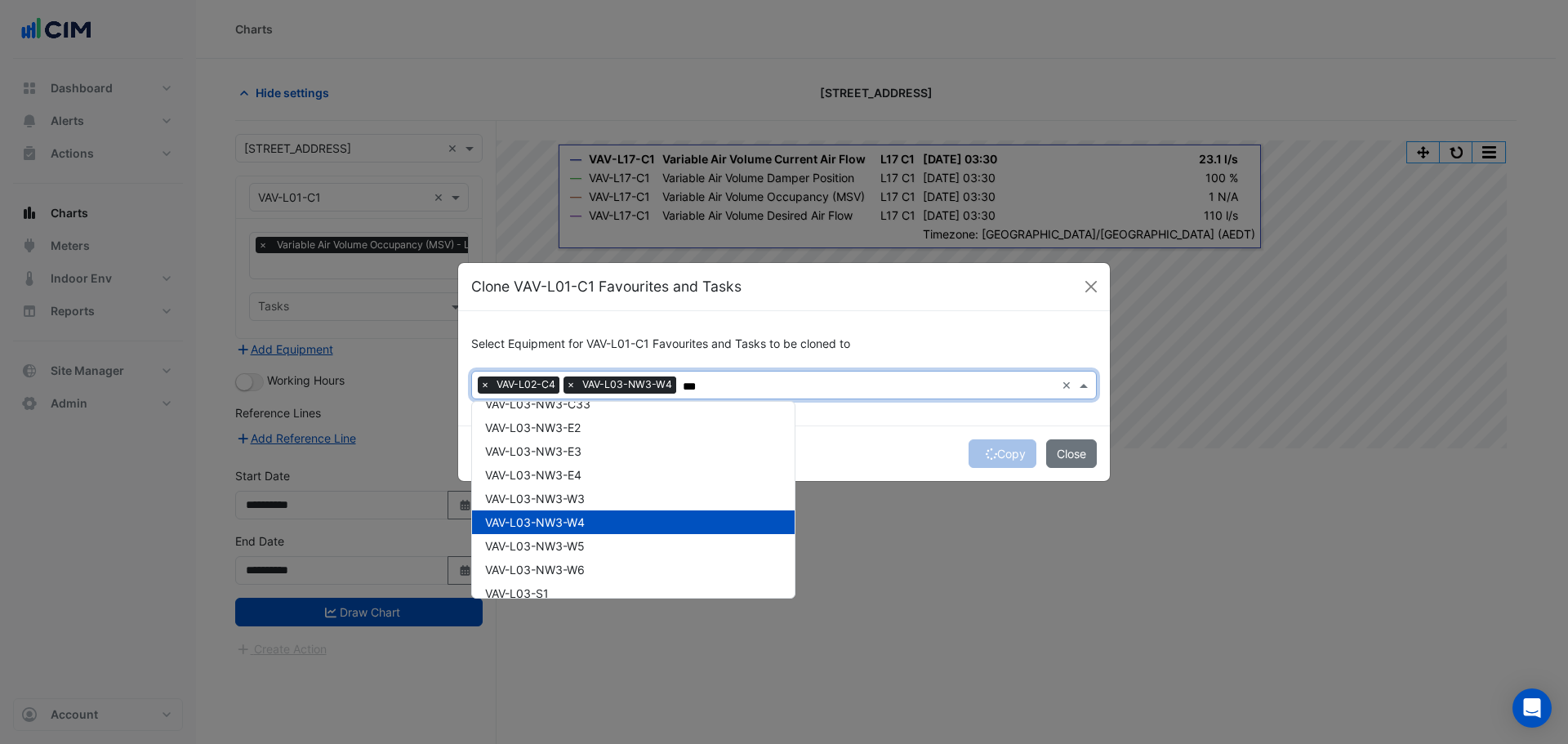
scroll to position [1523, 0]
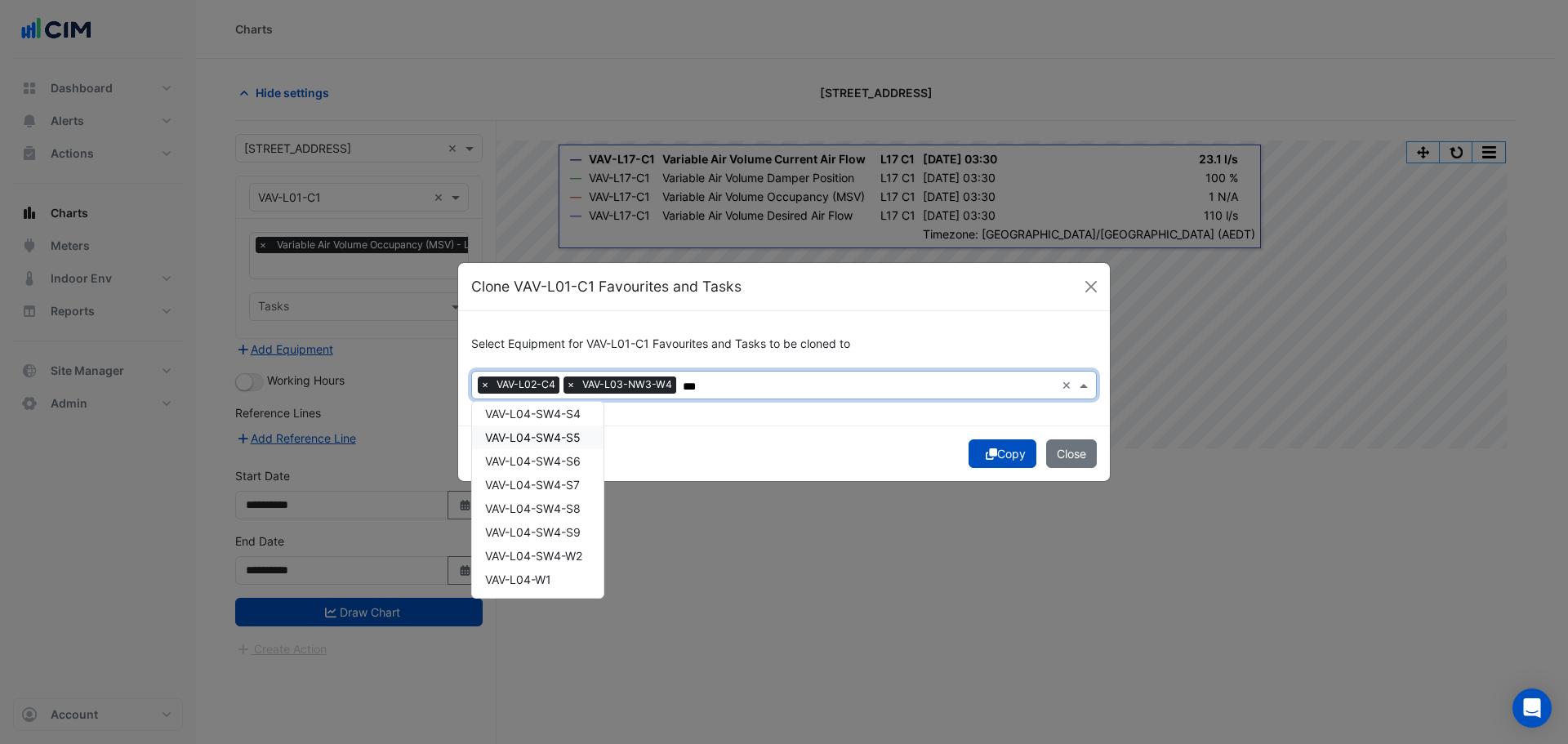
click at [538, 433] on span "VAV-L04-SW4-S5" at bounding box center [533, 437] width 96 height 14
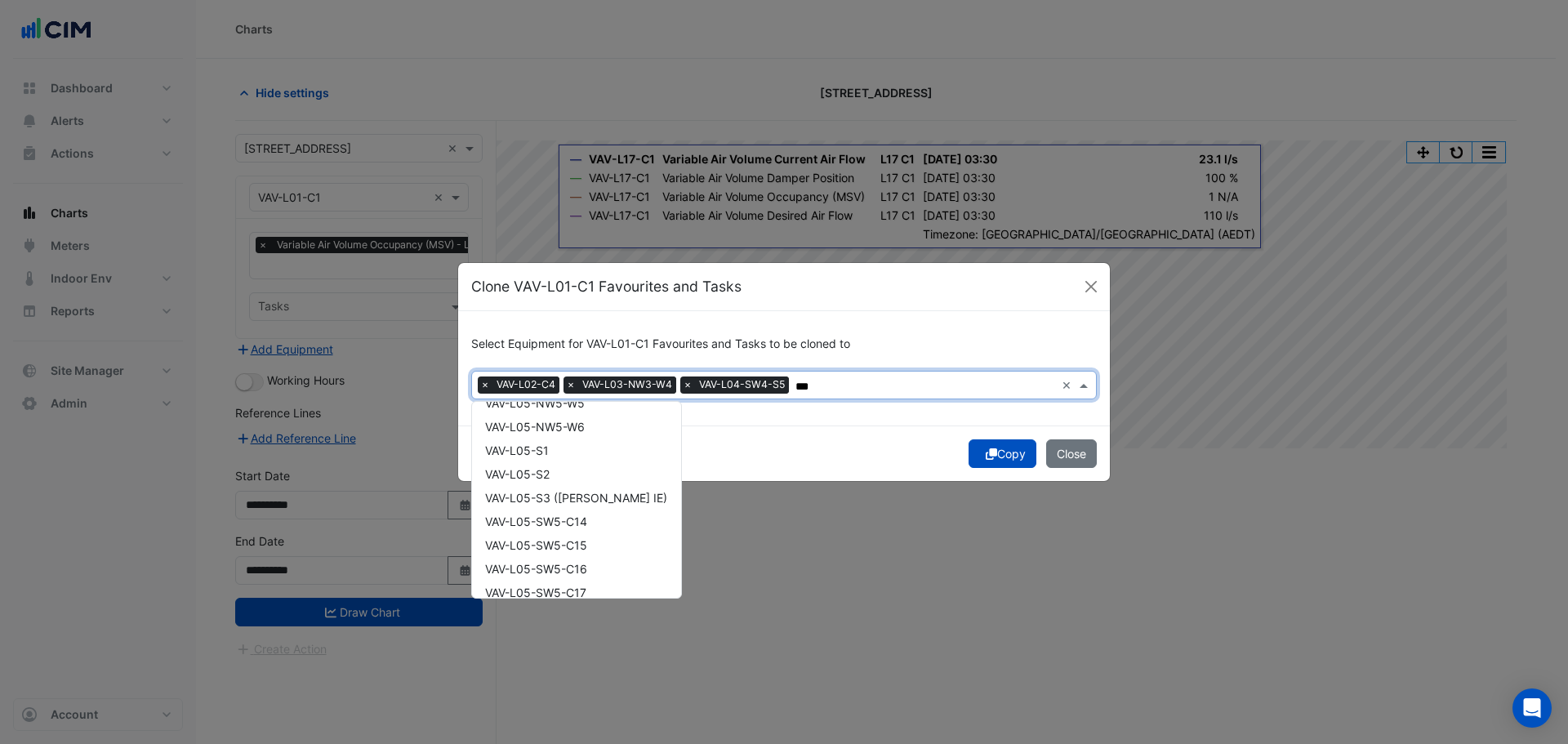
scroll to position [742, 0]
click at [572, 463] on span "VAV-L05-NW5-W3" at bounding box center [534, 459] width 100 height 14
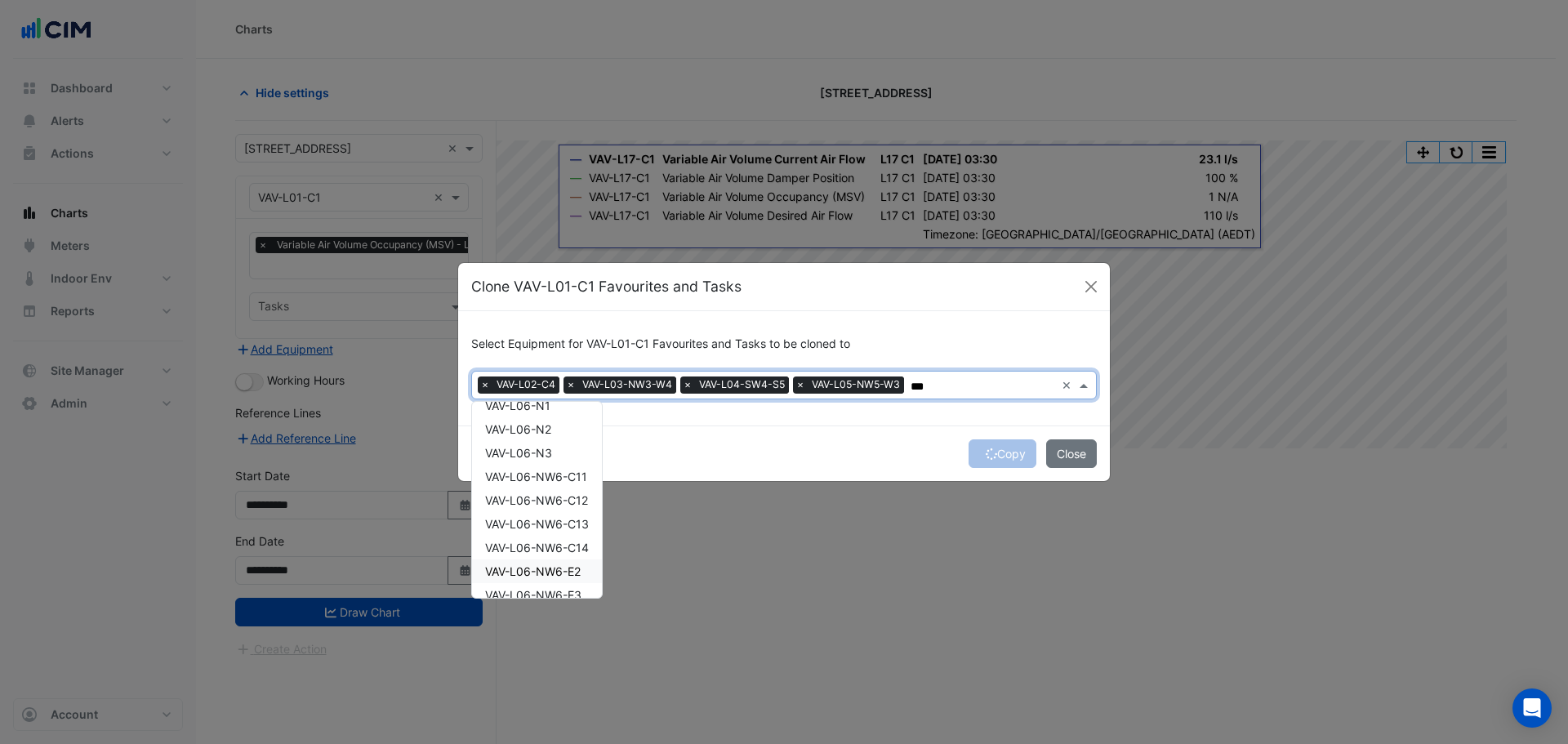
scroll to position [456, 0]
click at [558, 491] on span "VAV-L06-NW6-N4" at bounding box center [534, 484] width 99 height 14
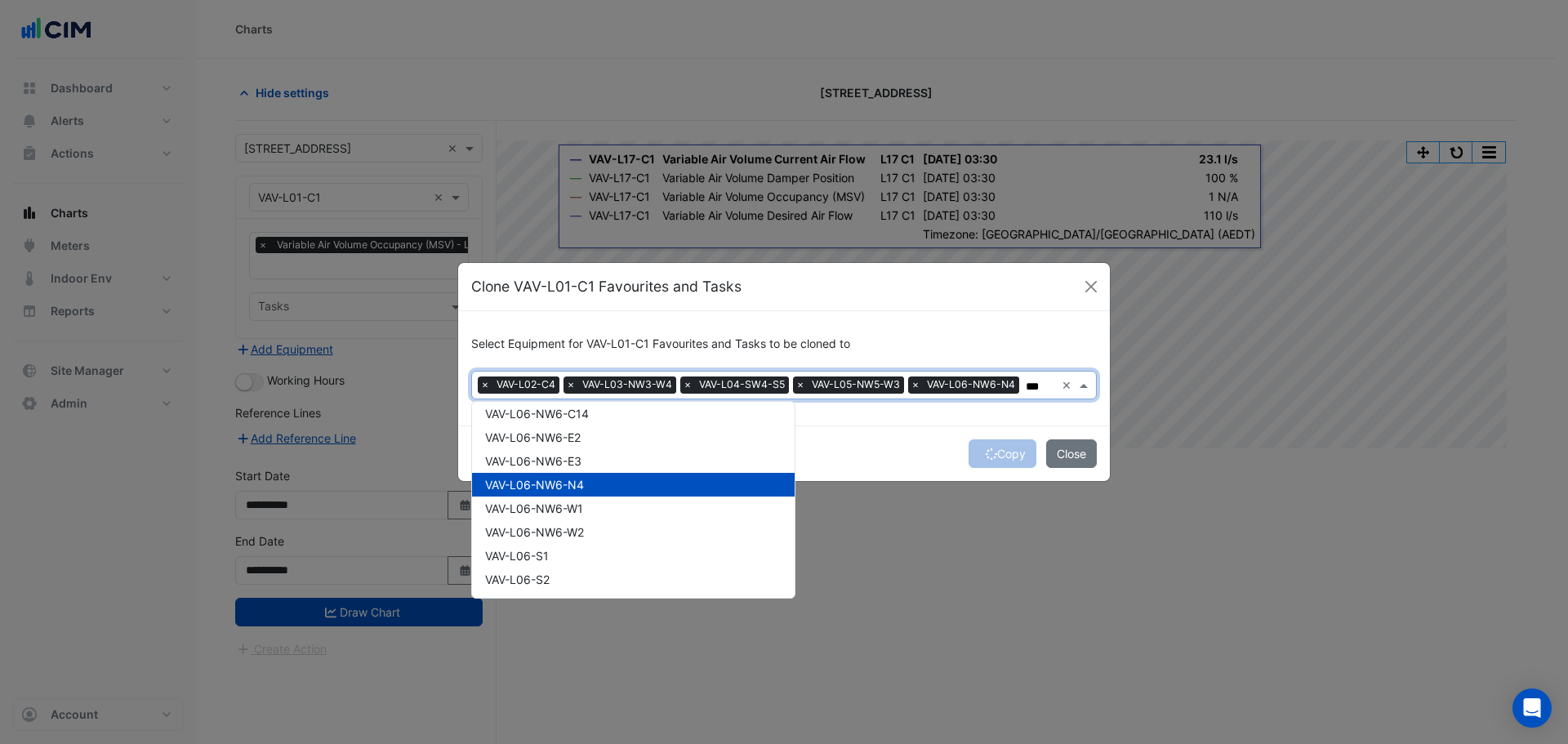
scroll to position [0, 0]
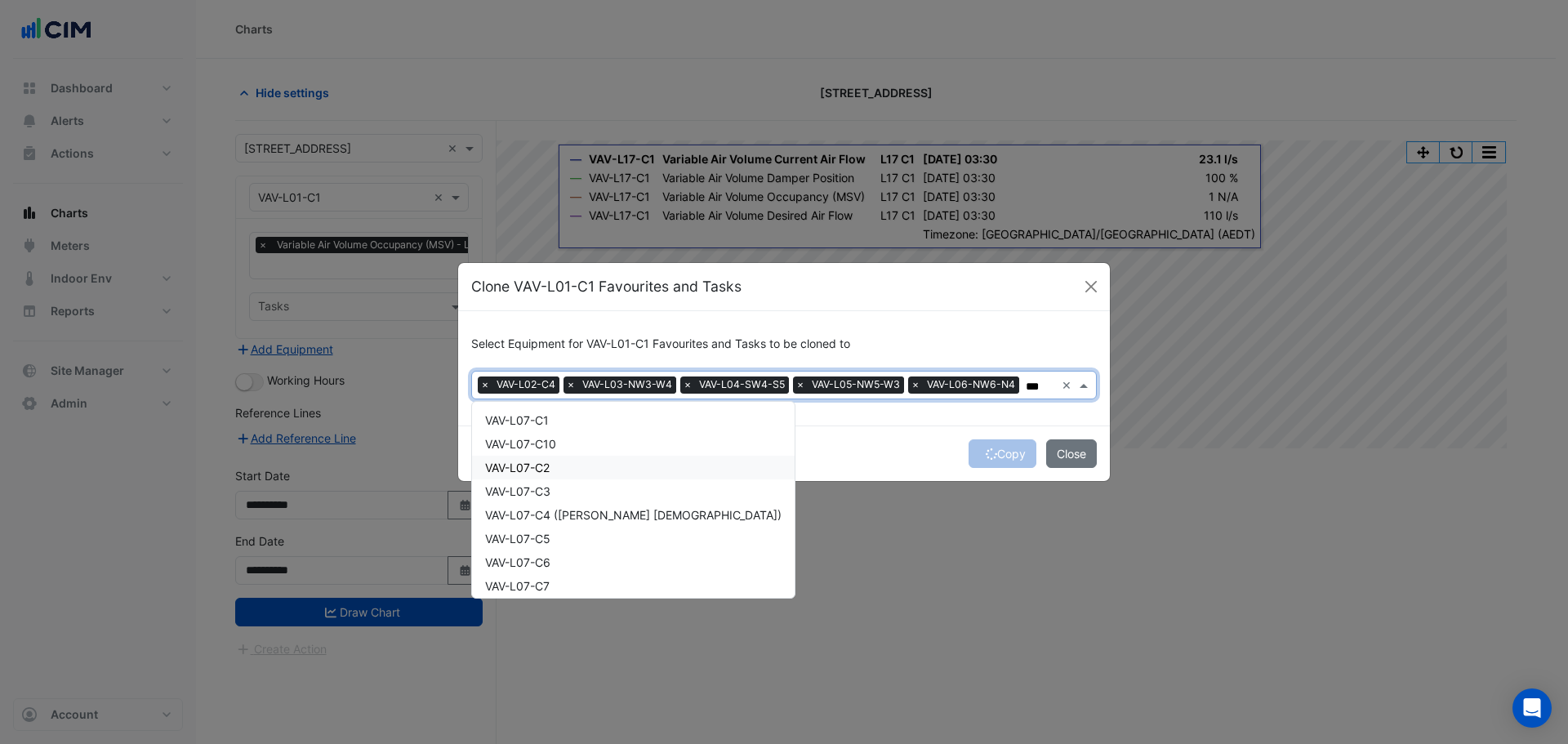
click at [546, 458] on div "VAV-L07-C2" at bounding box center [633, 467] width 323 height 24
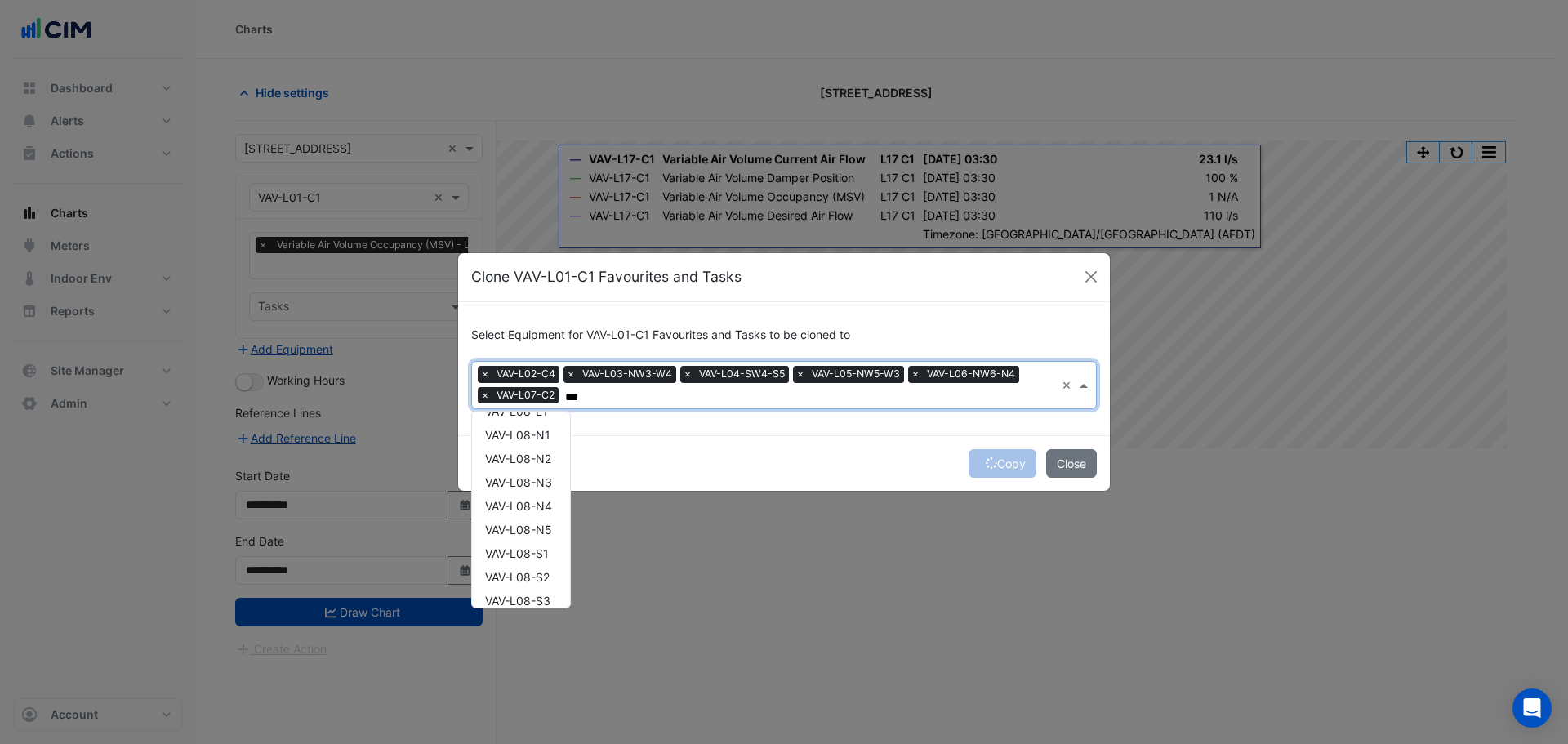
scroll to position [409, 0]
click at [519, 545] on span "VAV-L08-S5" at bounding box center [517, 541] width 65 height 14
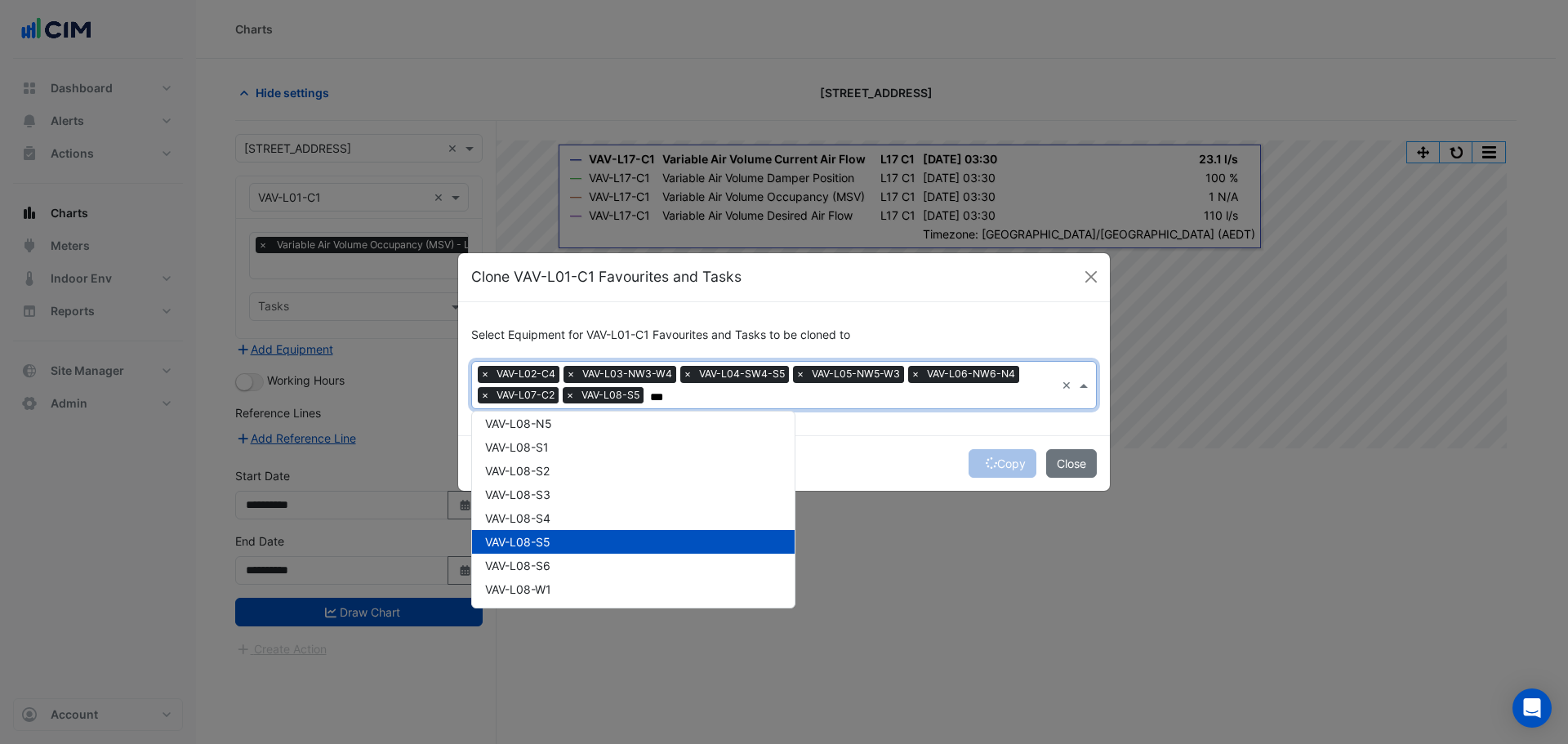
scroll to position [0, 0]
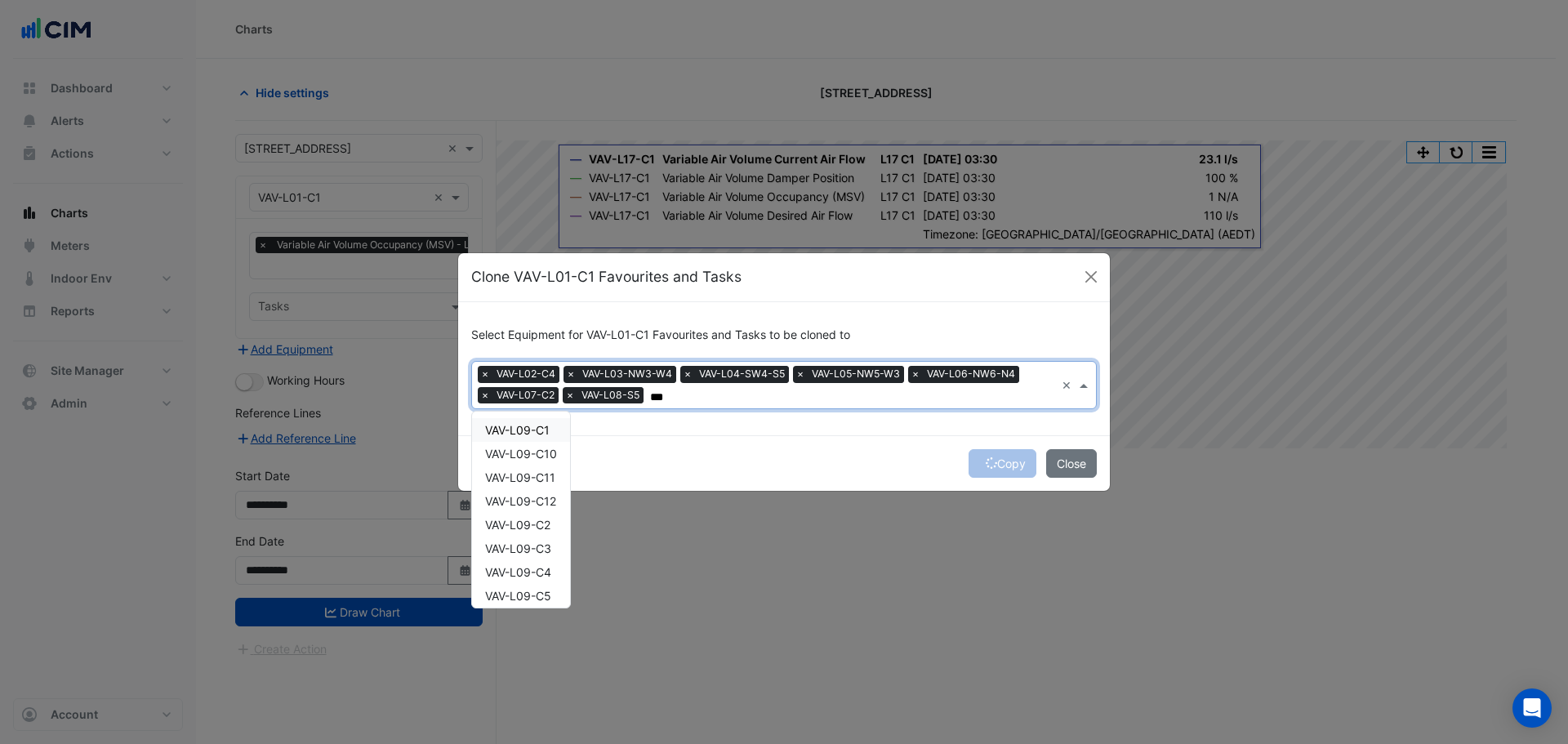
click at [537, 427] on span "VAV-L09-C1" at bounding box center [517, 430] width 64 height 14
click at [525, 527] on div "VAV-L10-S2A" at bounding box center [520, 518] width 96 height 24
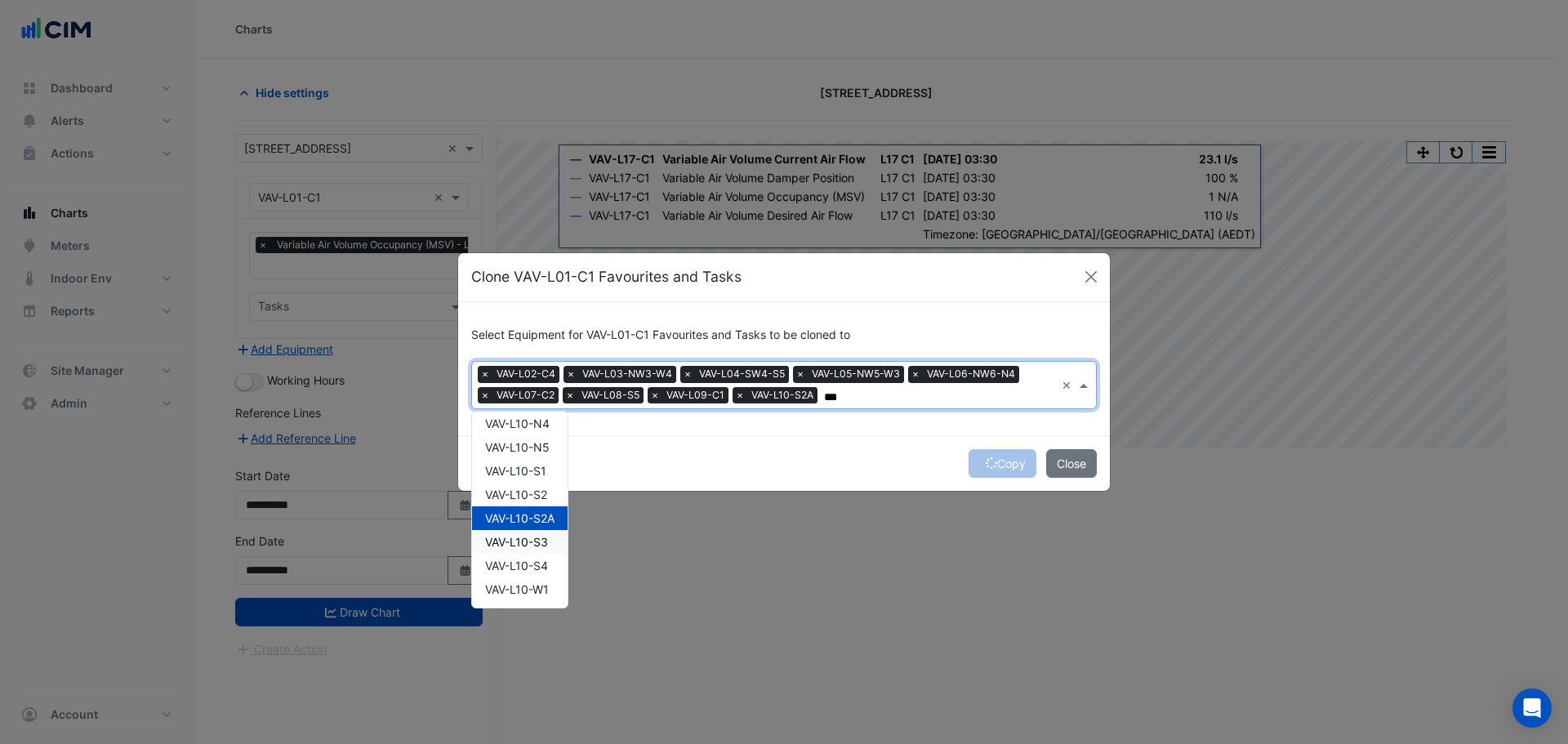
click at [525, 545] on span "VAV-L10-S3" at bounding box center [516, 541] width 63 height 14
click at [741, 393] on span "×" at bounding box center [740, 395] width 15 height 16
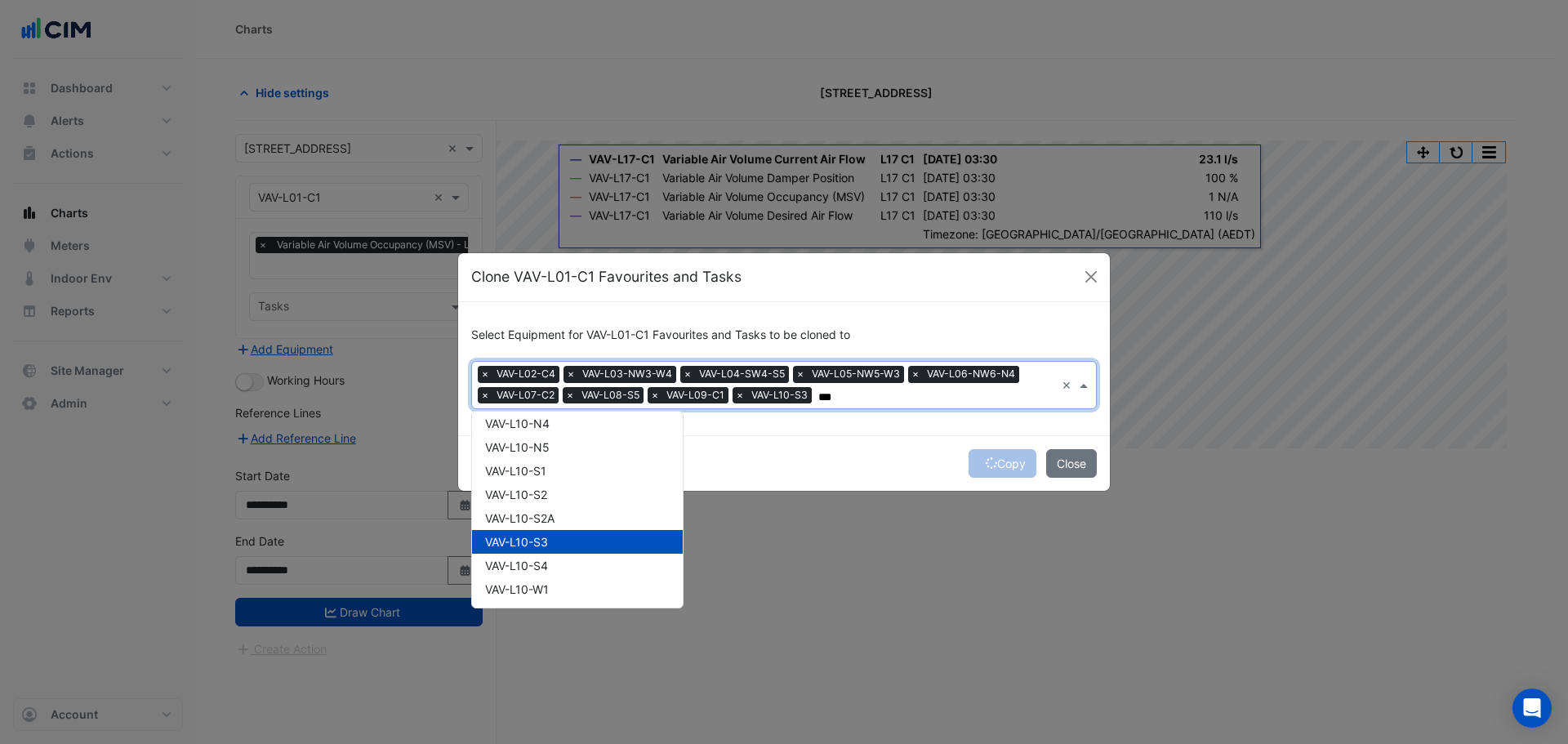
scroll to position [0, 0]
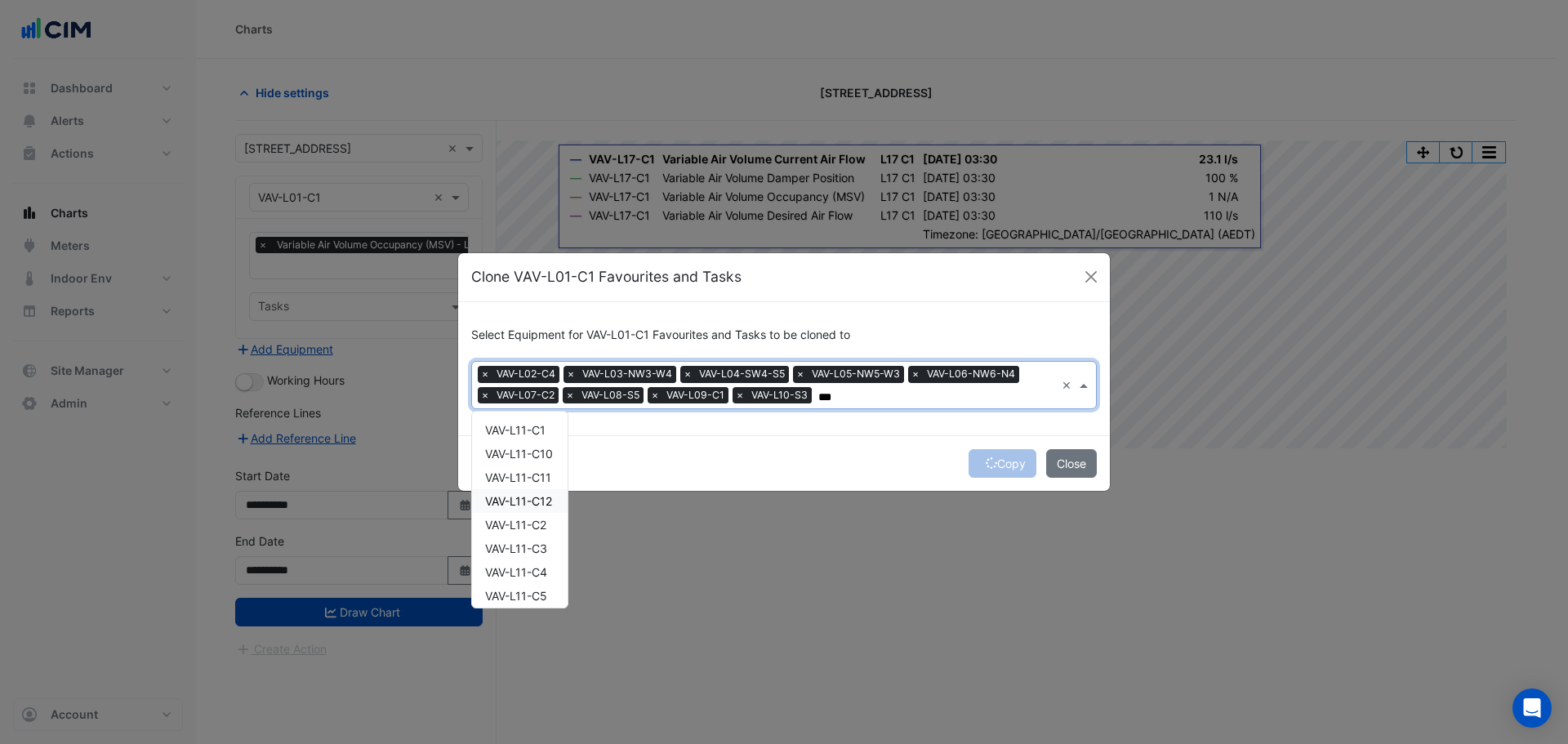
click at [525, 475] on span "VAV-L11-C11" at bounding box center [518, 477] width 66 height 14
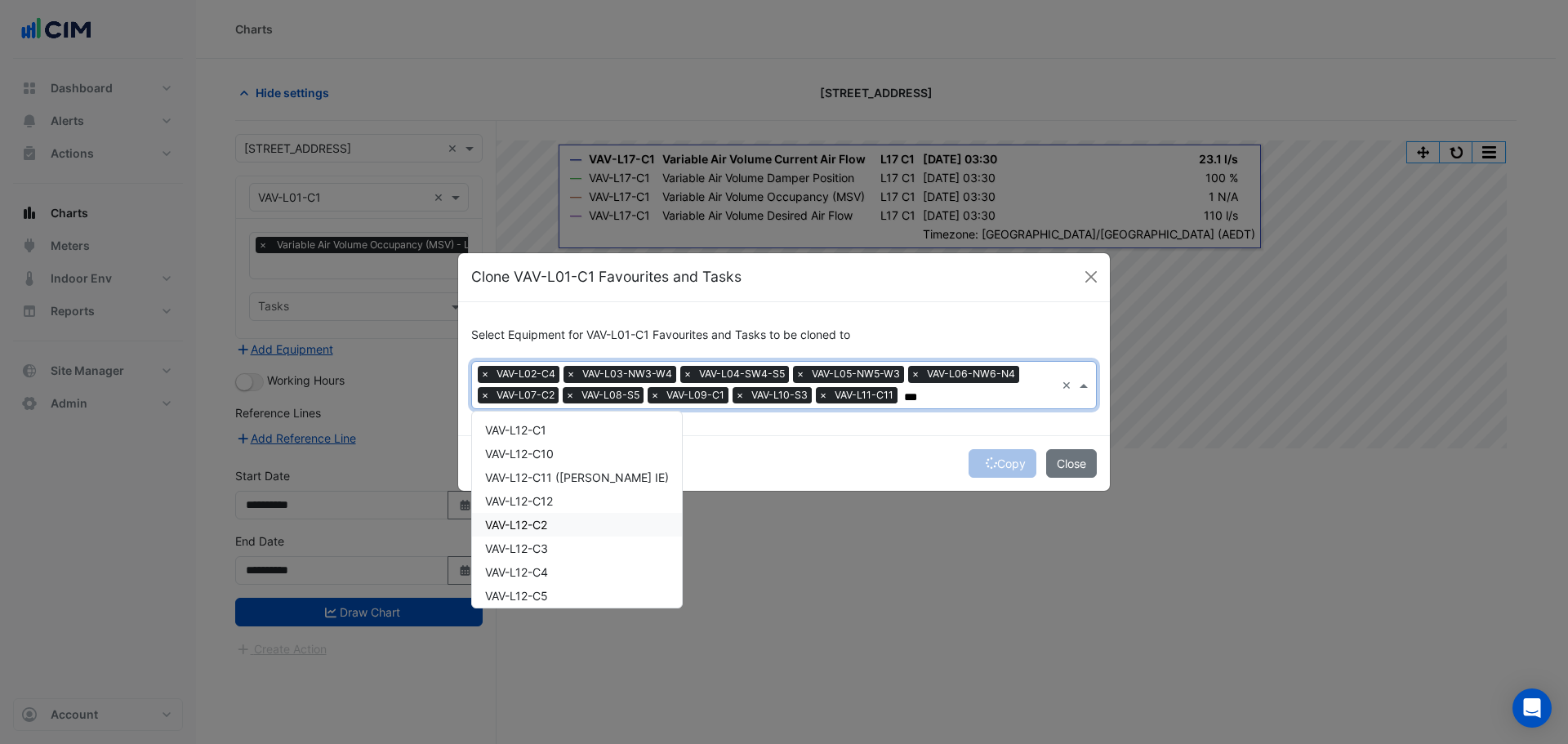
scroll to position [386, 0]
click at [551, 539] on div "VAV-L12-S4" at bounding box center [576, 541] width 210 height 24
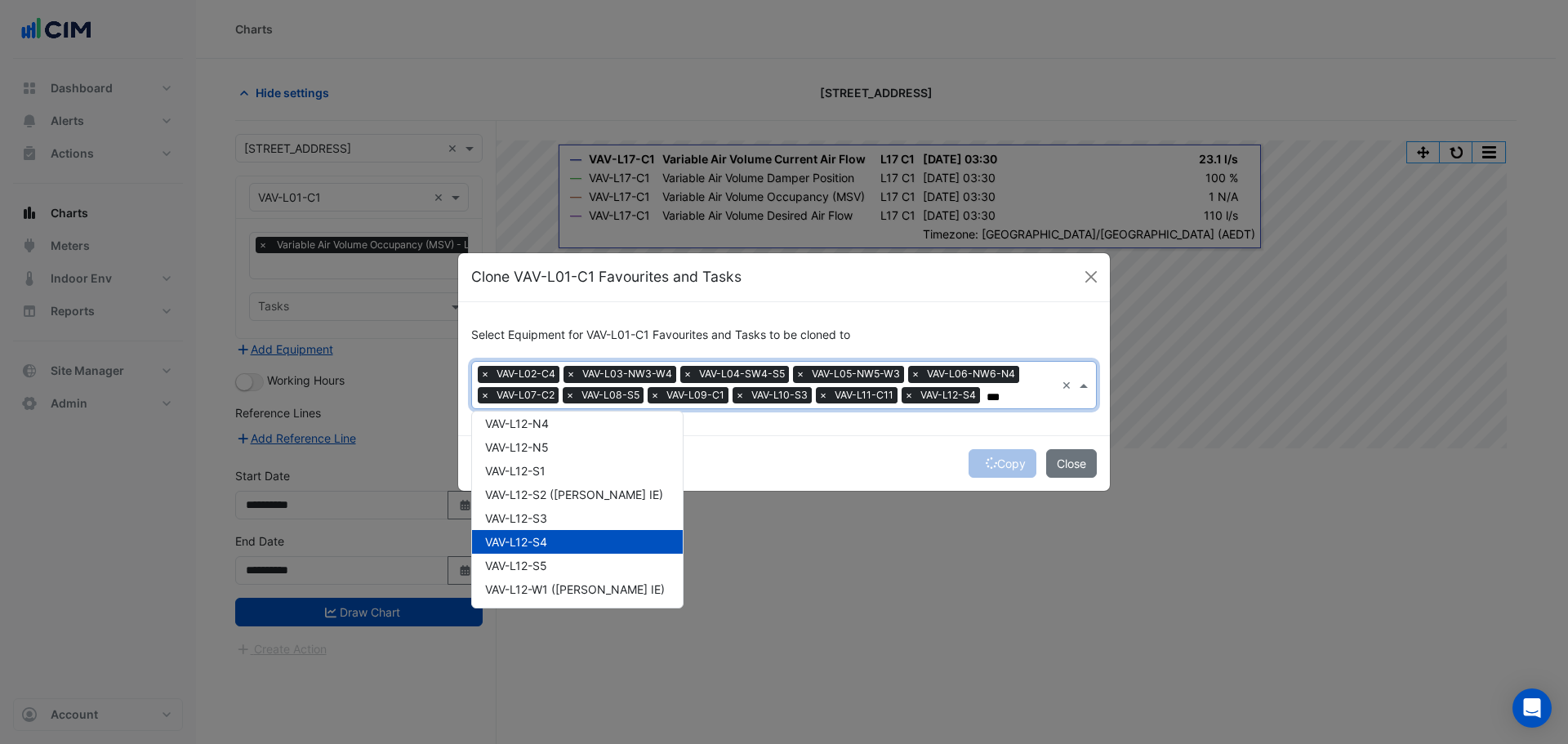
scroll to position [0, 0]
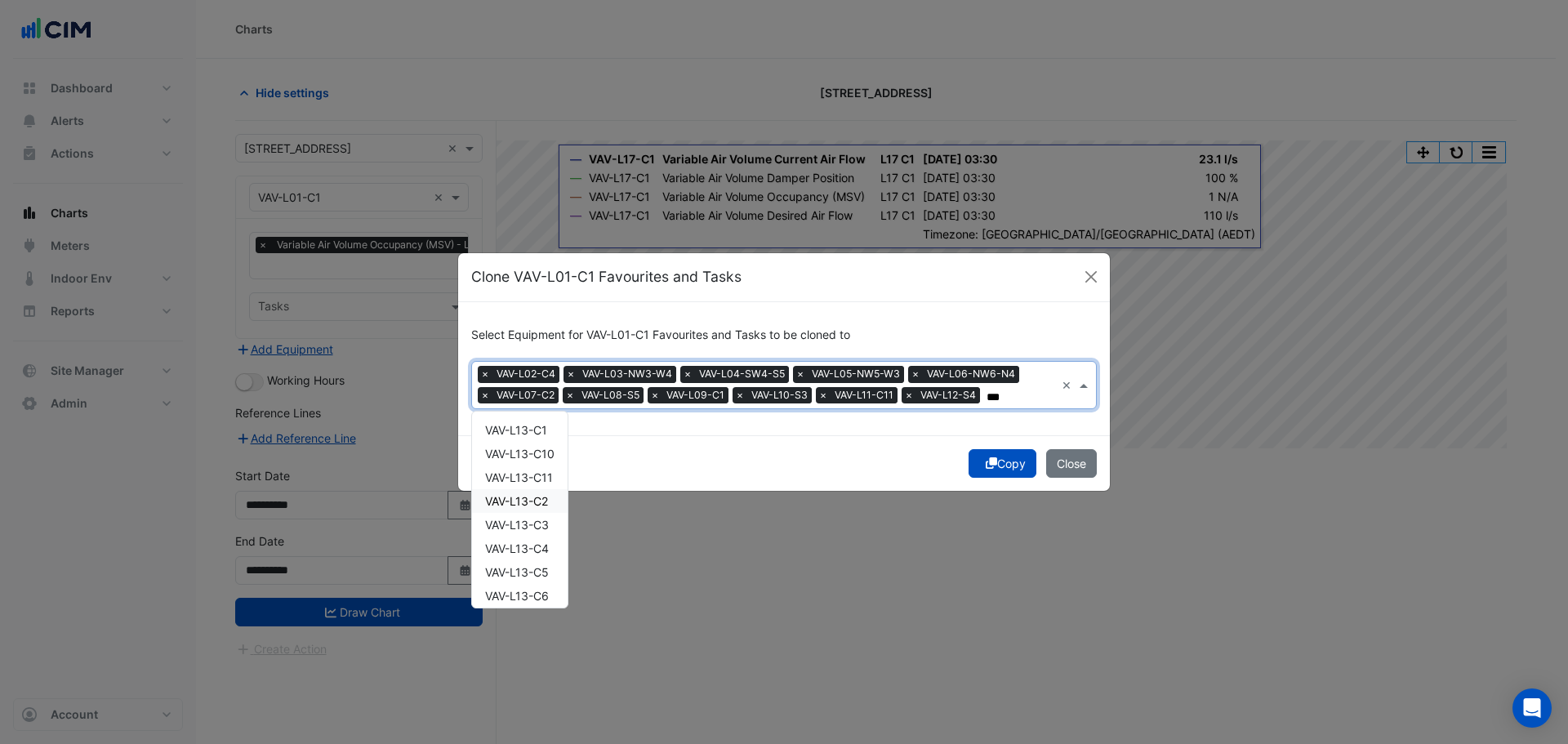
click at [543, 506] on span "VAV-L13-C2" at bounding box center [516, 501] width 63 height 14
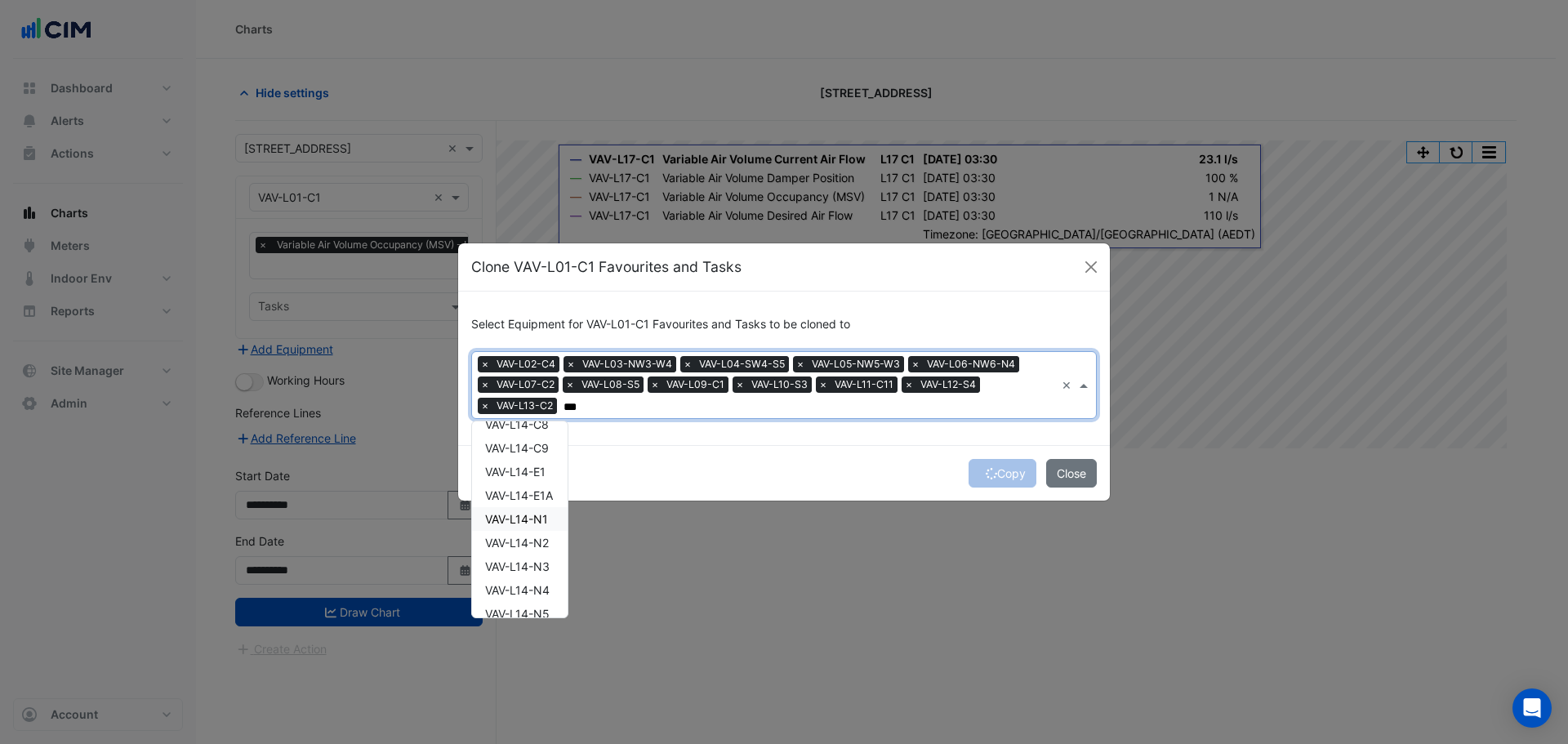
scroll to position [409, 0]
click at [548, 551] on span "VAV-L14-S4" at bounding box center [516, 551] width 63 height 14
click at [537, 533] on span "VAV-L15-S3" at bounding box center [516, 528] width 63 height 14
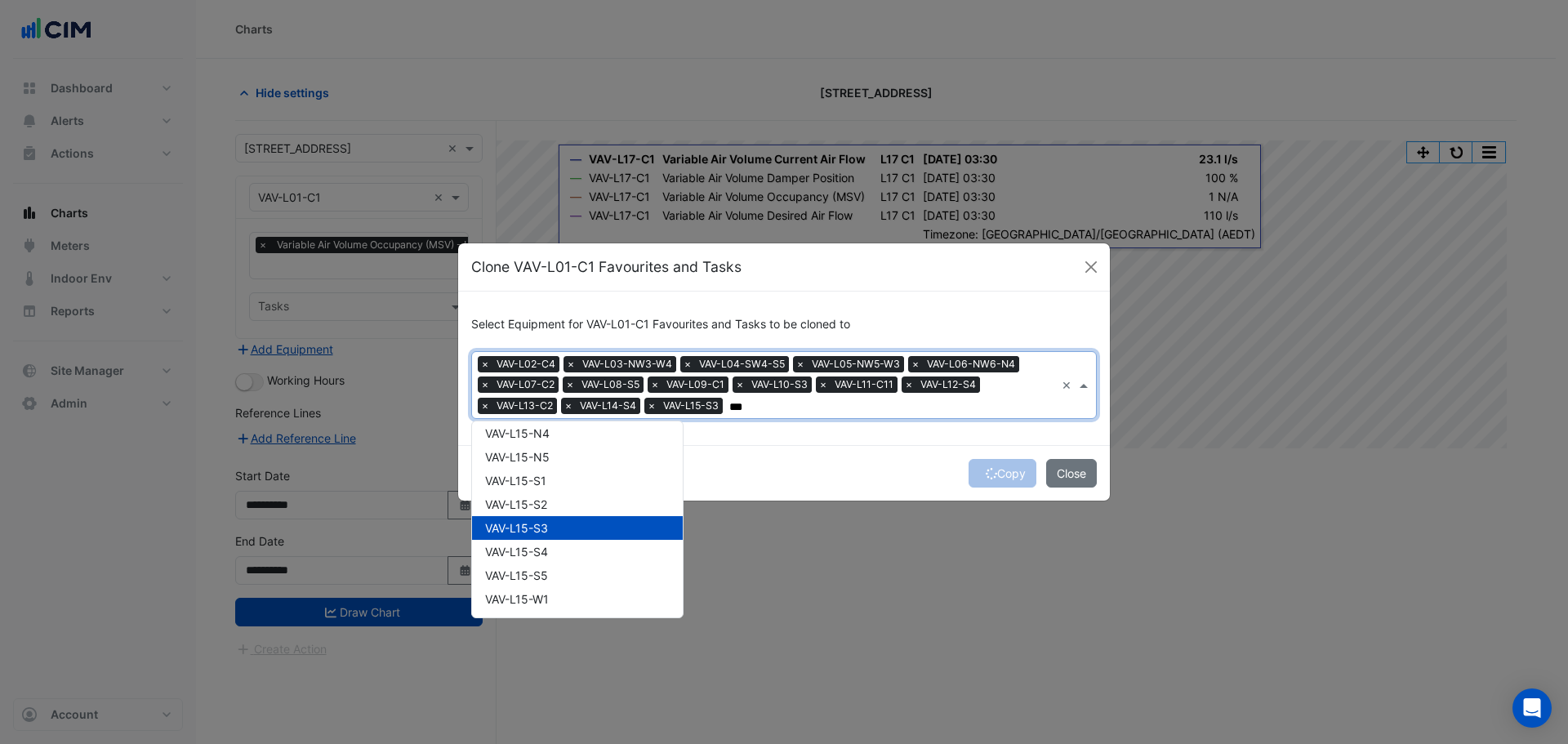
scroll to position [0, 0]
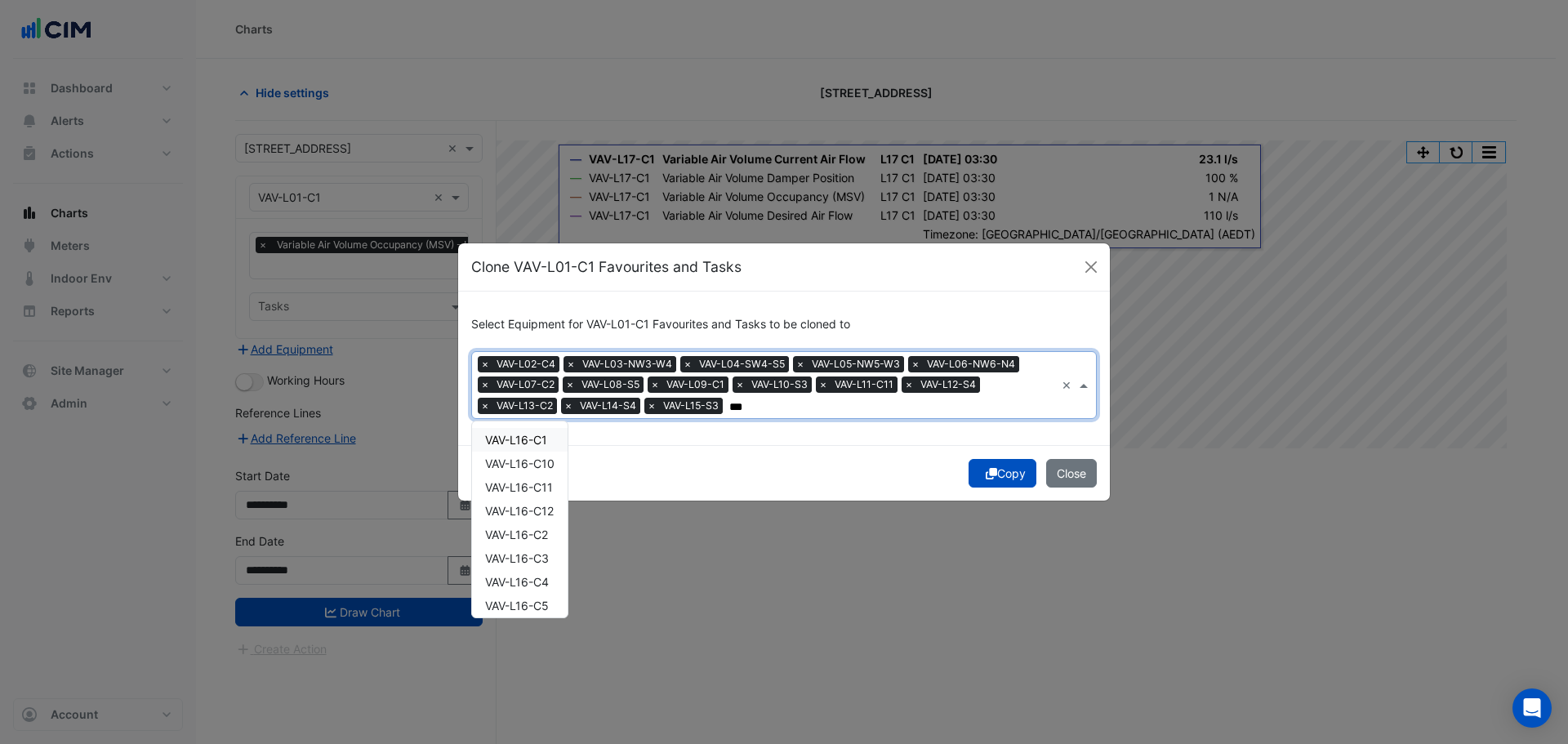
click at [539, 446] on span "VAV-L16-C1" at bounding box center [516, 439] width 62 height 14
click at [539, 561] on span "VAV-L17-C3" at bounding box center [516, 558] width 63 height 14
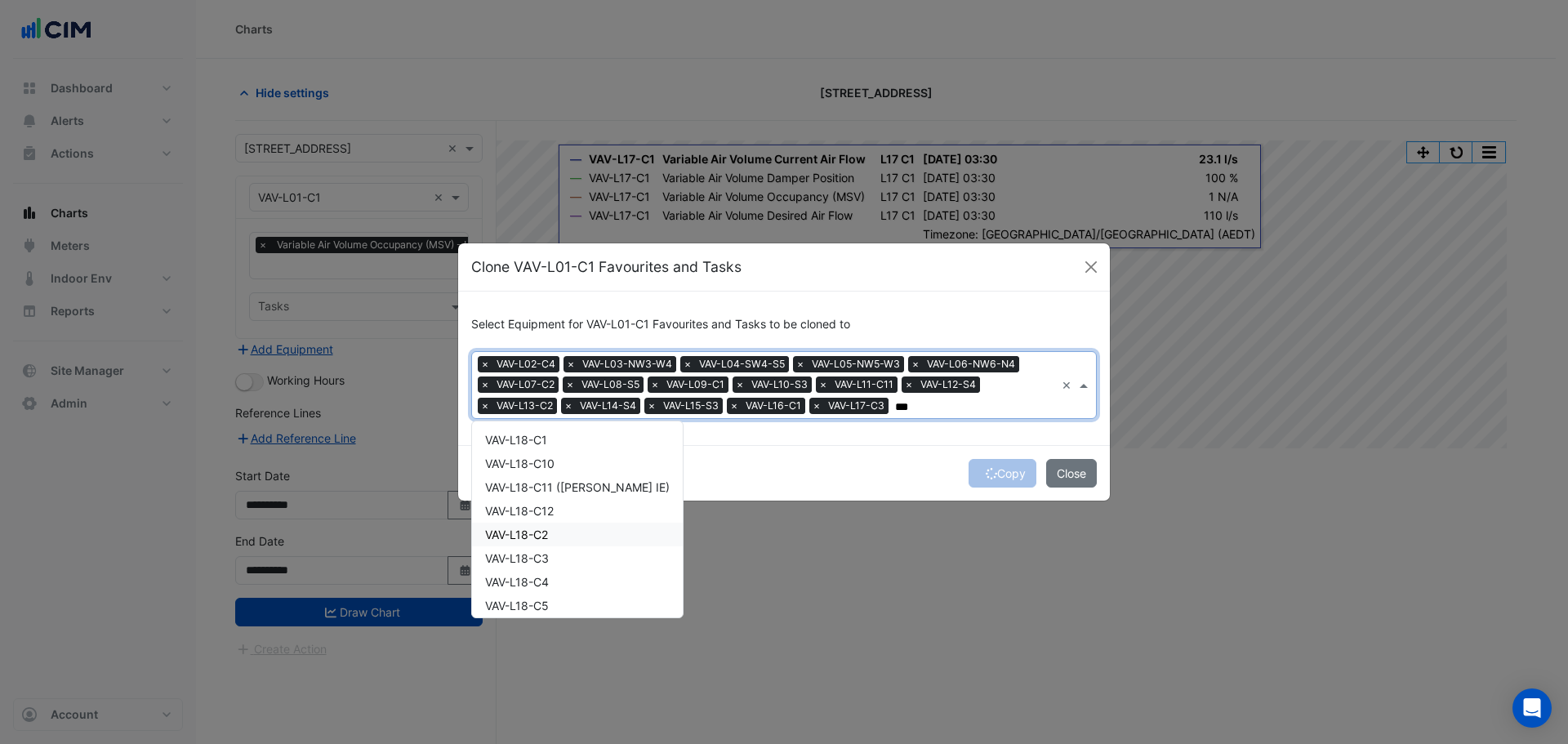
scroll to position [386, 0]
click at [560, 532] on div "VAV-L18-S3" at bounding box center [577, 528] width 211 height 24
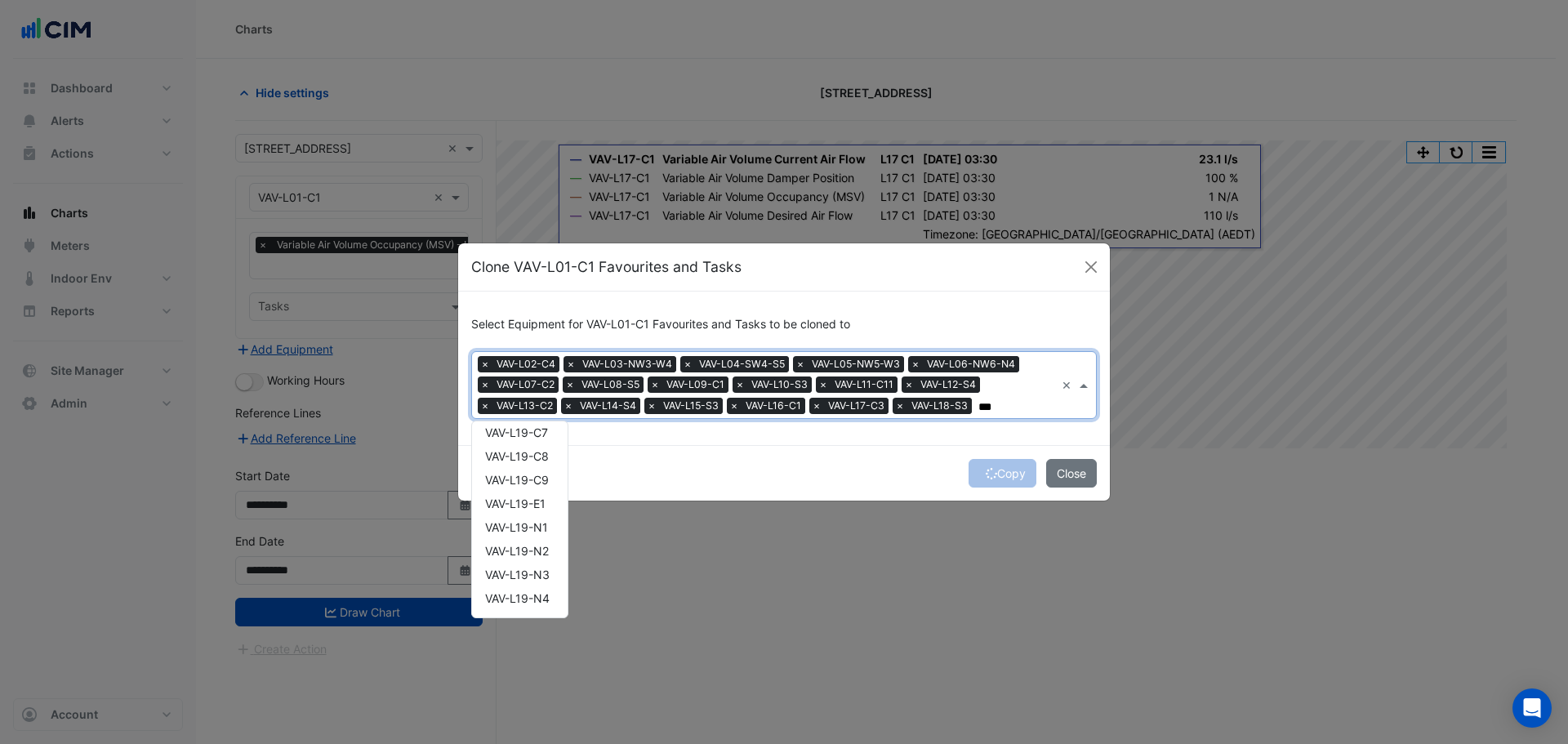
scroll to position [409, 0]
click at [538, 545] on span "VAV-L19-S4" at bounding box center [516, 551] width 63 height 14
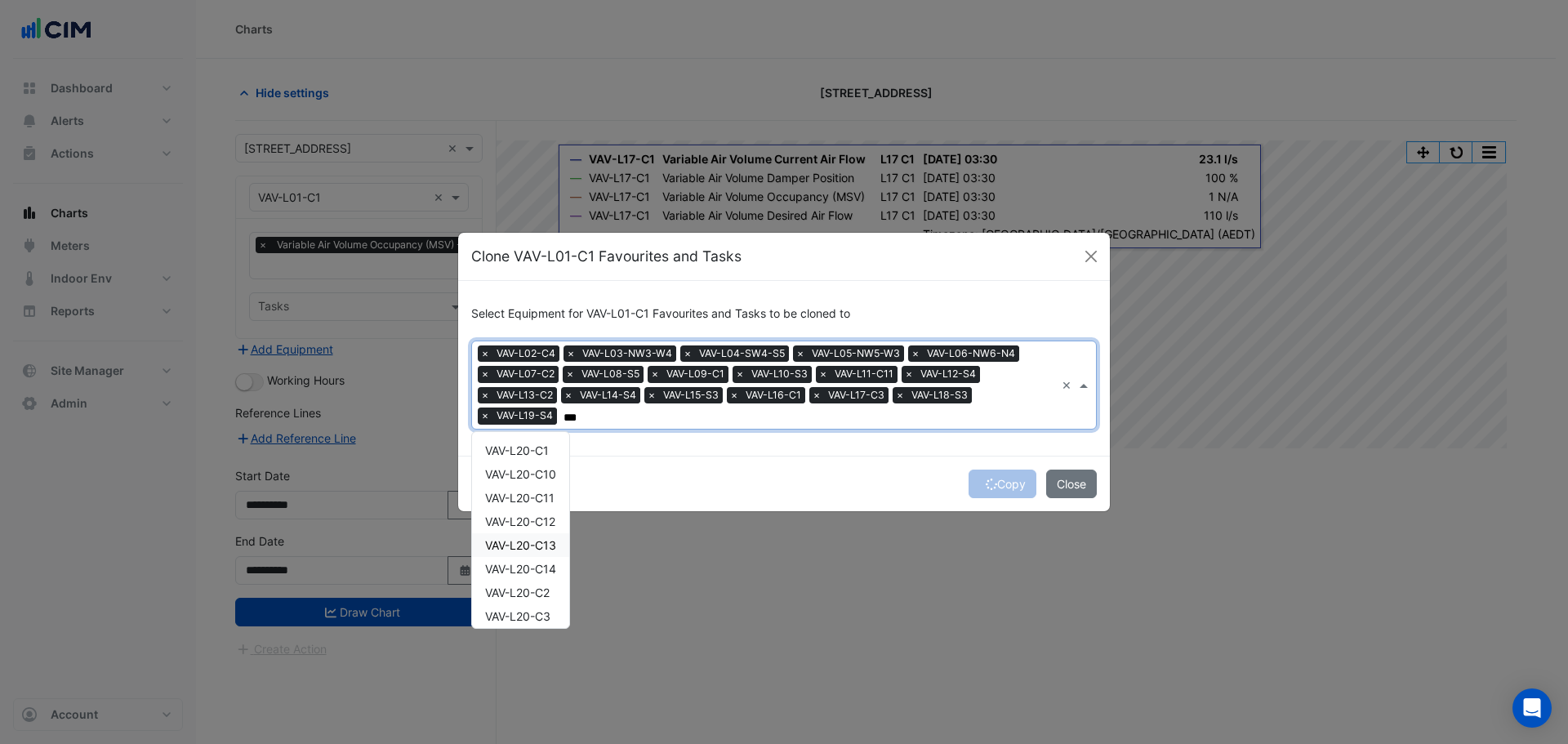
scroll to position [327, 0]
click at [531, 547] on span "VAV-L20-N4" at bounding box center [518, 550] width 66 height 14
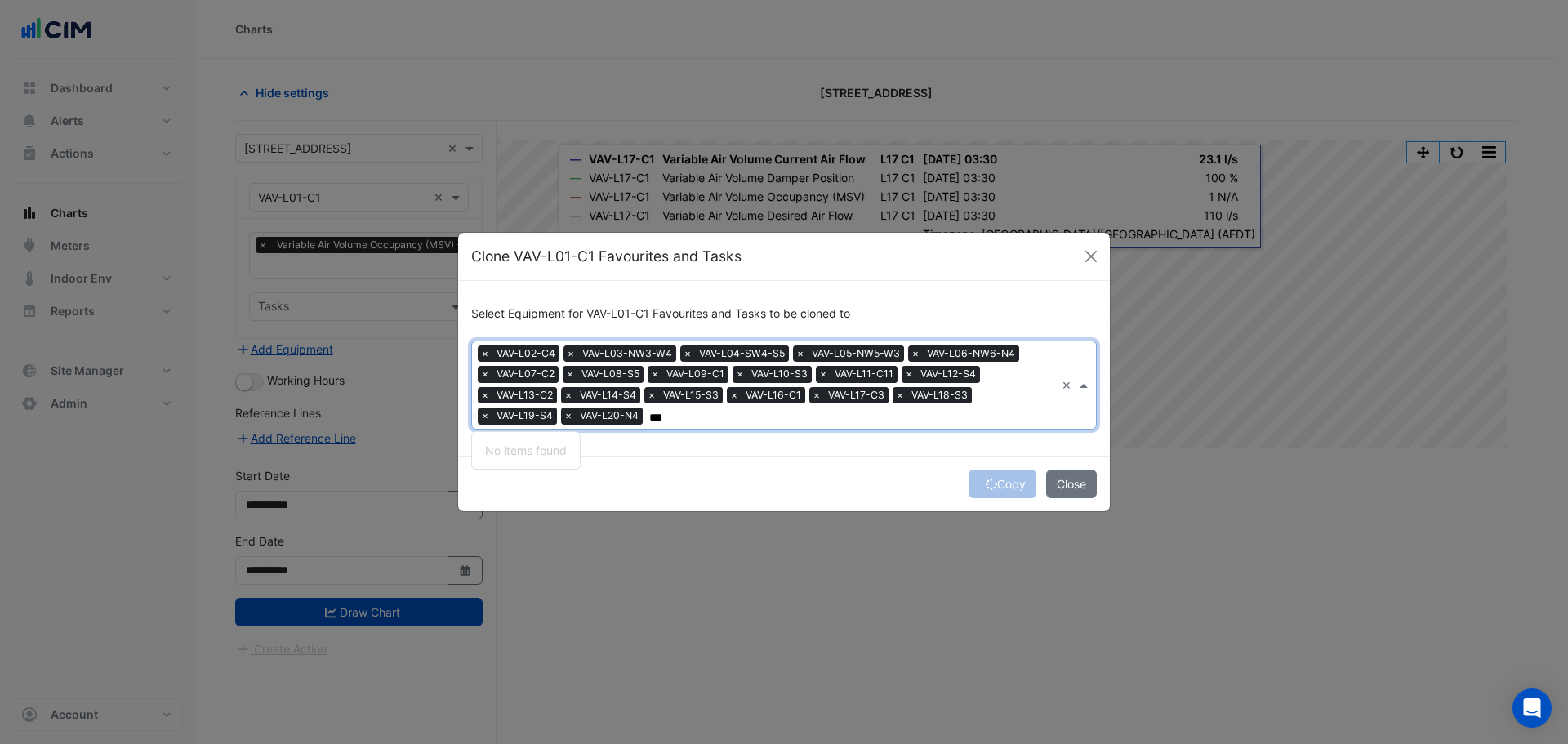
type input "***"
click at [735, 475] on div "Copy Close" at bounding box center [783, 483] width 651 height 55
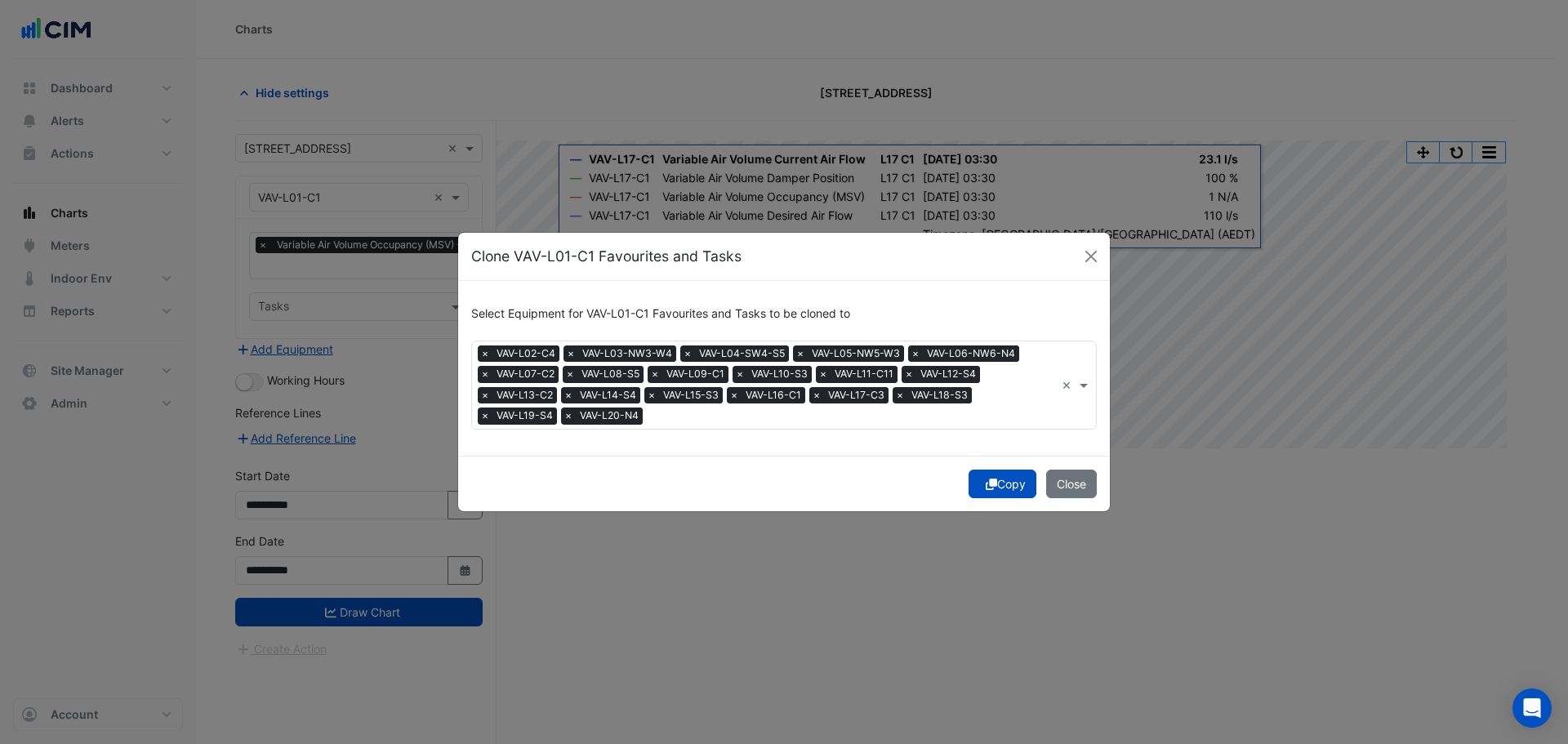
click at [1012, 478] on button "Copy" at bounding box center [1002, 484] width 68 height 29
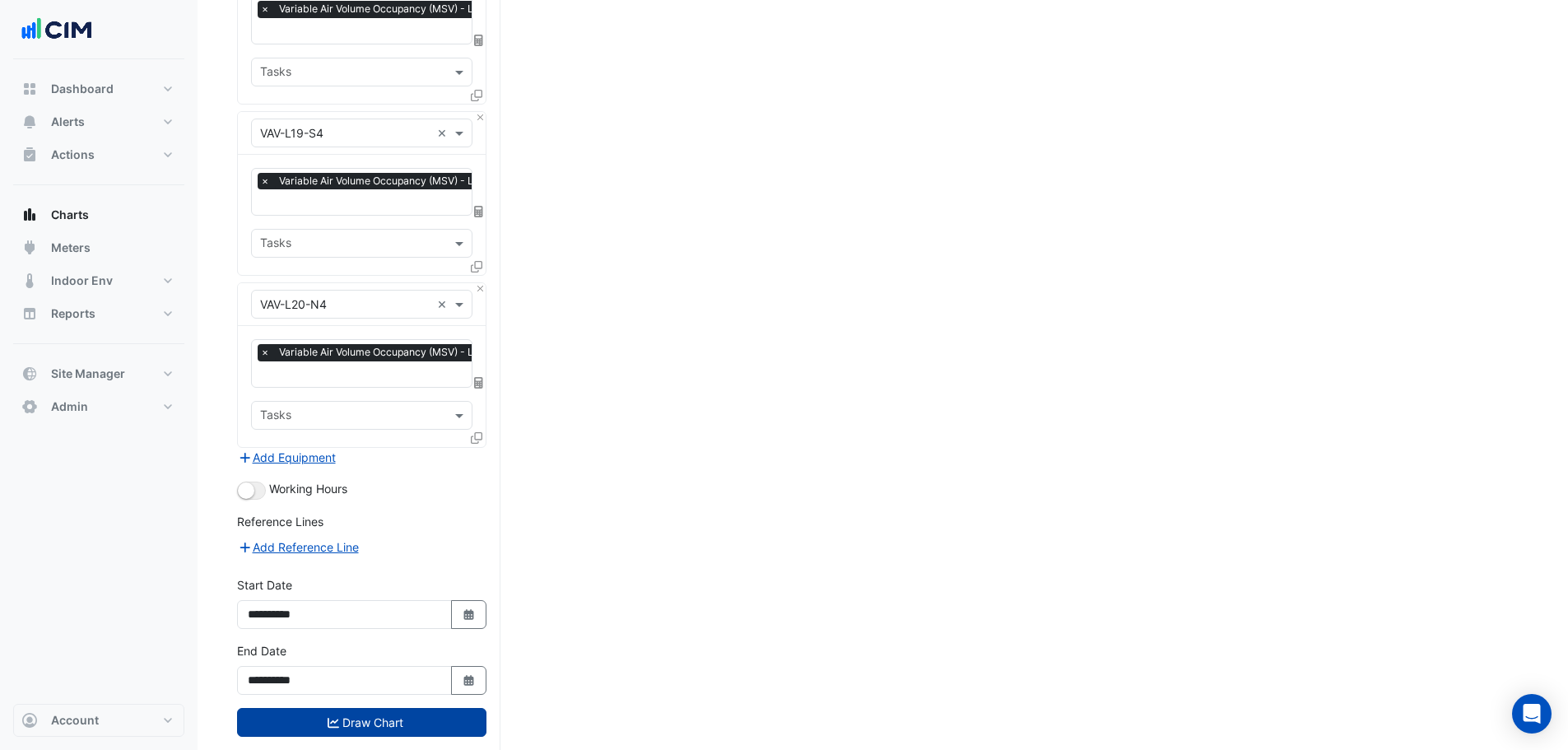
click at [368, 708] on button "Draw Chart" at bounding box center [362, 723] width 249 height 29
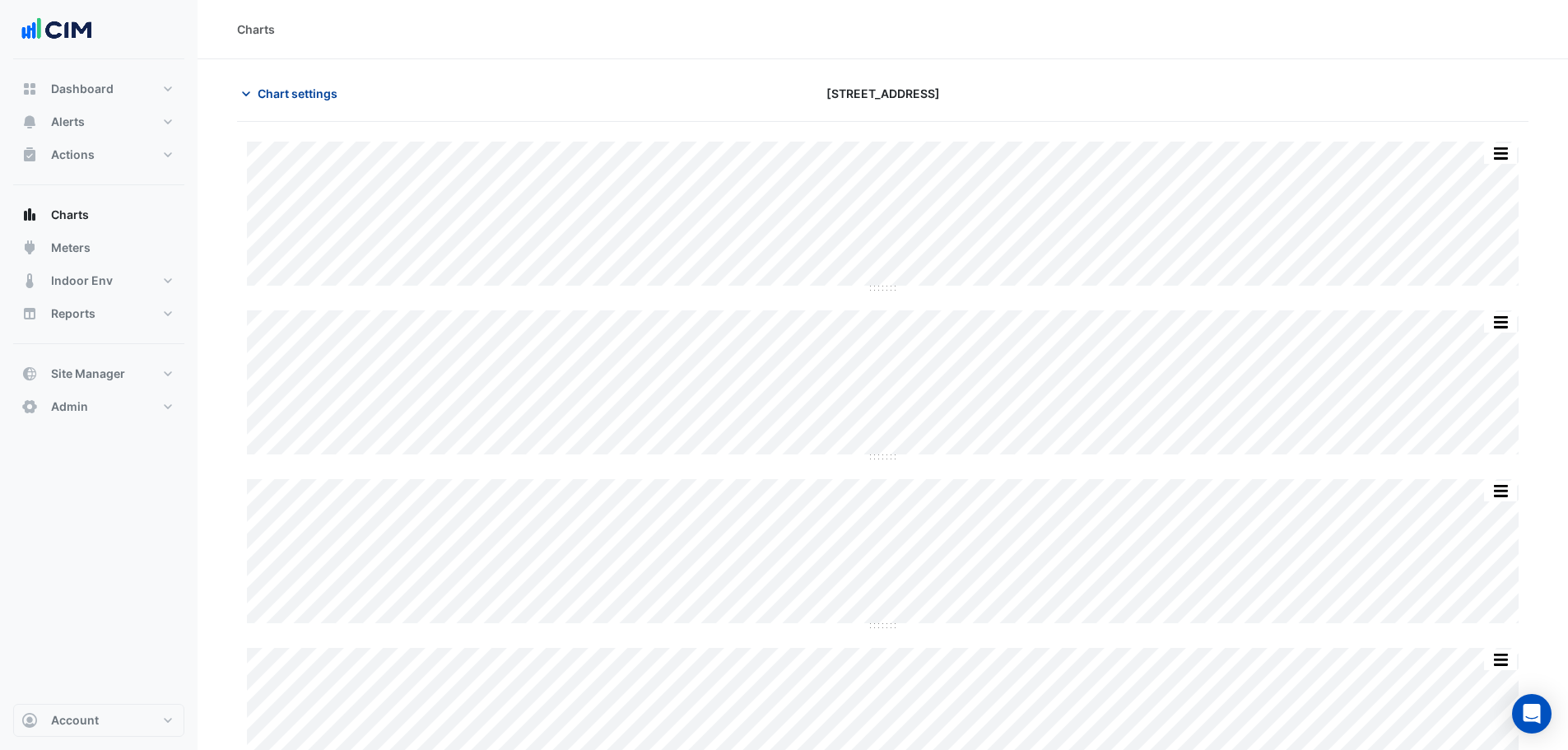
click at [268, 89] on span "Chart settings" at bounding box center [297, 93] width 80 height 17
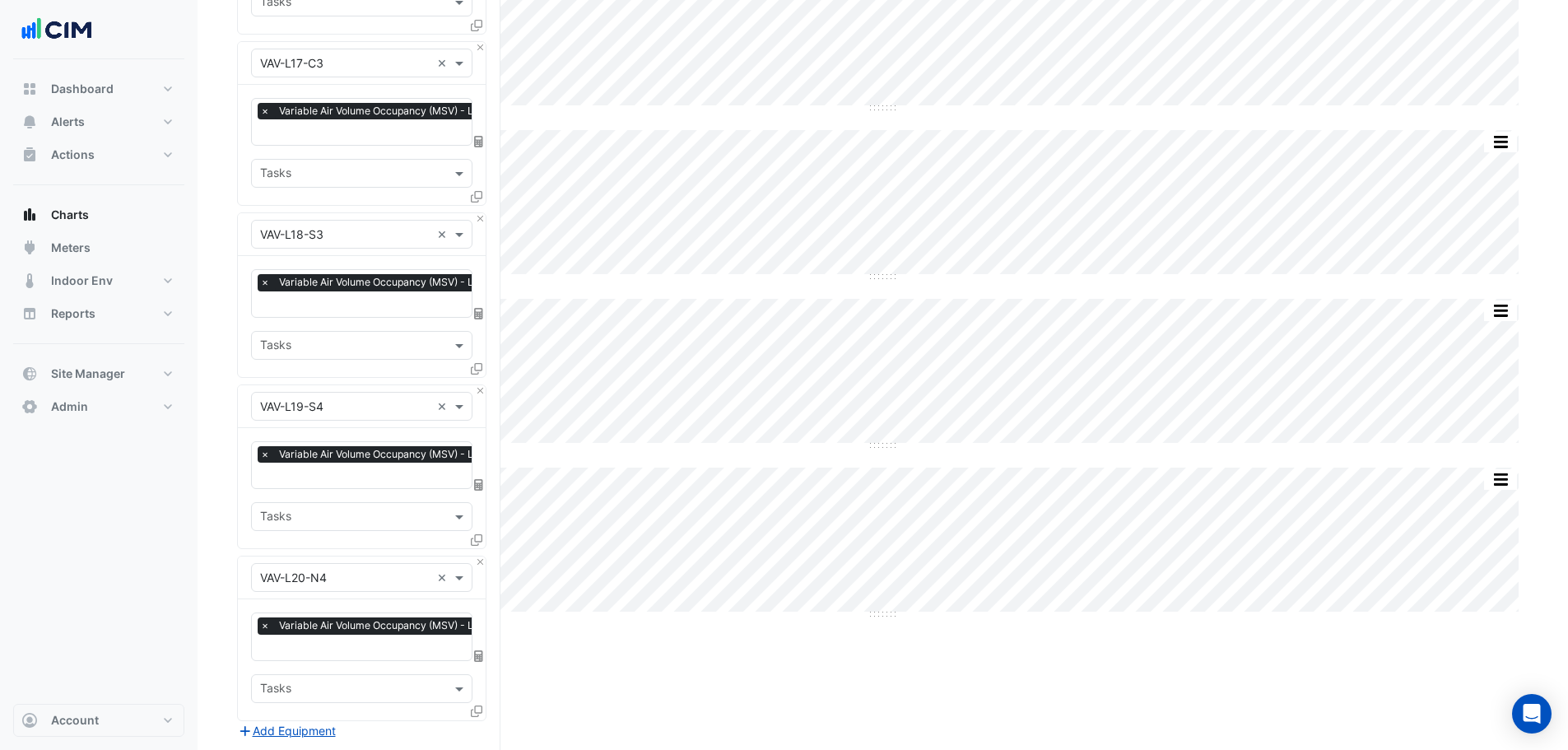
scroll to position [3154, 0]
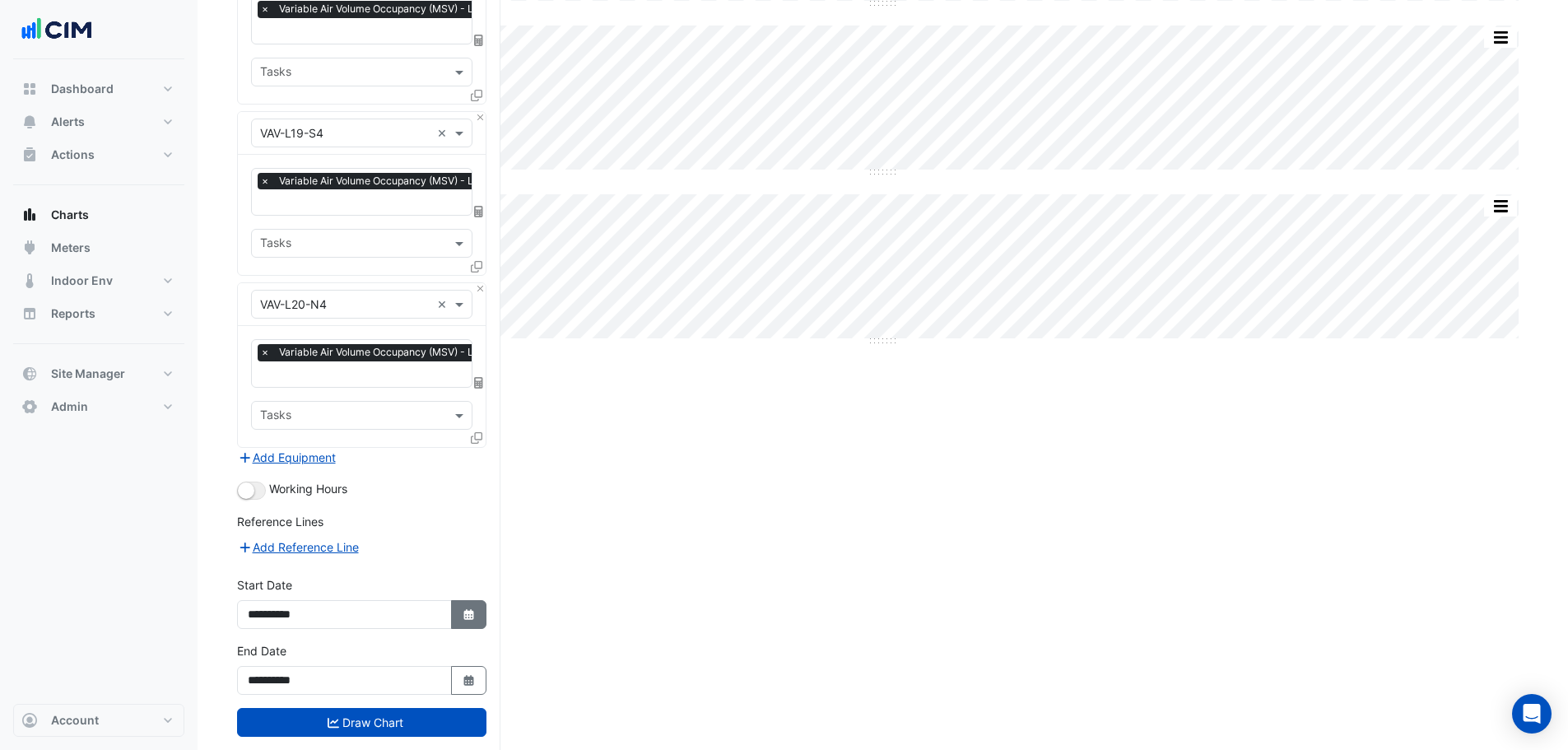
click at [481, 600] on button "Select Date" at bounding box center [469, 615] width 37 height 29
select select "*"
select select "****"
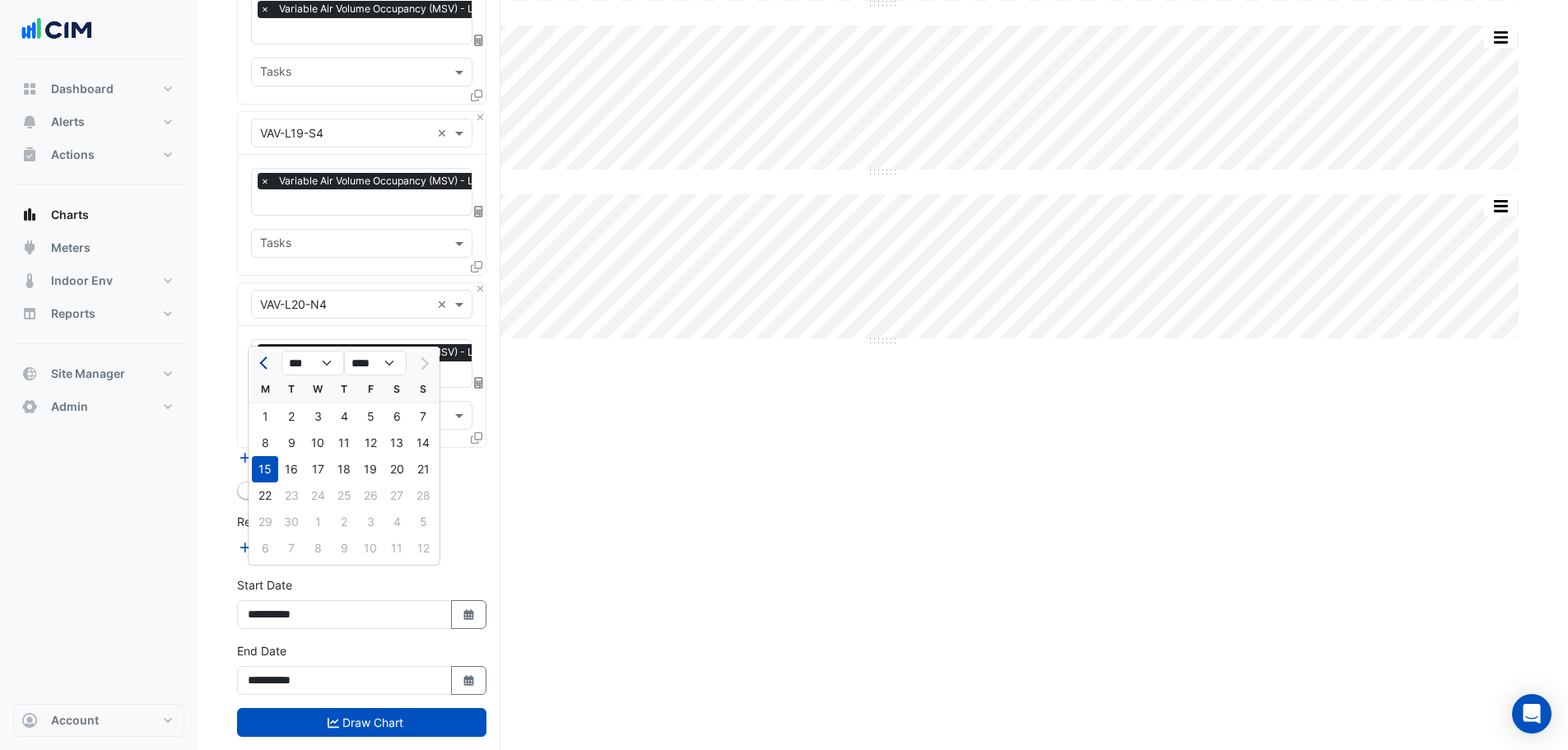
click at [261, 360] on button "Previous month" at bounding box center [265, 363] width 20 height 27
select select "*"
click at [413, 419] on div "1" at bounding box center [423, 417] width 27 height 27
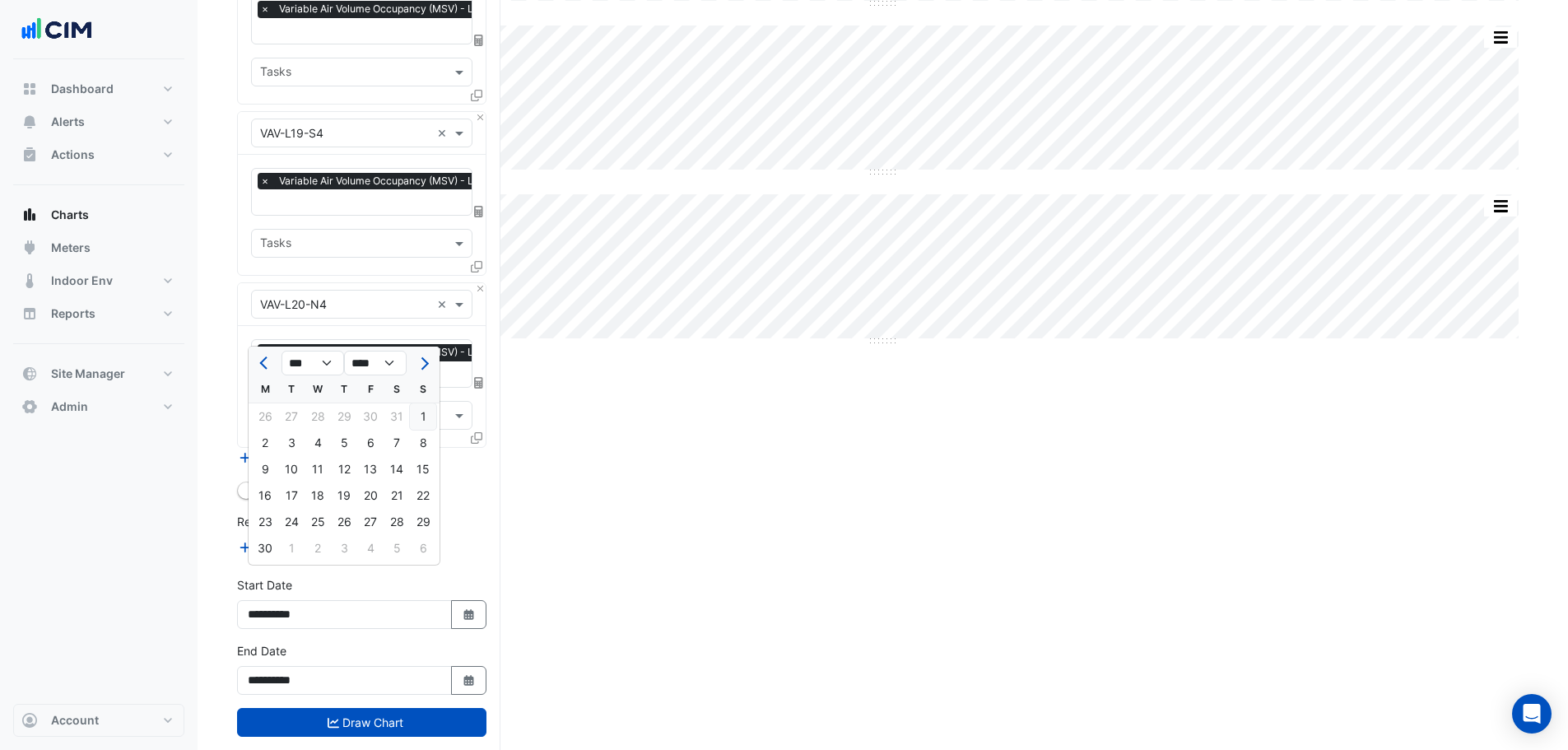
type input "**********"
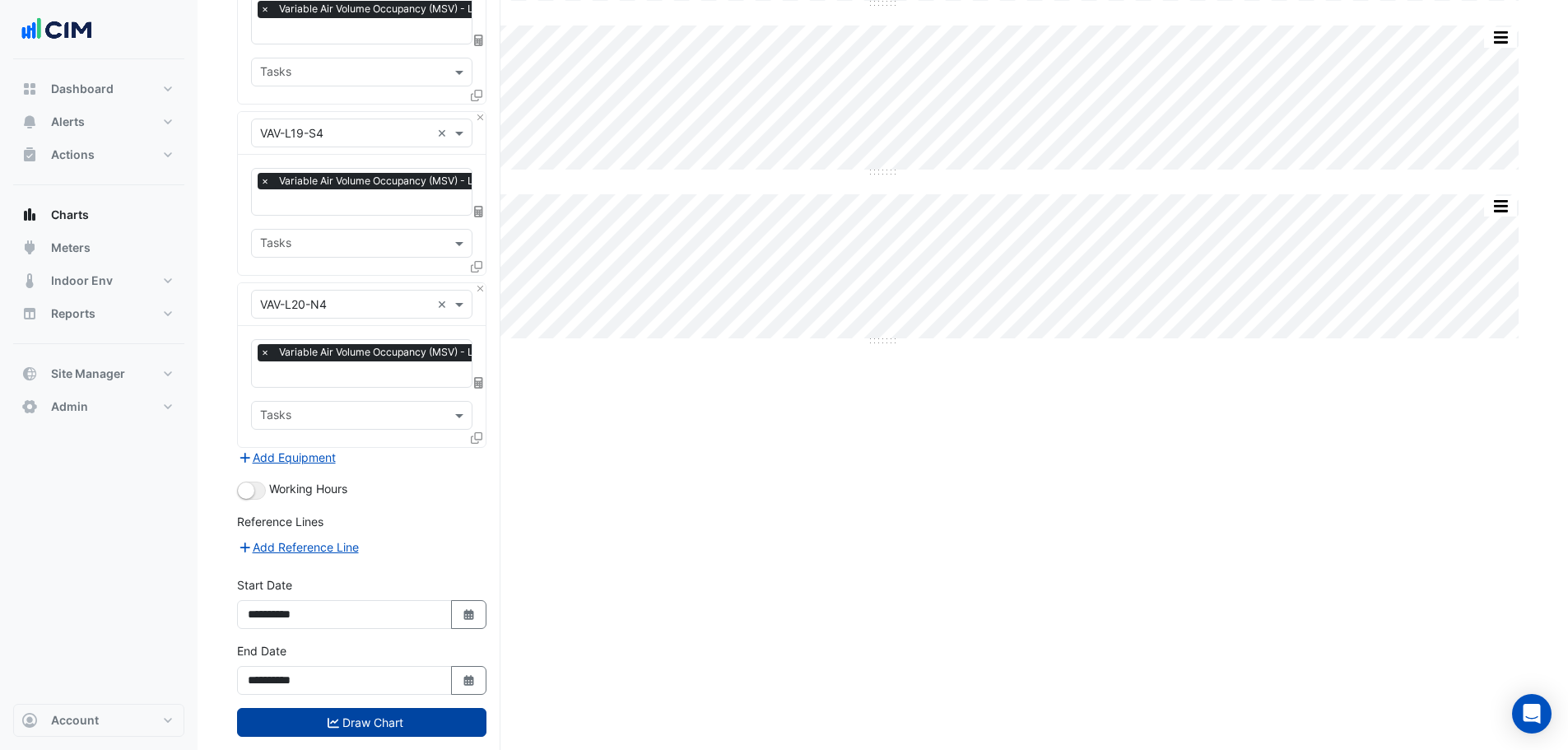
click at [323, 708] on button "Draw Chart" at bounding box center [362, 723] width 249 height 29
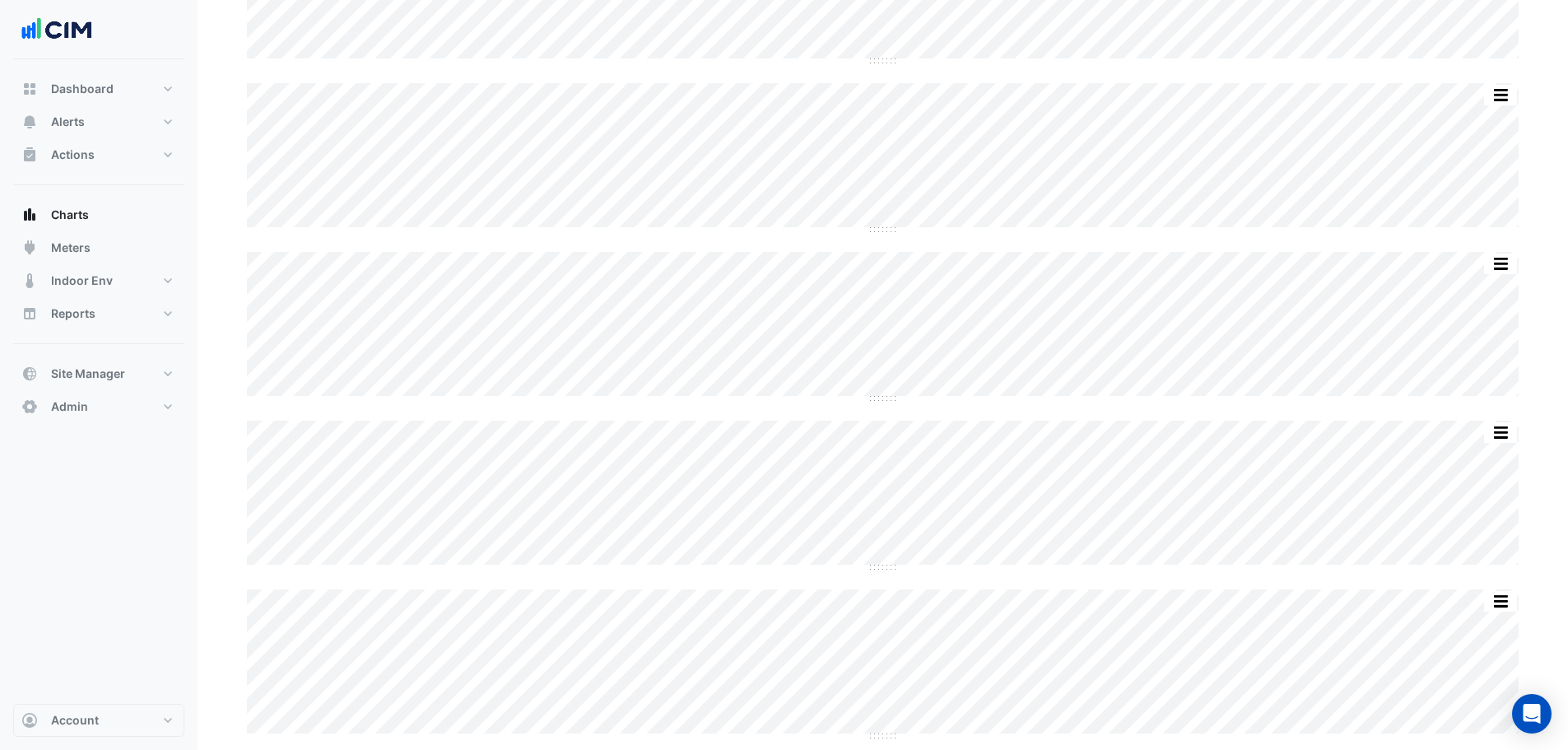
scroll to position [412, 0]
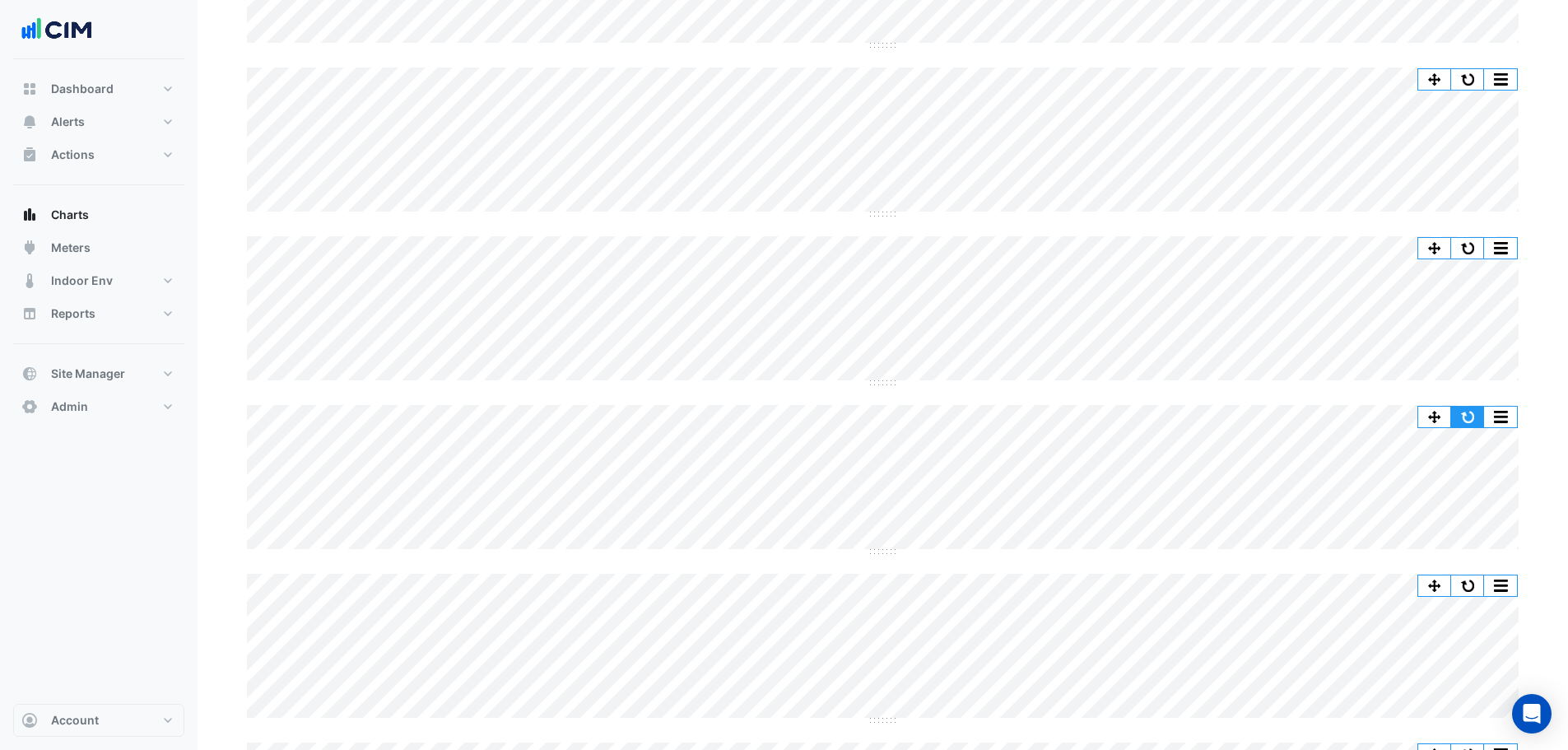
click at [1473, 411] on button "button" at bounding box center [1468, 417] width 33 height 21
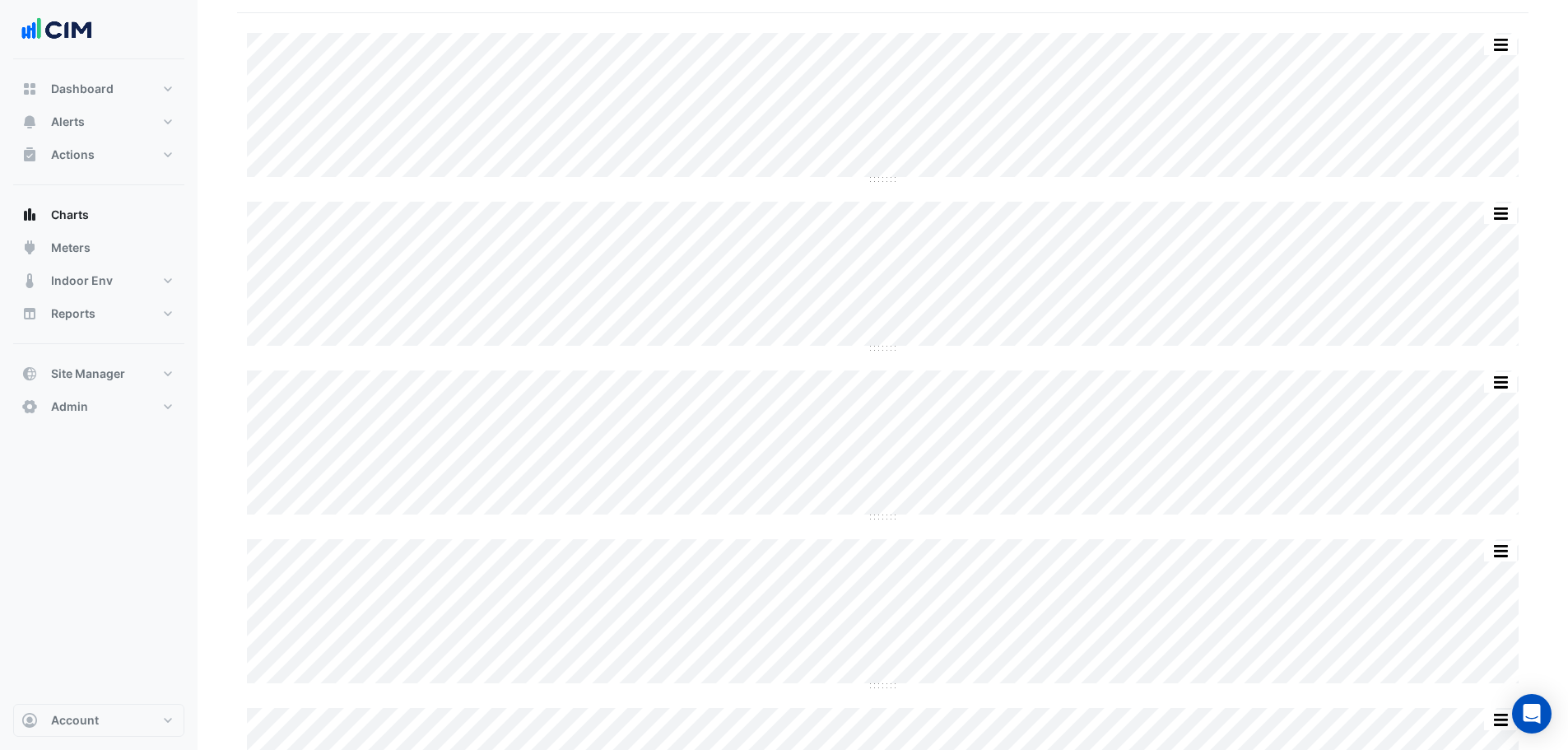
scroll to position [0, 0]
click at [309, 102] on button "Chart settings" at bounding box center [293, 93] width 111 height 29
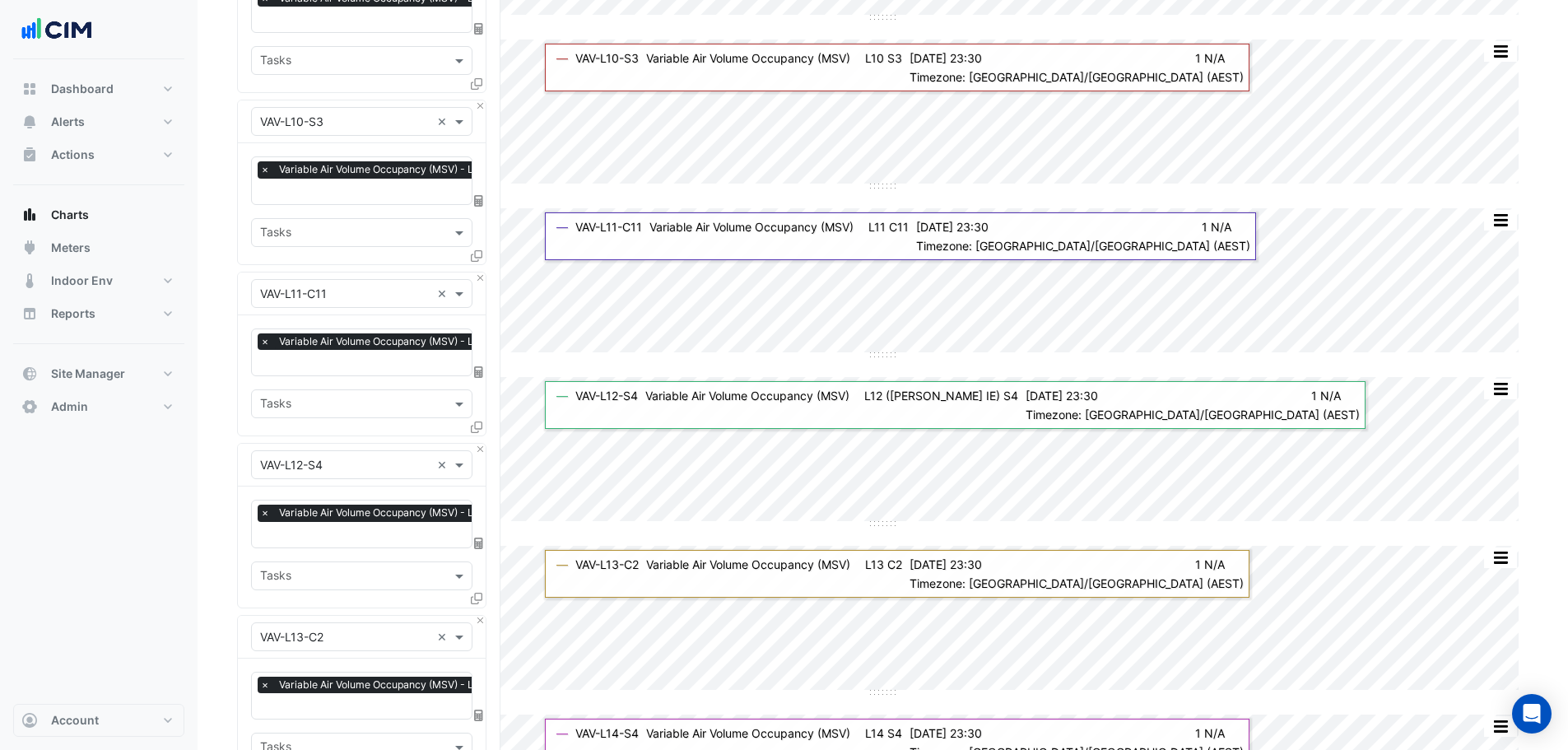
scroll to position [1894, 0]
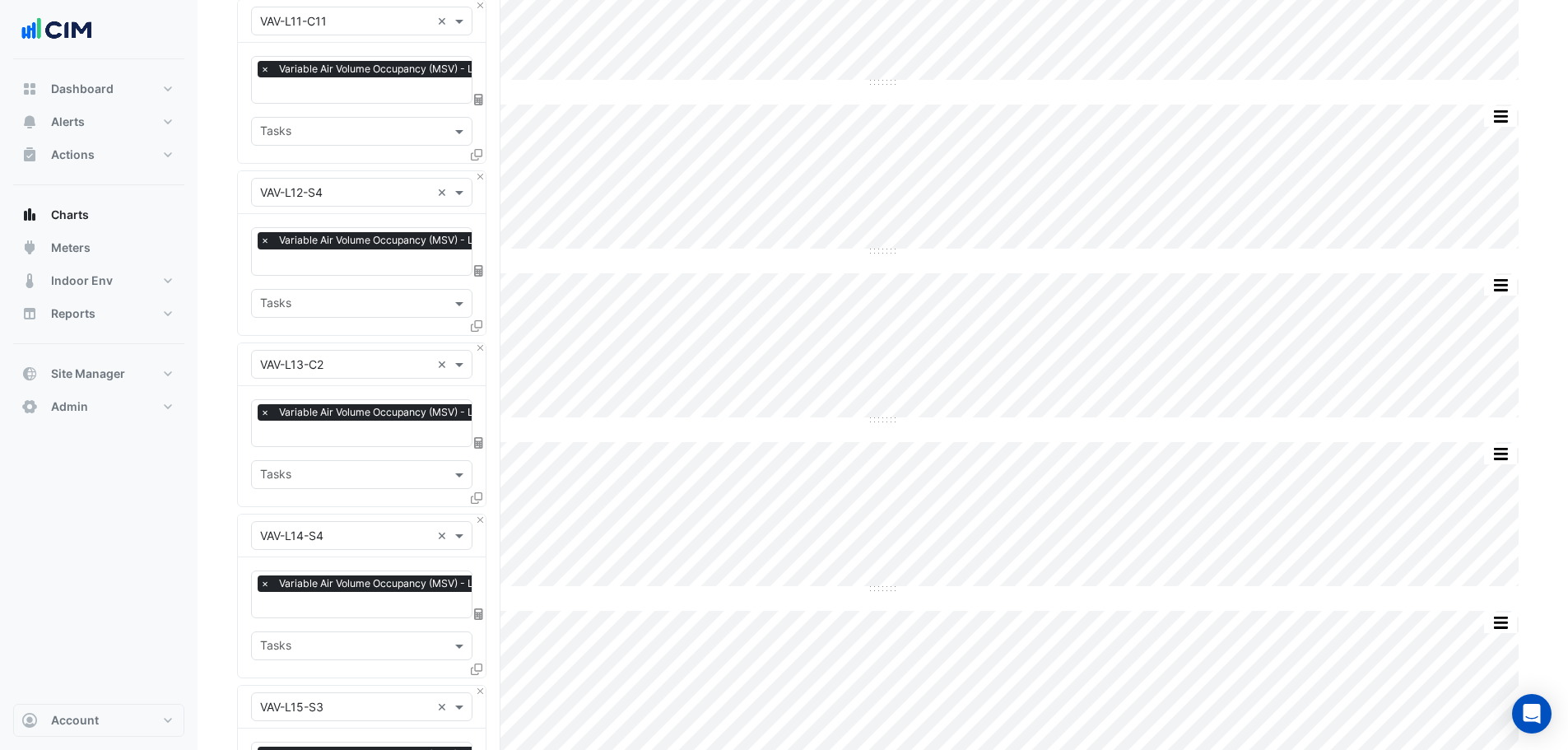
drag, startPoint x: 1559, startPoint y: 434, endPoint x: 1577, endPoint y: 491, distance: 59.8
click at [1568, 574] on html "Charts Hide settings 2-12 Macquarie St Split All Split None Print Save as JPEG …" at bounding box center [784, 75] width 1568 height 3938
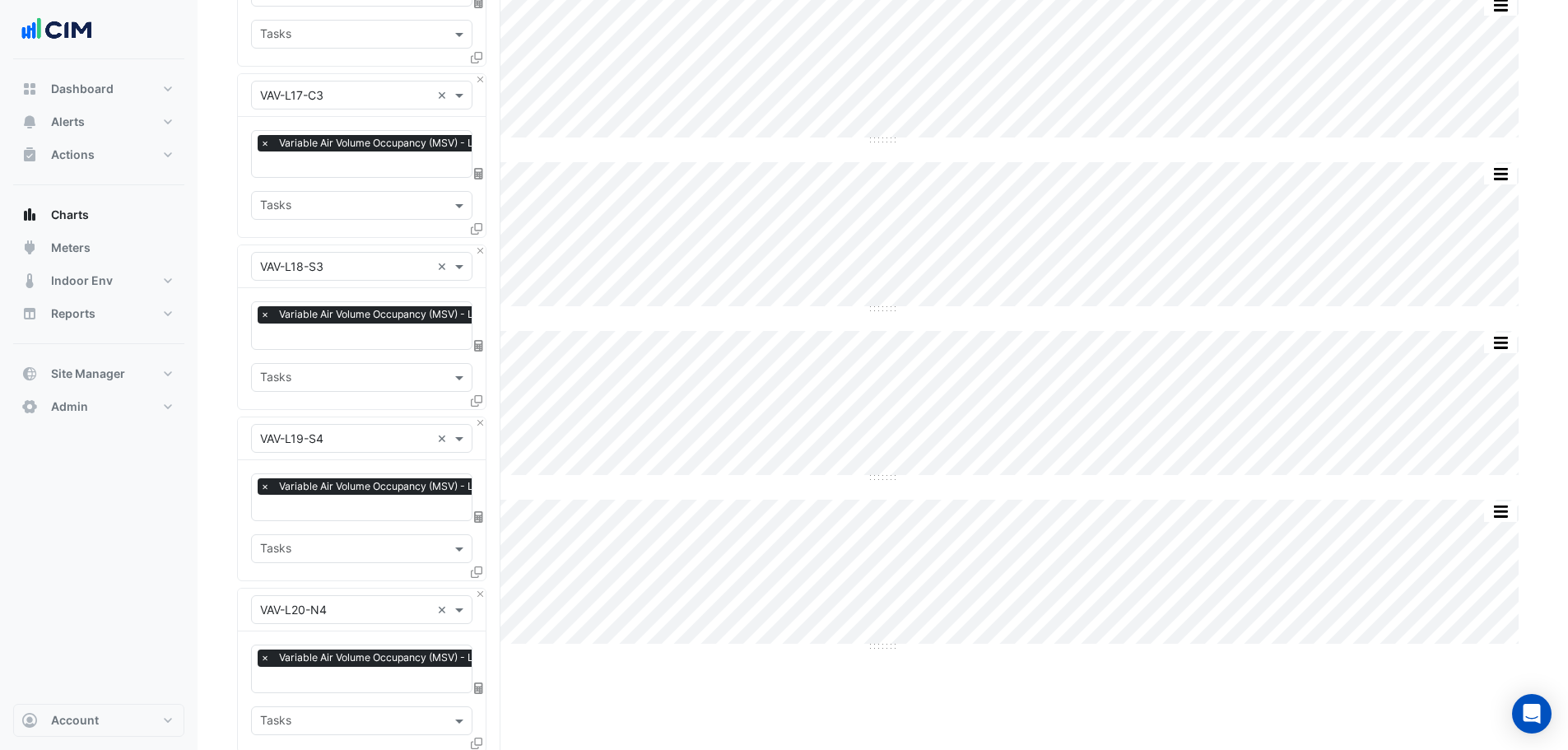
scroll to position [3154, 0]
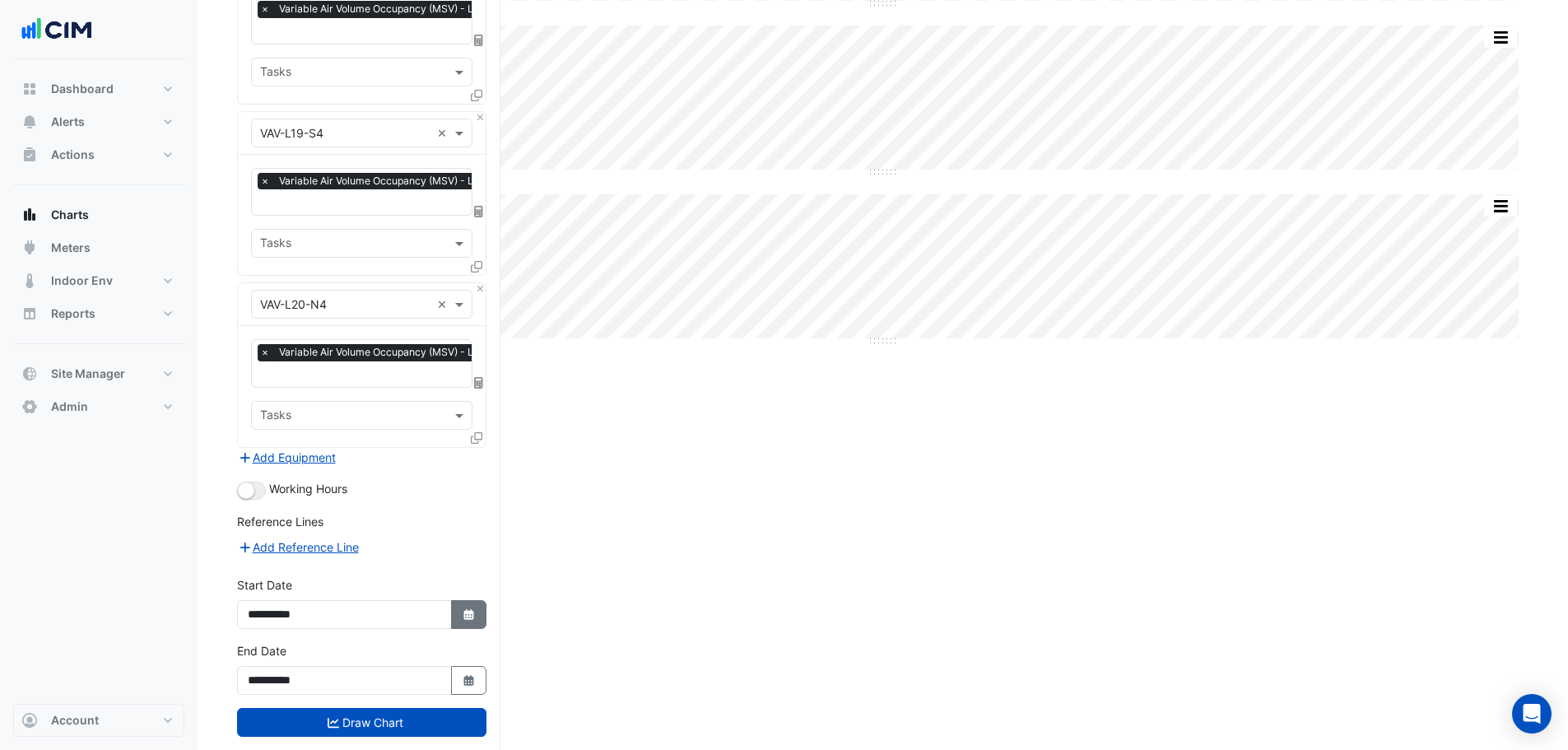
click at [476, 600] on button "Select Date" at bounding box center [469, 615] width 37 height 29
select select "*"
select select "****"
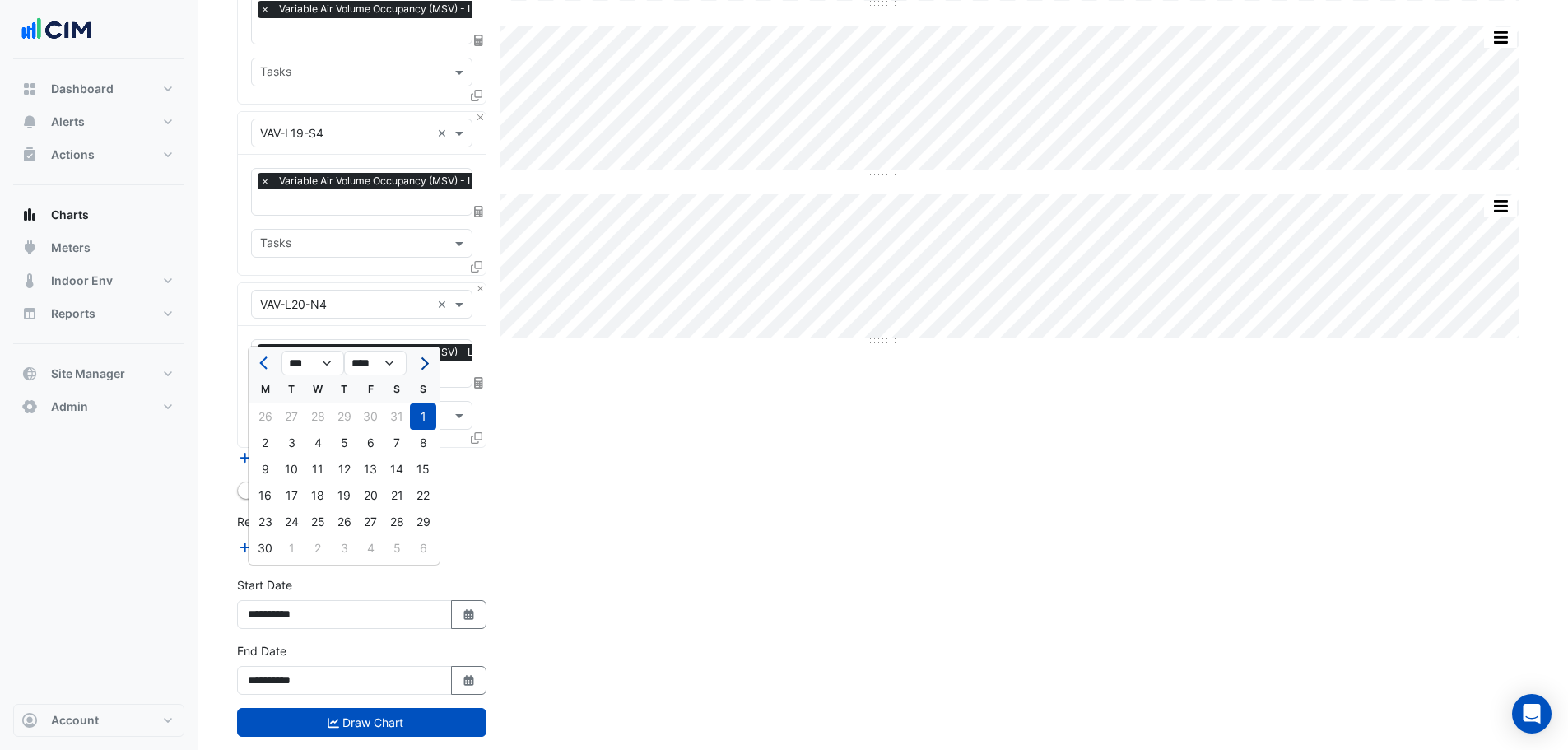
click at [423, 366] on span "Next month" at bounding box center [423, 363] width 12 height 12
select select "*"
click at [281, 414] on div "1" at bounding box center [291, 417] width 27 height 27
type input "**********"
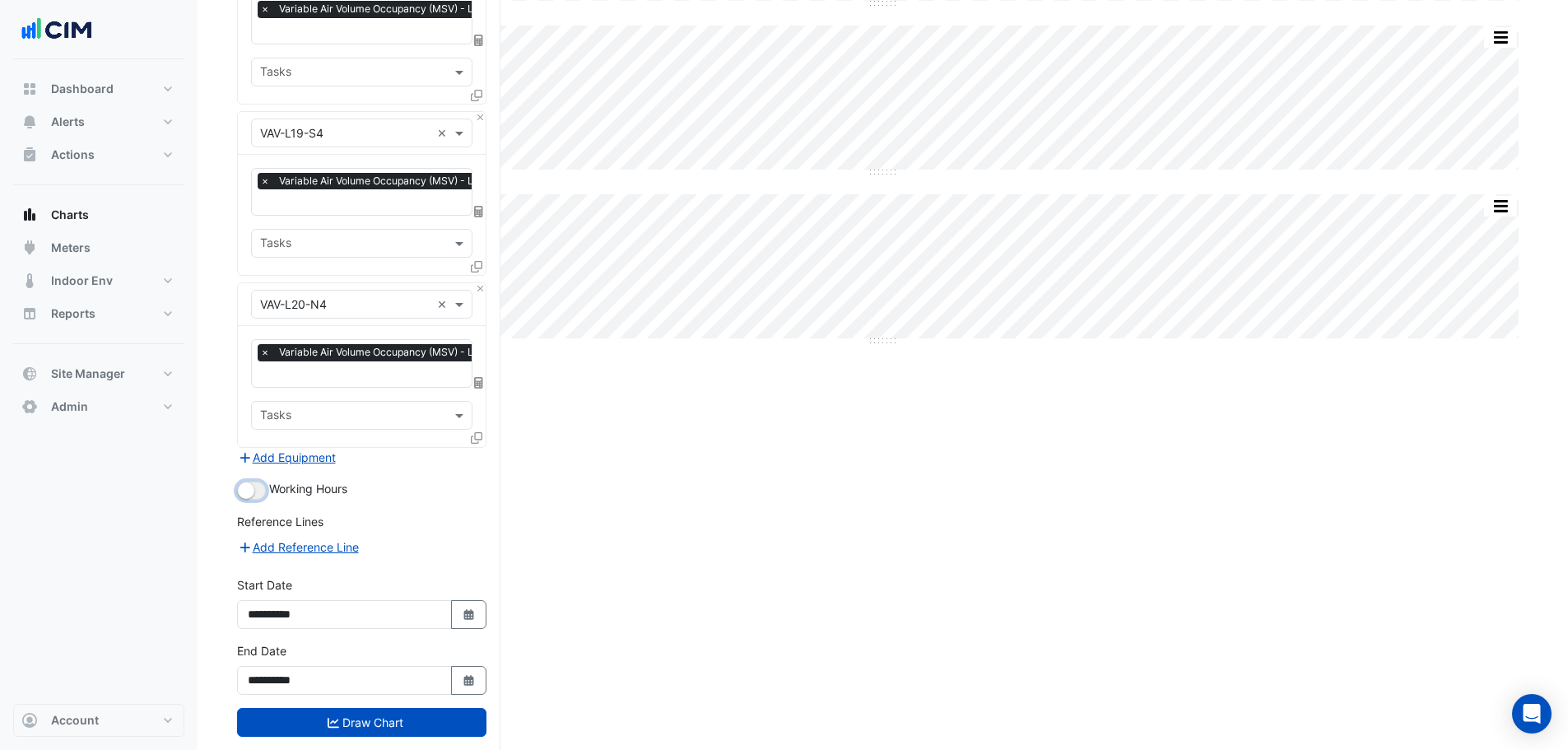
click at [251, 483] on small "button" at bounding box center [247, 491] width 17 height 17
click at [364, 708] on button "Draw Chart" at bounding box center [362, 723] width 249 height 29
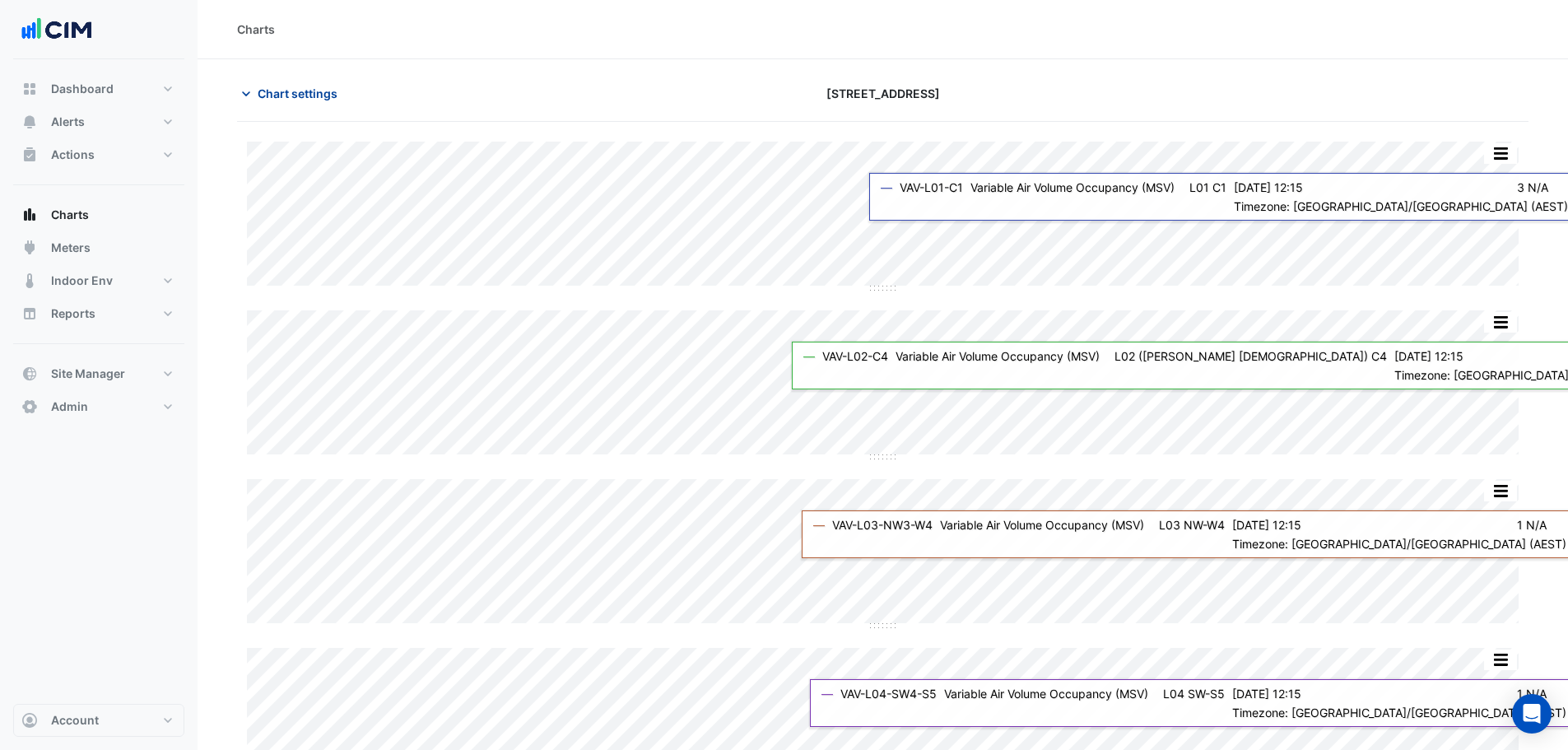
click at [294, 104] on button "Chart settings" at bounding box center [293, 93] width 111 height 29
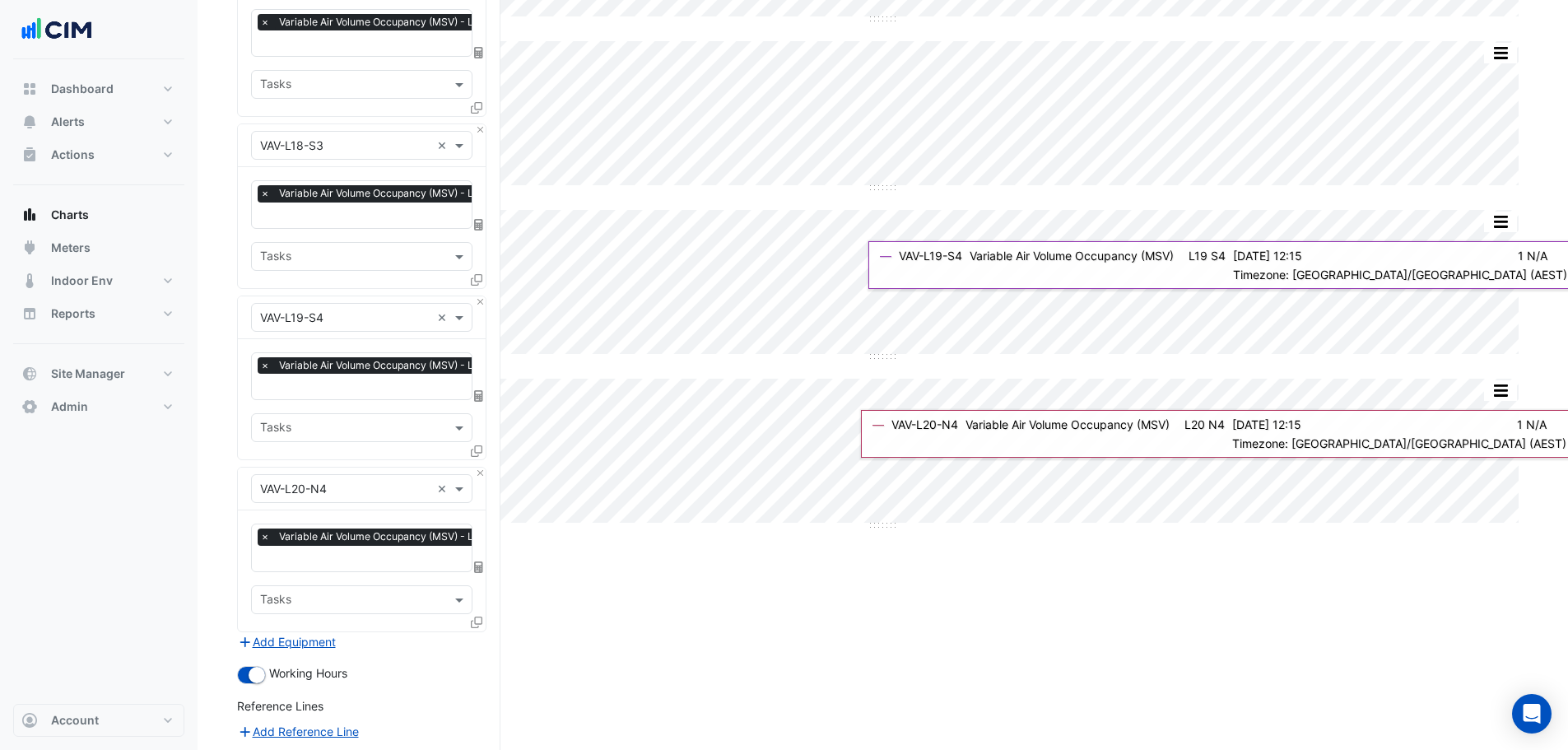
scroll to position [2964, 0]
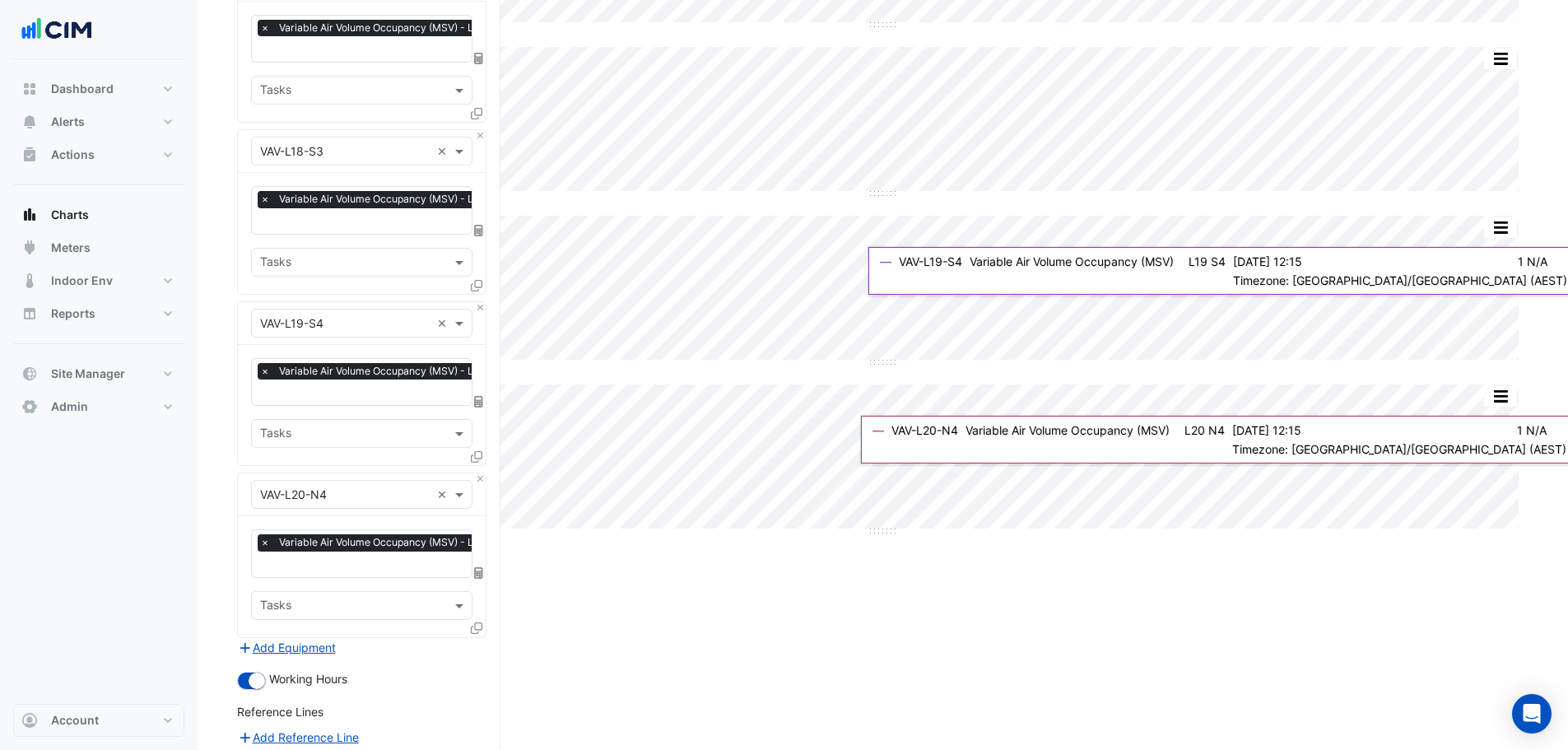
click at [300, 316] on input "text" at bounding box center [344, 324] width 170 height 17
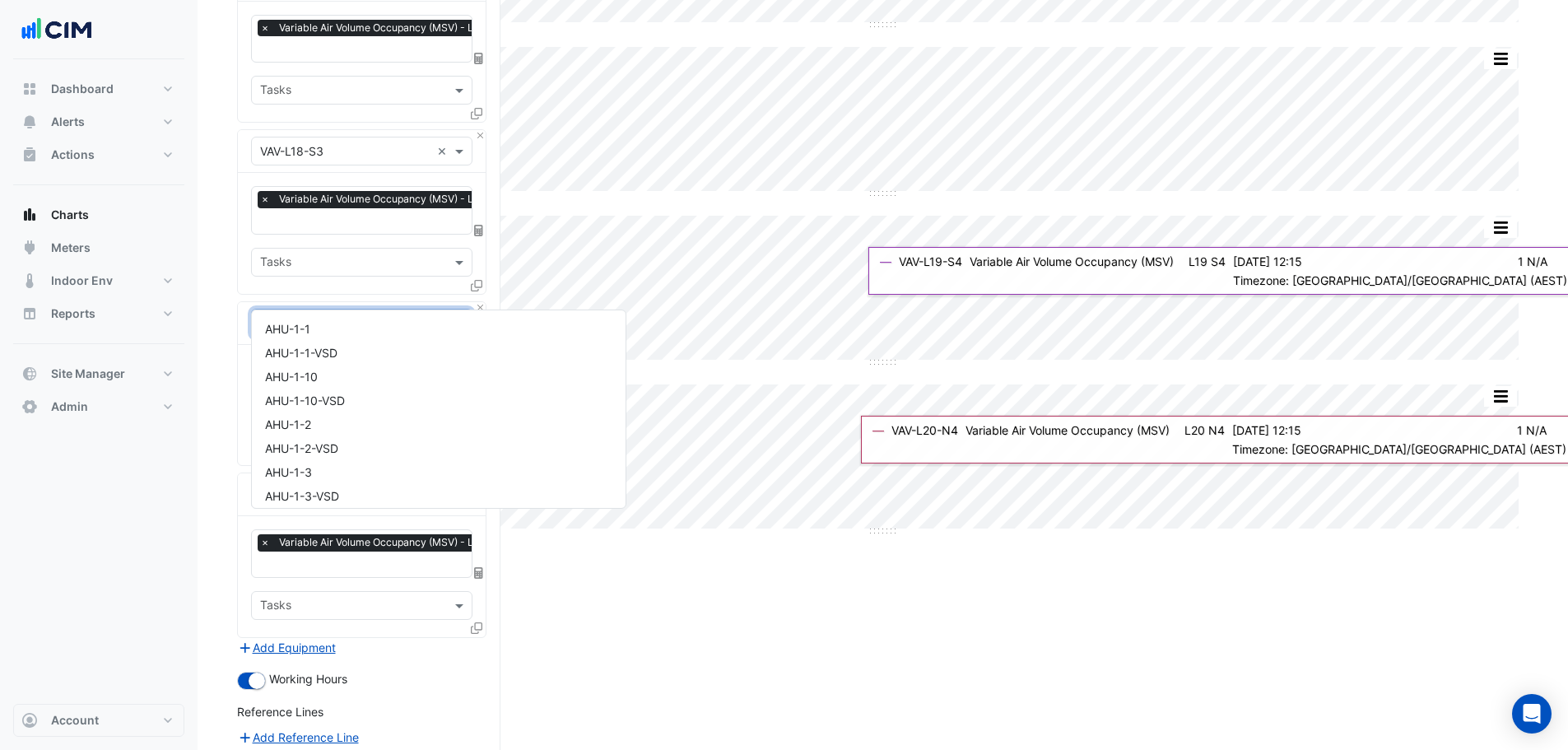
scroll to position [25320, 0]
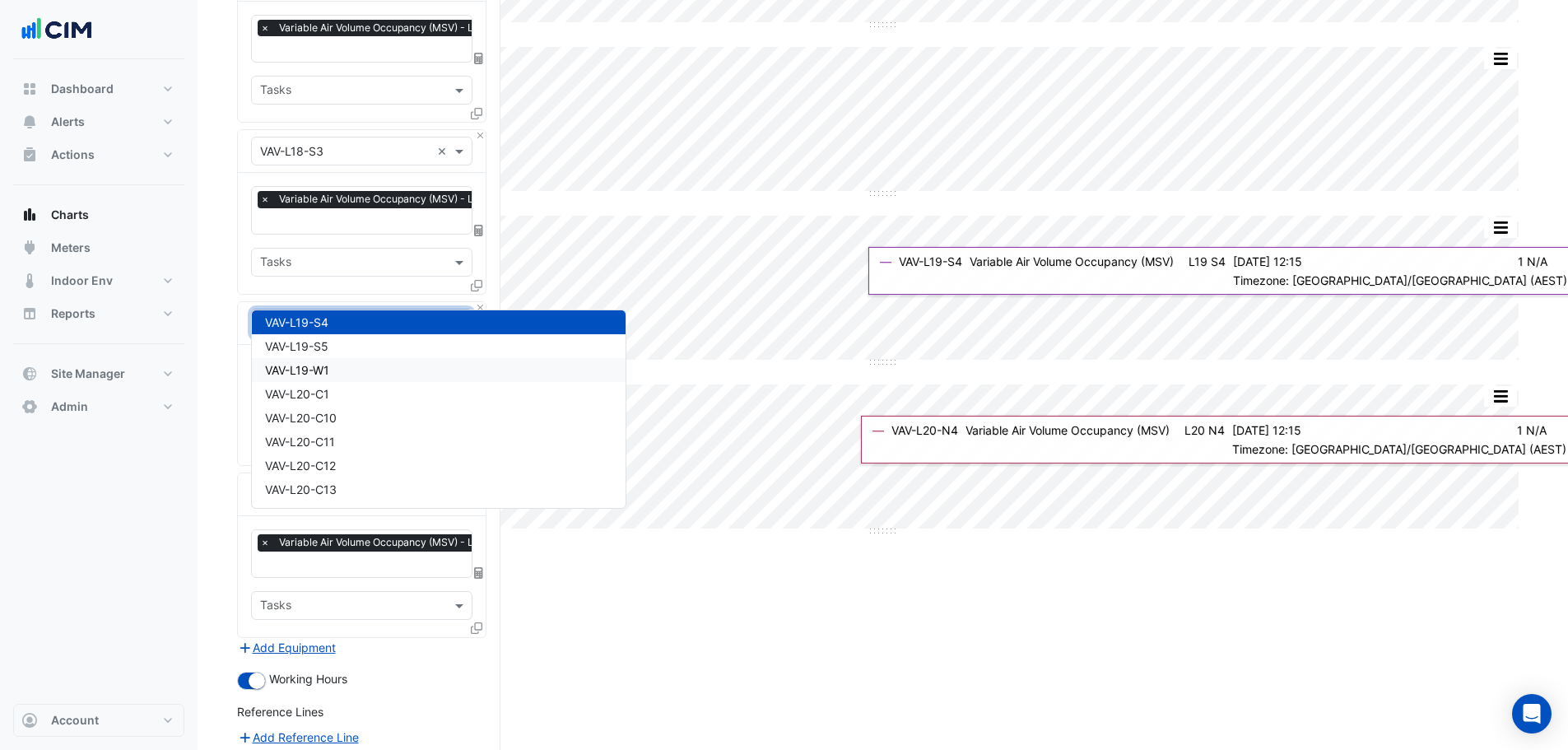
click at [339, 372] on div "VAV-L19-W1" at bounding box center [438, 370] width 374 height 24
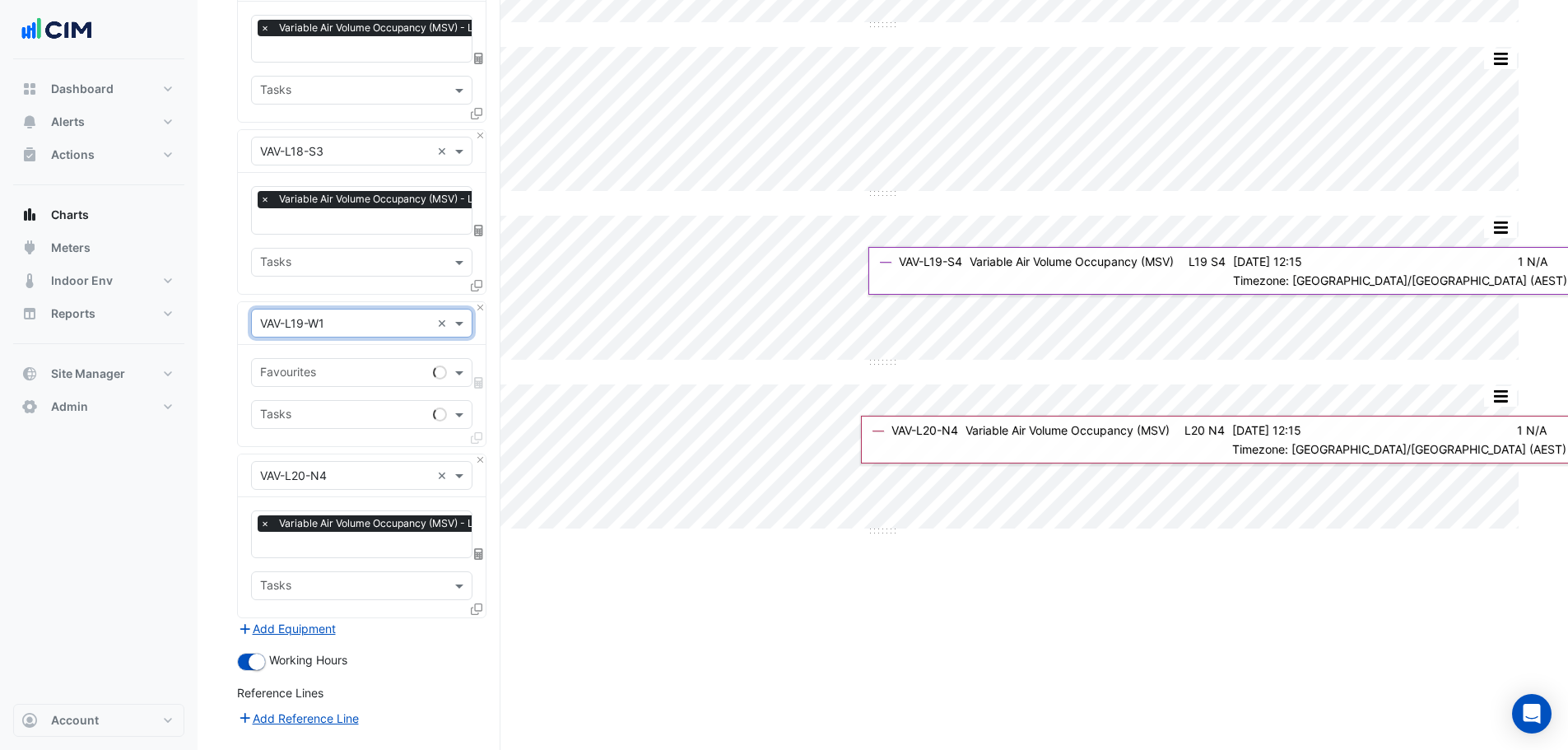
click at [314, 365] on input "text" at bounding box center [343, 374] width 166 height 17
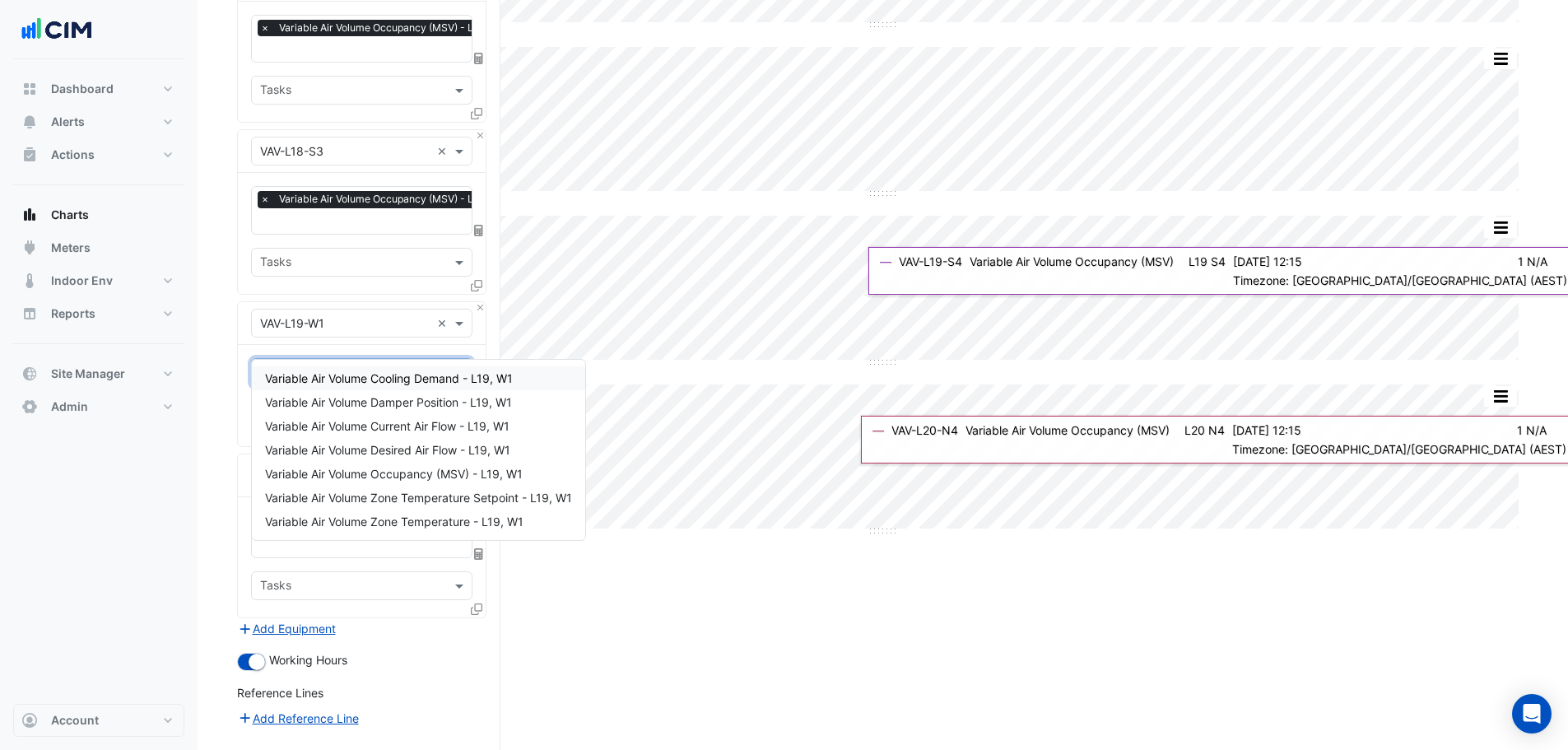
type input "***"
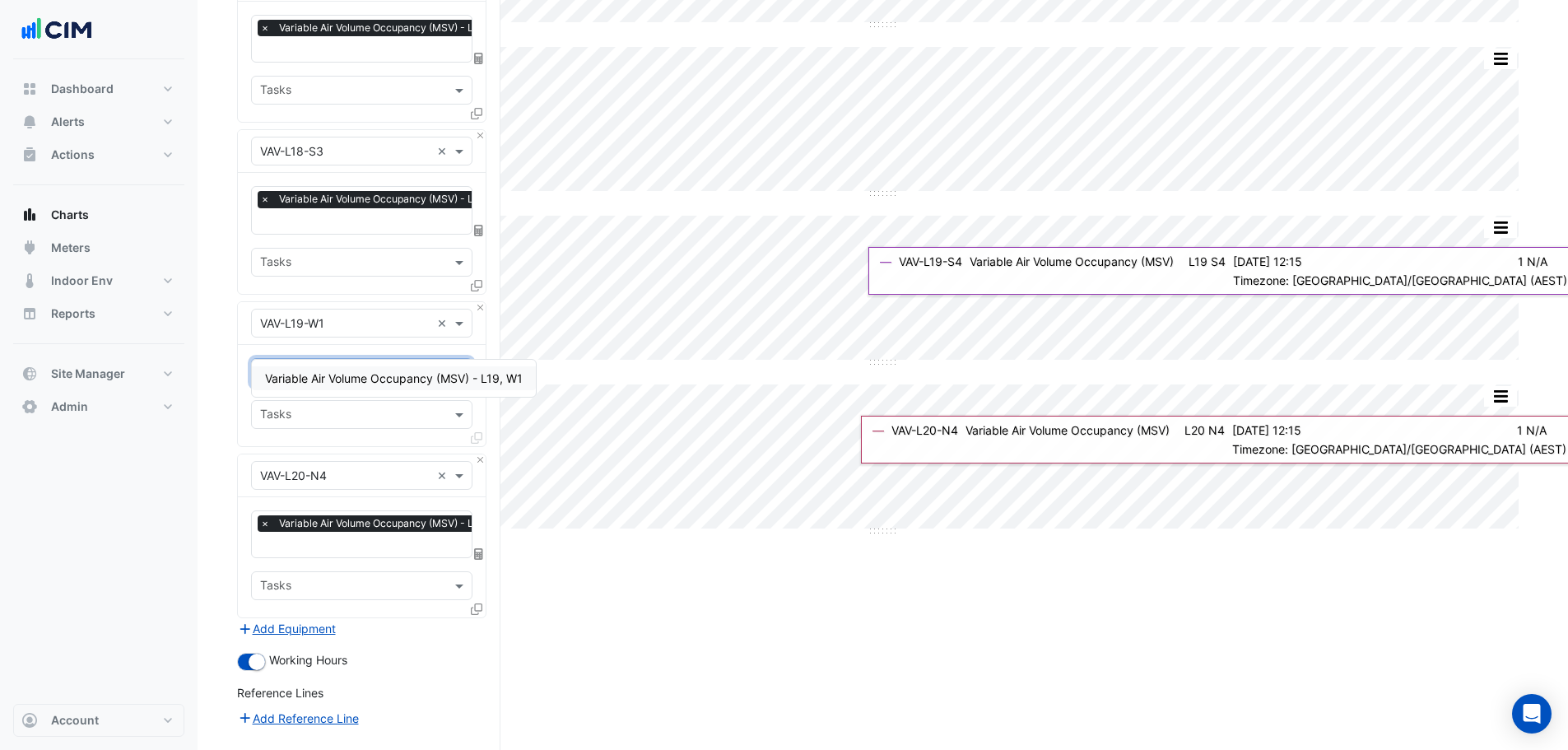
click at [294, 375] on span "Variable Air Volume Occupancy (MSV) - L19, W1" at bounding box center [393, 378] width 257 height 14
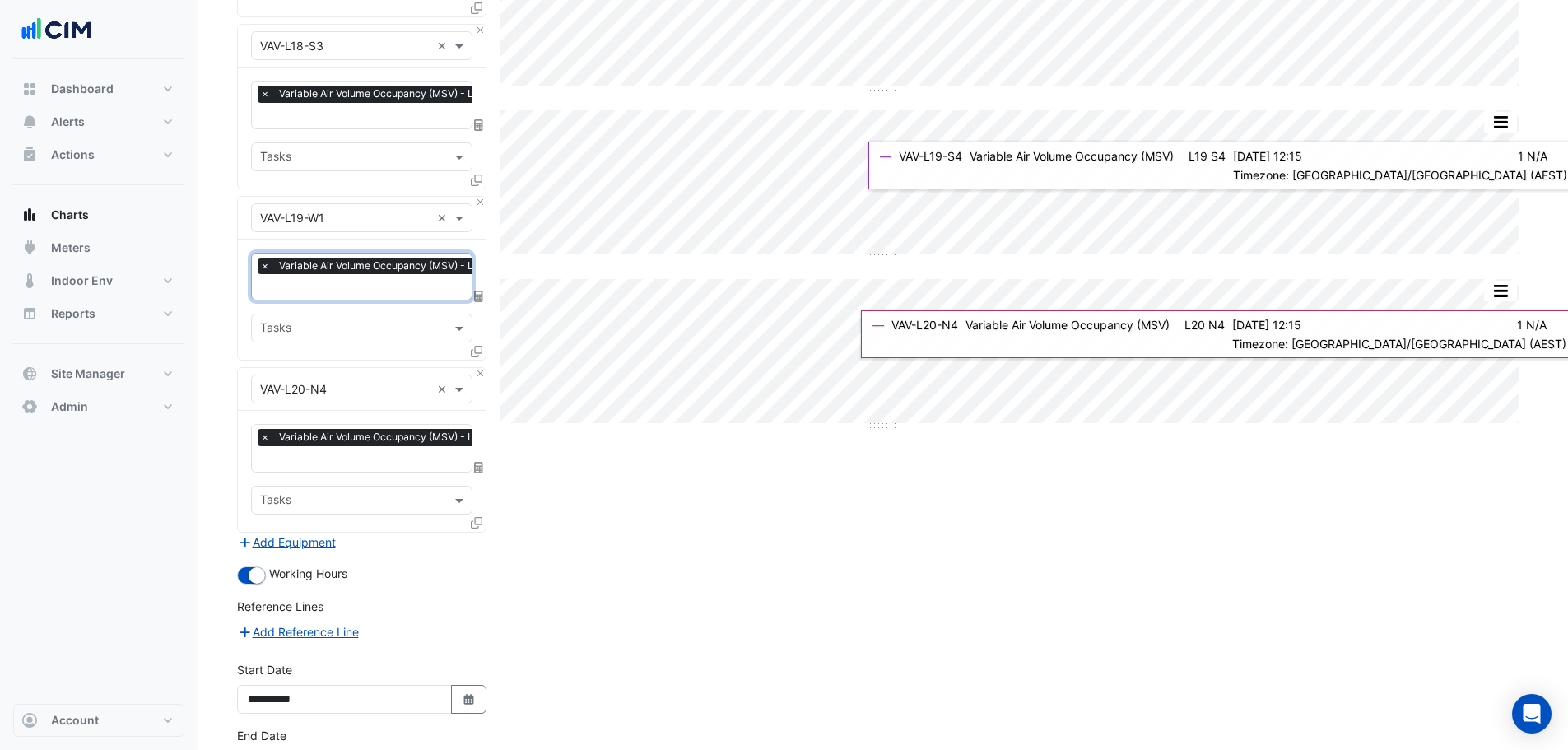
scroll to position [3154, 0]
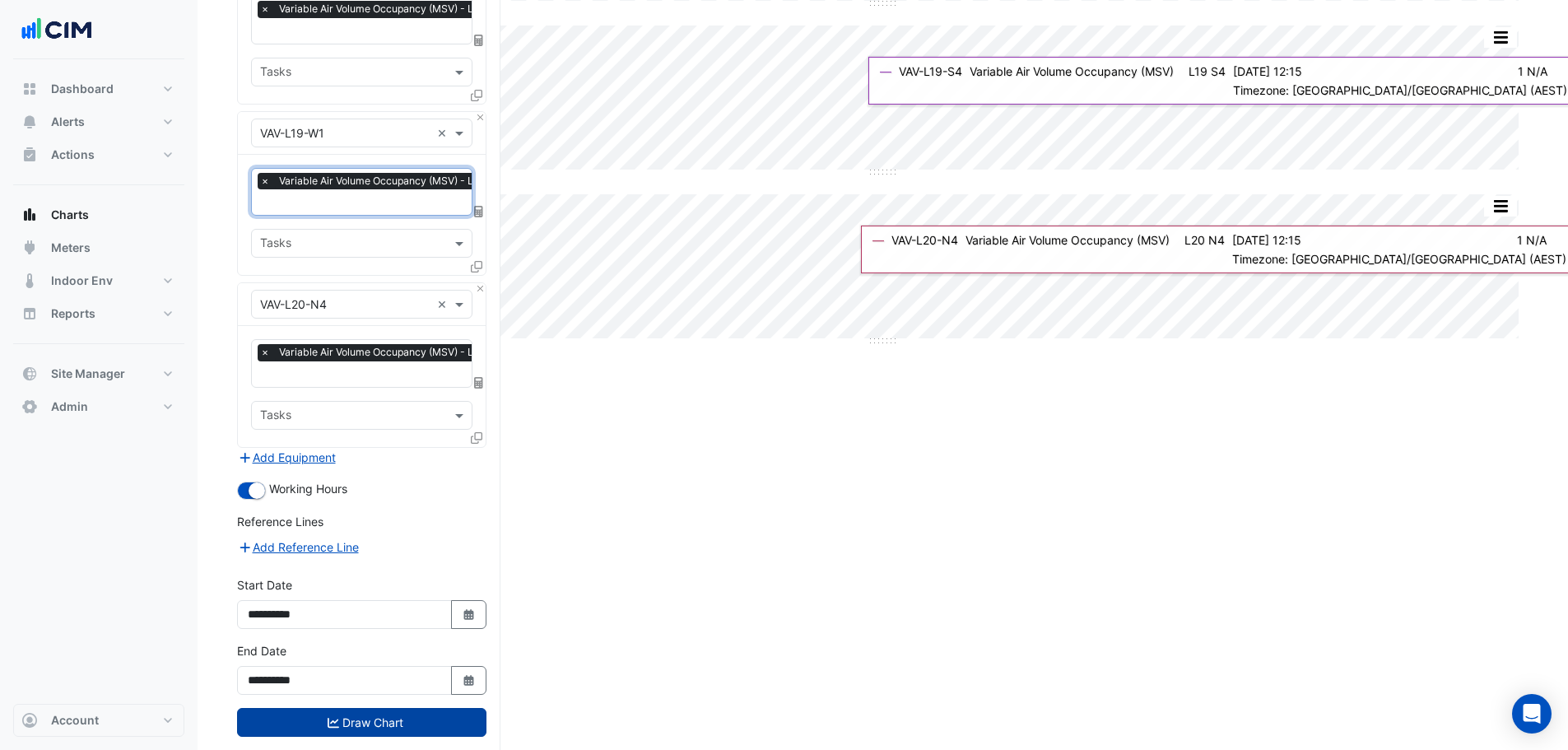
click at [352, 708] on button "Draw Chart" at bounding box center [362, 723] width 249 height 29
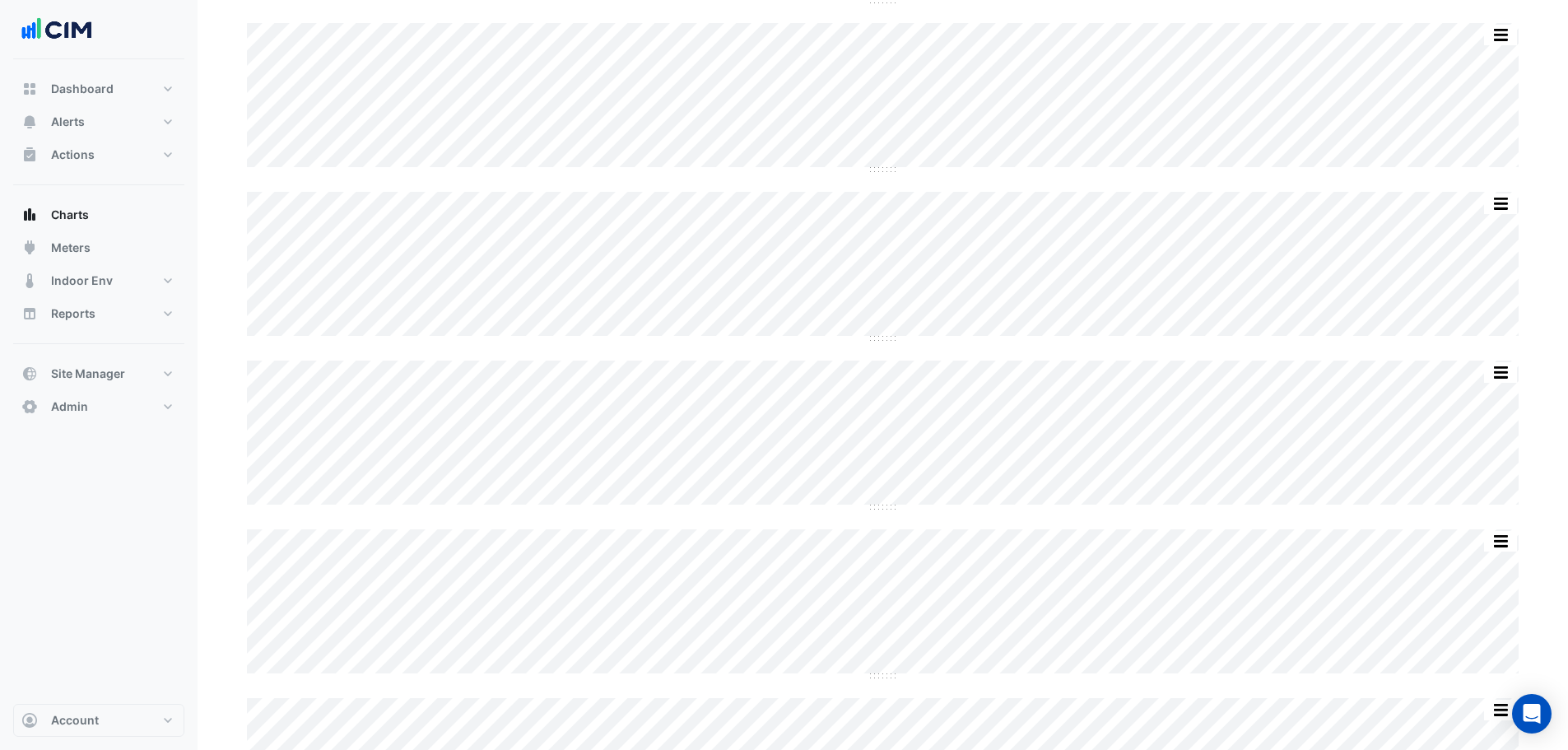
scroll to position [2767, 0]
